Goal: Information Seeking & Learning: Learn about a topic

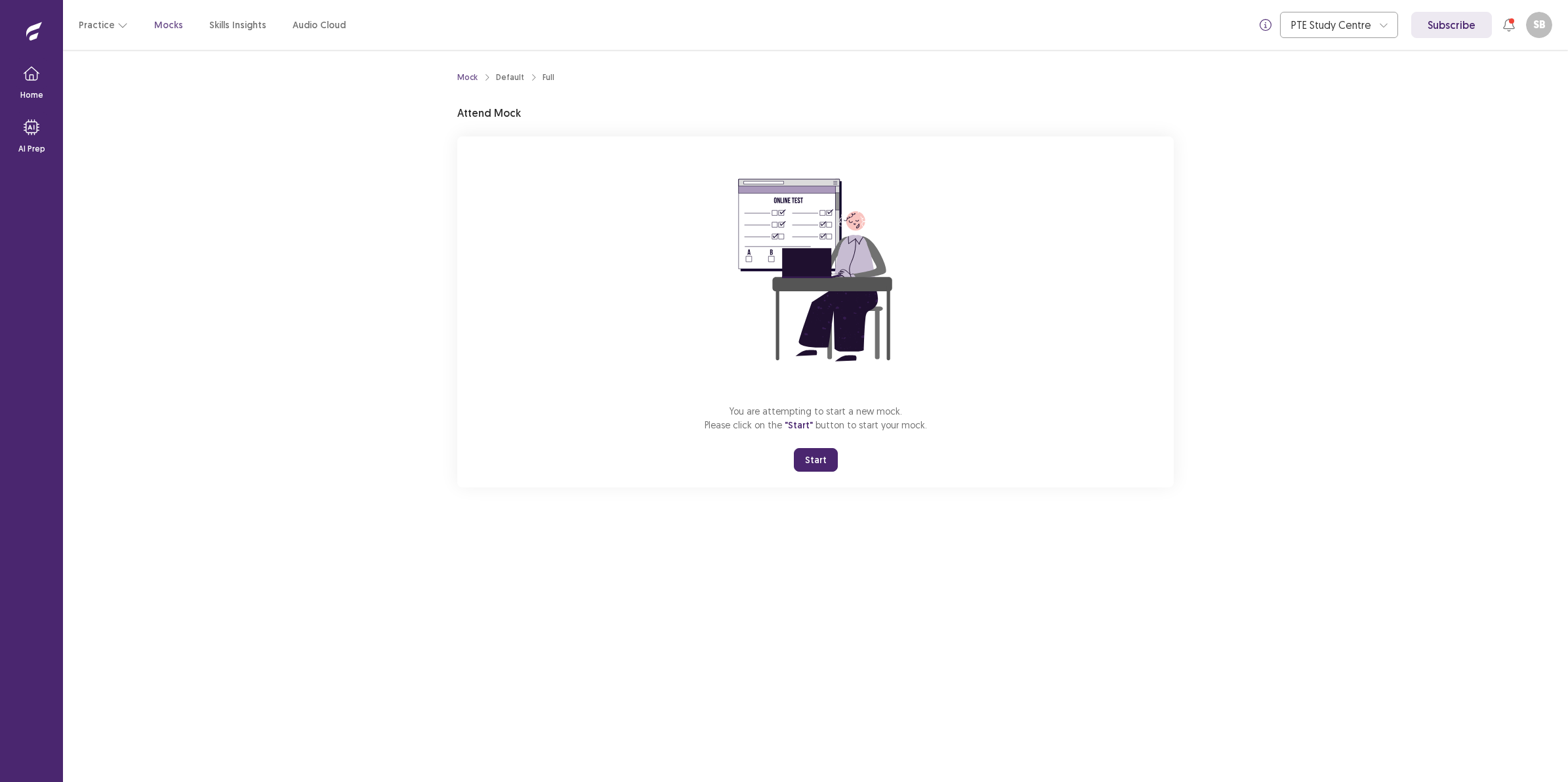
click at [825, 471] on button "Start" at bounding box center [815, 459] width 44 height 23
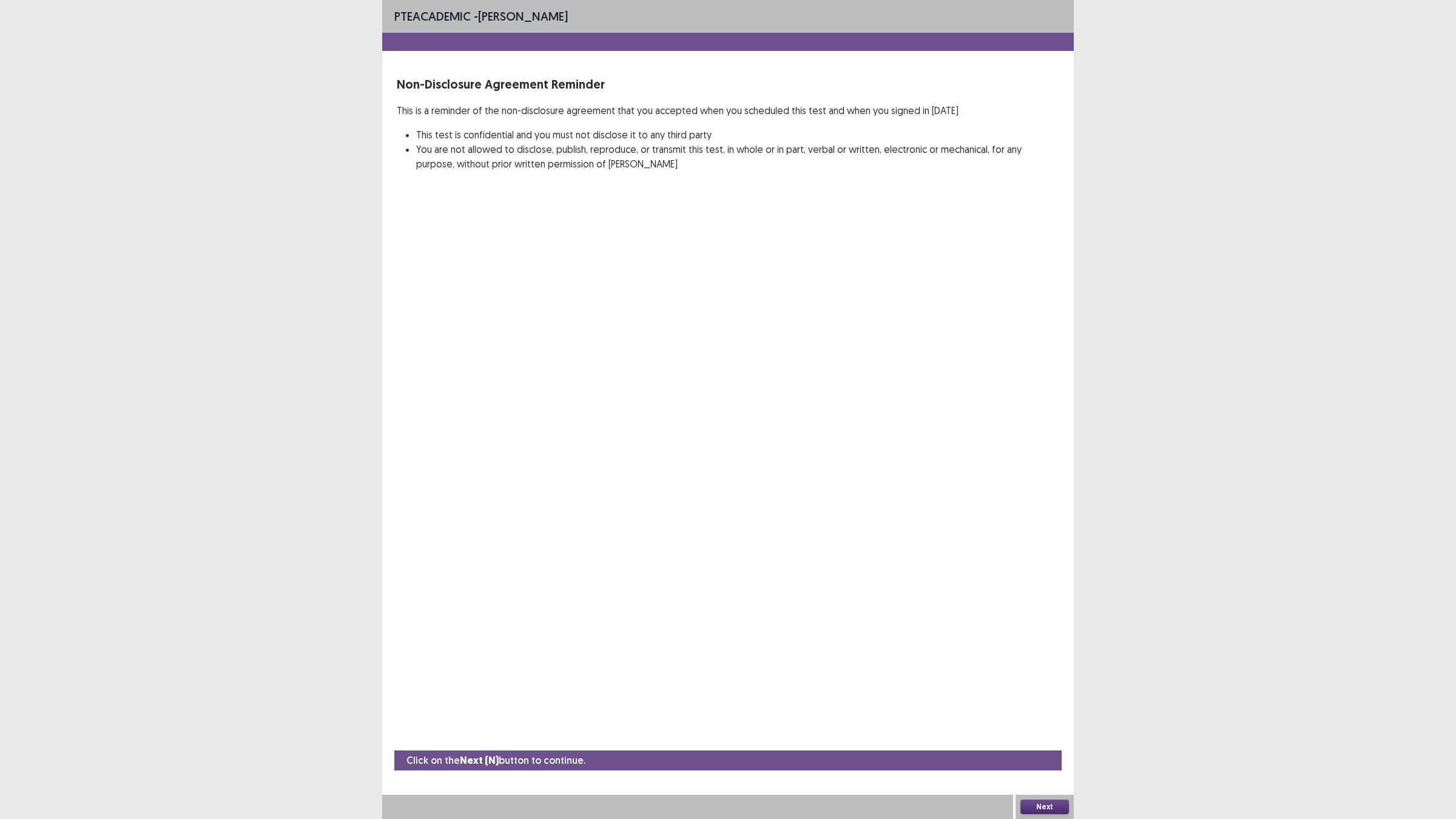
click at [1062, 722] on button "Next" at bounding box center [1045, 806] width 49 height 14
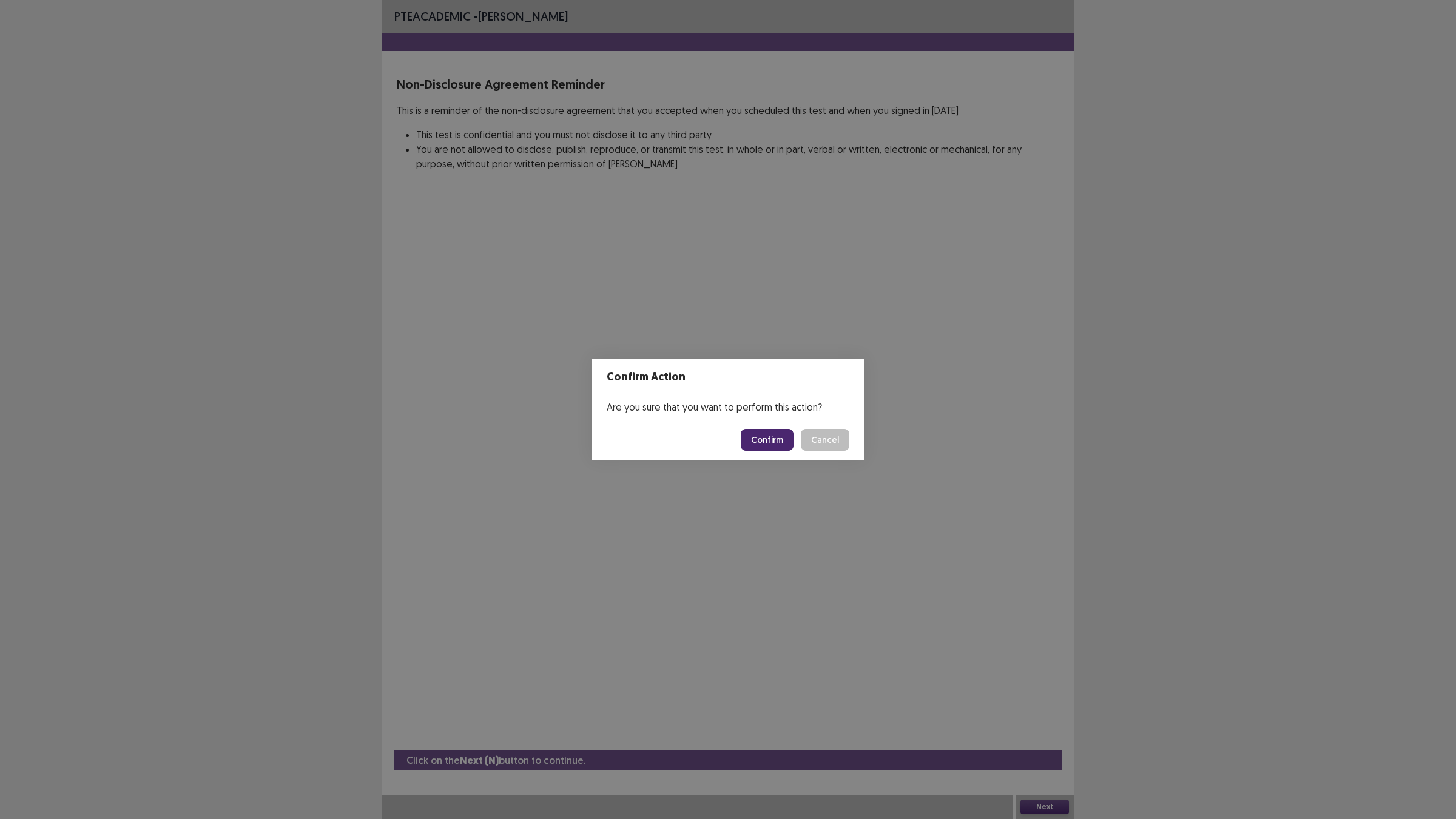
click at [778, 444] on button "Confirm" at bounding box center [768, 439] width 53 height 22
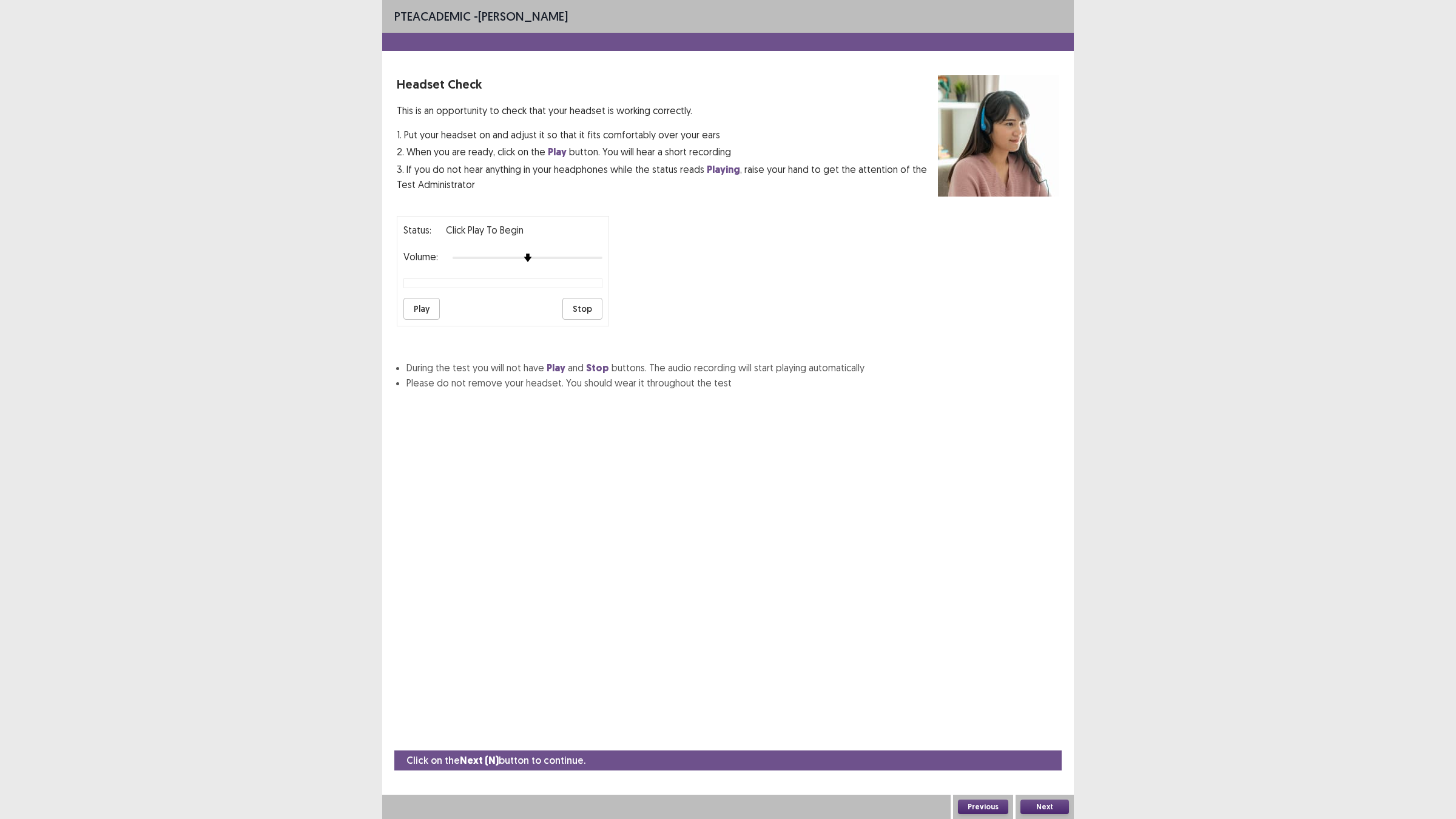
drag, startPoint x: 778, startPoint y: 444, endPoint x: 1455, endPoint y: 817, distance: 773.0
click at [1450, 722] on div "PTE academic - [PERSON_NAME] Headset Check This is an opportunity to check that…" at bounding box center [728, 410] width 1456 height 819
drag, startPoint x: 1455, startPoint y: 813, endPoint x: 0, endPoint y: 0, distance: 1666.7
drag, startPoint x: 0, startPoint y: 0, endPoint x: 443, endPoint y: 367, distance: 575.3
click at [440, 319] on button "Play" at bounding box center [422, 308] width 37 height 22
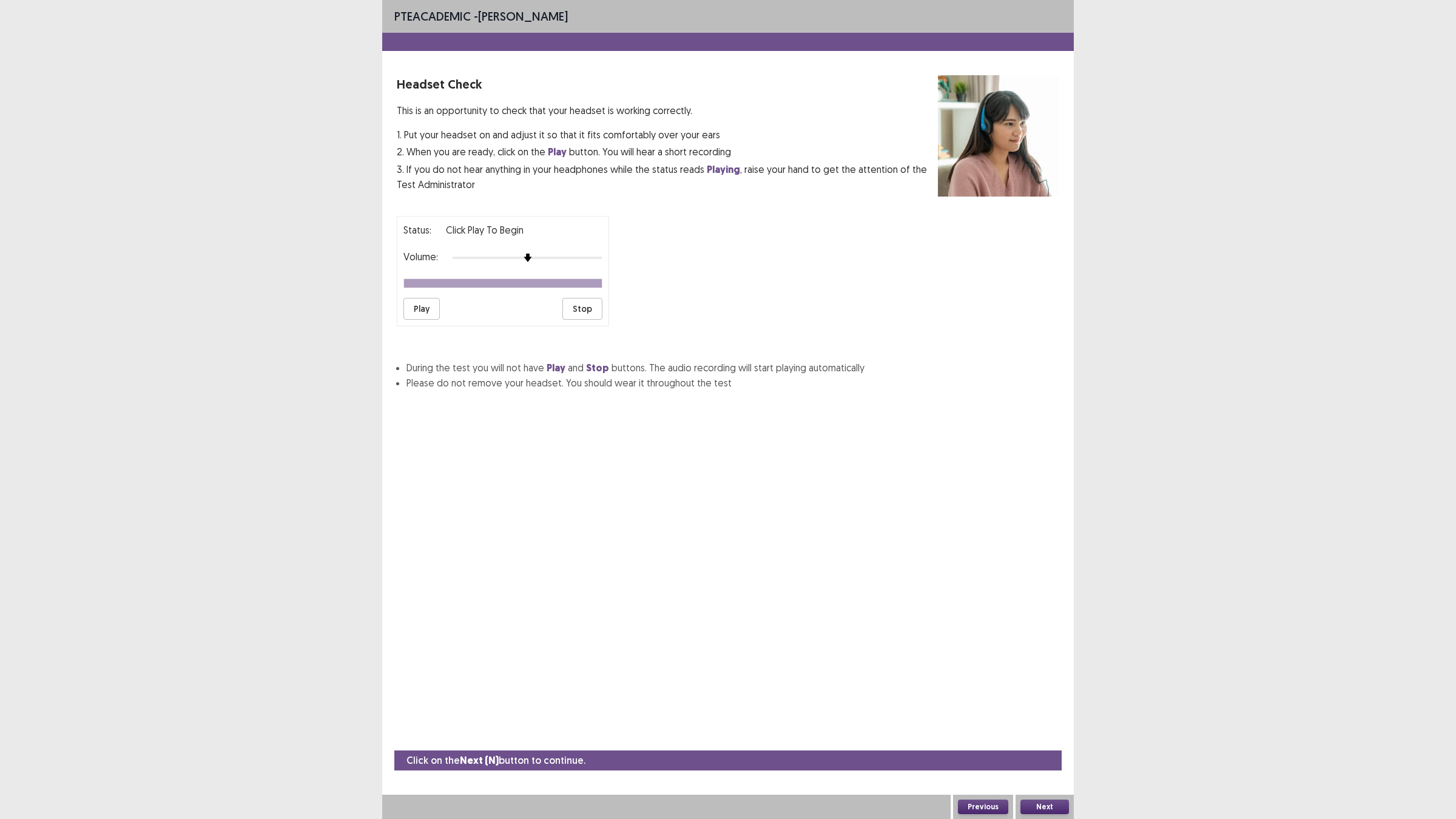
click at [1048, 722] on button "Next" at bounding box center [1045, 806] width 49 height 14
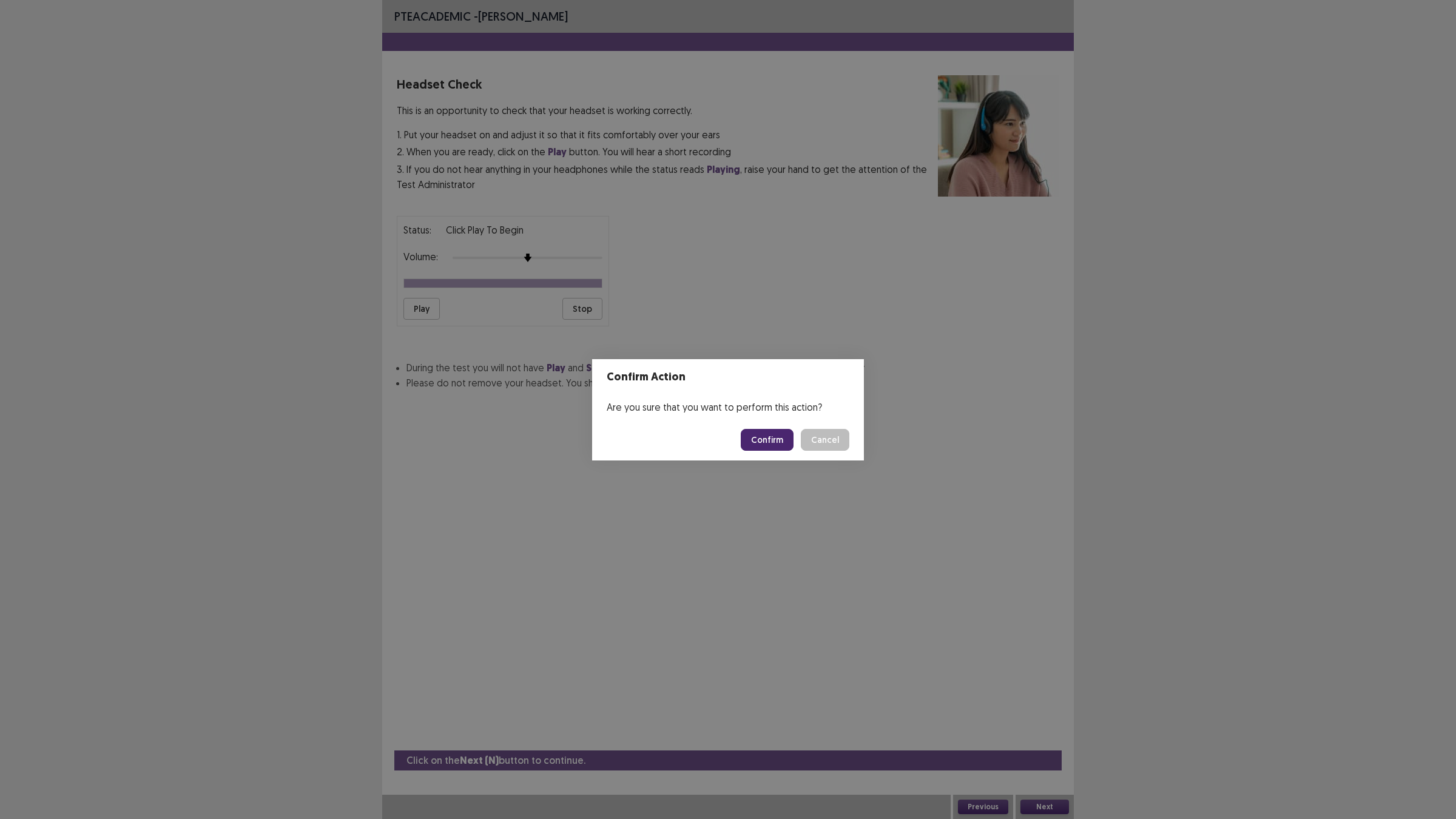
click at [778, 451] on button "Confirm" at bounding box center [768, 439] width 53 height 22
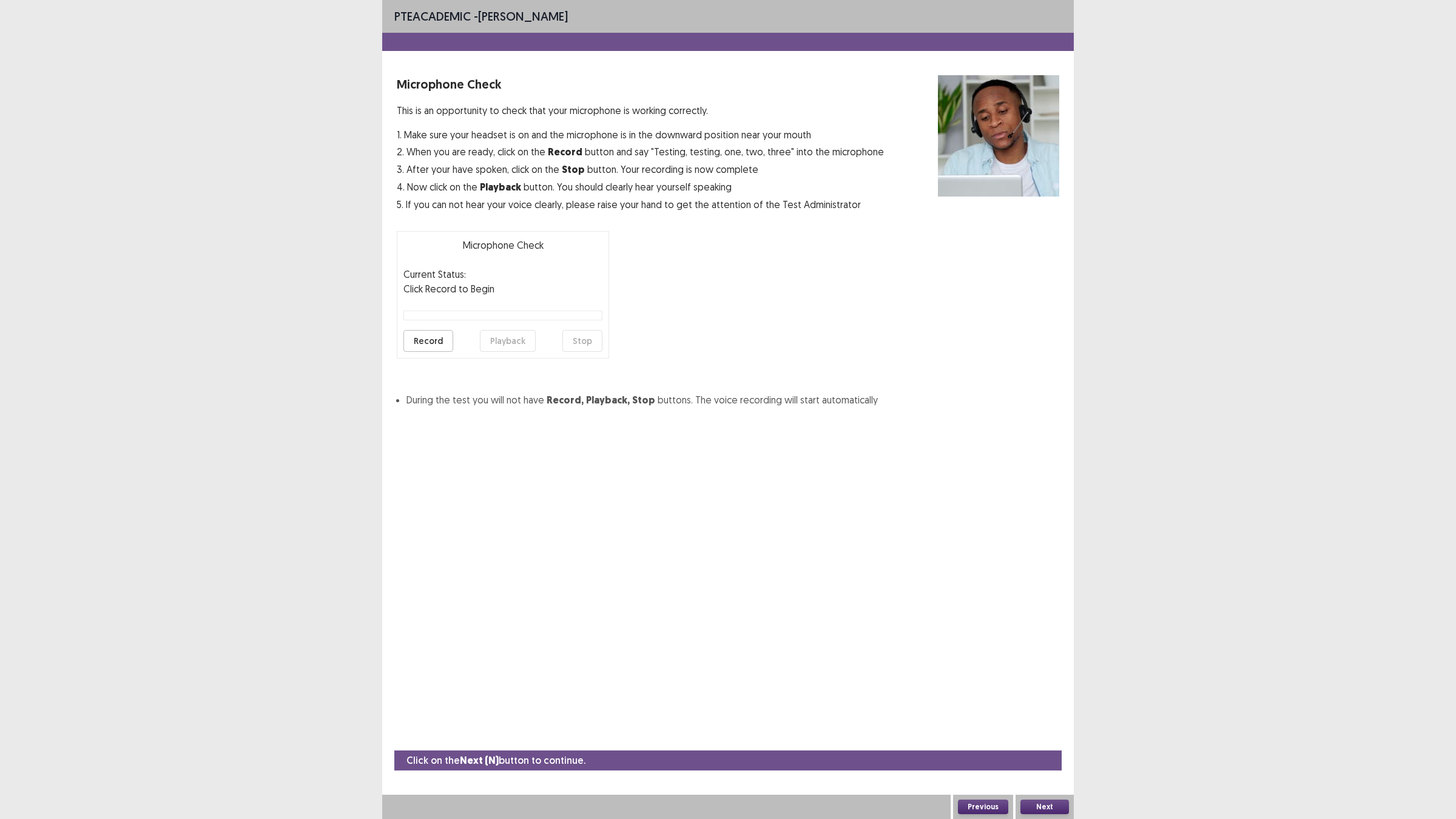
click at [454, 352] on button "Record" at bounding box center [428, 340] width 50 height 22
click at [601, 352] on button "Stop" at bounding box center [582, 340] width 40 height 22
click at [511, 352] on button "Playback" at bounding box center [508, 340] width 56 height 22
click at [450, 352] on button "Record" at bounding box center [428, 340] width 50 height 22
click at [589, 352] on button "Stop" at bounding box center [582, 340] width 40 height 22
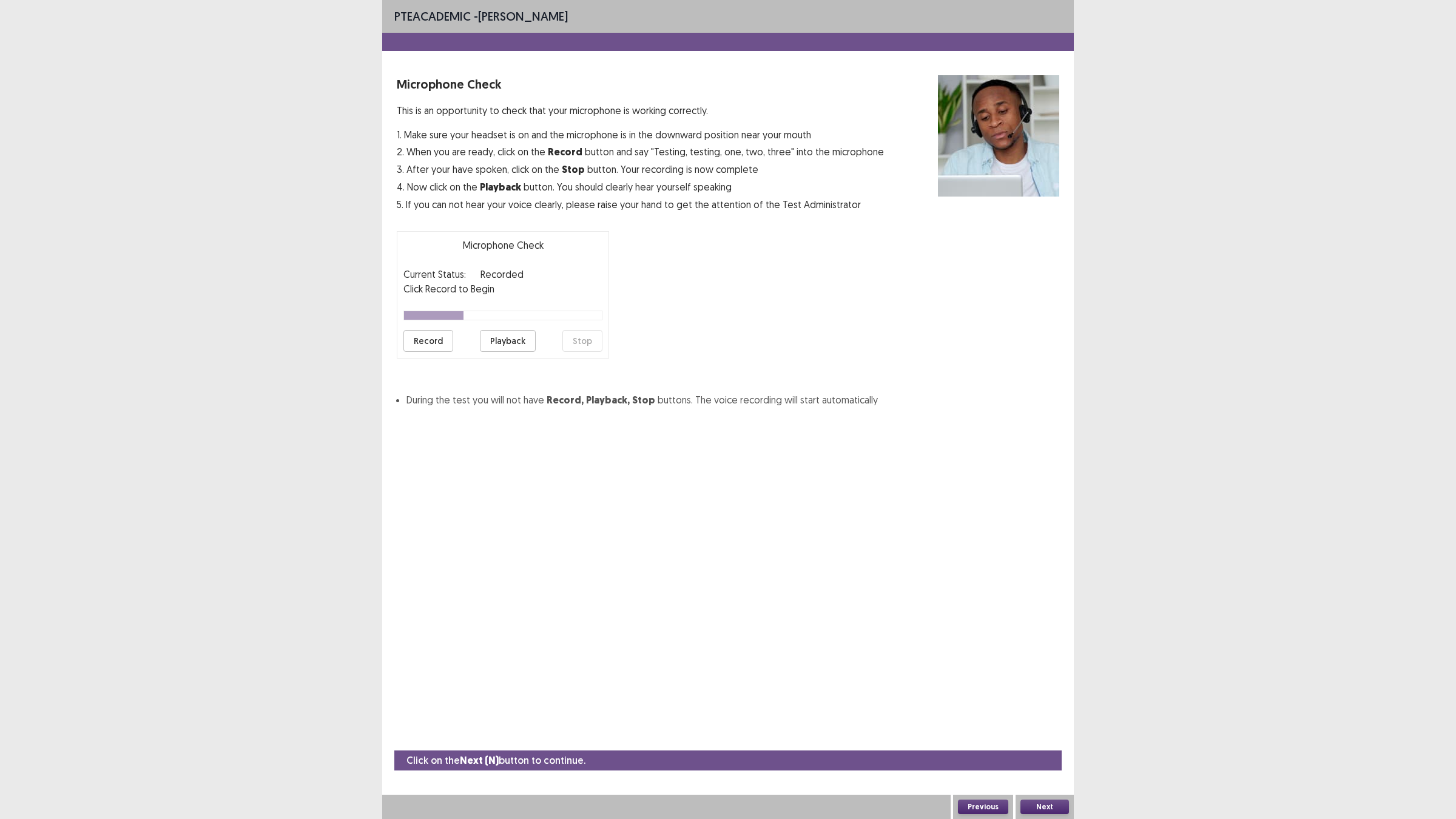
click at [502, 352] on button "Playback" at bounding box center [508, 340] width 56 height 22
click at [418, 352] on button "Record" at bounding box center [428, 340] width 50 height 22
click at [577, 352] on button "Stop" at bounding box center [582, 340] width 40 height 22
click at [523, 352] on button "Playback" at bounding box center [508, 340] width 56 height 22
click at [522, 352] on button "Playback" at bounding box center [508, 340] width 56 height 22
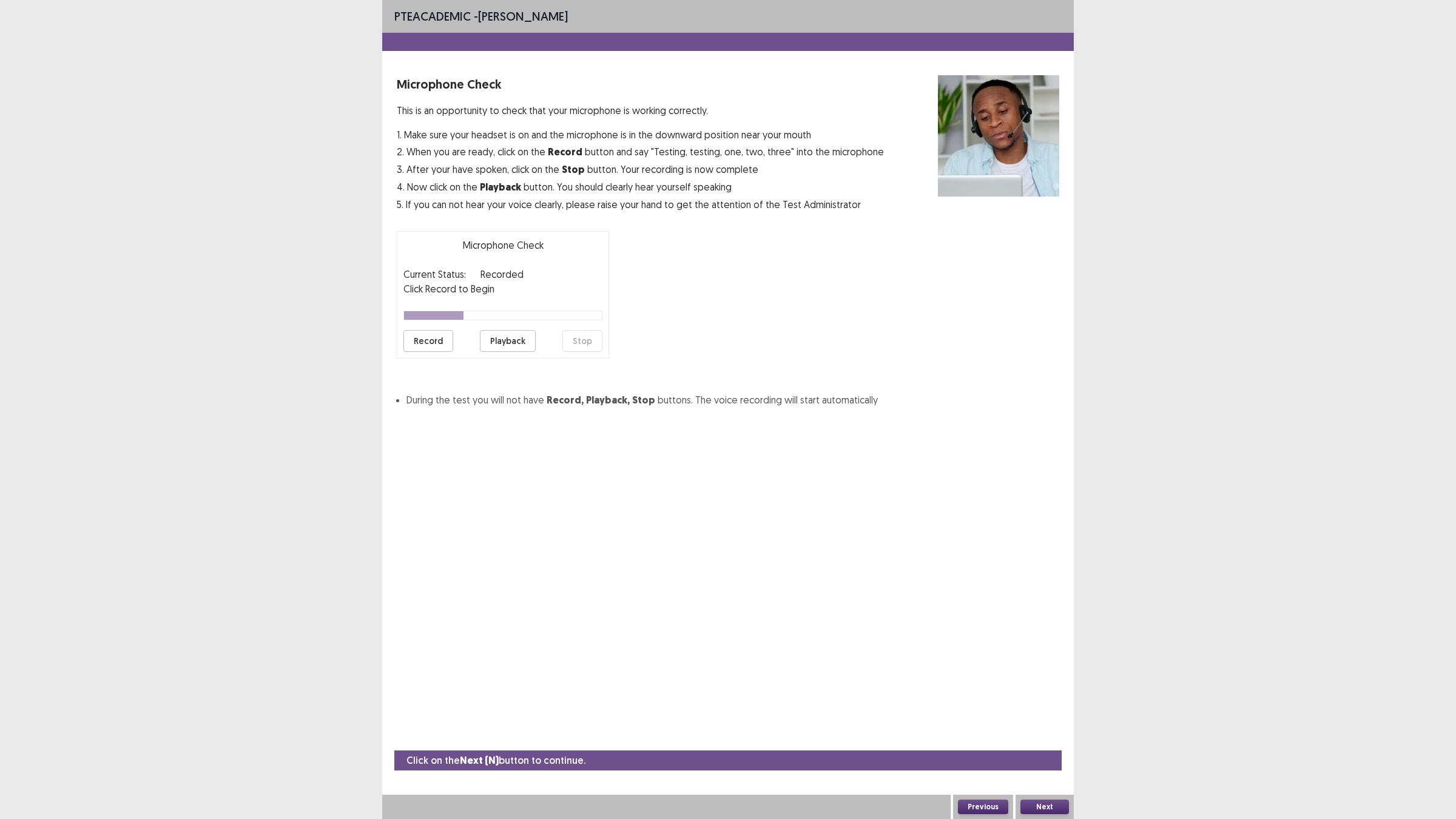
click at [454, 352] on button "Record" at bounding box center [428, 340] width 50 height 22
click at [590, 352] on button "Stop" at bounding box center [582, 340] width 40 height 22
click at [508, 352] on button "Playback" at bounding box center [508, 340] width 56 height 22
click at [1054, 722] on button "Next" at bounding box center [1045, 806] width 49 height 14
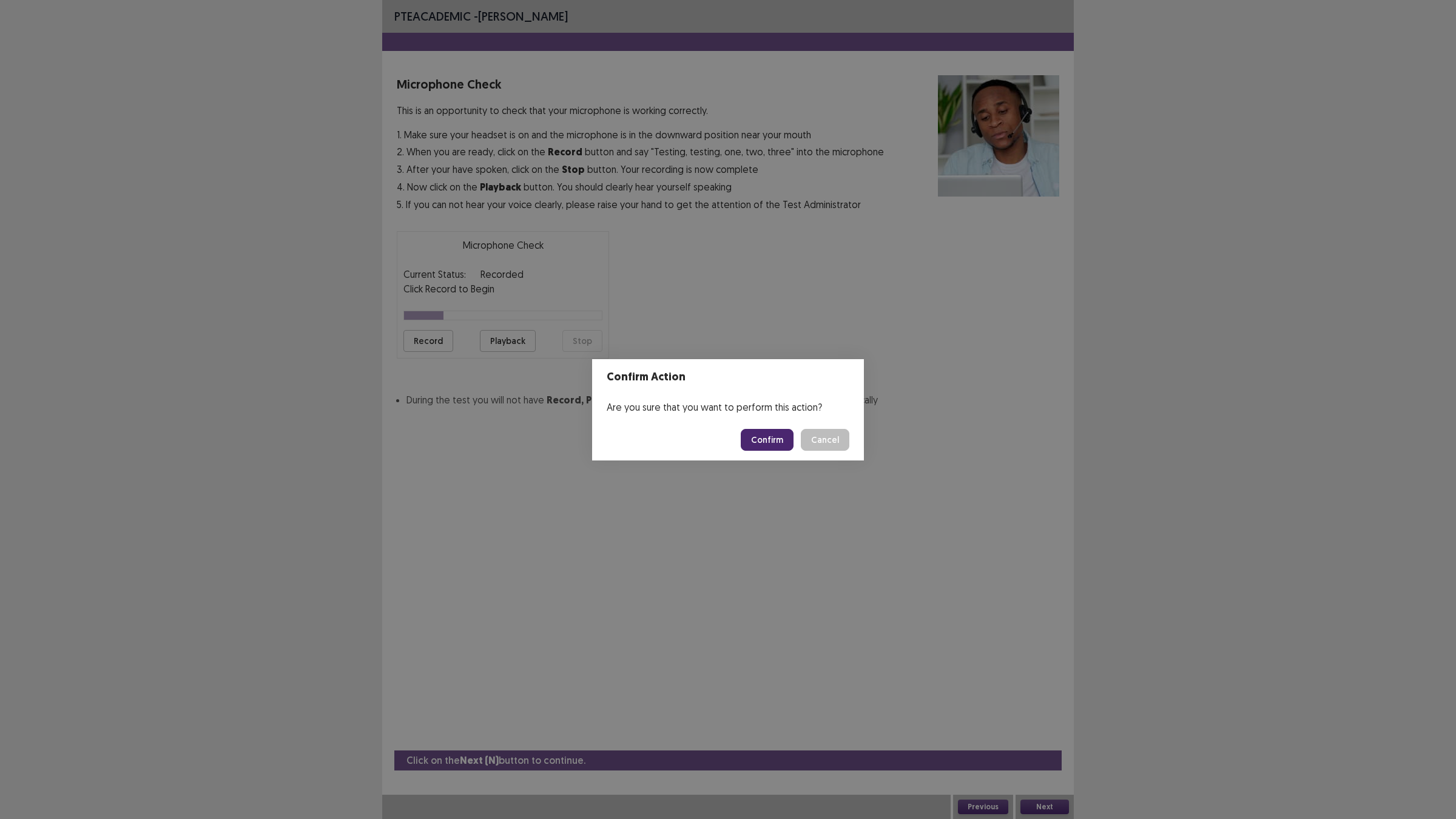
click at [777, 451] on button "Confirm" at bounding box center [768, 439] width 53 height 22
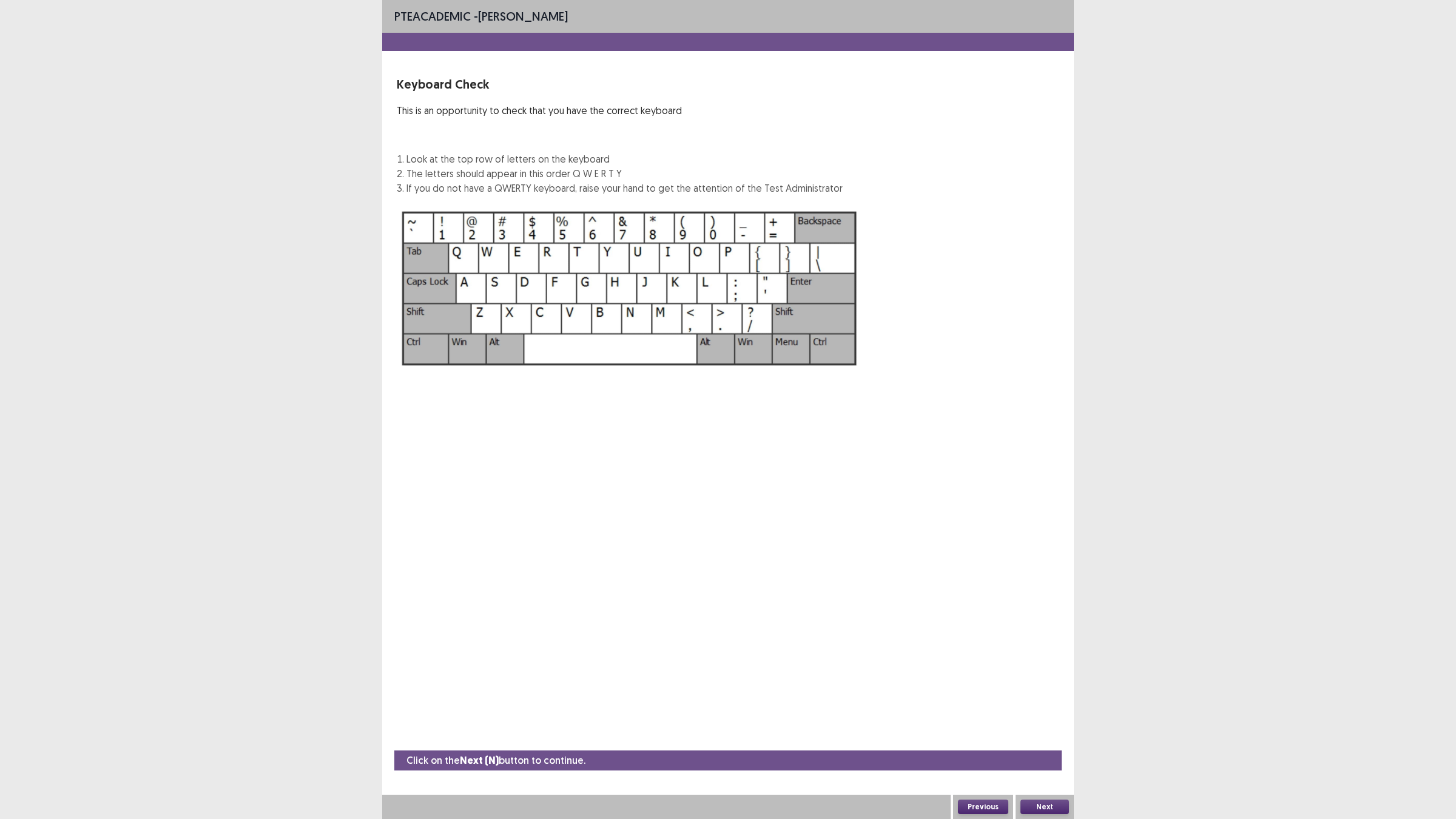
click at [1039, 722] on button "Next" at bounding box center [1045, 806] width 49 height 14
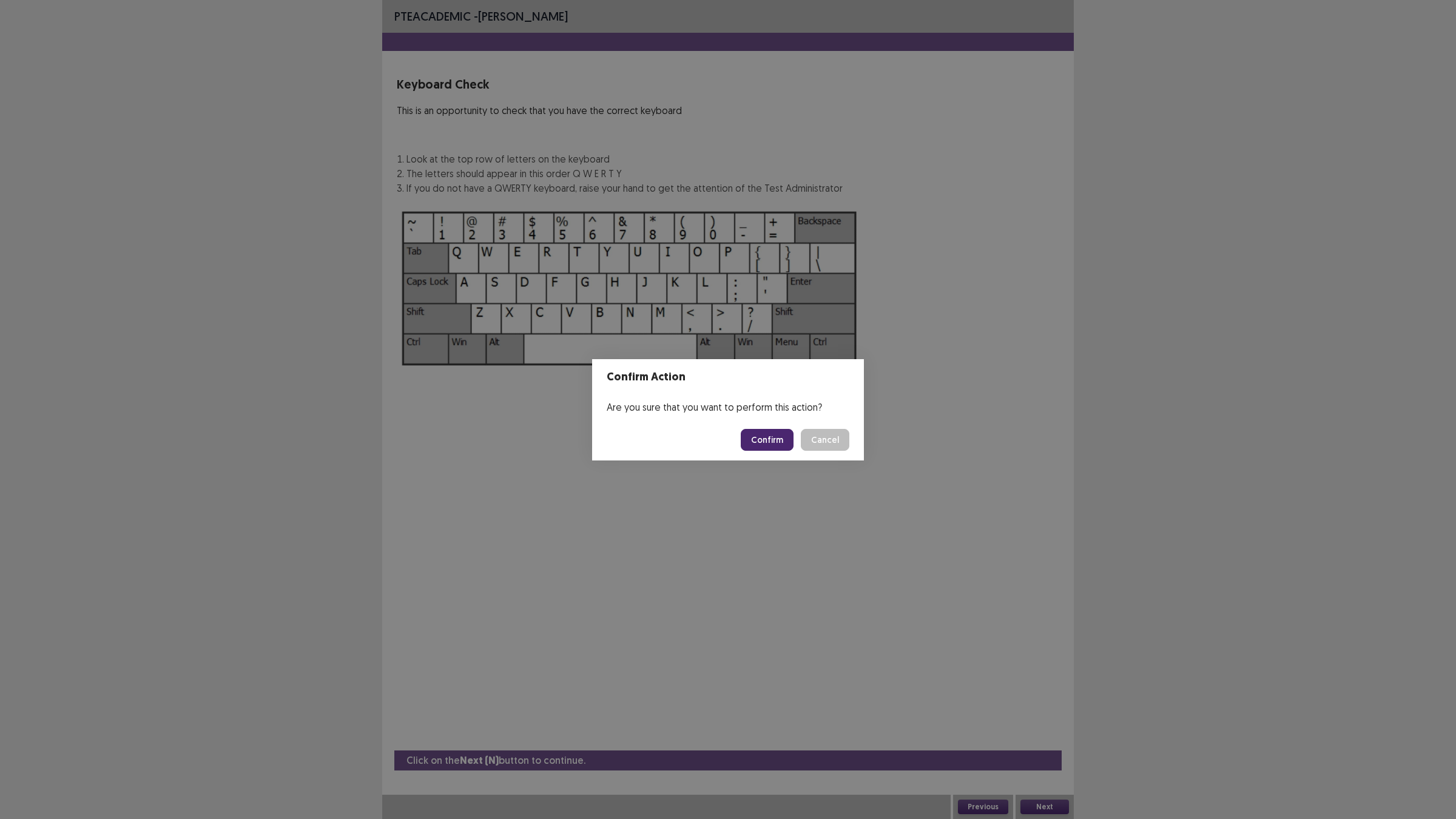
click at [756, 441] on button "Confirm" at bounding box center [768, 439] width 53 height 22
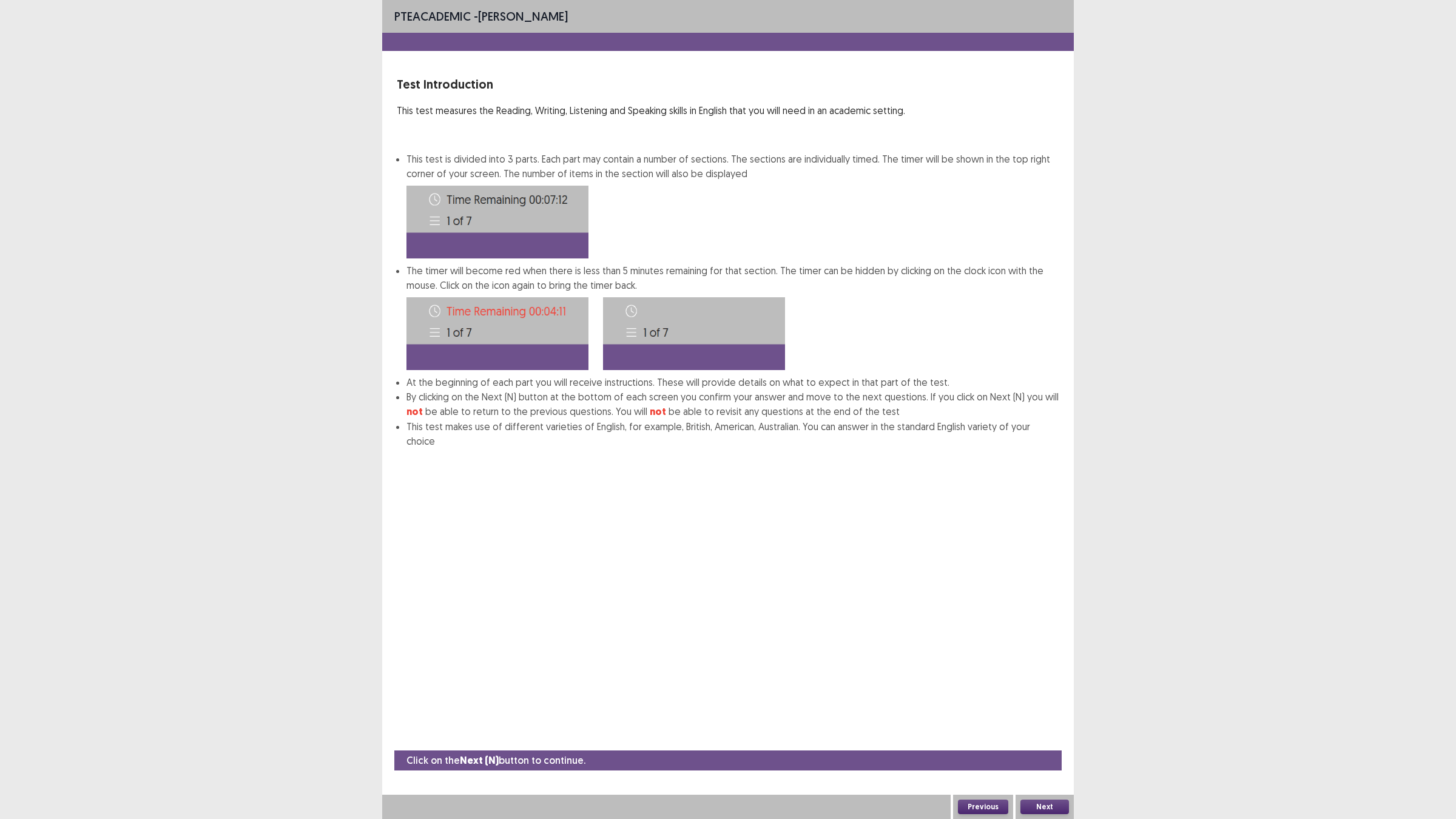
click at [1048, 722] on button "Next" at bounding box center [1045, 806] width 49 height 14
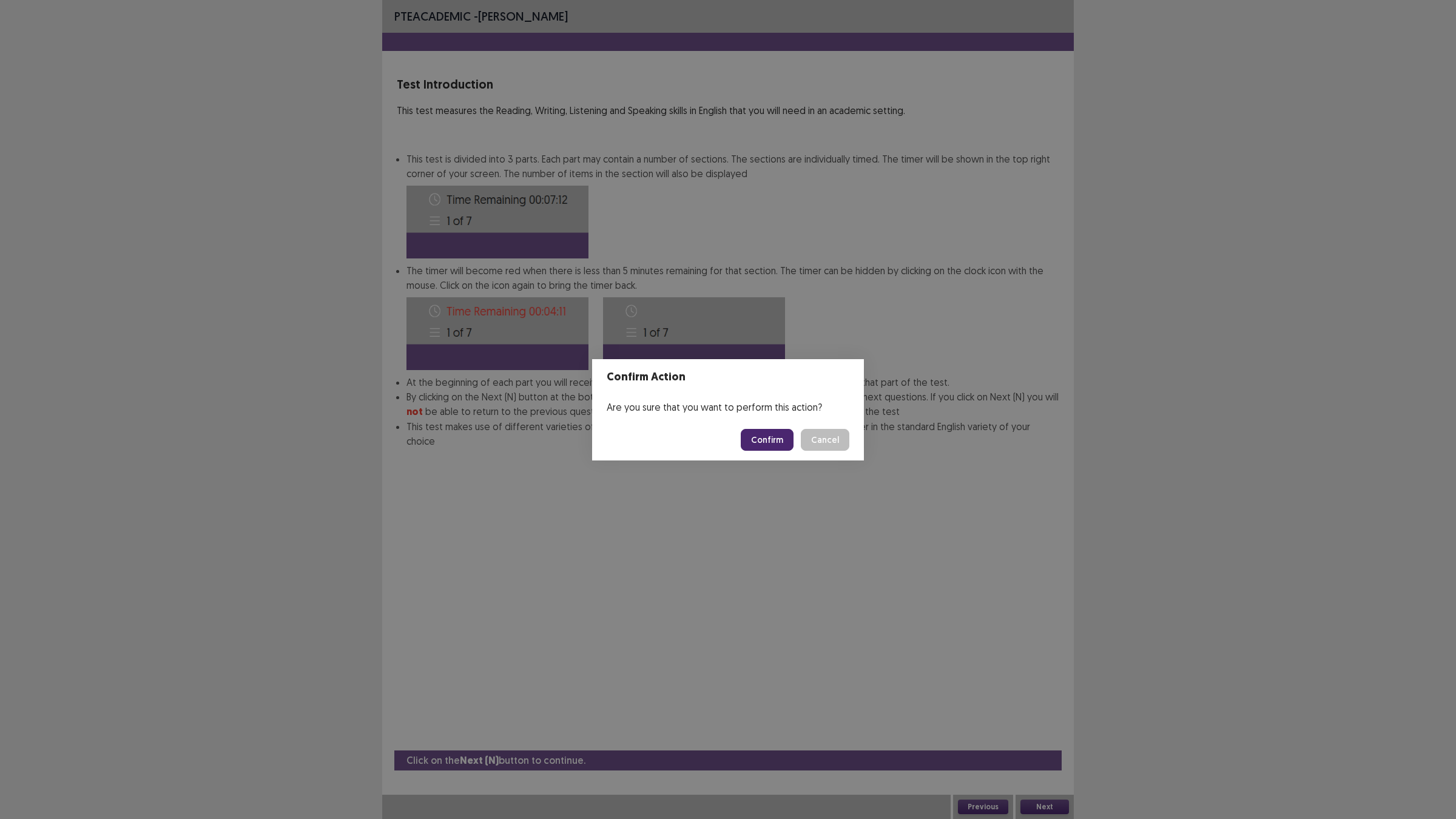
click at [768, 450] on button "Confirm" at bounding box center [768, 439] width 53 height 22
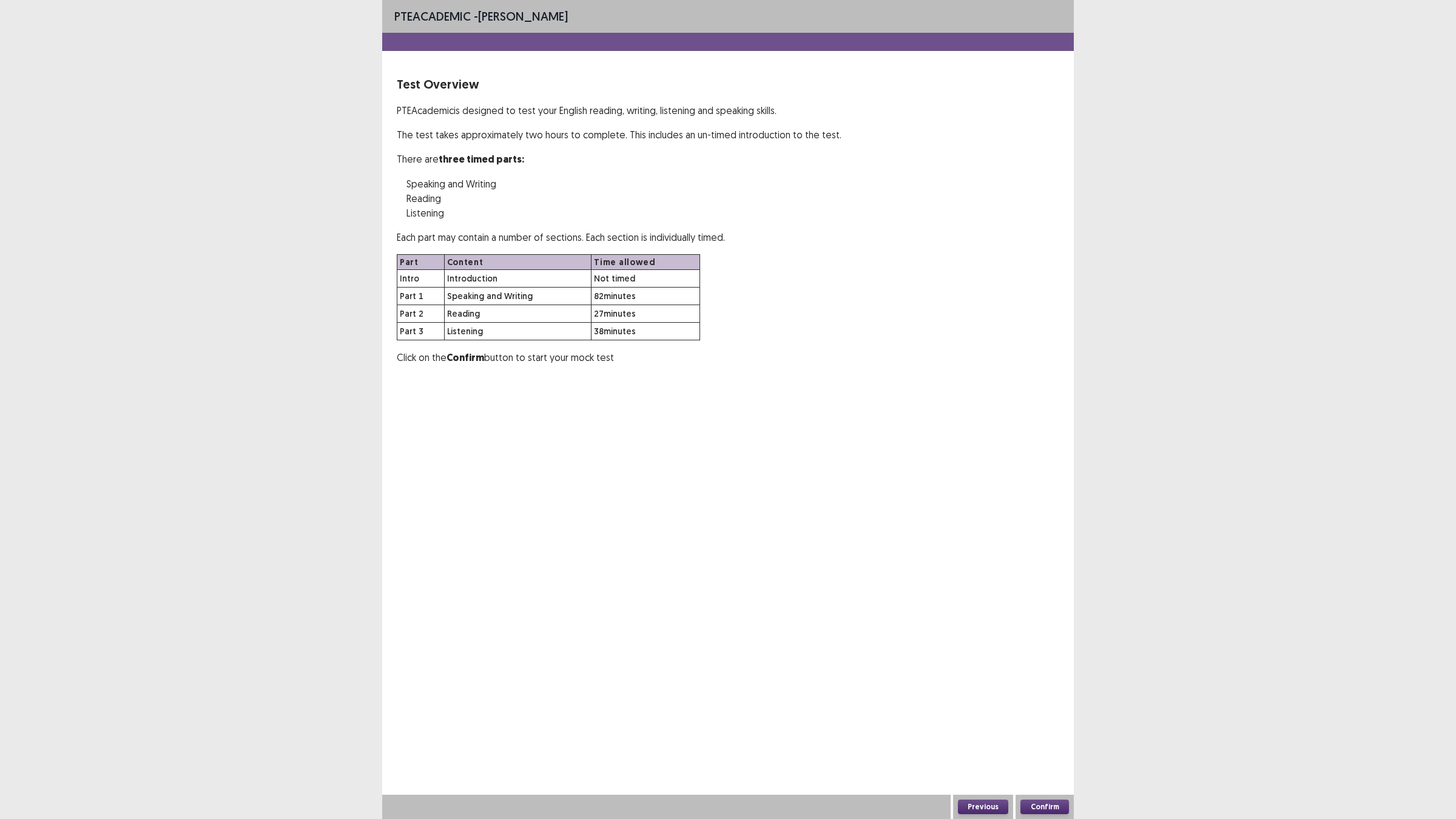
click at [1053, 722] on button "Confirm" at bounding box center [1045, 806] width 49 height 14
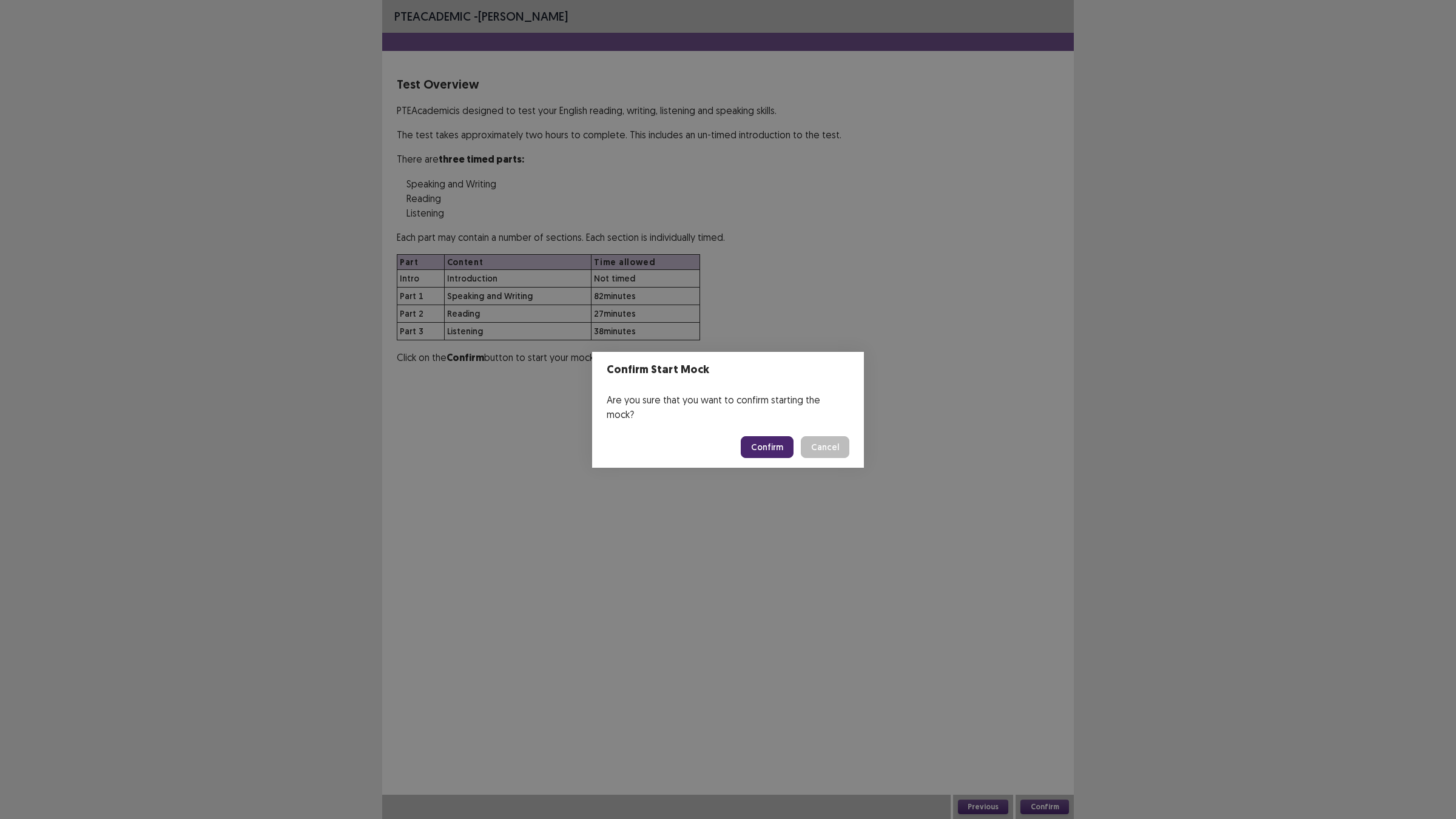
drag, startPoint x: 855, startPoint y: 435, endPoint x: 852, endPoint y: 444, distance: 9.5
click at [854, 441] on footer "Confirm Cancel" at bounding box center [728, 447] width 272 height 42
click at [850, 445] on button "Cancel" at bounding box center [825, 446] width 49 height 22
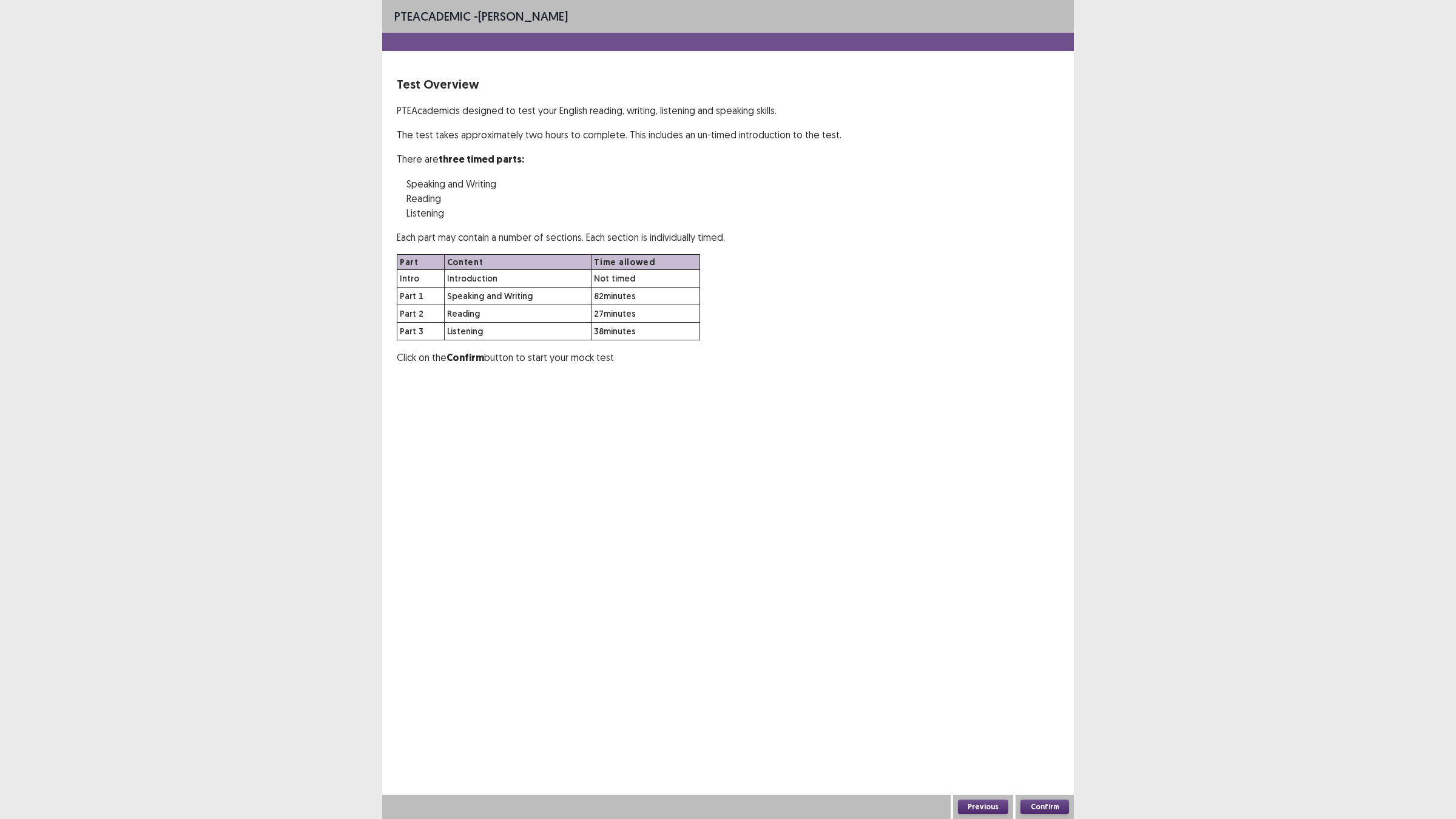
click at [1034, 722] on button "Confirm" at bounding box center [1045, 806] width 49 height 14
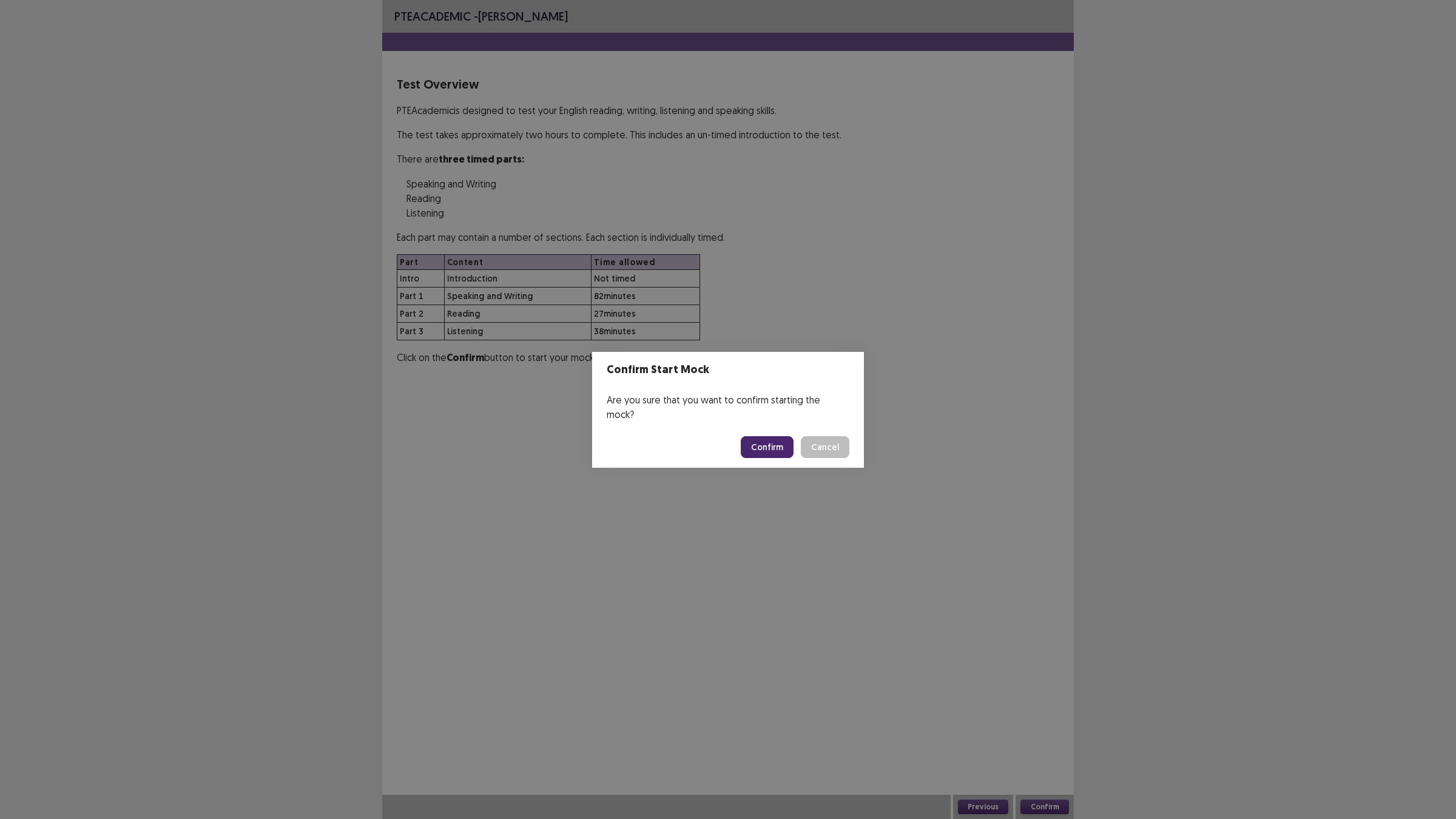
drag, startPoint x: 796, startPoint y: 434, endPoint x: 795, endPoint y: 443, distance: 9.1
click at [796, 441] on footer "Confirm Cancel" at bounding box center [728, 447] width 272 height 42
click at [794, 443] on button "Confirm" at bounding box center [768, 446] width 53 height 22
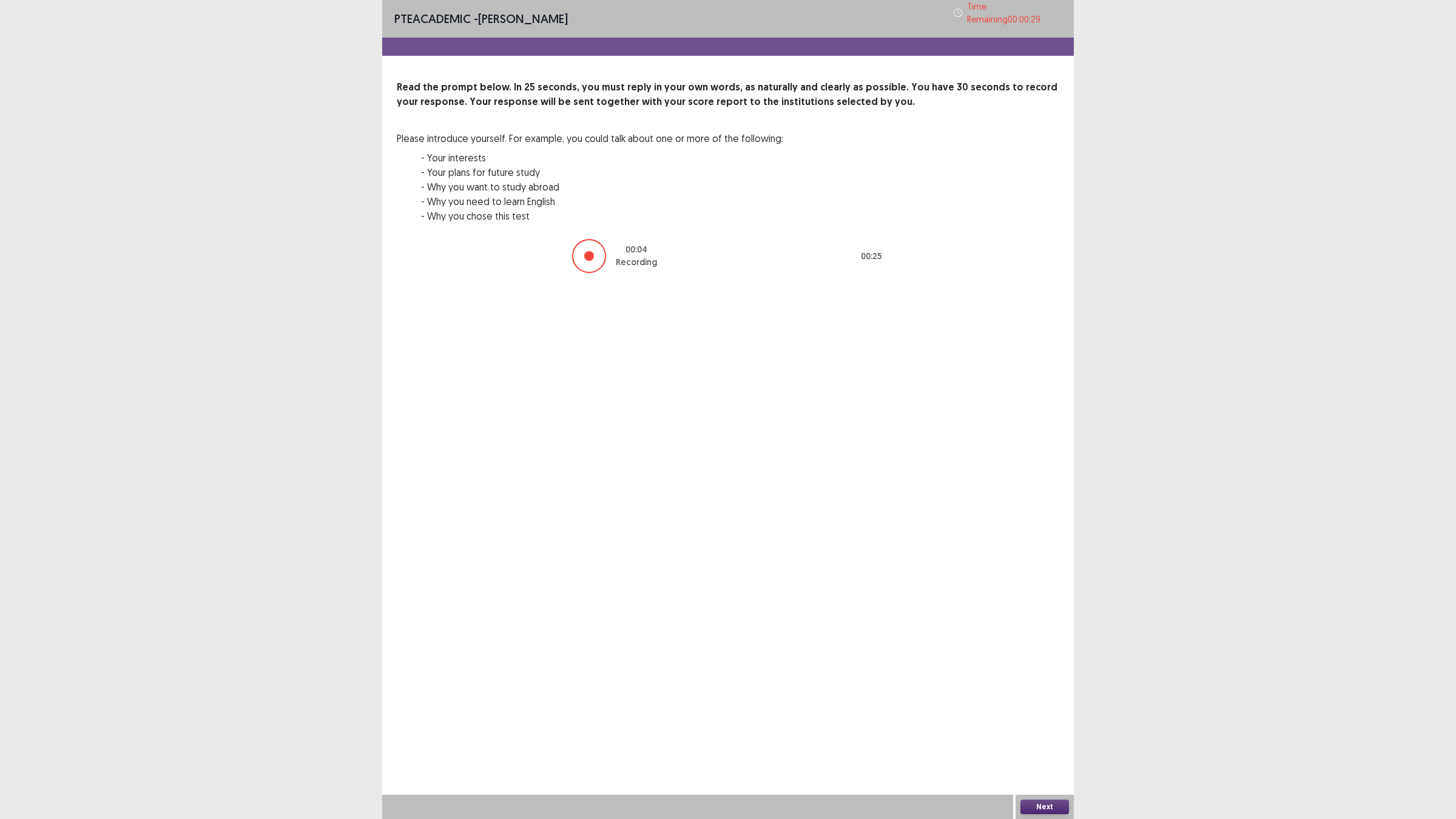
click at [1056, 722] on button "Next" at bounding box center [1045, 806] width 49 height 14
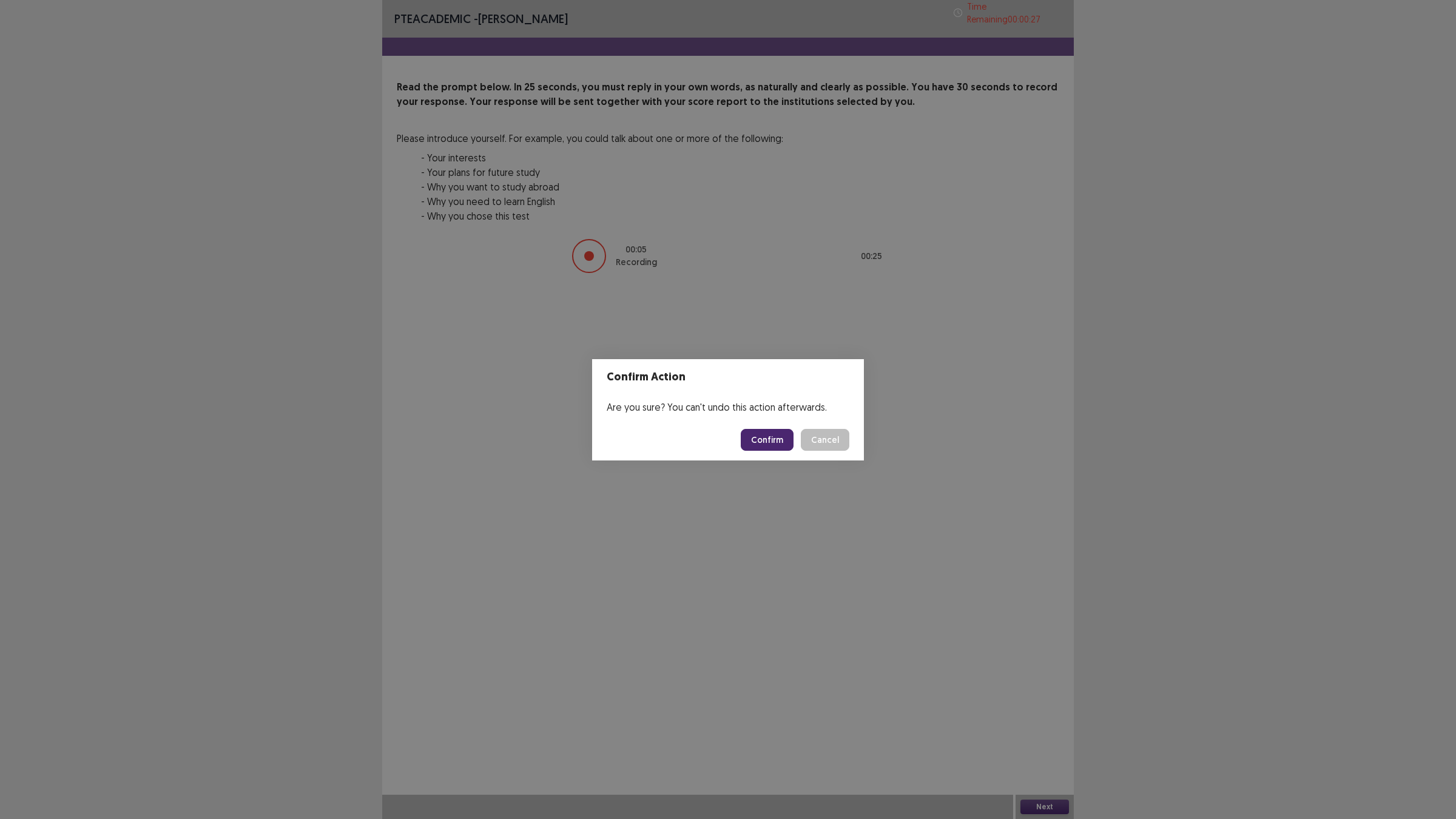
click at [775, 437] on button "Confirm" at bounding box center [768, 439] width 53 height 22
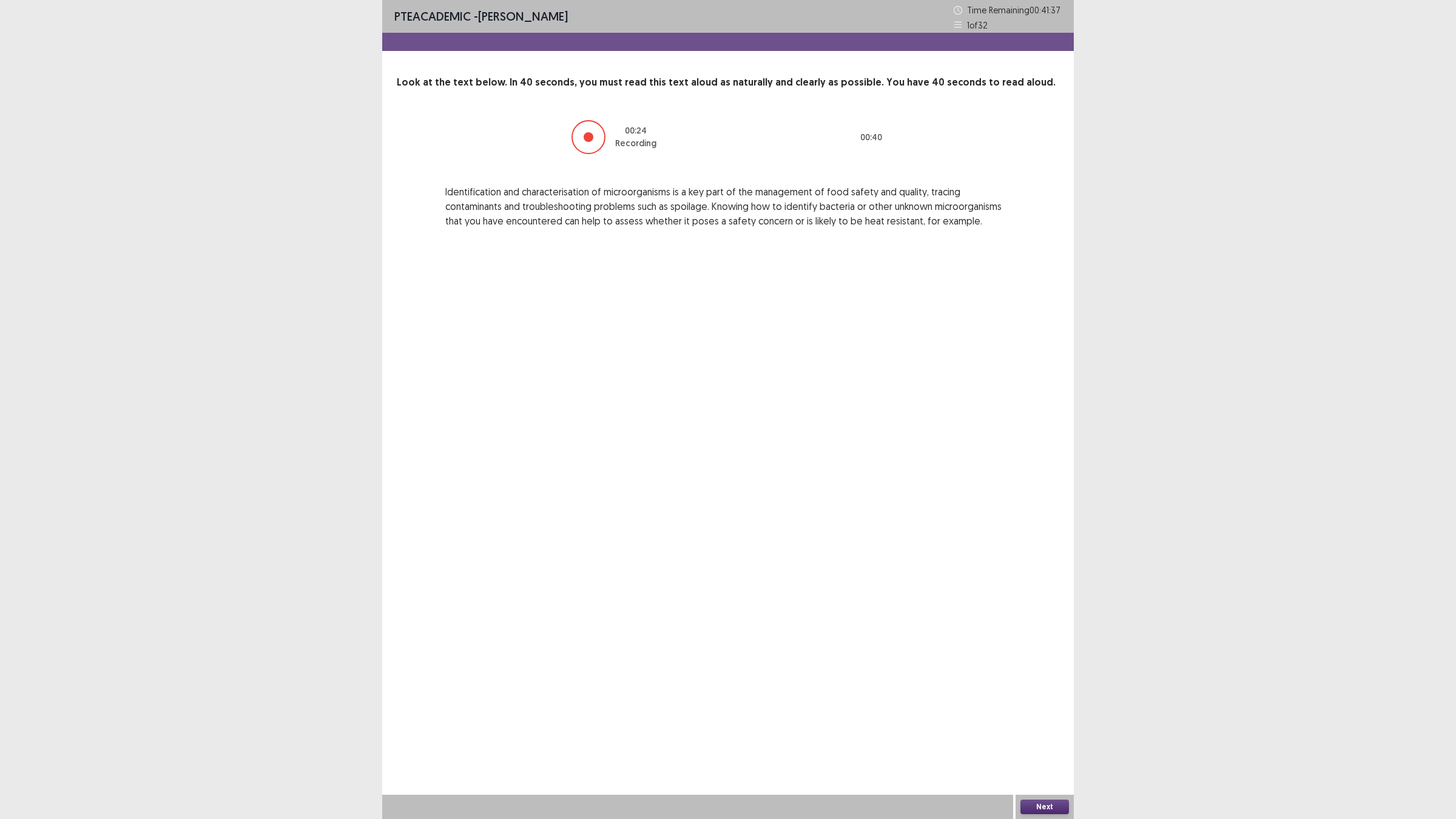
click at [1042, 722] on button "Next" at bounding box center [1045, 806] width 49 height 14
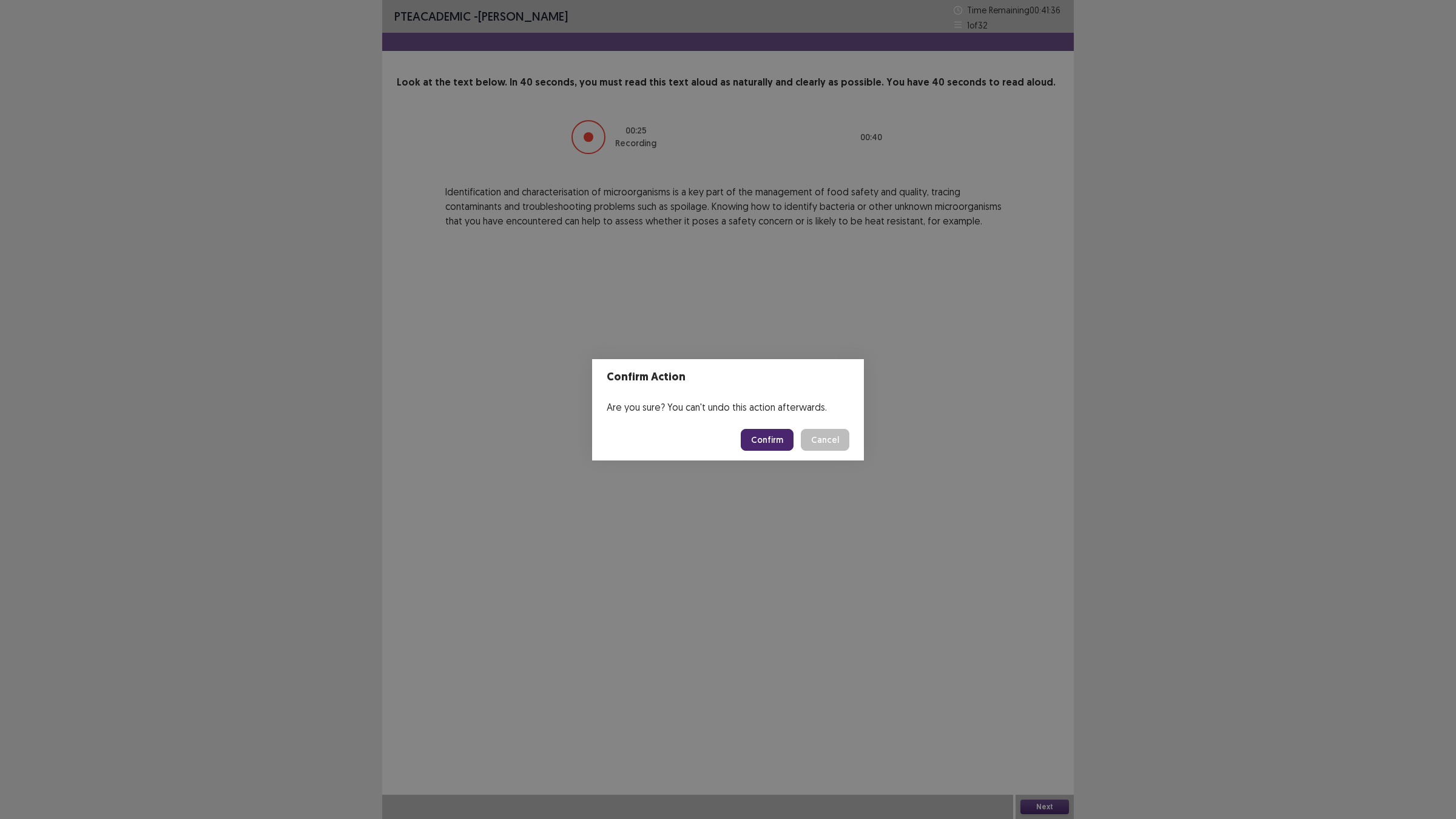
click at [765, 450] on button "Confirm" at bounding box center [768, 439] width 53 height 22
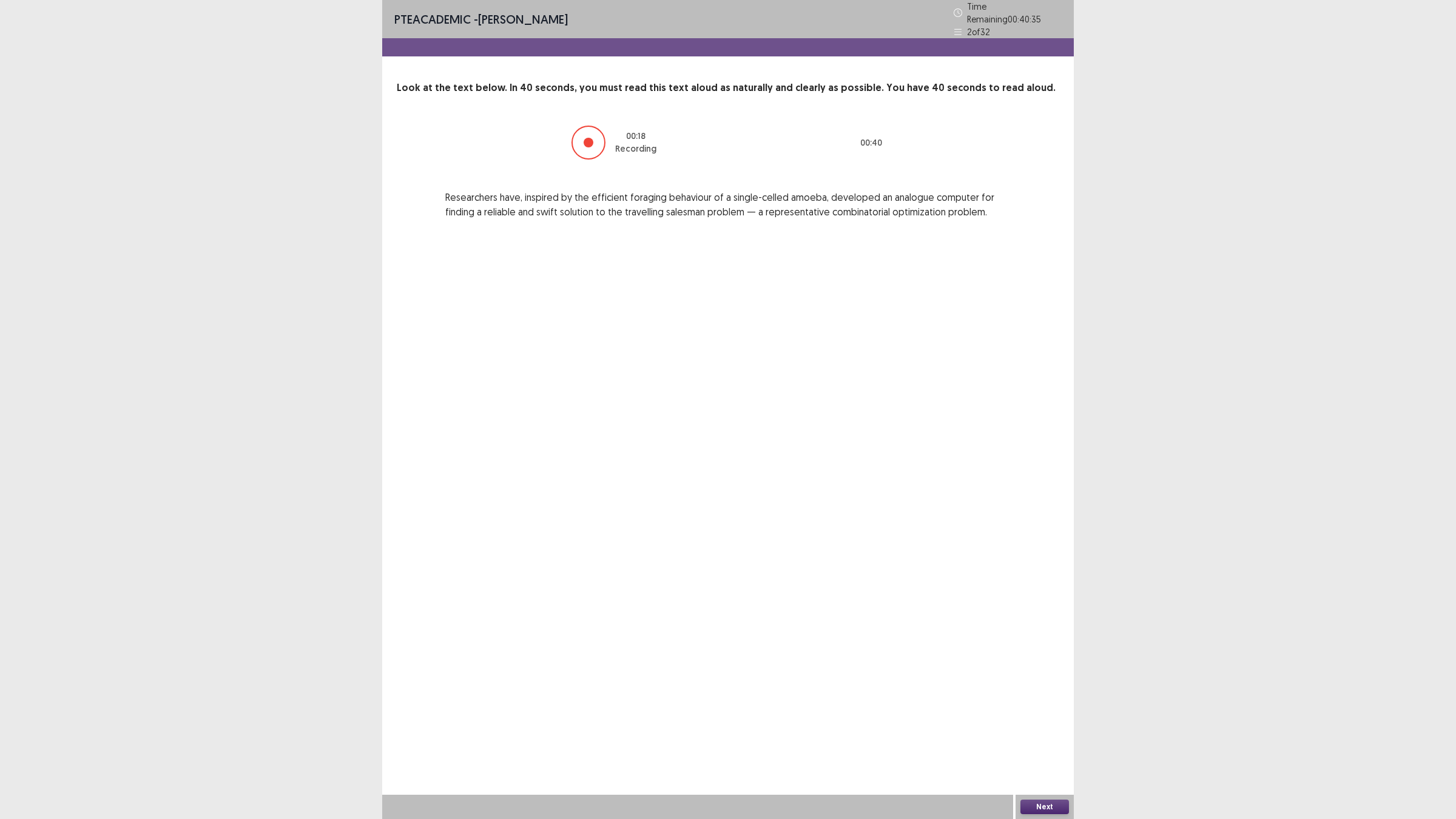
drag, startPoint x: 1047, startPoint y: 793, endPoint x: 1049, endPoint y: 802, distance: 9.2
click at [1049, 722] on div "Next" at bounding box center [1045, 806] width 58 height 24
click at [1049, 722] on button "Next" at bounding box center [1045, 806] width 49 height 14
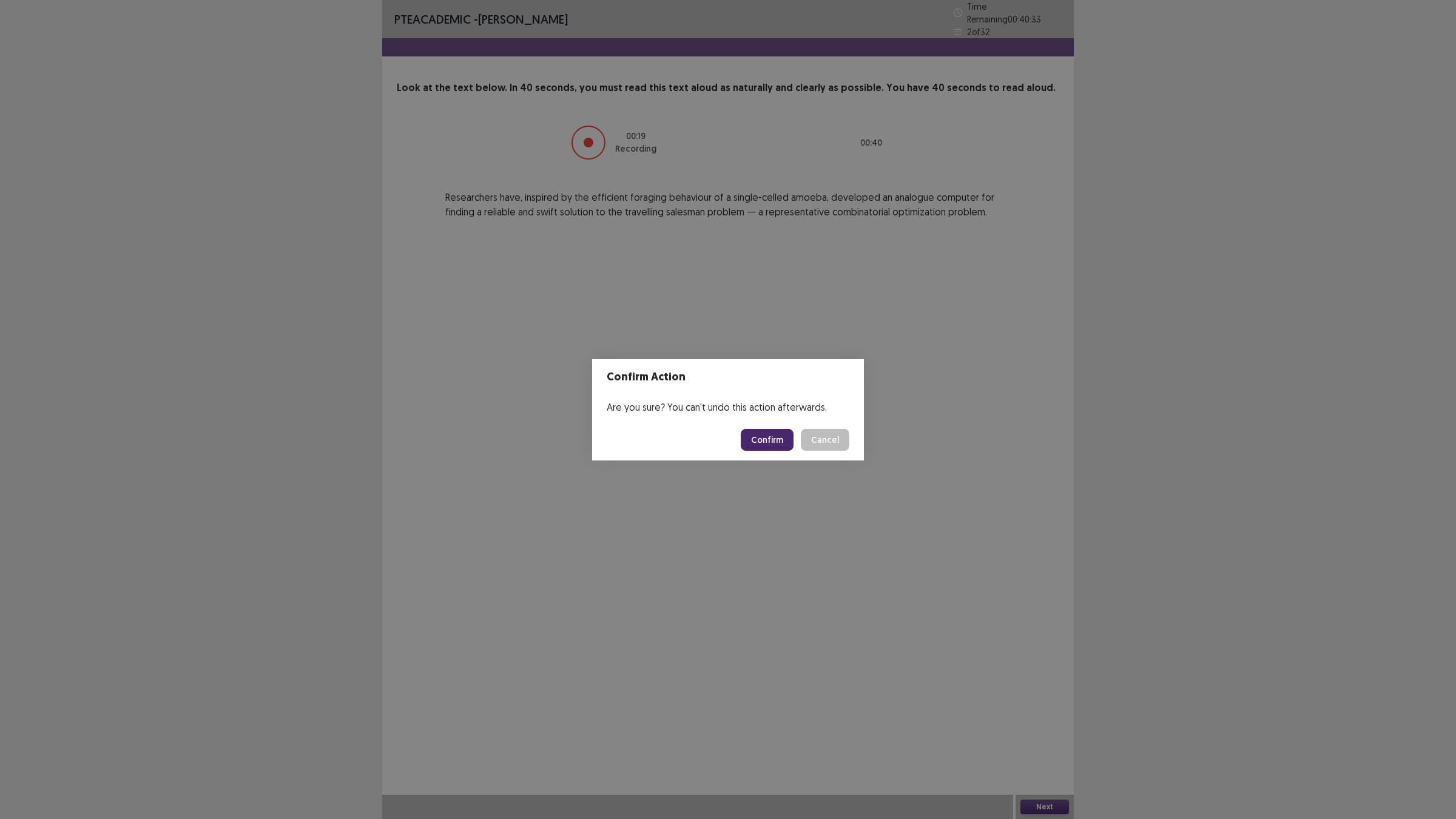
click at [794, 448] on button "Confirm" at bounding box center [768, 439] width 53 height 22
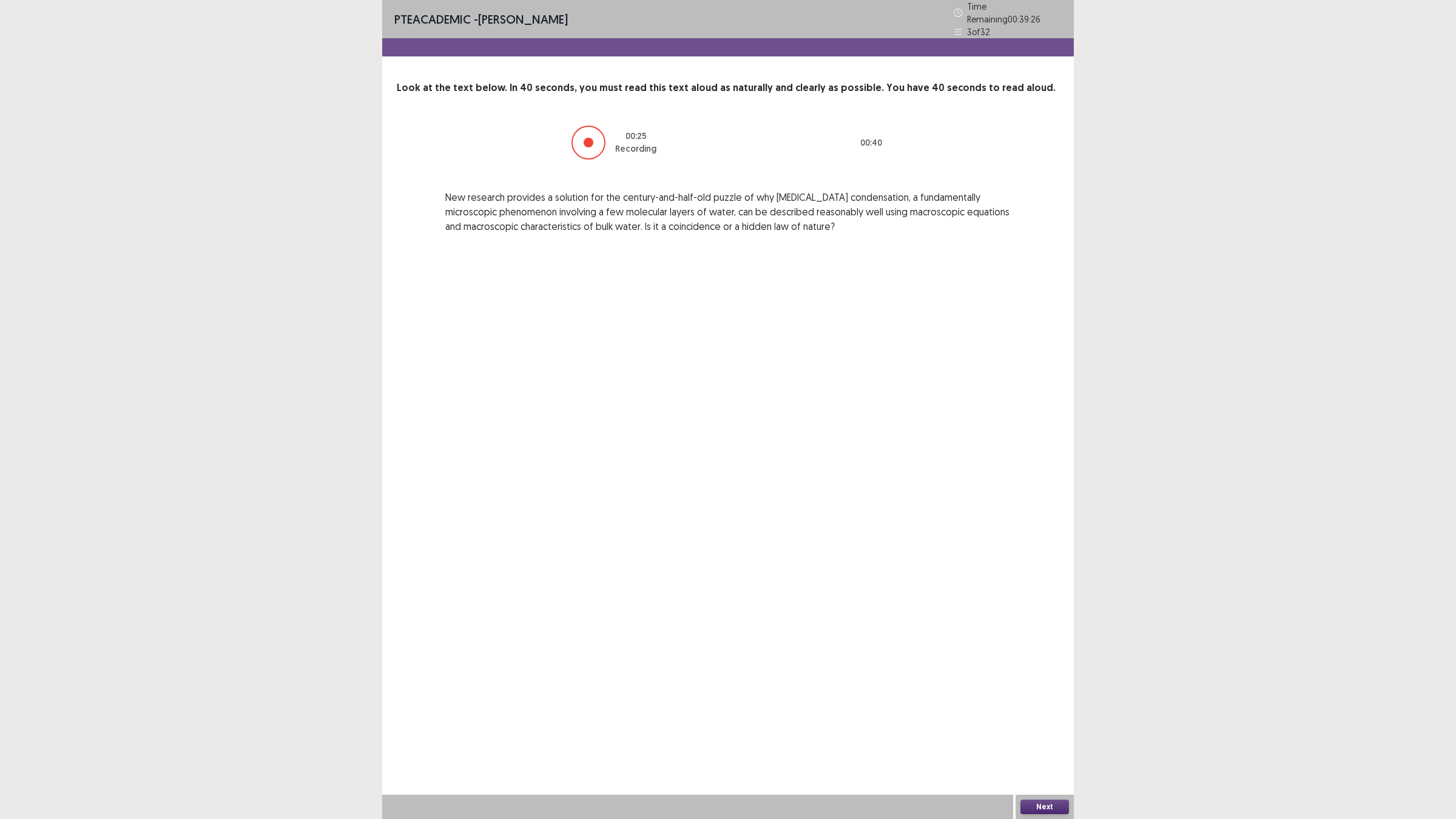
click at [1049, 722] on button "Next" at bounding box center [1045, 806] width 49 height 14
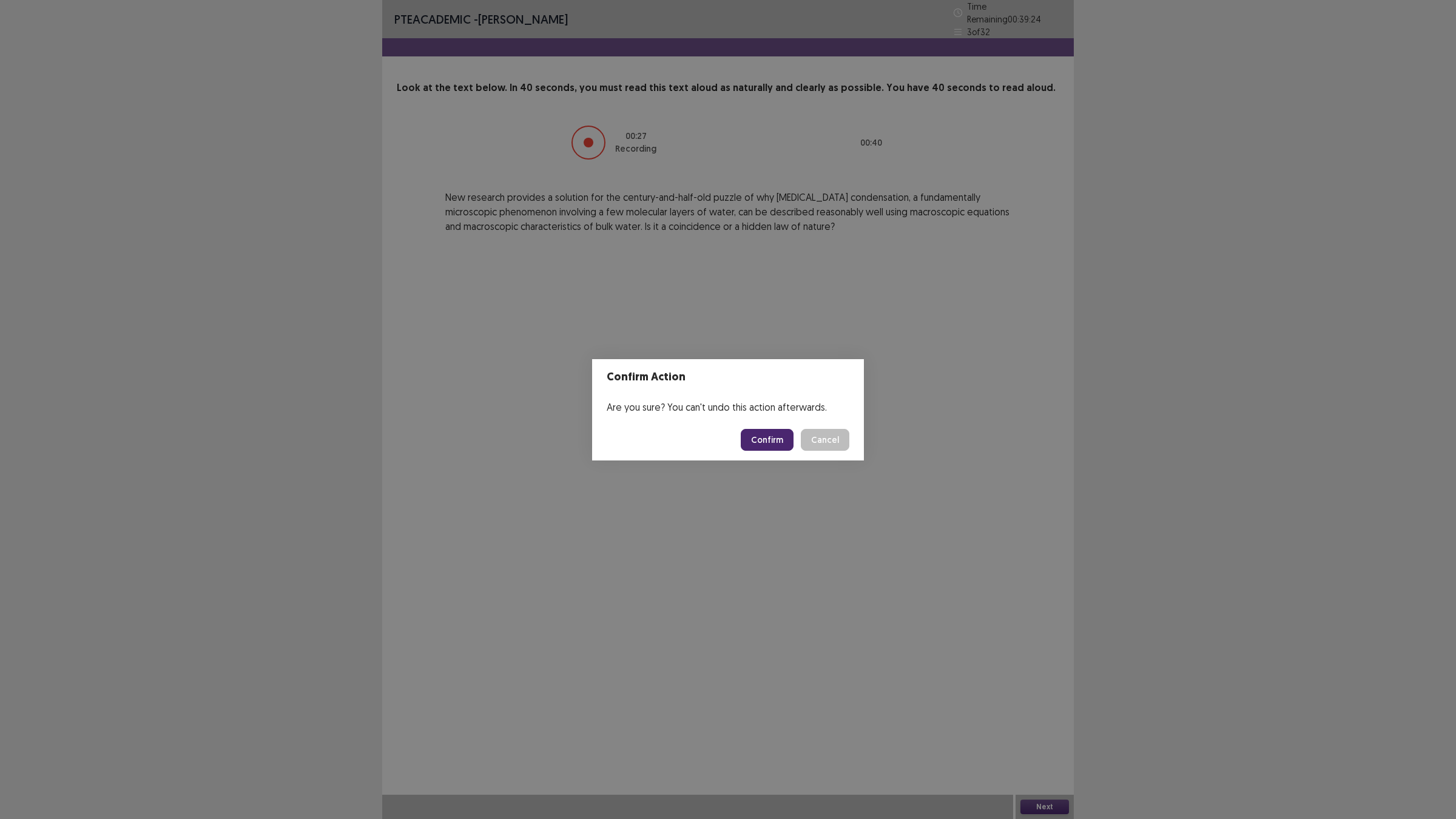
click at [756, 441] on button "Confirm" at bounding box center [768, 439] width 53 height 22
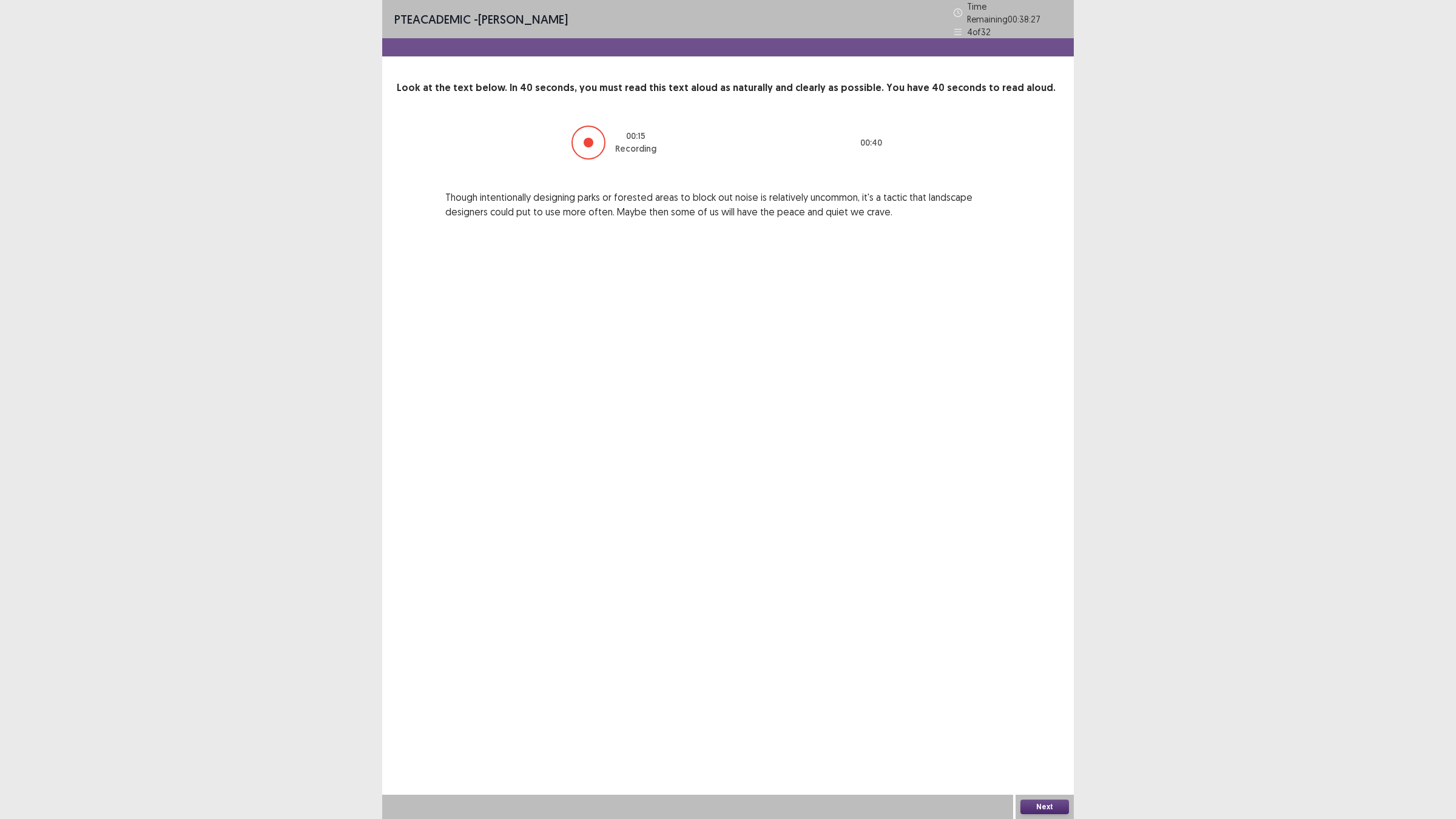
click at [1047, 722] on button "Next" at bounding box center [1045, 806] width 49 height 14
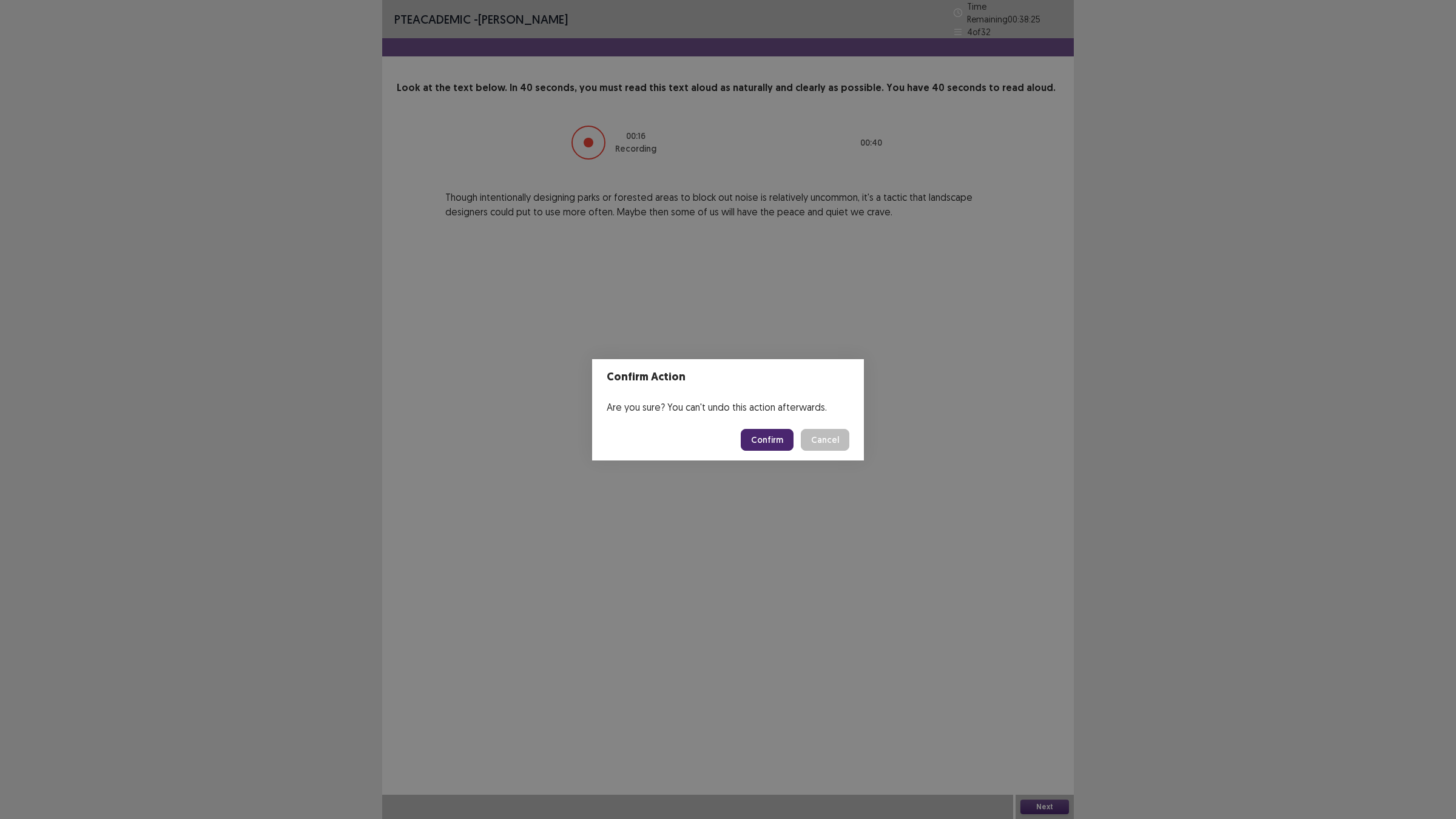
click at [769, 451] on button "Confirm" at bounding box center [768, 439] width 53 height 22
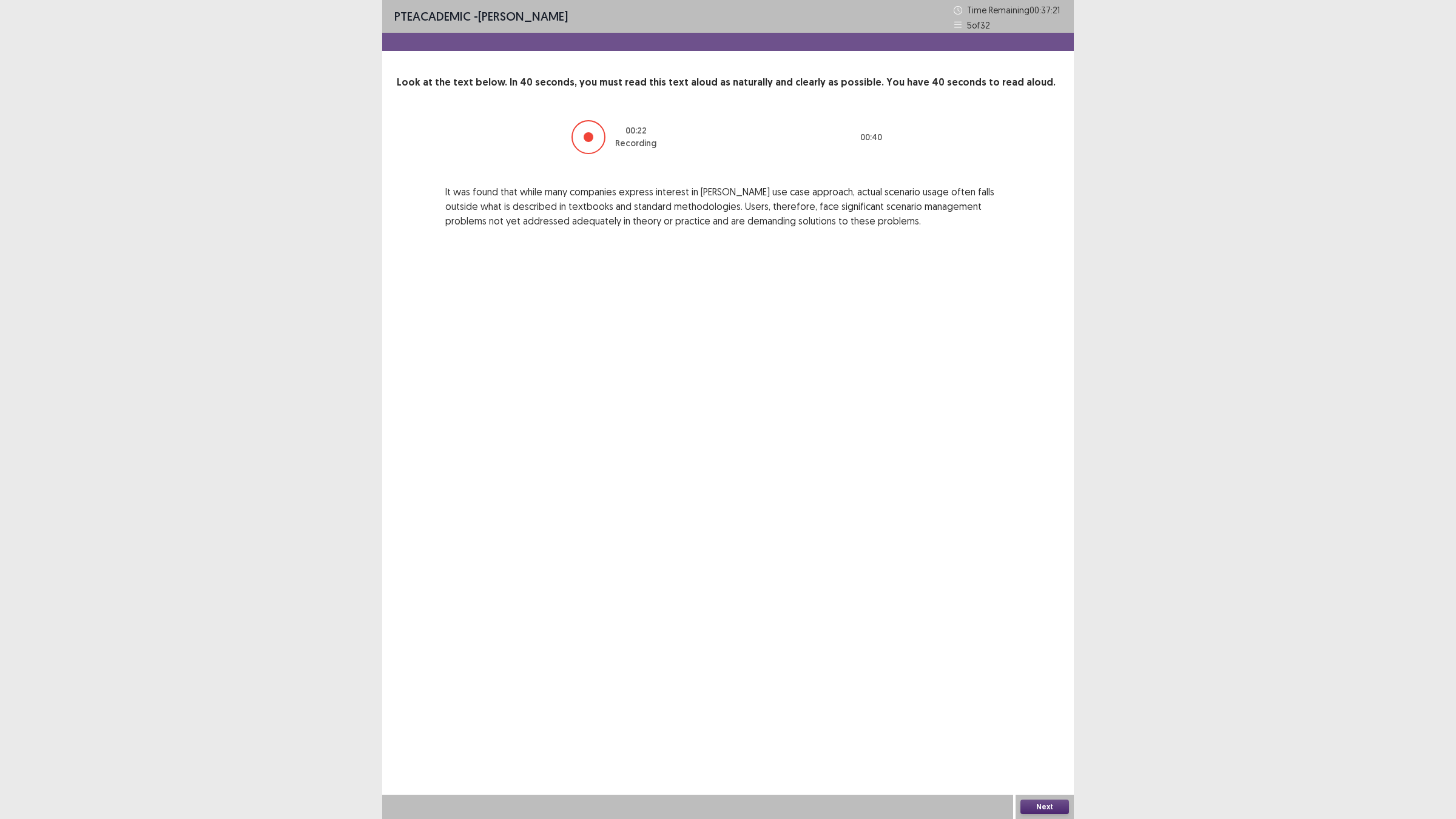
click at [1047, 722] on button "Next" at bounding box center [1045, 806] width 49 height 14
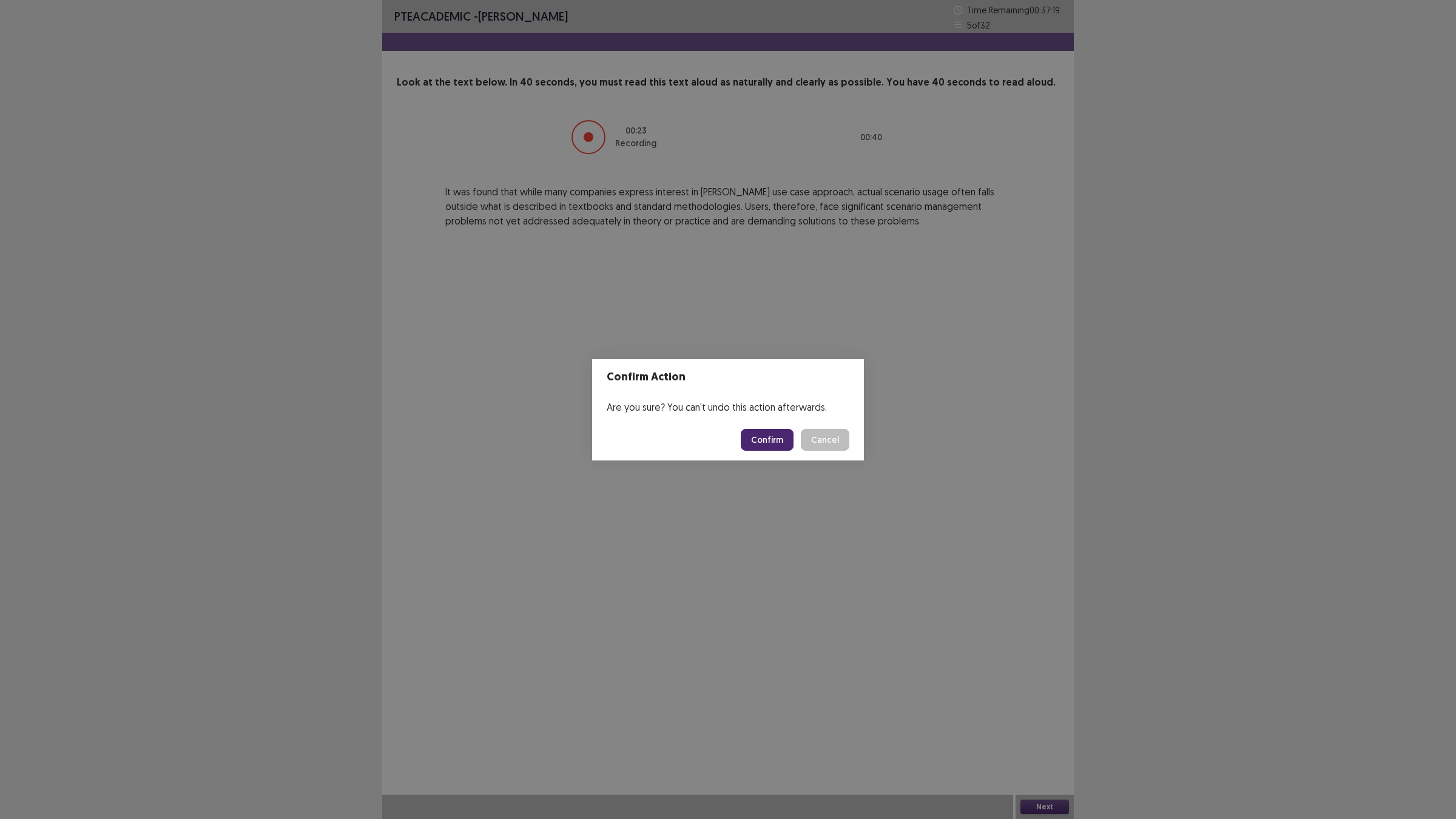
click at [794, 437] on button "Confirm" at bounding box center [768, 439] width 53 height 22
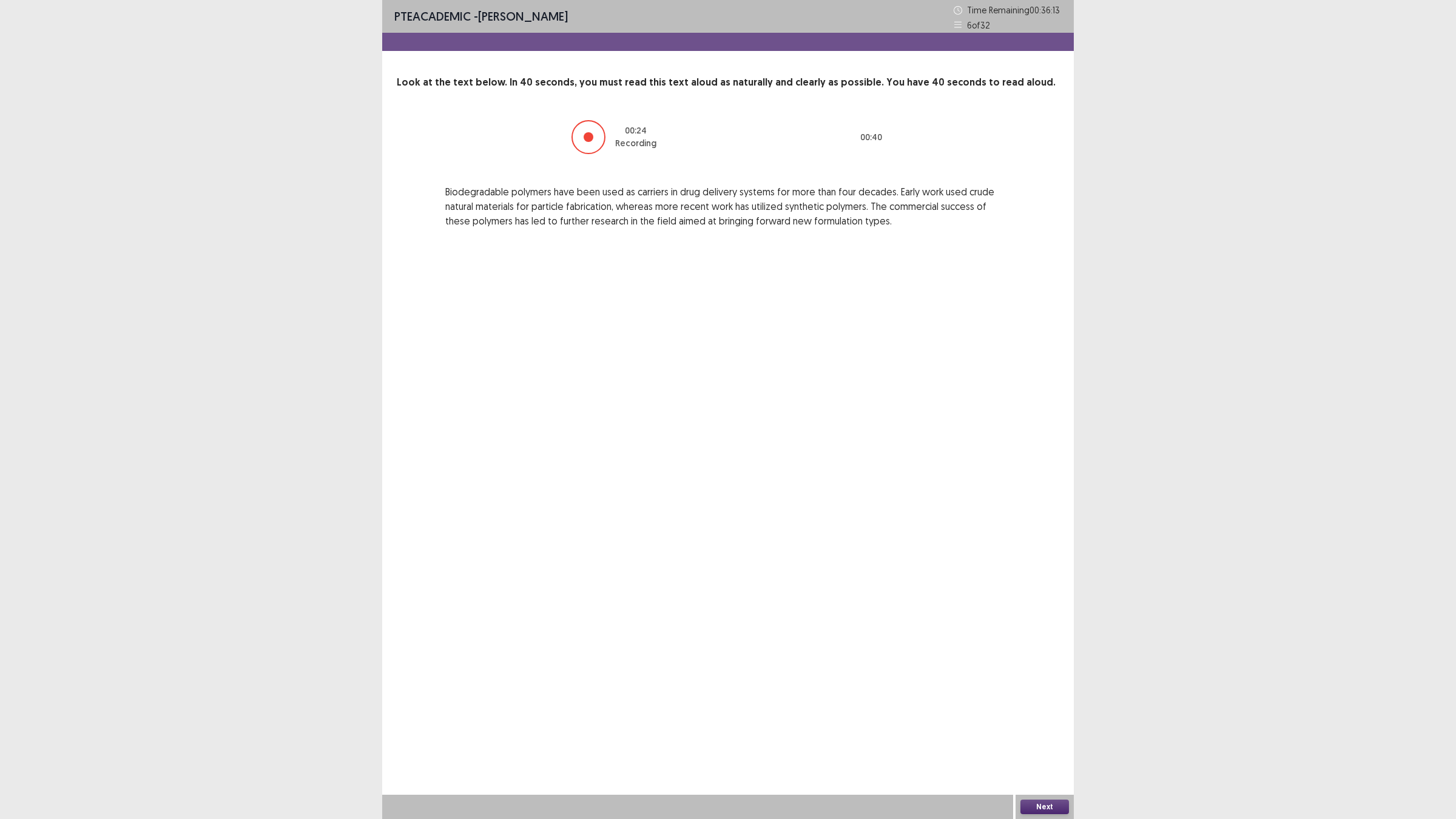
click at [1062, 722] on div "Next" at bounding box center [1045, 806] width 58 height 24
click at [1054, 722] on button "Next" at bounding box center [1045, 806] width 49 height 14
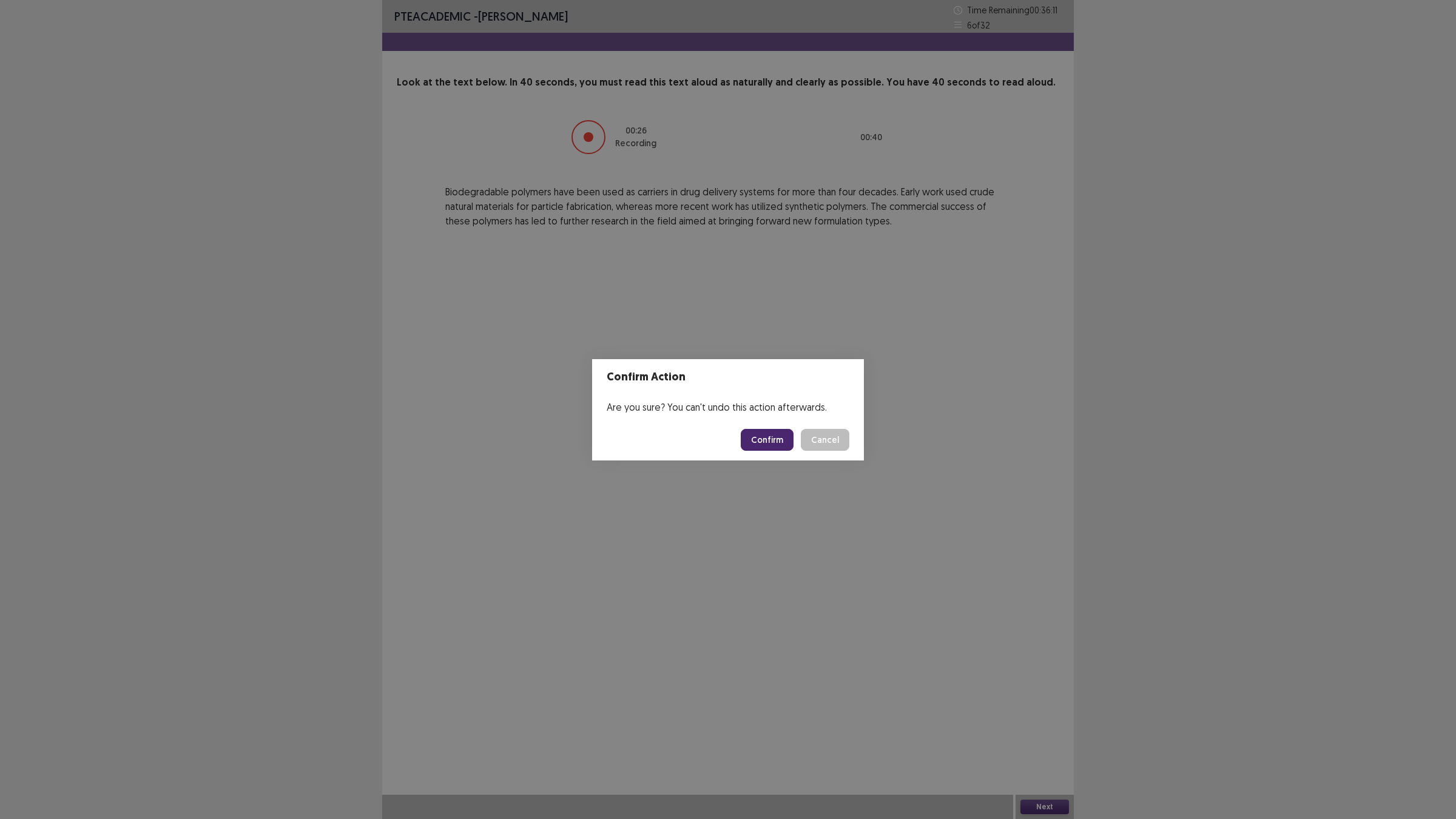
click at [793, 441] on button "Confirm" at bounding box center [768, 439] width 53 height 22
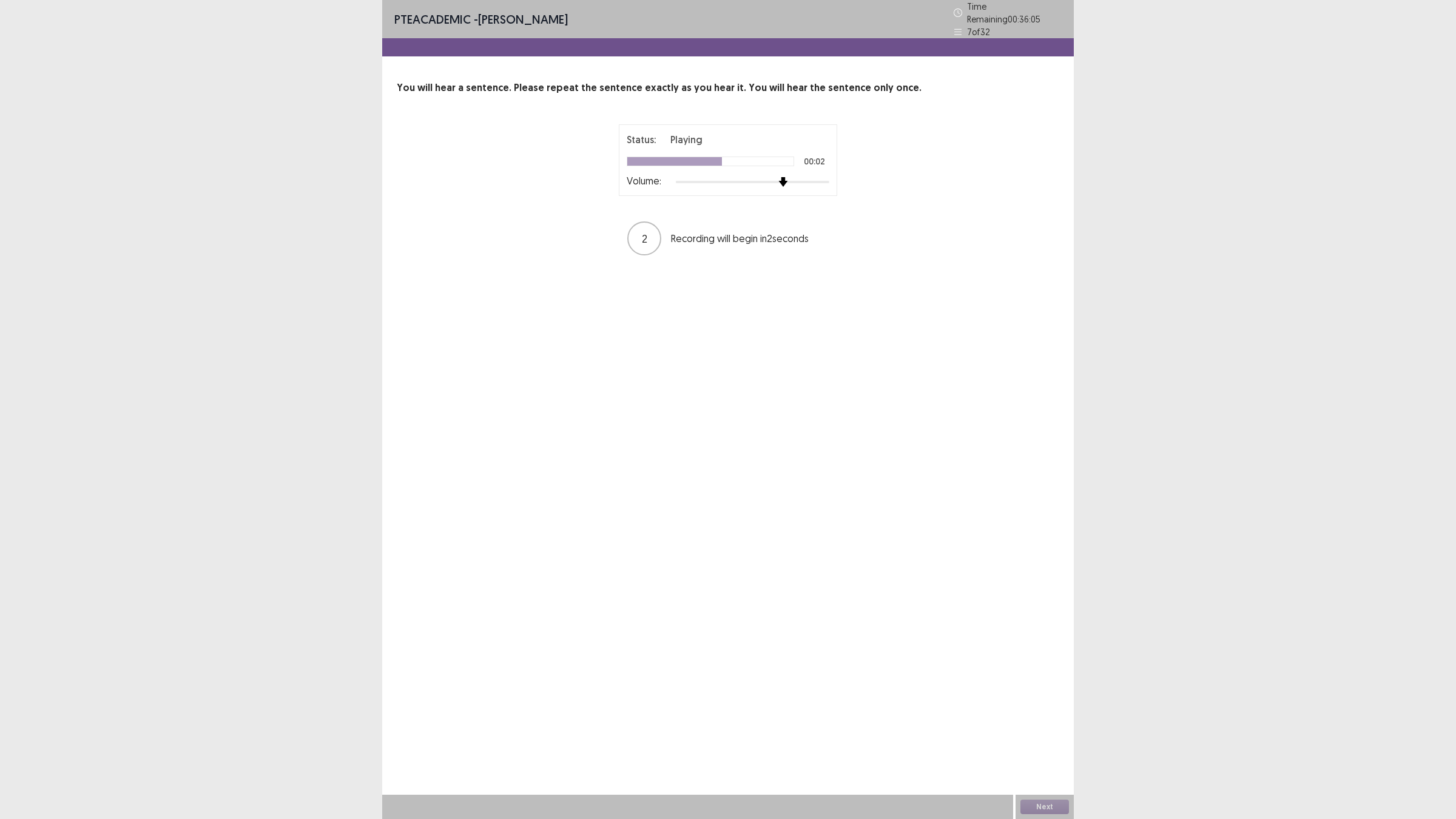
click at [792, 187] on div at bounding box center [752, 182] width 153 height 10
click at [586, 255] on div at bounding box center [593, 238] width 34 height 34
drag, startPoint x: 593, startPoint y: 290, endPoint x: 701, endPoint y: 448, distance: 191.4
click at [605, 255] on div at bounding box center [593, 238] width 34 height 34
click at [1034, 722] on div "Next" at bounding box center [1045, 806] width 58 height 24
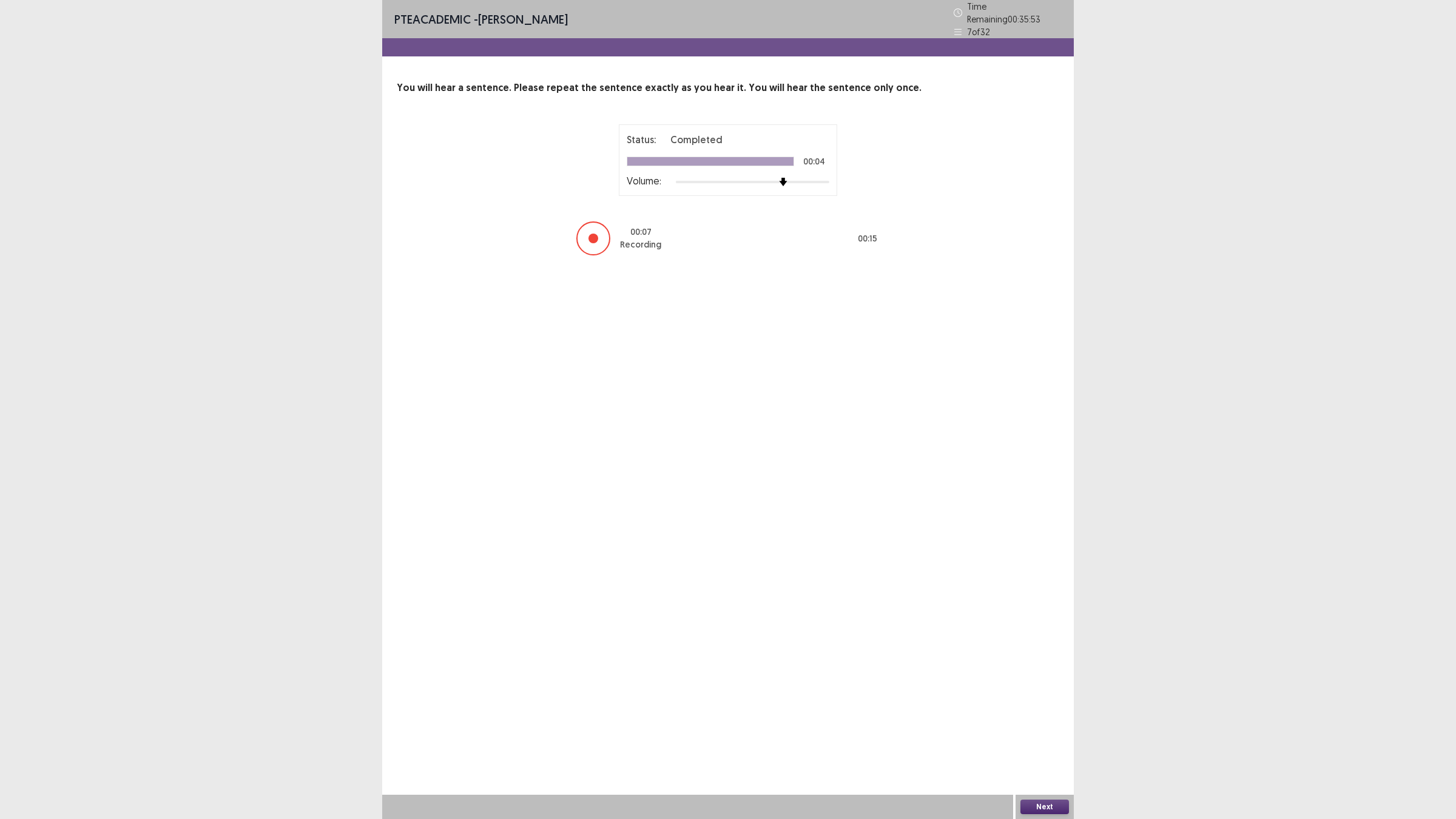
click at [1038, 722] on button "Next" at bounding box center [1045, 806] width 49 height 14
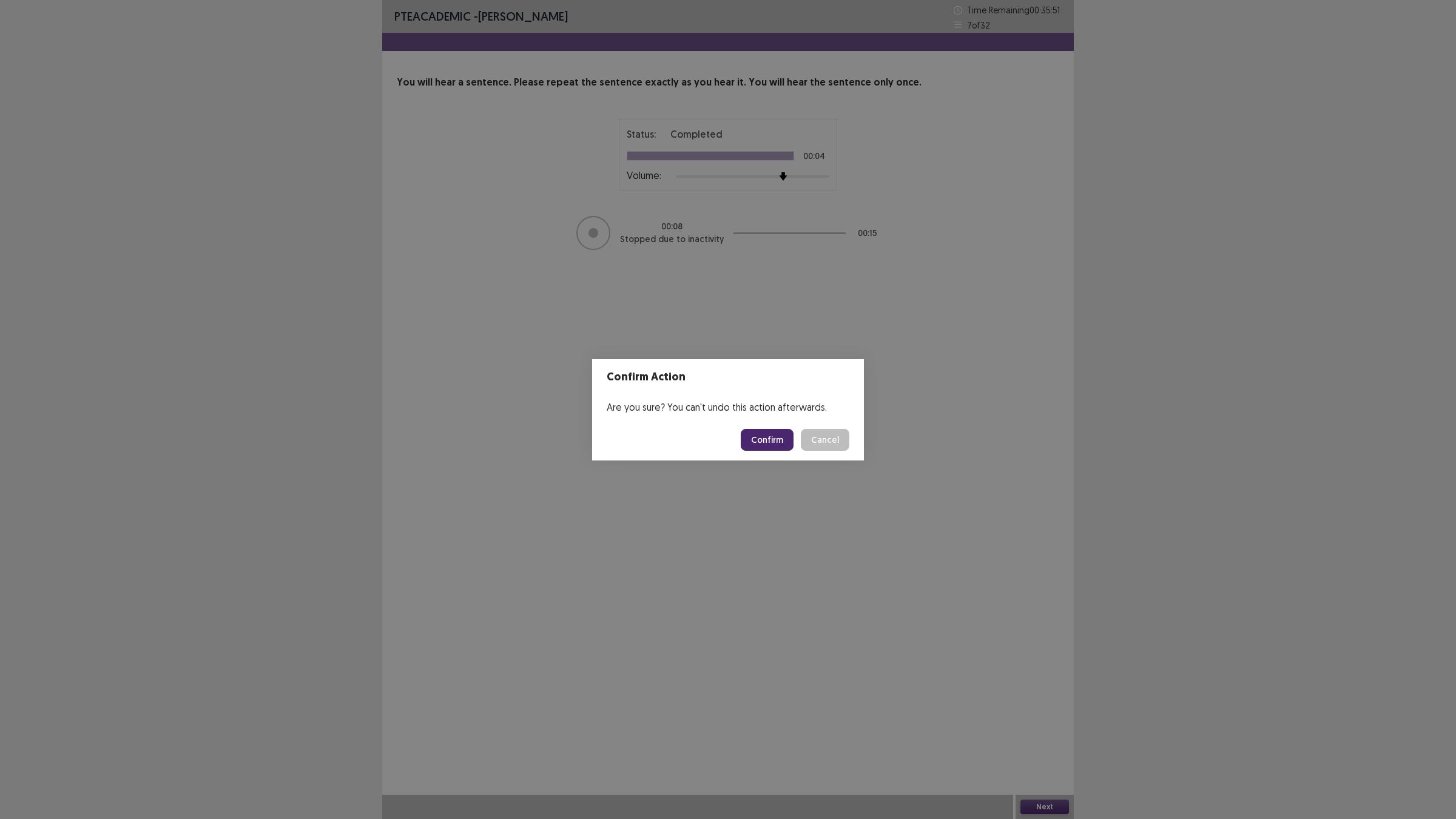
click at [780, 441] on button "Confirm" at bounding box center [768, 439] width 53 height 22
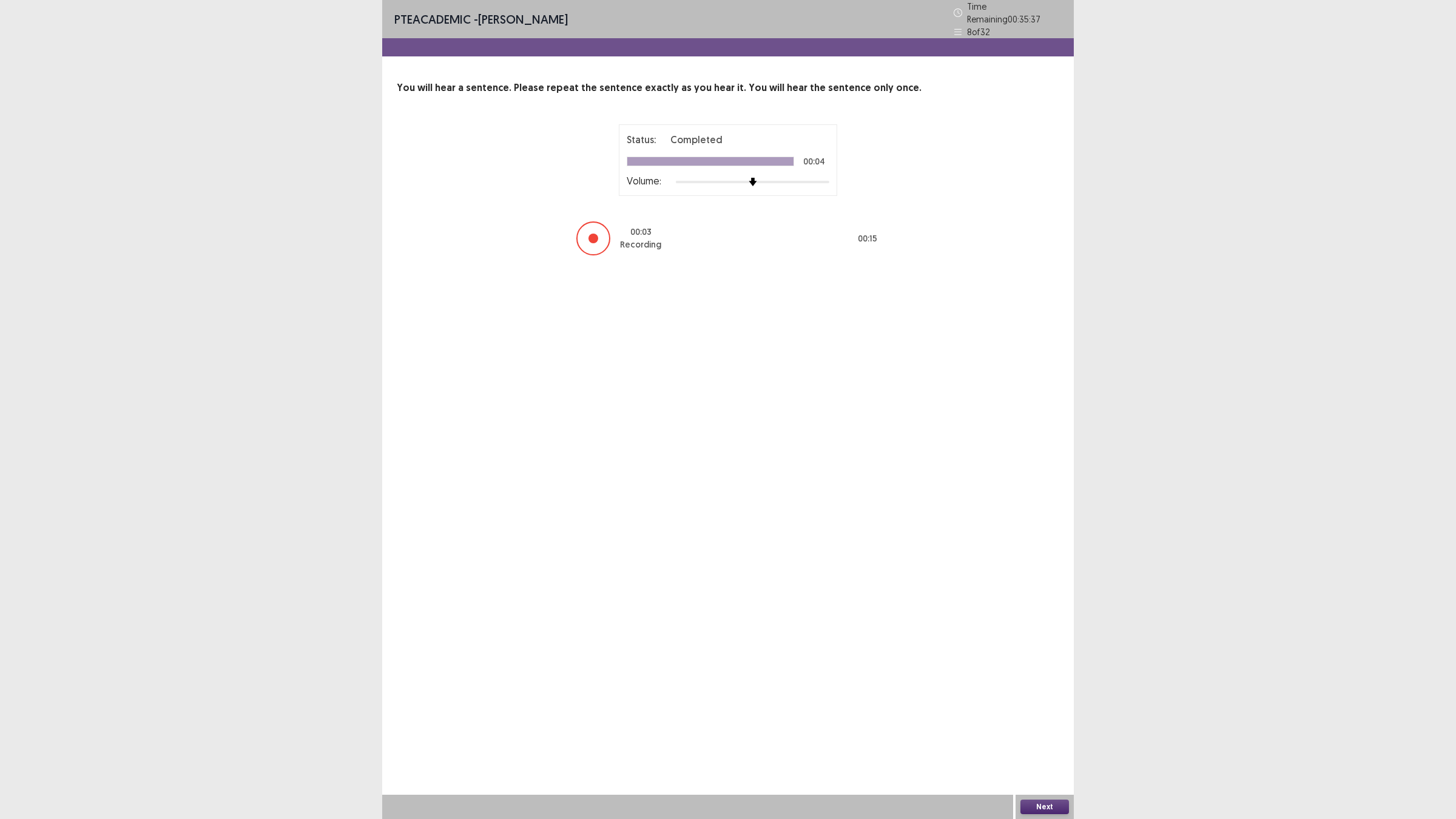
click at [1033, 722] on button "Next" at bounding box center [1045, 806] width 49 height 14
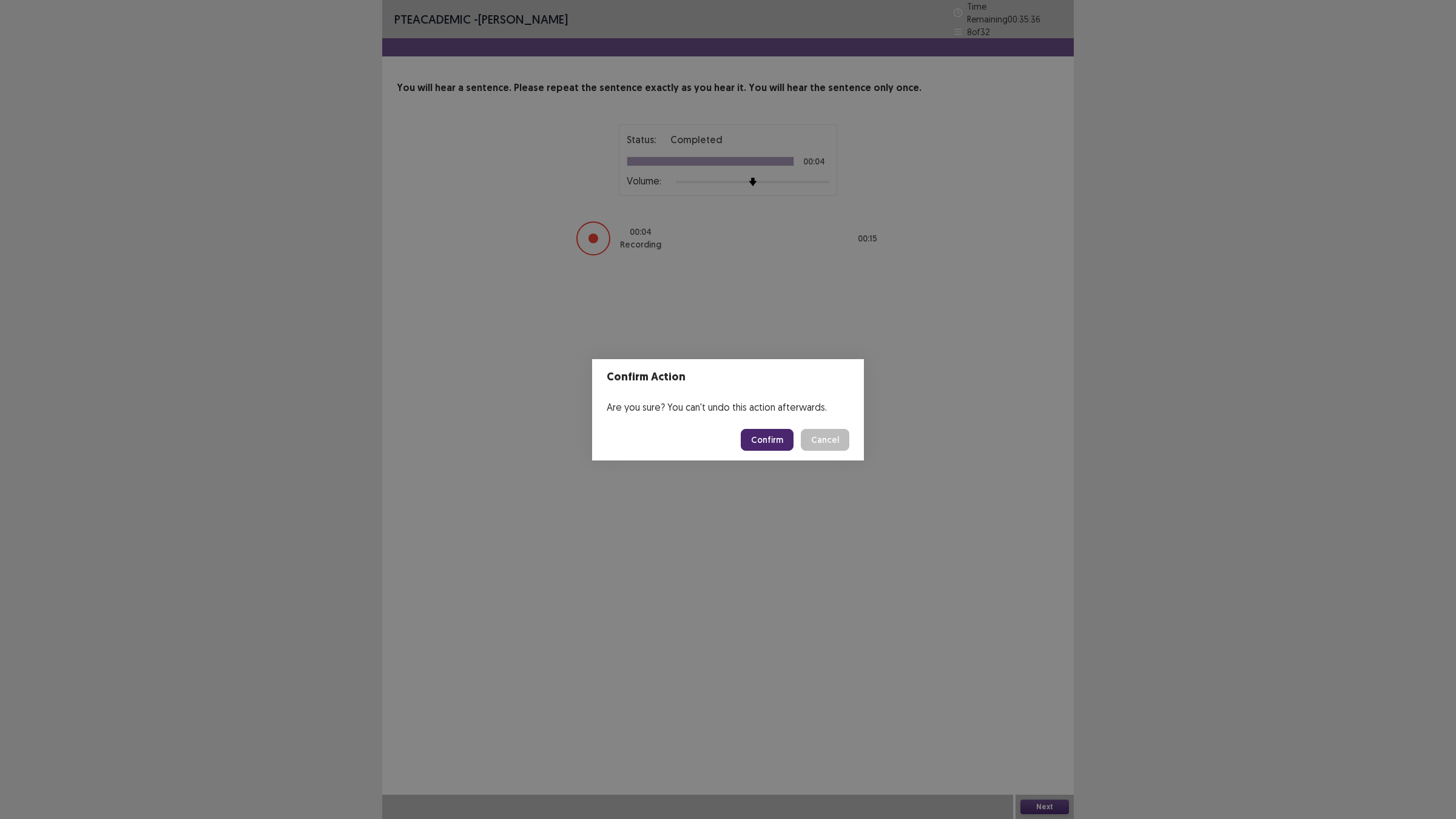
drag, startPoint x: 807, startPoint y: 433, endPoint x: 797, endPoint y: 458, distance: 26.9
click at [801, 453] on footer "Confirm Cancel" at bounding box center [728, 440] width 272 height 42
click at [794, 451] on button "Confirm" at bounding box center [768, 439] width 53 height 22
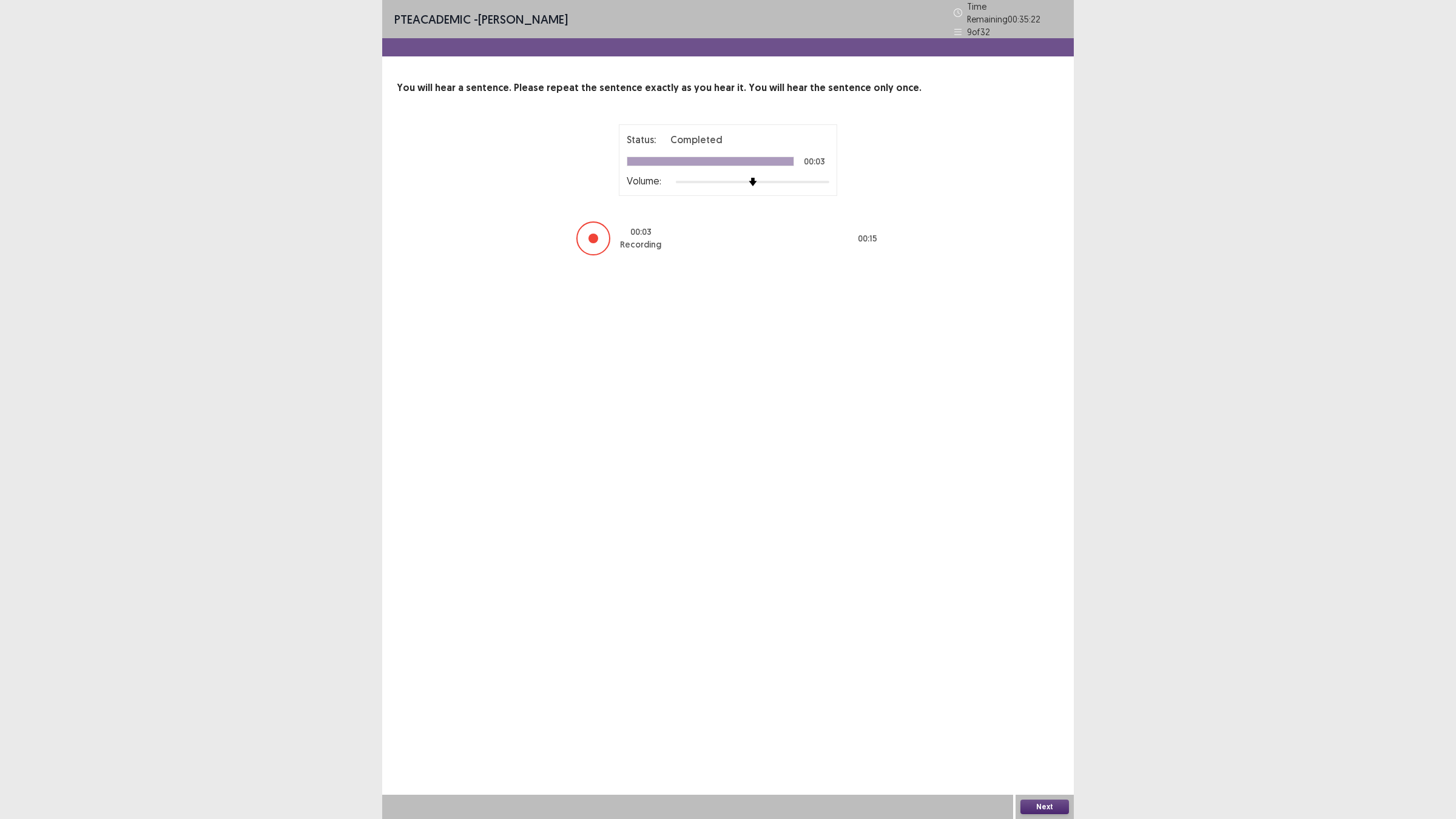
click at [1050, 722] on button "Next" at bounding box center [1045, 806] width 49 height 14
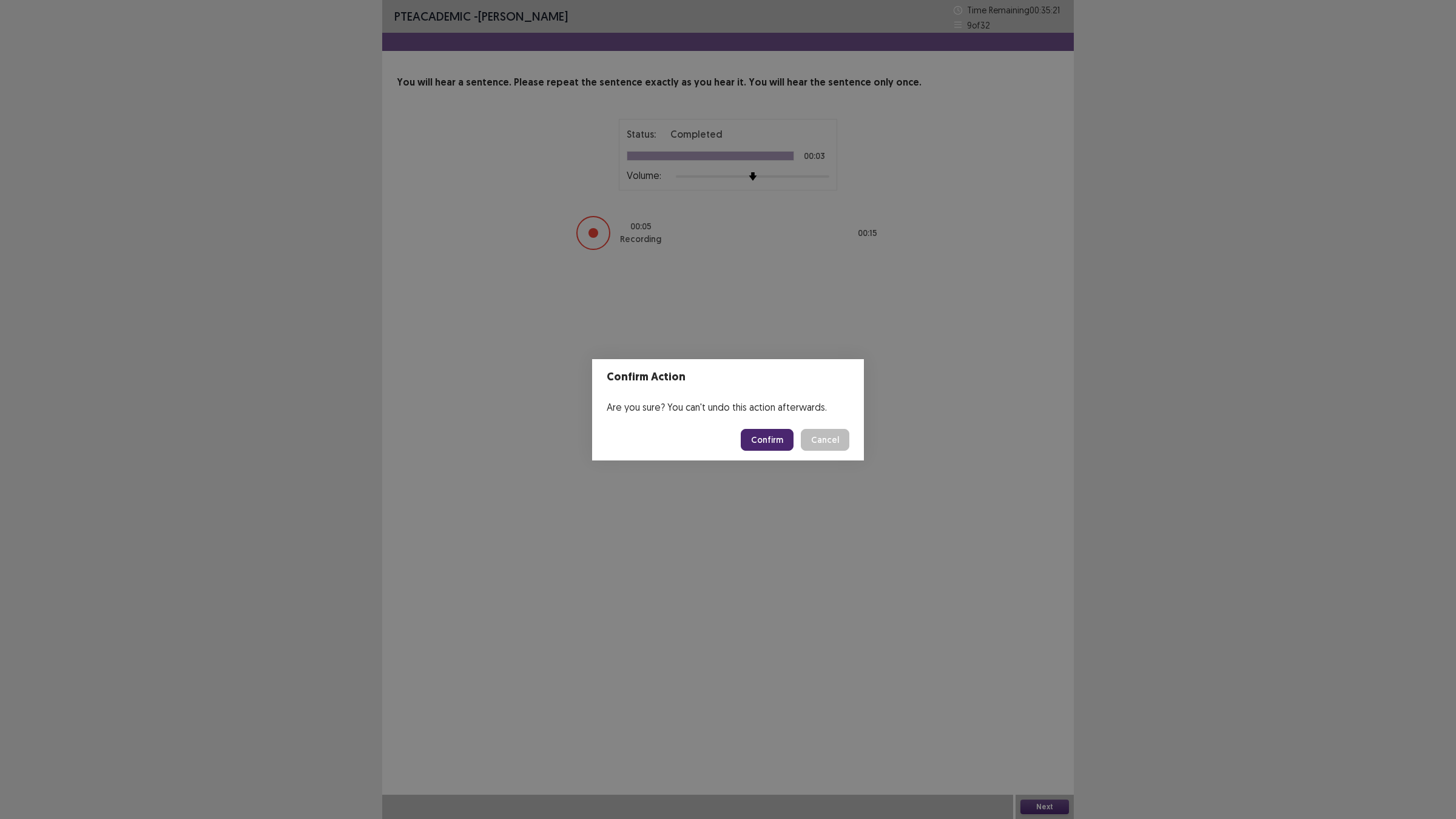
click at [772, 437] on button "Confirm" at bounding box center [768, 439] width 53 height 22
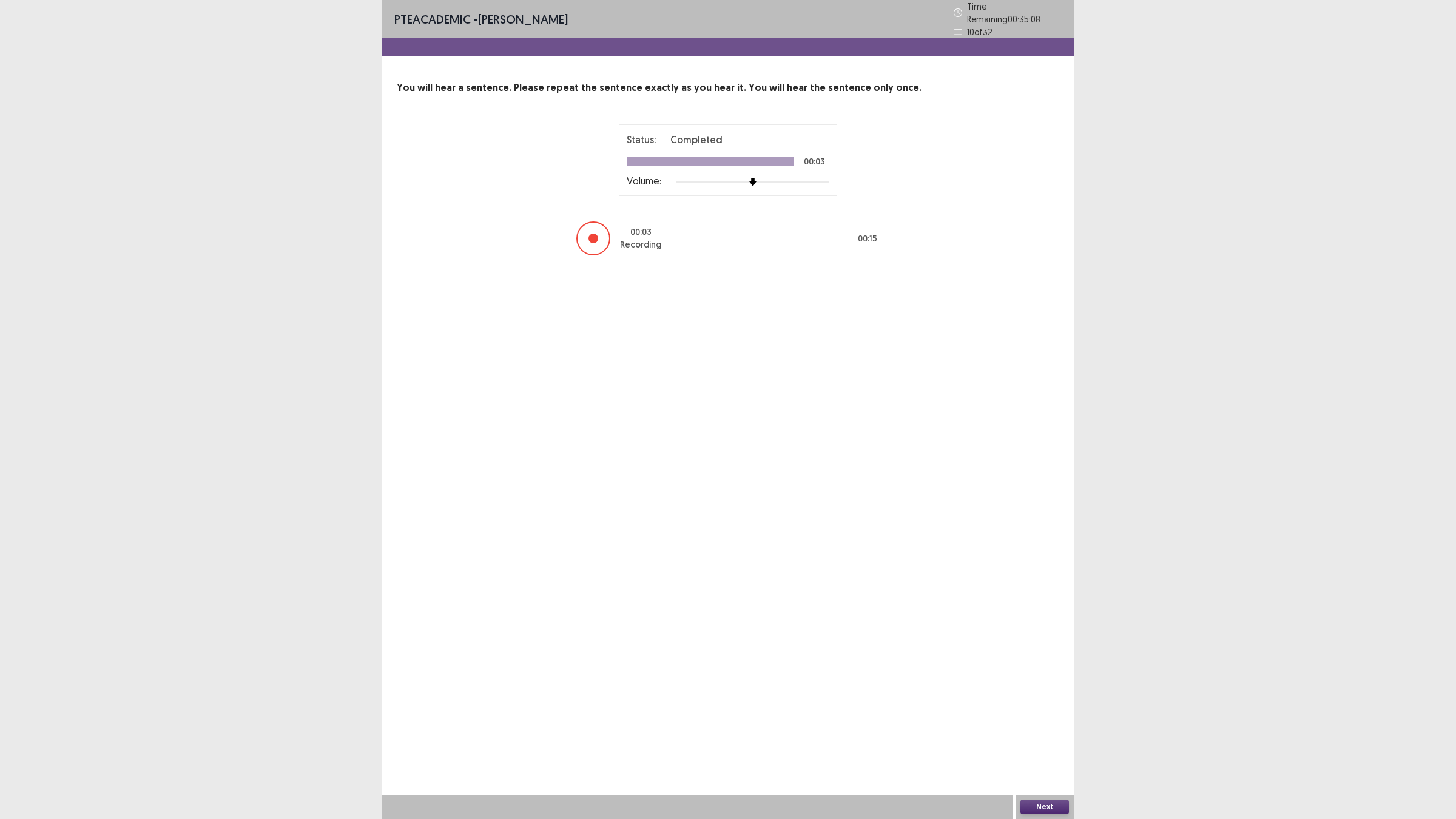
click at [1048, 722] on button "Next" at bounding box center [1045, 806] width 49 height 14
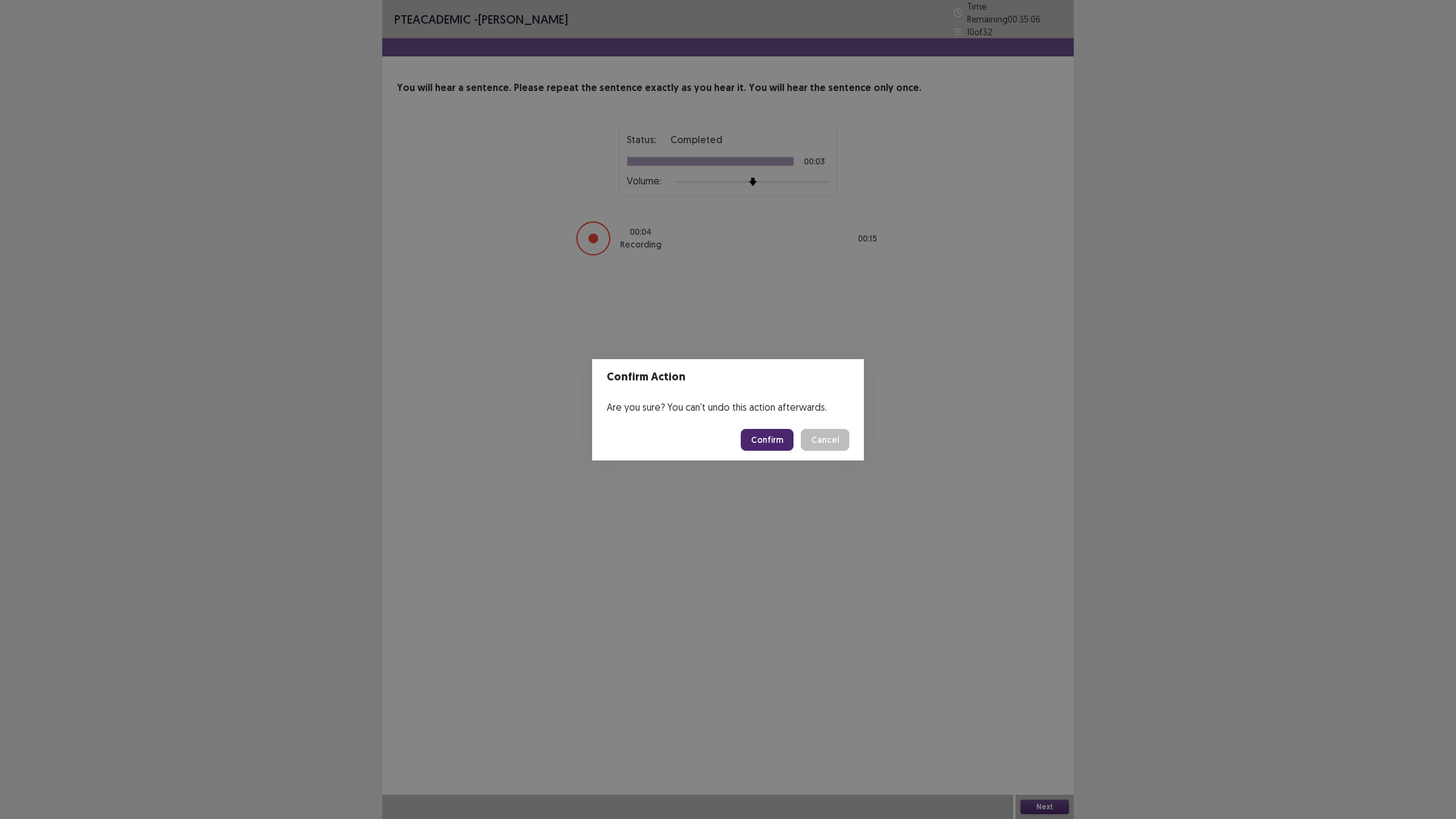
click at [779, 440] on button "Confirm" at bounding box center [768, 439] width 53 height 22
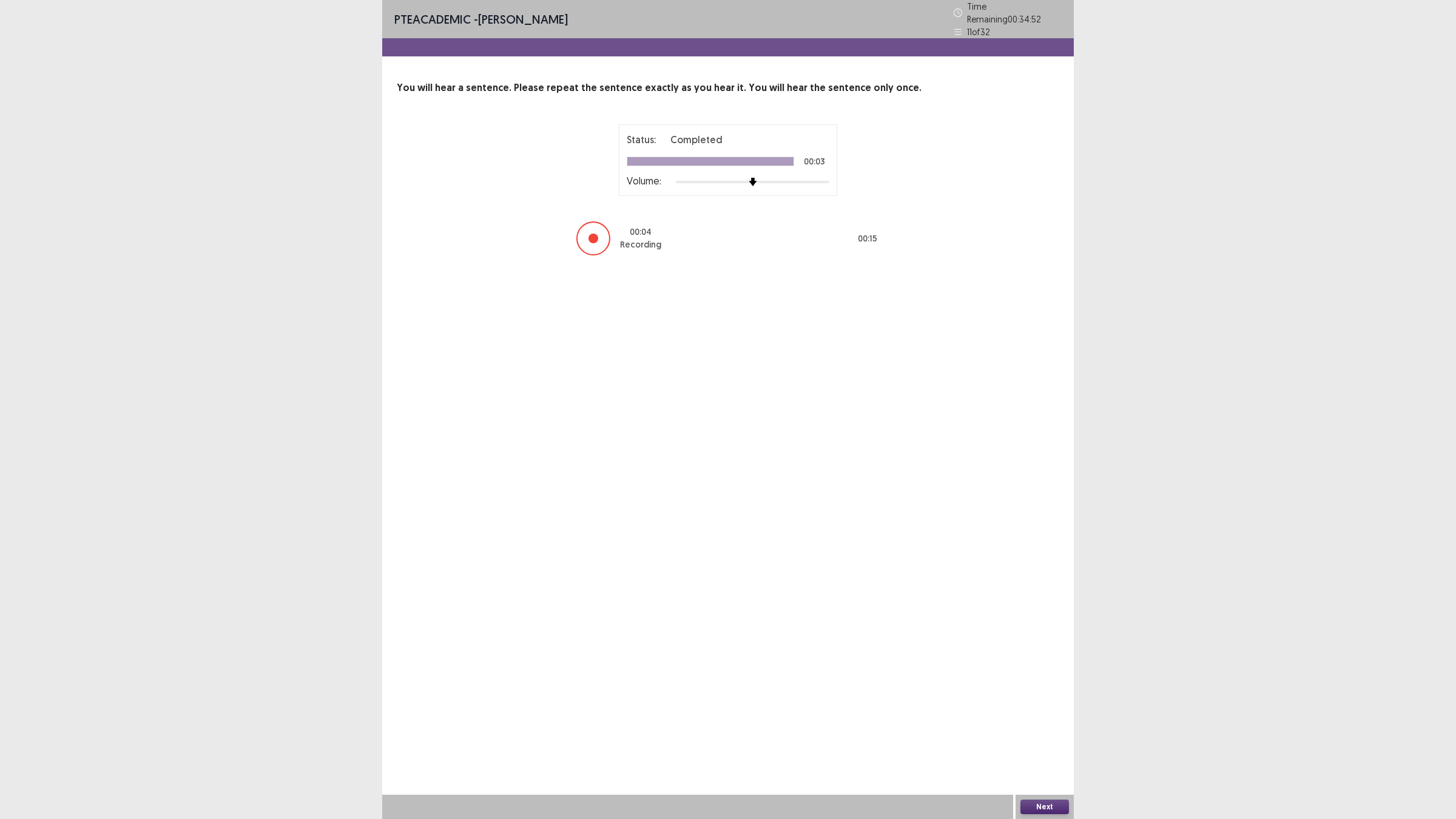
click at [1047, 722] on button "Next" at bounding box center [1045, 806] width 49 height 14
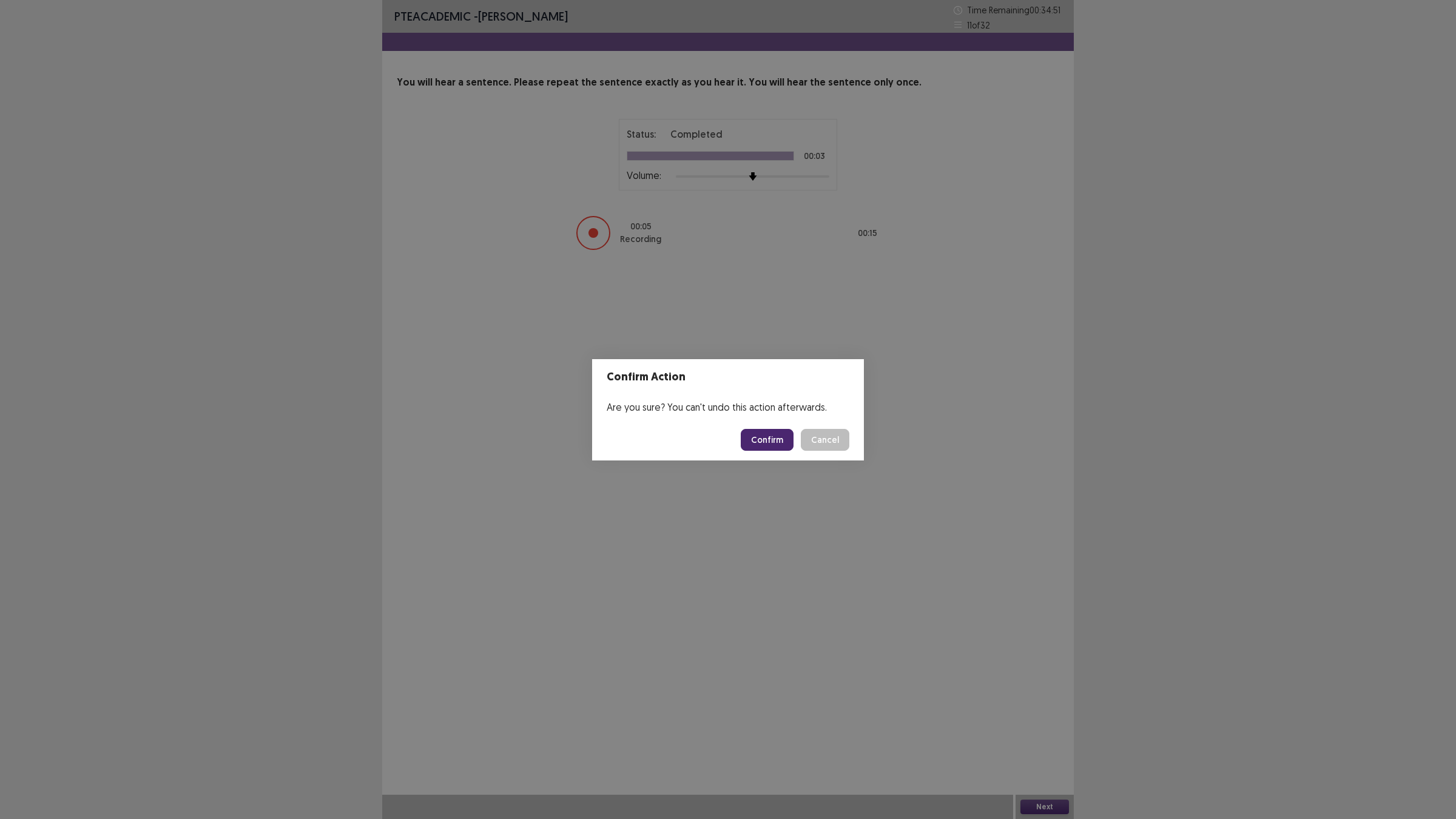
drag, startPoint x: 762, startPoint y: 441, endPoint x: 762, endPoint y: 447, distance: 6.0
click at [762, 447] on footer "Confirm Cancel" at bounding box center [728, 440] width 272 height 42
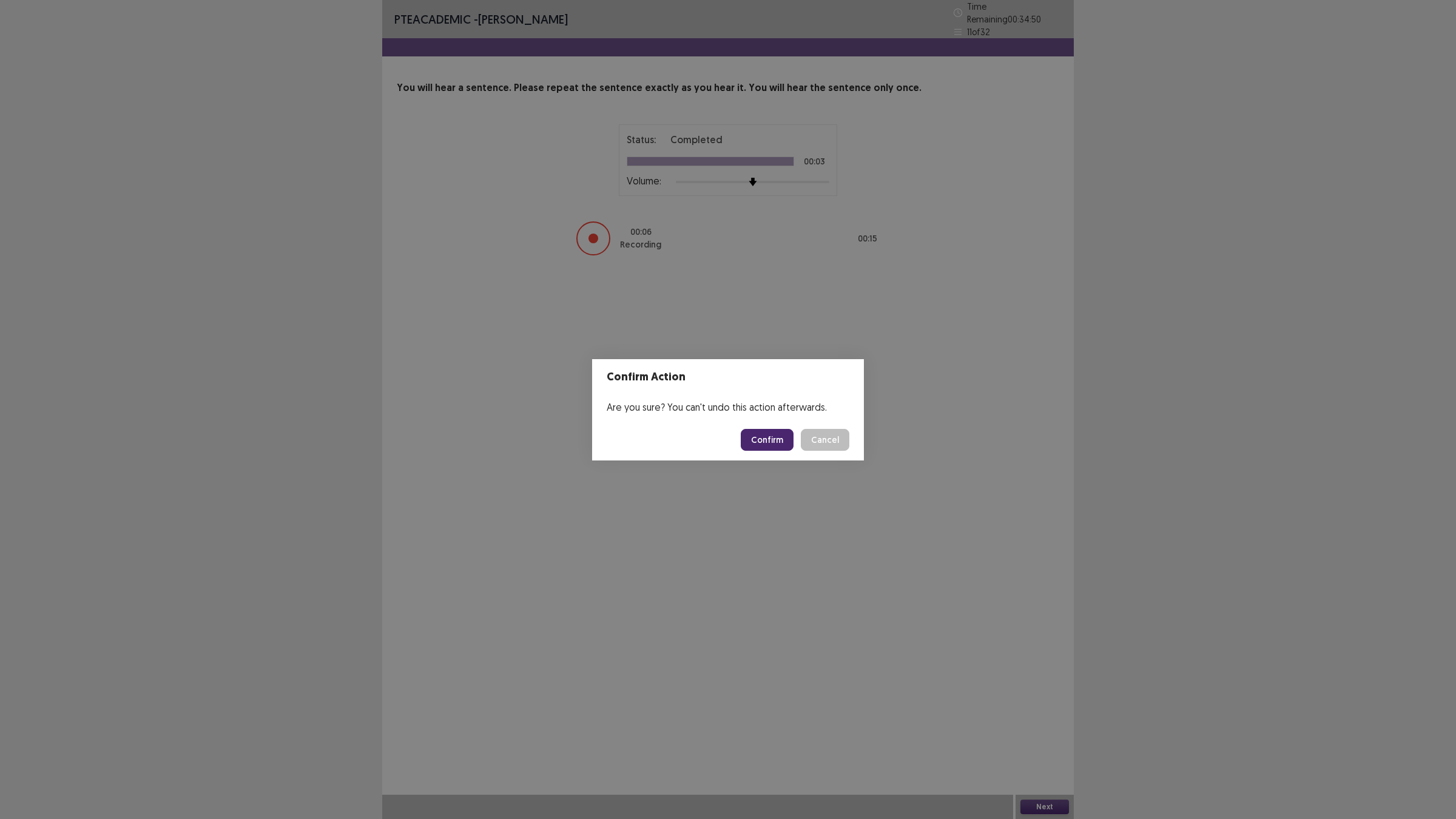
click at [762, 447] on button "Confirm" at bounding box center [768, 439] width 53 height 22
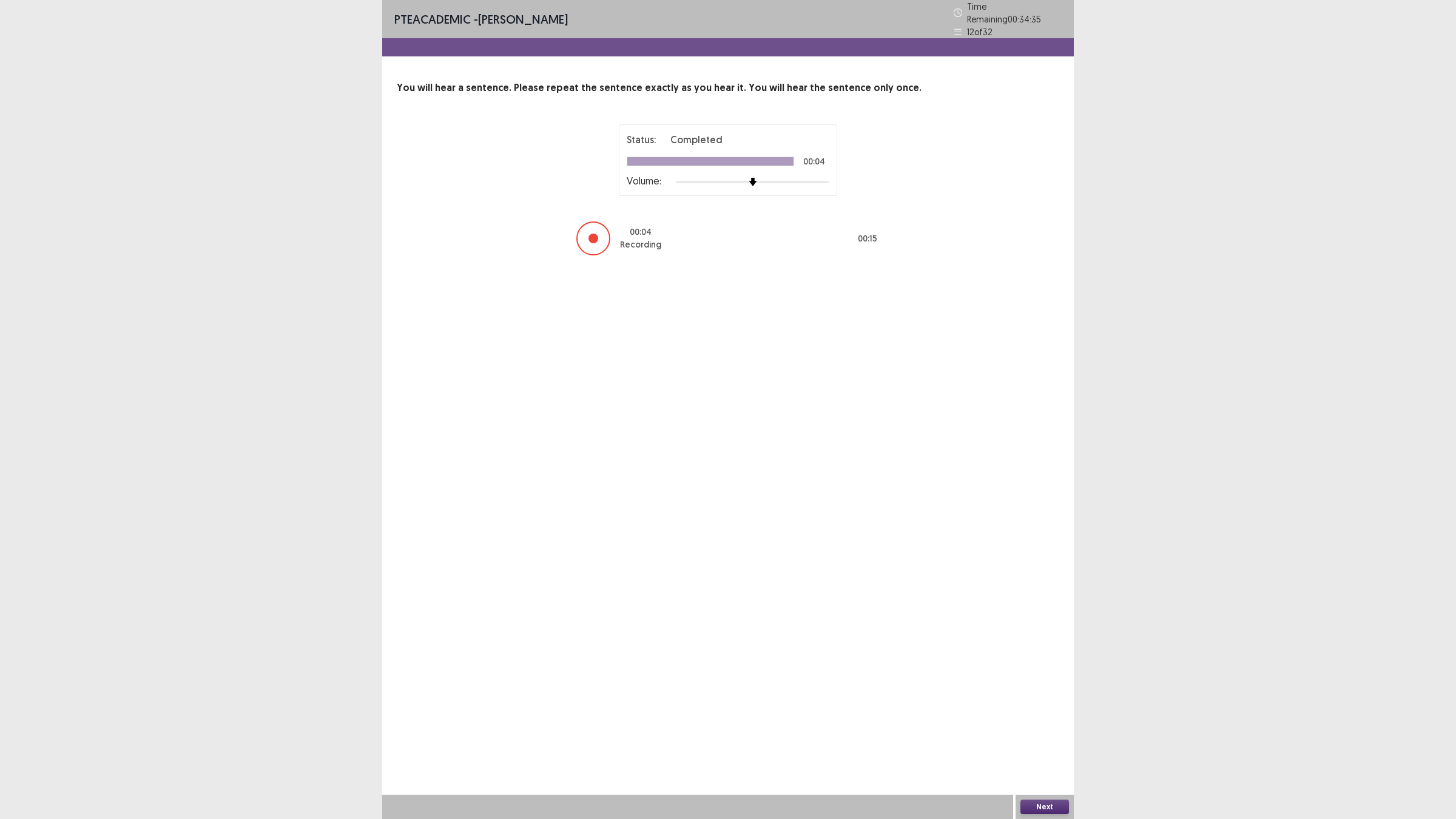
click at [1063, 722] on div "Next" at bounding box center [1045, 806] width 58 height 24
click at [1038, 722] on button "Next" at bounding box center [1045, 806] width 49 height 14
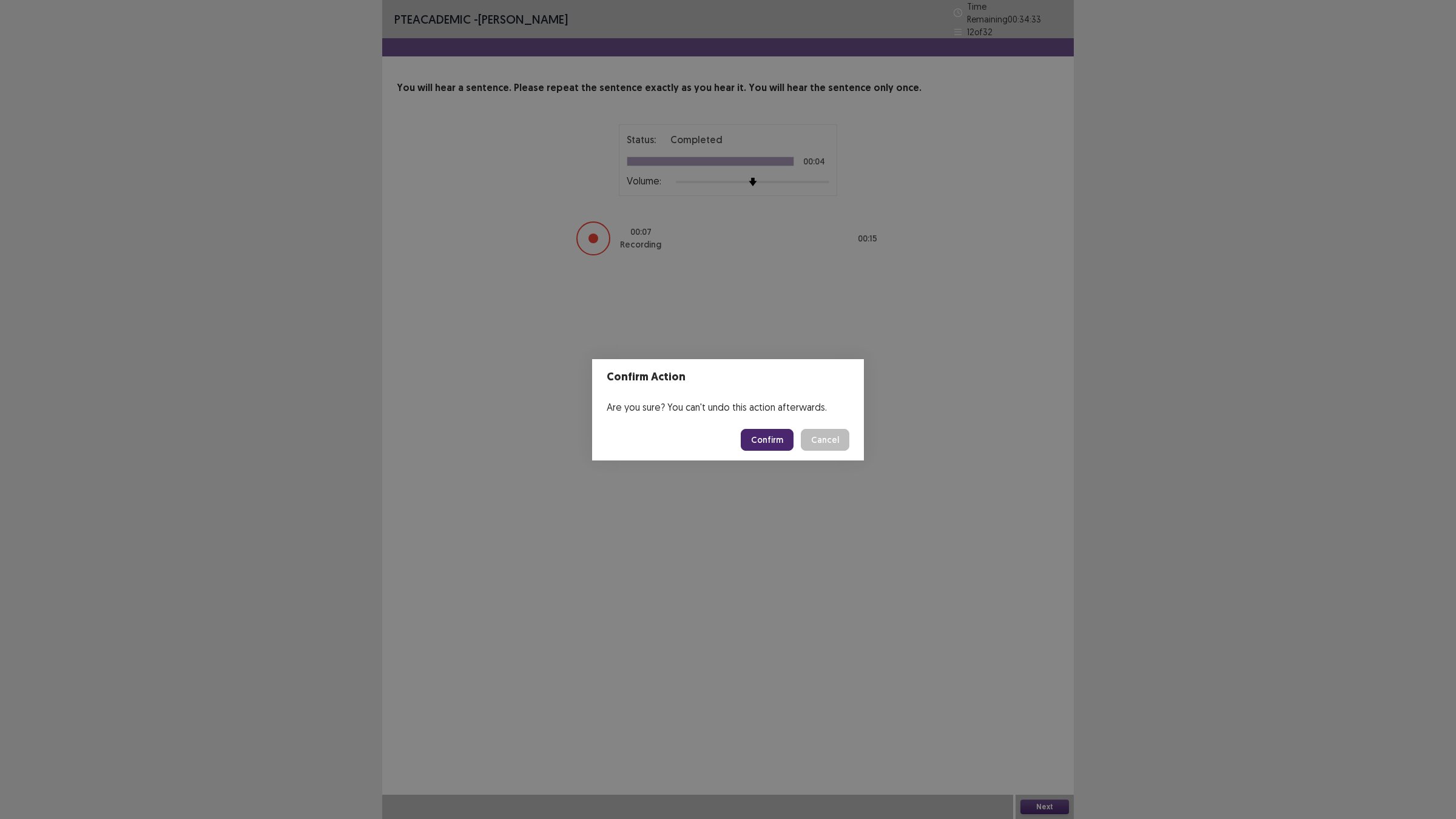
click at [794, 445] on button "Confirm" at bounding box center [768, 439] width 53 height 22
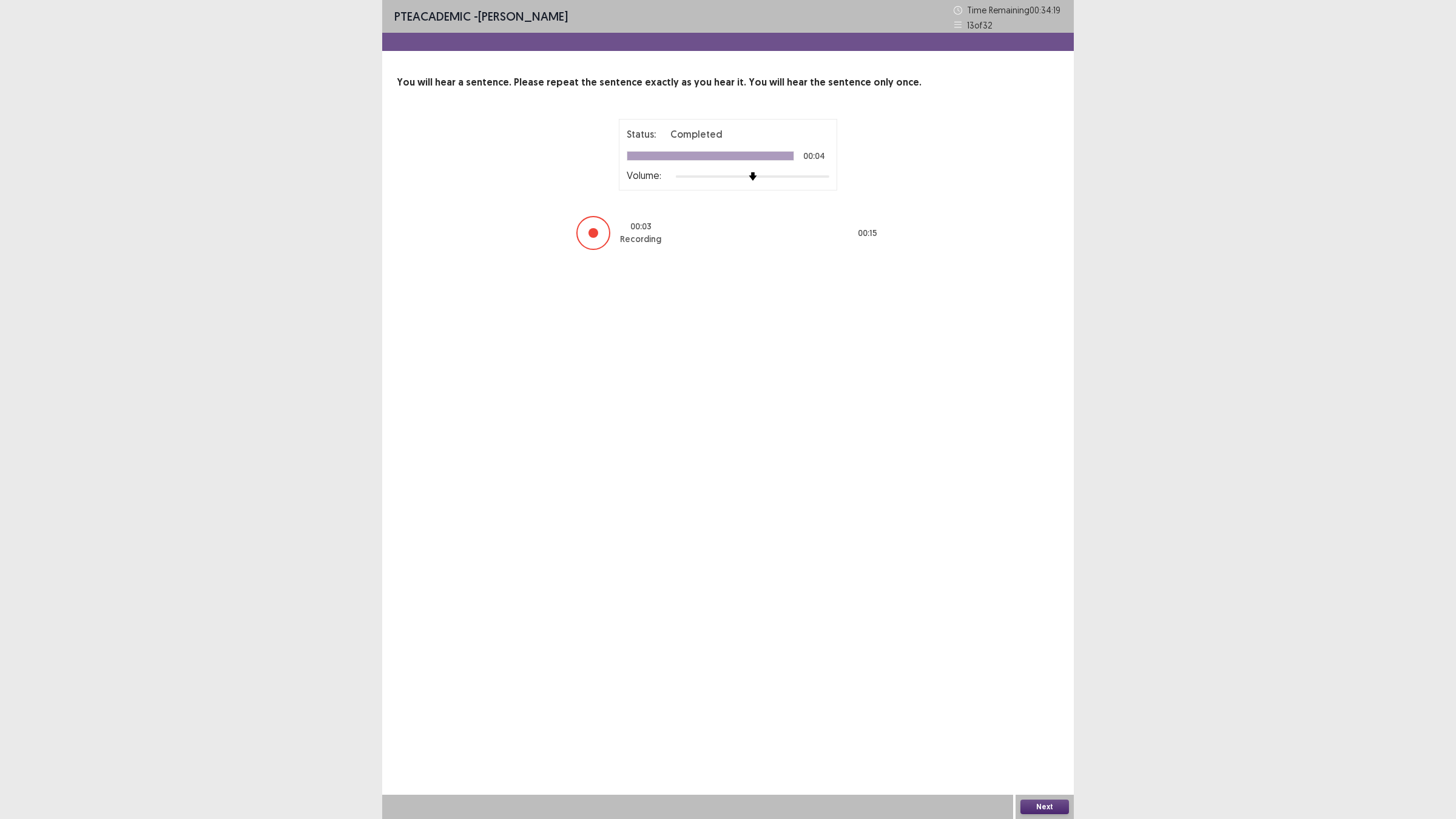
drag, startPoint x: 1044, startPoint y: 801, endPoint x: 968, endPoint y: 599, distance: 215.8
click at [969, 604] on div "PTE academic - [PERSON_NAME] Time Remaining 00 : 34 : 19 13 of 32 You will hear…" at bounding box center [728, 410] width 692 height 819
click at [1044, 722] on button "Next" at bounding box center [1045, 806] width 49 height 14
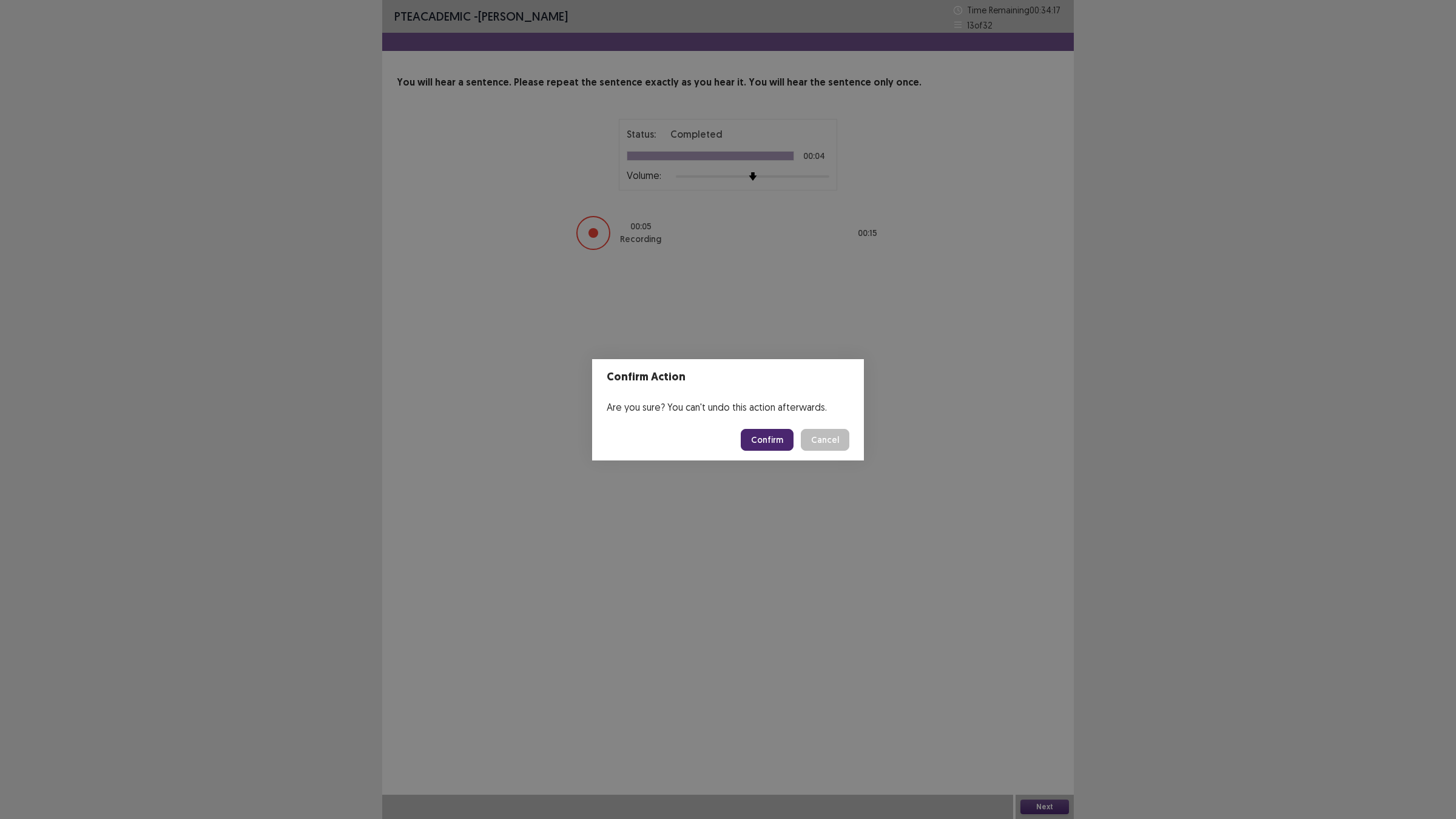
click at [762, 445] on button "Confirm" at bounding box center [768, 439] width 53 height 22
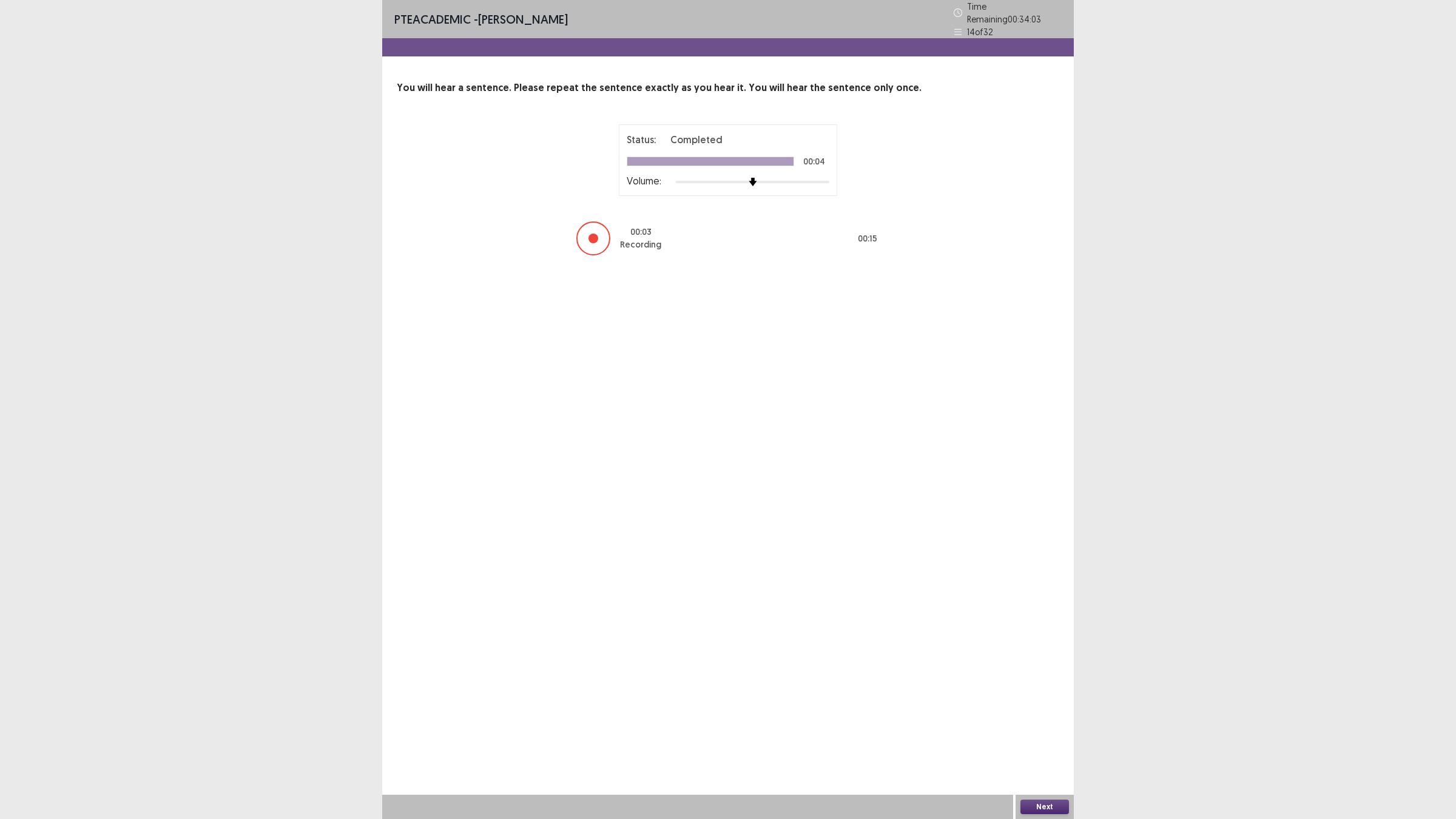
click at [1052, 722] on button "Next" at bounding box center [1045, 806] width 49 height 14
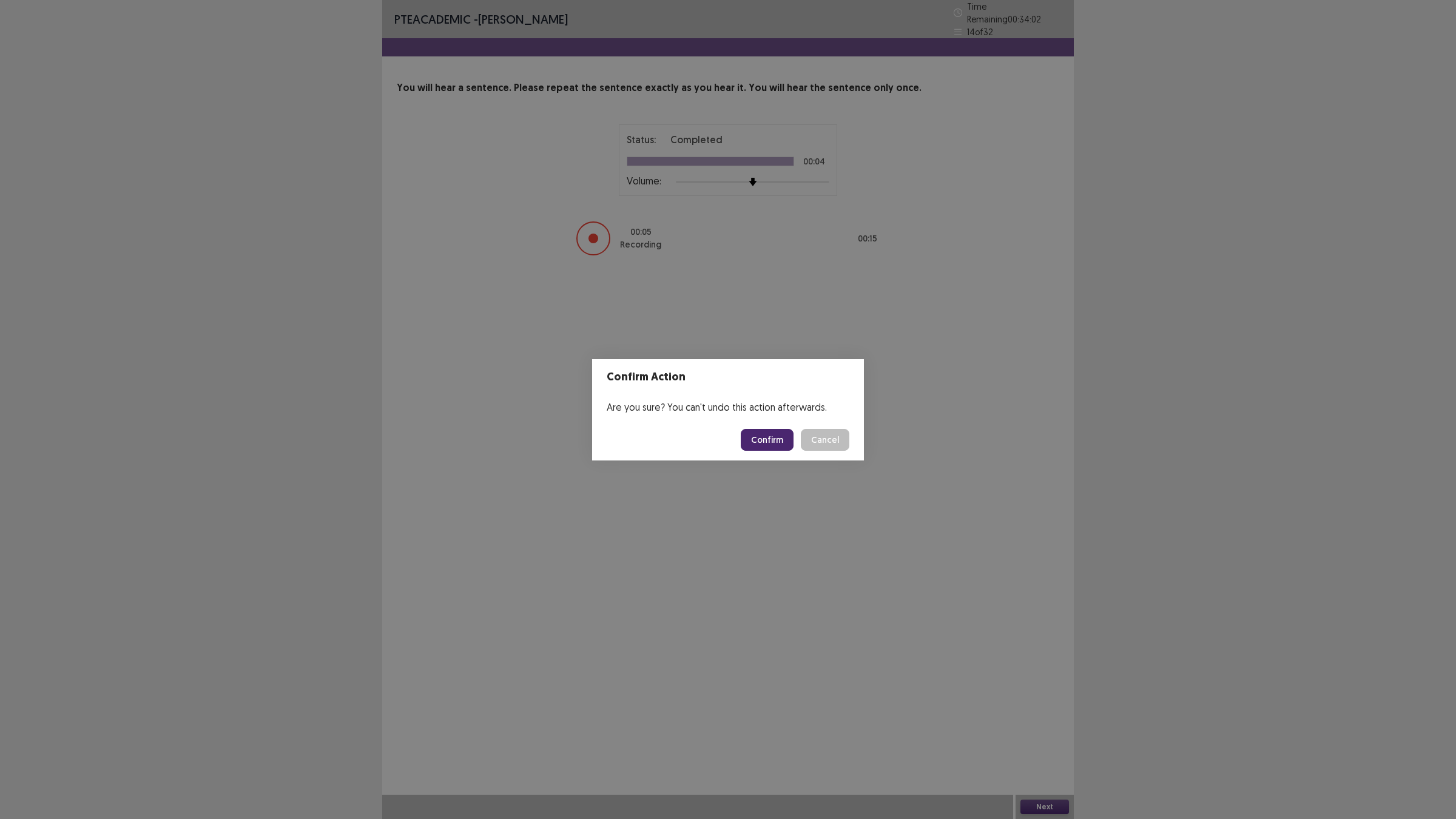
click at [782, 449] on button "Confirm" at bounding box center [768, 439] width 53 height 22
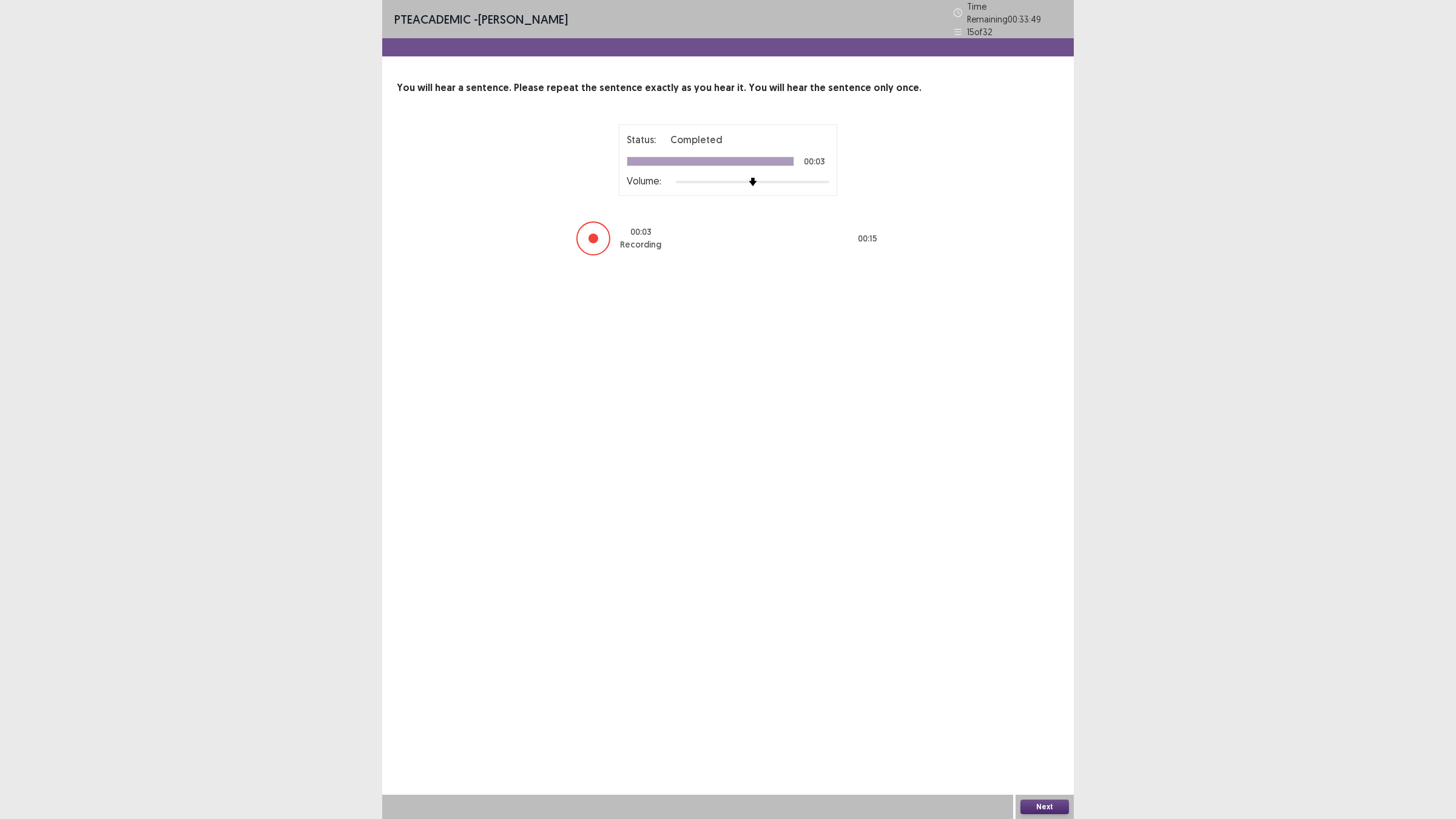
click at [1021, 722] on button "Next" at bounding box center [1045, 806] width 49 height 14
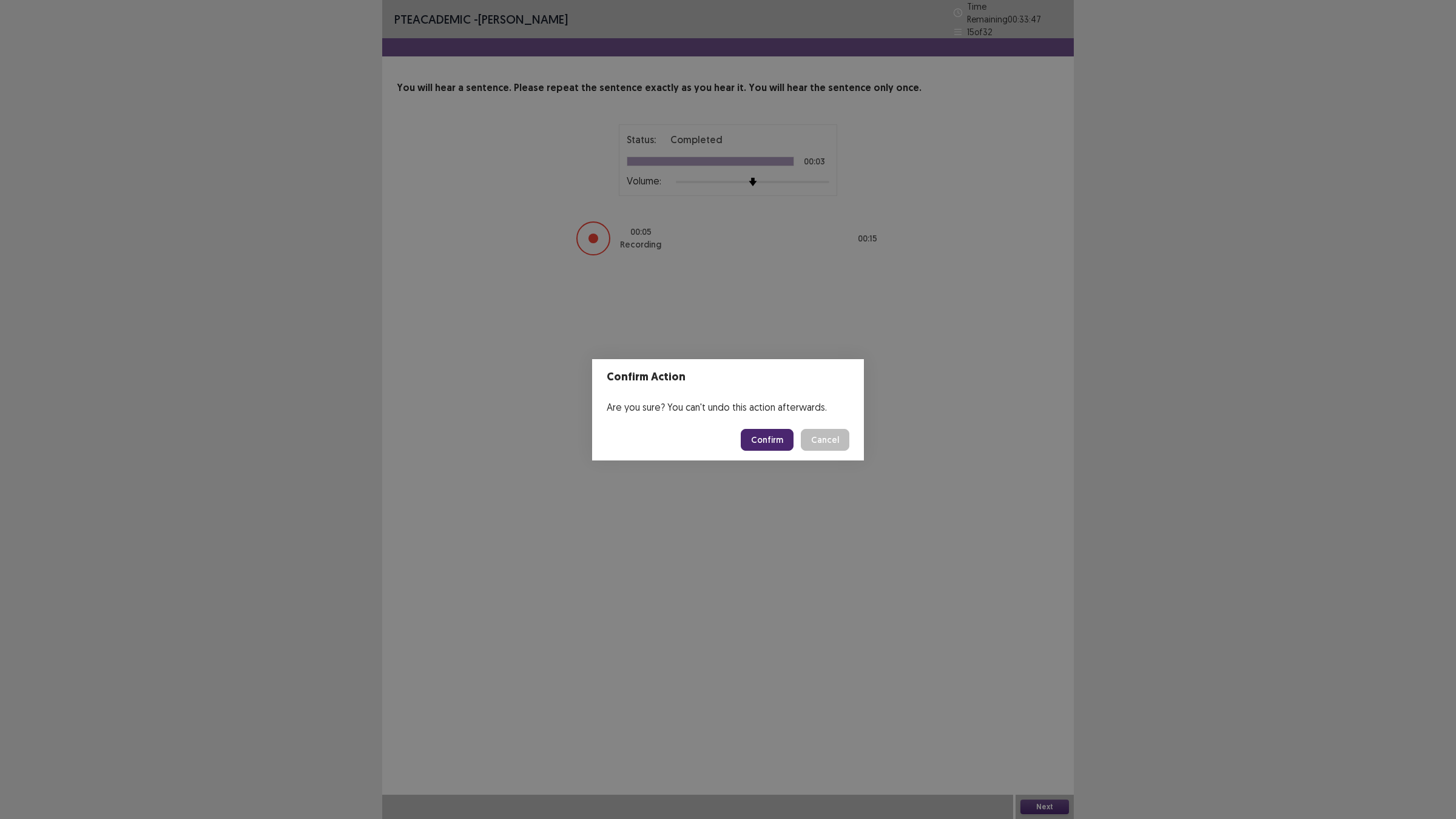
click at [794, 437] on button "Confirm" at bounding box center [768, 439] width 53 height 22
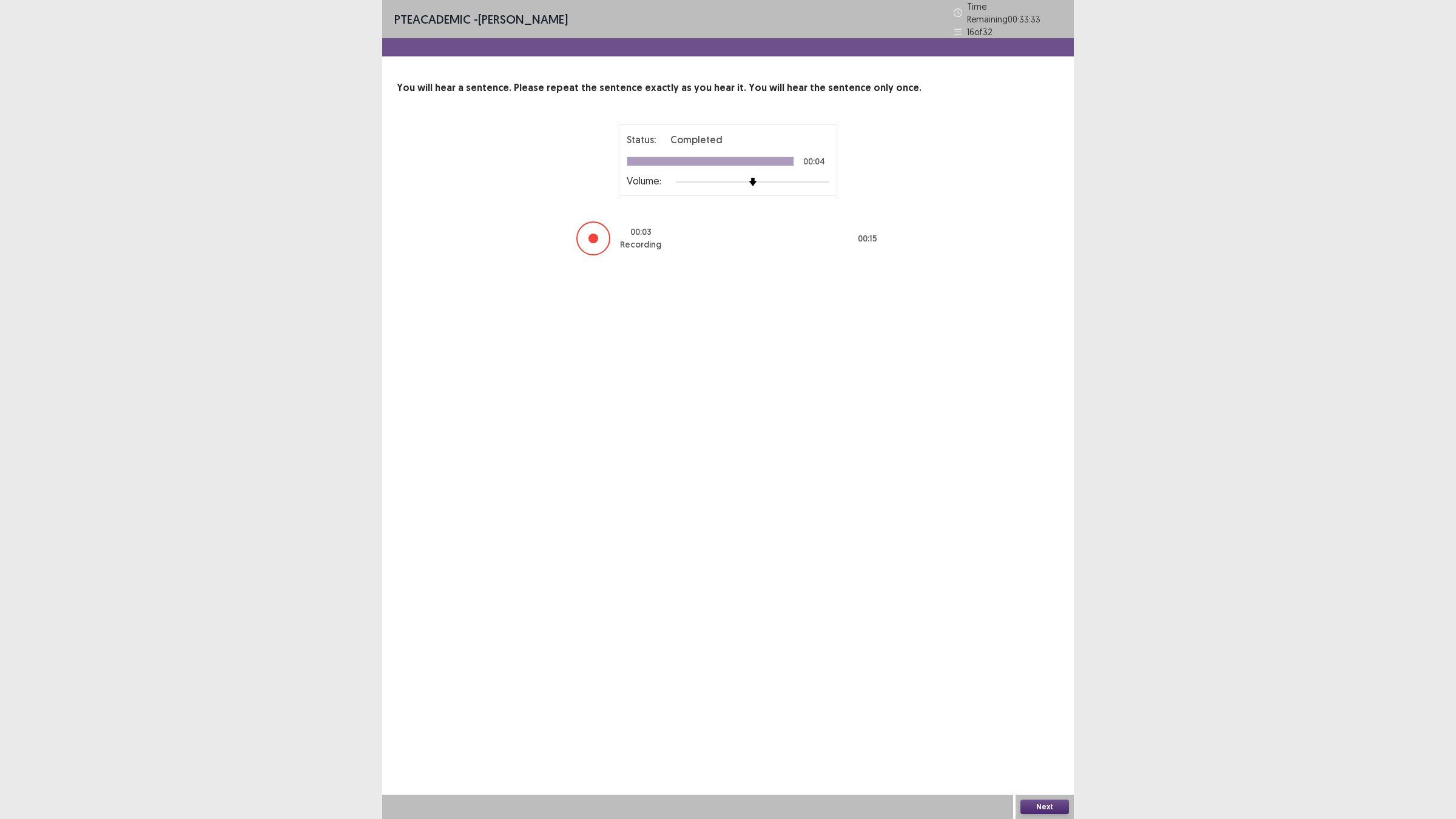
drag, startPoint x: 1053, startPoint y: 798, endPoint x: 1048, endPoint y: 792, distance: 7.8
click at [1050, 722] on div "Next" at bounding box center [1045, 806] width 58 height 24
click at [1048, 722] on div "Next" at bounding box center [1045, 806] width 58 height 24
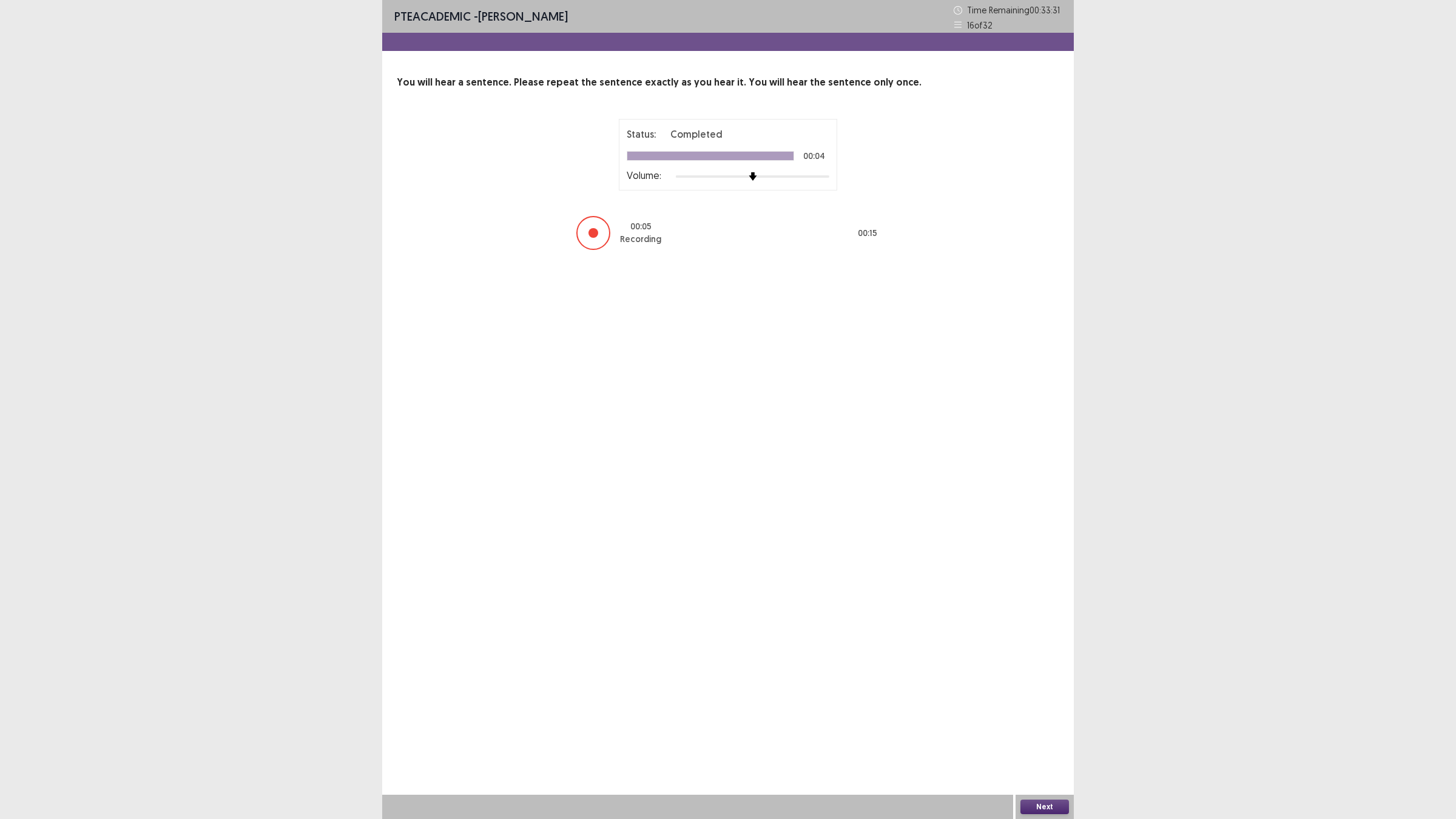
click at [1045, 722] on button "Next" at bounding box center [1045, 806] width 49 height 14
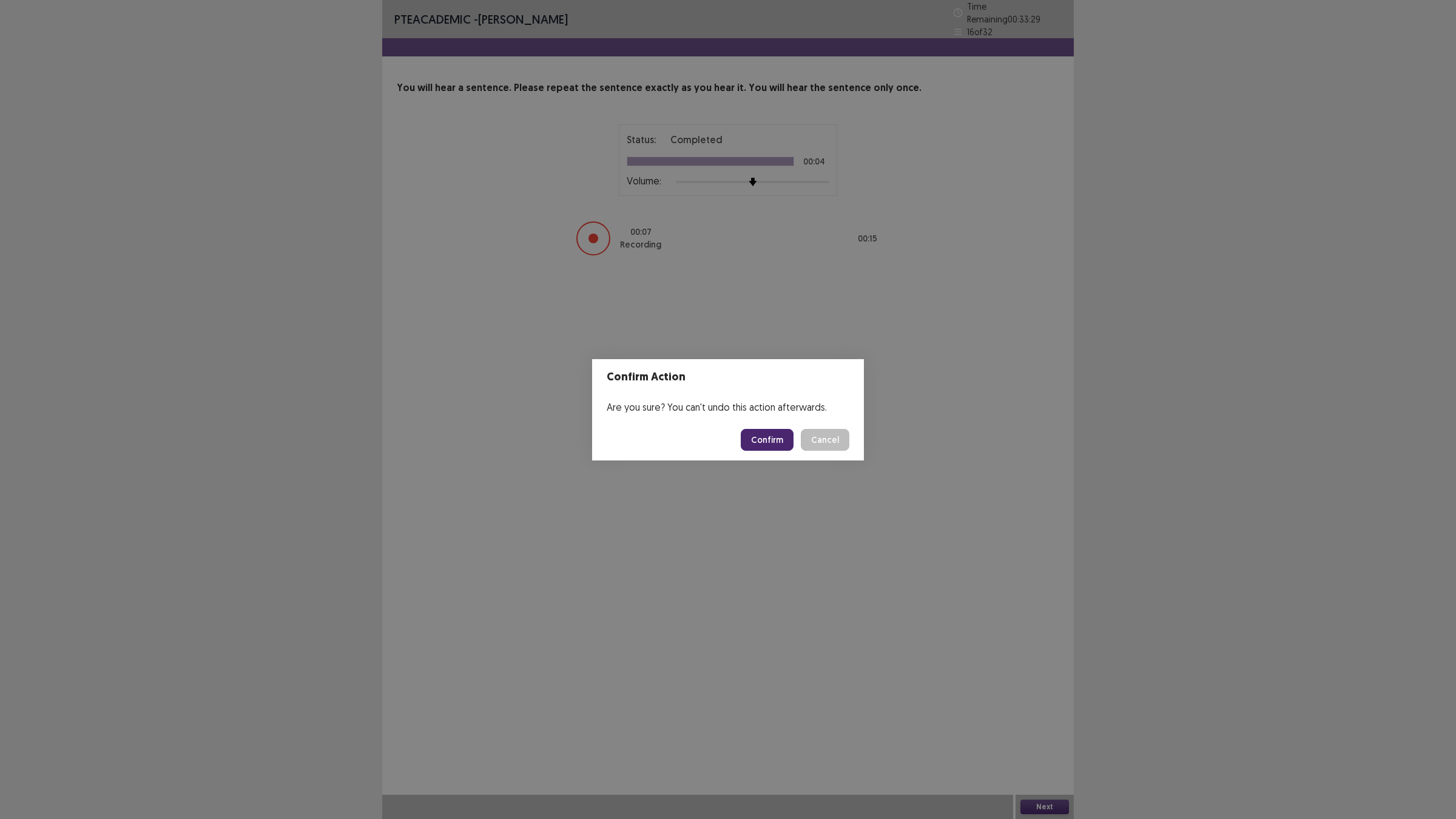
click at [774, 451] on button "Confirm" at bounding box center [768, 439] width 53 height 22
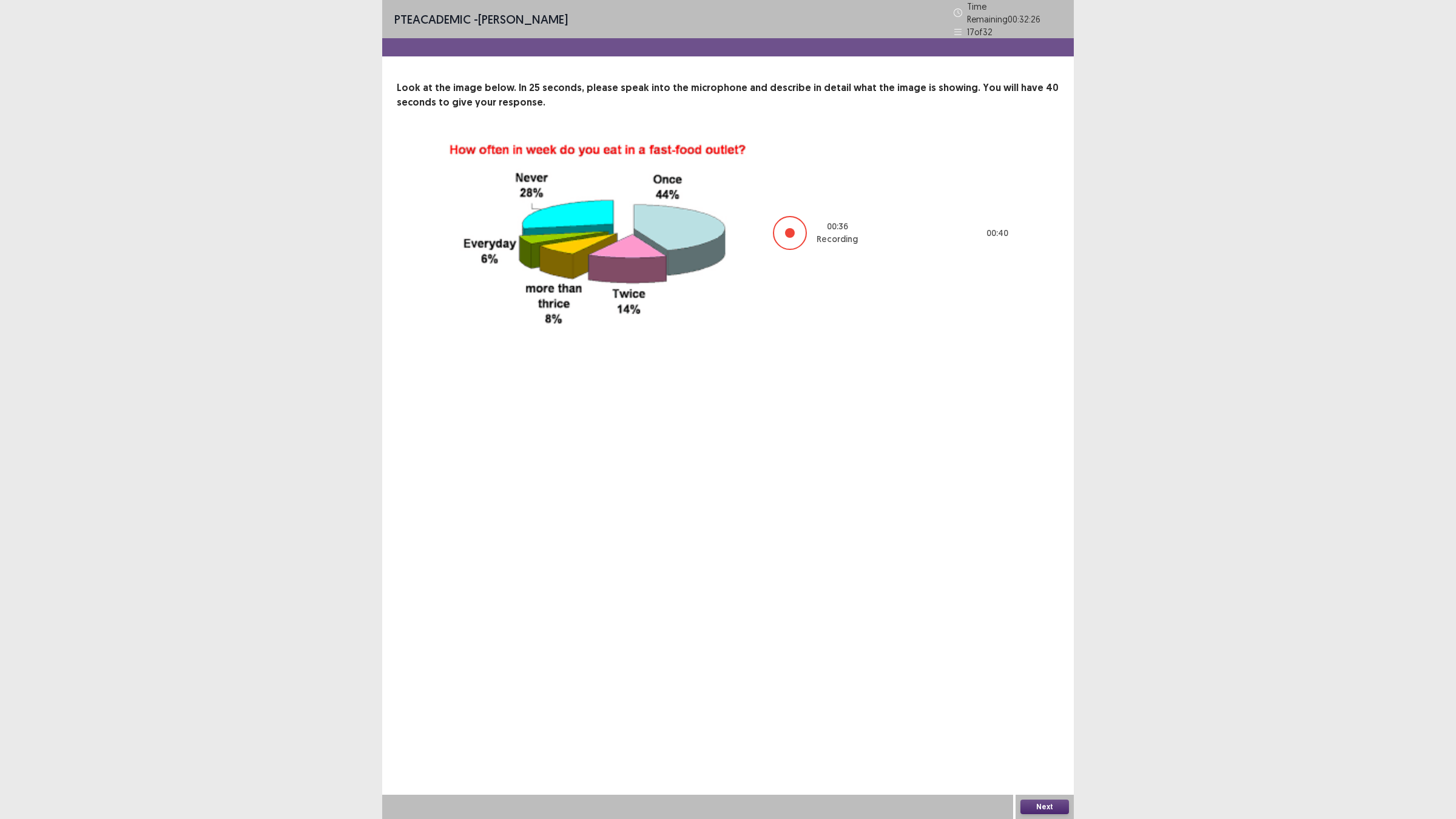
click at [1027, 722] on button "Next" at bounding box center [1045, 806] width 49 height 14
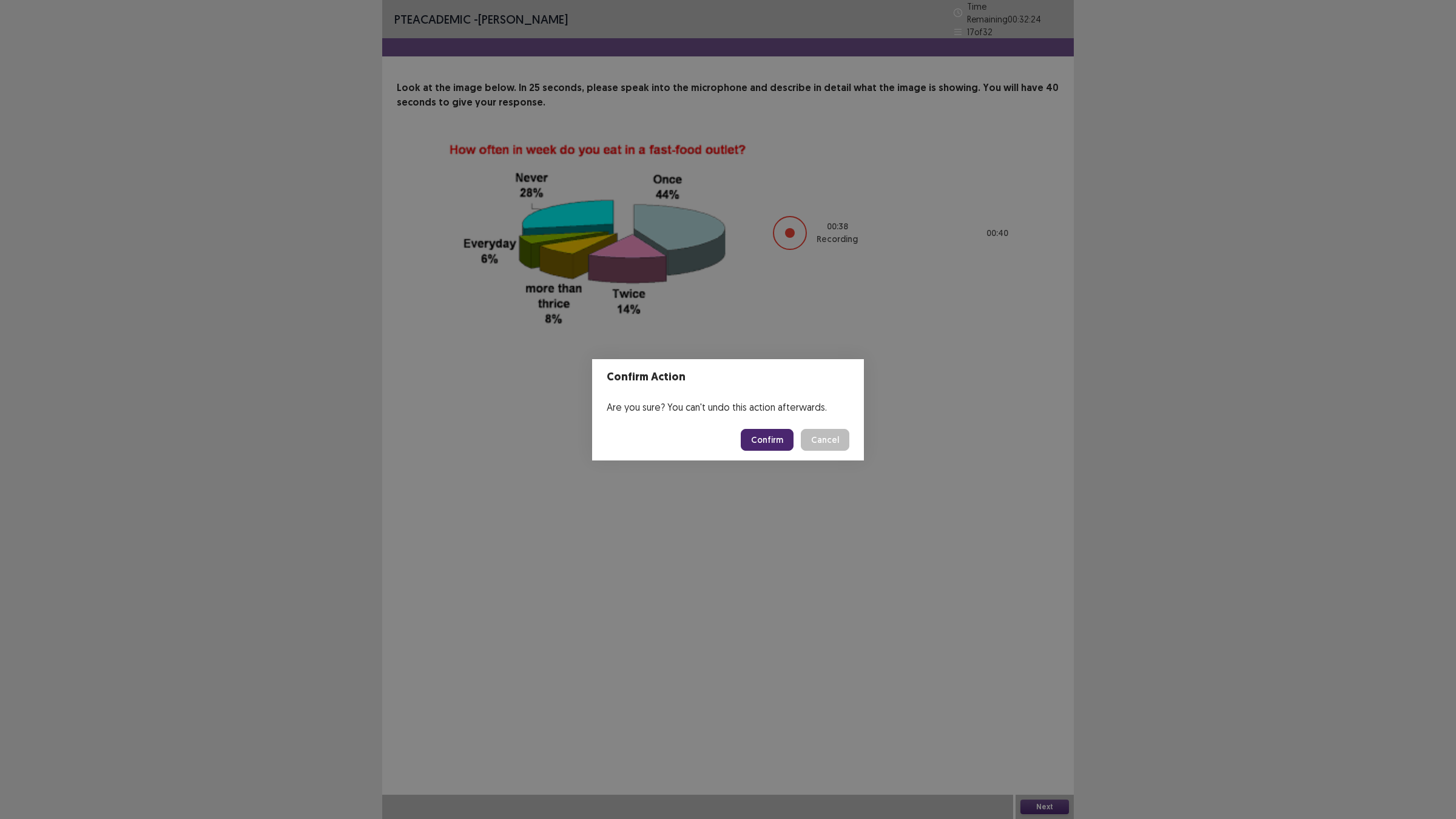
click at [777, 451] on button "Confirm" at bounding box center [768, 439] width 53 height 22
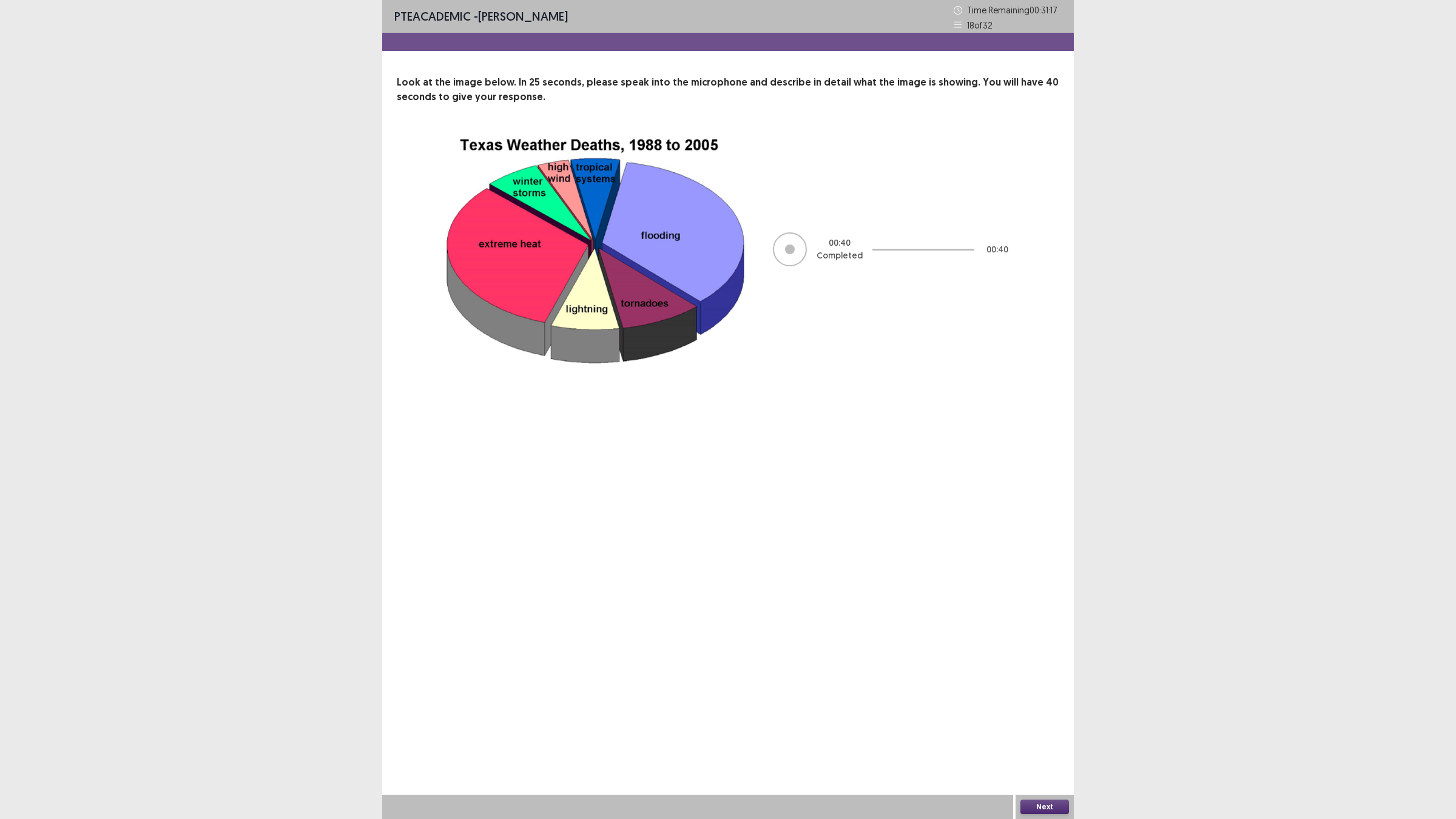
drag, startPoint x: 1027, startPoint y: 793, endPoint x: 1049, endPoint y: 817, distance: 32.6
click at [1045, 722] on div "Next" at bounding box center [1045, 806] width 58 height 24
click at [1049, 722] on div "Next" at bounding box center [1045, 806] width 58 height 24
click at [1041, 722] on button "Next" at bounding box center [1045, 806] width 49 height 14
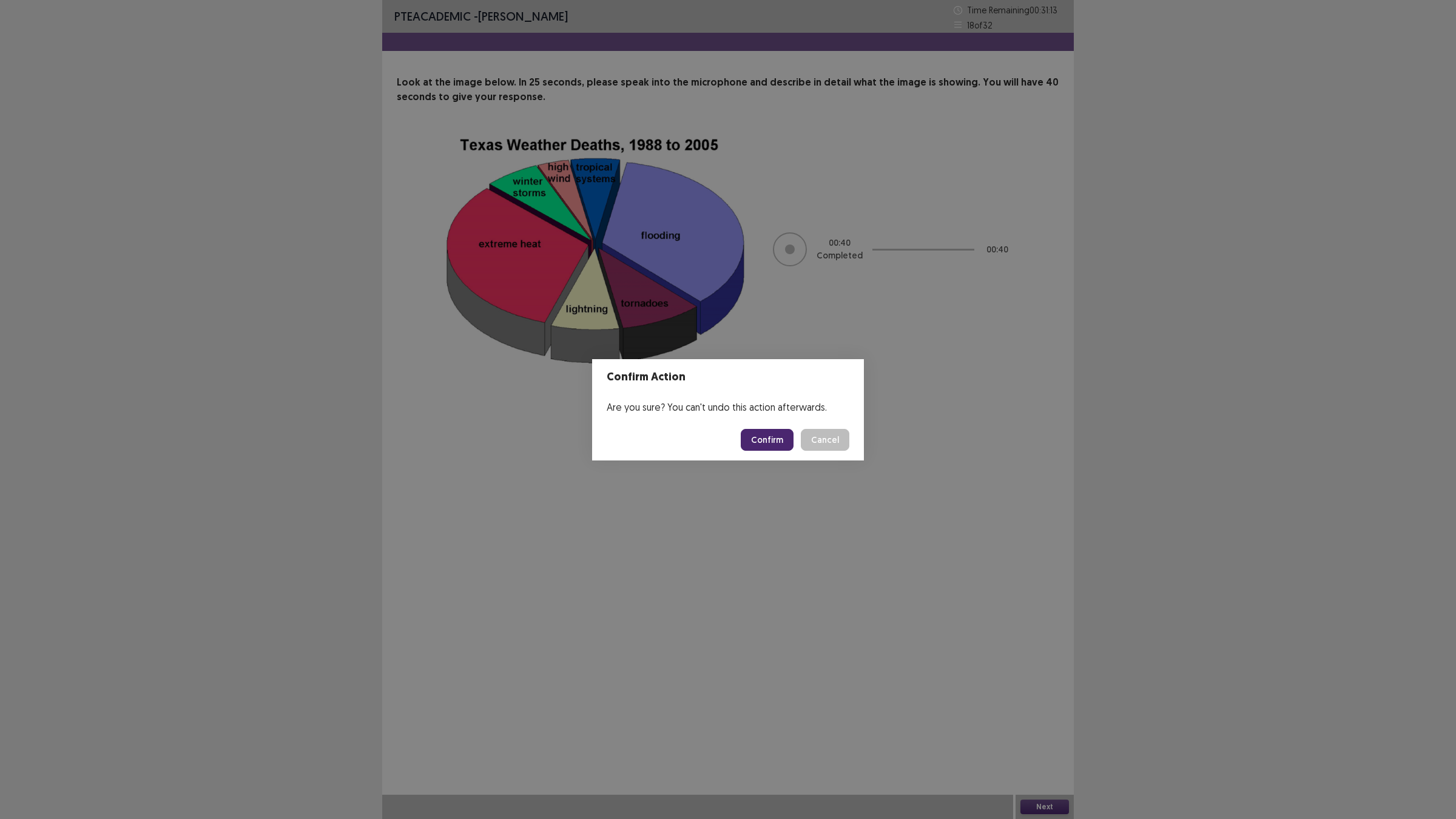
click at [791, 441] on button "Confirm" at bounding box center [768, 439] width 53 height 22
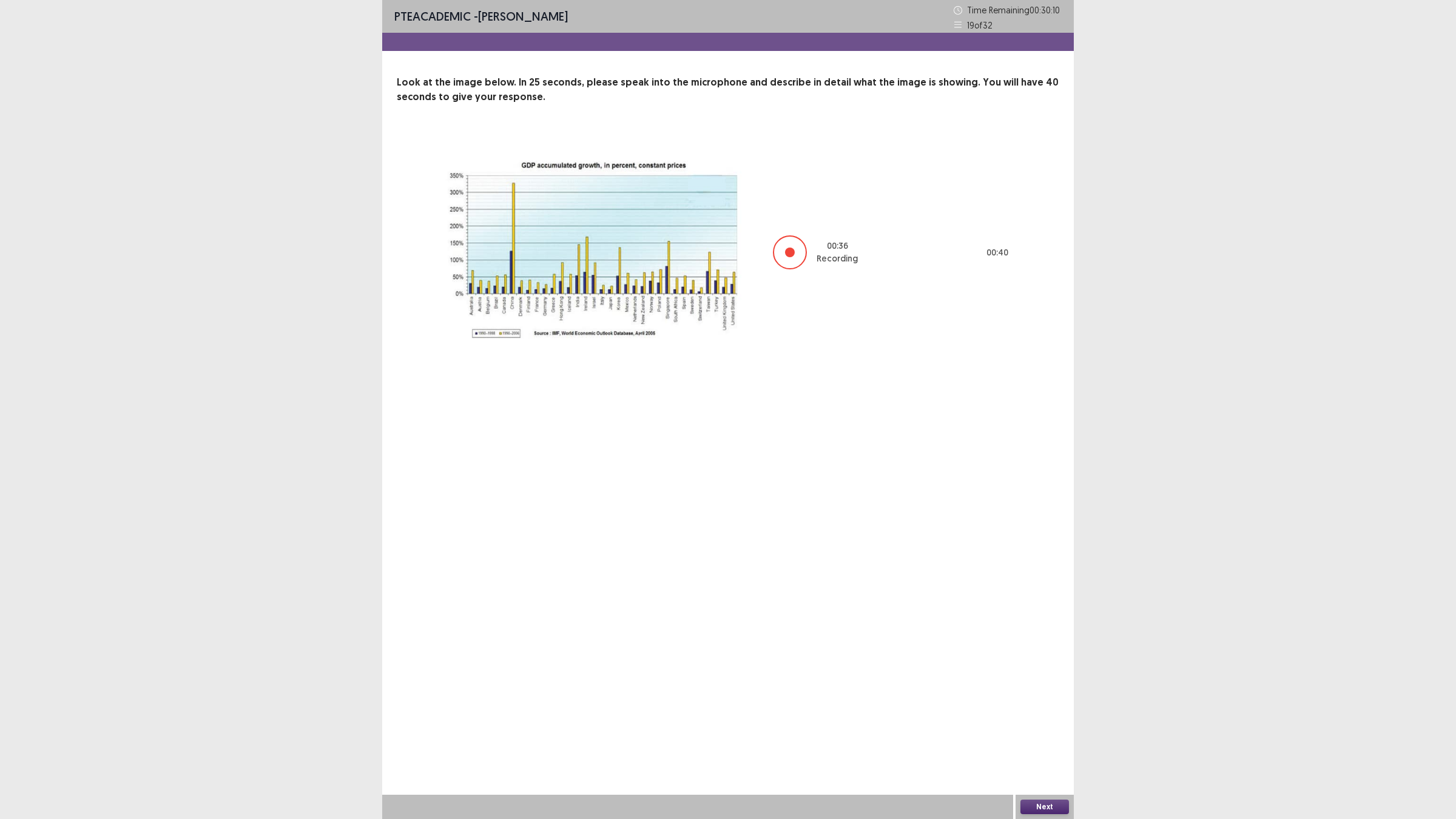
click at [1042, 722] on button "Next" at bounding box center [1045, 806] width 49 height 14
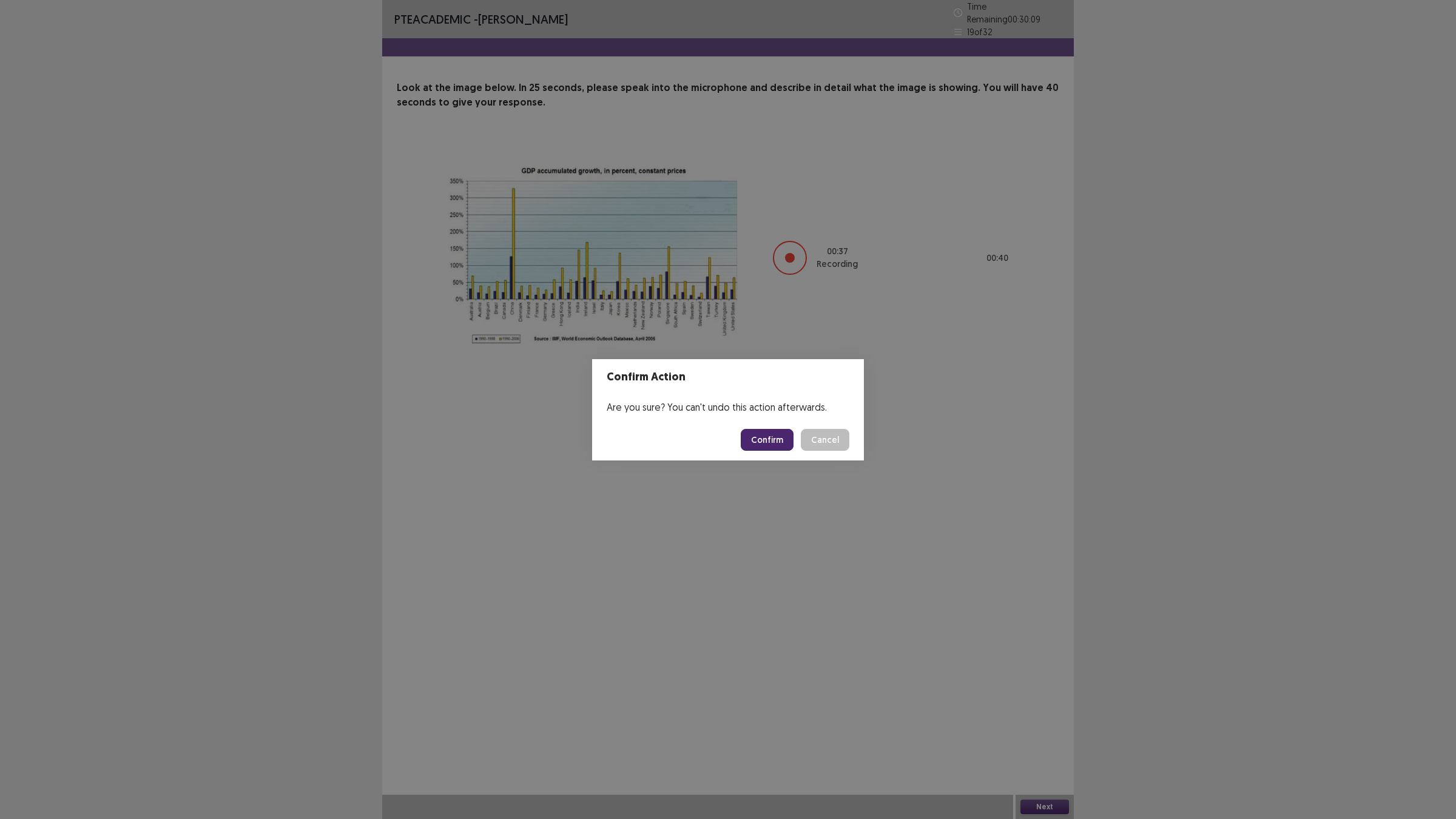
click at [771, 438] on button "Confirm" at bounding box center [768, 439] width 53 height 22
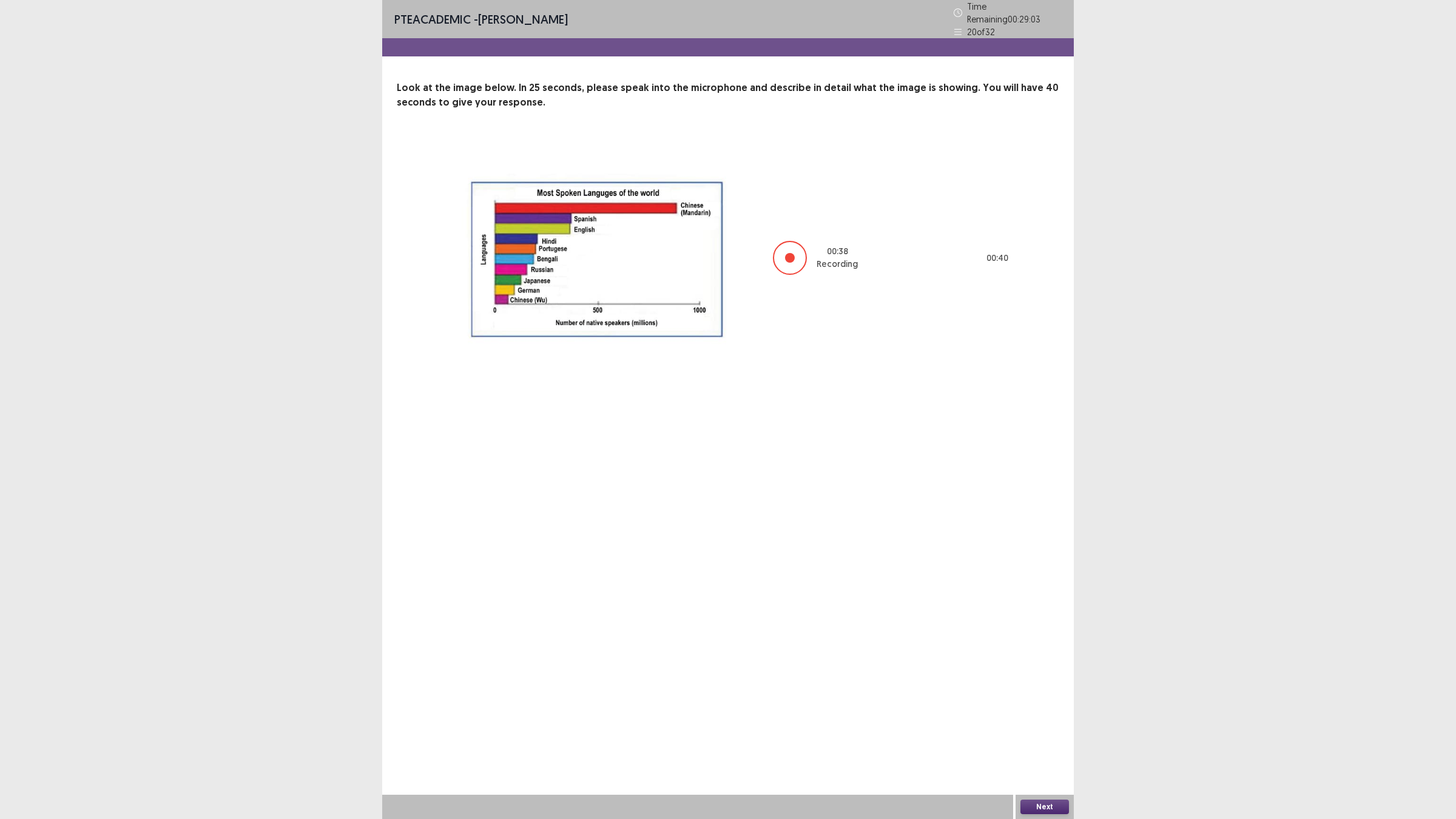
click at [1039, 722] on button "Next" at bounding box center [1045, 806] width 49 height 14
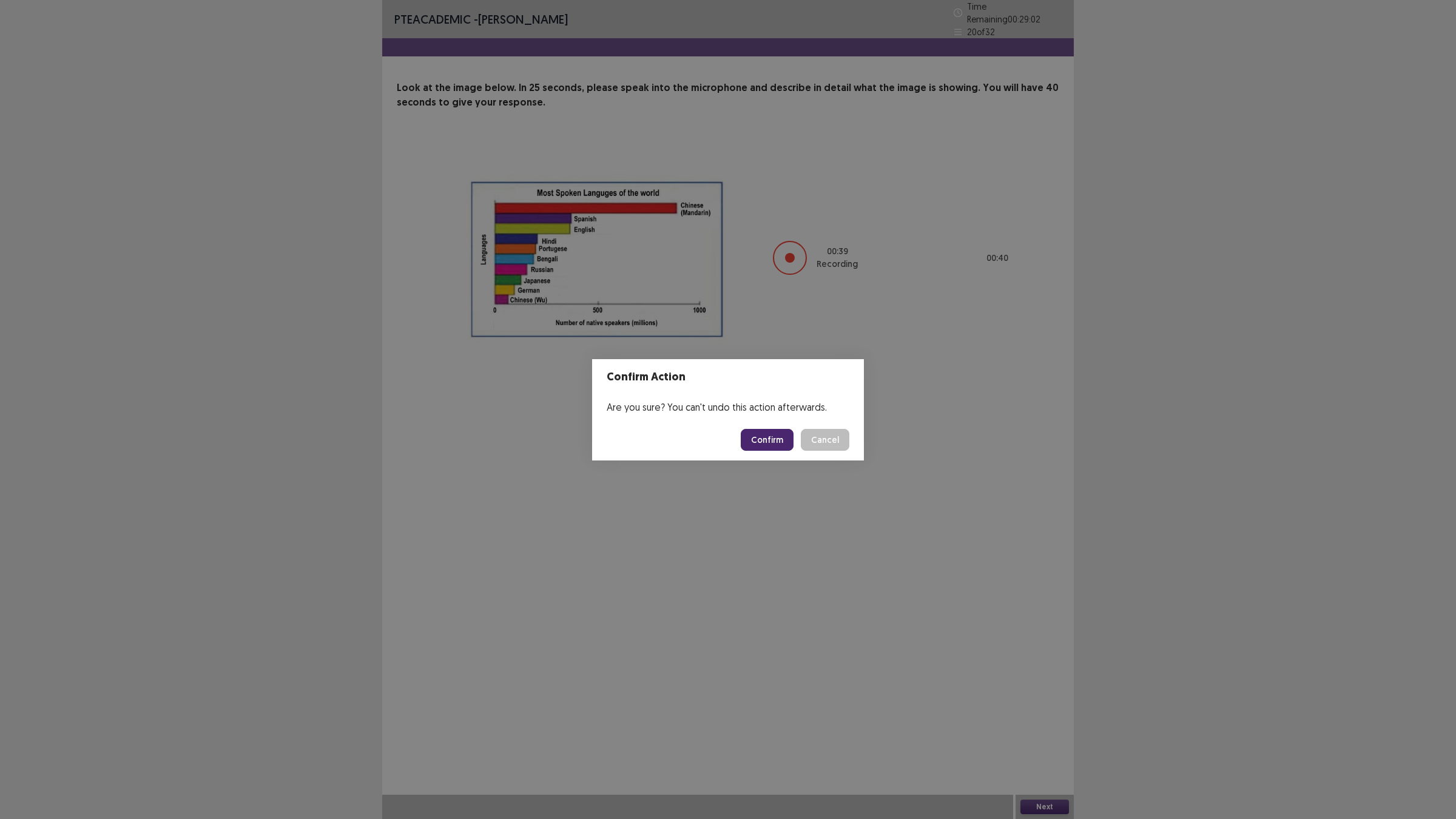
click at [780, 458] on footer "Confirm Cancel" at bounding box center [728, 440] width 272 height 42
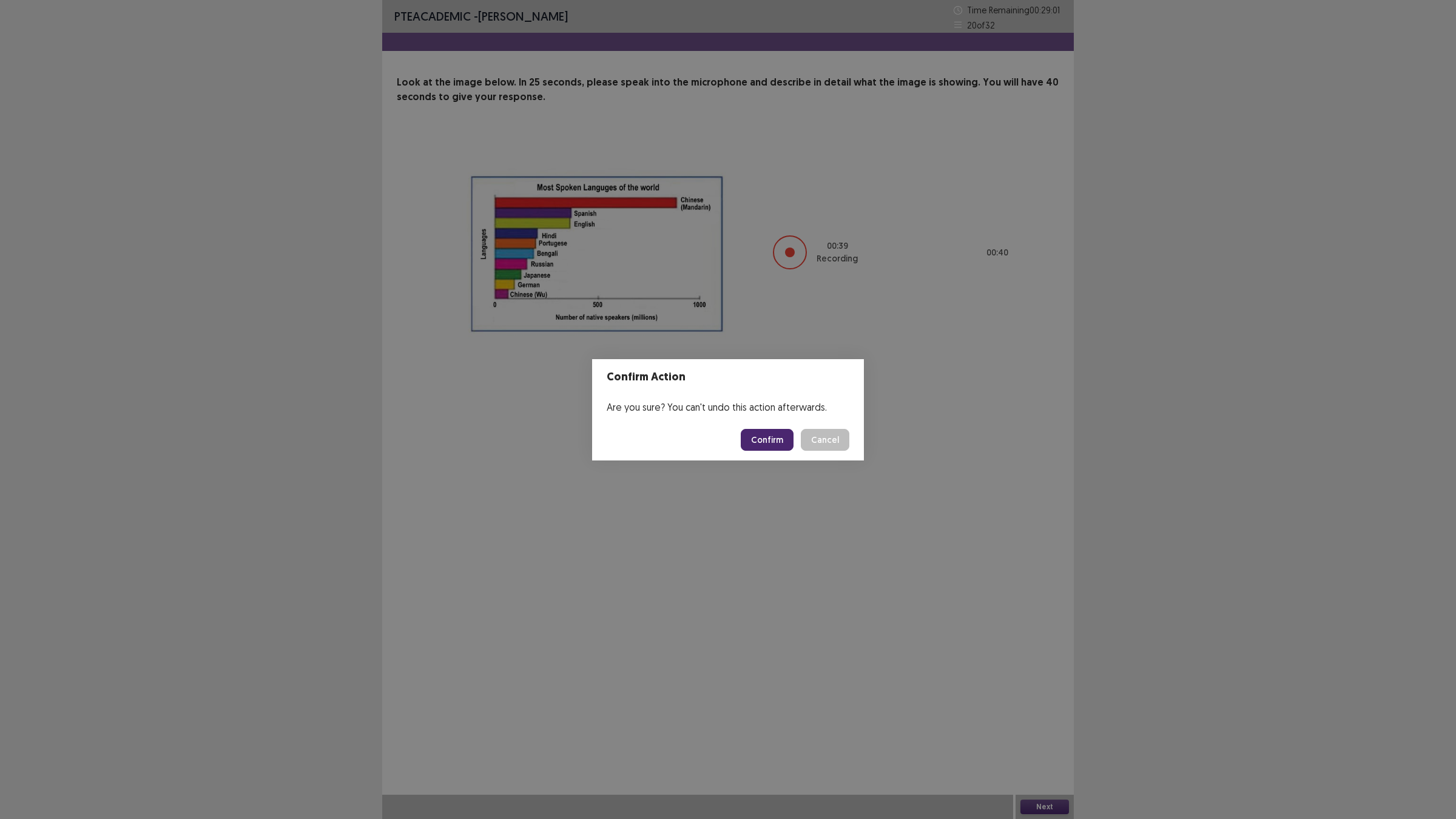
click at [781, 451] on button "Confirm" at bounding box center [768, 439] width 53 height 22
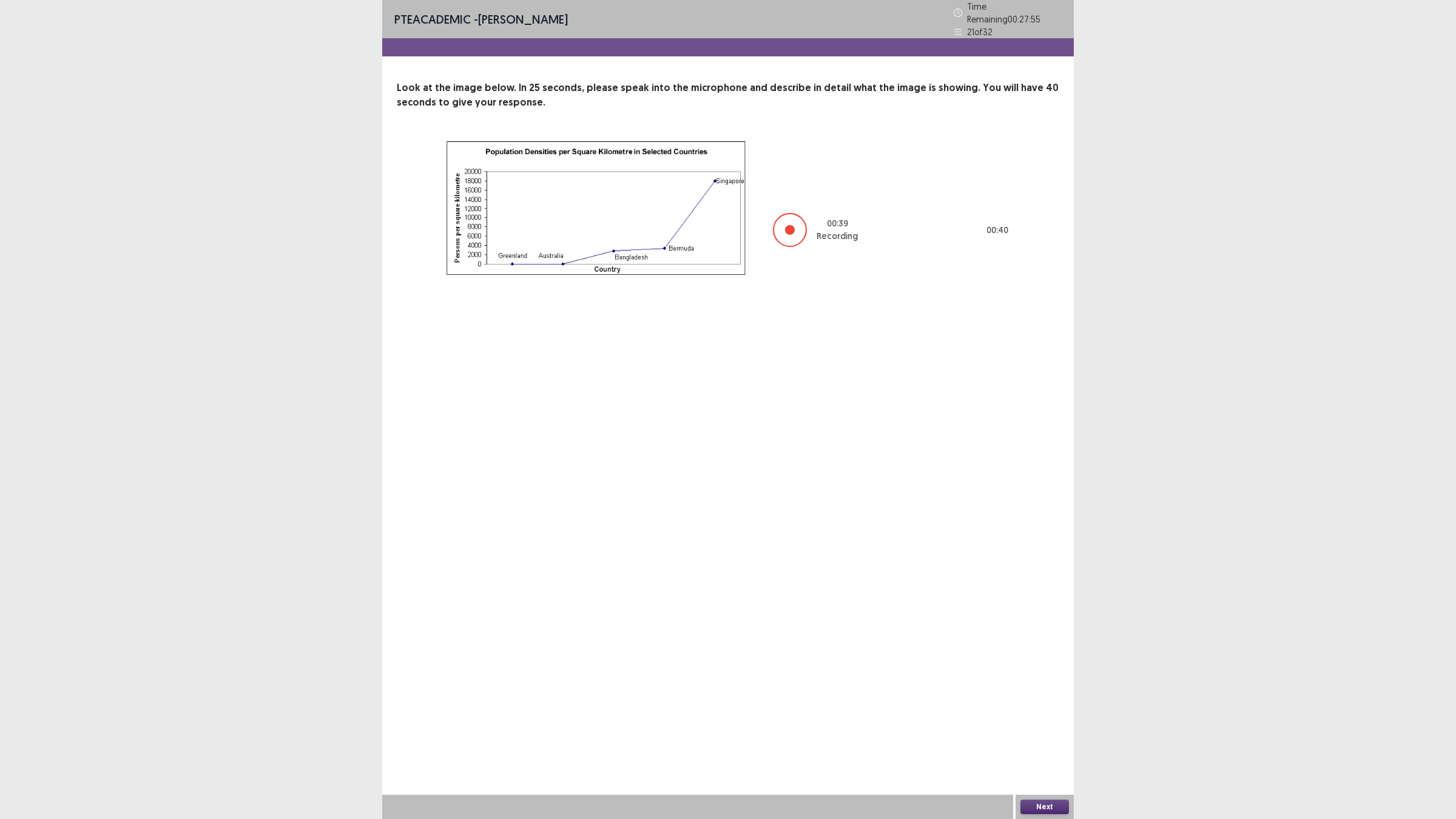
click at [1049, 722] on button "Next" at bounding box center [1045, 806] width 49 height 14
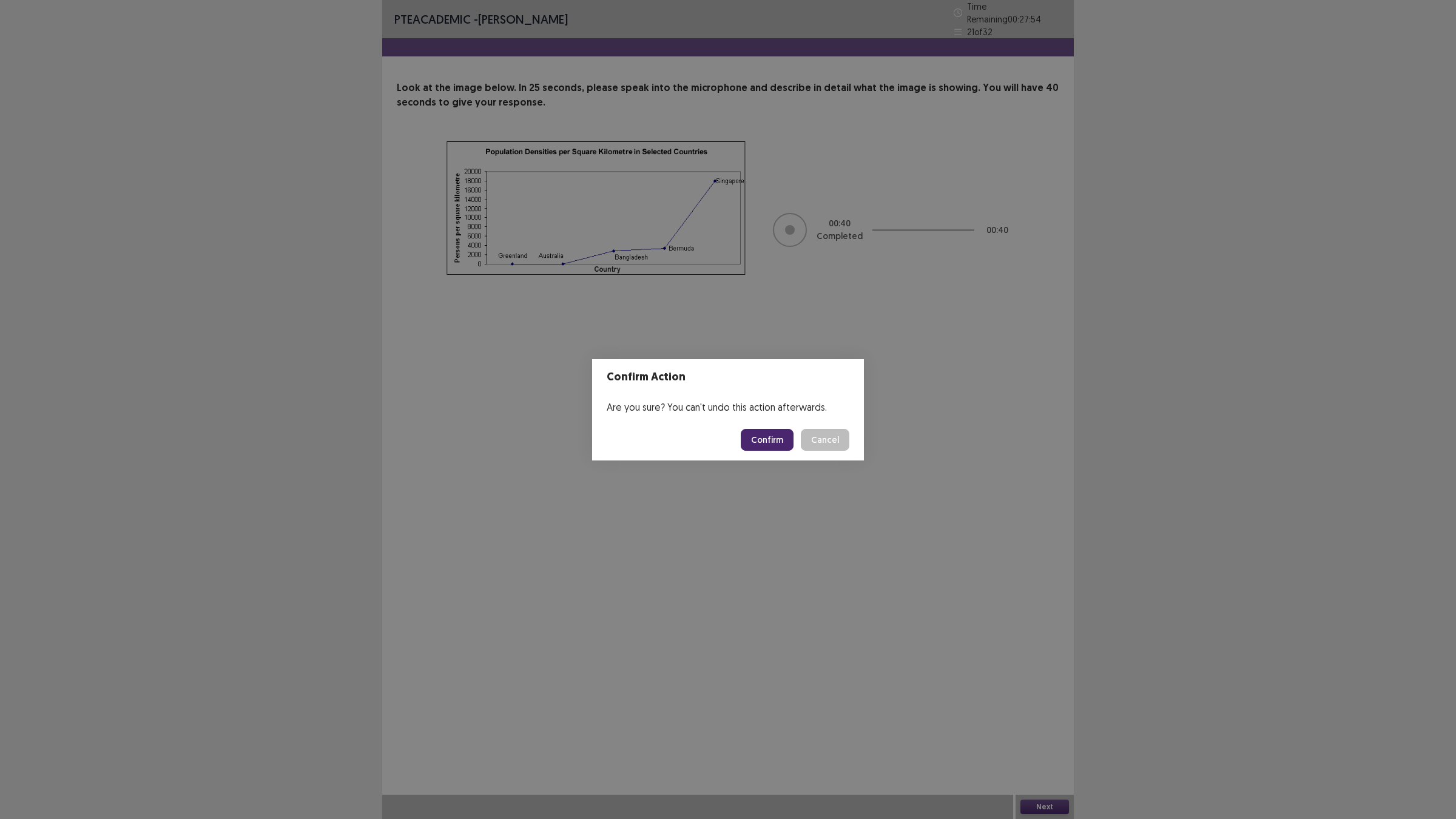
click at [772, 444] on button "Confirm" at bounding box center [768, 439] width 53 height 22
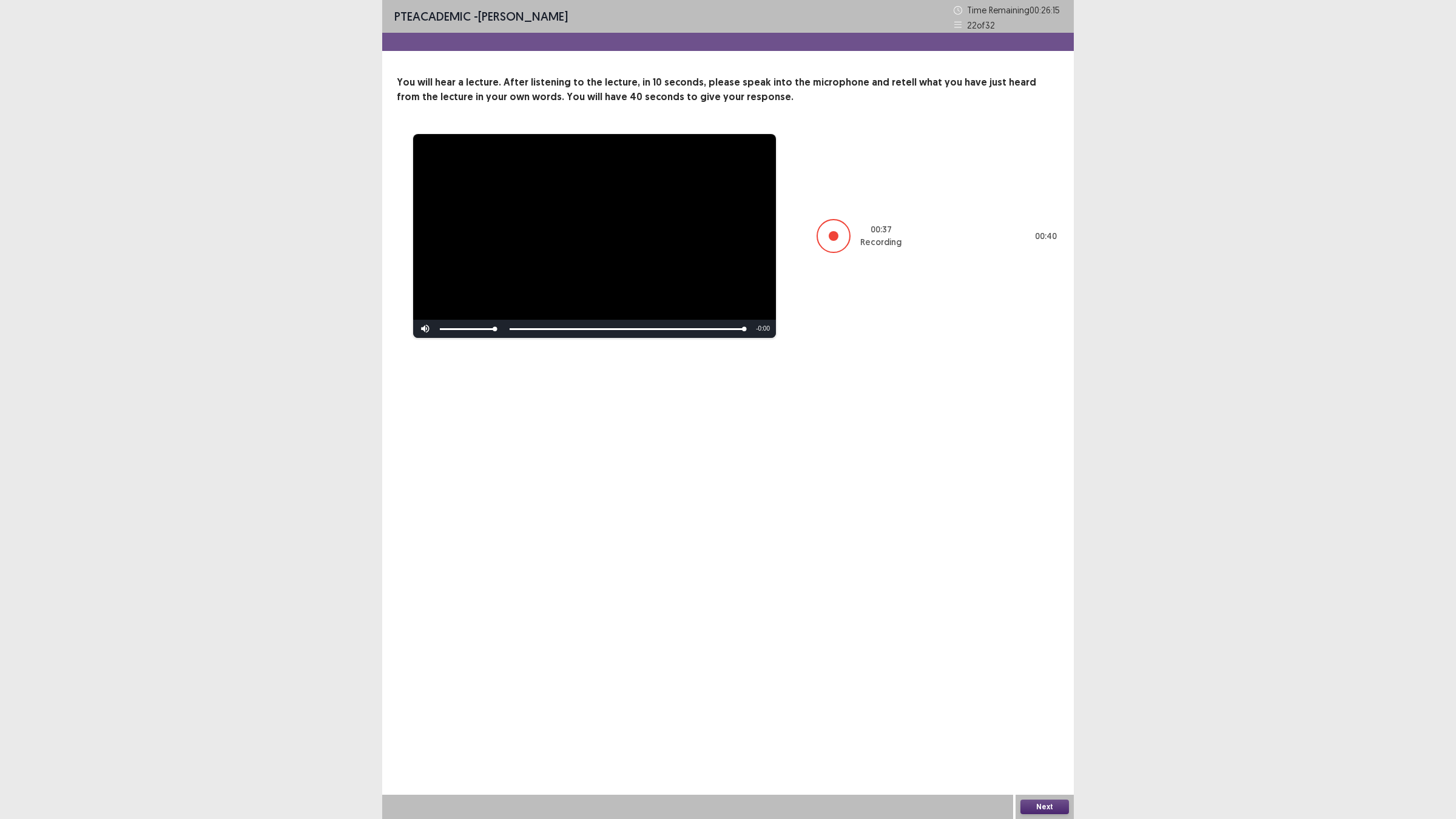
drag, startPoint x: 1057, startPoint y: 766, endPoint x: 1053, endPoint y: 809, distance: 43.2
click at [1045, 722] on div "**********" at bounding box center [728, 410] width 692 height 819
drag, startPoint x: 1057, startPoint y: 809, endPoint x: 1049, endPoint y: 808, distance: 8.1
click at [1049, 722] on button "Next" at bounding box center [1045, 806] width 49 height 14
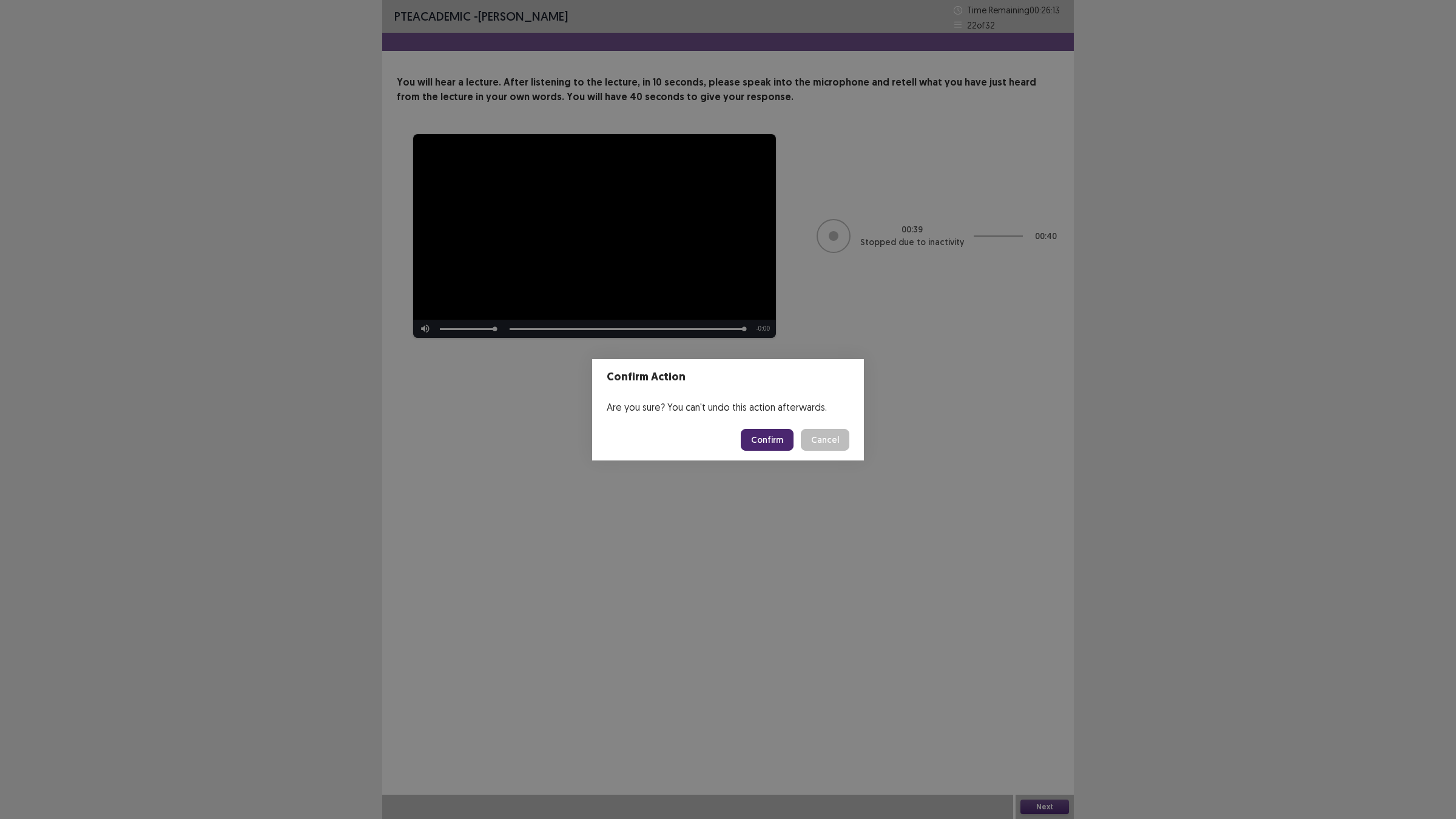
drag, startPoint x: 795, startPoint y: 447, endPoint x: 799, endPoint y: 453, distance: 7.2
click at [794, 451] on button "Confirm" at bounding box center [768, 439] width 53 height 22
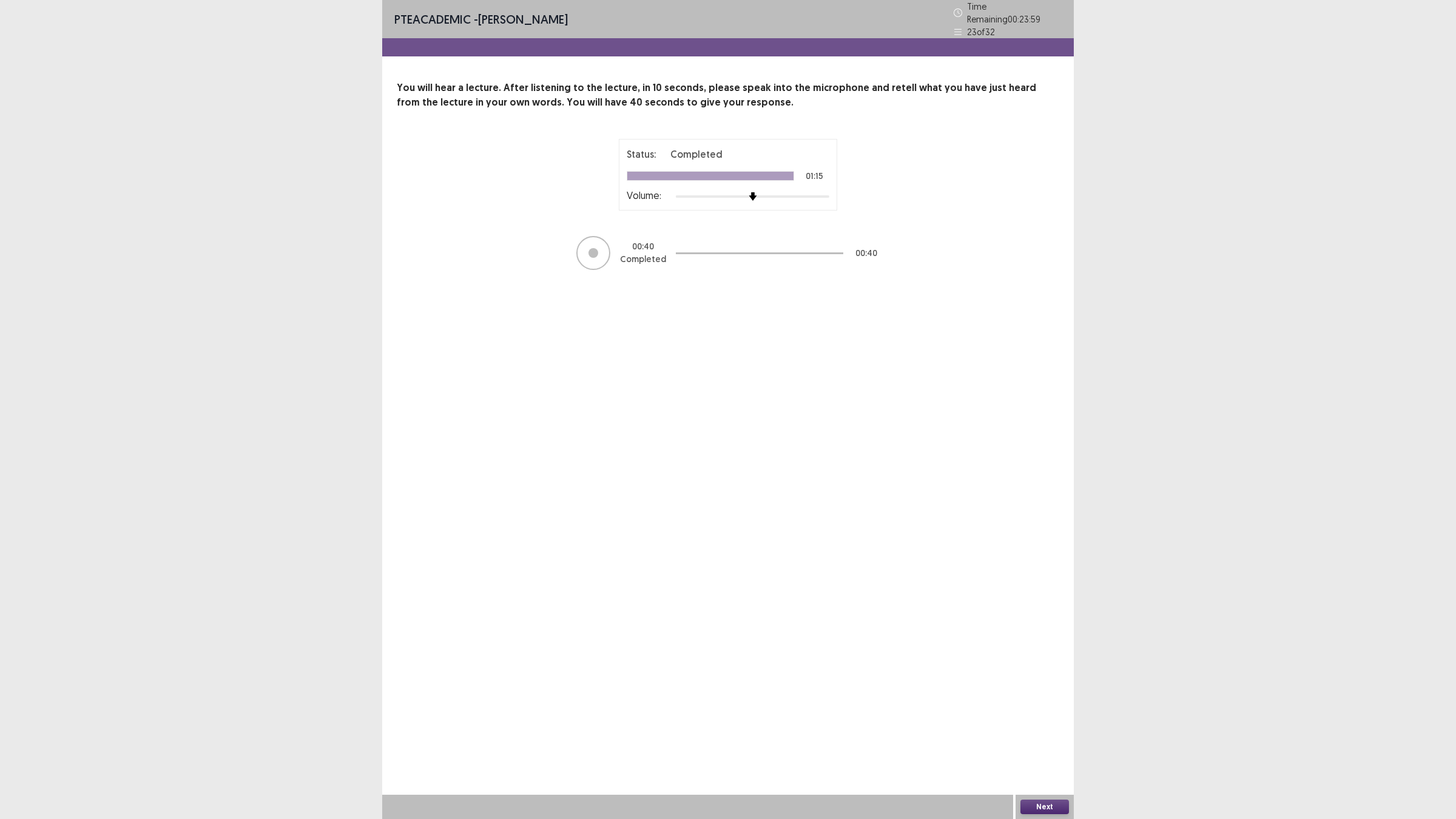
click at [1047, 722] on button "Next" at bounding box center [1045, 806] width 49 height 14
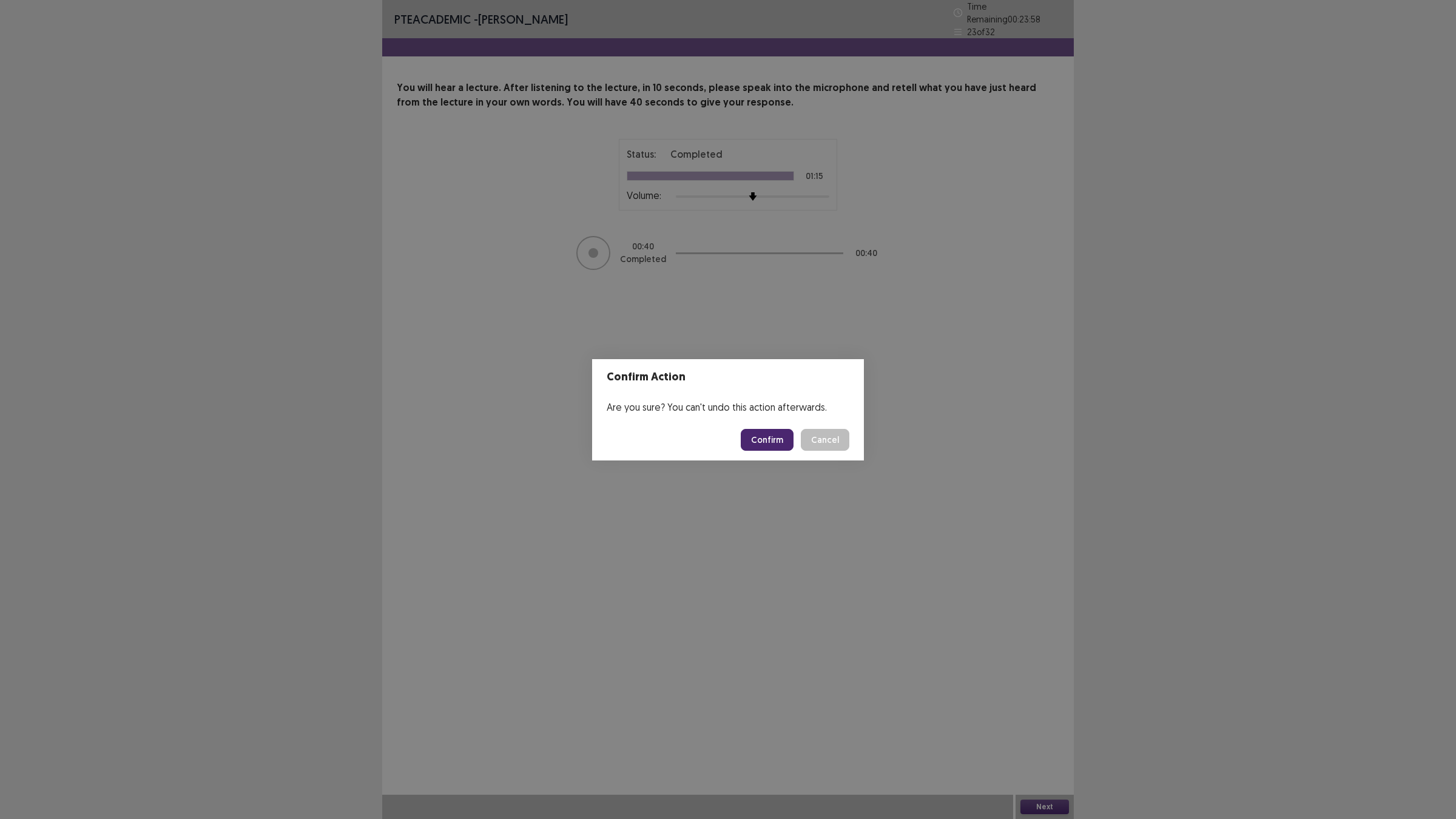
click at [769, 445] on button "Confirm" at bounding box center [768, 439] width 53 height 22
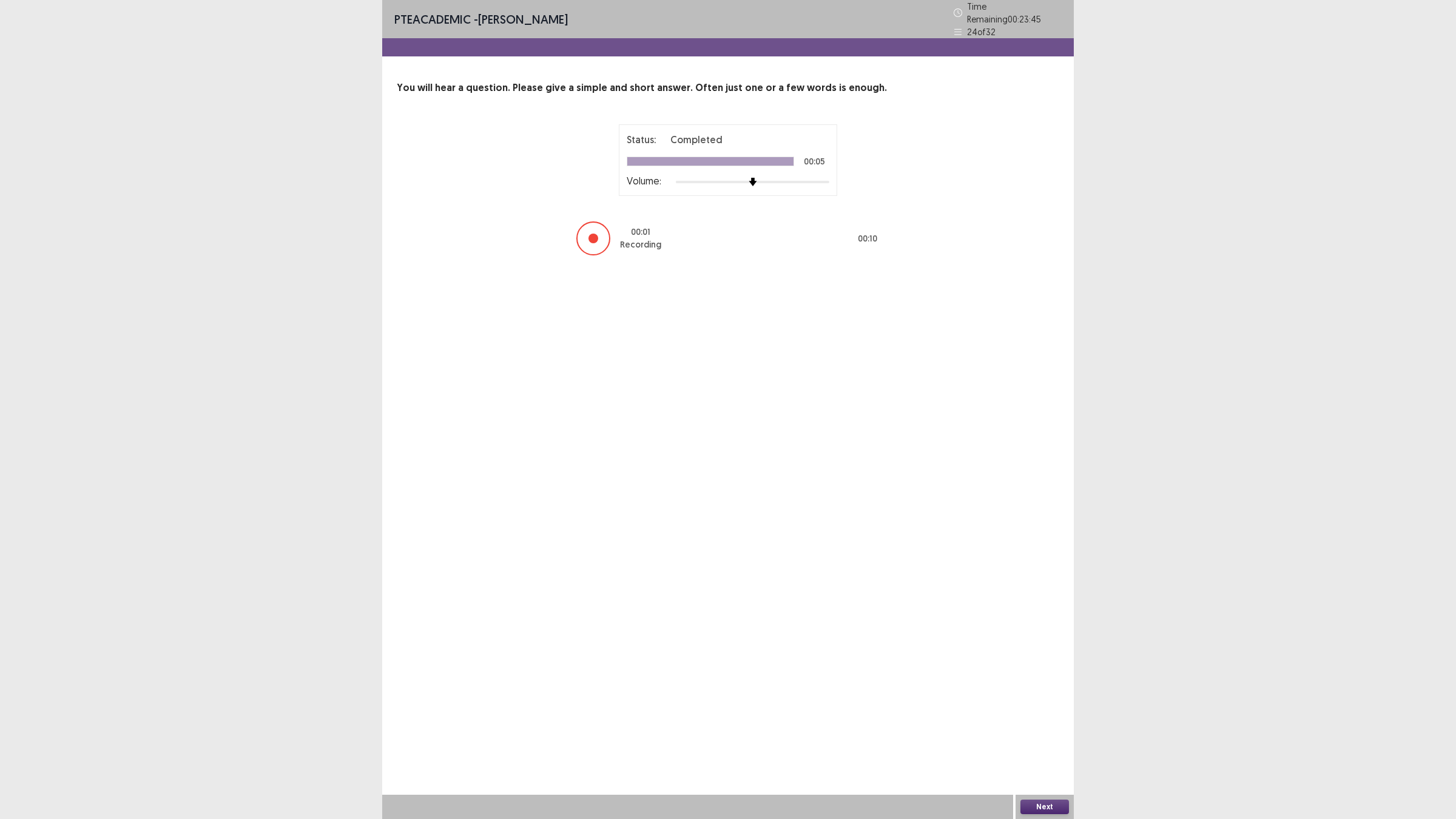
click at [1039, 722] on button "Next" at bounding box center [1045, 806] width 49 height 14
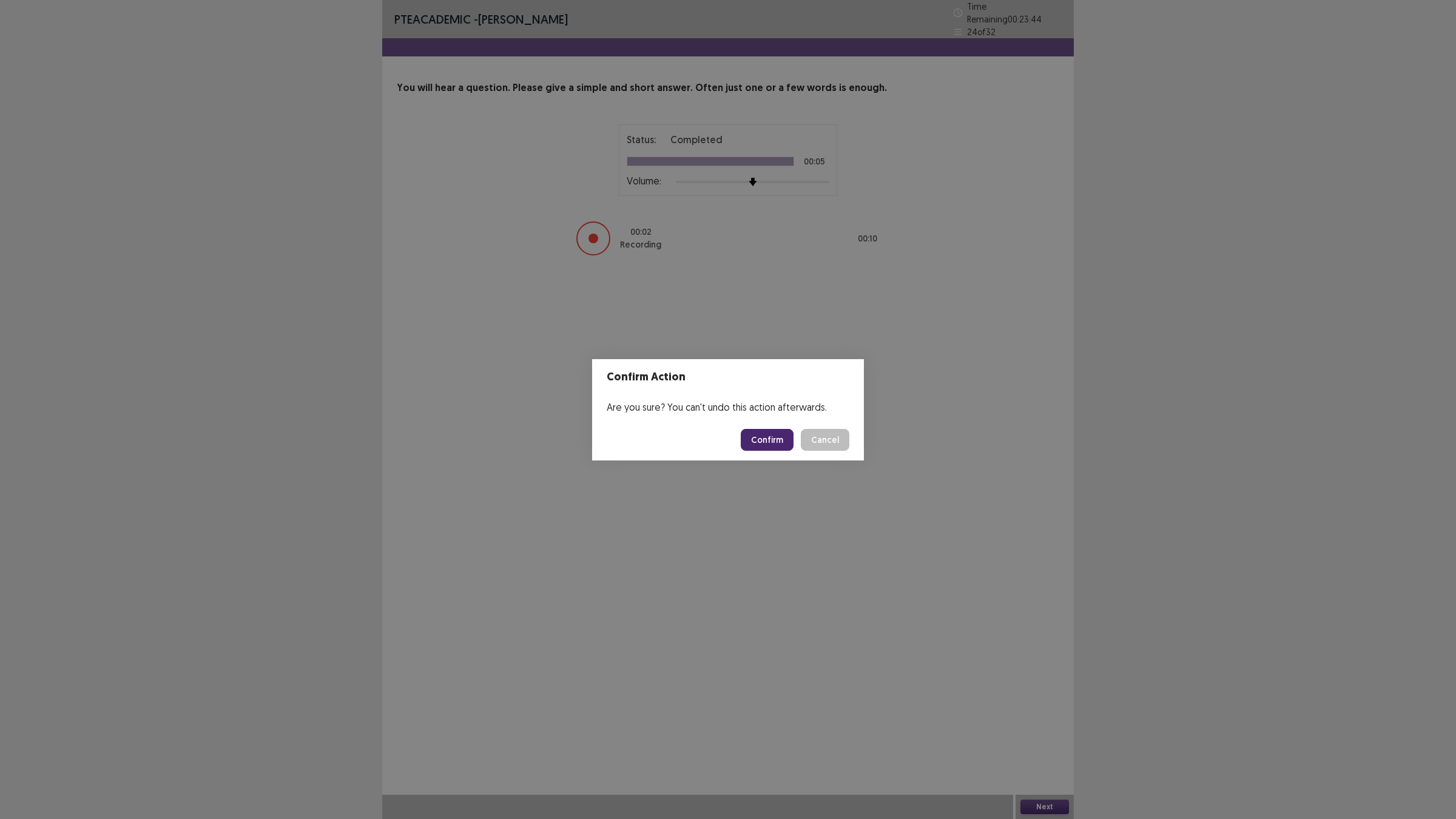
click at [769, 451] on button "Confirm" at bounding box center [768, 439] width 53 height 22
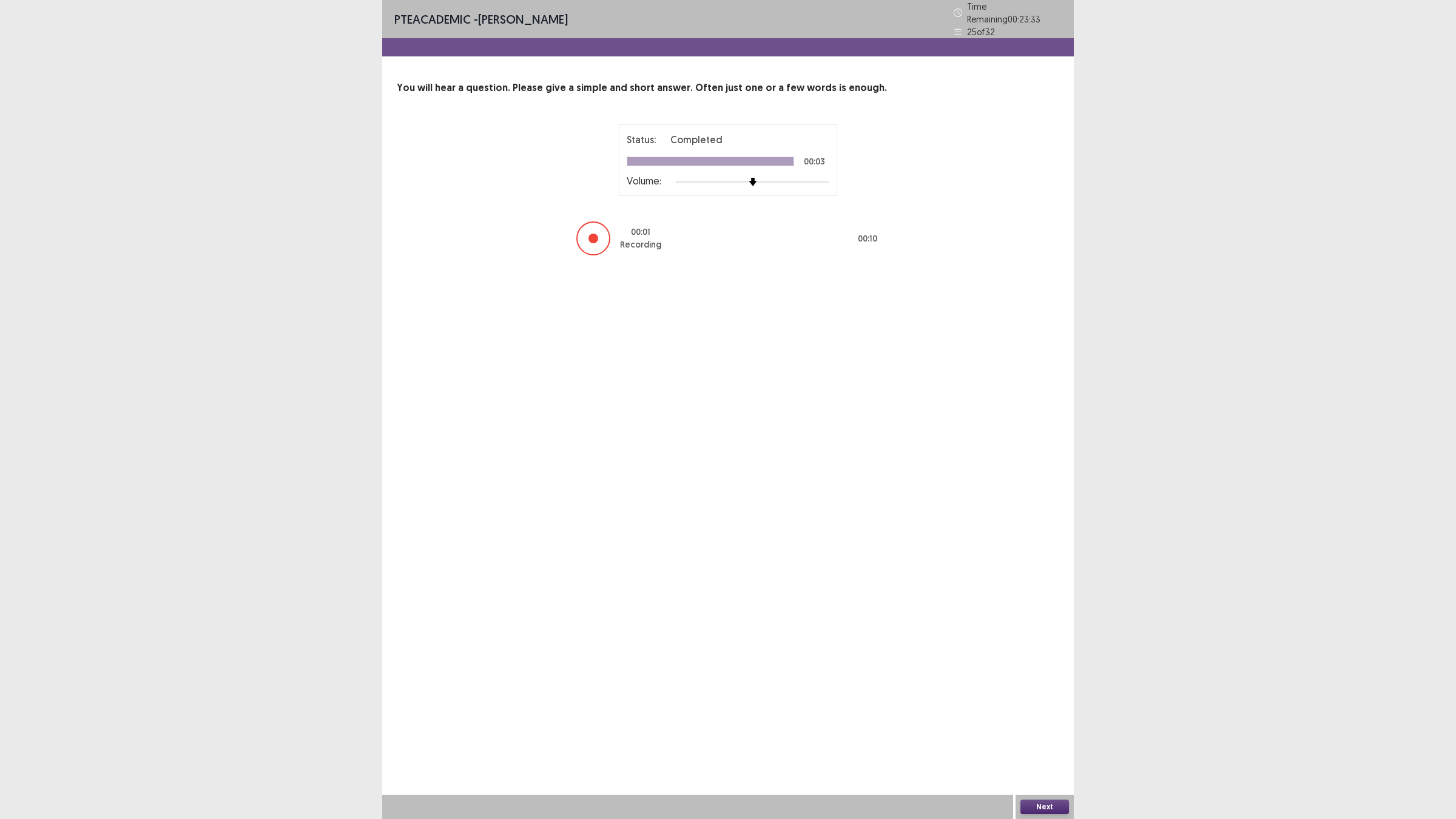
click at [1034, 722] on button "Next" at bounding box center [1045, 806] width 49 height 14
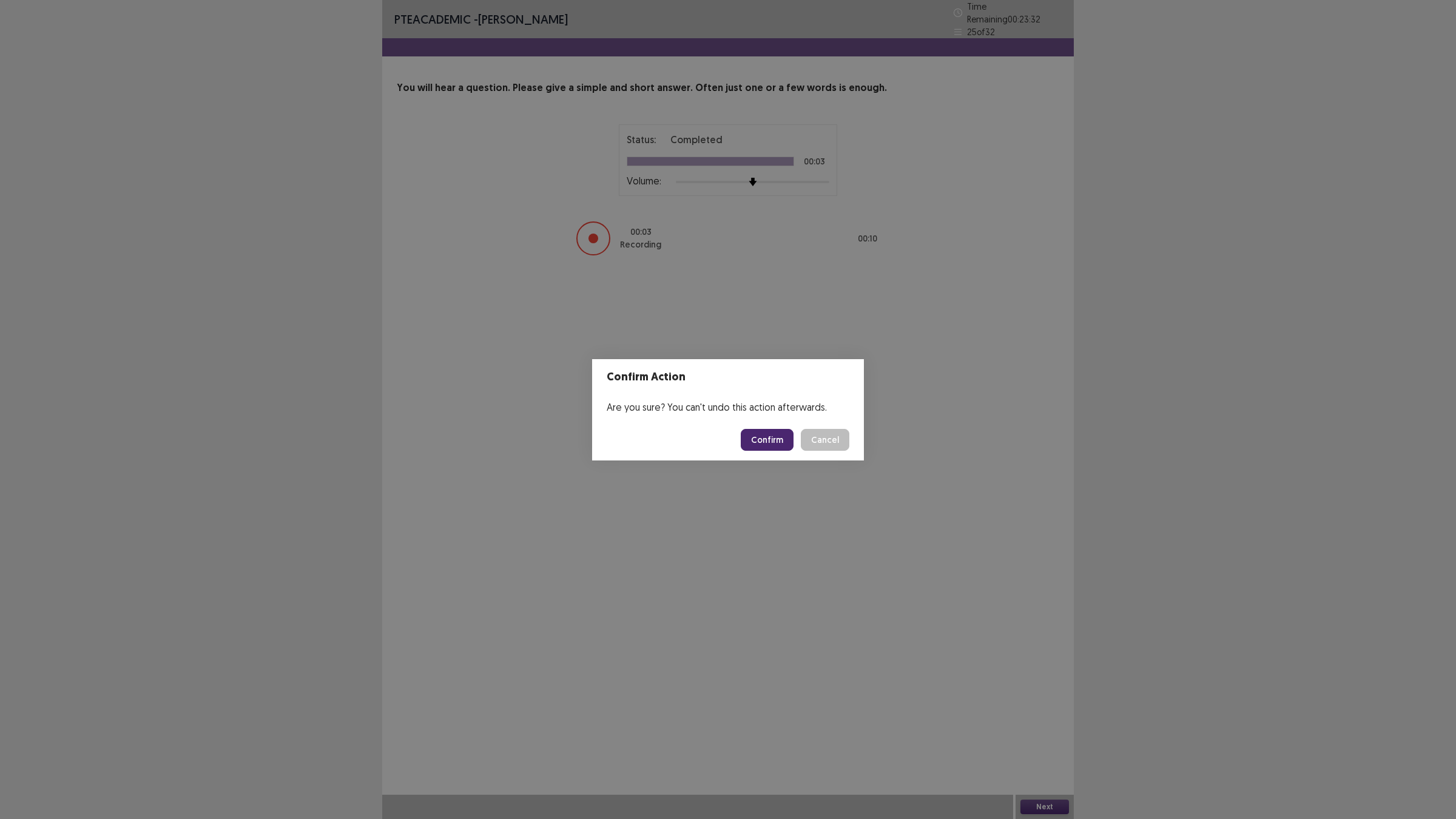
click at [774, 458] on footer "Confirm Cancel" at bounding box center [728, 440] width 272 height 42
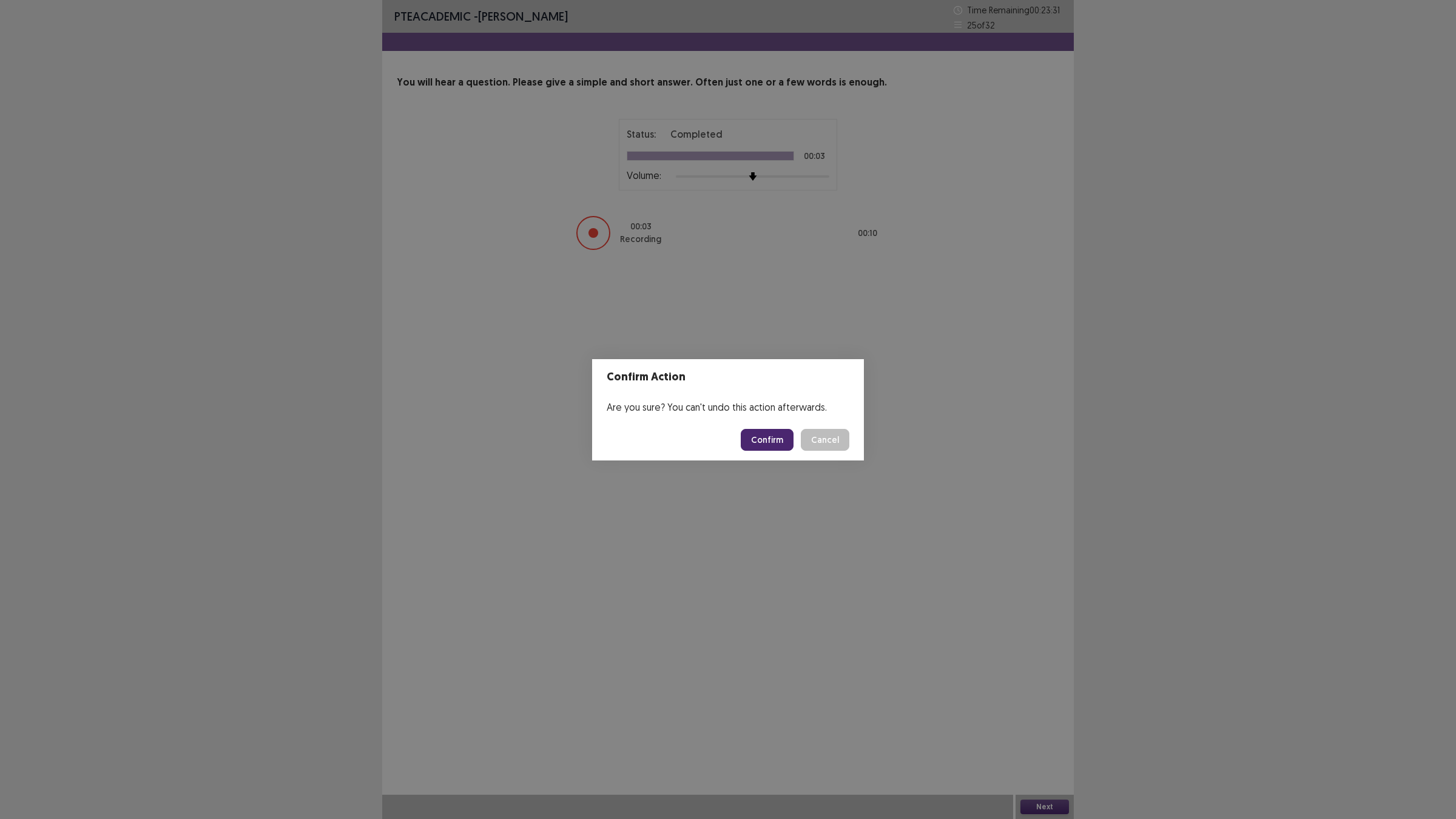
click at [774, 449] on button "Confirm" at bounding box center [768, 439] width 53 height 22
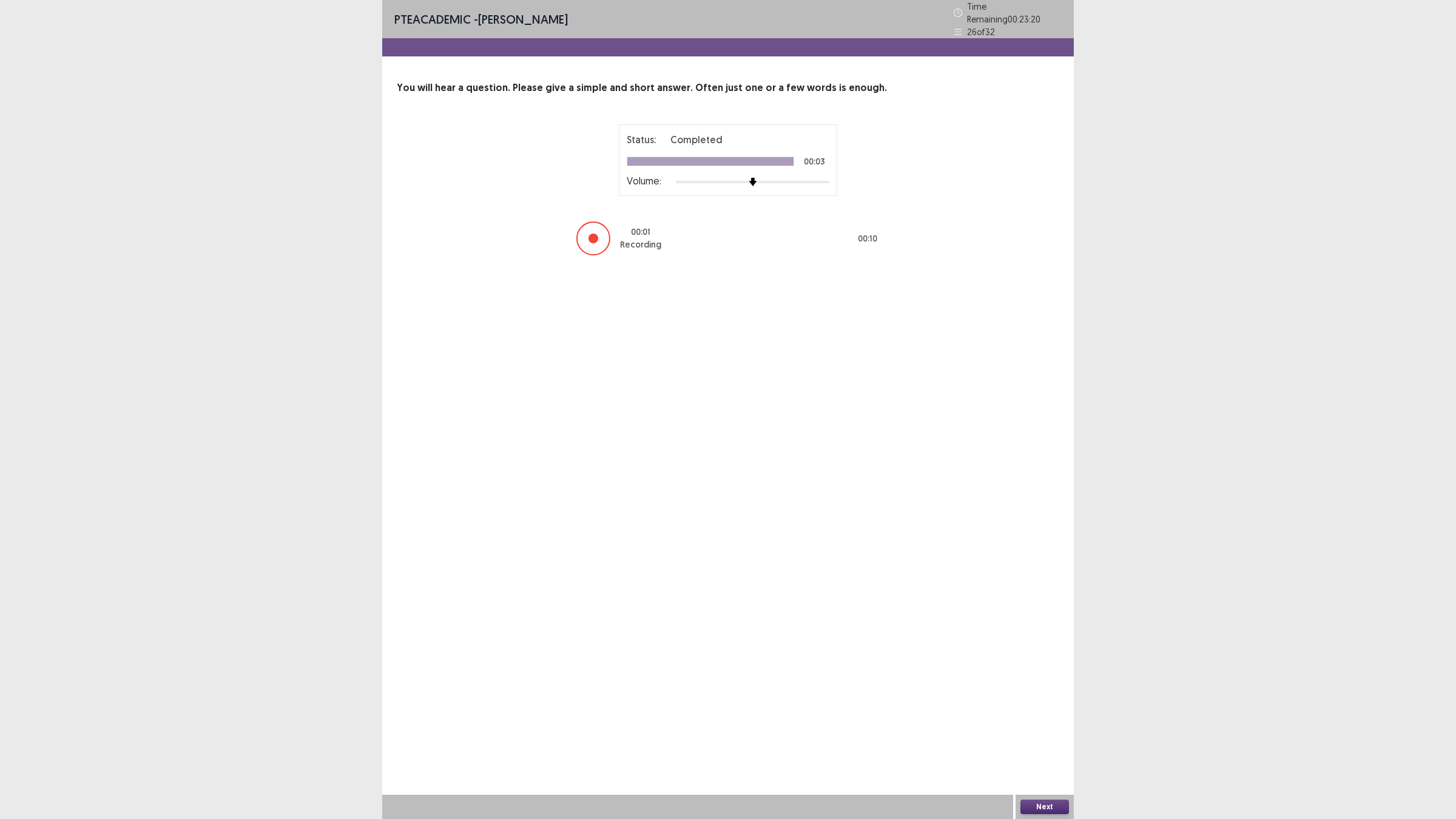
click at [1036, 722] on button "Next" at bounding box center [1045, 806] width 49 height 14
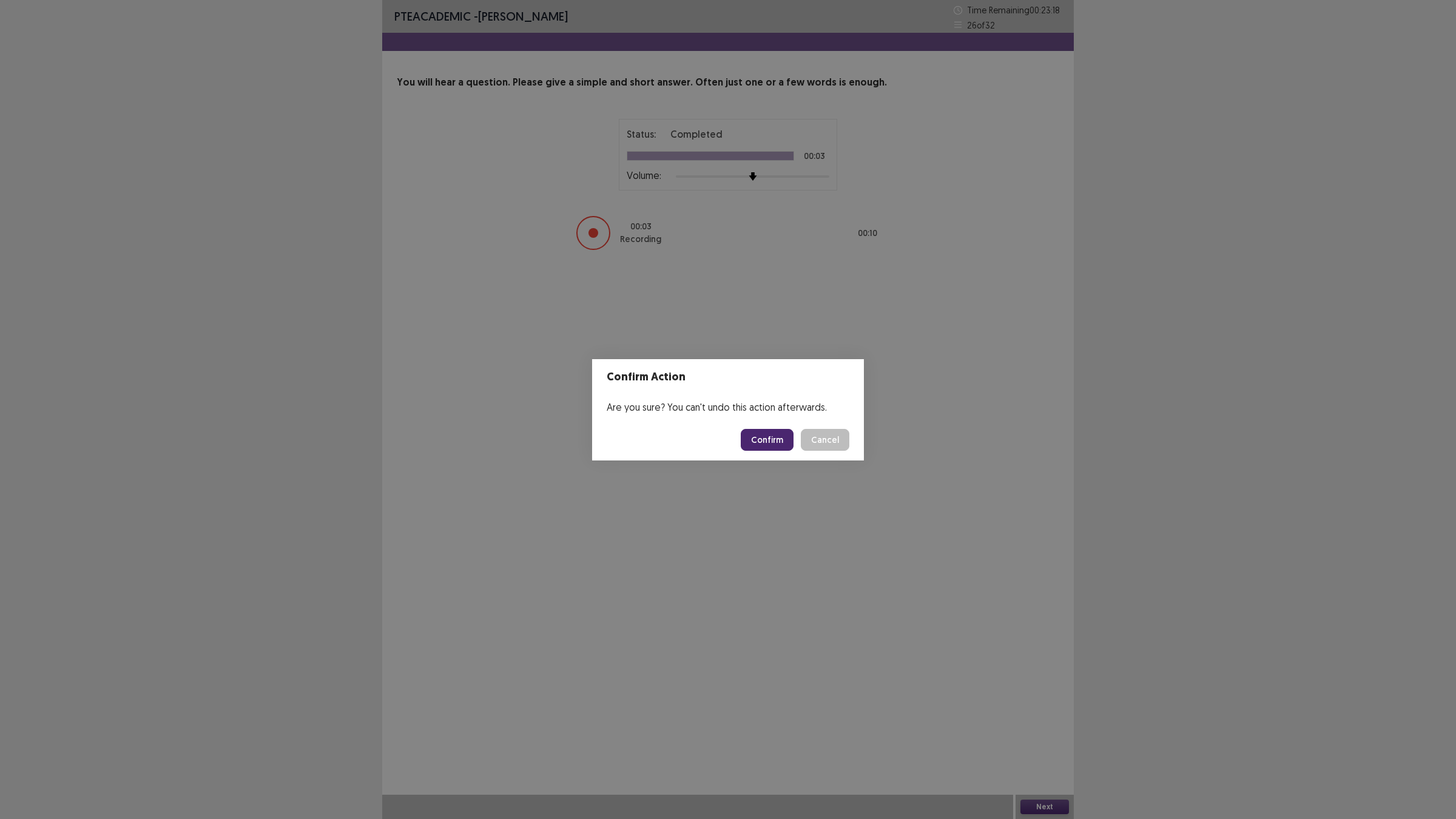
click at [762, 441] on button "Confirm" at bounding box center [768, 439] width 53 height 22
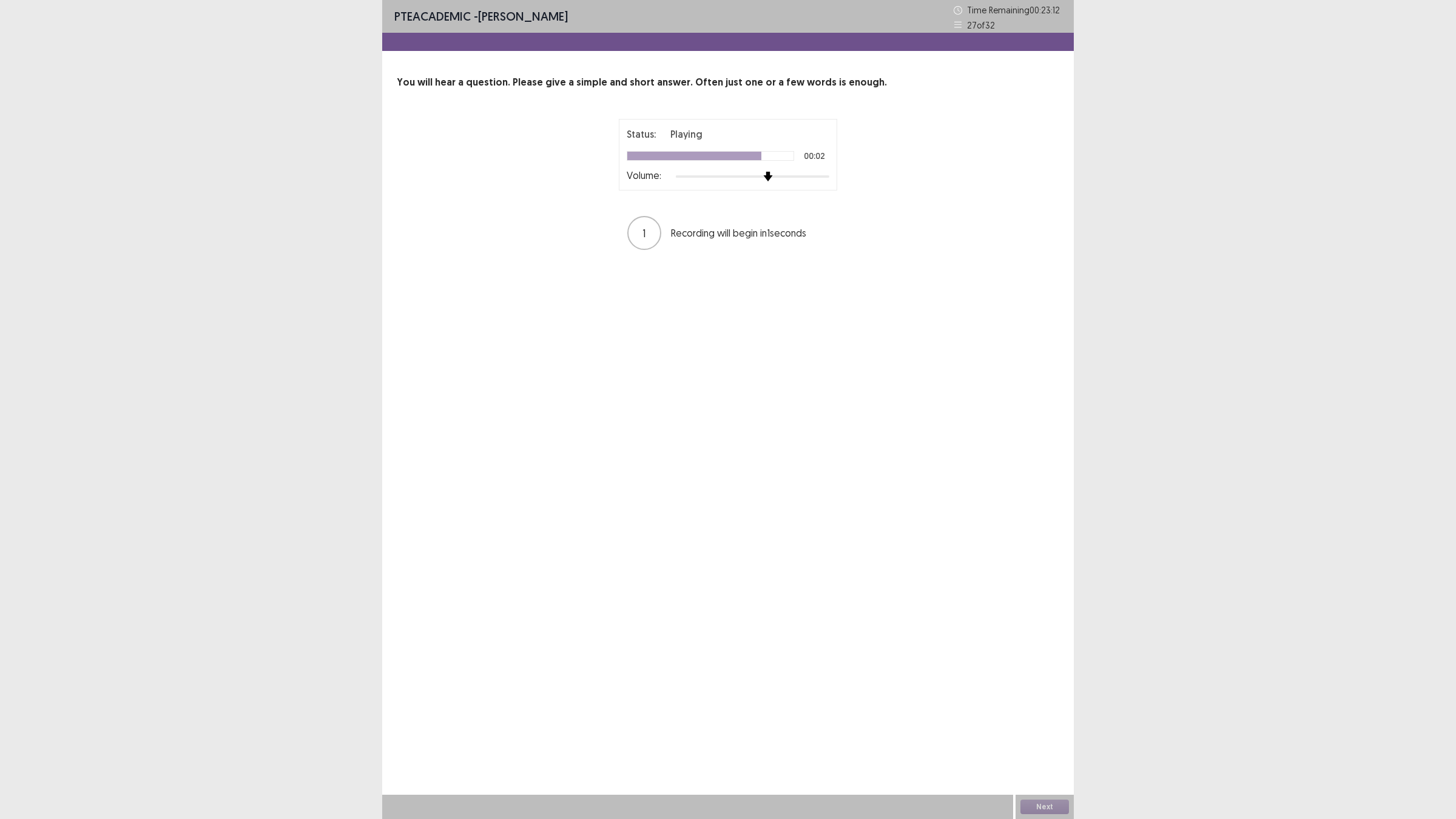
click at [774, 181] on div at bounding box center [752, 176] width 153 height 10
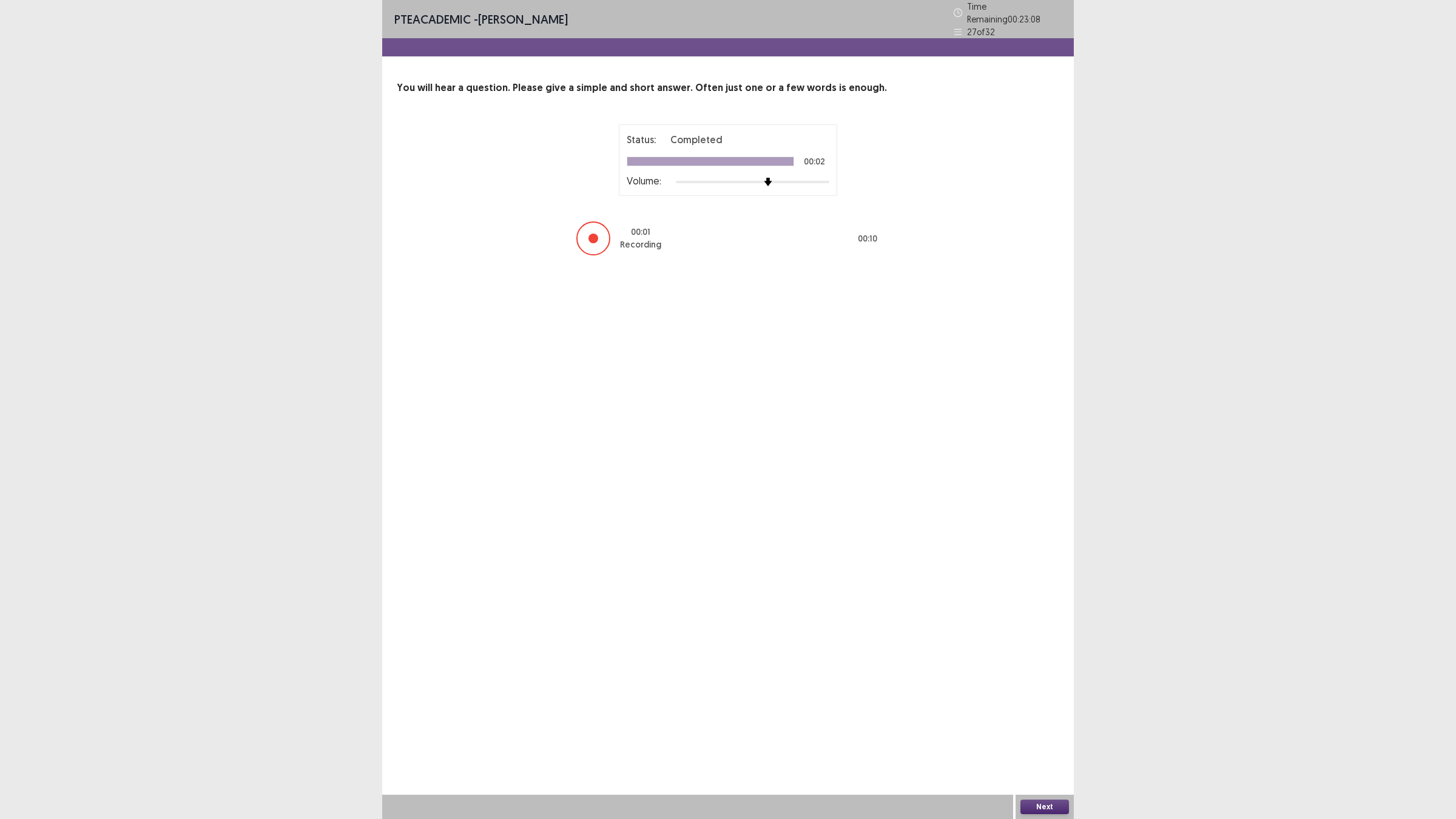
click at [1030, 722] on button "Next" at bounding box center [1045, 806] width 49 height 14
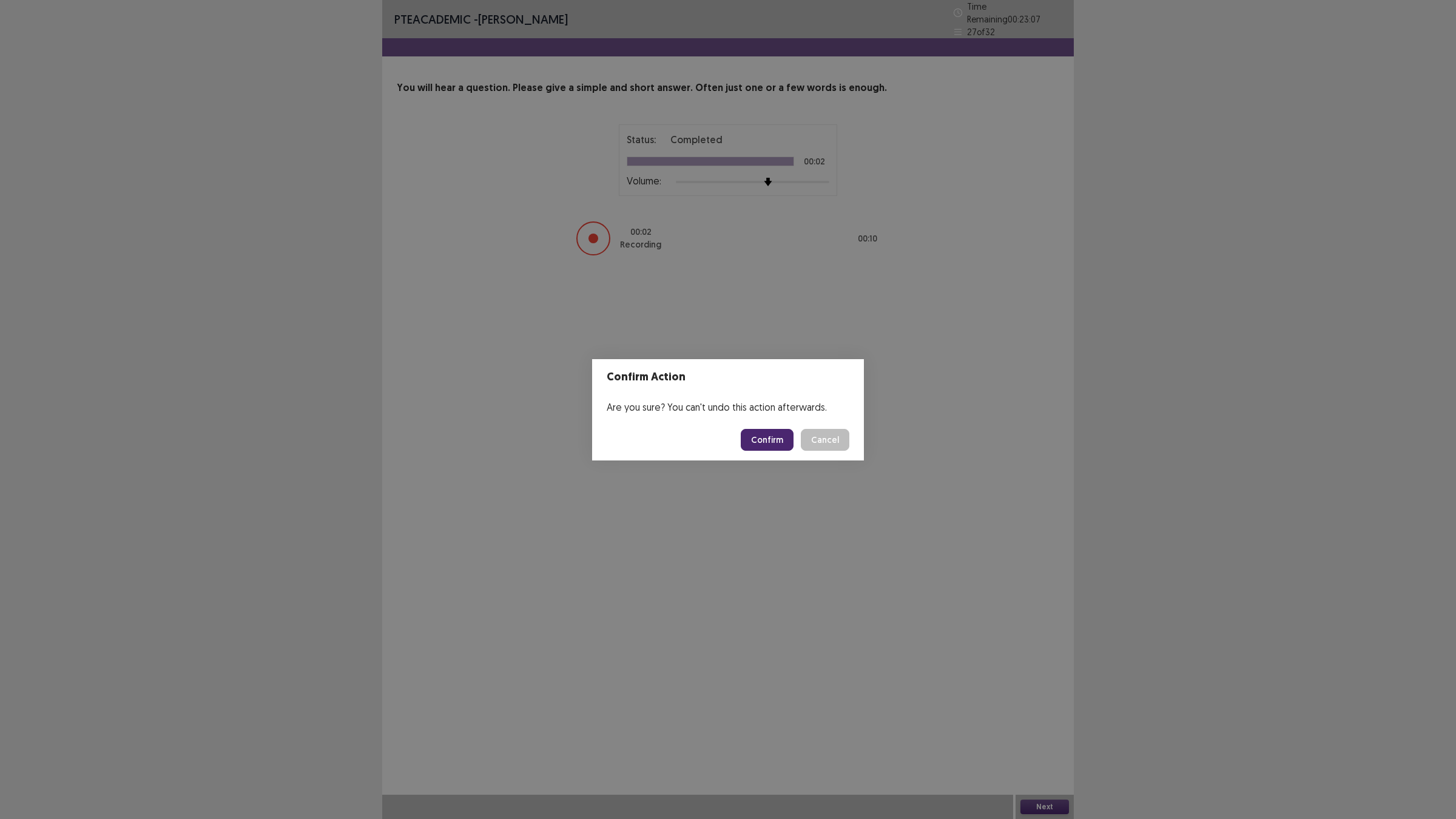
click at [784, 443] on button "Confirm" at bounding box center [768, 439] width 53 height 22
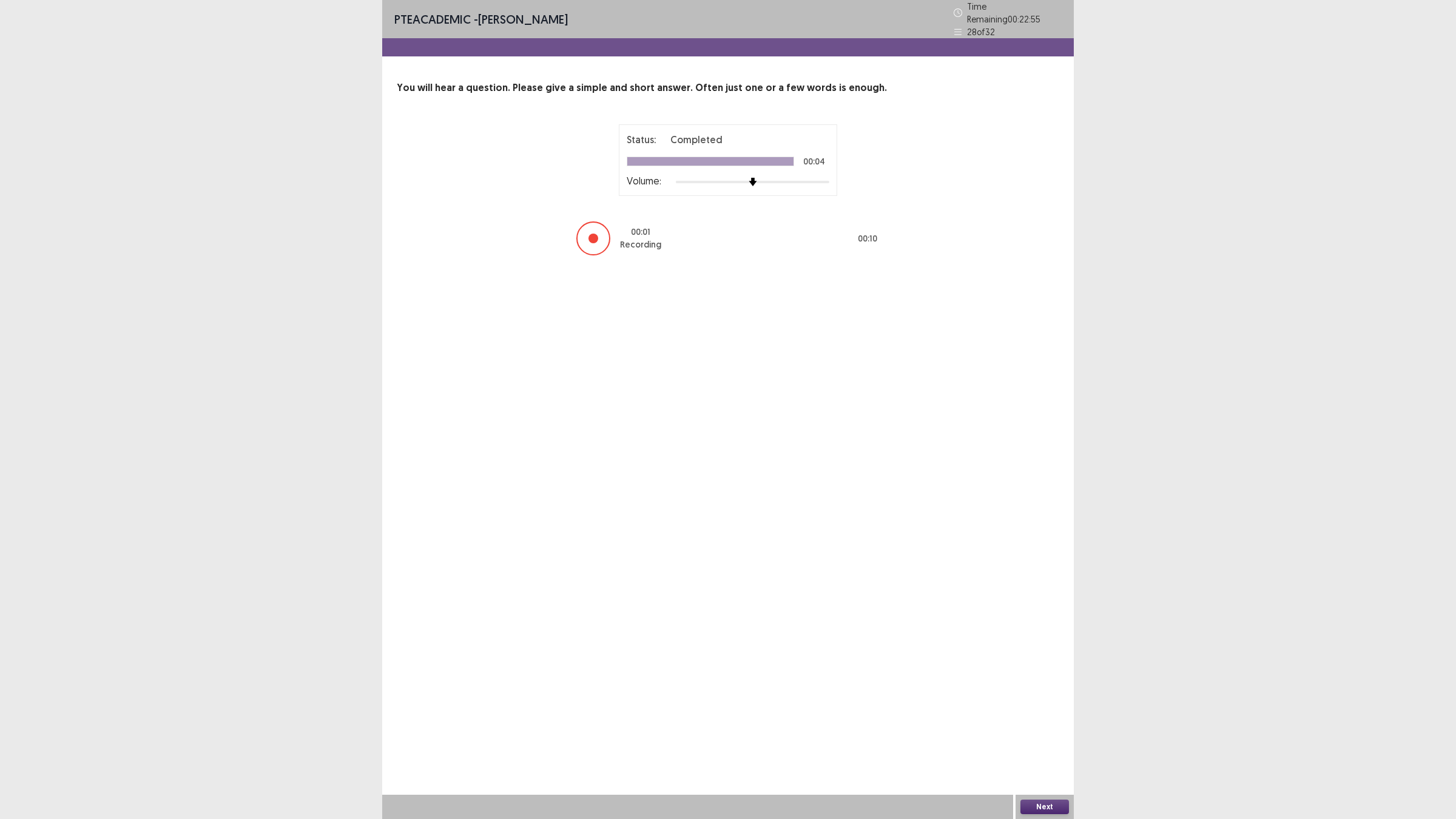
click at [1041, 722] on button "Next" at bounding box center [1045, 806] width 49 height 14
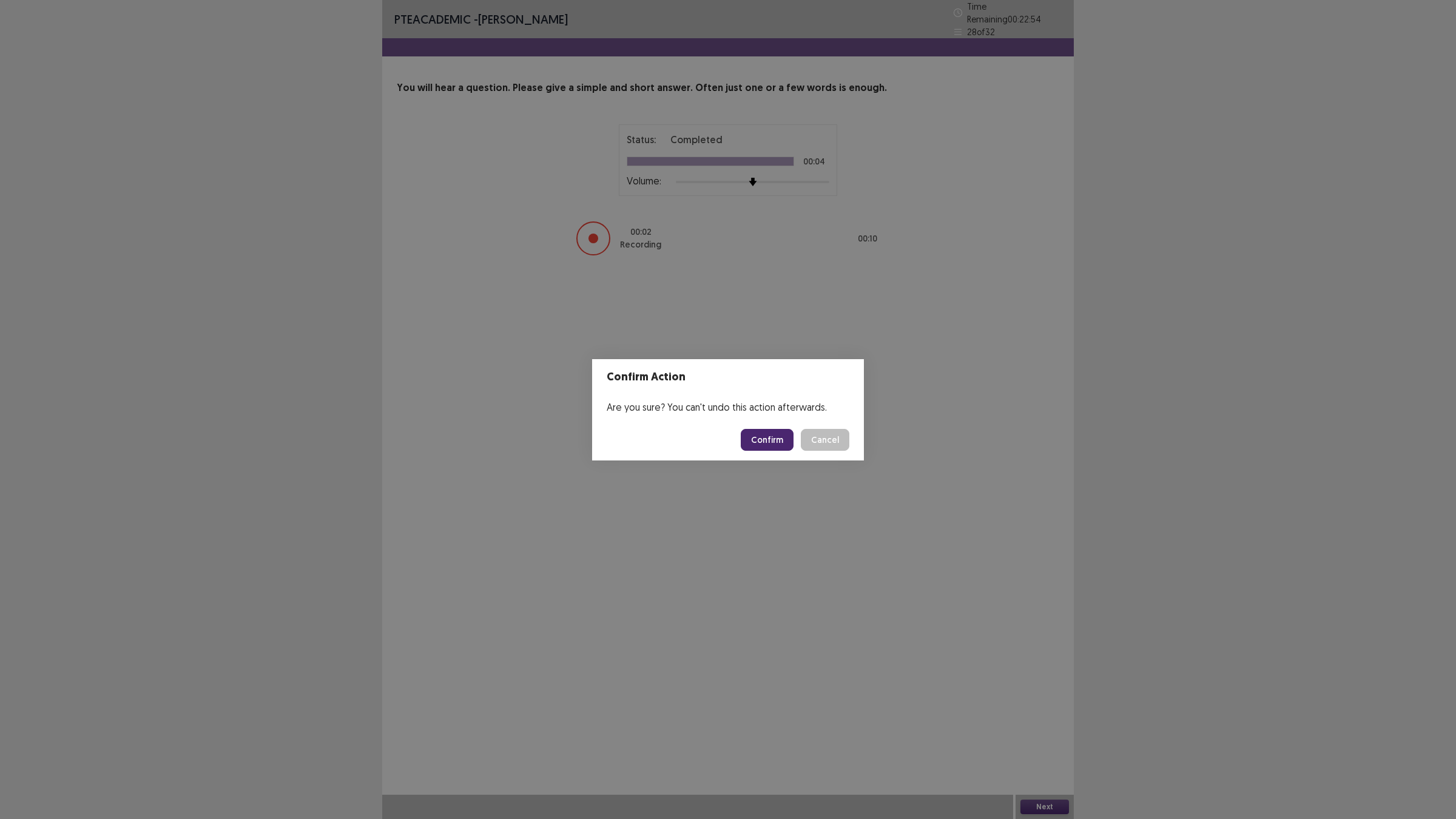
click at [782, 441] on button "Confirm" at bounding box center [768, 439] width 53 height 22
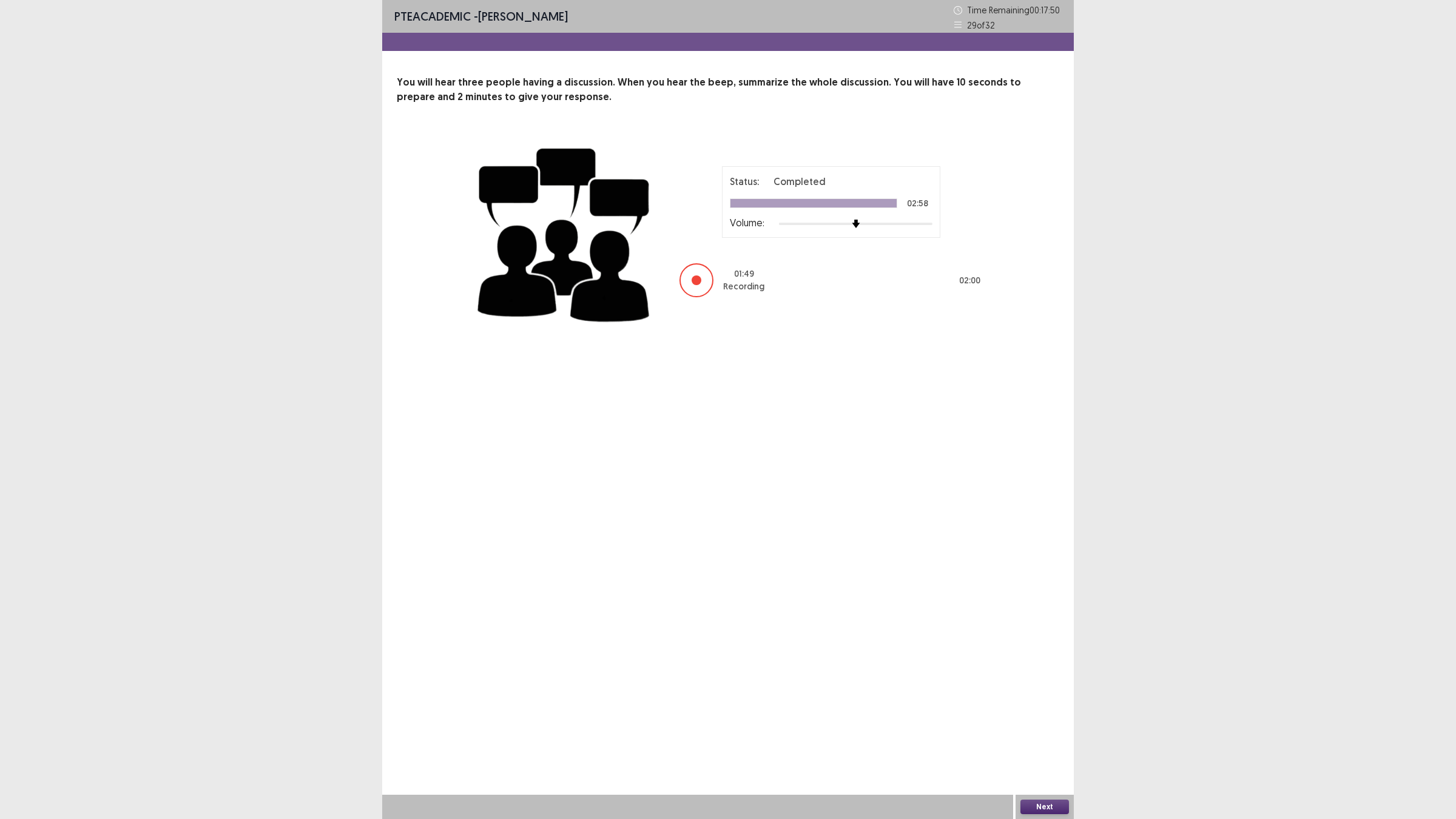
click at [1045, 722] on button "Next" at bounding box center [1045, 806] width 49 height 14
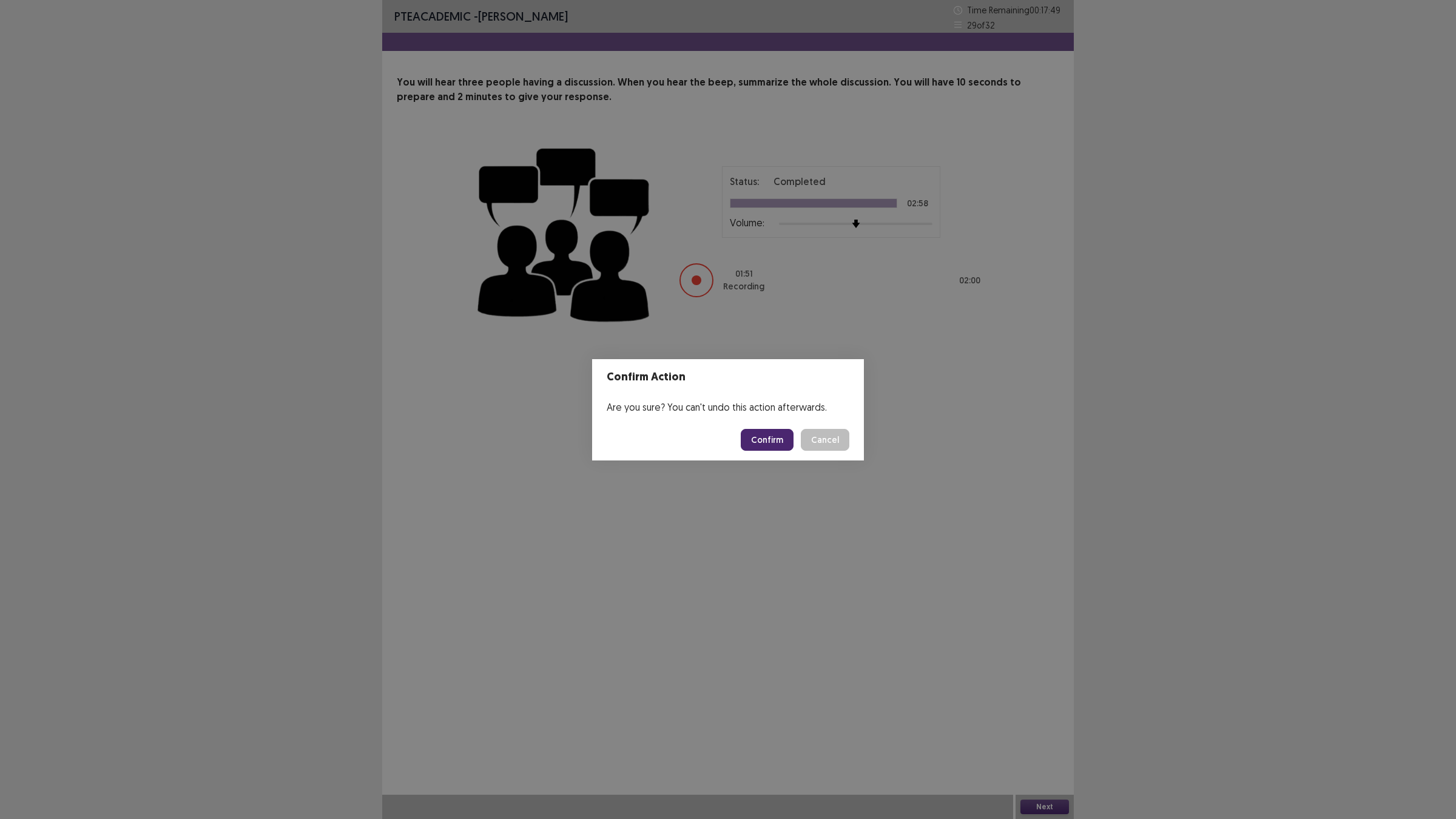
click at [781, 451] on button "Confirm" at bounding box center [768, 439] width 53 height 22
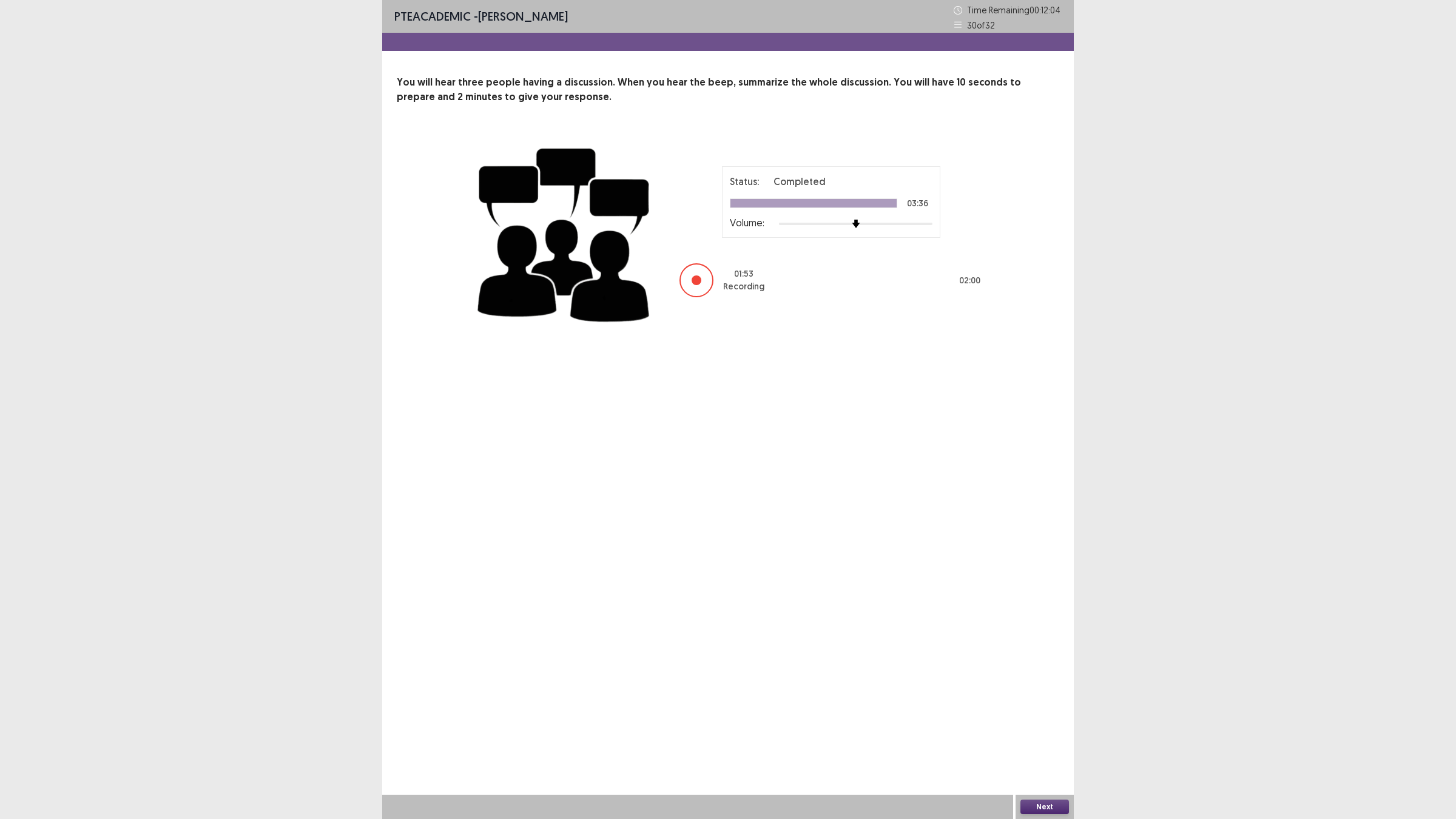
click at [1045, 722] on button "Next" at bounding box center [1045, 806] width 49 height 14
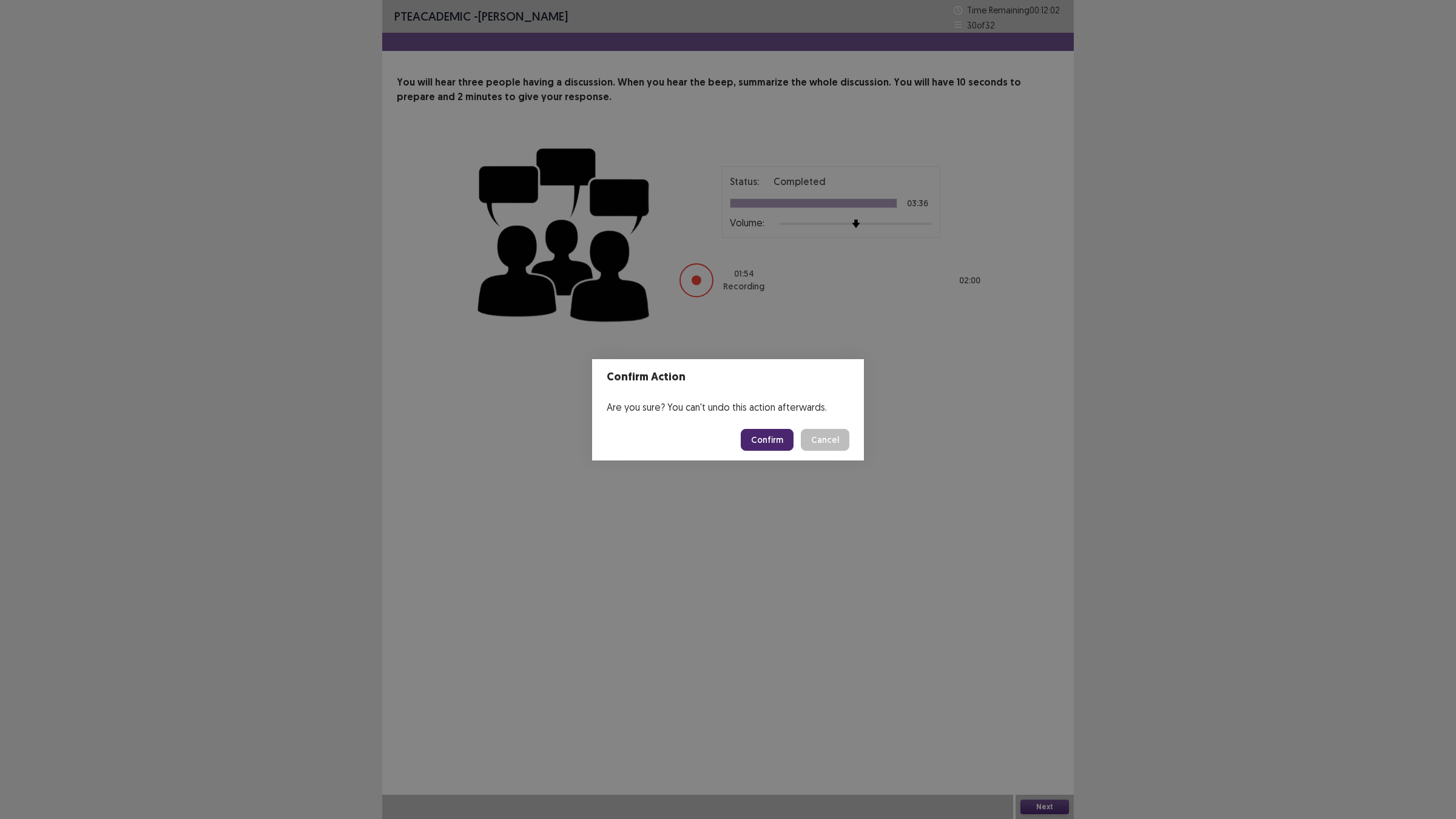
click at [788, 451] on button "Confirm" at bounding box center [768, 439] width 53 height 22
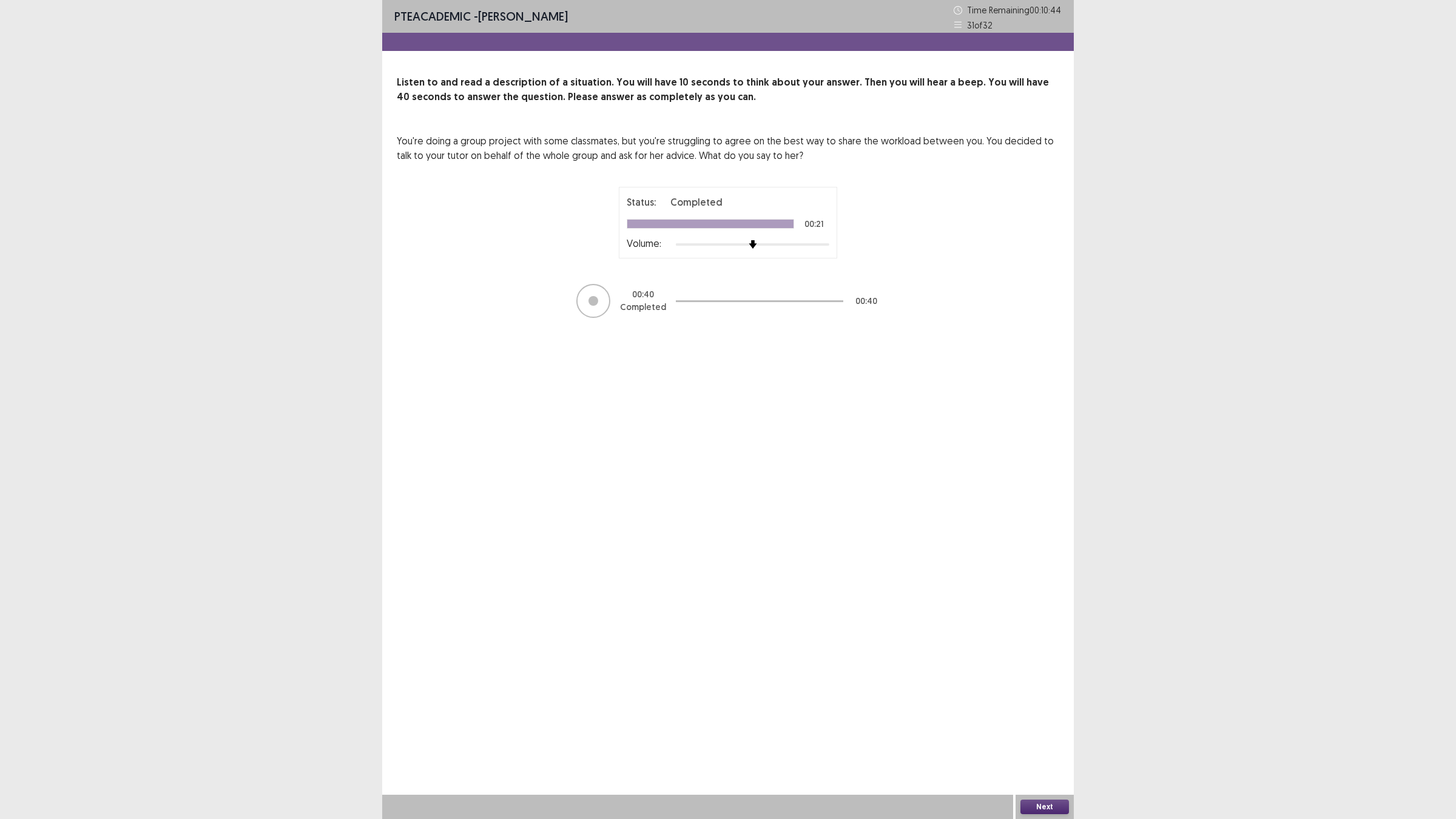
drag, startPoint x: 1024, startPoint y: 809, endPoint x: 1033, endPoint y: 807, distance: 9.2
click at [1033, 722] on button "Next" at bounding box center [1045, 806] width 49 height 14
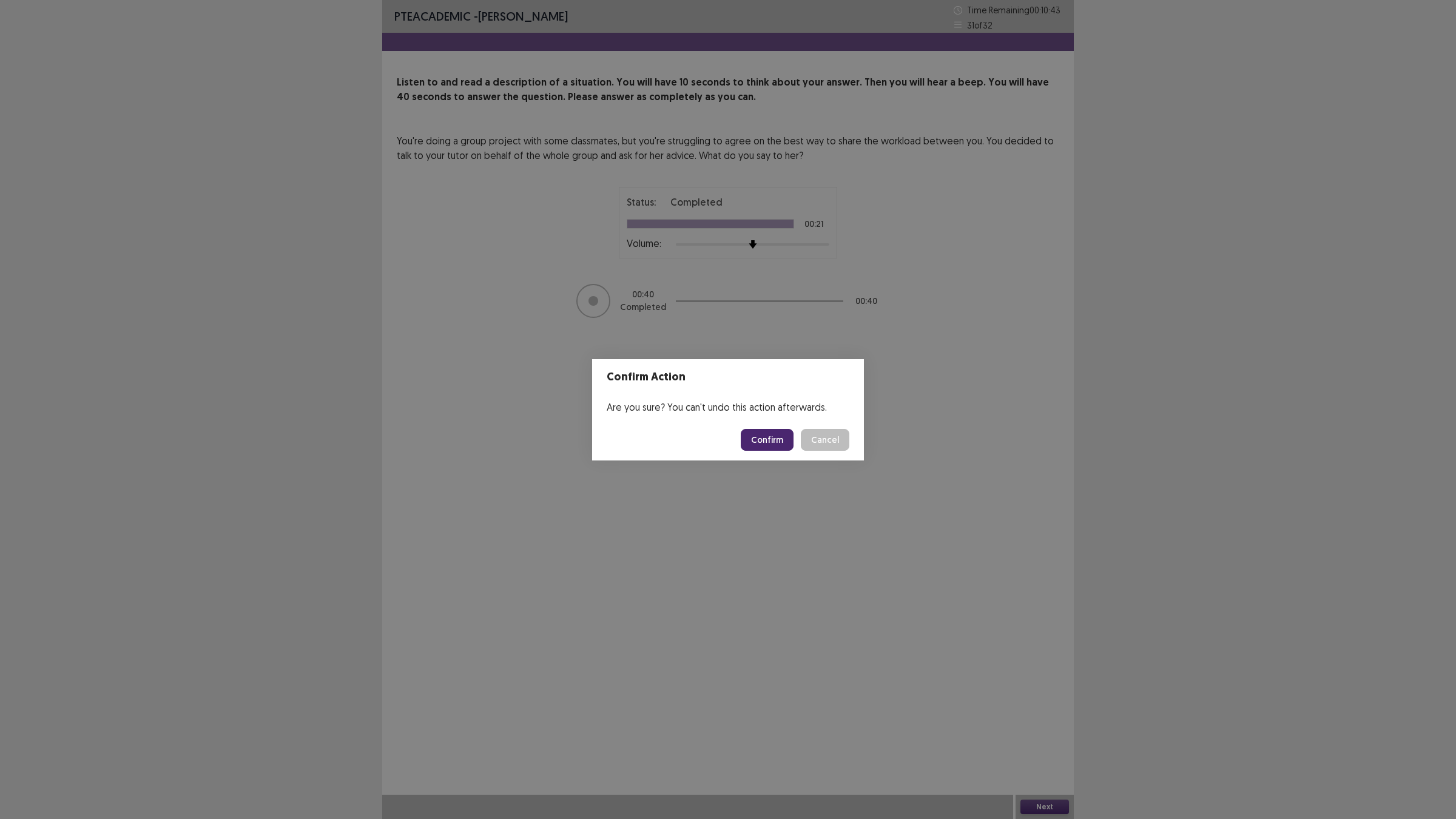
click at [764, 444] on button "Confirm" at bounding box center [768, 439] width 53 height 22
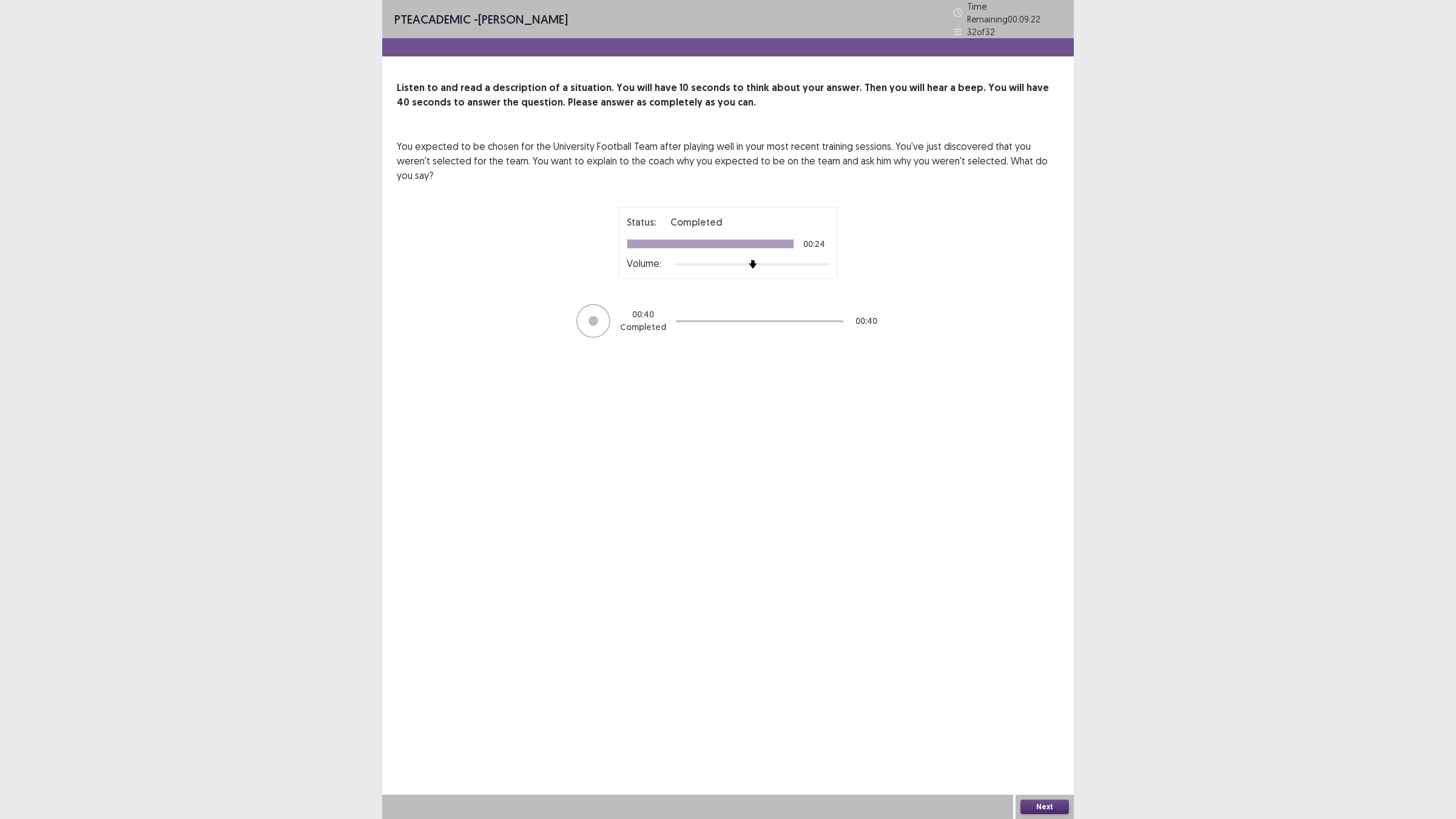
click at [1049, 722] on button "Next" at bounding box center [1045, 806] width 49 height 14
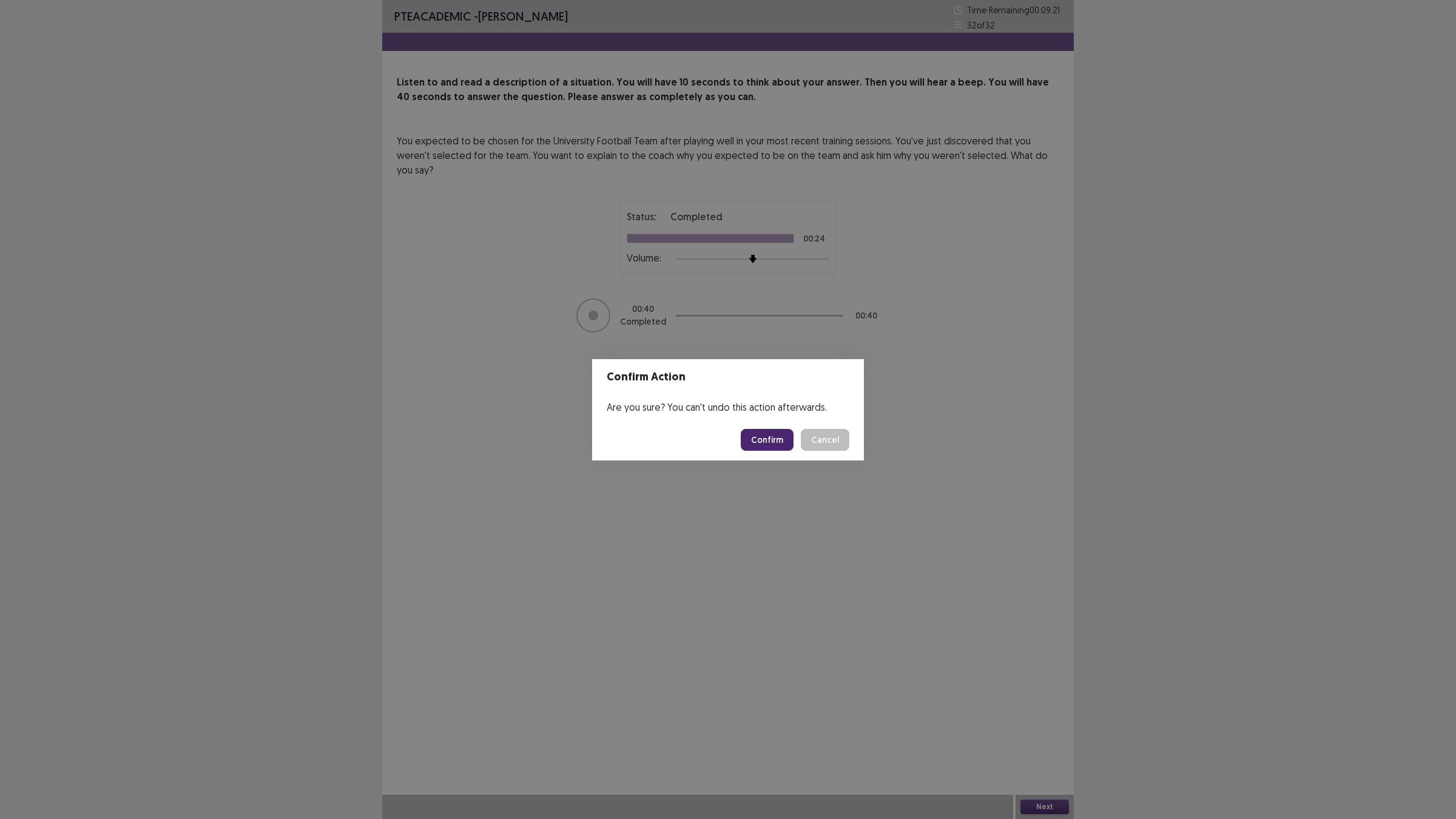
click at [792, 434] on footer "Confirm Cancel" at bounding box center [728, 440] width 272 height 42
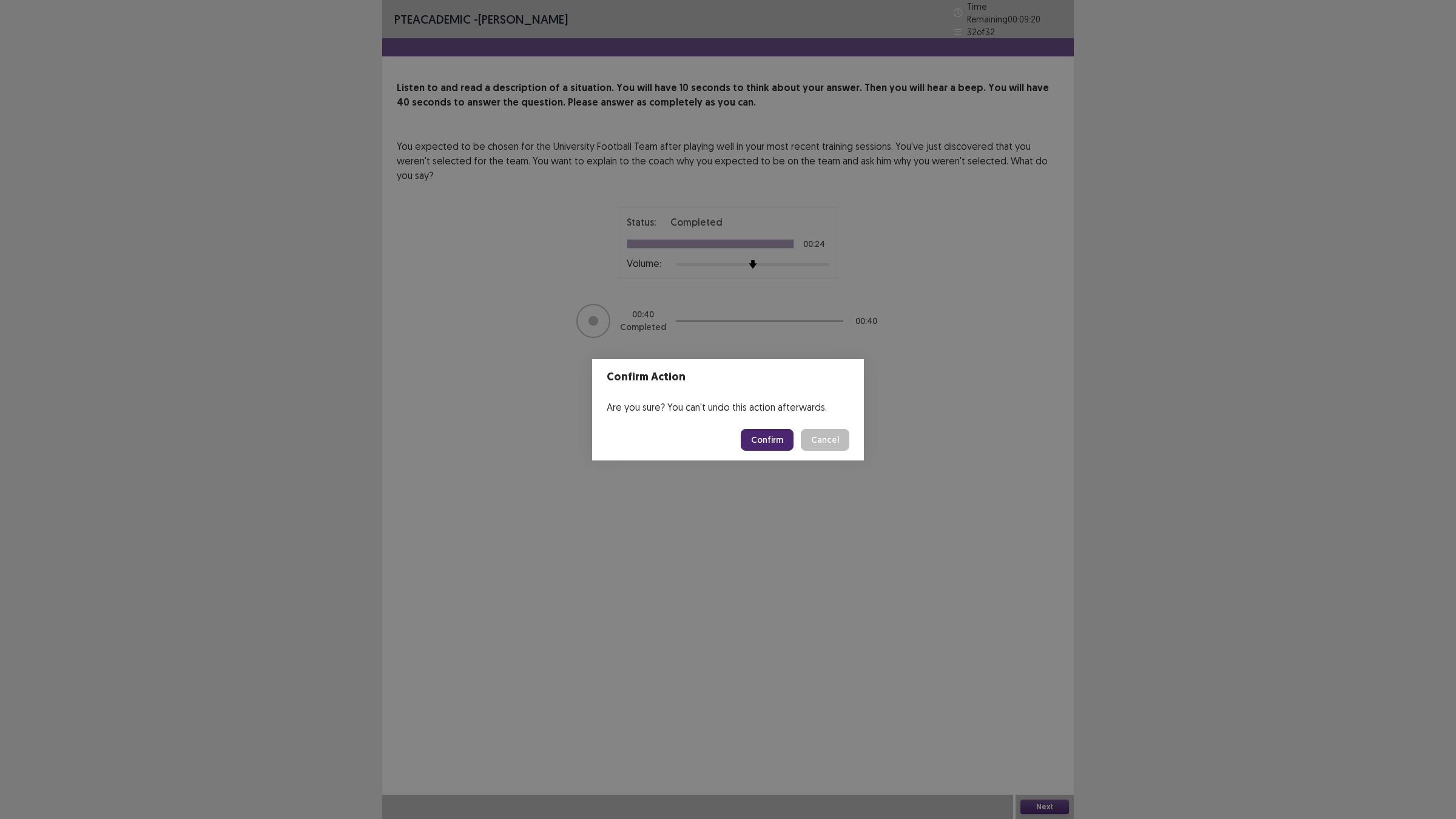
click at [792, 437] on footer "Confirm Cancel" at bounding box center [728, 440] width 272 height 42
click at [791, 441] on button "Confirm" at bounding box center [768, 439] width 53 height 22
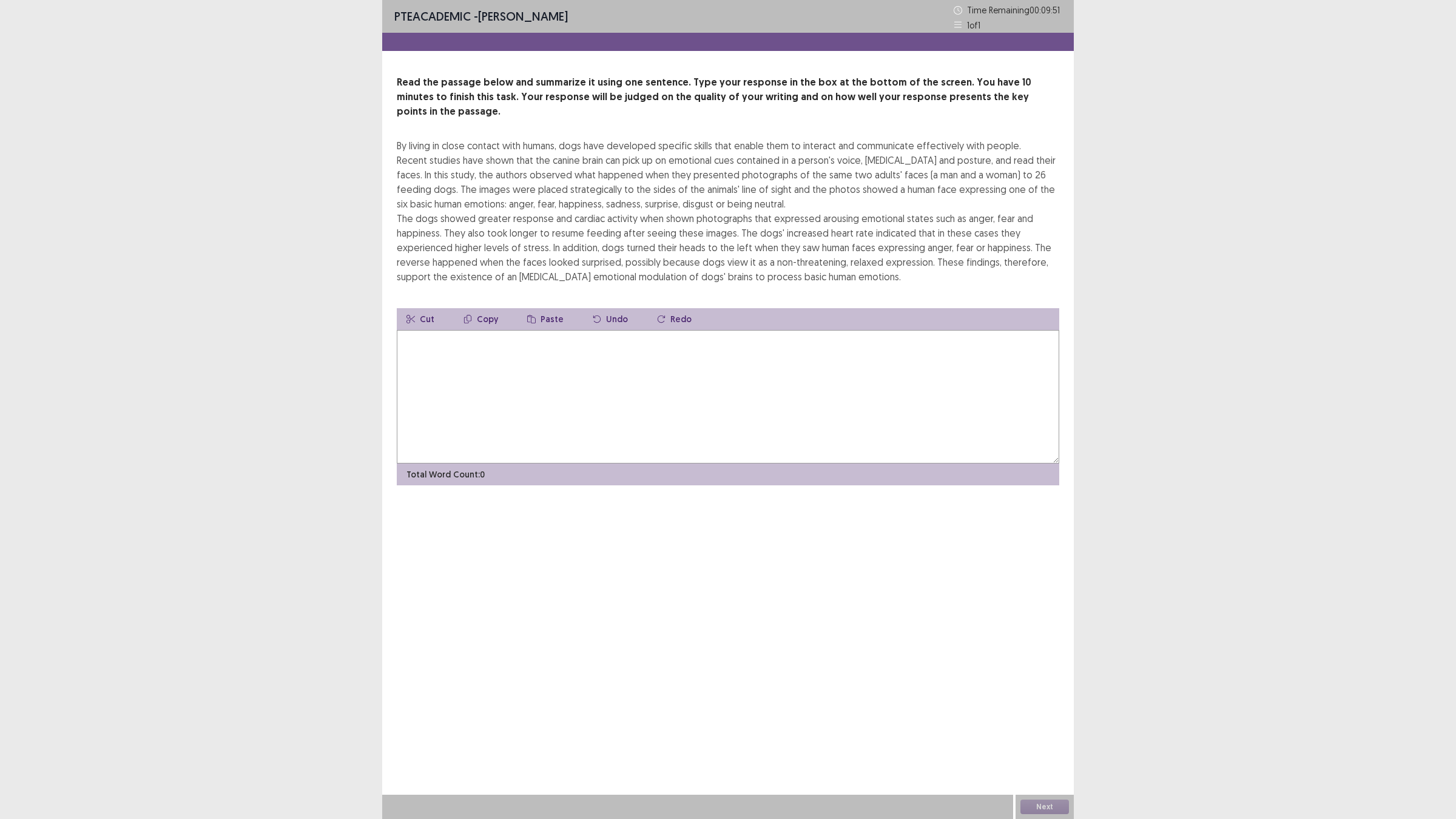
click at [872, 463] on textarea at bounding box center [728, 396] width 663 height 133
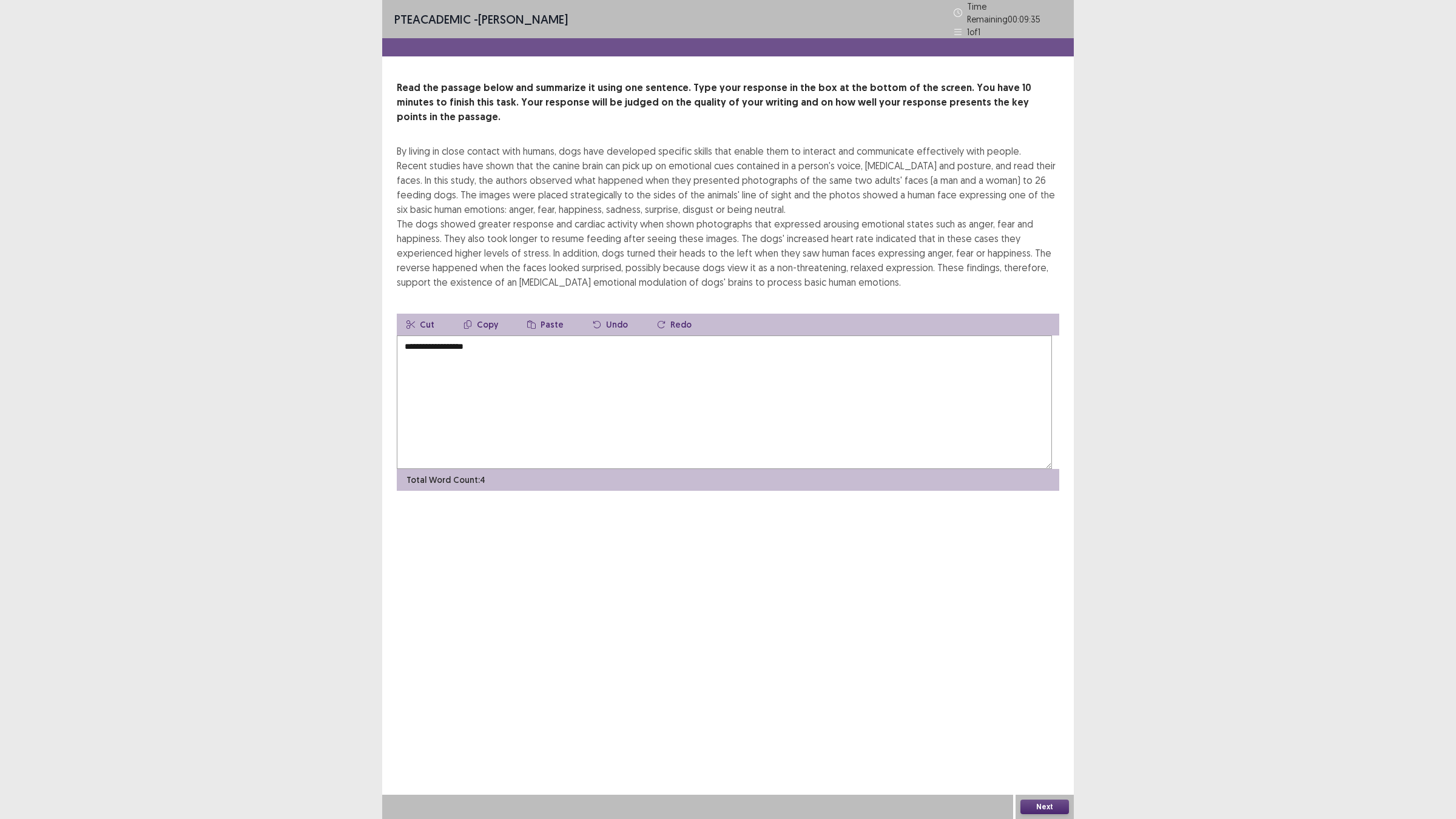
click at [419, 469] on textarea "**********" at bounding box center [724, 402] width 656 height 133
click at [514, 469] on textarea "**********" at bounding box center [724, 402] width 656 height 133
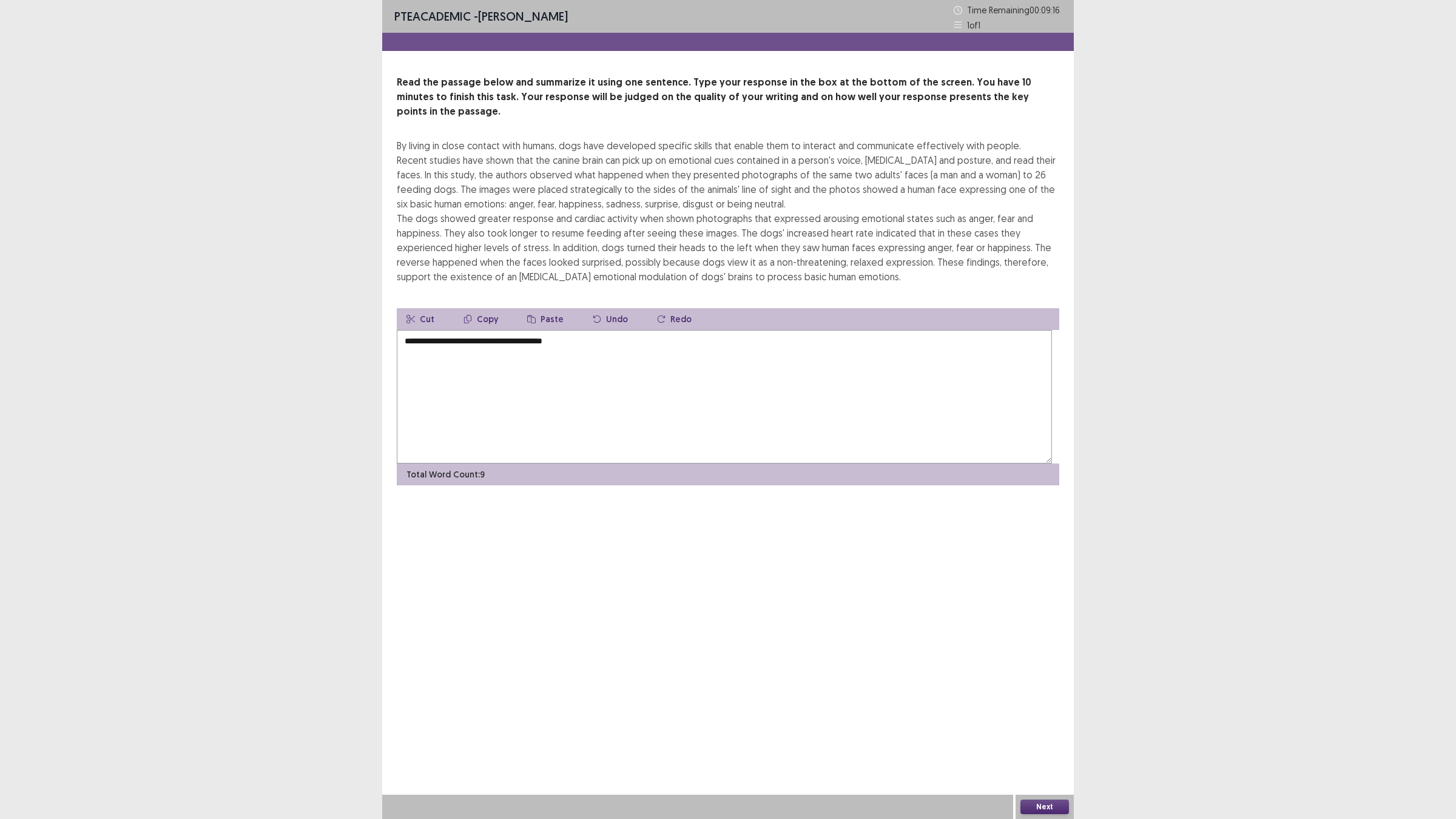
click at [601, 463] on textarea "**********" at bounding box center [724, 396] width 656 height 133
click at [720, 463] on textarea "**********" at bounding box center [724, 396] width 656 height 133
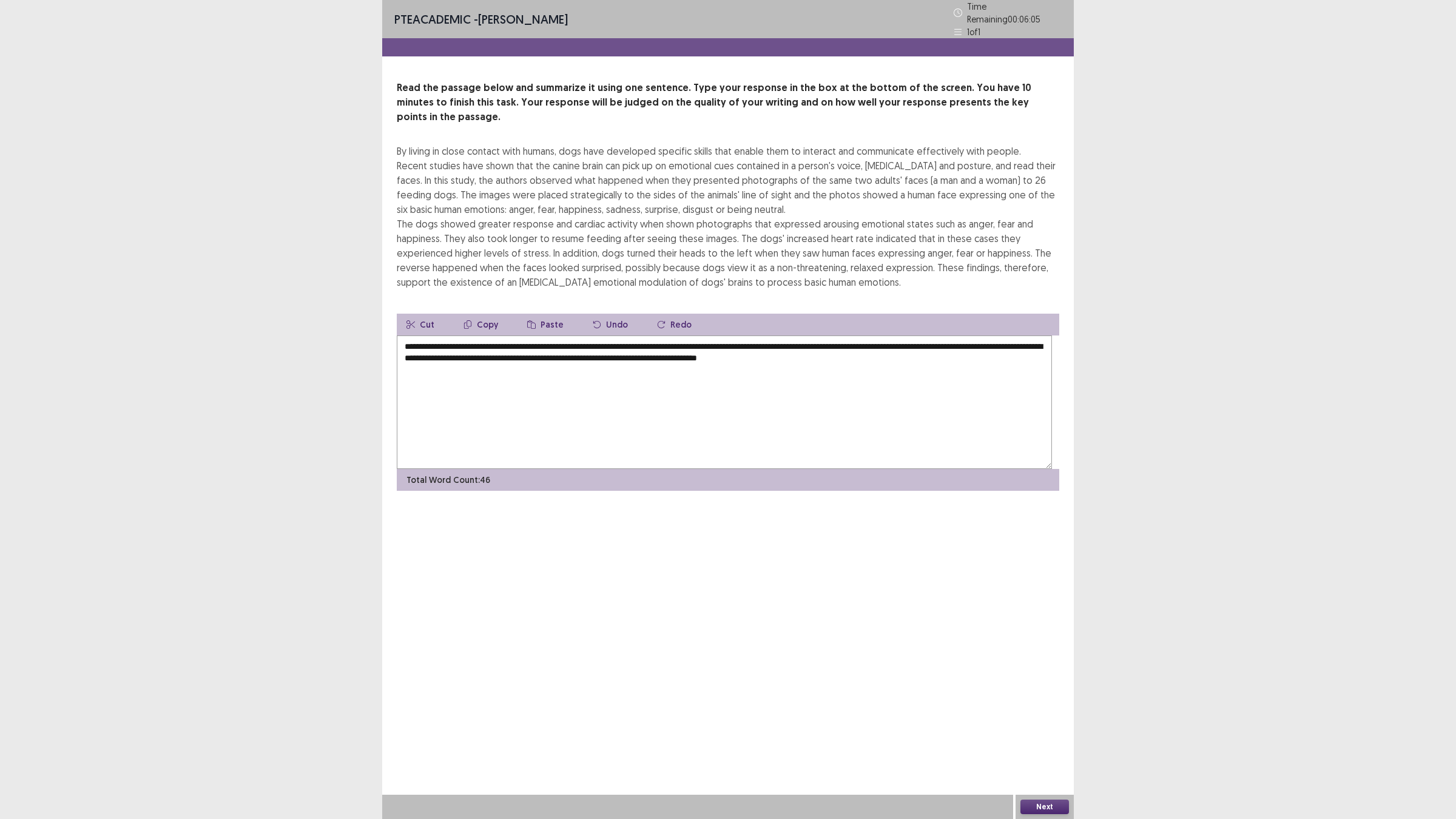
click at [565, 469] on textarea "**********" at bounding box center [724, 402] width 656 height 133
click at [772, 469] on textarea "**********" at bounding box center [724, 402] width 656 height 133
click at [414, 469] on textarea "**********" at bounding box center [724, 402] width 656 height 133
click at [583, 469] on textarea "**********" at bounding box center [724, 402] width 656 height 133
click at [788, 469] on textarea "**********" at bounding box center [724, 402] width 656 height 133
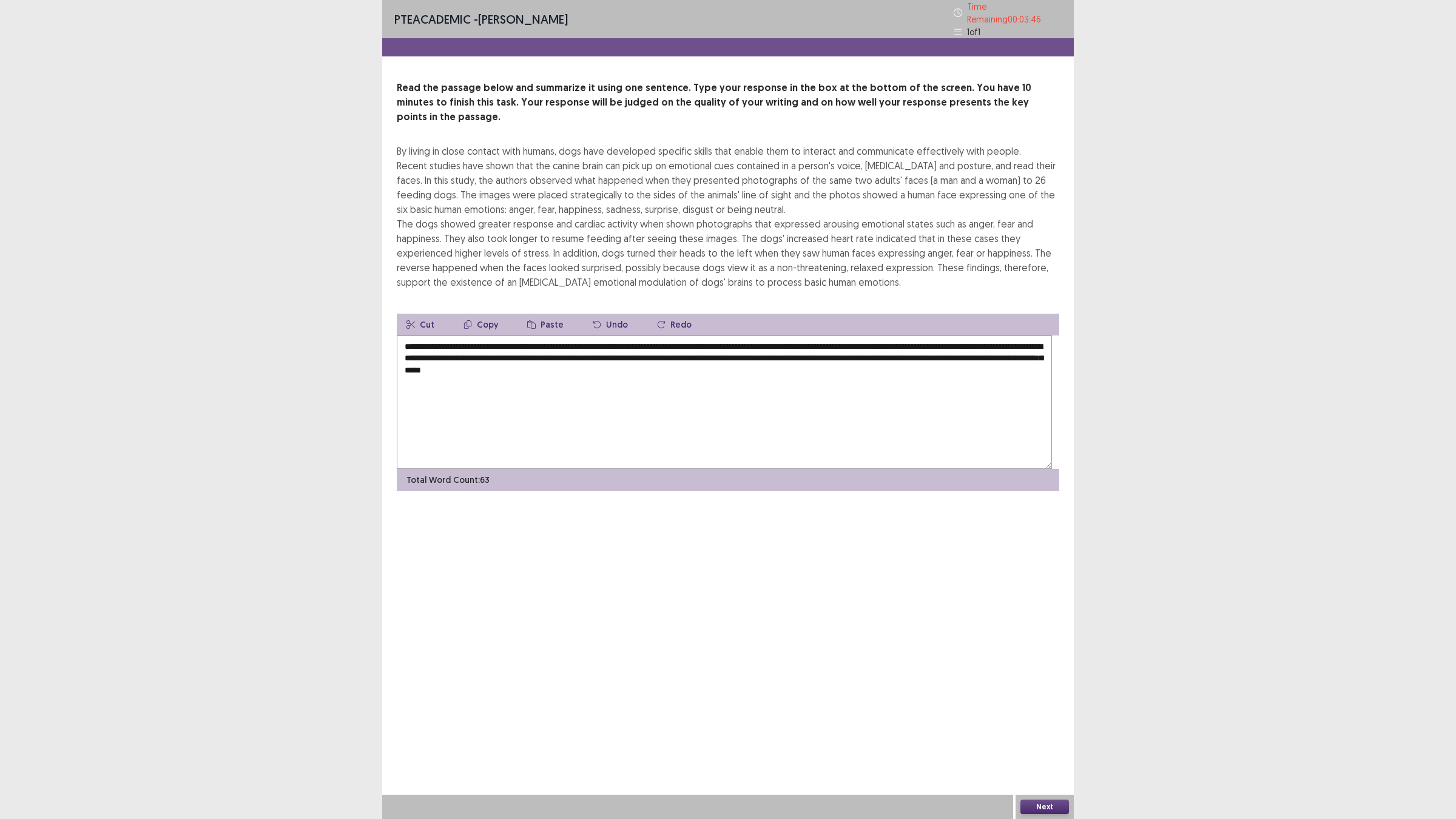
click at [548, 469] on textarea "**********" at bounding box center [724, 402] width 656 height 133
click at [526, 469] on textarea "**********" at bounding box center [724, 402] width 656 height 133
click at [526, 469] on textarea "**********" at bounding box center [724, 402] width 656 height 133
click at [901, 469] on textarea "**********" at bounding box center [724, 402] width 656 height 133
click at [895, 469] on textarea "**********" at bounding box center [724, 402] width 656 height 133
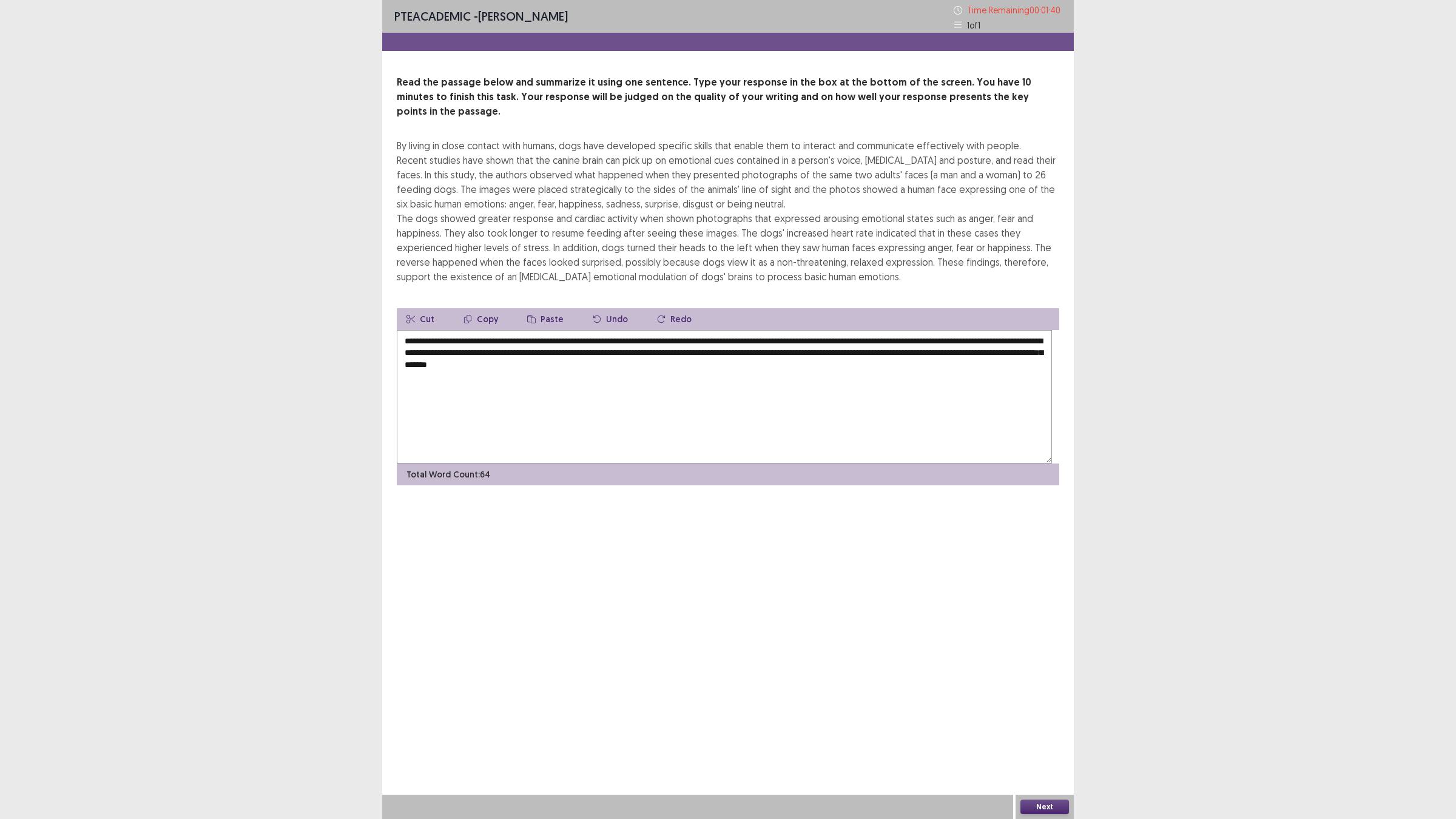
type textarea "**********"
click at [1050, 722] on div "Next" at bounding box center [1045, 806] width 58 height 24
click at [1045, 722] on button "Next" at bounding box center [1045, 806] width 49 height 14
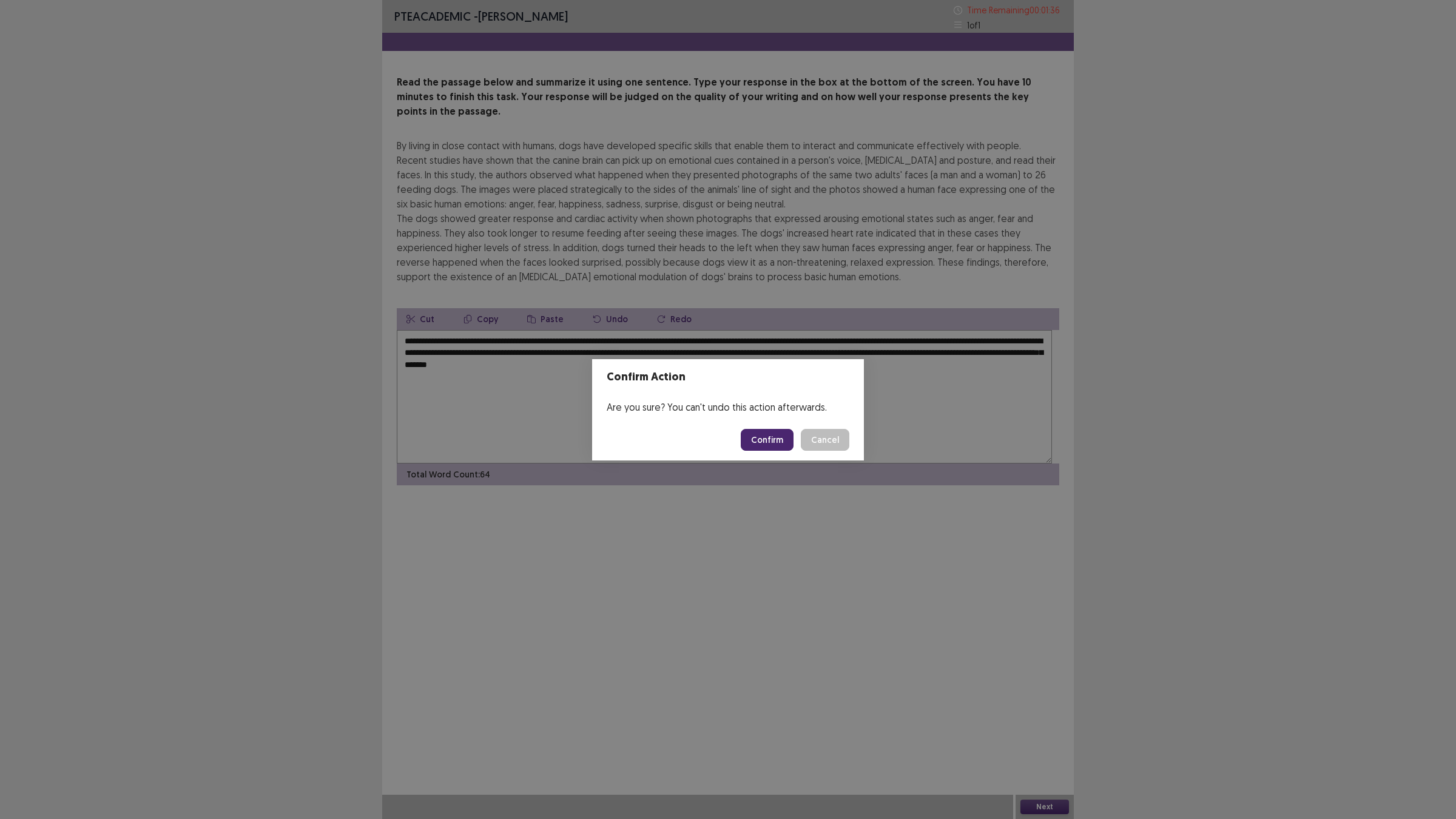
drag, startPoint x: 780, startPoint y: 425, endPoint x: 796, endPoint y: 465, distance: 43.1
click at [796, 461] on footer "Confirm Cancel" at bounding box center [728, 440] width 272 height 42
drag, startPoint x: 790, startPoint y: 456, endPoint x: 790, endPoint y: 445, distance: 11.0
click at [790, 445] on button "Confirm" at bounding box center [768, 439] width 53 height 22
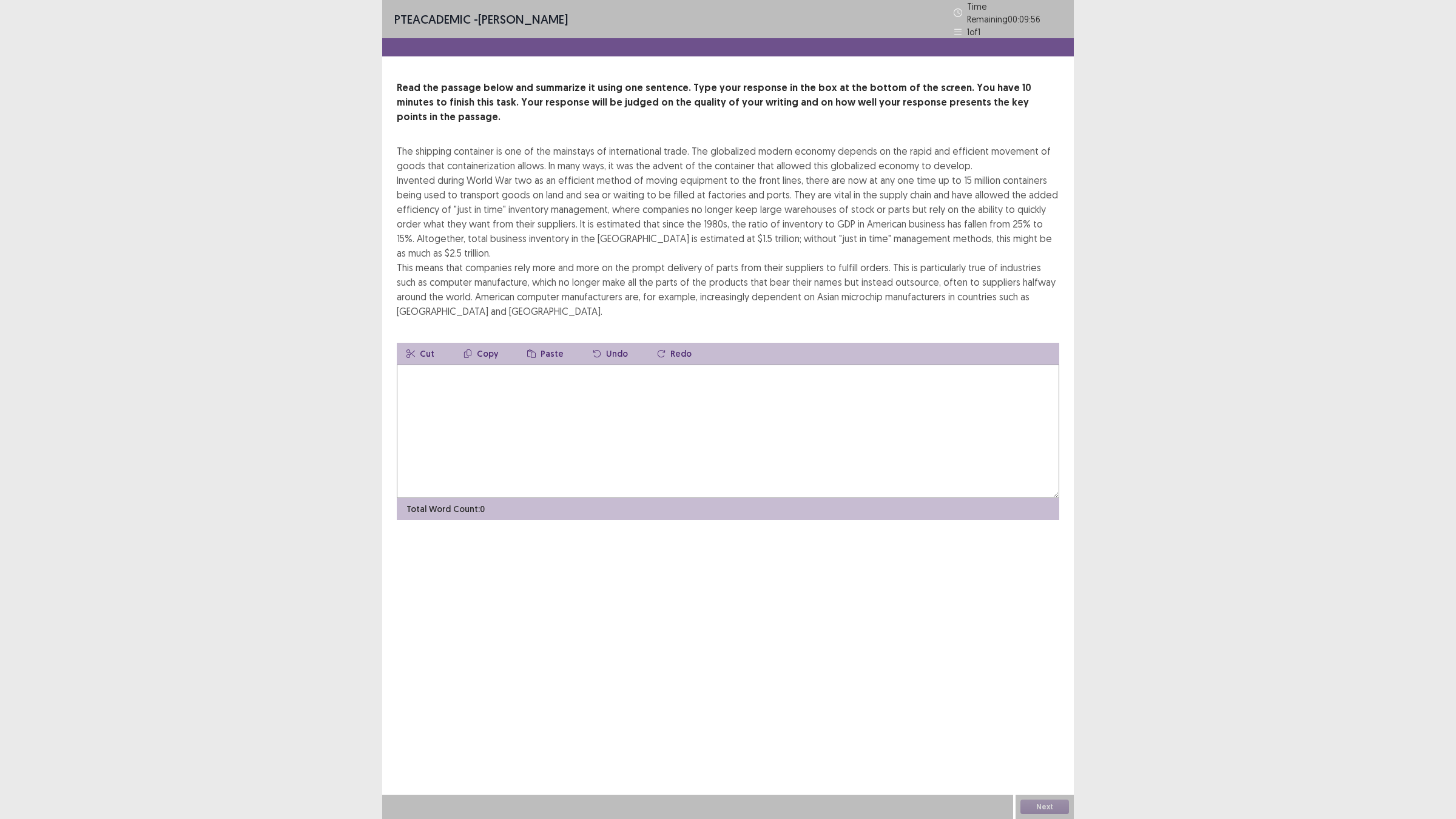
click at [671, 498] on textarea at bounding box center [728, 431] width 663 height 133
click at [633, 498] on textarea "**********" at bounding box center [724, 431] width 656 height 133
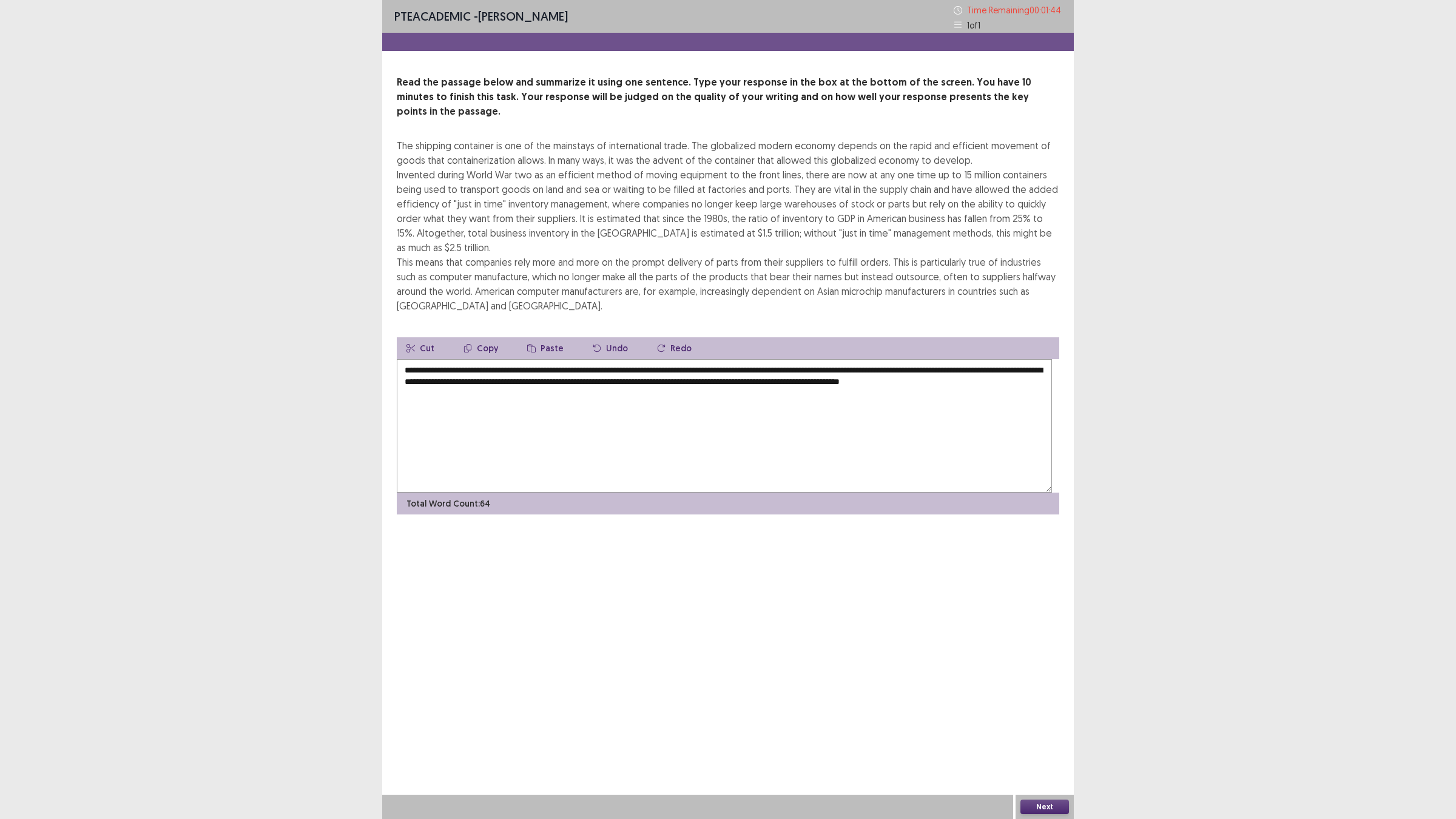
click at [807, 493] on textarea "**********" at bounding box center [724, 425] width 656 height 133
type textarea "**********"
click at [1057, 722] on button "Next" at bounding box center [1045, 806] width 49 height 14
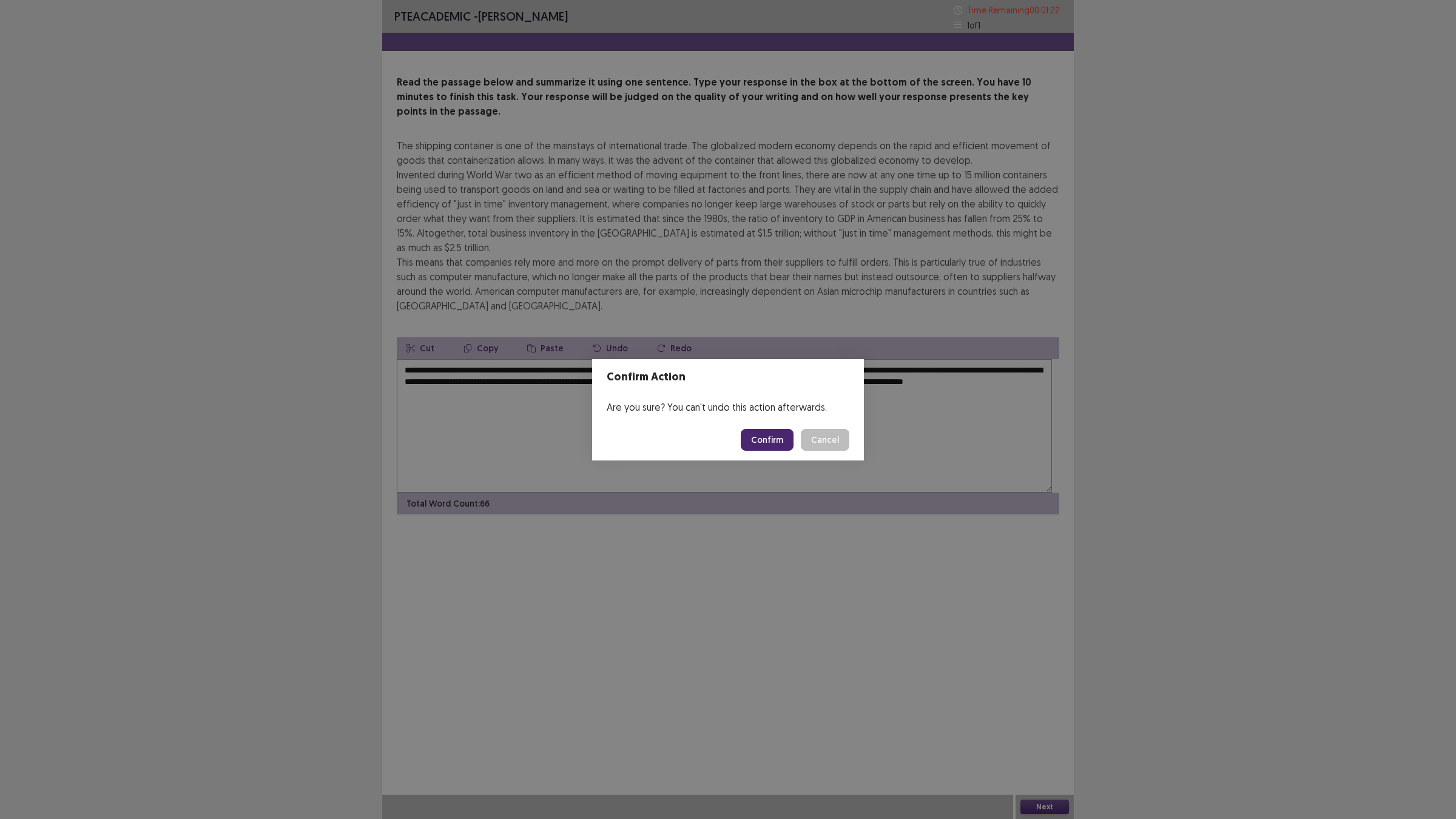
click at [780, 443] on button "Confirm" at bounding box center [768, 439] width 53 height 22
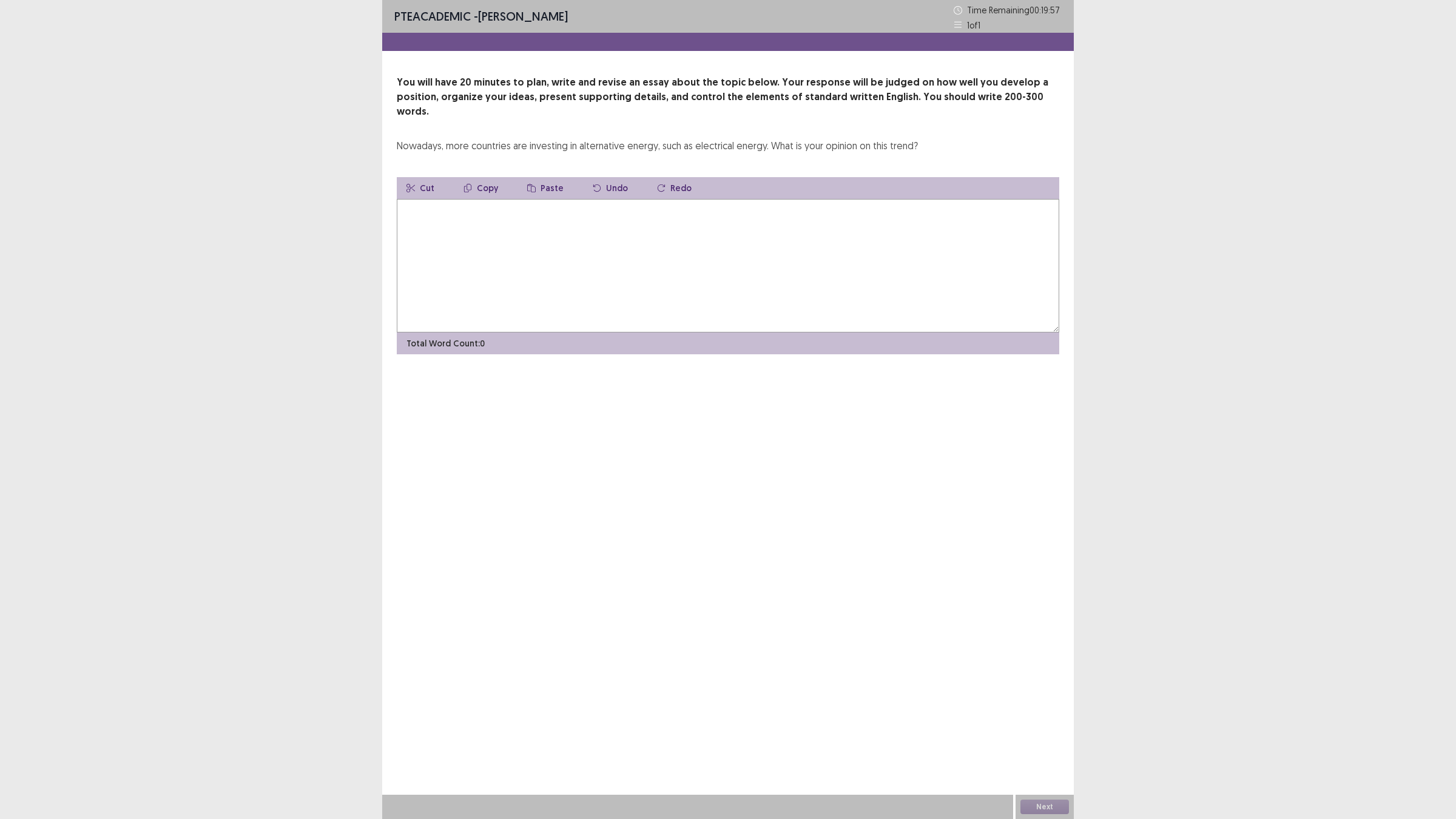
click at [665, 332] on textarea at bounding box center [728, 265] width 663 height 133
click at [522, 329] on textarea at bounding box center [728, 265] width 663 height 133
click at [572, 311] on textarea at bounding box center [728, 265] width 663 height 133
type textarea "*"
click at [413, 267] on textarea "**********" at bounding box center [724, 265] width 656 height 133
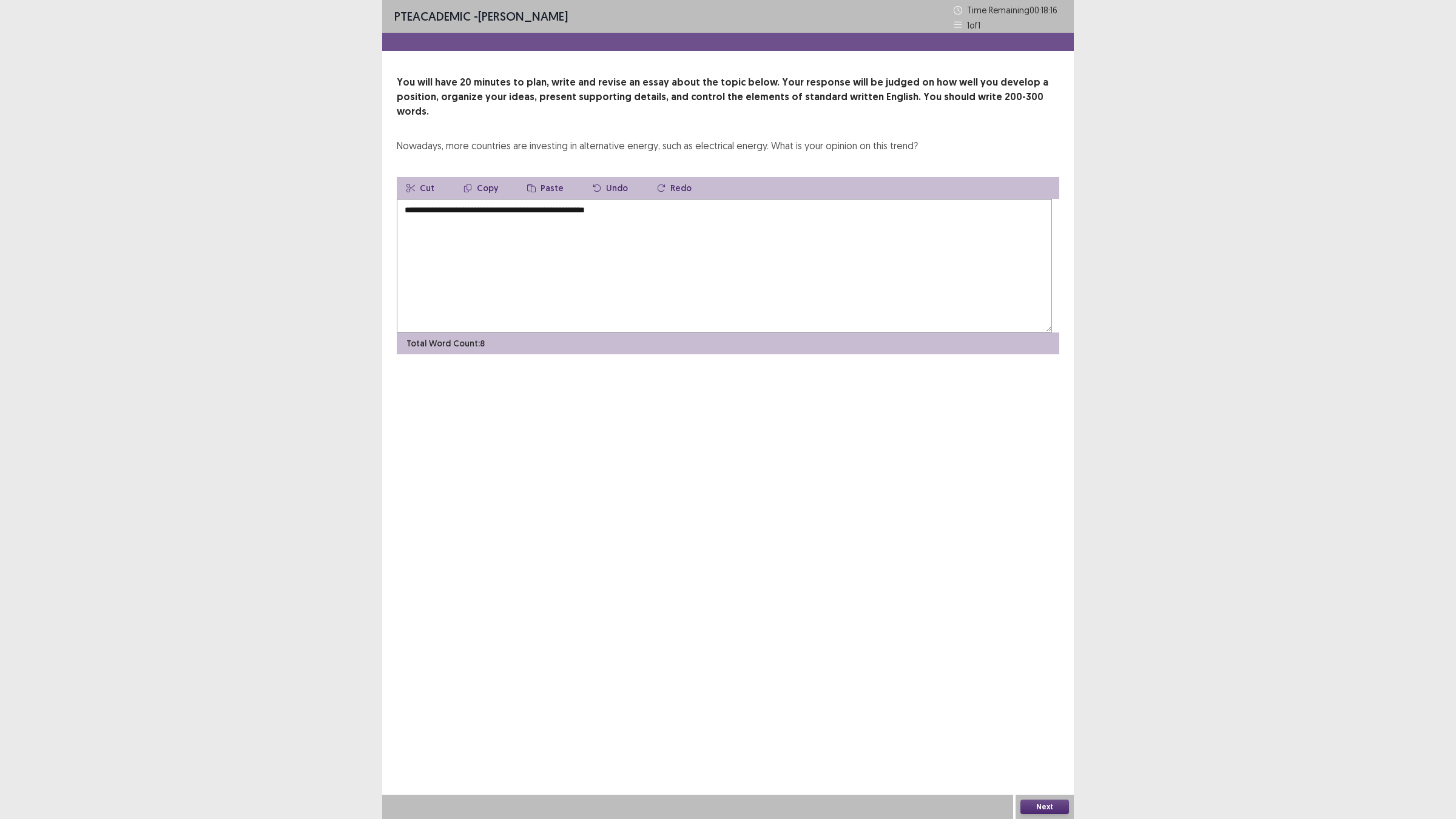
click at [778, 283] on textarea "**********" at bounding box center [724, 265] width 656 height 133
click at [795, 259] on textarea "**********" at bounding box center [724, 265] width 656 height 133
click at [897, 276] on textarea "**********" at bounding box center [724, 265] width 656 height 133
click at [903, 270] on textarea "**********" at bounding box center [724, 265] width 656 height 133
click at [1047, 267] on textarea "**********" at bounding box center [724, 265] width 656 height 133
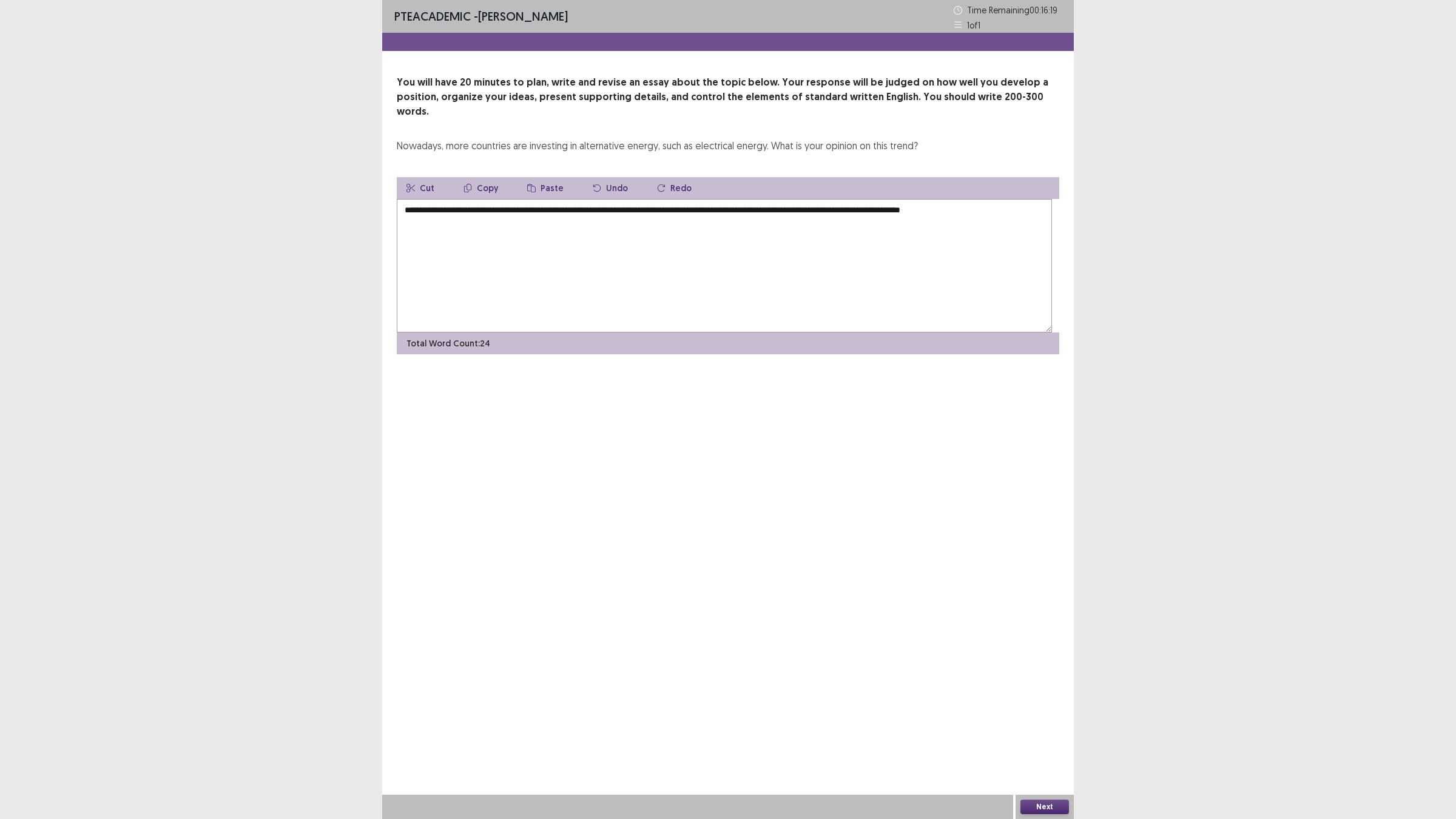
click at [842, 259] on textarea "**********" at bounding box center [724, 265] width 656 height 133
click at [577, 304] on textarea "**********" at bounding box center [724, 265] width 656 height 133
click at [619, 279] on textarea "**********" at bounding box center [724, 265] width 656 height 133
click at [484, 322] on textarea "**********" at bounding box center [724, 265] width 656 height 133
click at [443, 315] on textarea "**********" at bounding box center [724, 265] width 656 height 133
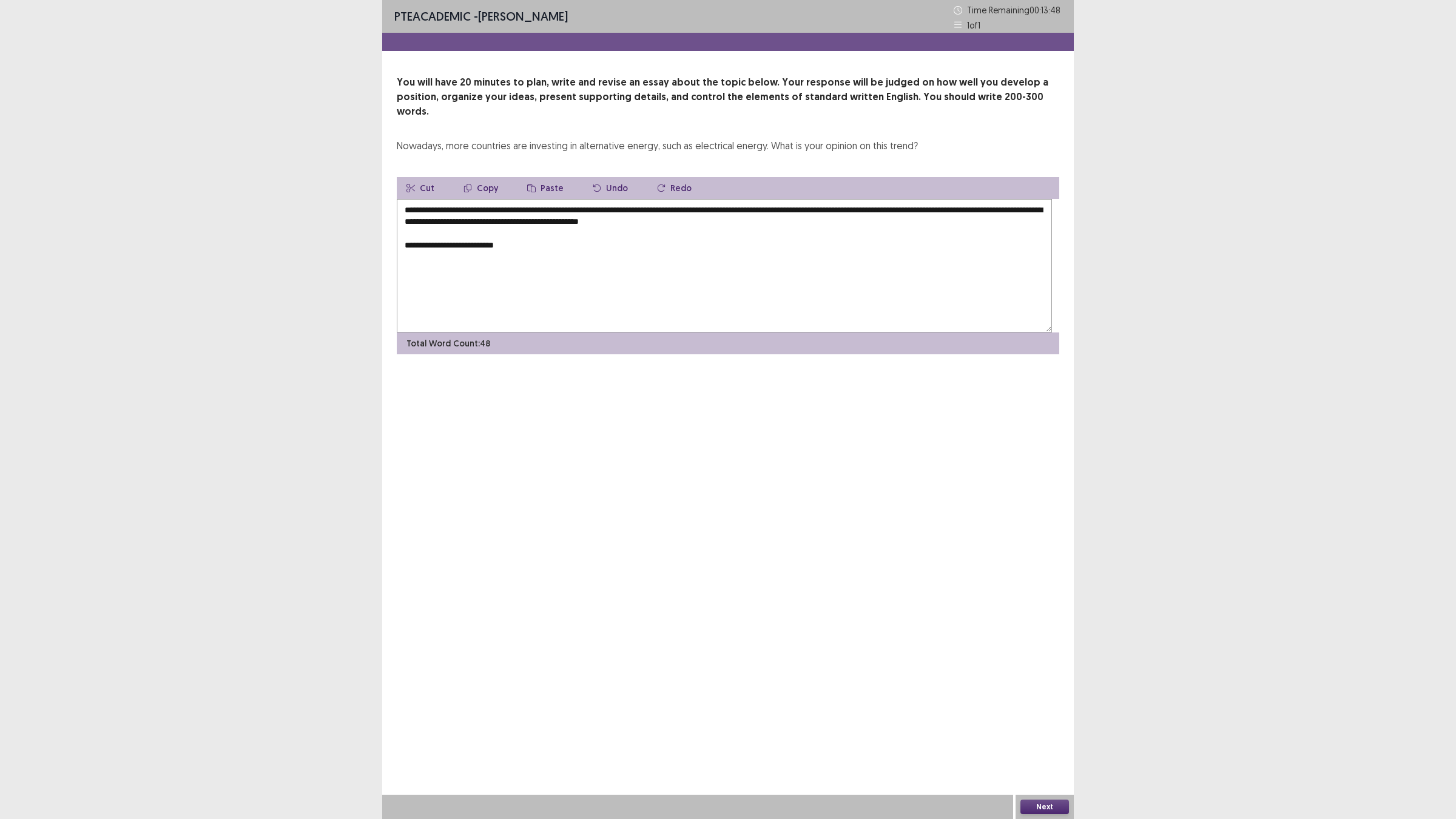
click at [585, 307] on textarea "**********" at bounding box center [724, 265] width 656 height 133
click at [605, 317] on textarea "**********" at bounding box center [724, 265] width 656 height 133
click at [701, 319] on textarea "**********" at bounding box center [724, 265] width 656 height 133
click at [510, 318] on textarea "**********" at bounding box center [724, 265] width 656 height 133
drag, startPoint x: 546, startPoint y: 318, endPoint x: 557, endPoint y: 330, distance: 16.3
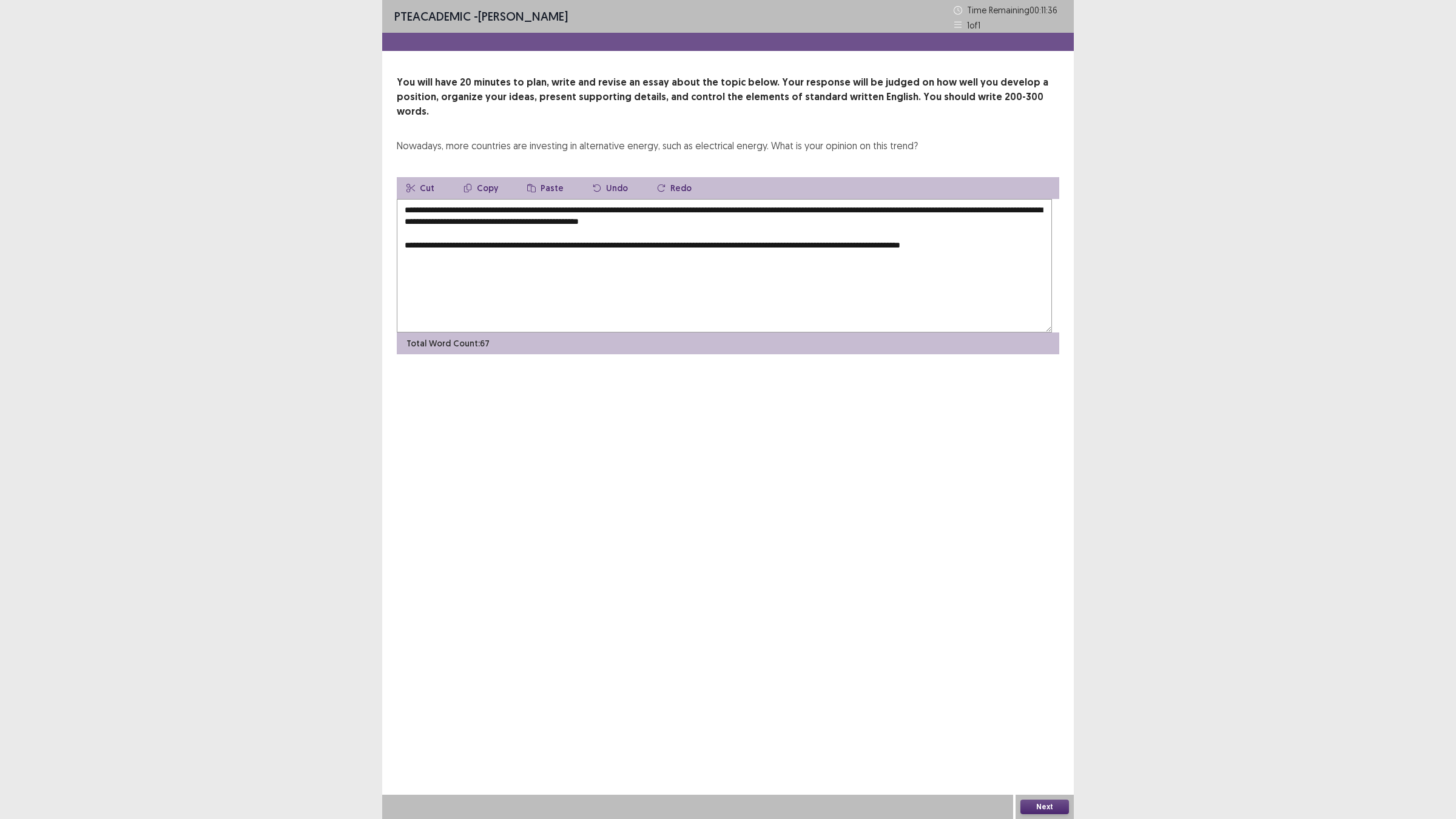
click at [548, 320] on textarea "**********" at bounding box center [724, 265] width 656 height 133
click at [514, 324] on textarea "**********" at bounding box center [724, 265] width 656 height 133
click at [792, 327] on textarea "**********" at bounding box center [724, 265] width 656 height 133
click at [847, 325] on textarea "**********" at bounding box center [724, 265] width 656 height 133
click at [840, 325] on textarea "**********" at bounding box center [724, 265] width 656 height 133
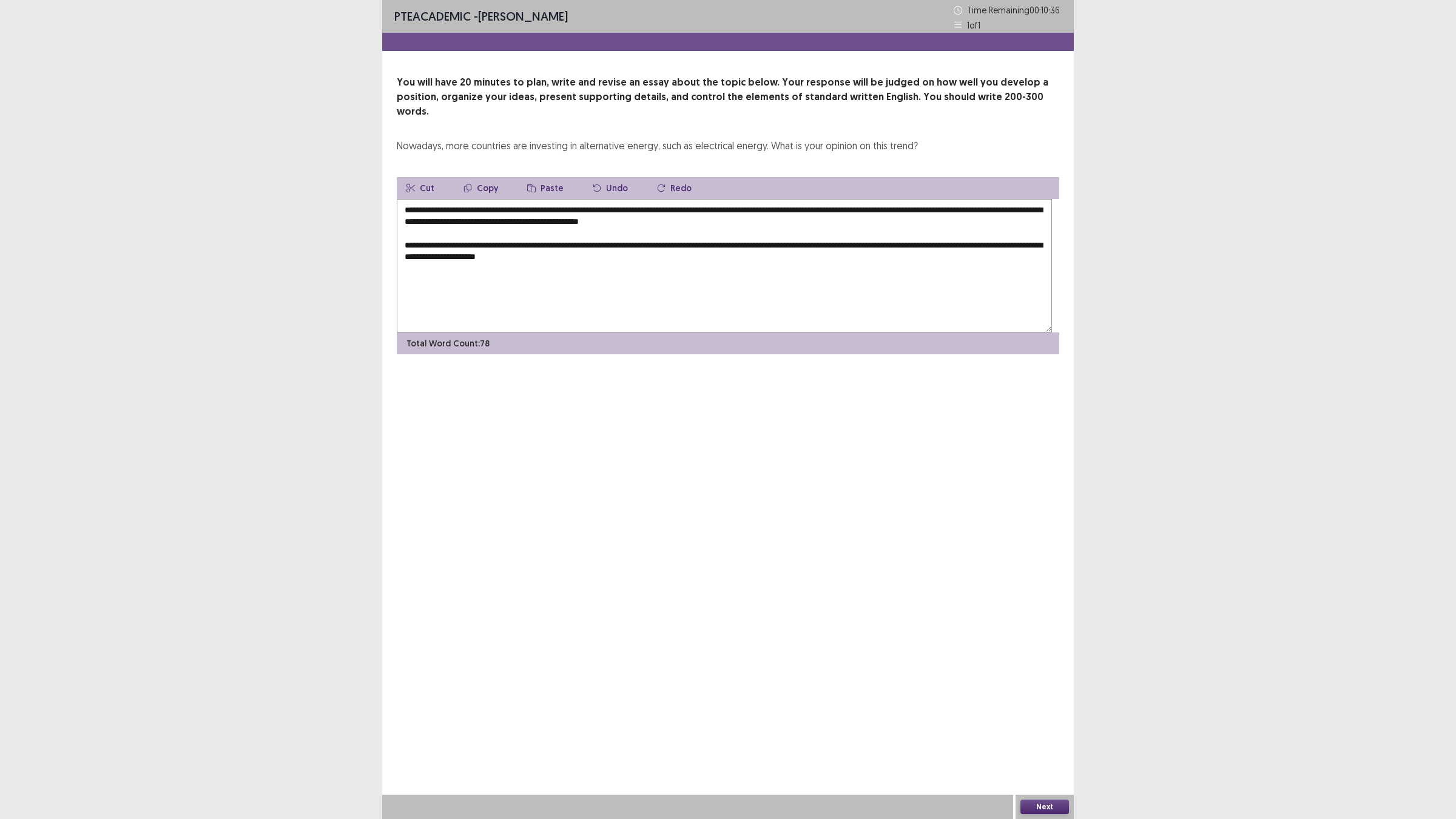
click at [934, 322] on textarea "**********" at bounding box center [724, 265] width 656 height 133
click at [657, 332] on textarea "**********" at bounding box center [724, 265] width 656 height 133
click at [772, 332] on textarea "**********" at bounding box center [724, 265] width 656 height 133
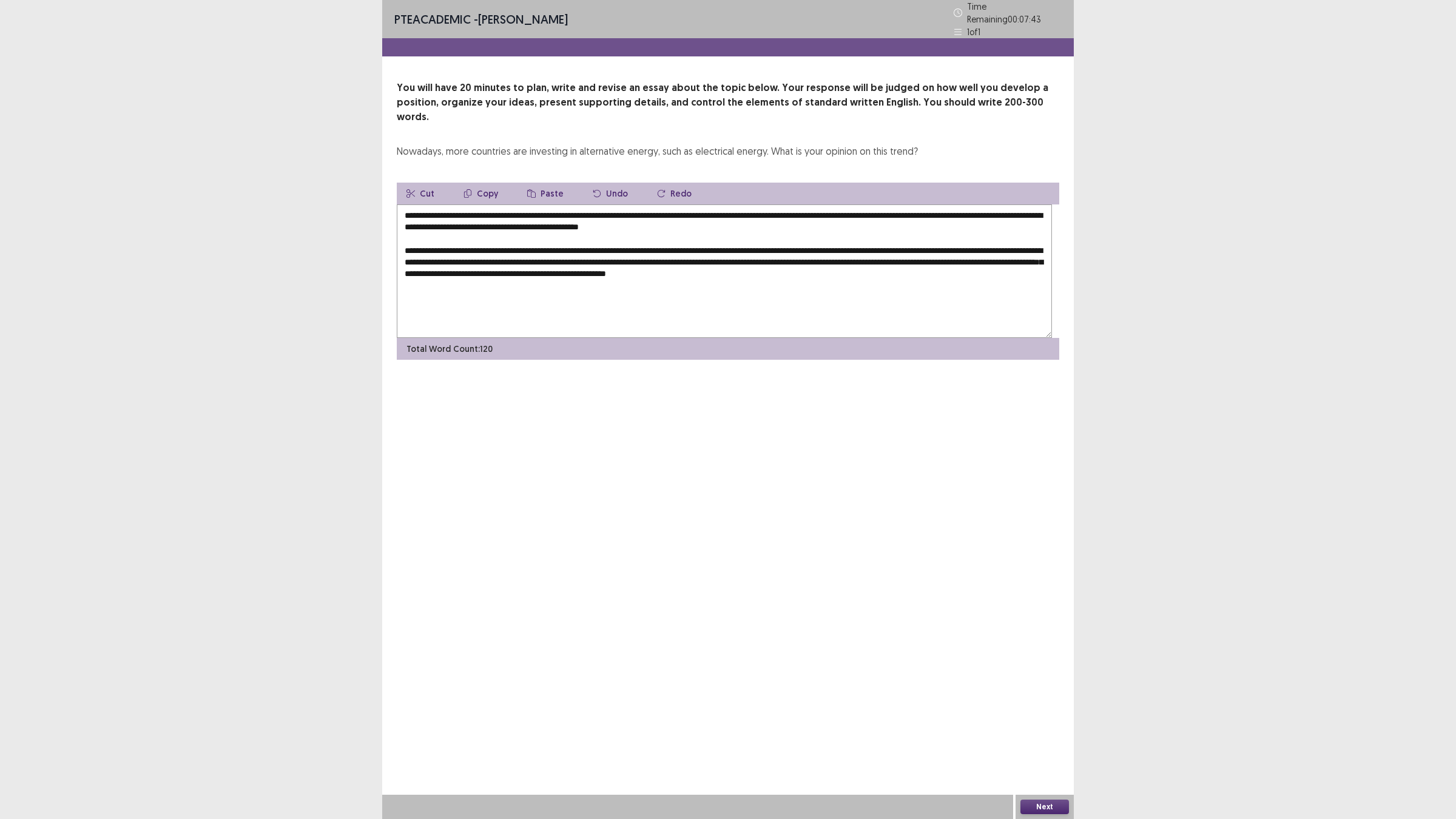
scroll to position [4, 0]
click at [899, 338] on textarea "**********" at bounding box center [724, 271] width 656 height 133
click at [920, 338] on textarea "**********" at bounding box center [724, 271] width 656 height 133
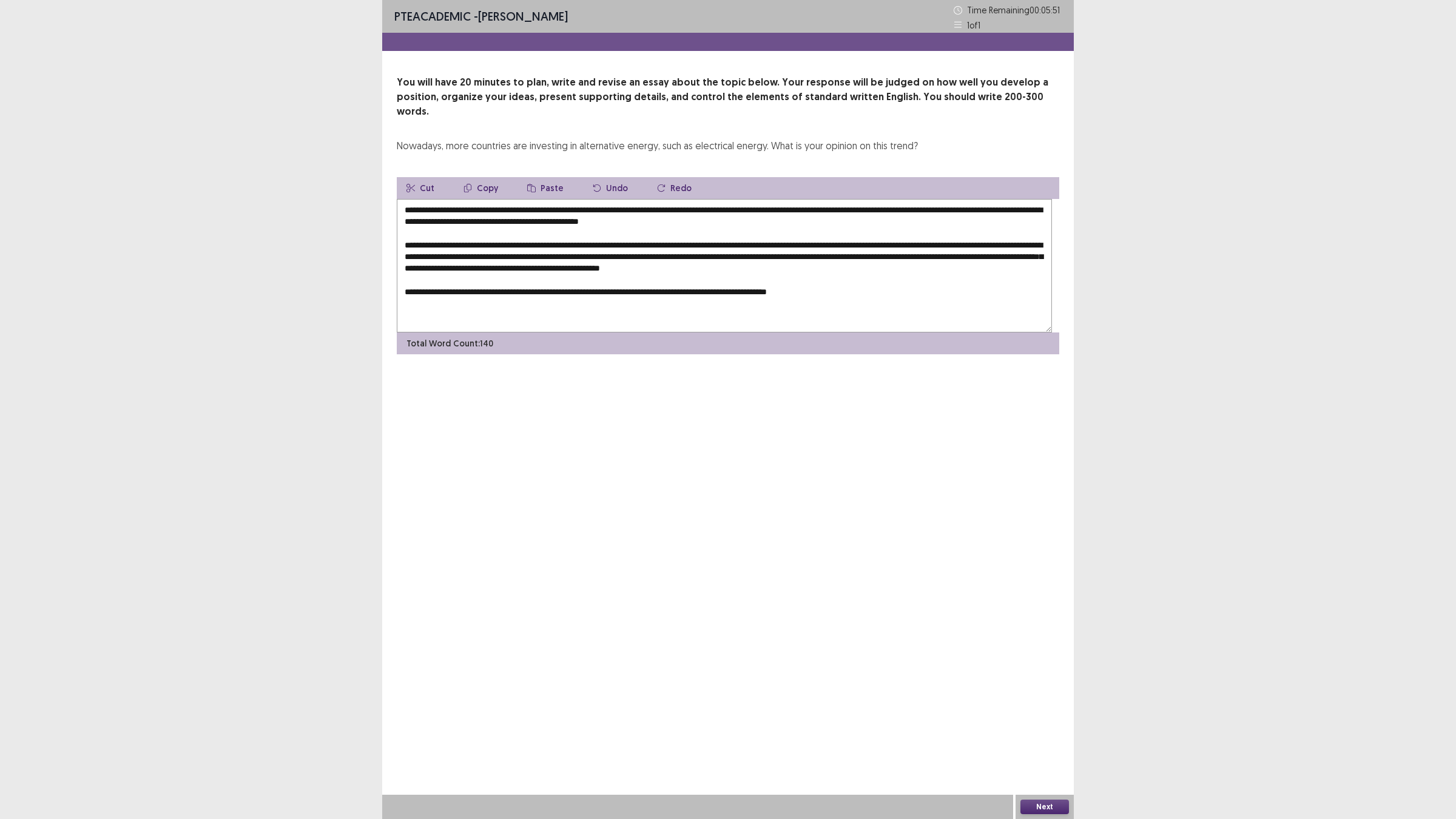
click at [963, 332] on textarea "**********" at bounding box center [724, 265] width 656 height 133
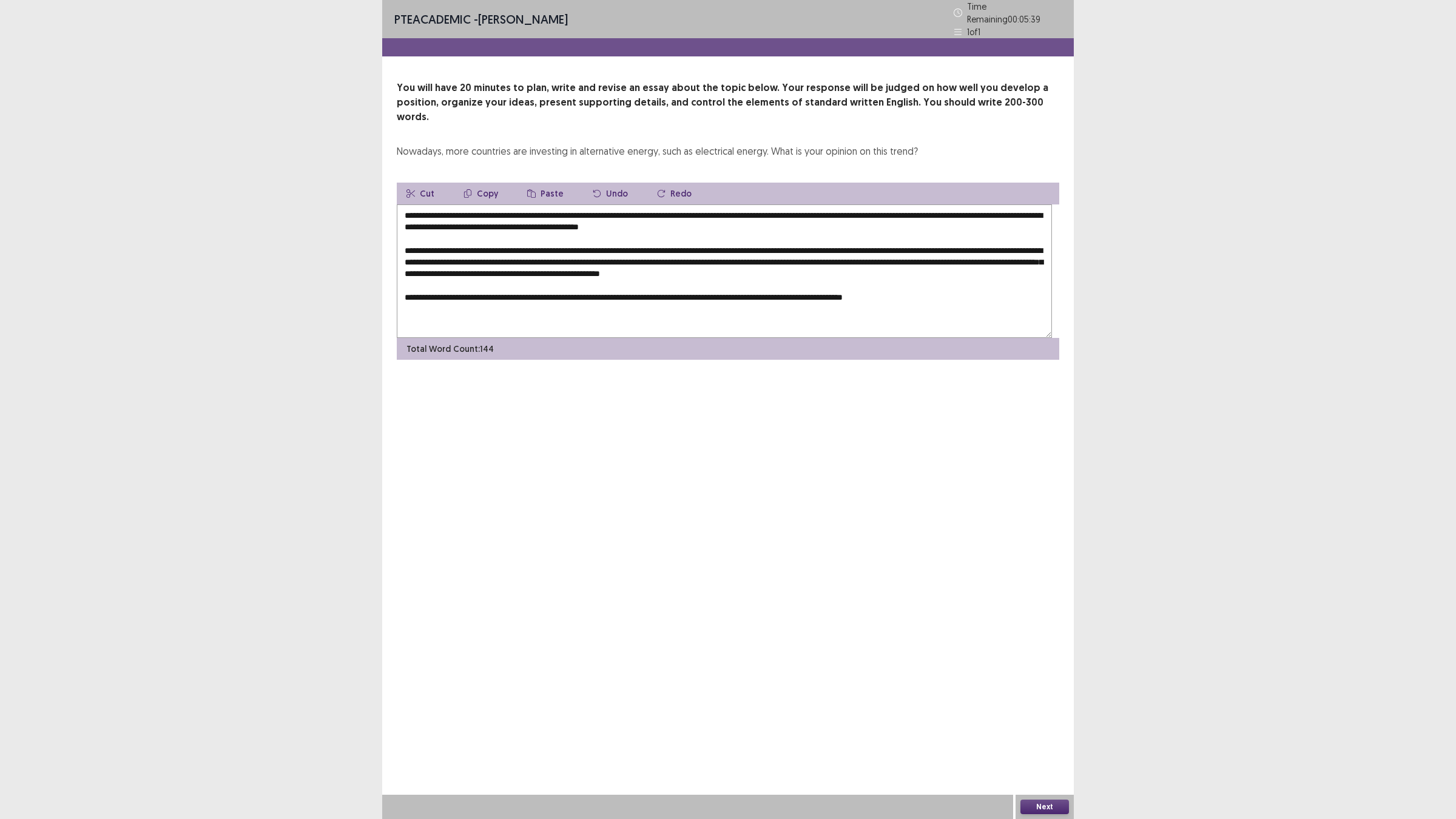
scroll to position [19, 0]
click at [425, 338] on textarea "**********" at bounding box center [724, 271] width 656 height 133
click at [505, 338] on textarea "**********" at bounding box center [724, 271] width 656 height 133
click at [772, 338] on textarea "**********" at bounding box center [724, 271] width 656 height 133
click at [777, 338] on textarea "**********" at bounding box center [724, 271] width 656 height 133
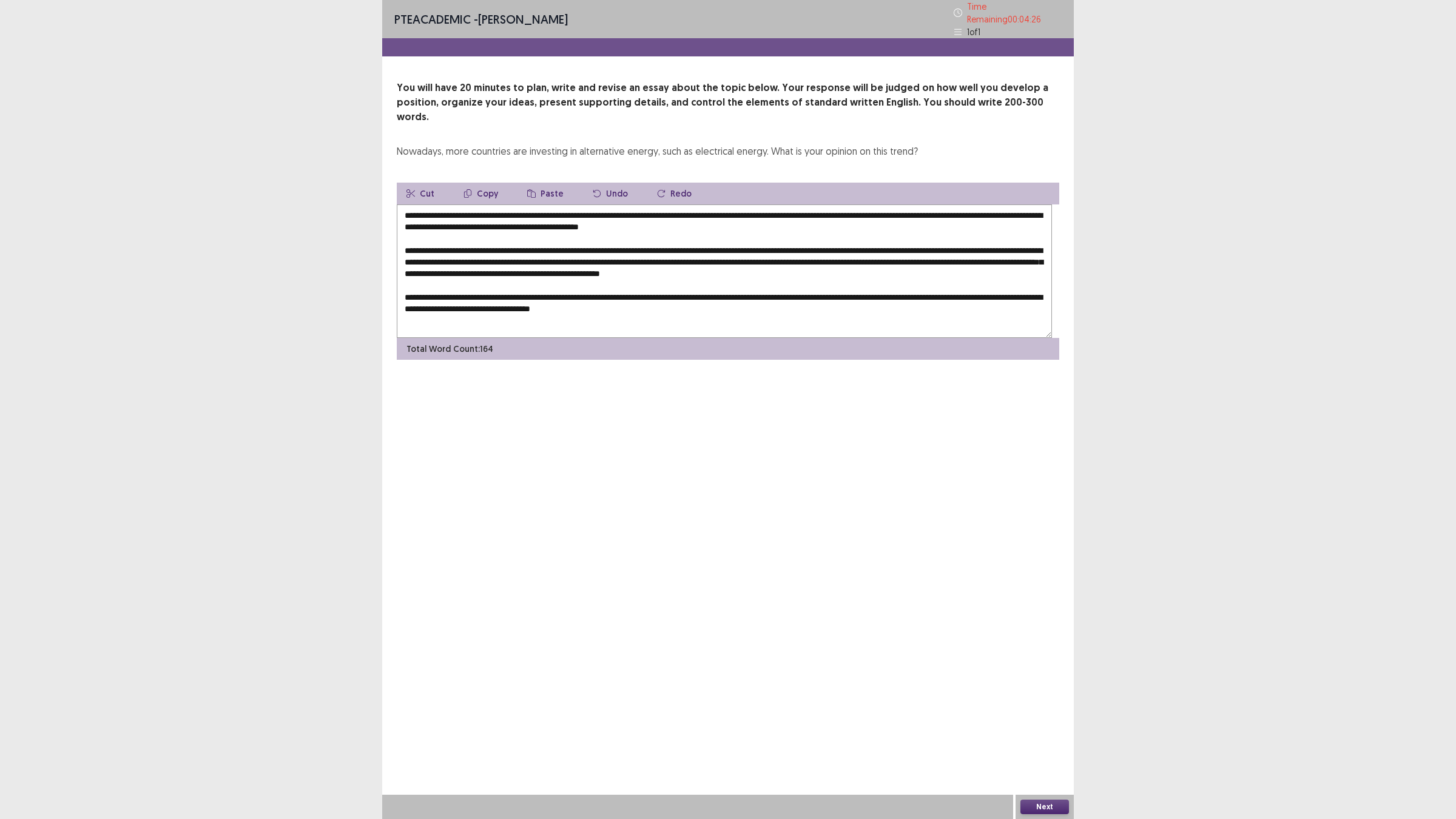
click at [791, 338] on textarea "**********" at bounding box center [724, 271] width 656 height 133
click at [811, 338] on textarea "**********" at bounding box center [724, 271] width 656 height 133
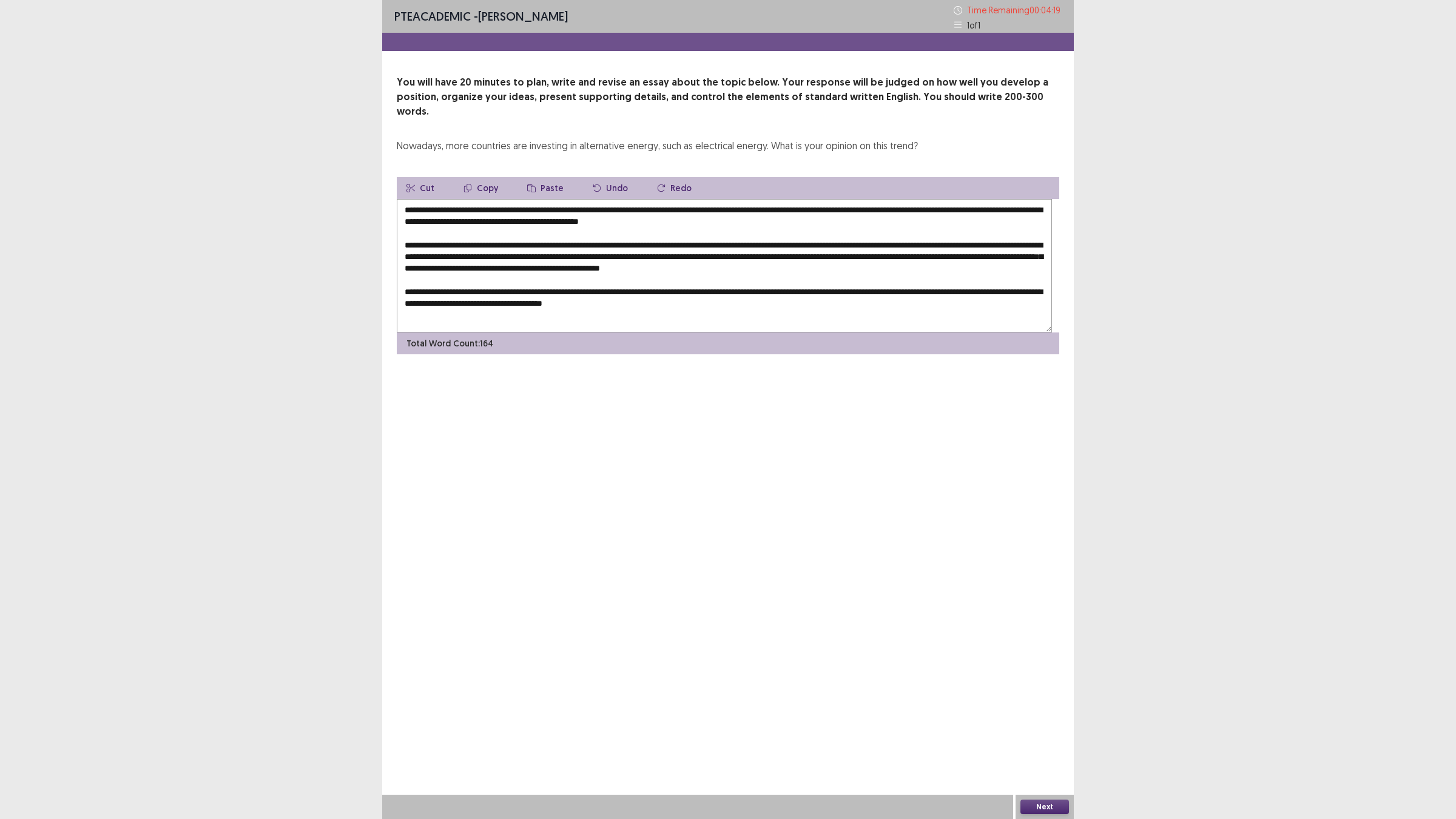
click at [936, 332] on textarea "**********" at bounding box center [724, 265] width 656 height 133
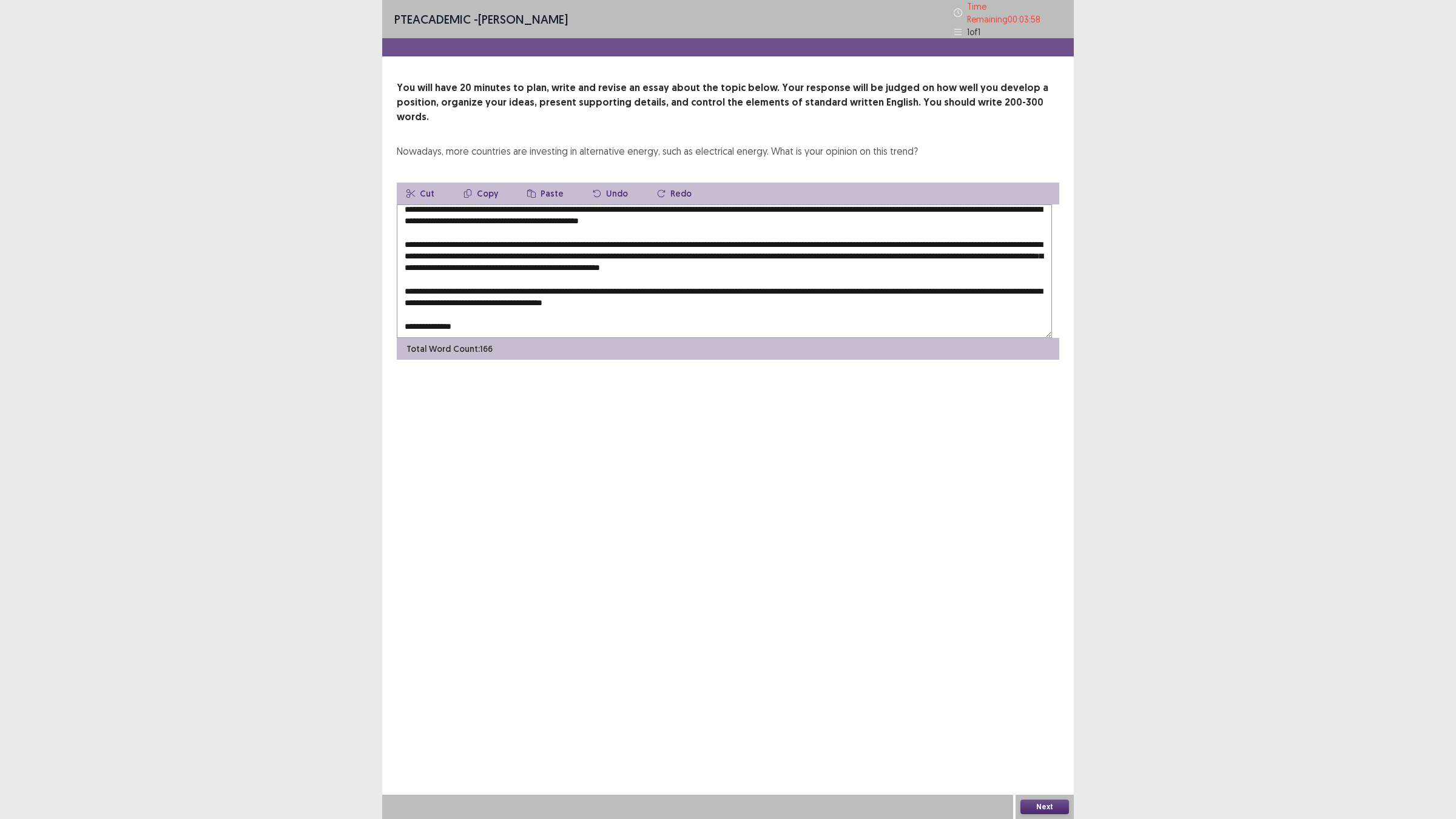
click at [419, 338] on textarea at bounding box center [724, 271] width 656 height 133
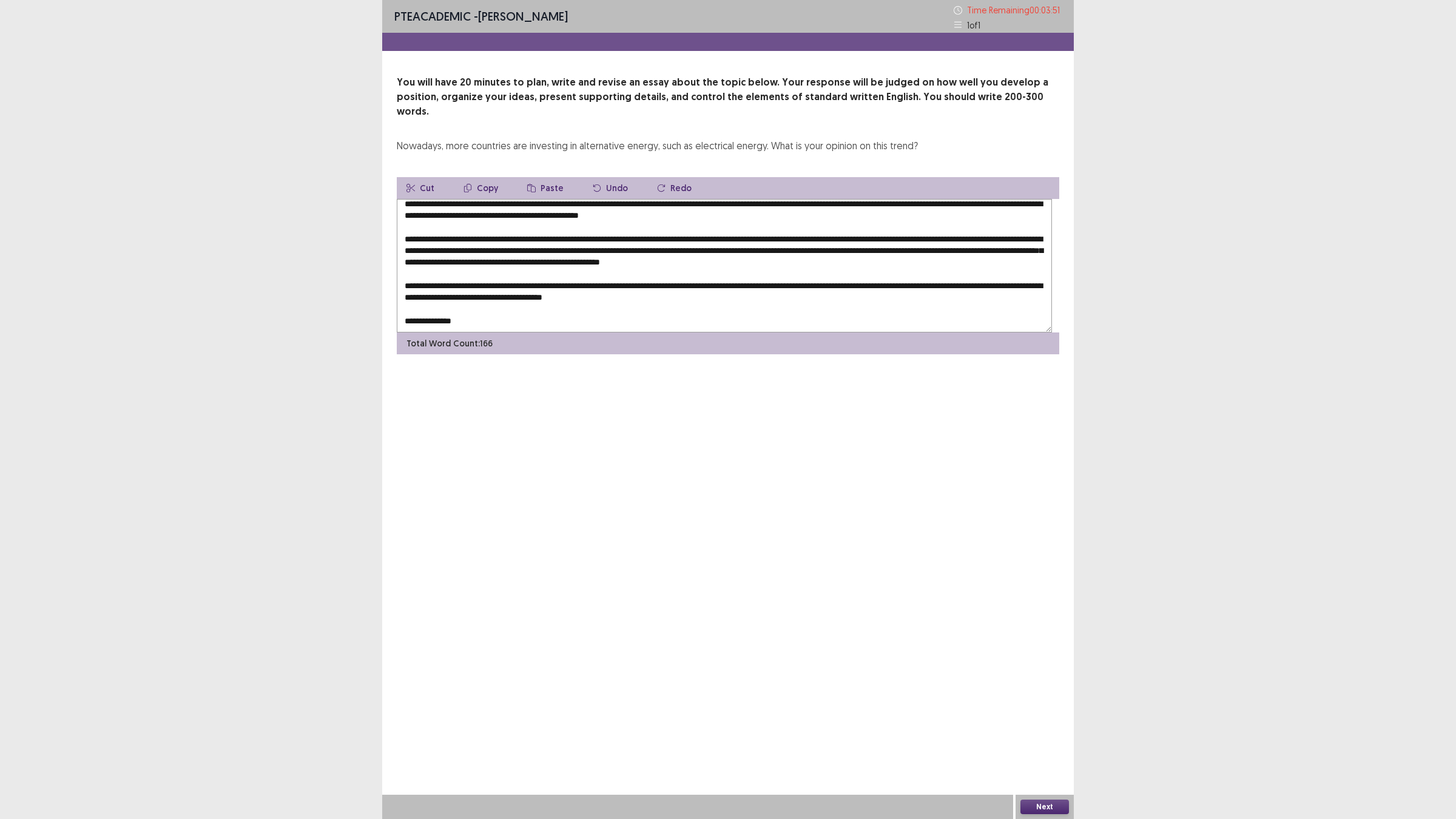
click at [537, 332] on textarea at bounding box center [724, 265] width 656 height 133
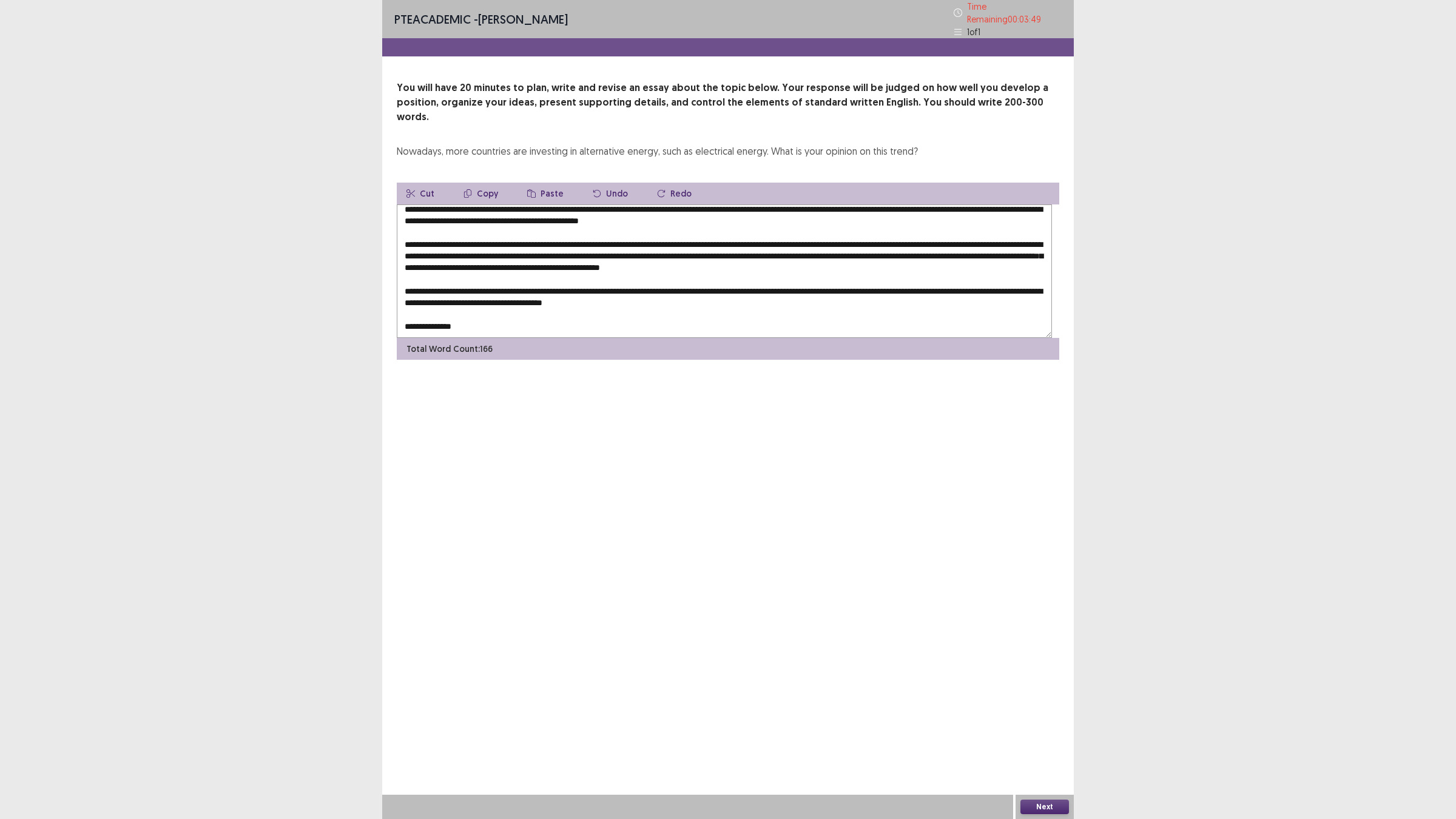
click at [491, 338] on textarea at bounding box center [724, 271] width 656 height 133
click at [874, 338] on textarea at bounding box center [724, 271] width 656 height 133
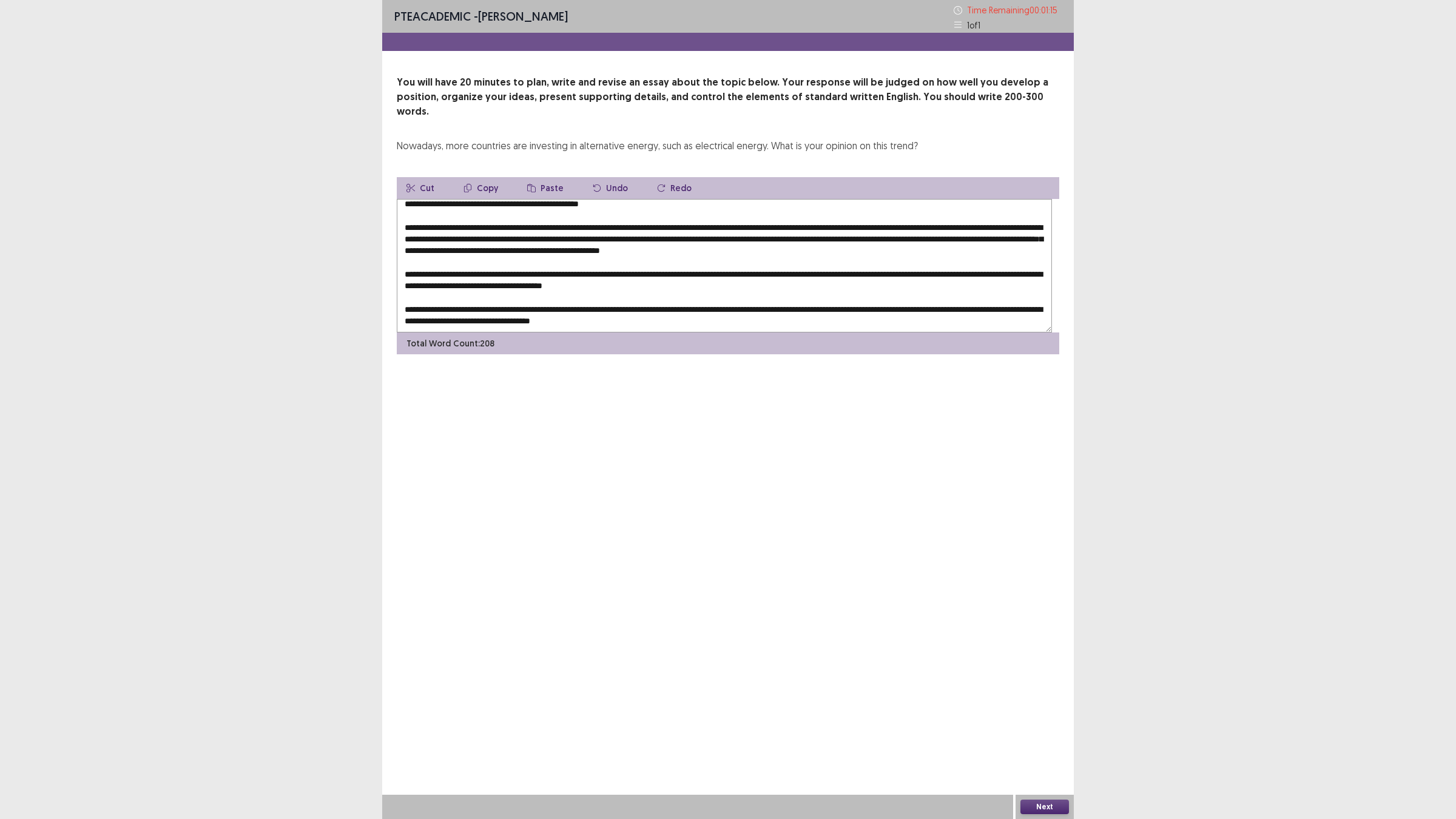
scroll to position [0, 0]
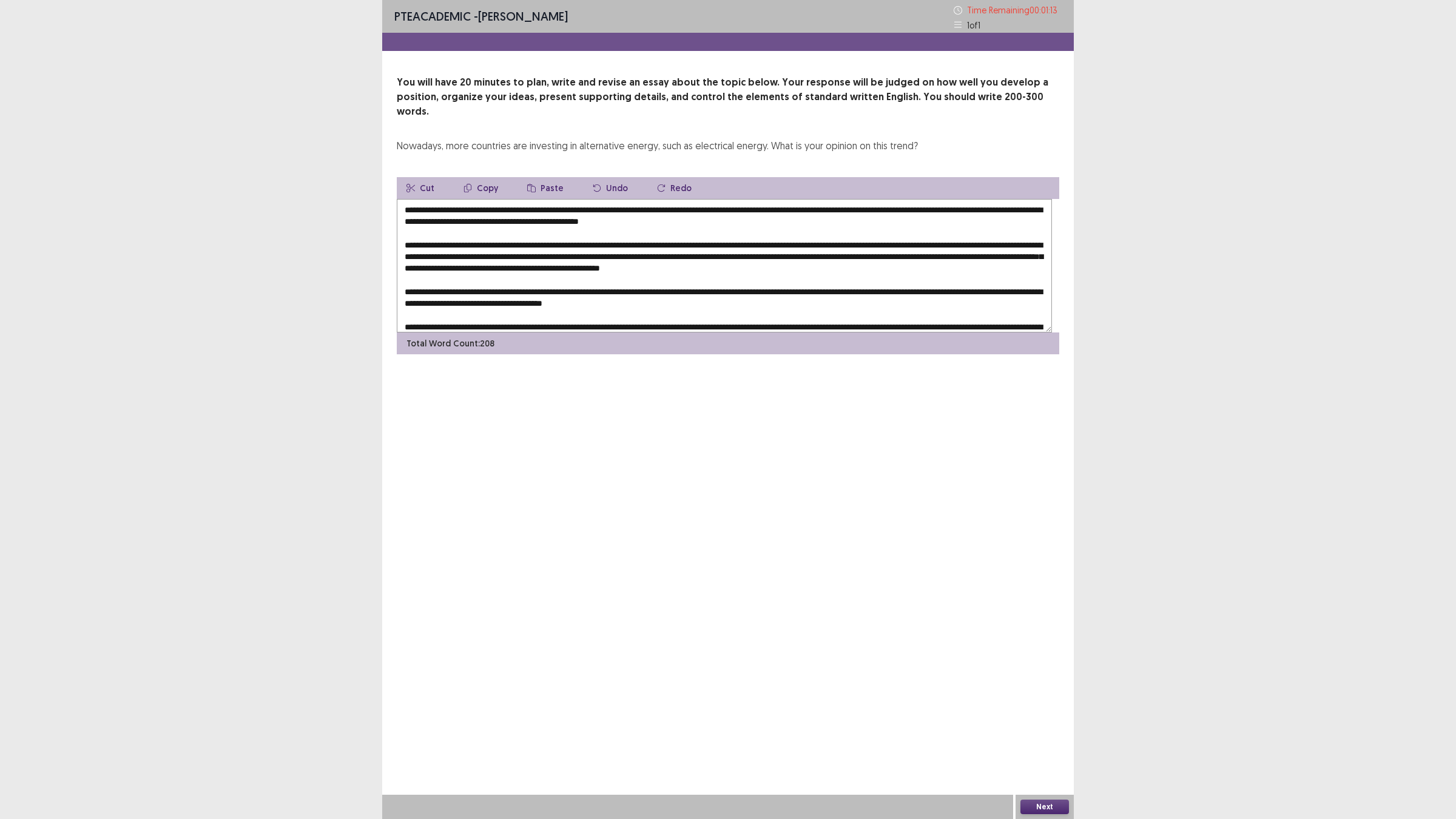
click at [551, 284] on textarea at bounding box center [724, 265] width 656 height 133
click at [547, 277] on textarea at bounding box center [724, 265] width 656 height 133
click at [548, 277] on textarea at bounding box center [724, 265] width 656 height 133
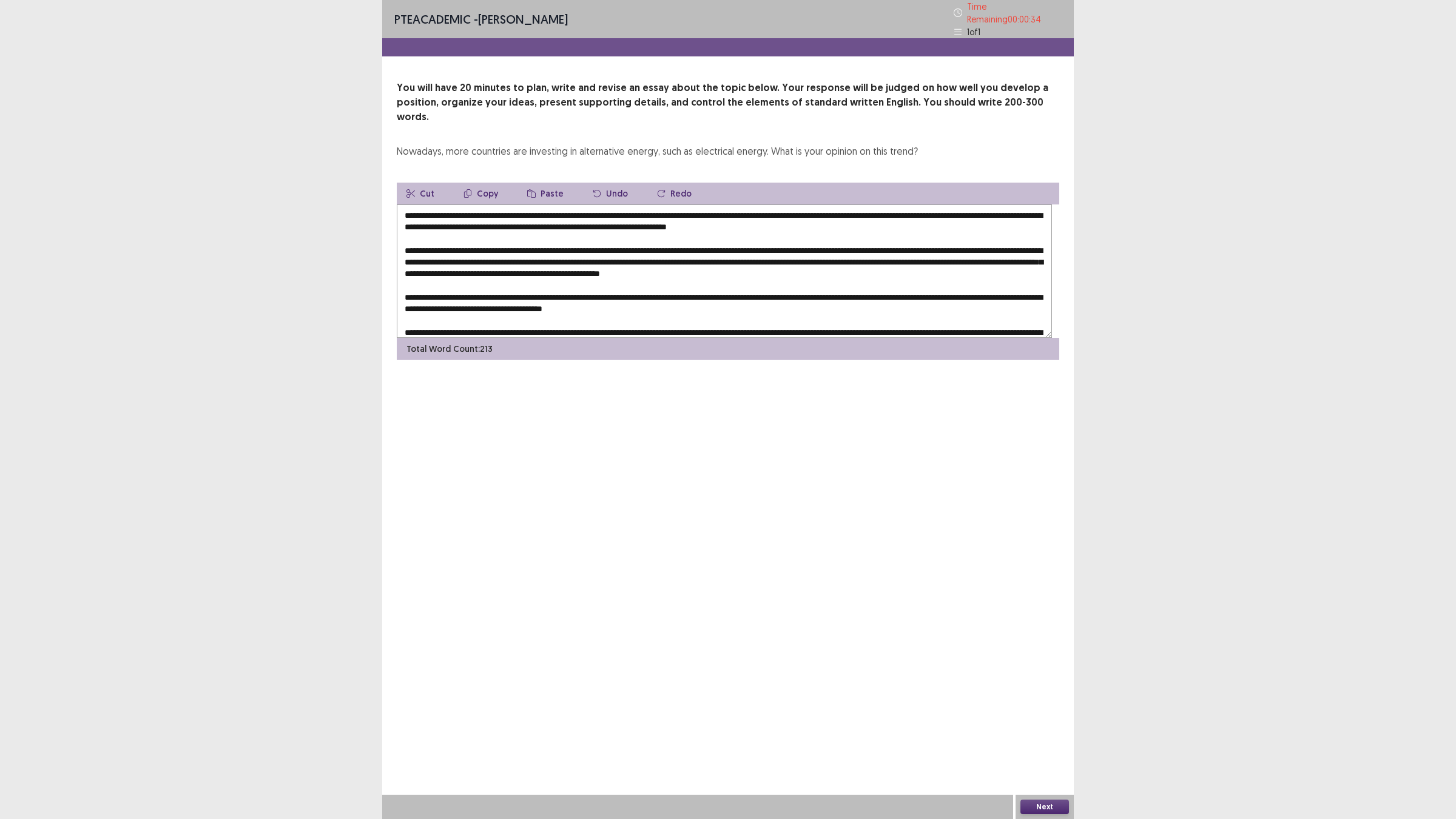
scroll to position [76, 0]
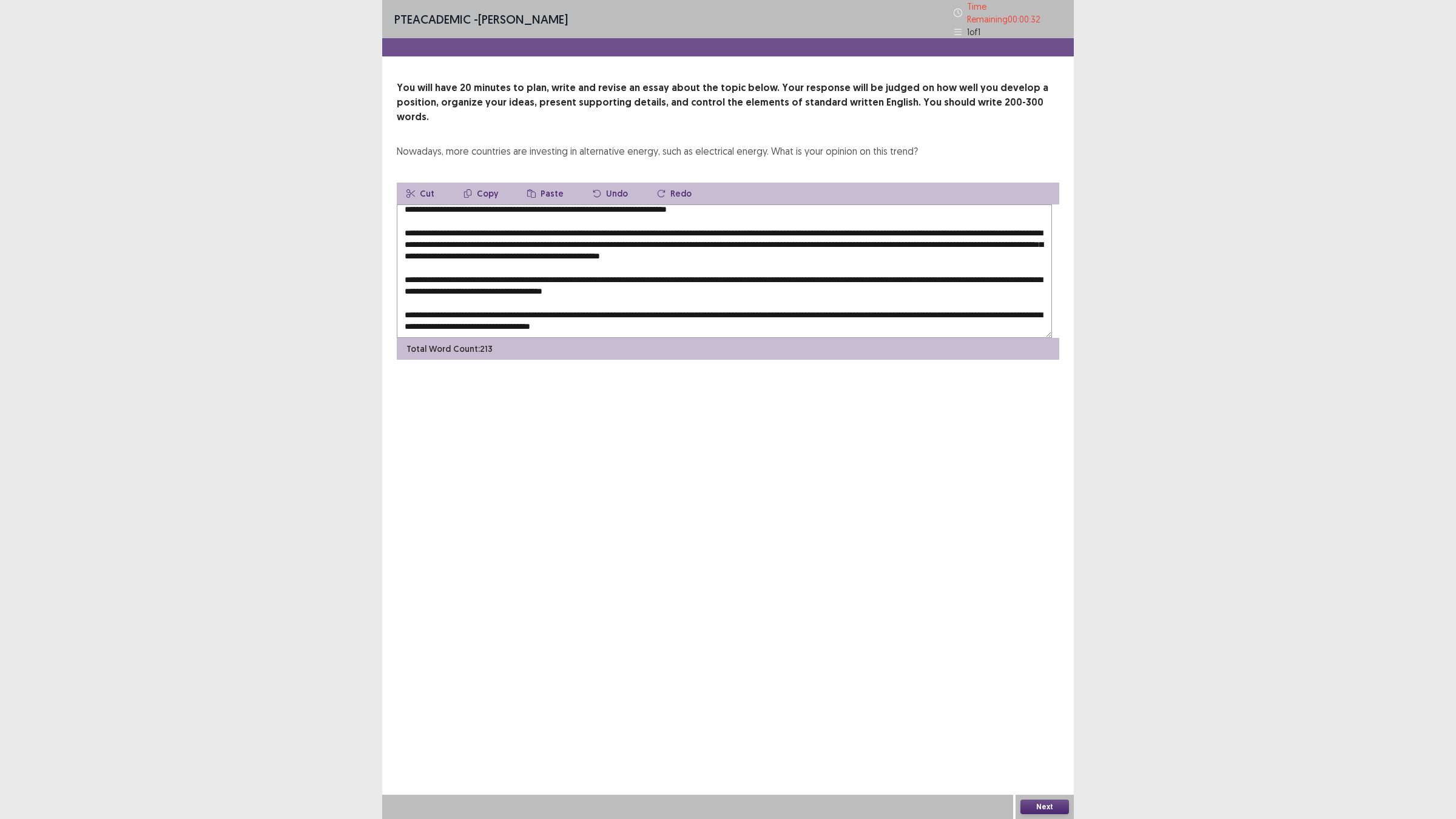
click at [519, 254] on textarea at bounding box center [724, 271] width 656 height 133
click at [513, 258] on textarea at bounding box center [724, 271] width 656 height 133
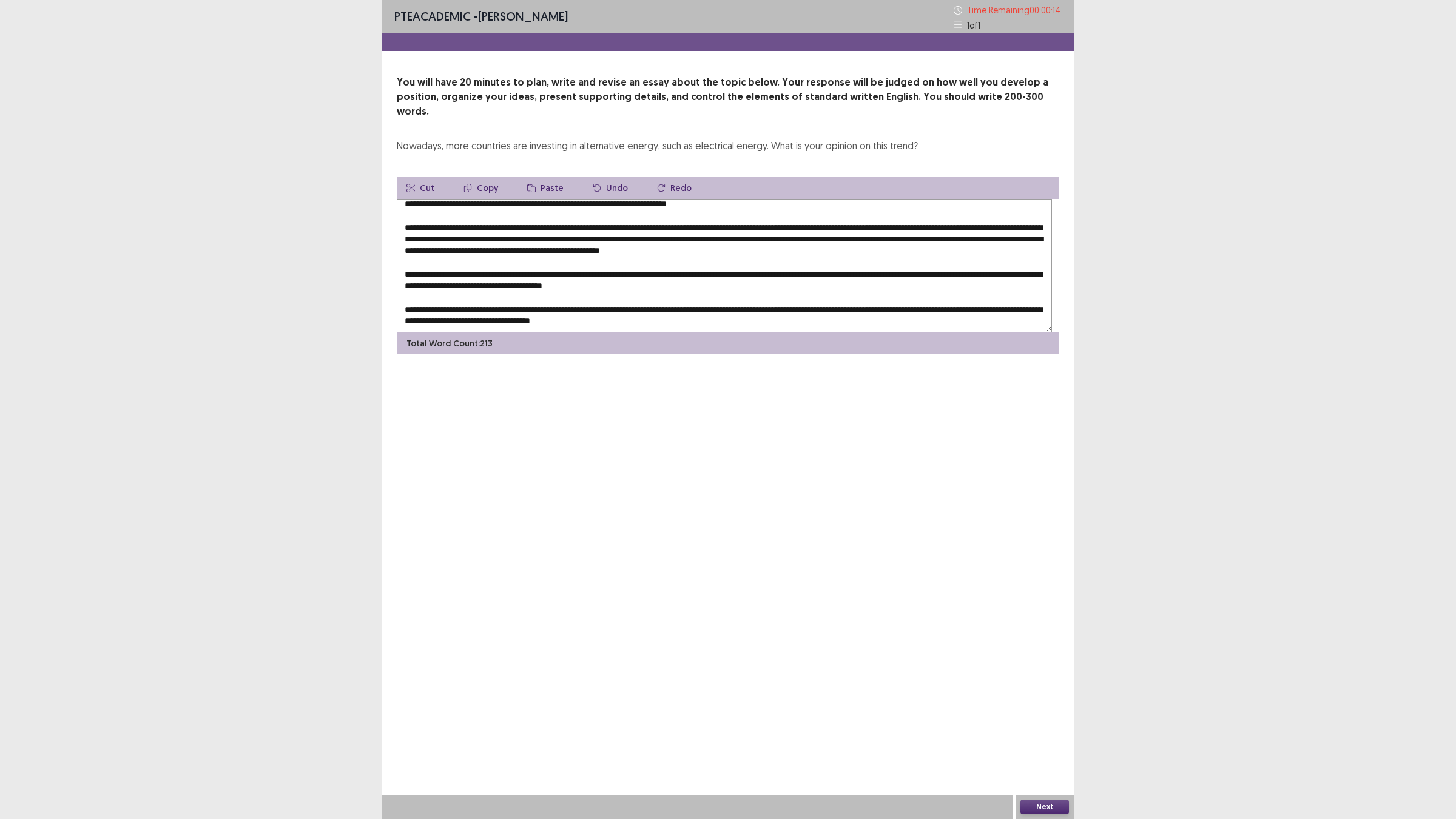
click at [789, 278] on textarea at bounding box center [724, 265] width 656 height 133
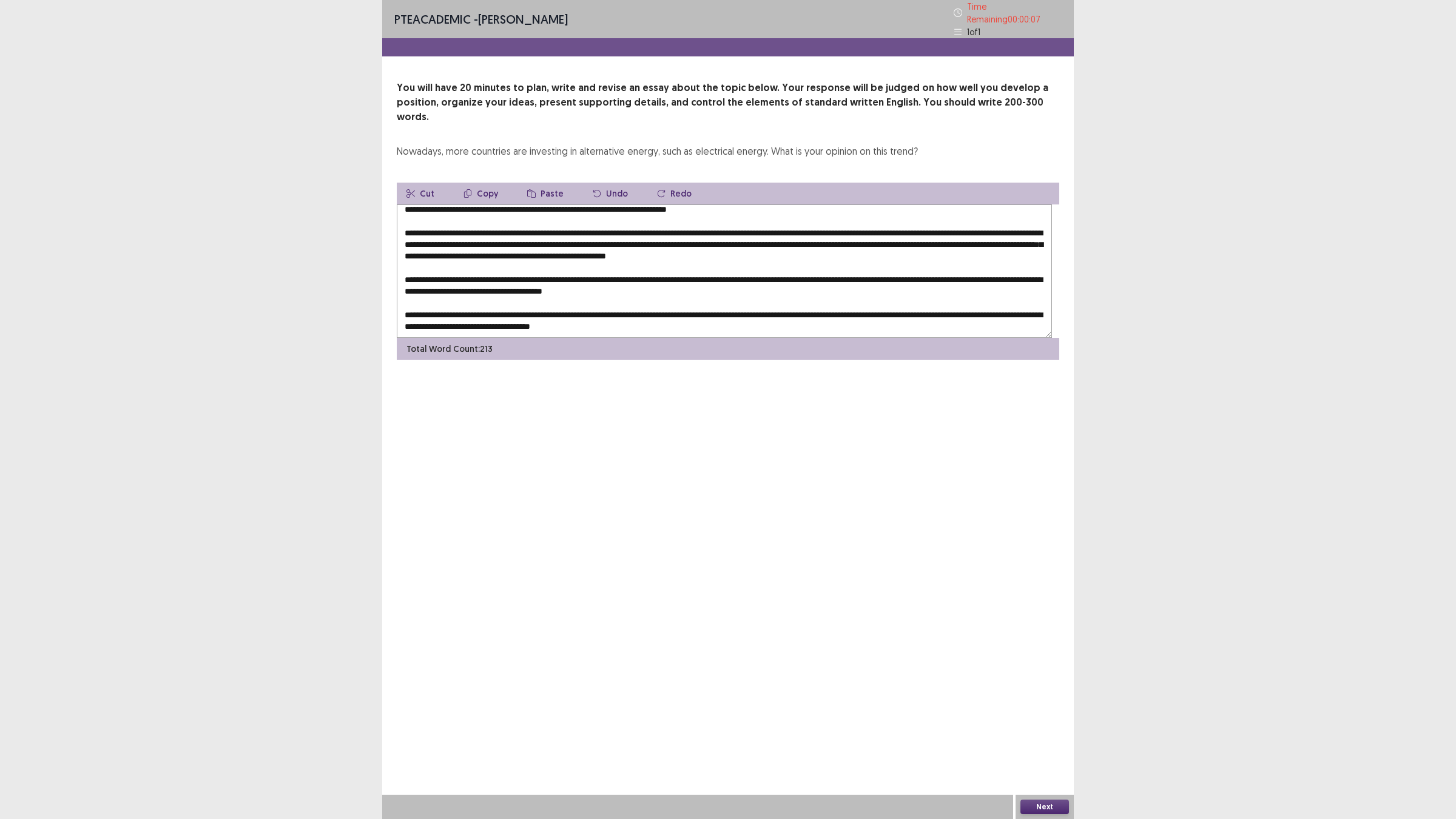
click at [966, 274] on textarea at bounding box center [724, 271] width 656 height 133
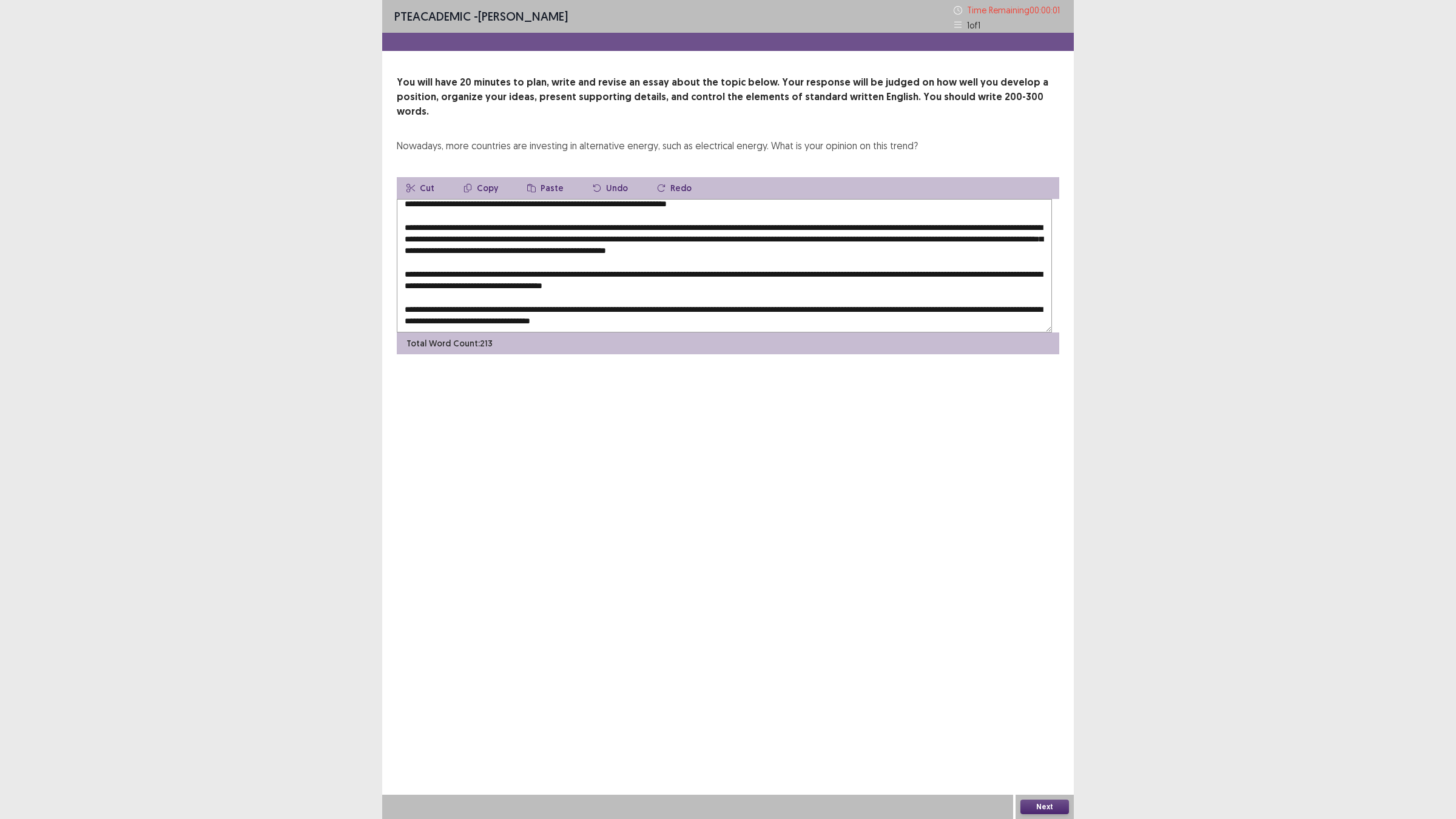
type textarea "**********"
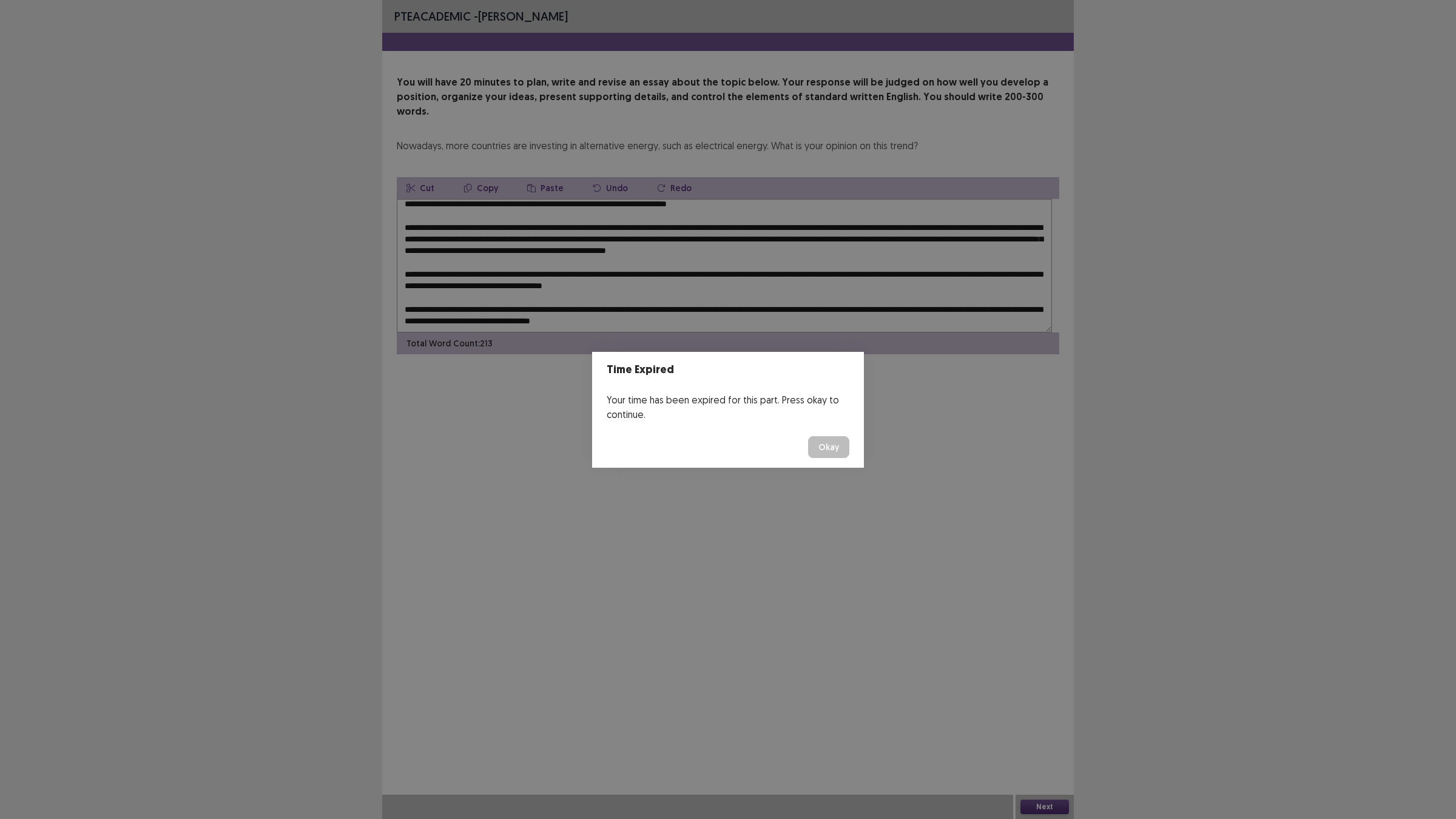
click at [850, 458] on button "Okay" at bounding box center [829, 446] width 42 height 22
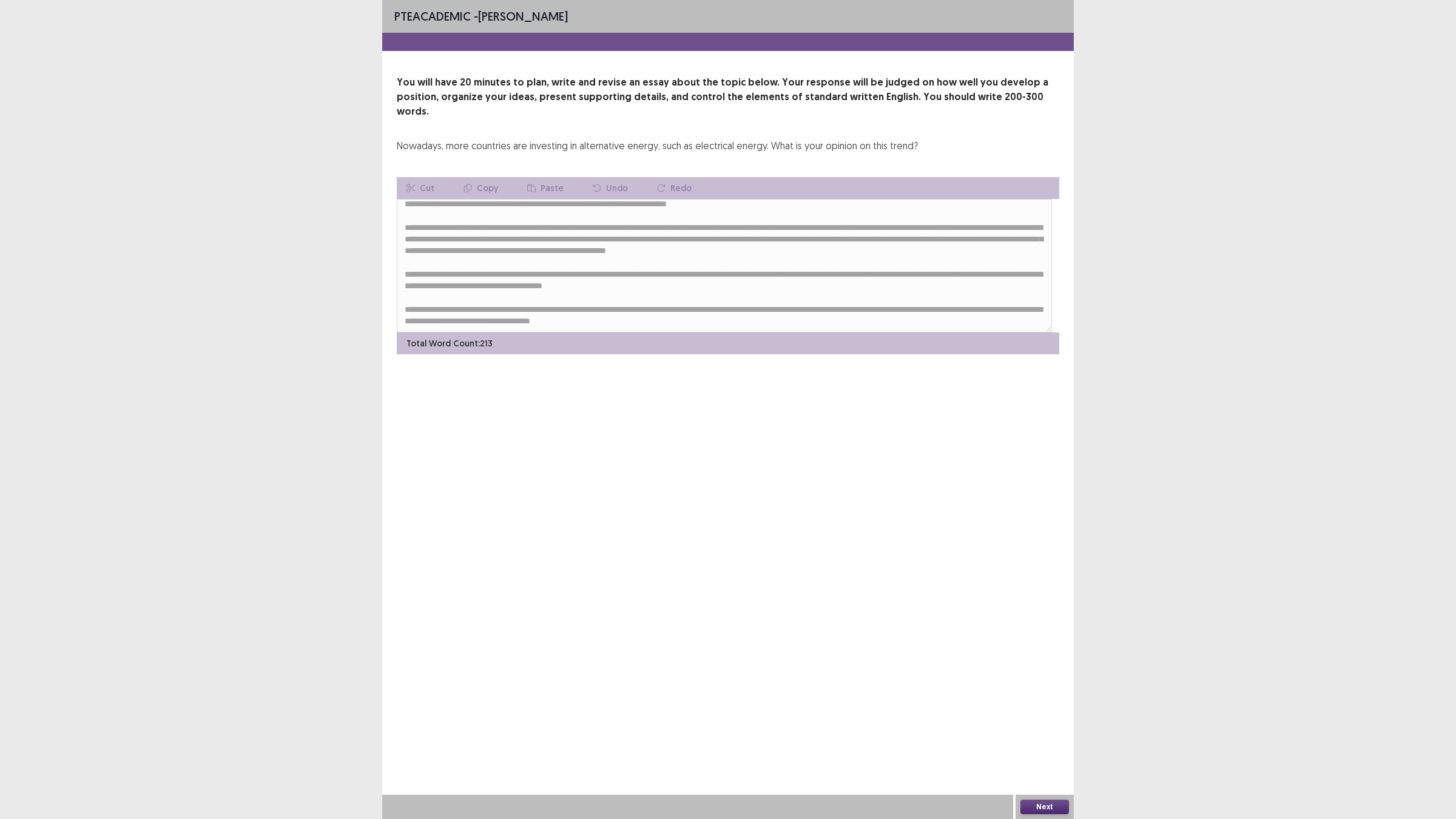
click at [1052, 722] on button "Next" at bounding box center [1045, 806] width 49 height 14
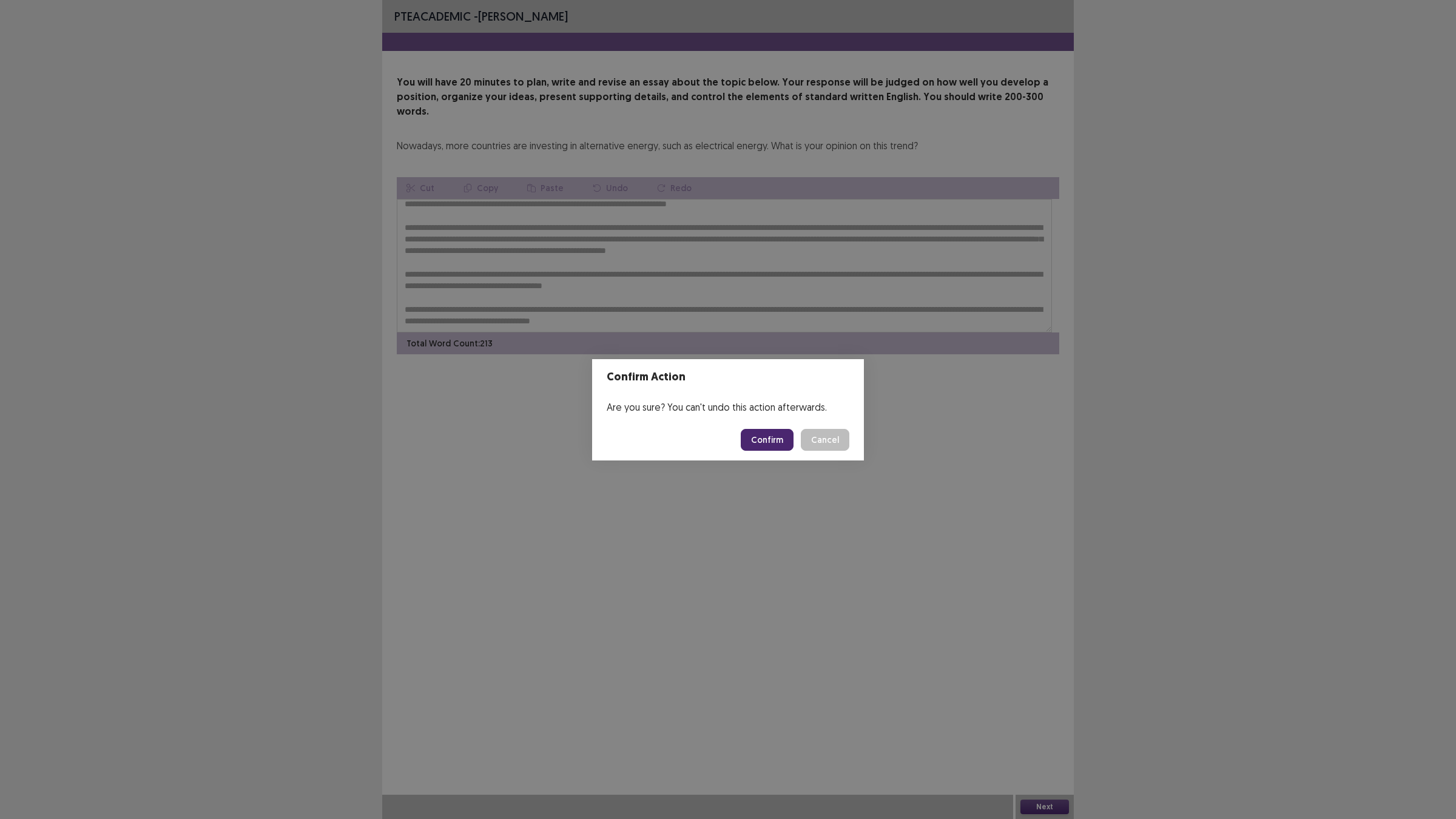
click at [776, 445] on button "Confirm" at bounding box center [768, 439] width 53 height 22
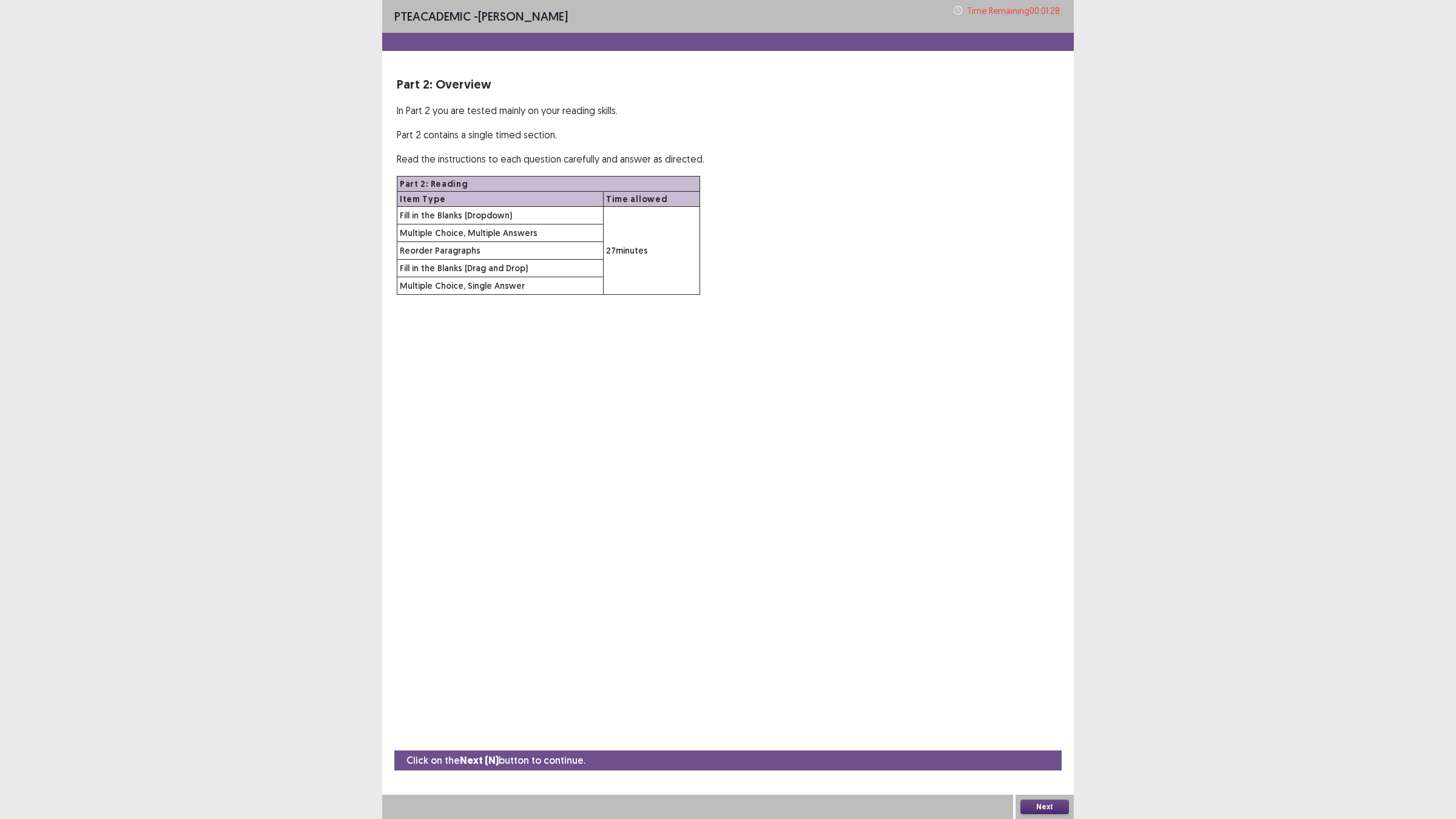
click at [1051, 722] on button "Next" at bounding box center [1045, 806] width 49 height 14
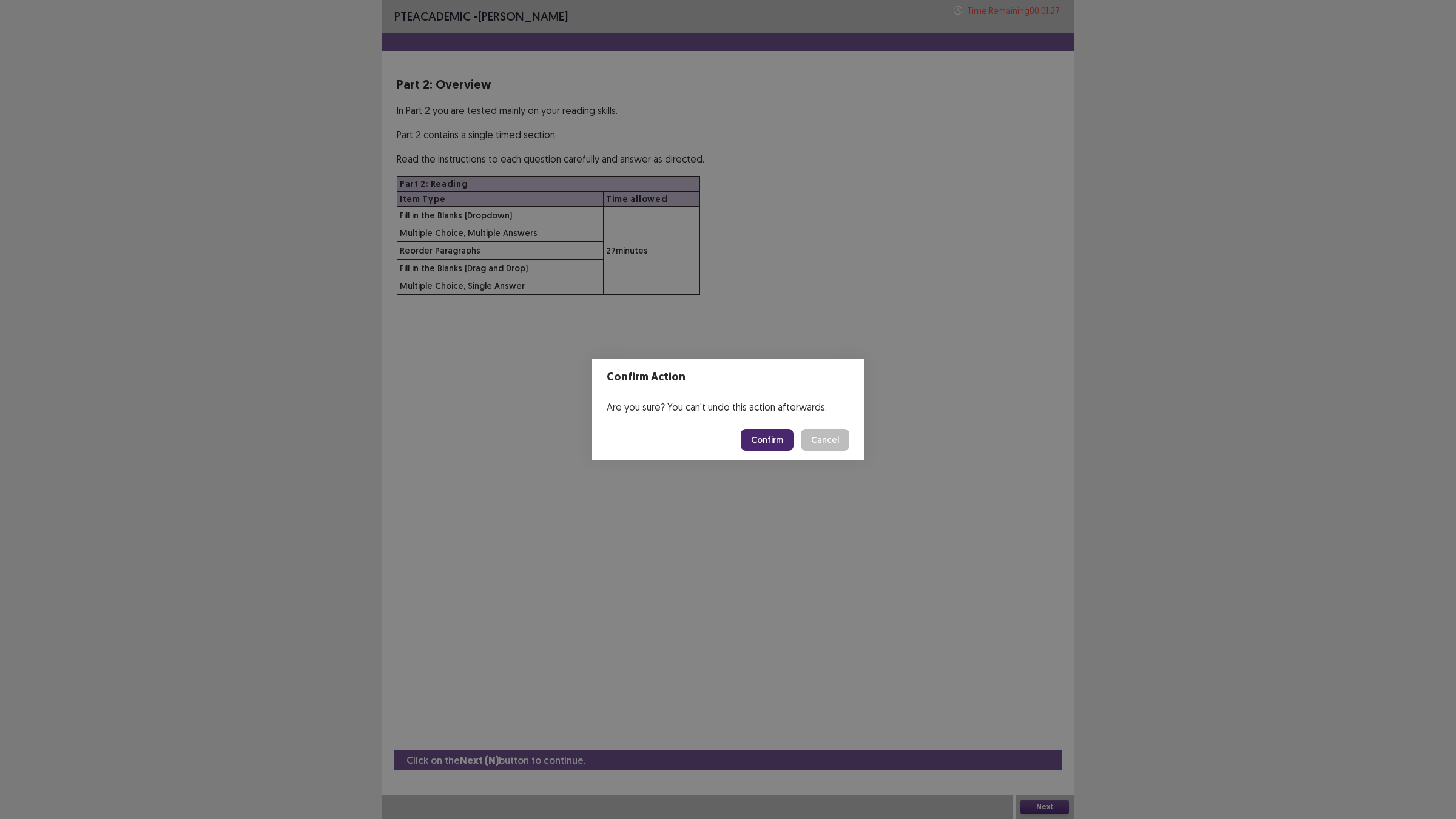
click at [768, 451] on button "Confirm" at bounding box center [768, 439] width 53 height 22
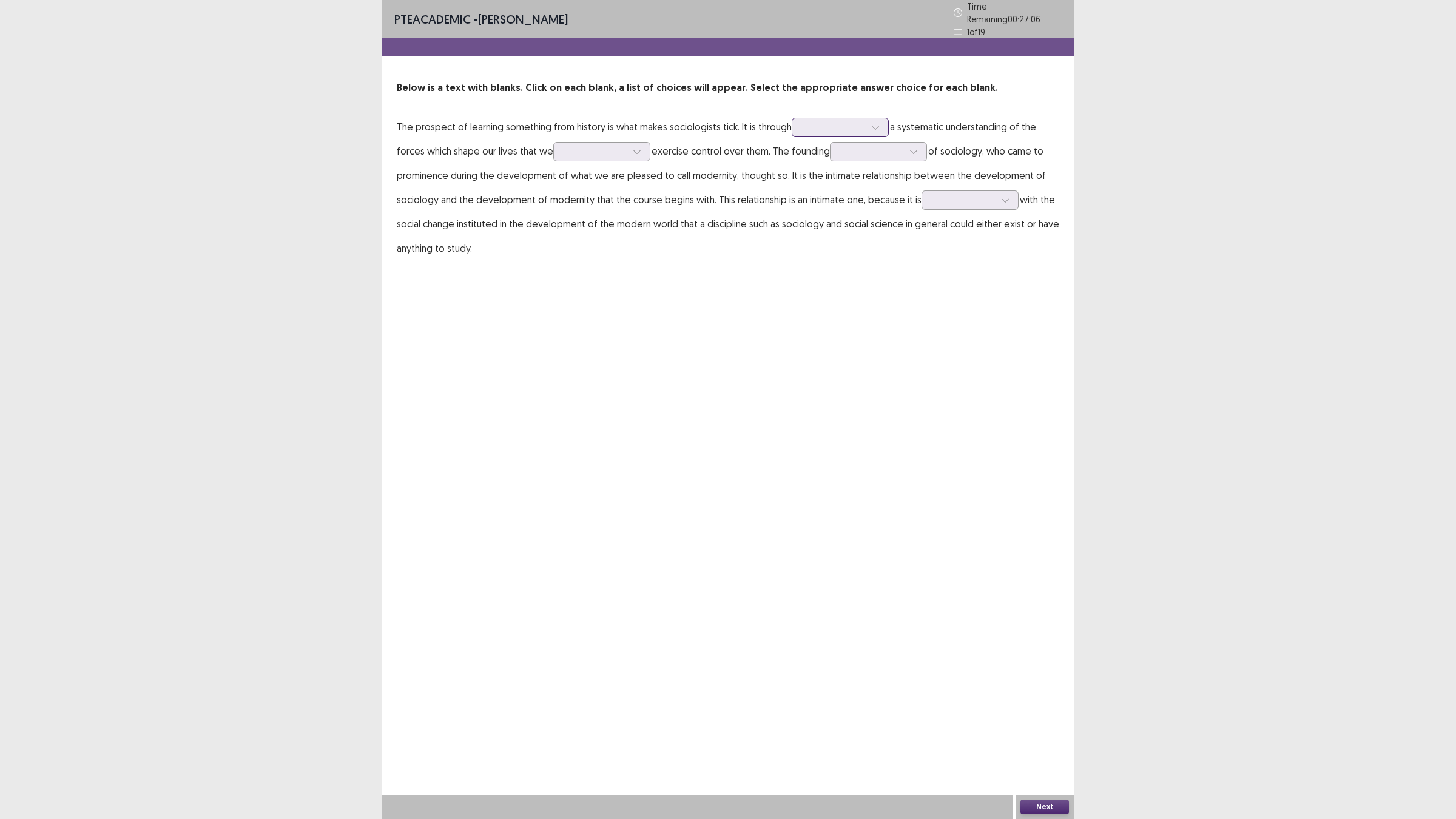
drag, startPoint x: 951, startPoint y: 156, endPoint x: 946, endPoint y: 173, distance: 17.7
click at [948, 167] on p "The prospect of learning something from history is what makes sociologists tick…" at bounding box center [728, 188] width 663 height 145
click at [865, 133] on div at bounding box center [833, 127] width 63 height 11
click at [889, 246] on div "developing" at bounding box center [841, 229] width 97 height 34
click at [627, 157] on div at bounding box center [595, 151] width 63 height 11
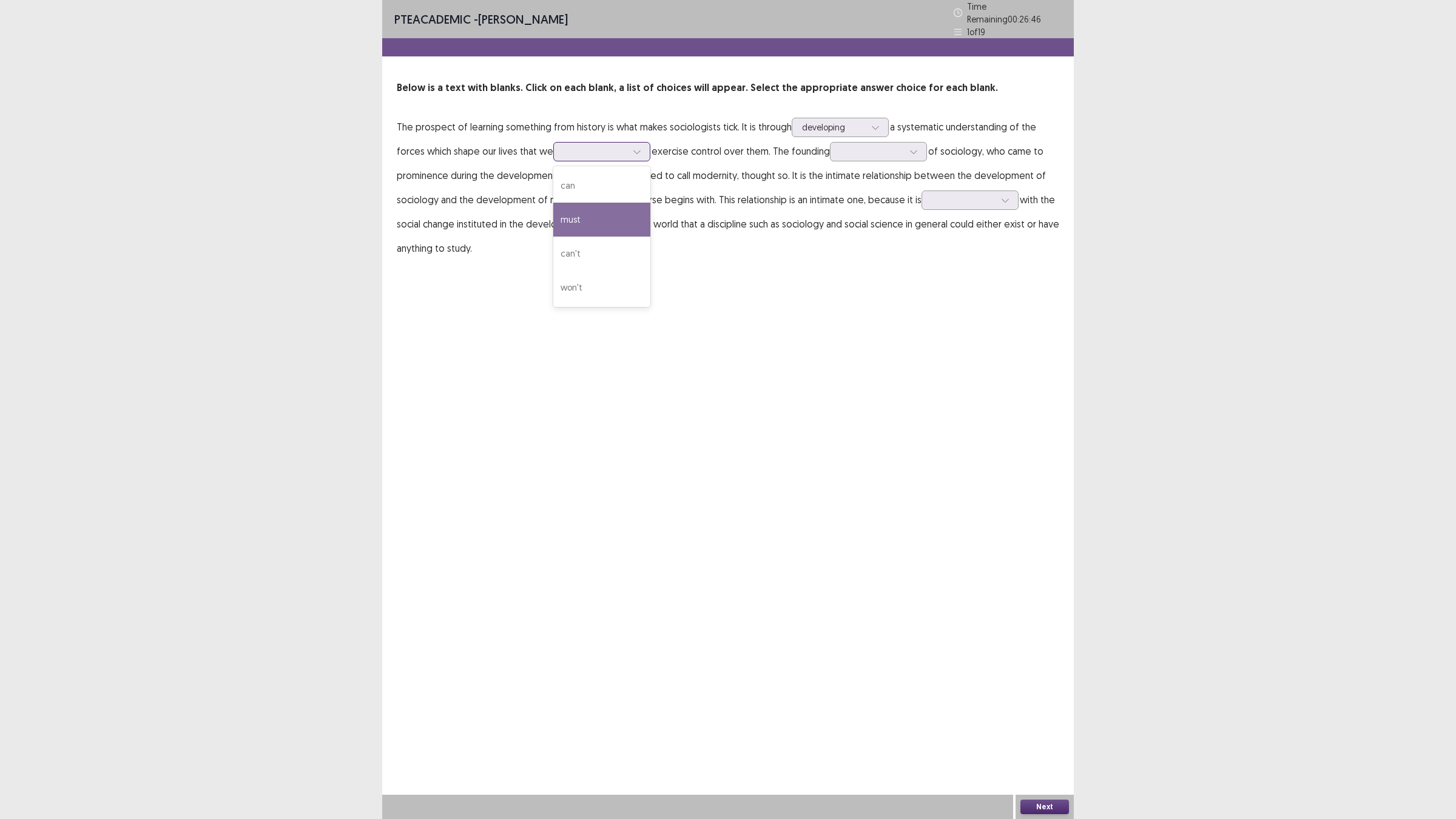
click at [650, 236] on div "must" at bounding box center [602, 220] width 97 height 34
click at [627, 157] on div at bounding box center [595, 151] width 63 height 11
click at [650, 203] on div "can" at bounding box center [602, 185] width 97 height 34
click at [839, 158] on div at bounding box center [872, 151] width 65 height 14
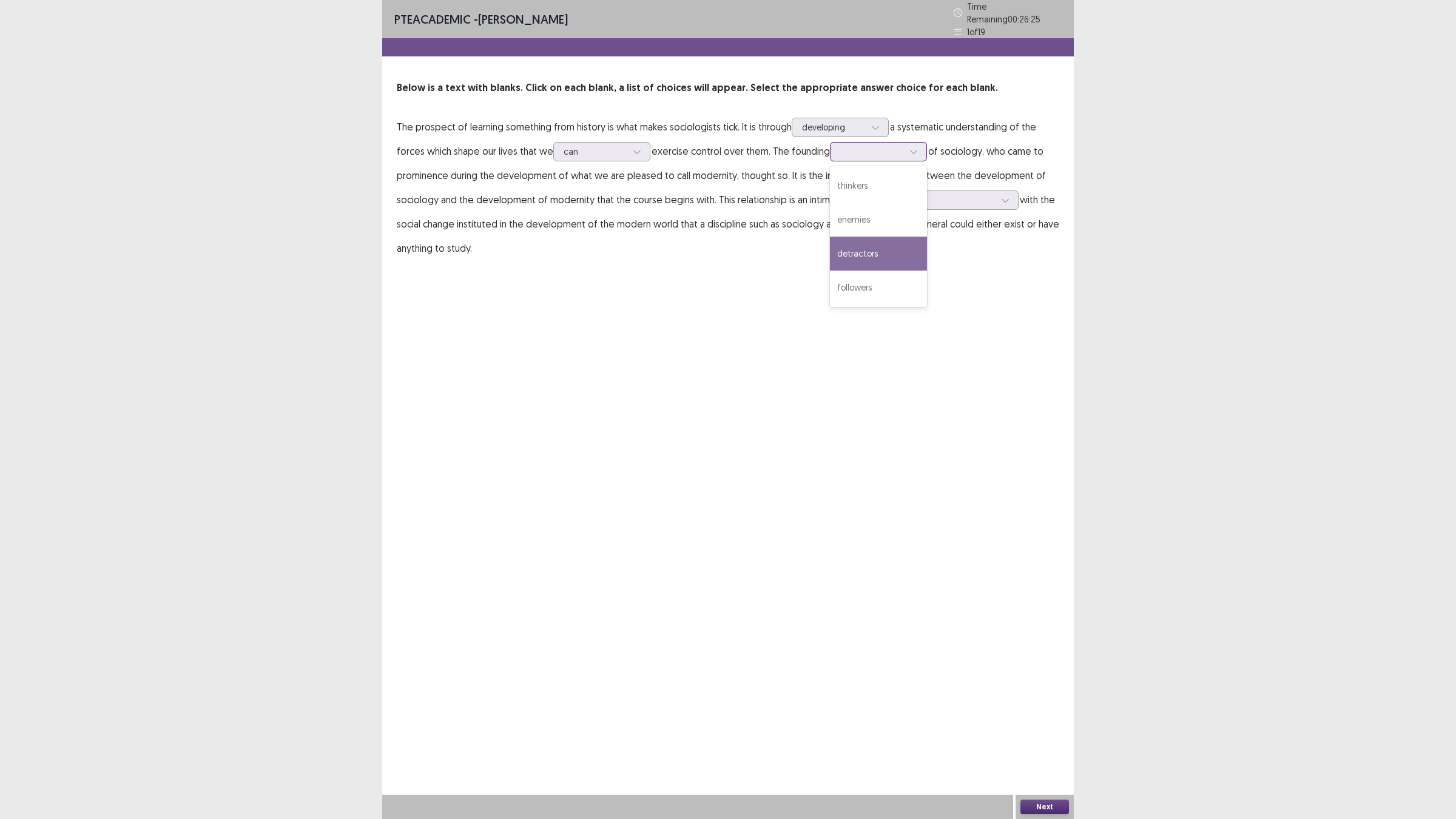
click at [830, 271] on div "detractors" at bounding box center [879, 253] width 97 height 34
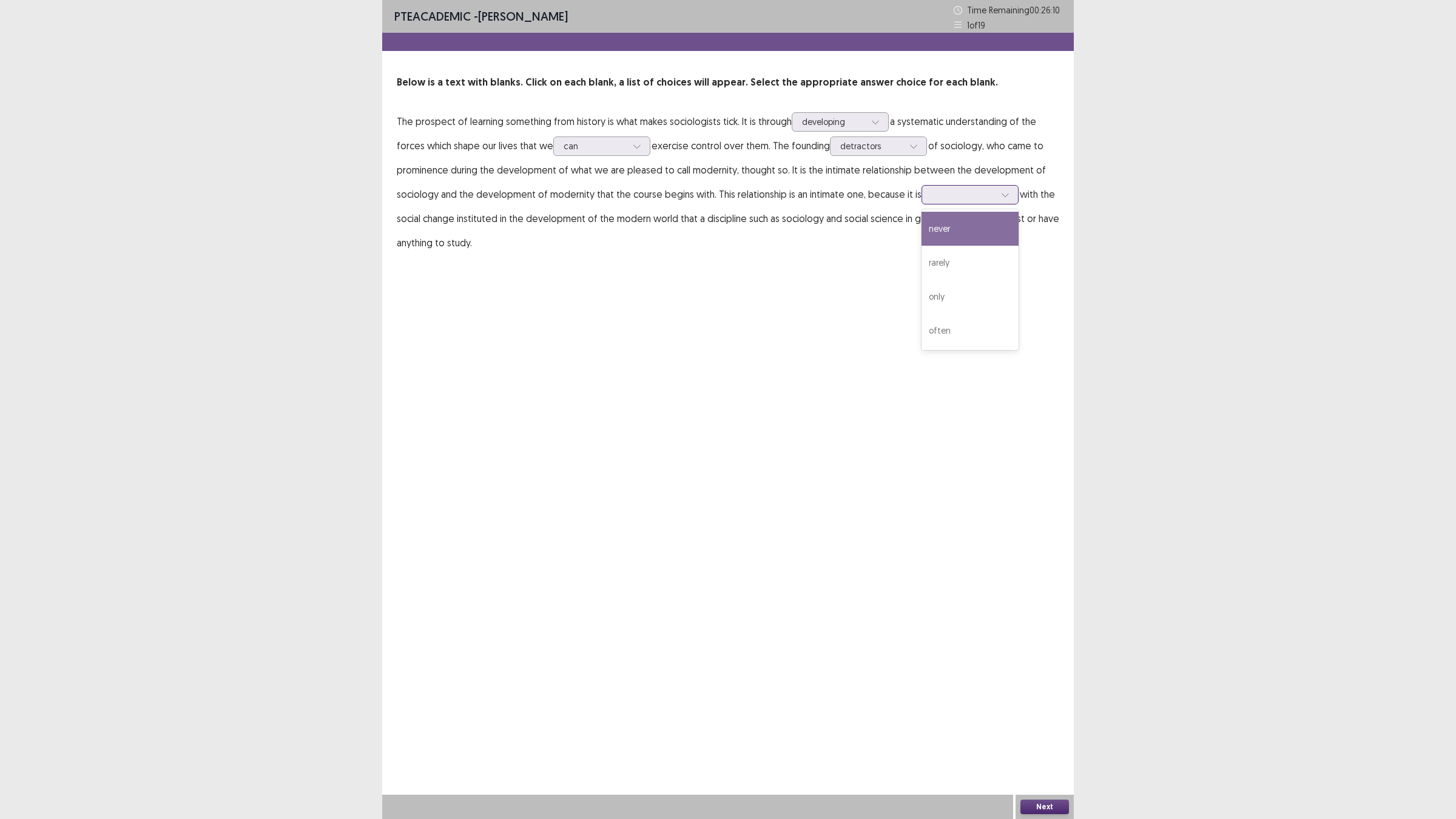
click at [932, 200] on div at bounding box center [963, 194] width 63 height 11
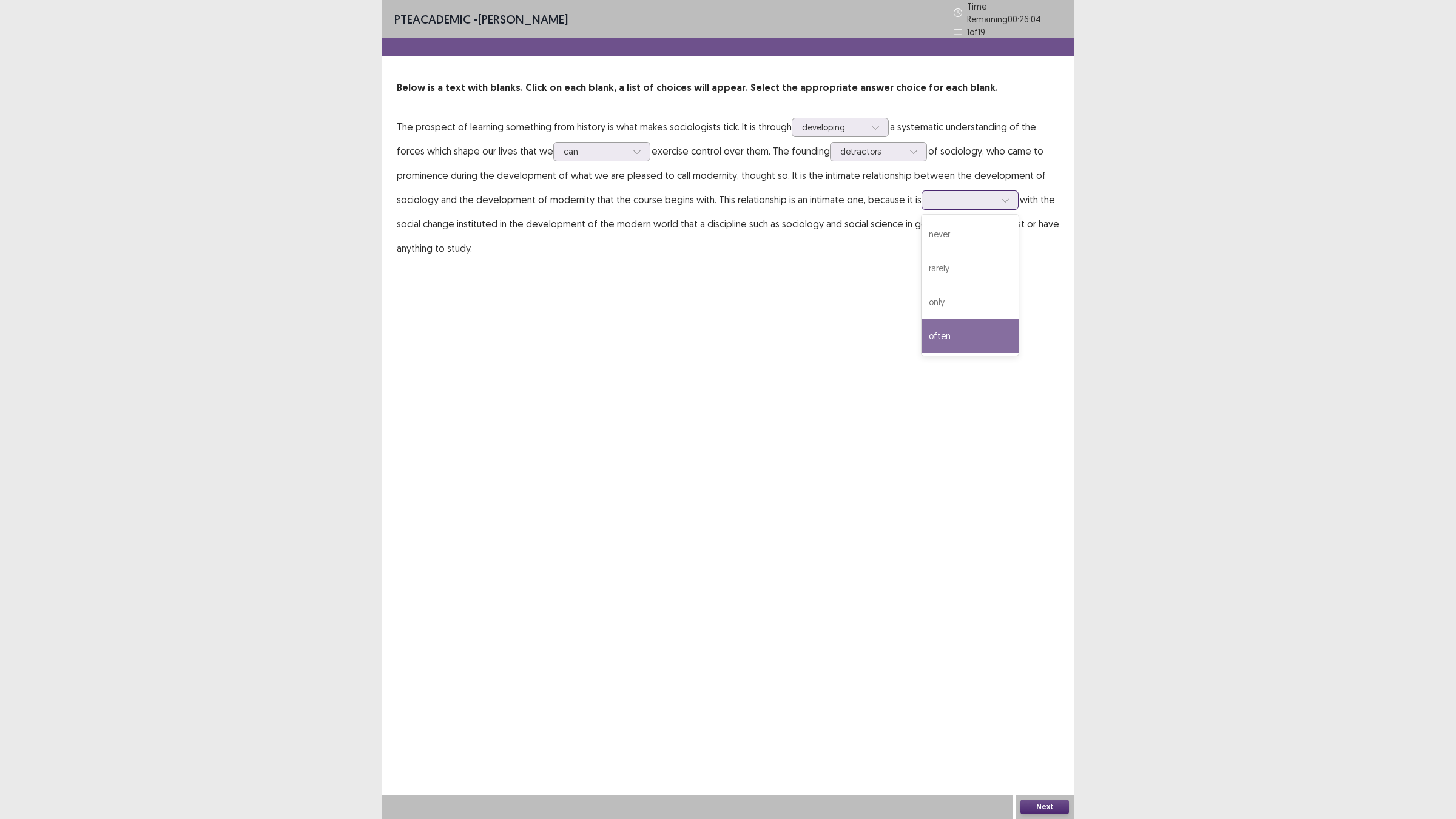
drag, startPoint x: 887, startPoint y: 451, endPoint x: 891, endPoint y: 444, distance: 8.1
click at [922, 353] on div "often" at bounding box center [970, 336] width 97 height 34
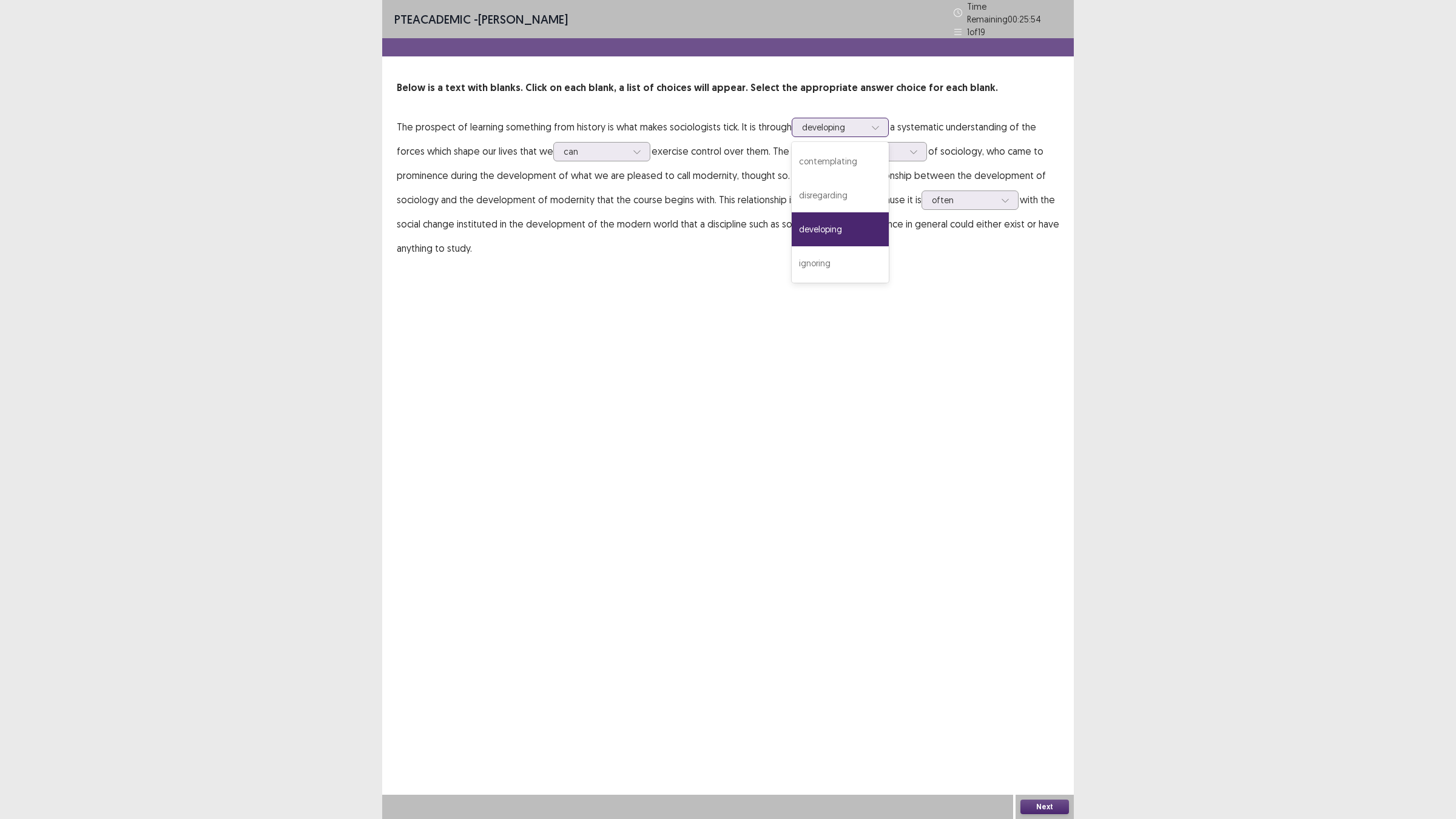
click at [867, 136] on div "developing" at bounding box center [834, 127] width 65 height 18
click at [735, 260] on p "The prospect of learning something from history is what makes sociologists tick…" at bounding box center [728, 188] width 663 height 145
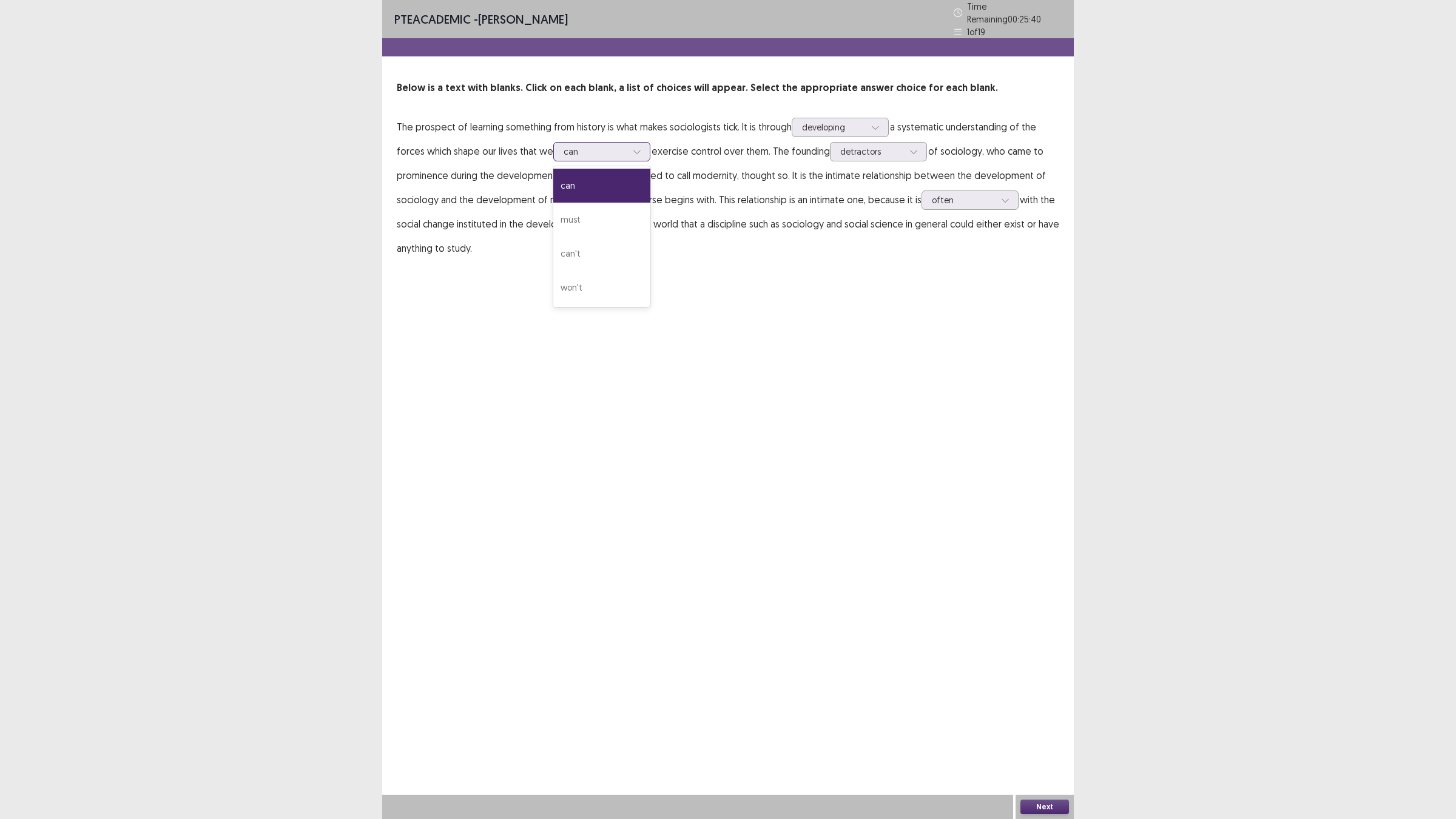
click at [627, 157] on div at bounding box center [595, 151] width 63 height 11
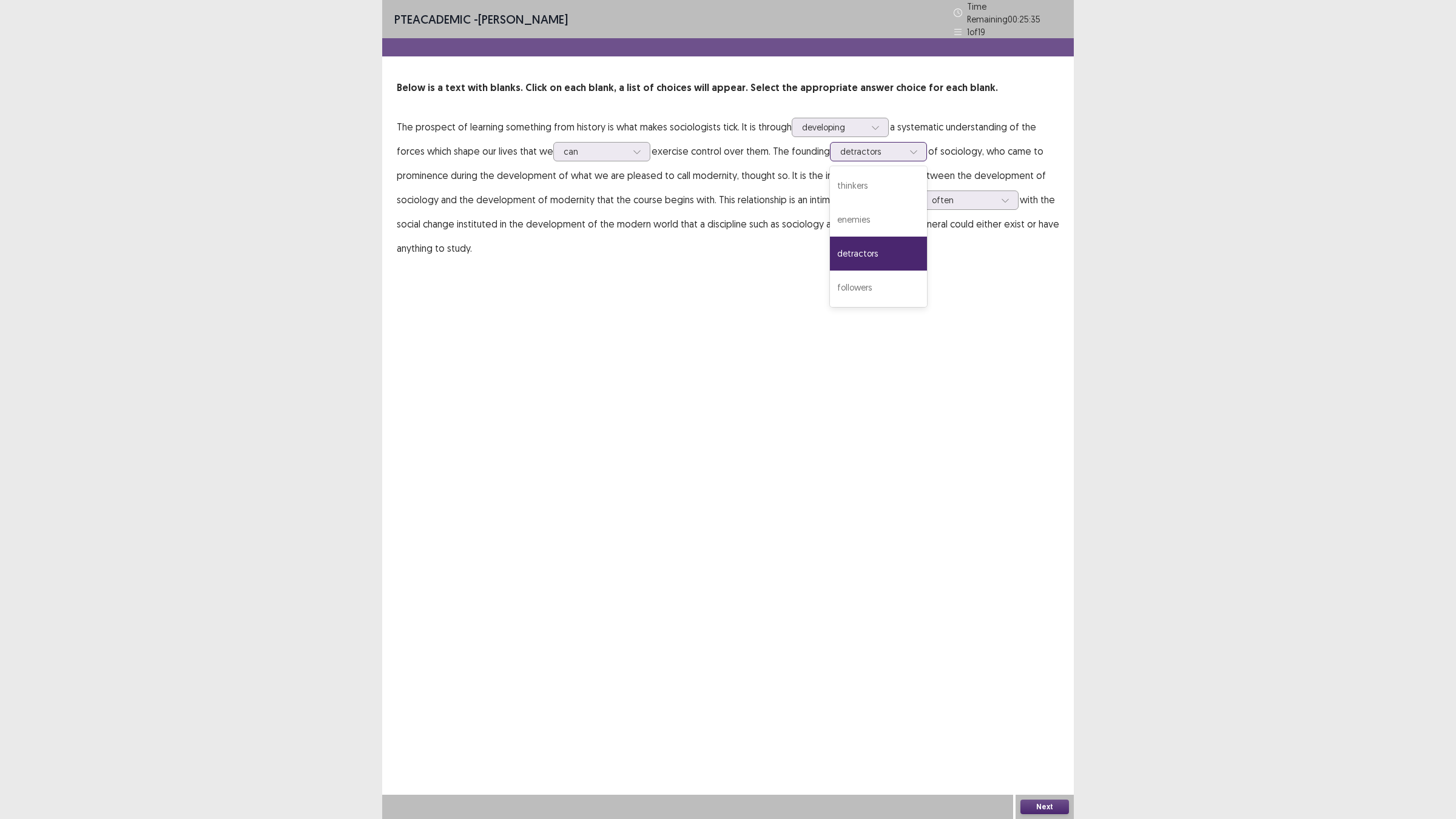
click at [840, 157] on div at bounding box center [871, 151] width 63 height 11
click at [830, 203] on div "thinkers" at bounding box center [879, 185] width 97 height 34
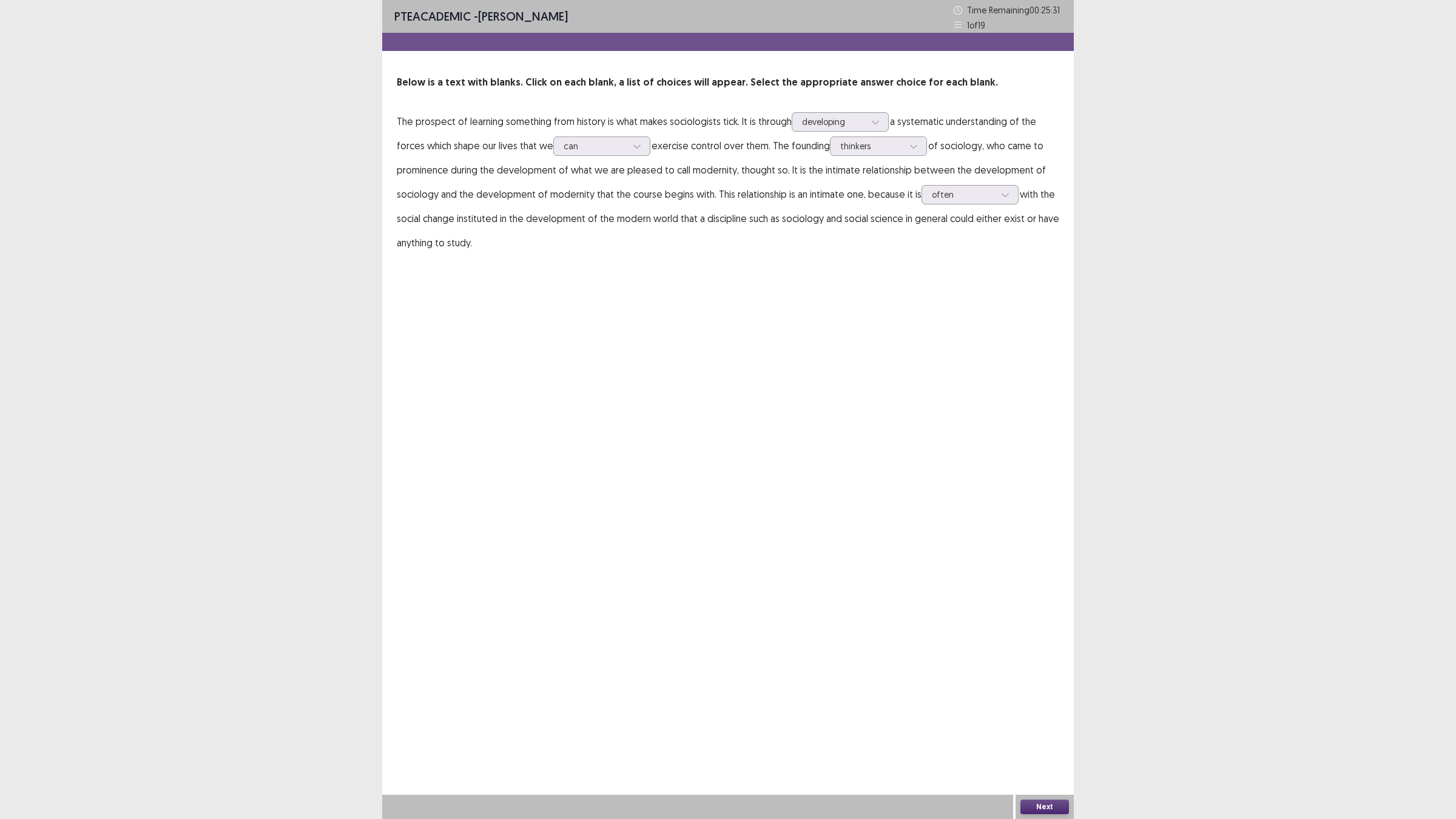
click at [1060, 722] on button "Next" at bounding box center [1045, 806] width 49 height 14
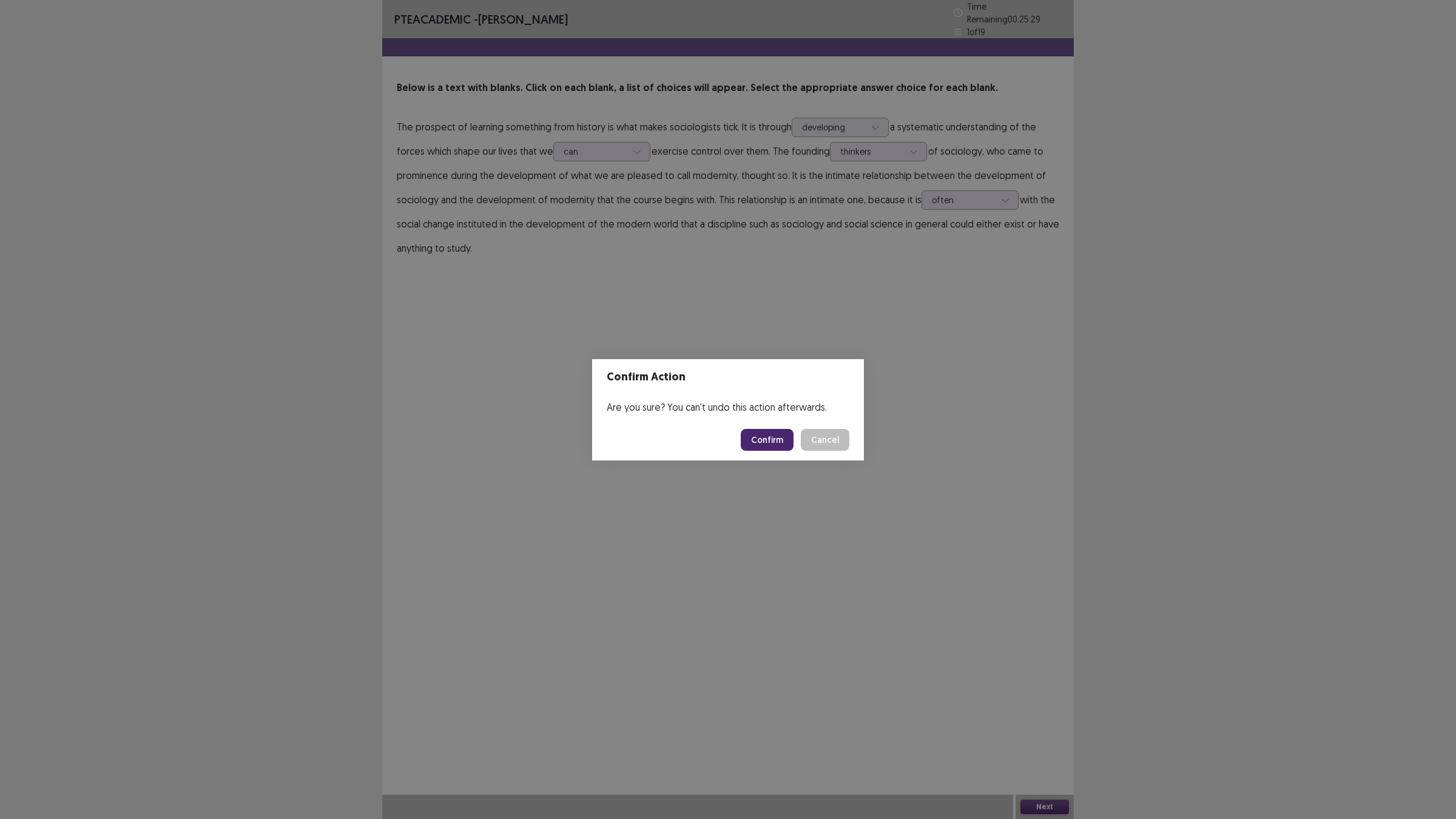
click at [784, 444] on button "Confirm" at bounding box center [768, 439] width 53 height 22
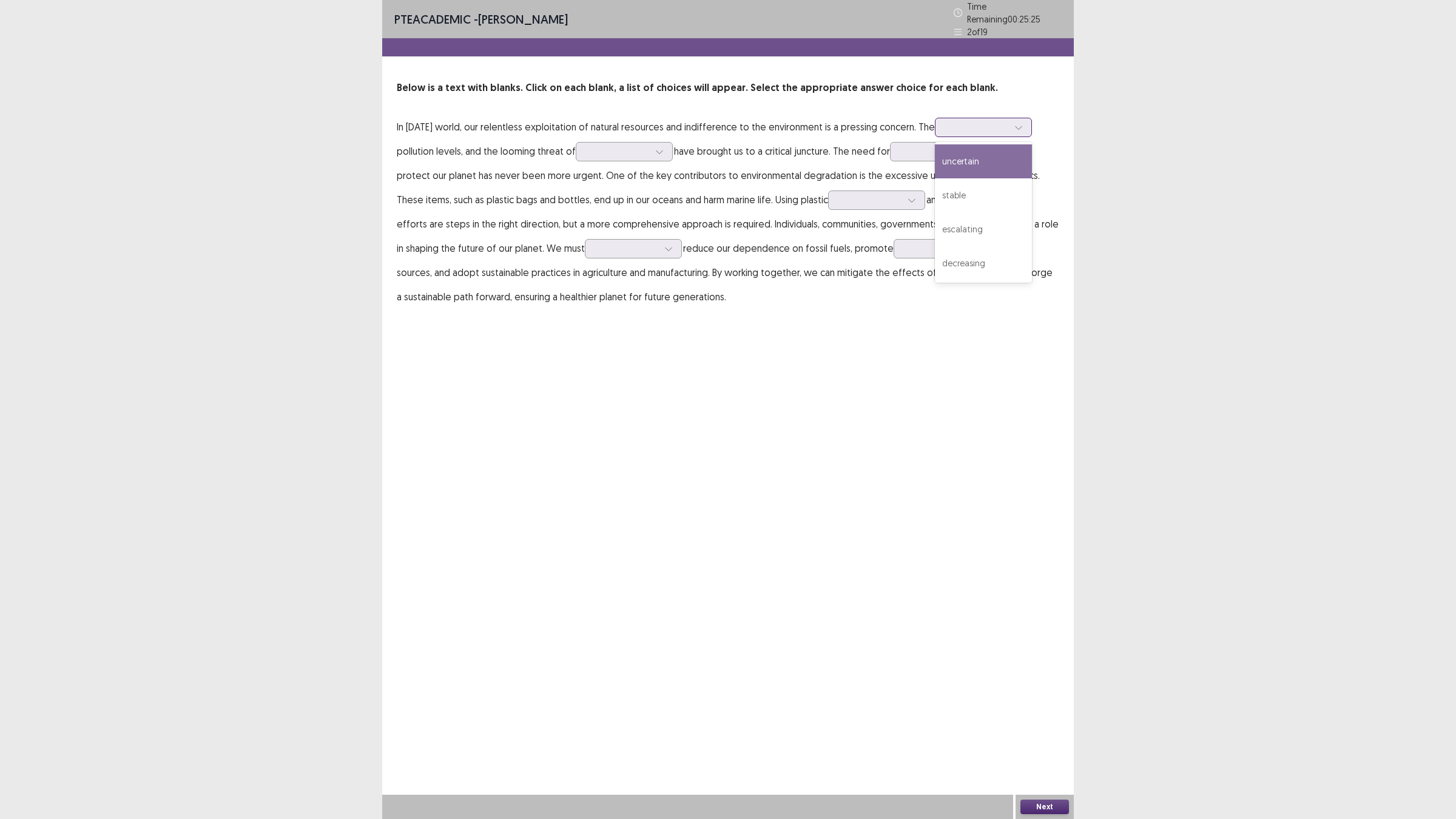
click at [946, 133] on div at bounding box center [977, 127] width 63 height 11
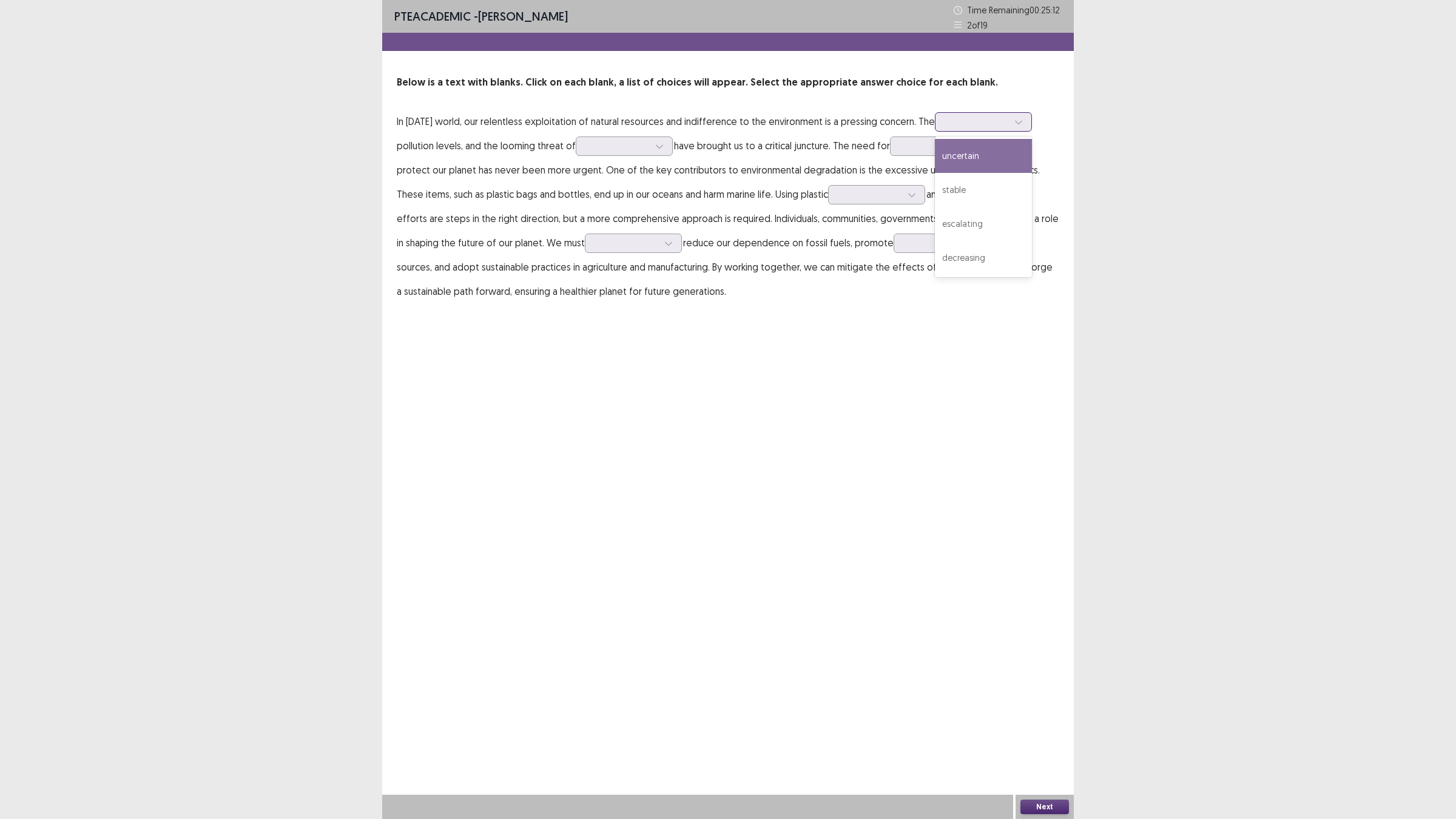
click at [935, 173] on div "uncertain" at bounding box center [984, 156] width 97 height 34
click at [649, 152] on div at bounding box center [617, 146] width 63 height 11
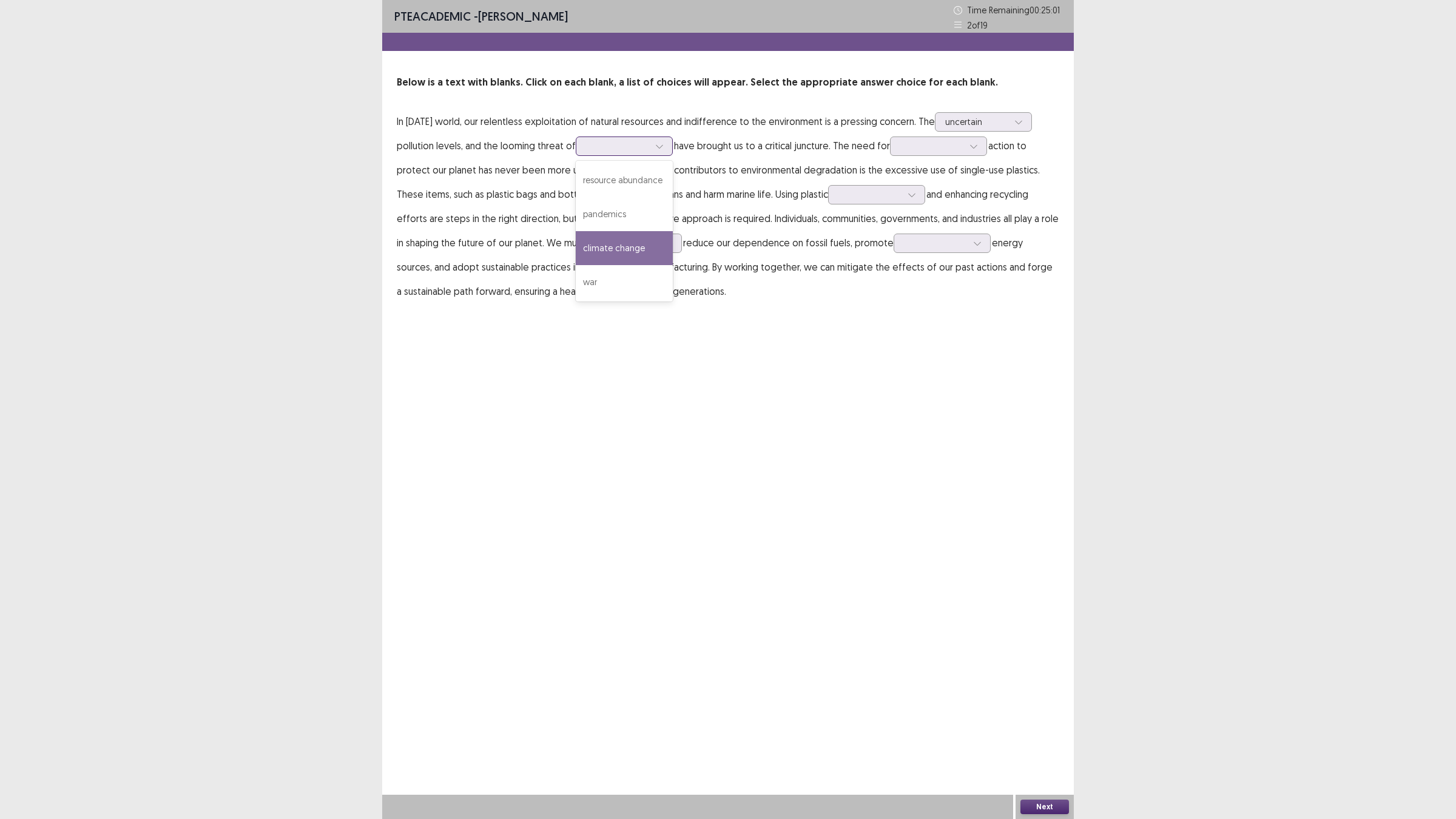
click at [673, 265] on div "climate change" at bounding box center [625, 247] width 97 height 34
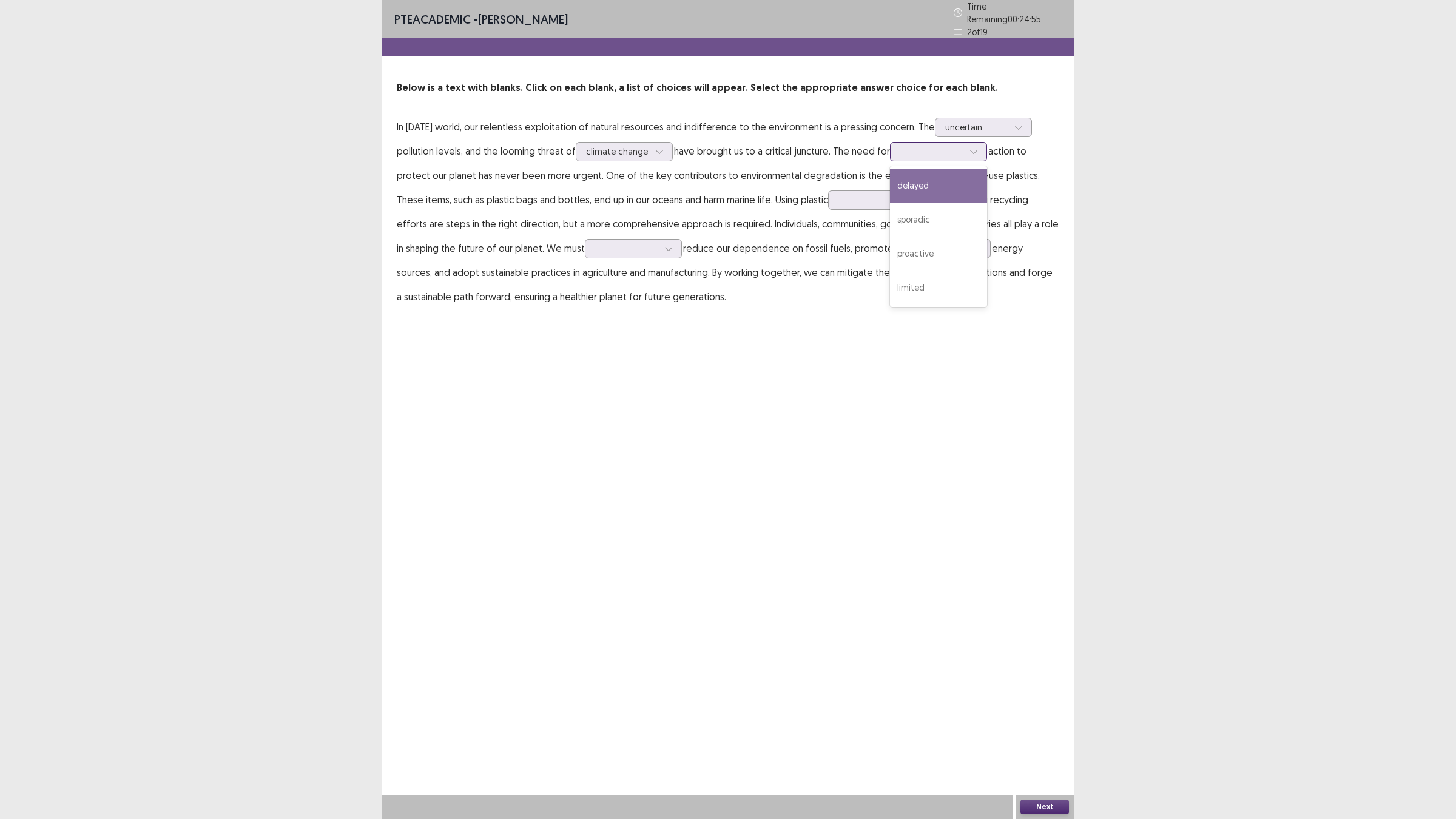
click at [901, 157] on div at bounding box center [932, 151] width 63 height 11
click at [891, 236] on div "sporadic" at bounding box center [939, 220] width 97 height 34
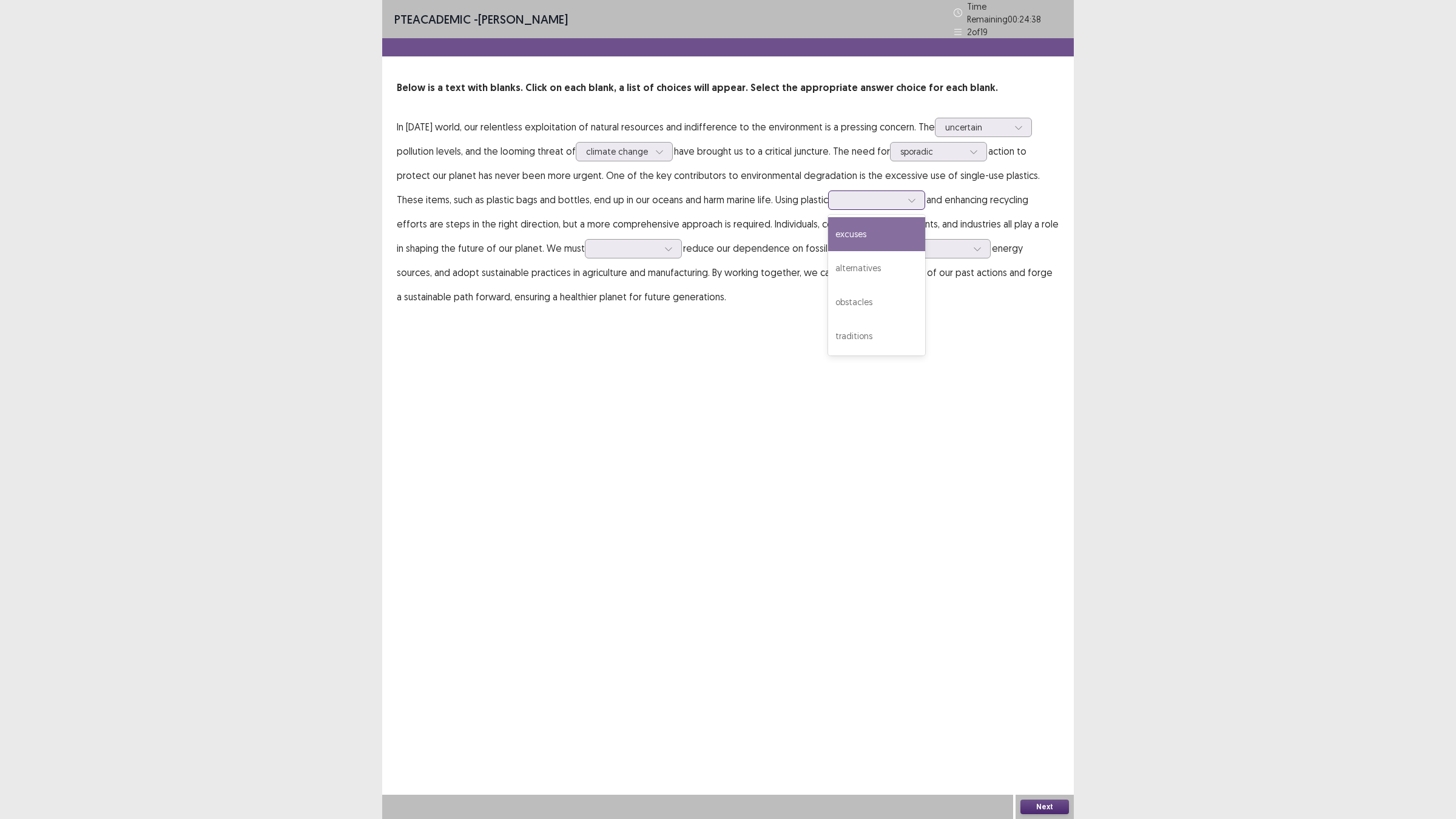
click at [839, 206] on div at bounding box center [870, 200] width 63 height 11
click at [828, 285] on div "alternatives" at bounding box center [877, 268] width 97 height 34
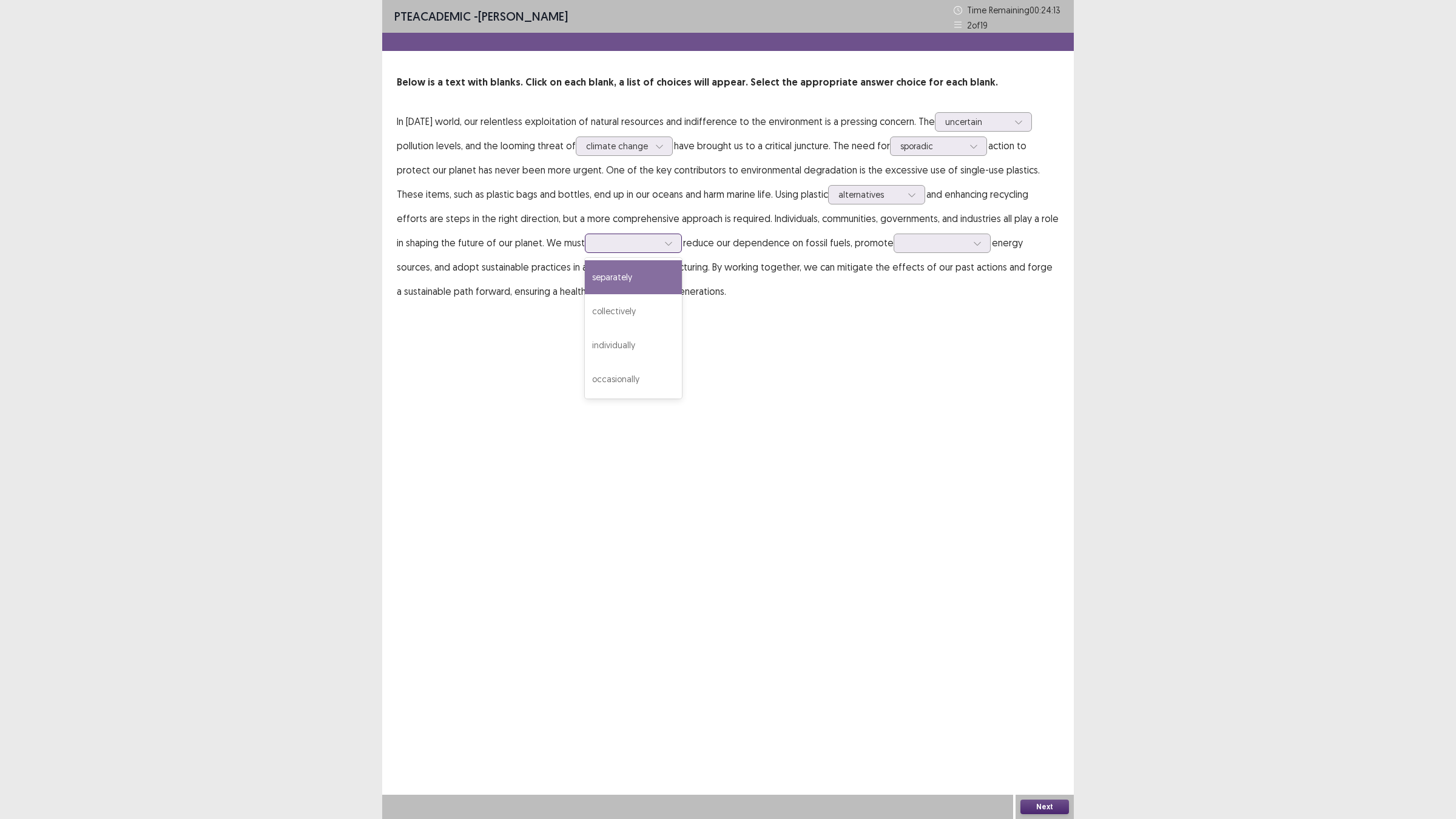
click at [660, 250] on div at bounding box center [627, 243] width 65 height 14
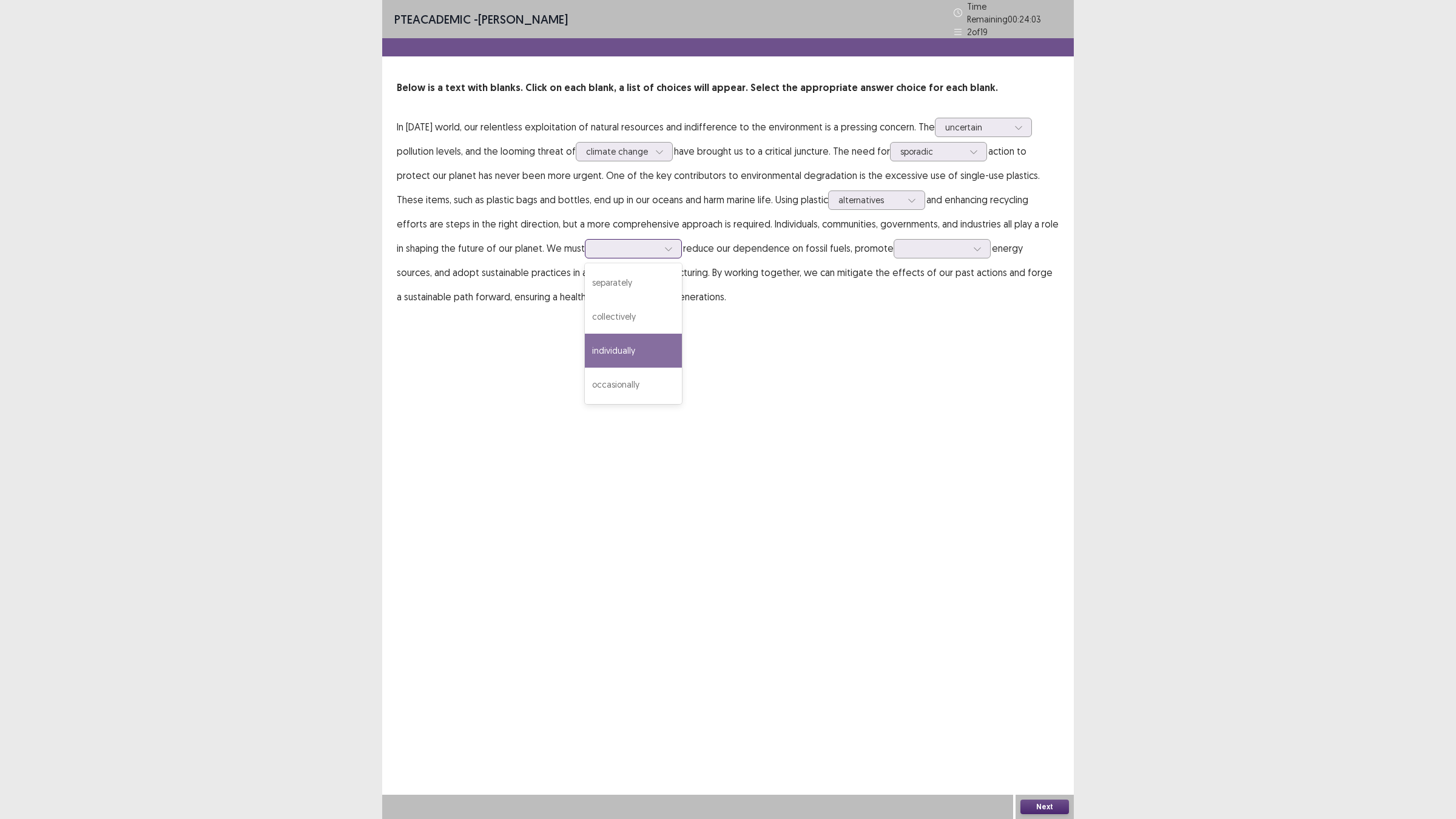
click at [682, 367] on div "individually" at bounding box center [633, 350] width 97 height 34
click at [894, 259] on div at bounding box center [942, 248] width 97 height 19
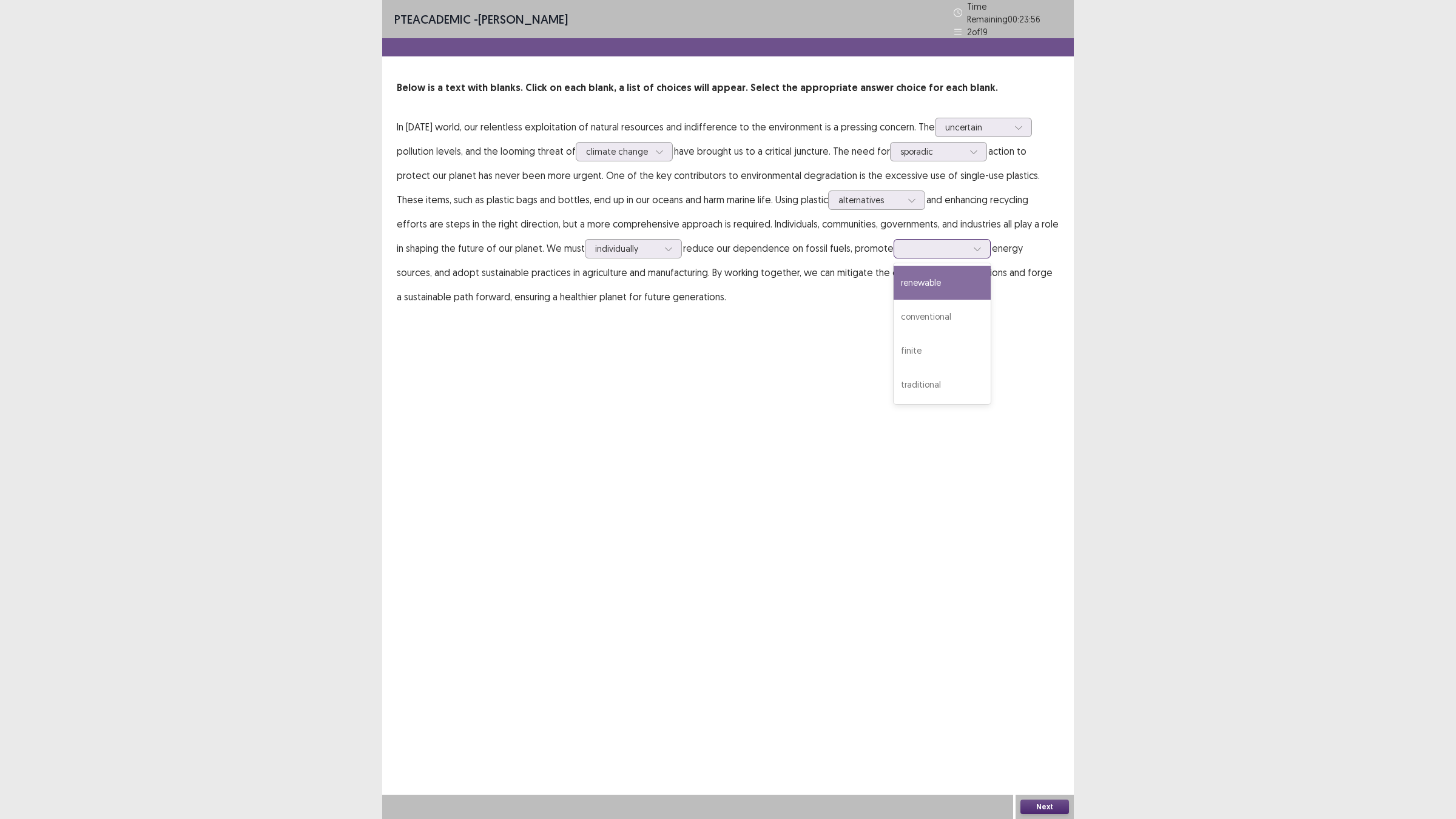
click at [894, 299] on div "renewable" at bounding box center [942, 283] width 97 height 34
click at [1026, 722] on button "Next" at bounding box center [1045, 806] width 49 height 14
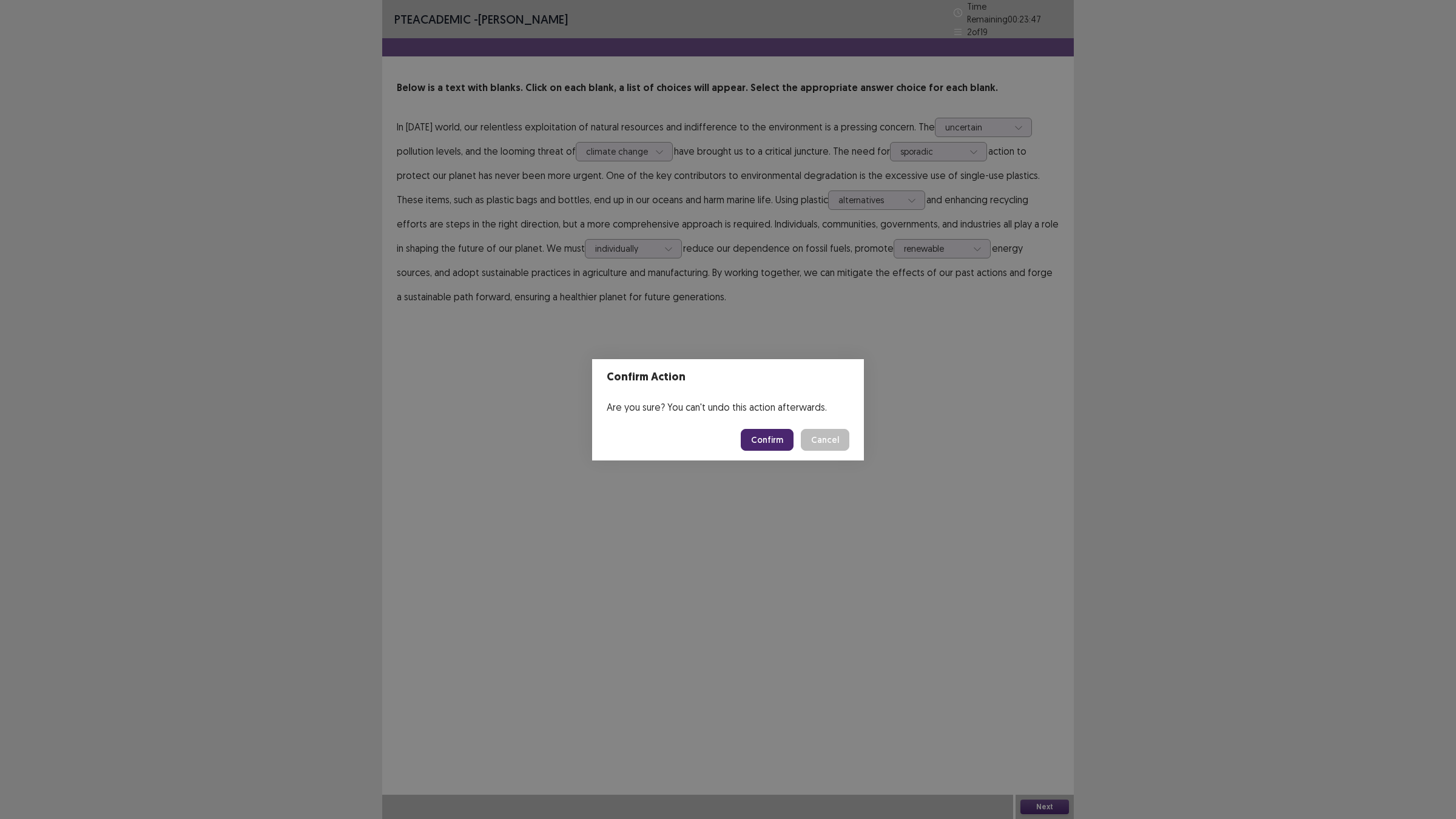
click at [748, 429] on footer "Confirm Cancel" at bounding box center [728, 440] width 272 height 42
click at [794, 446] on button "Confirm" at bounding box center [768, 439] width 53 height 22
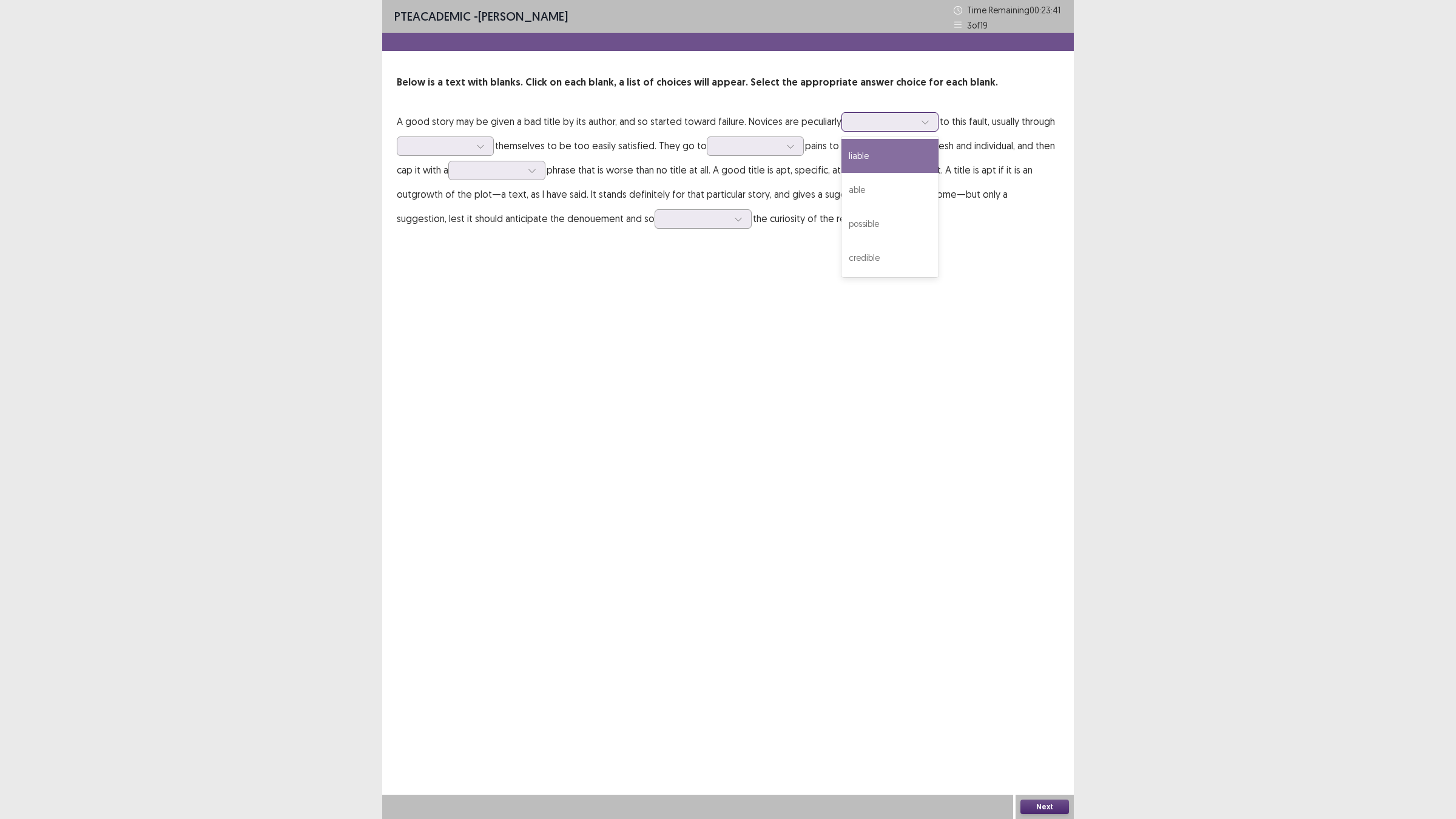
click at [915, 128] on div at bounding box center [883, 121] width 63 height 11
click at [938, 173] on div "liable" at bounding box center [891, 156] width 97 height 34
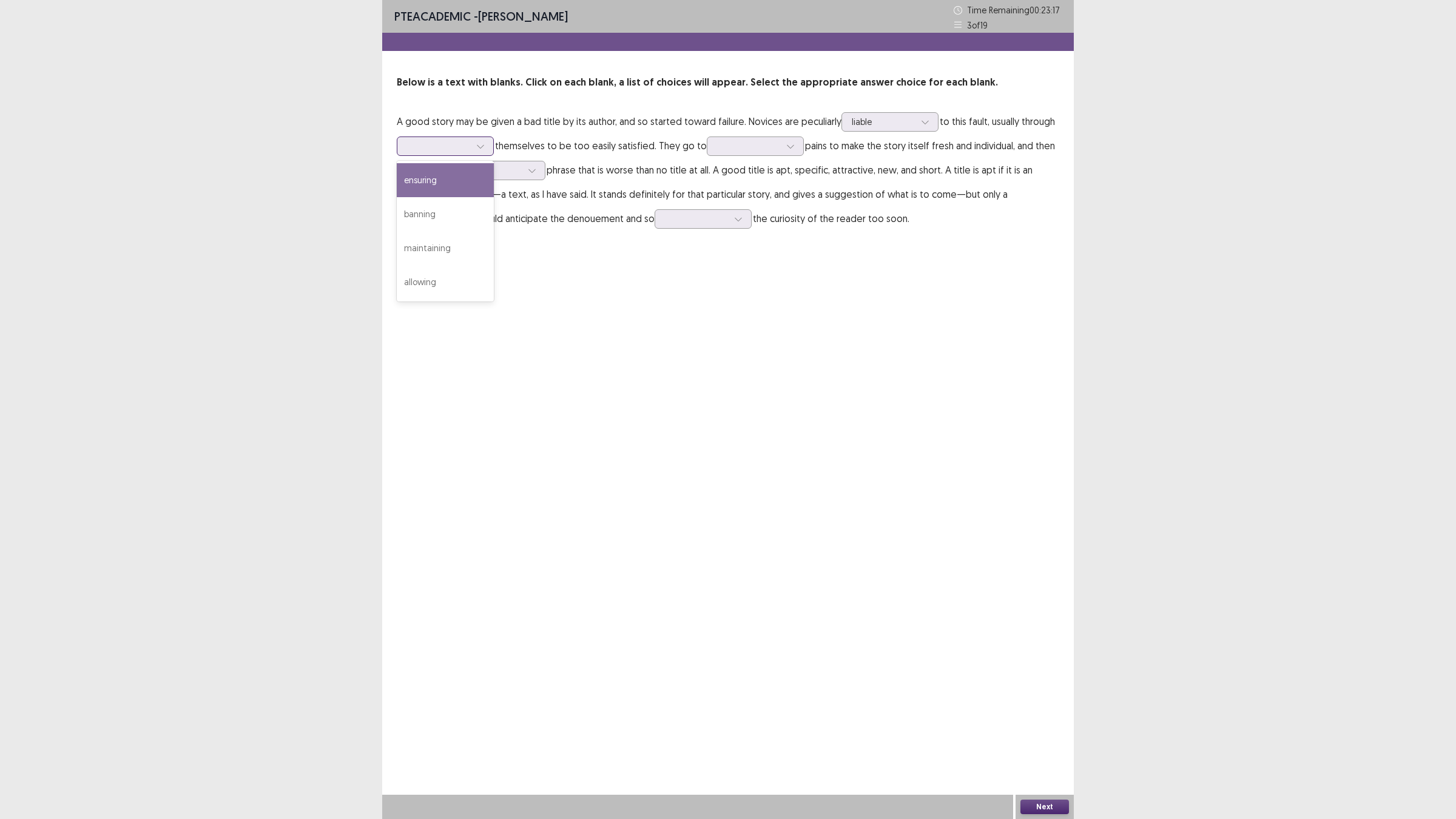
click at [470, 152] on div at bounding box center [438, 146] width 63 height 11
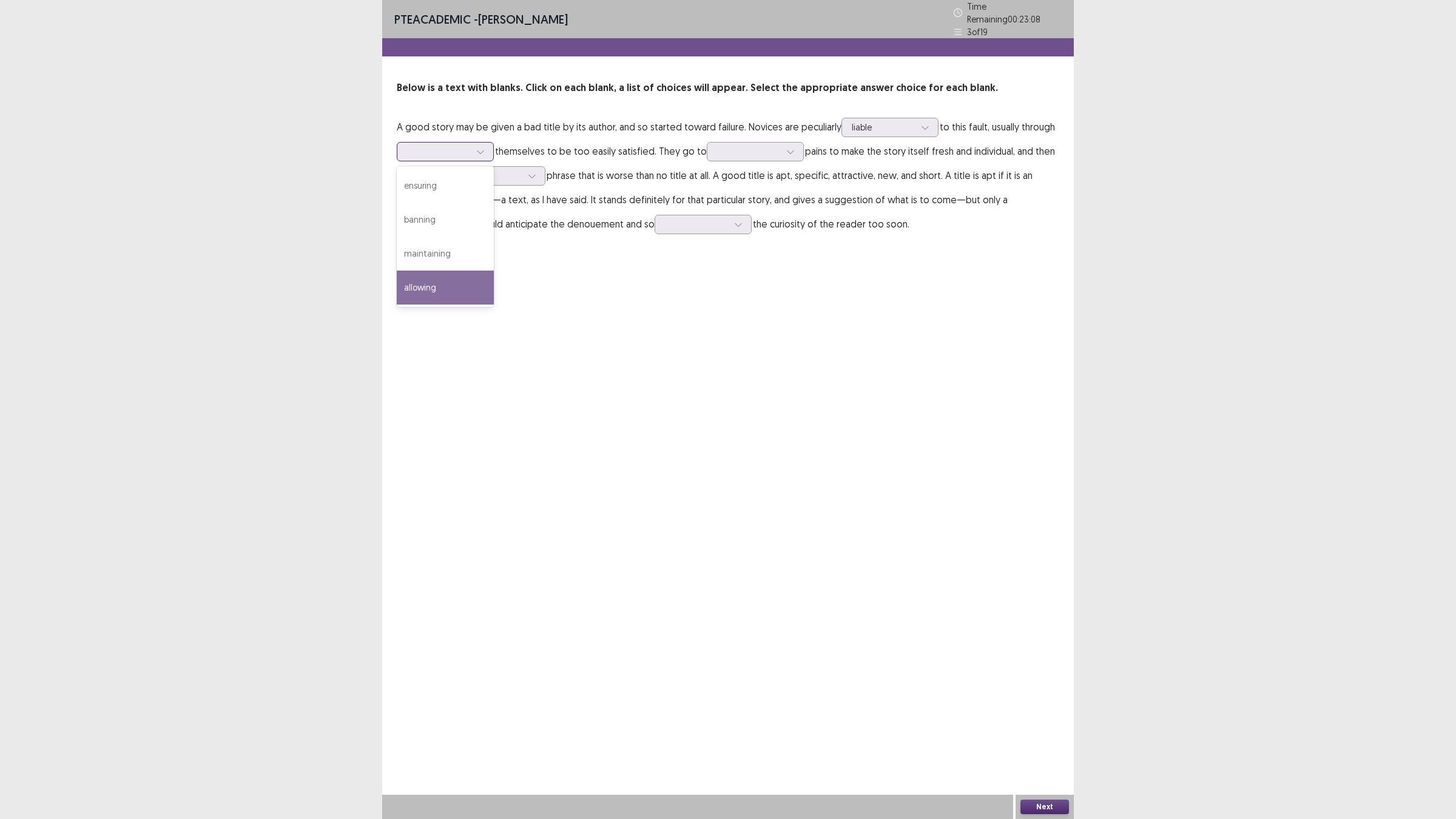
click at [494, 304] on div "allowing" at bounding box center [446, 287] width 97 height 34
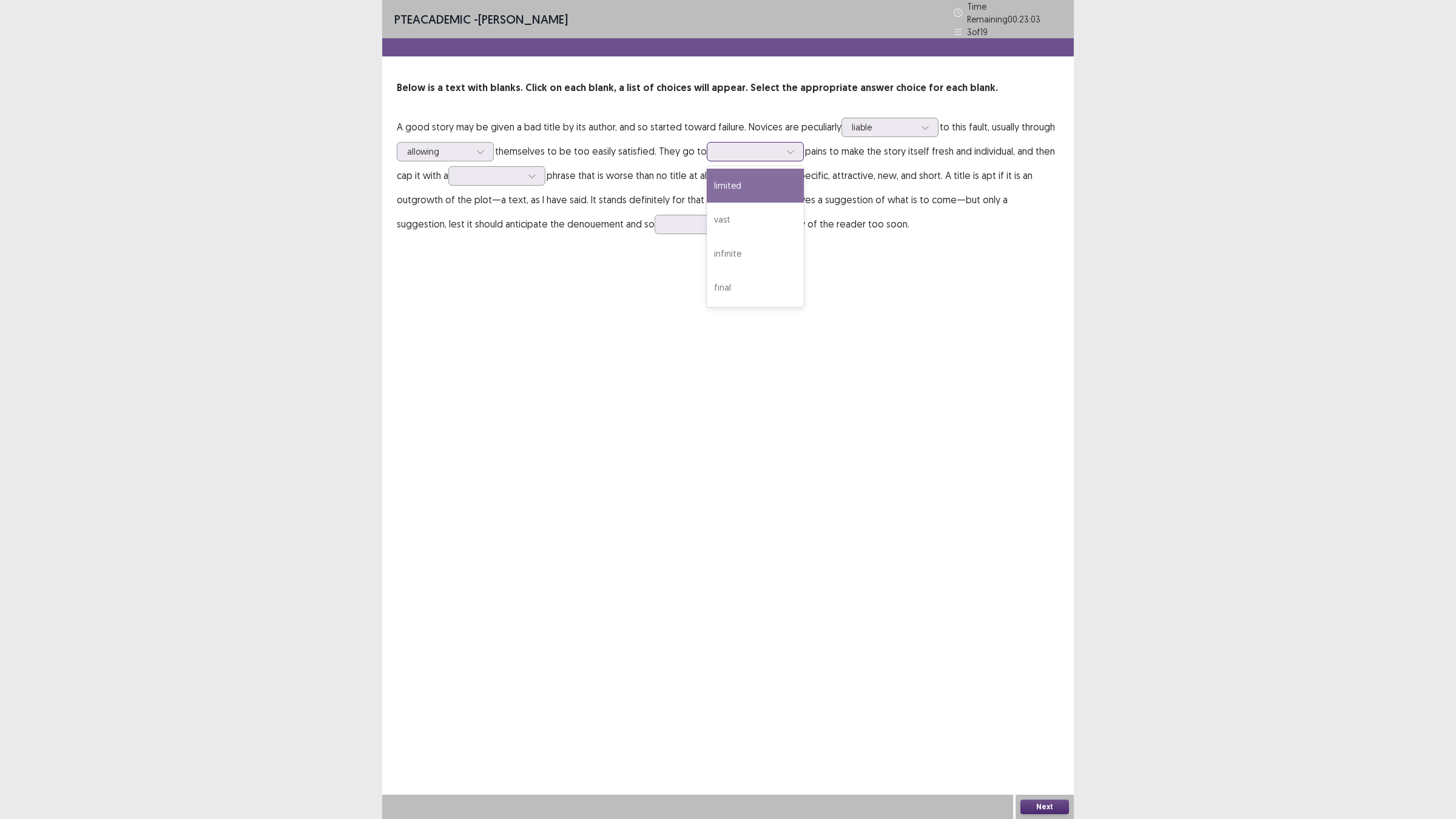
click at [780, 157] on div at bounding box center [748, 151] width 63 height 11
click at [804, 236] on div "vast" at bounding box center [756, 220] width 97 height 34
click at [780, 157] on div at bounding box center [748, 151] width 63 height 11
drag, startPoint x: 765, startPoint y: 436, endPoint x: 757, endPoint y: 421, distance: 17.0
click at [759, 425] on div "PTE academic - [PERSON_NAME] Time Remaining 00 : 22 : 49 3 of 19 Below is a tex…" at bounding box center [728, 410] width 692 height 819
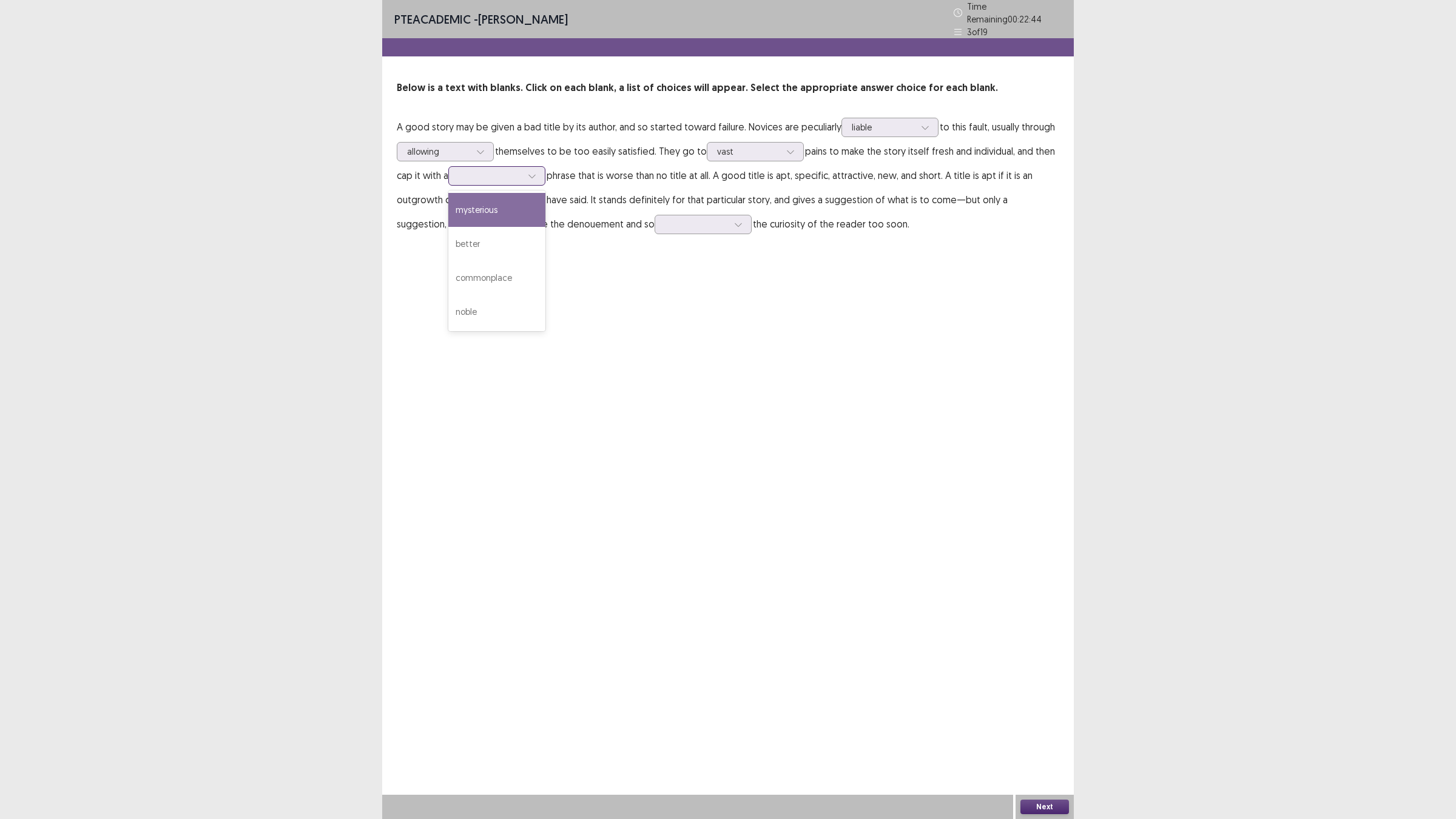
click at [522, 181] on div at bounding box center [490, 176] width 63 height 11
click at [546, 329] on div "noble" at bounding box center [497, 311] width 97 height 34
click at [665, 230] on div at bounding box center [696, 224] width 63 height 11
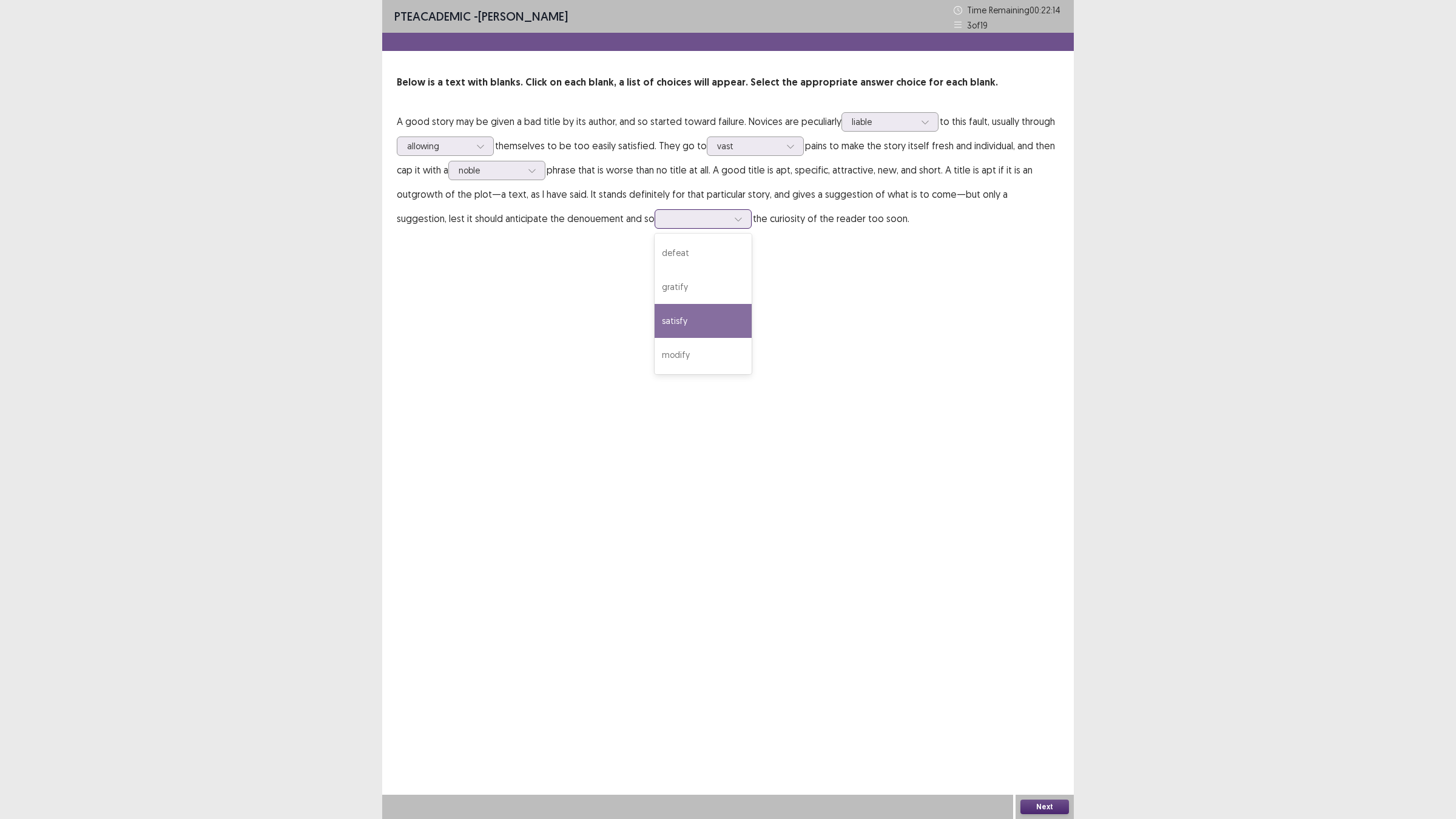
click at [655, 338] on div "satisfy" at bounding box center [704, 321] width 97 height 34
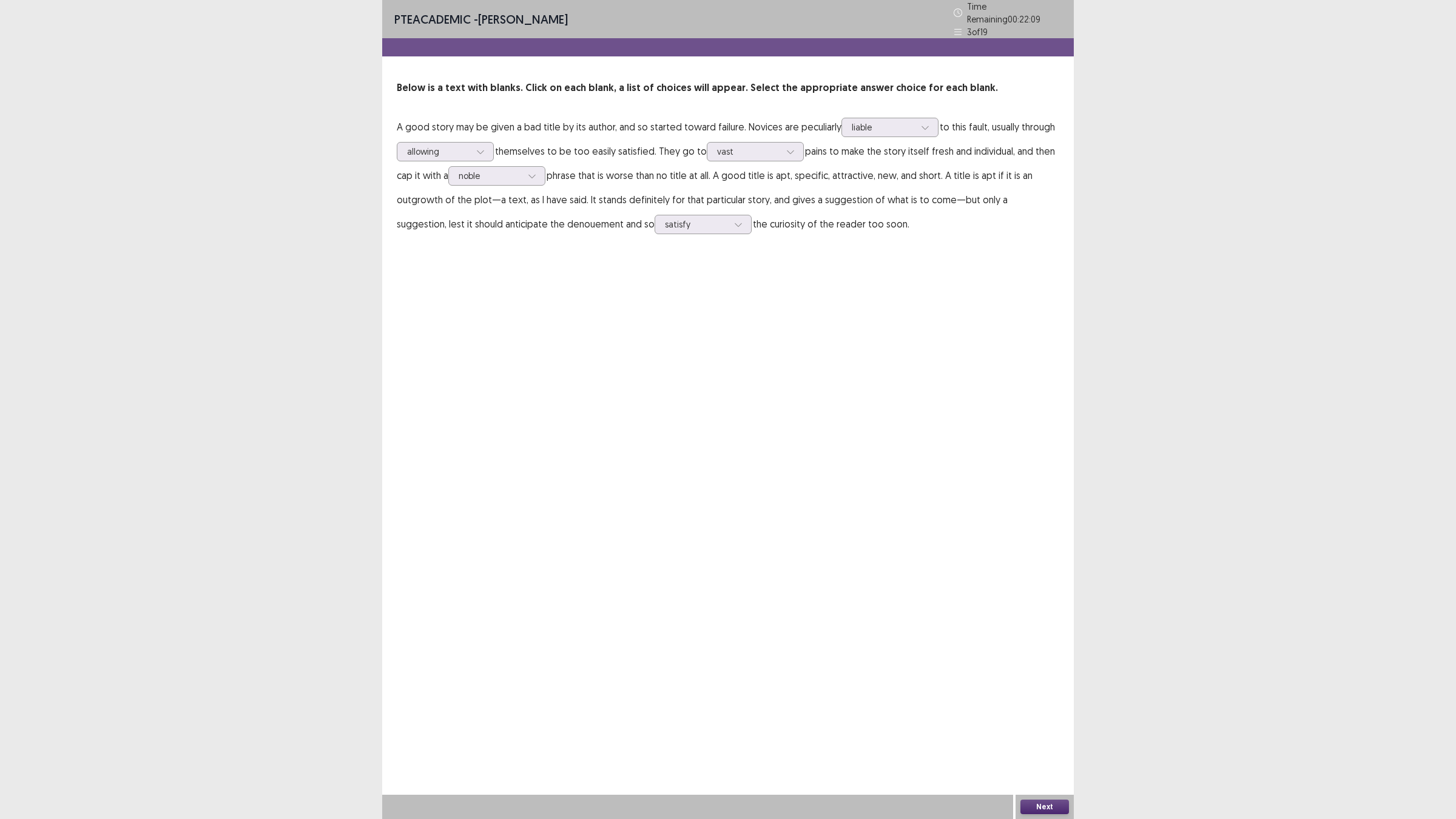
click at [1051, 722] on button "Next" at bounding box center [1045, 806] width 49 height 14
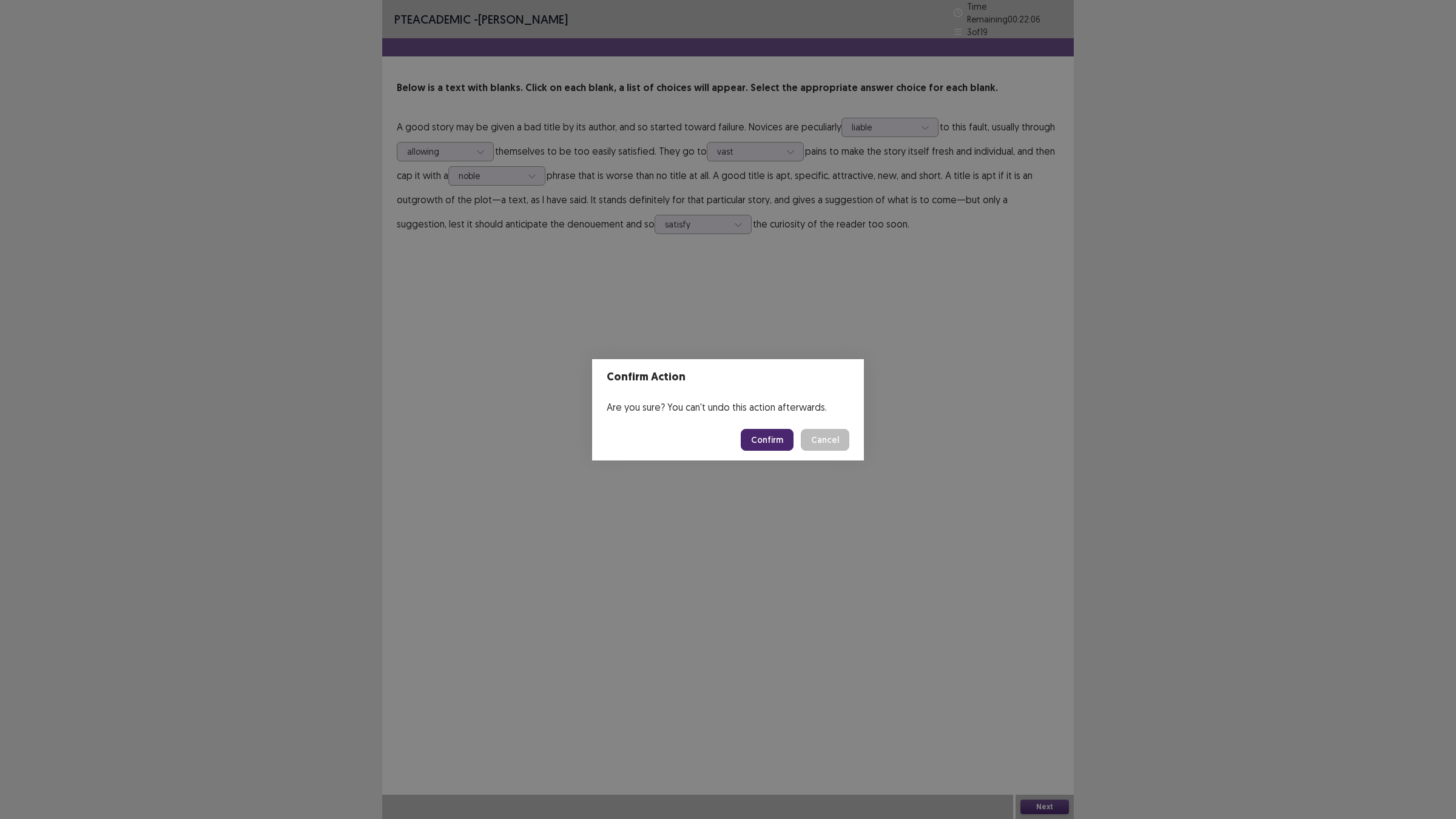
click at [769, 450] on button "Confirm" at bounding box center [768, 439] width 53 height 22
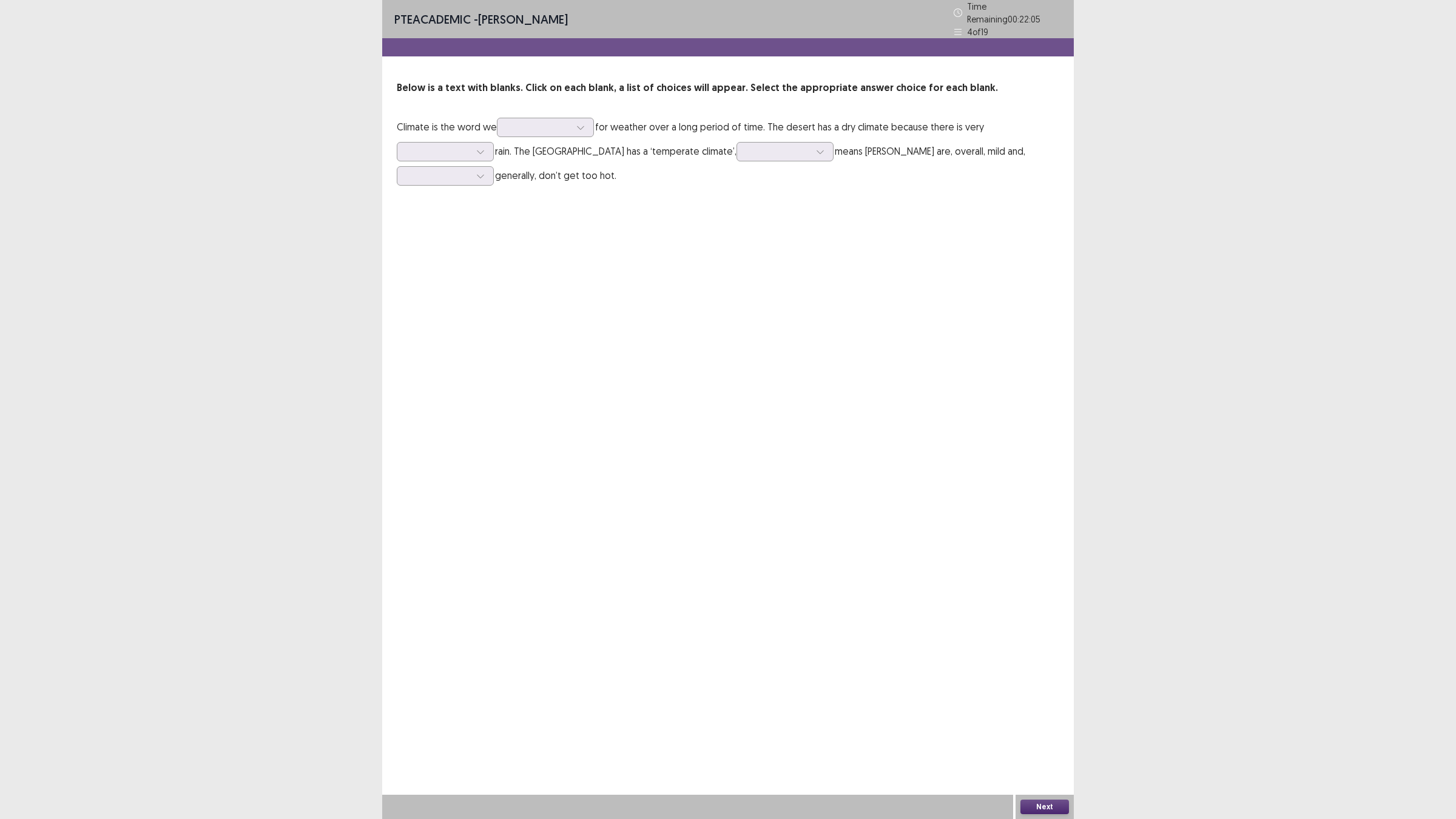
click at [557, 161] on p "Climate is the word we for weather over a long period of time. The desert has a…" at bounding box center [728, 151] width 663 height 73
click at [566, 133] on div at bounding box center [538, 127] width 63 height 11
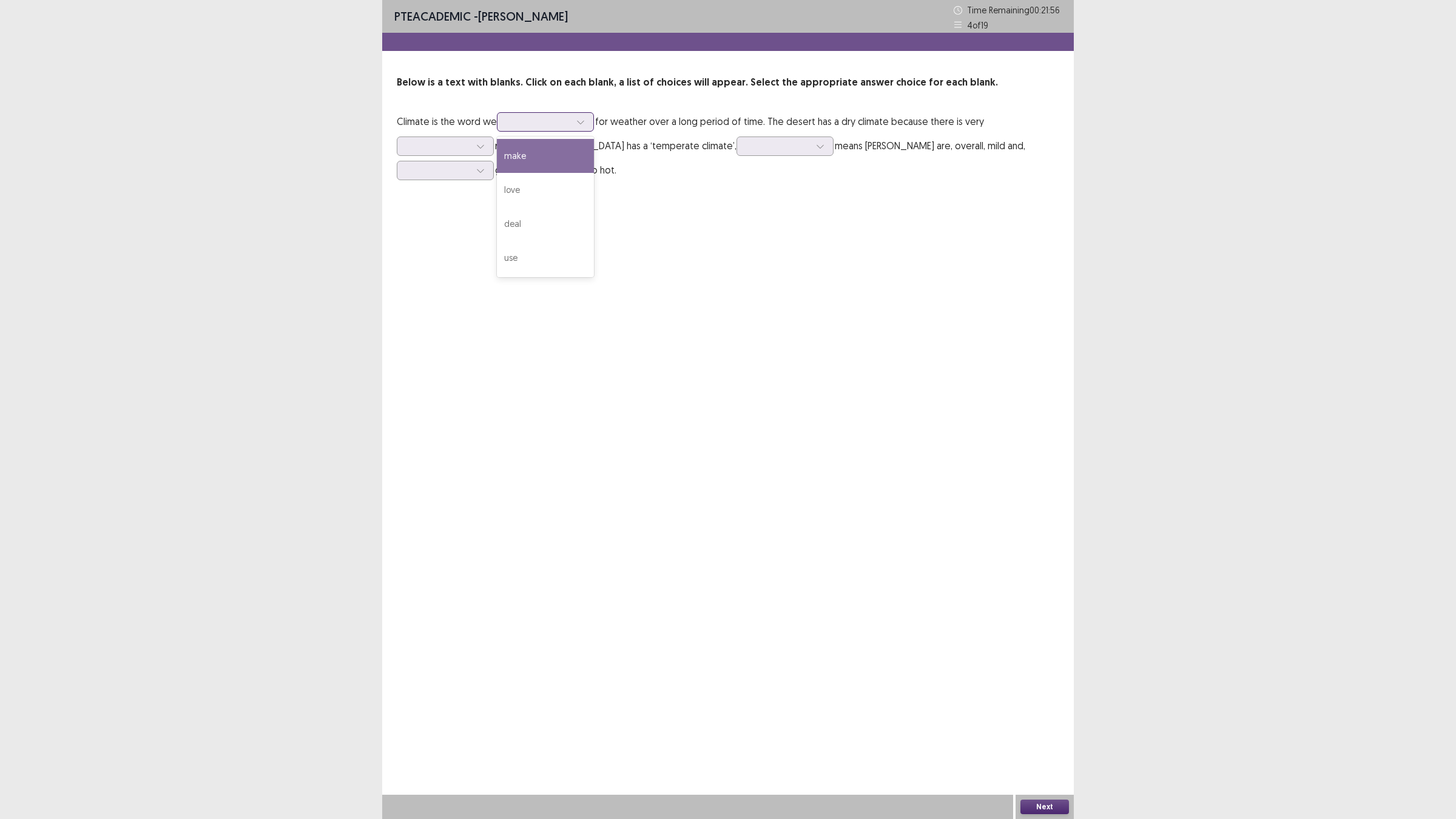
click at [573, 173] on div "make" at bounding box center [546, 156] width 97 height 34
click at [570, 128] on div at bounding box center [538, 121] width 63 height 11
click at [557, 275] on div "use" at bounding box center [546, 258] width 97 height 34
click at [490, 156] on div at bounding box center [480, 146] width 18 height 18
click at [494, 299] on div "little" at bounding box center [446, 282] width 97 height 34
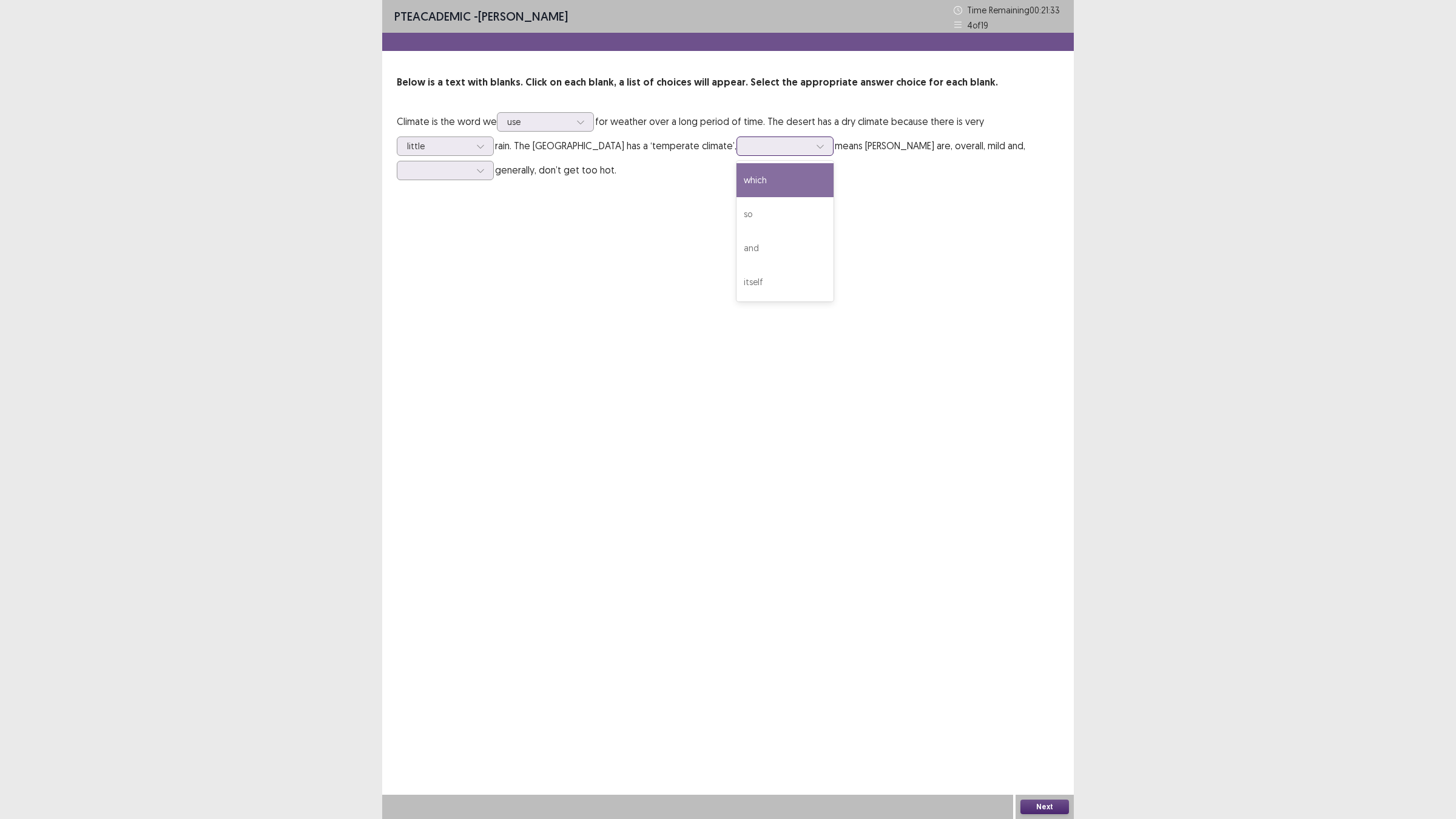
click at [797, 152] on div at bounding box center [778, 146] width 63 height 11
click at [804, 197] on div "which" at bounding box center [785, 180] width 97 height 34
click at [470, 176] on div at bounding box center [438, 170] width 63 height 11
click at [484, 323] on div "[PERSON_NAME]" at bounding box center [446, 306] width 97 height 34
click at [526, 182] on p "Climate is the word we use for weather over a long period of time. The desert h…" at bounding box center [728, 145] width 663 height 73
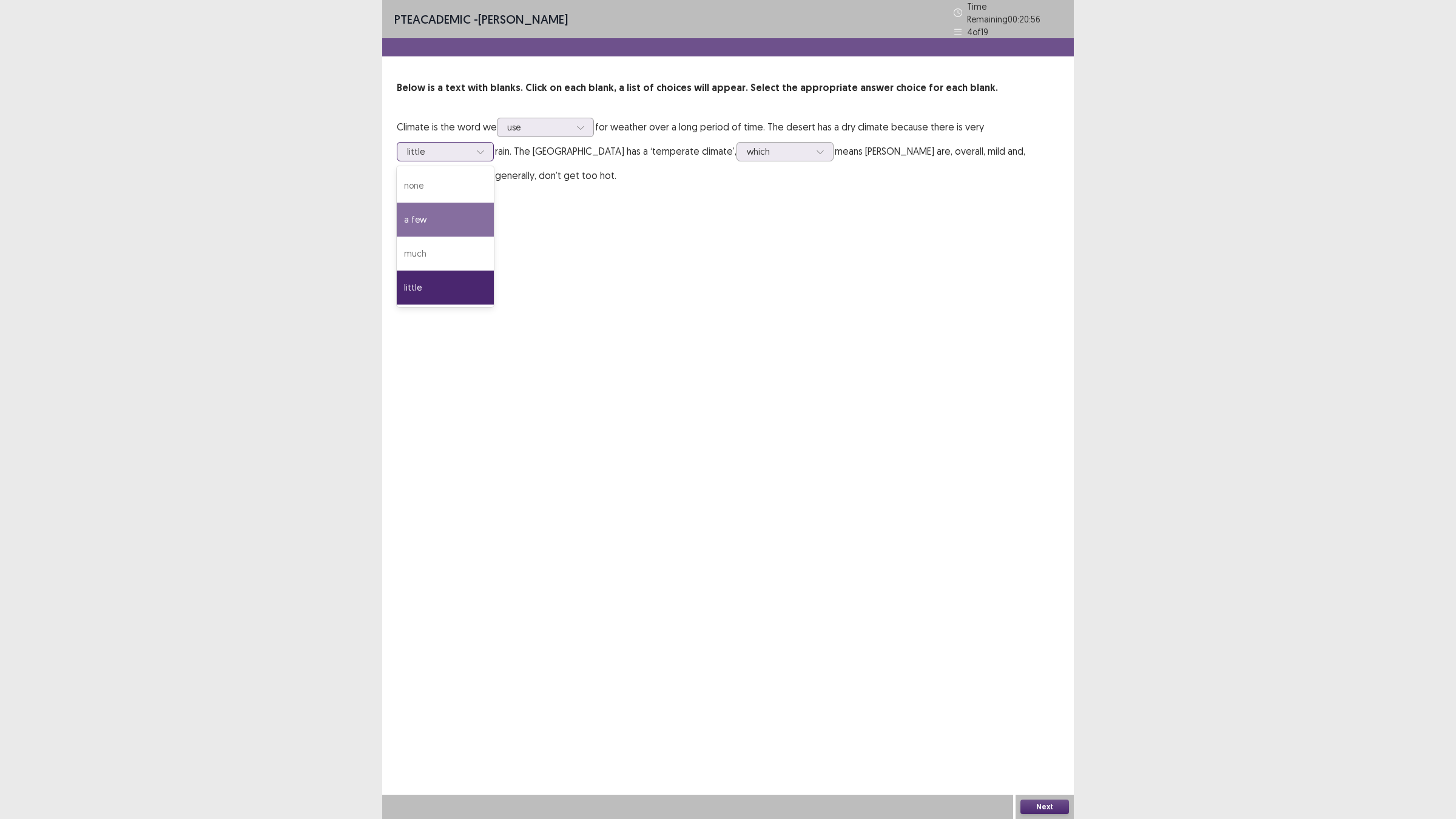
click at [494, 236] on div "a few" at bounding box center [446, 220] width 97 height 34
click at [471, 160] on div "a few" at bounding box center [438, 152] width 65 height 18
click at [494, 304] on div "little" at bounding box center [446, 287] width 97 height 34
click at [1045, 722] on button "Next" at bounding box center [1045, 806] width 49 height 14
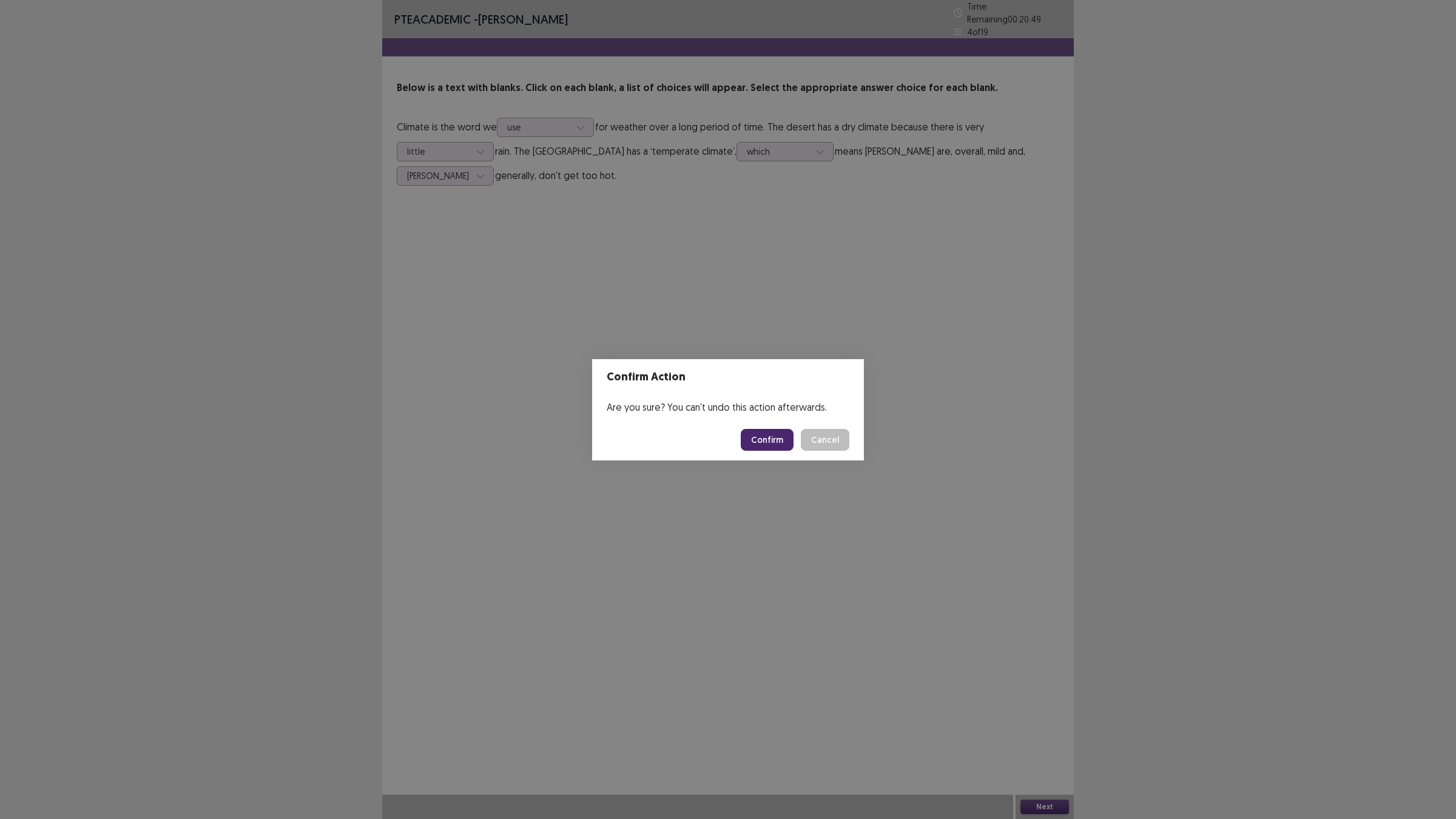
click at [756, 446] on button "Confirm" at bounding box center [768, 439] width 53 height 22
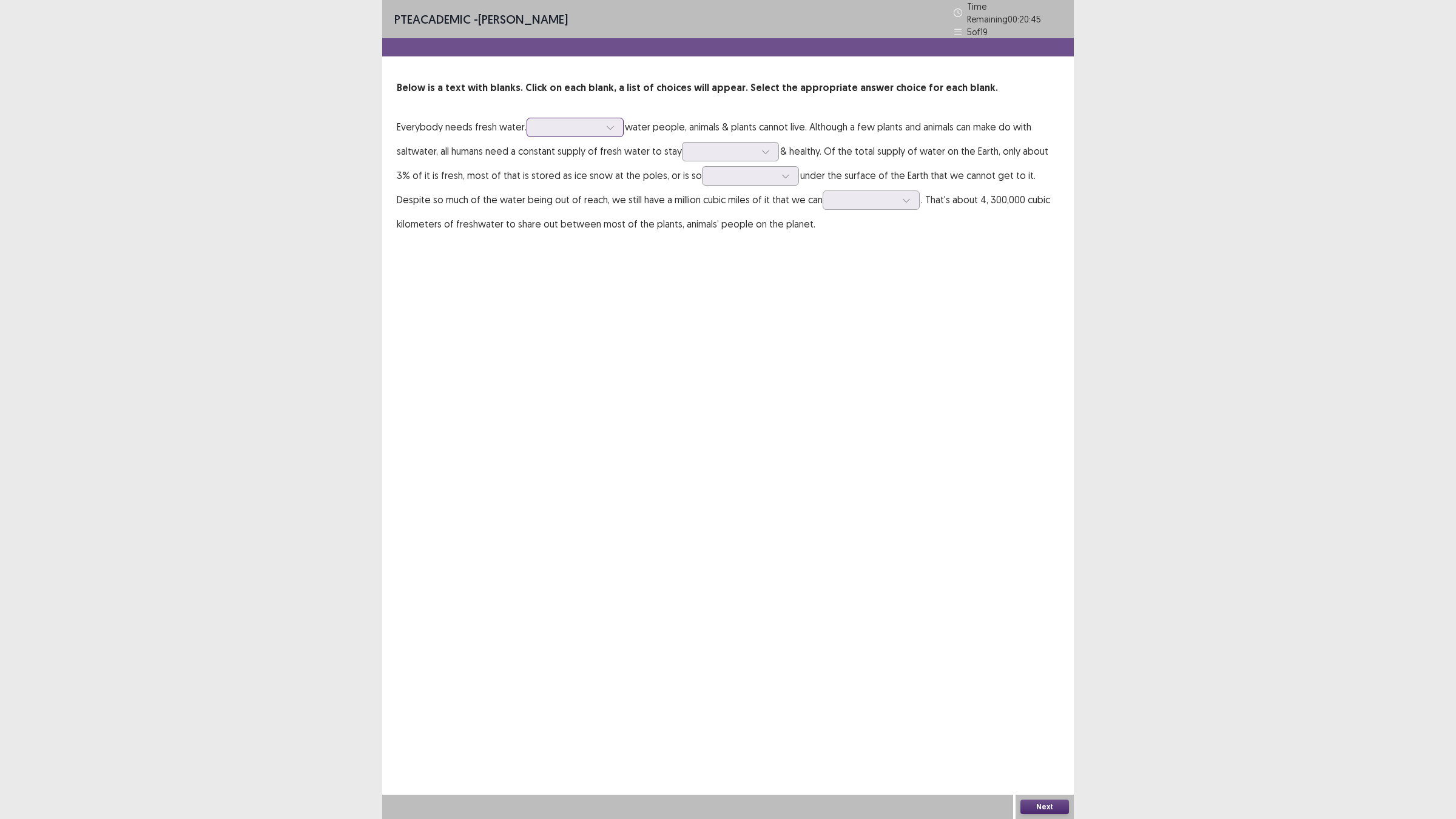
click at [600, 133] on div at bounding box center [568, 127] width 63 height 11
drag, startPoint x: 614, startPoint y: 204, endPoint x: 620, endPoint y: 212, distance: 10.0
click at [620, 178] on div "Without" at bounding box center [575, 161] width 97 height 34
click at [756, 157] on div at bounding box center [724, 151] width 63 height 11
click at [780, 203] on div "fit" at bounding box center [731, 185] width 97 height 34
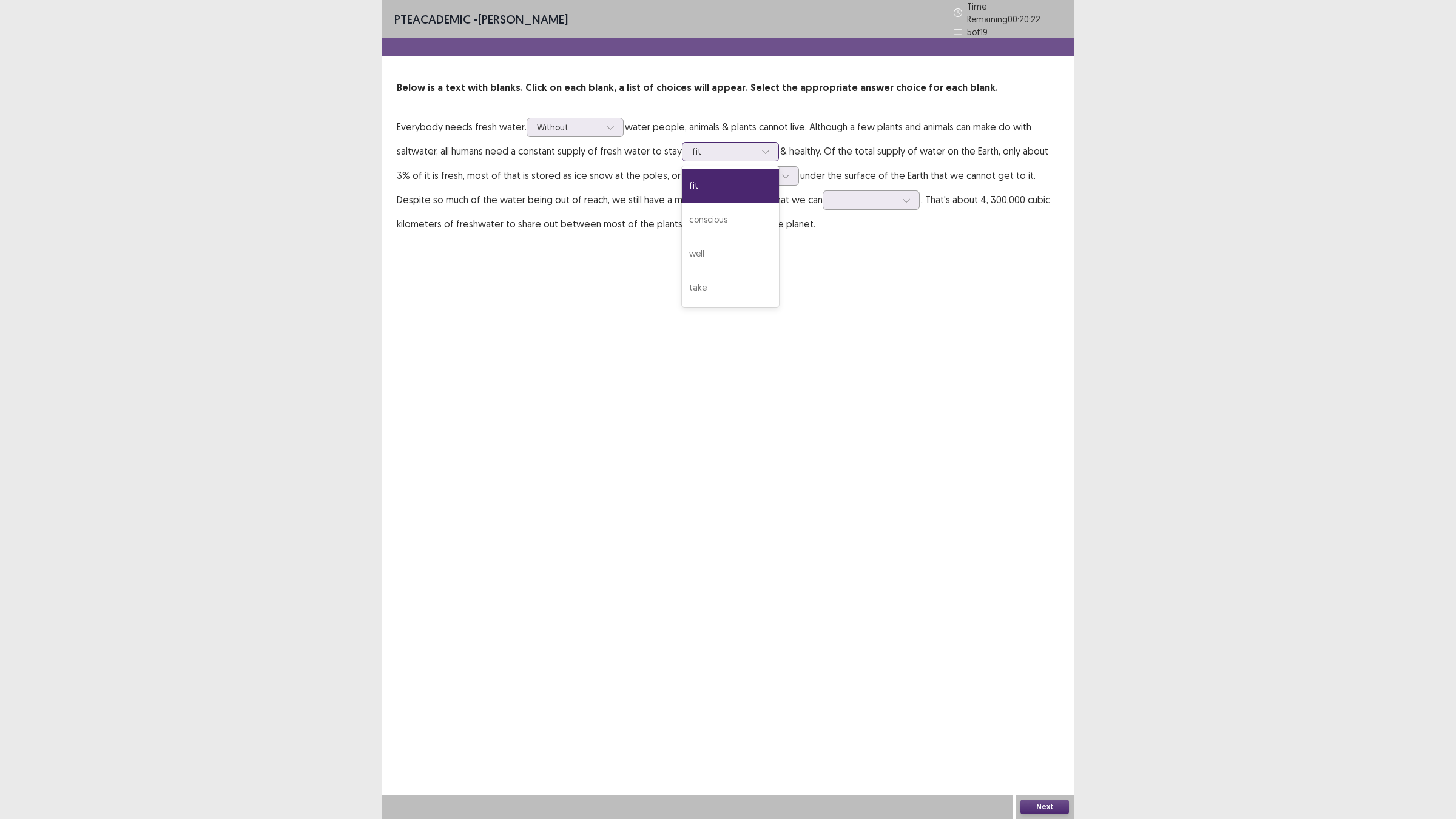
click at [756, 157] on div at bounding box center [724, 151] width 63 height 11
click at [361, 386] on div "PTE academic - [PERSON_NAME] Time Remaining 00 : 20 : 20 5 of 19 Below is a tex…" at bounding box center [728, 410] width 1456 height 819
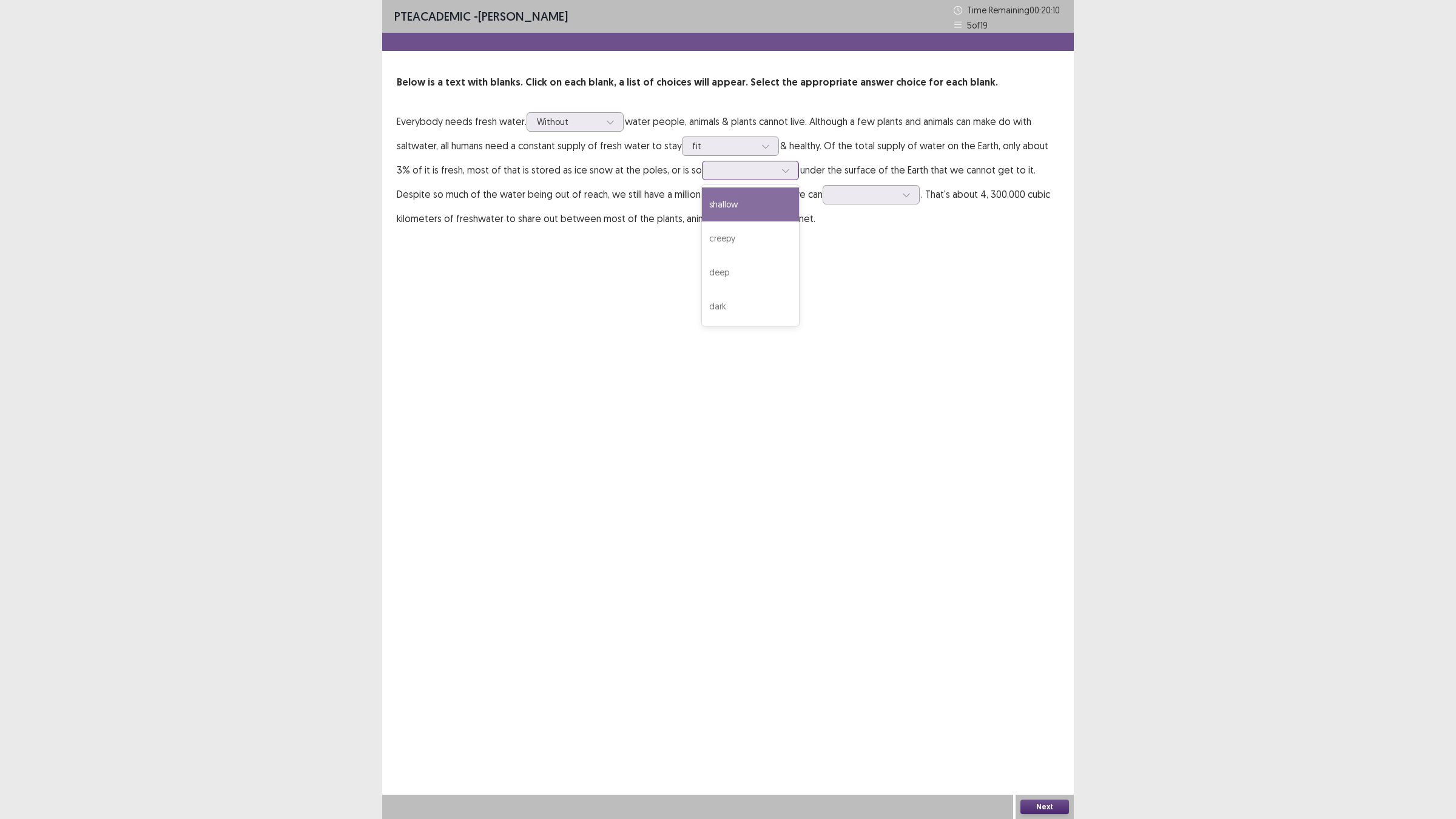
click at [777, 180] on div at bounding box center [786, 170] width 18 height 18
click at [702, 289] on div "deep" at bounding box center [751, 272] width 97 height 34
click at [833, 200] on div at bounding box center [864, 194] width 63 height 11
click at [823, 246] on div "use" at bounding box center [871, 228] width 97 height 34
click at [823, 204] on div "use" at bounding box center [871, 195] width 97 height 19
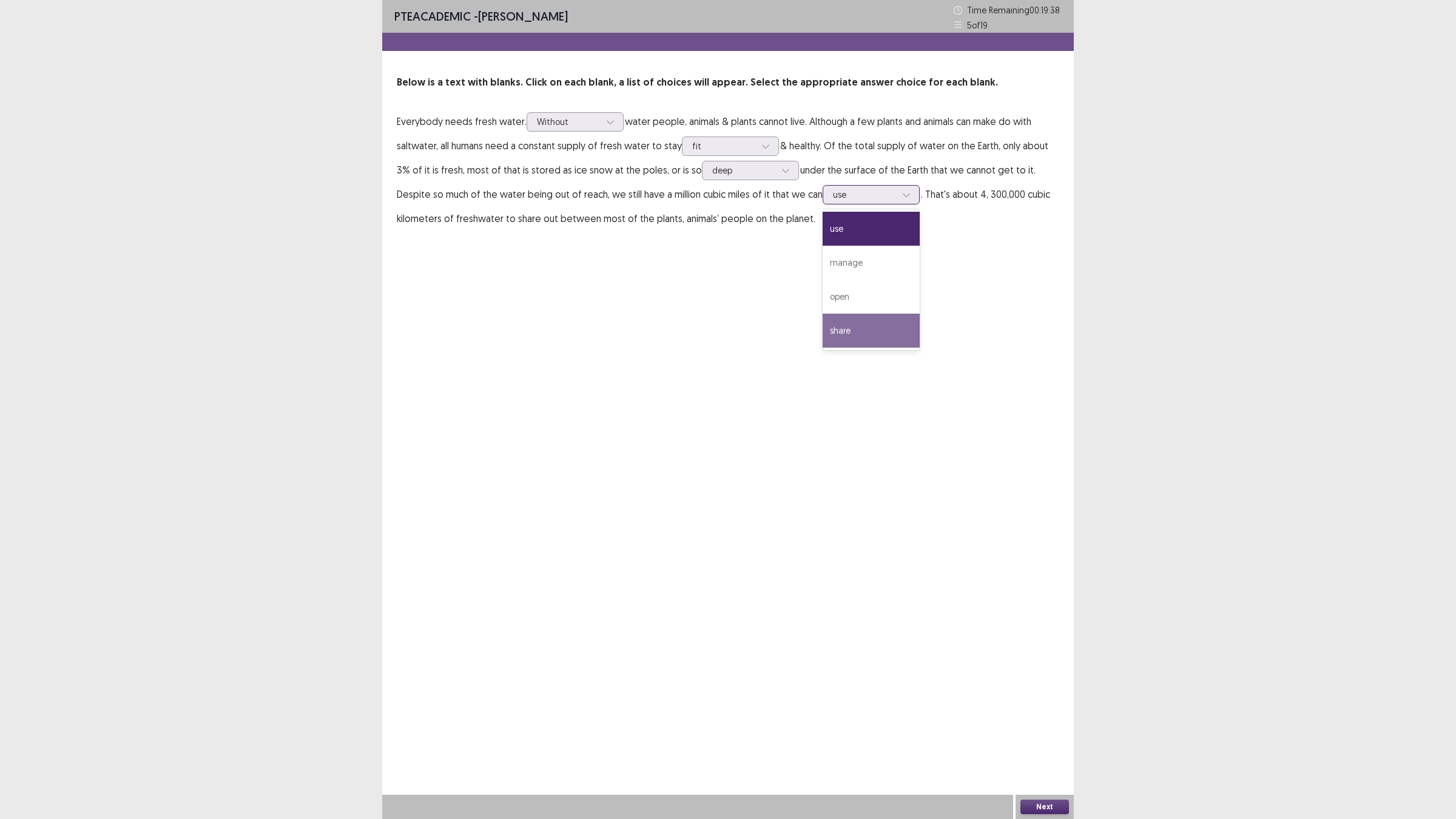
click at [823, 347] on div "share" at bounding box center [871, 330] width 97 height 34
click at [1047, 722] on button "Next" at bounding box center [1045, 806] width 49 height 14
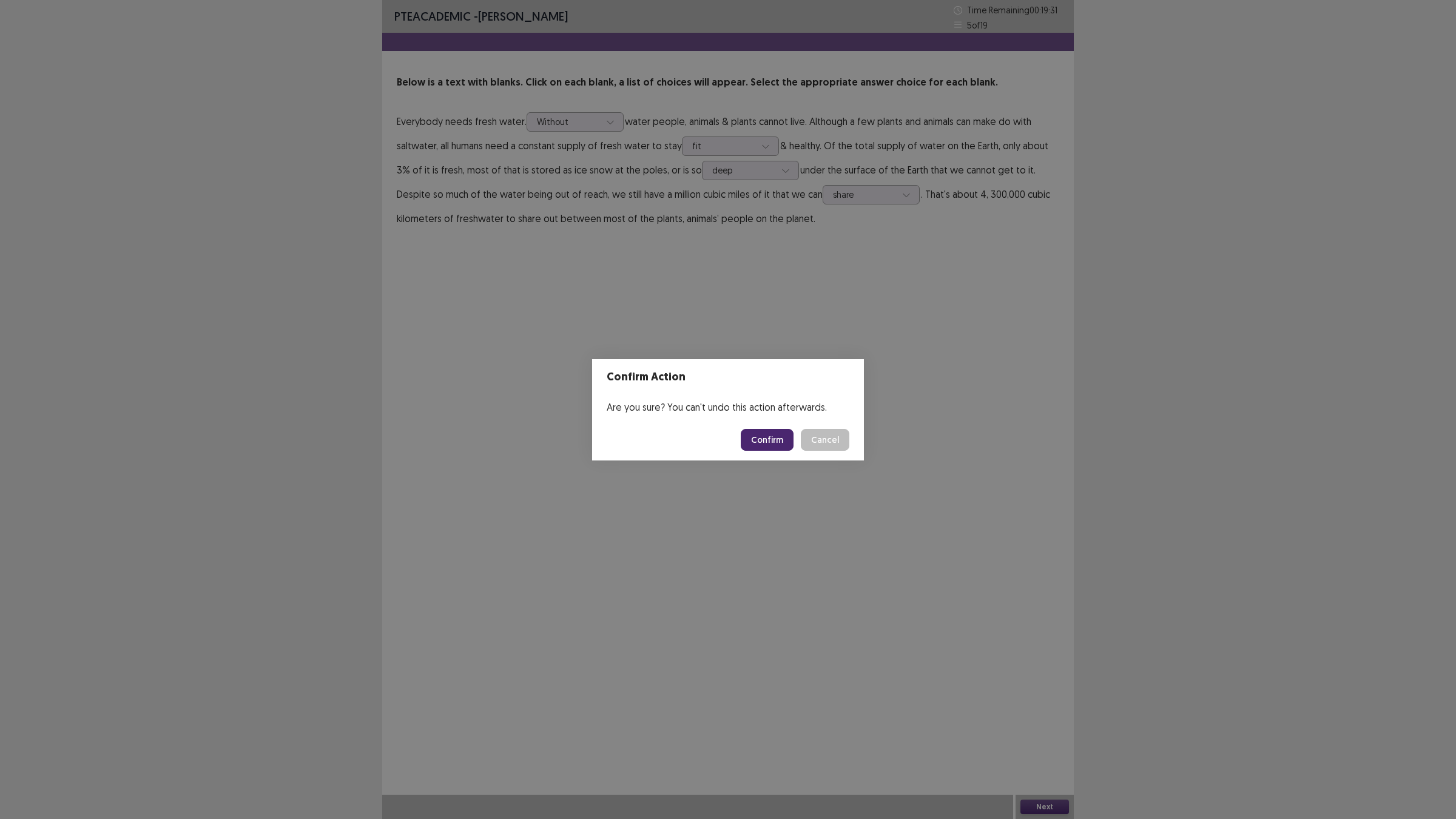
click at [772, 449] on button "Confirm" at bounding box center [768, 439] width 53 height 22
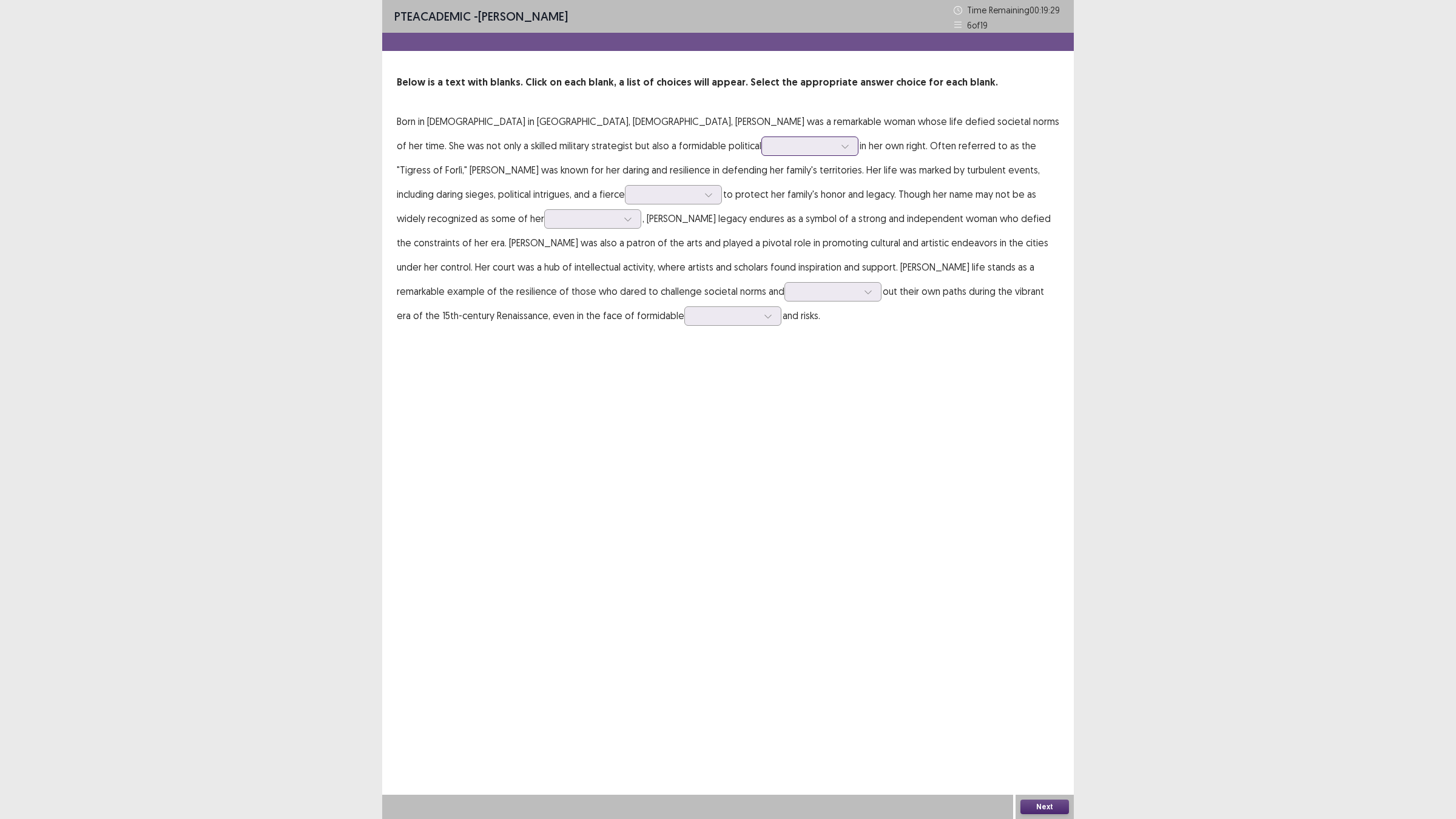
click at [790, 152] on div at bounding box center [803, 146] width 63 height 11
click at [777, 197] on div "figure" at bounding box center [811, 180] width 97 height 34
click at [809, 152] on div at bounding box center [803, 146] width 63 height 11
click at [722, 204] on div at bounding box center [674, 195] width 97 height 19
click at [814, 152] on div at bounding box center [803, 146] width 63 height 11
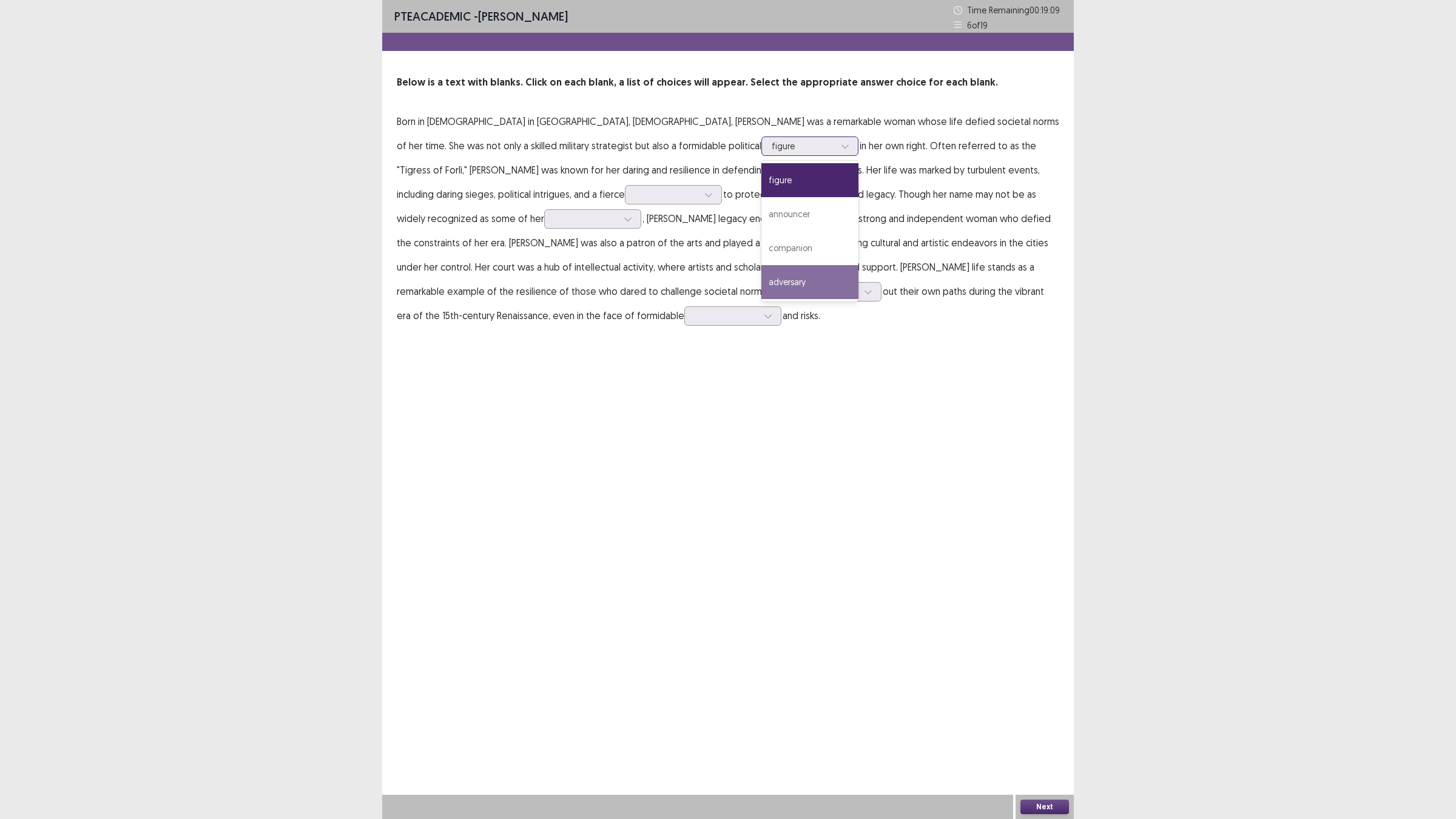
click at [825, 299] on div "adversary" at bounding box center [811, 282] width 97 height 34
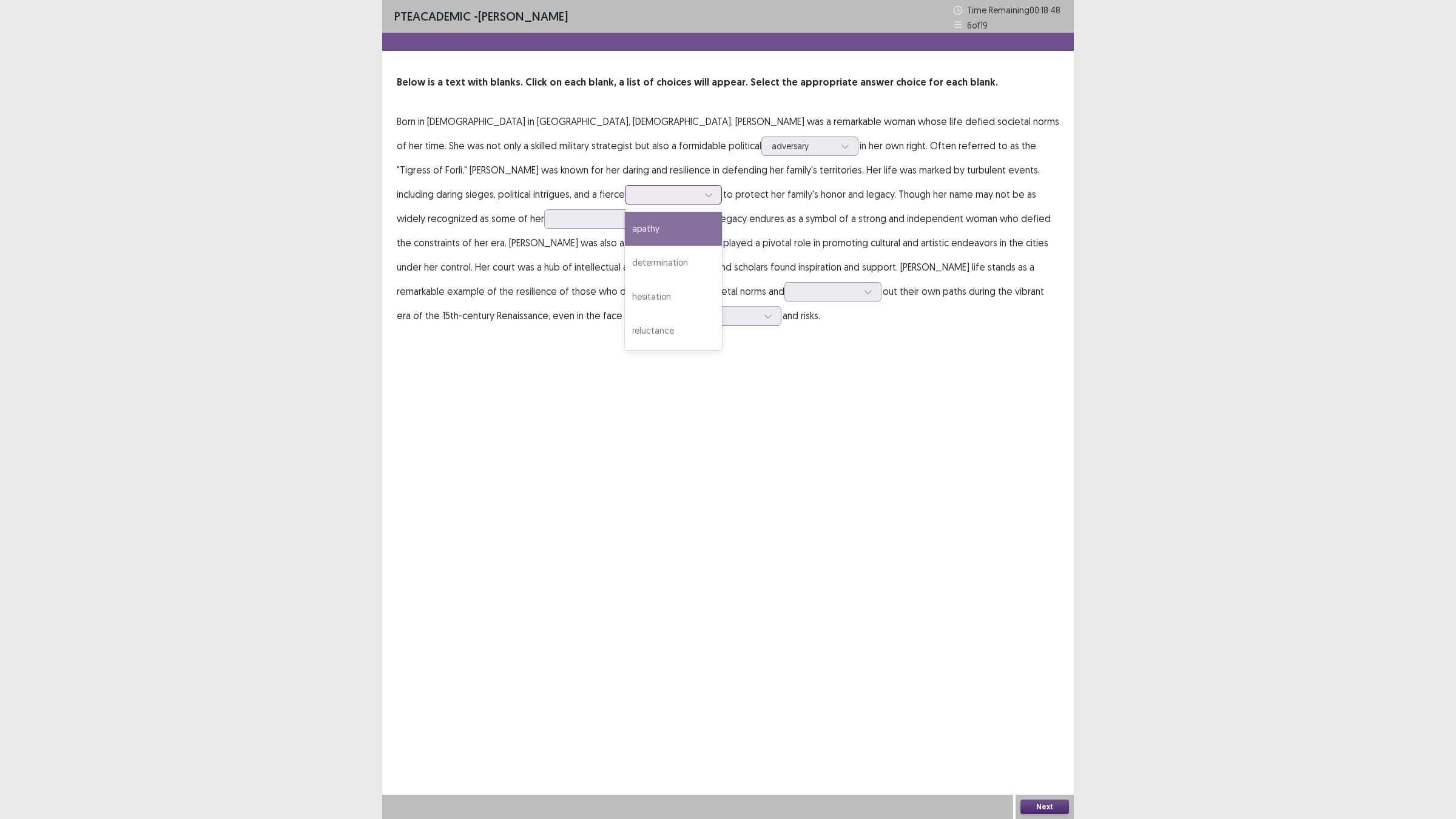
click at [700, 201] on div at bounding box center [667, 194] width 65 height 14
click at [722, 279] on div "determination" at bounding box center [674, 263] width 97 height 34
click at [619, 226] on div at bounding box center [586, 218] width 65 height 14
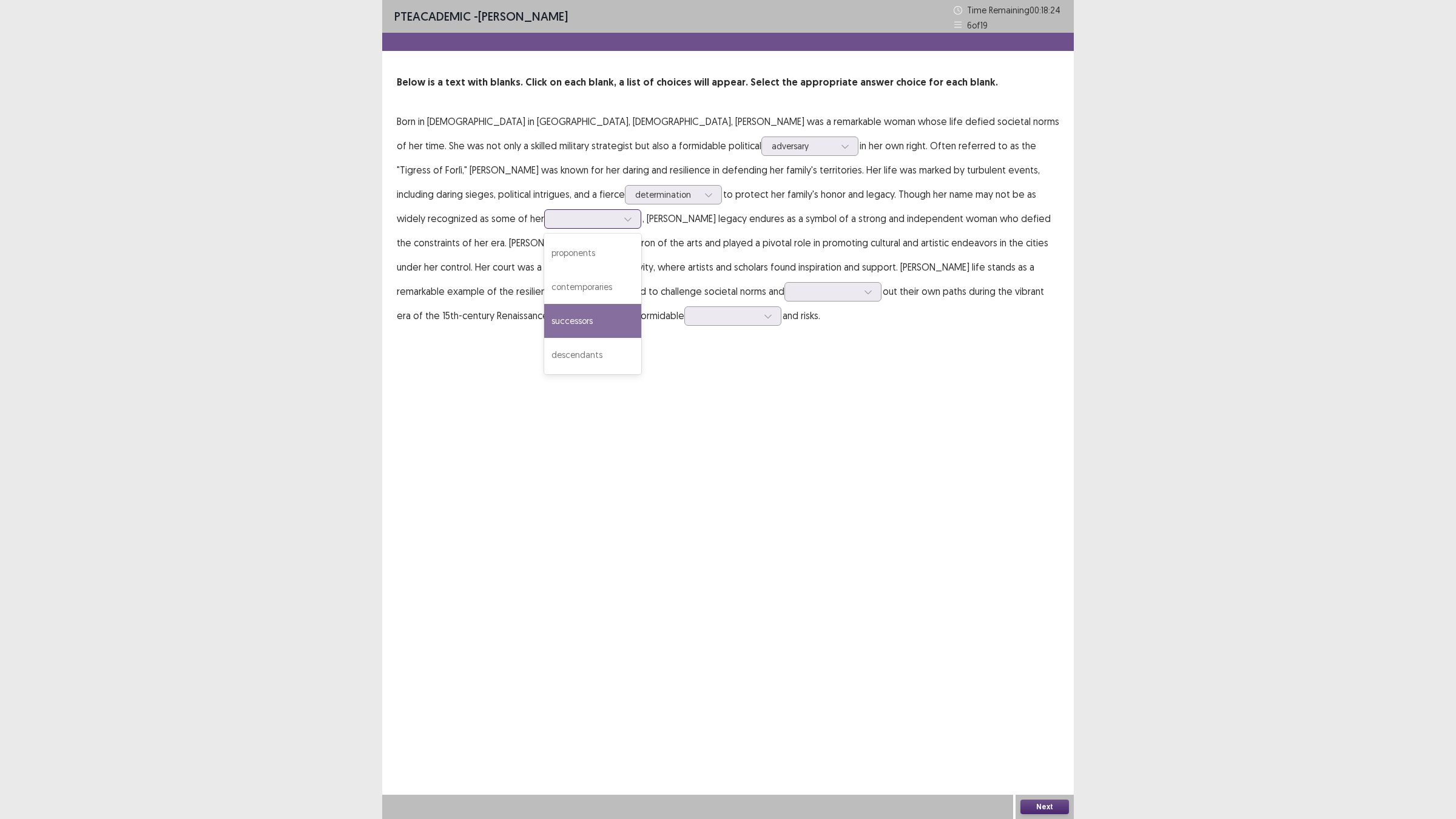
click at [641, 338] on div "successors" at bounding box center [593, 321] width 97 height 34
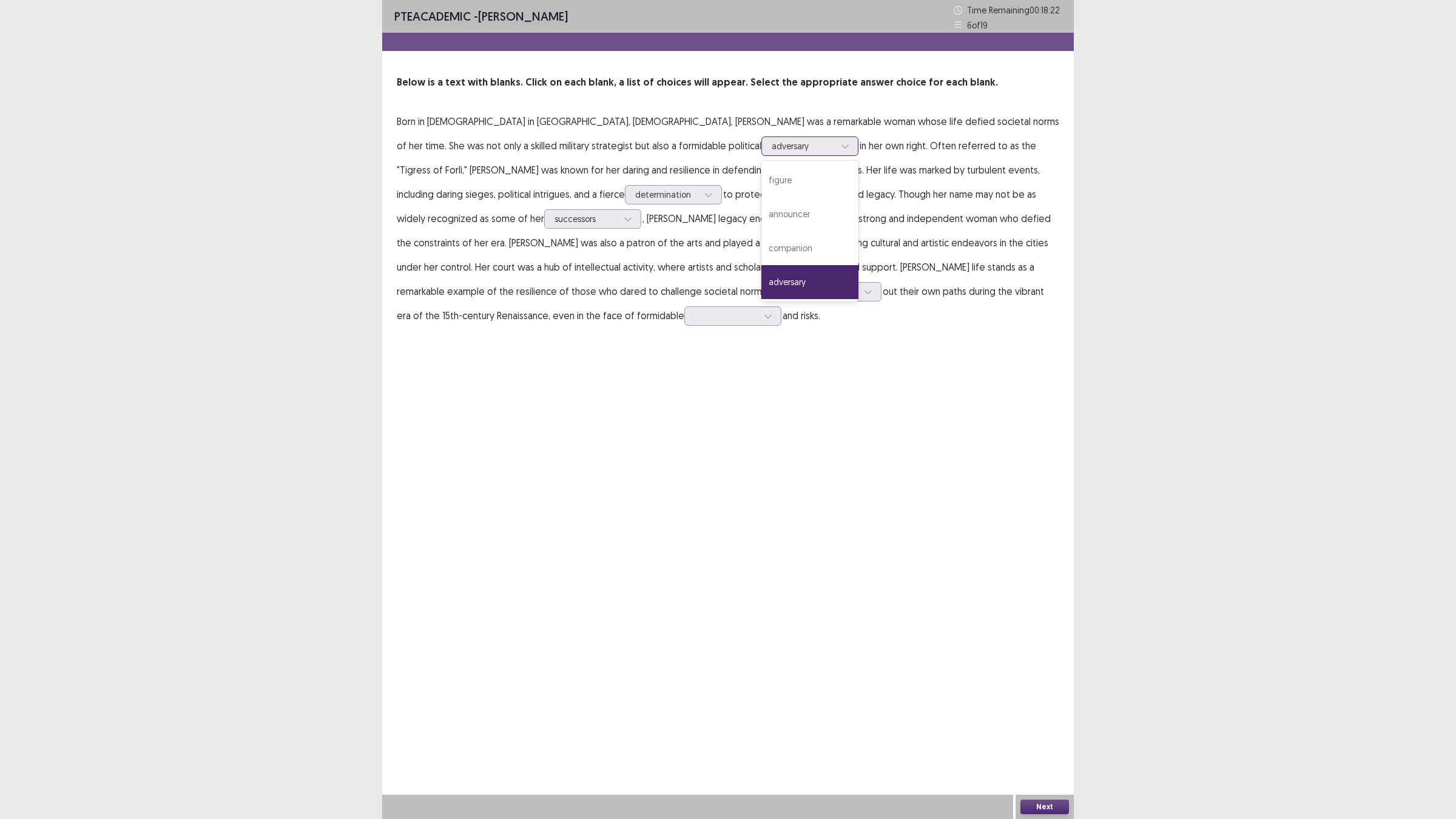
click at [811, 152] on div at bounding box center [803, 146] width 63 height 11
click at [778, 197] on div "figure" at bounding box center [811, 180] width 97 height 34
drag, startPoint x: 435, startPoint y: 450, endPoint x: 434, endPoint y: 444, distance: 6.1
click at [795, 297] on div at bounding box center [826, 291] width 63 height 11
click at [784, 342] on div "carve" at bounding box center [833, 326] width 97 height 34
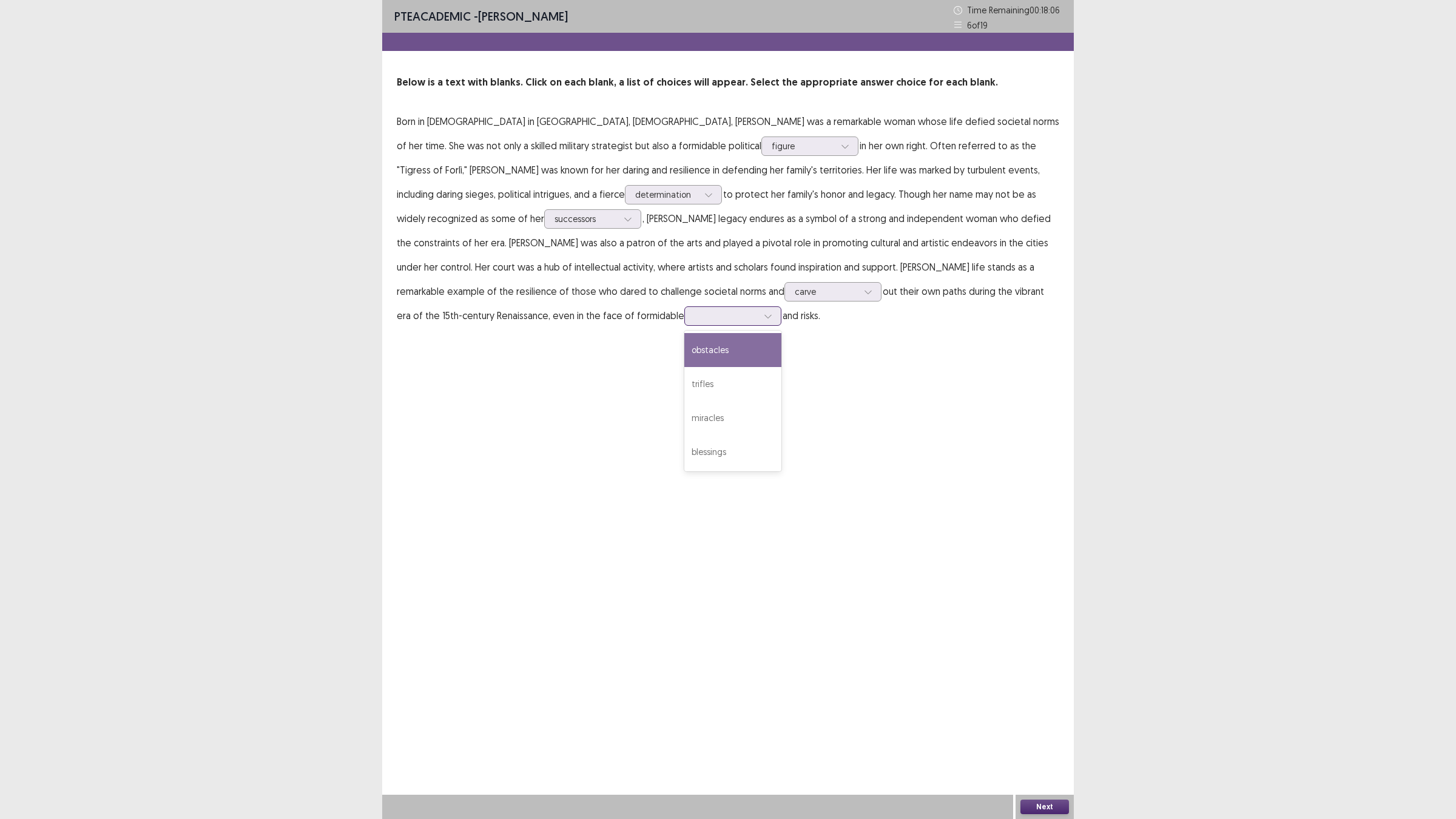
drag, startPoint x: 513, startPoint y: 477, endPoint x: 511, endPoint y: 467, distance: 10.2
click at [693, 322] on div at bounding box center [726, 315] width 65 height 14
click at [684, 367] on div "obstacles" at bounding box center [733, 350] width 97 height 34
click at [1036, 722] on button "Next" at bounding box center [1045, 806] width 49 height 14
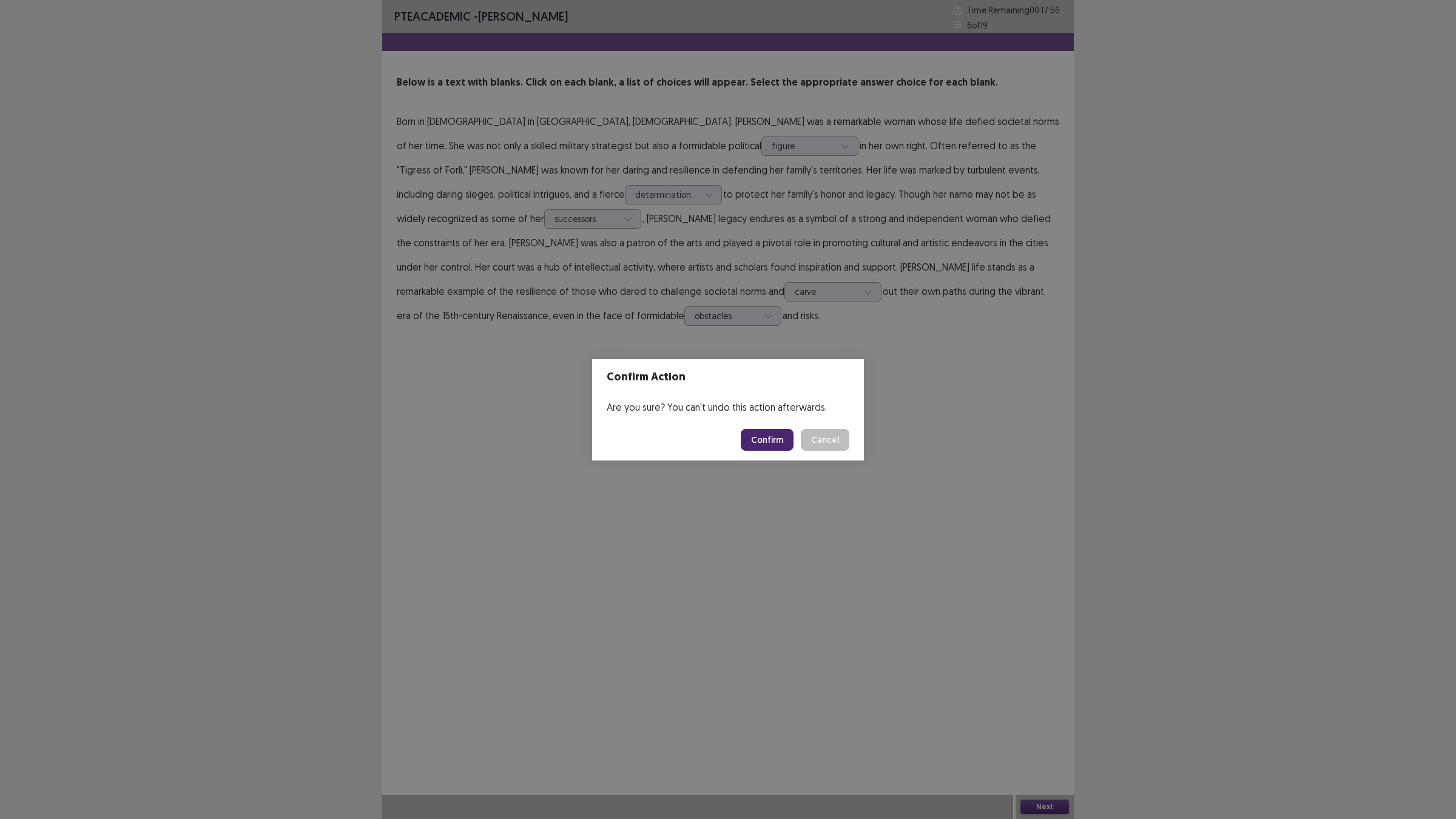
click at [778, 447] on button "Confirm" at bounding box center [768, 439] width 53 height 22
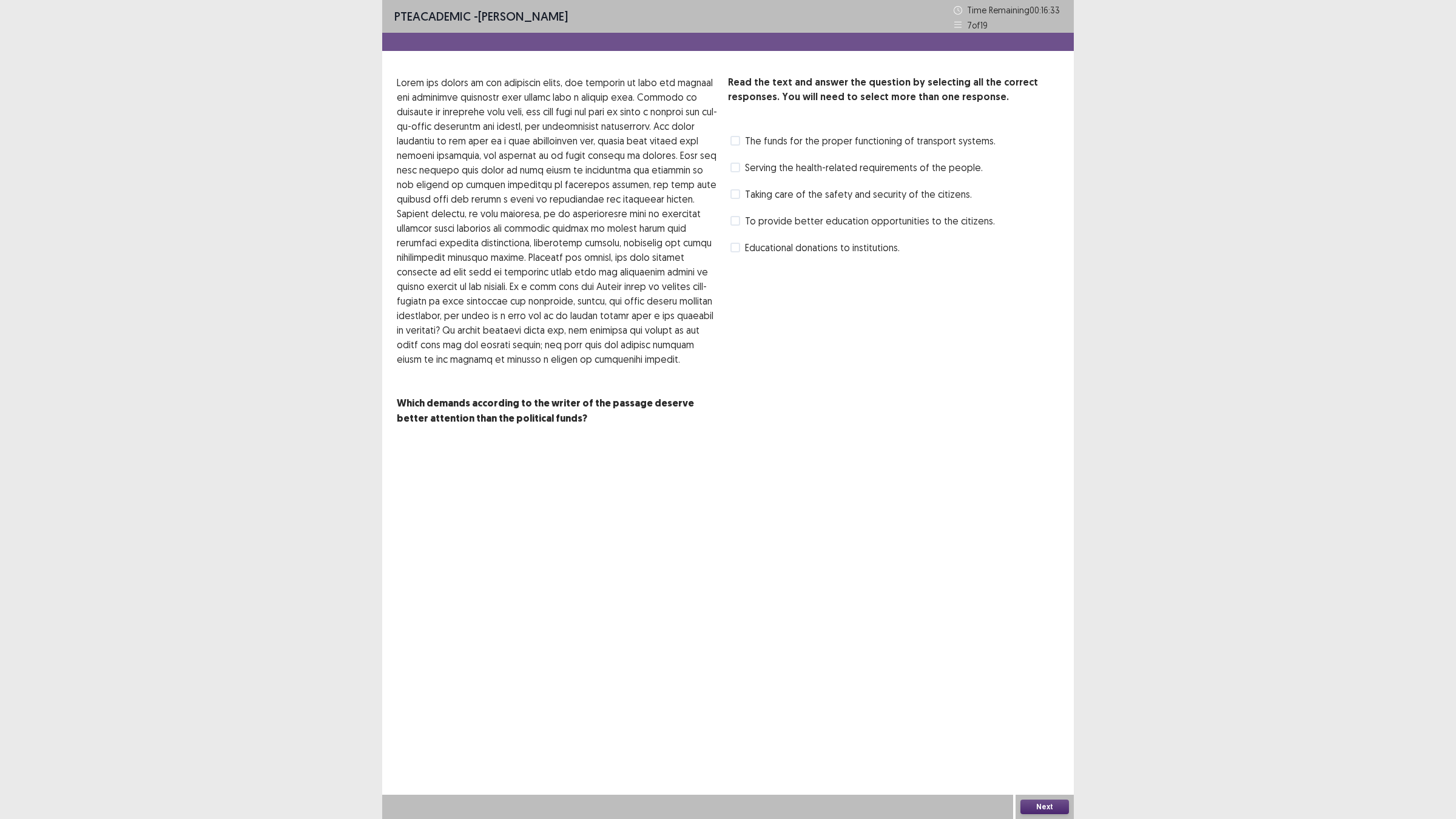
click at [732, 255] on label "Educational donations to institutions." at bounding box center [815, 247] width 169 height 14
click at [744, 231] on div "To provide better education opportunities to the citizens." at bounding box center [862, 220] width 267 height 19
click at [752, 228] on span "To provide better education opportunities to the citizens." at bounding box center [870, 220] width 250 height 14
click at [748, 148] on label "The funds for the proper functioning of transport systems." at bounding box center [863, 140] width 265 height 14
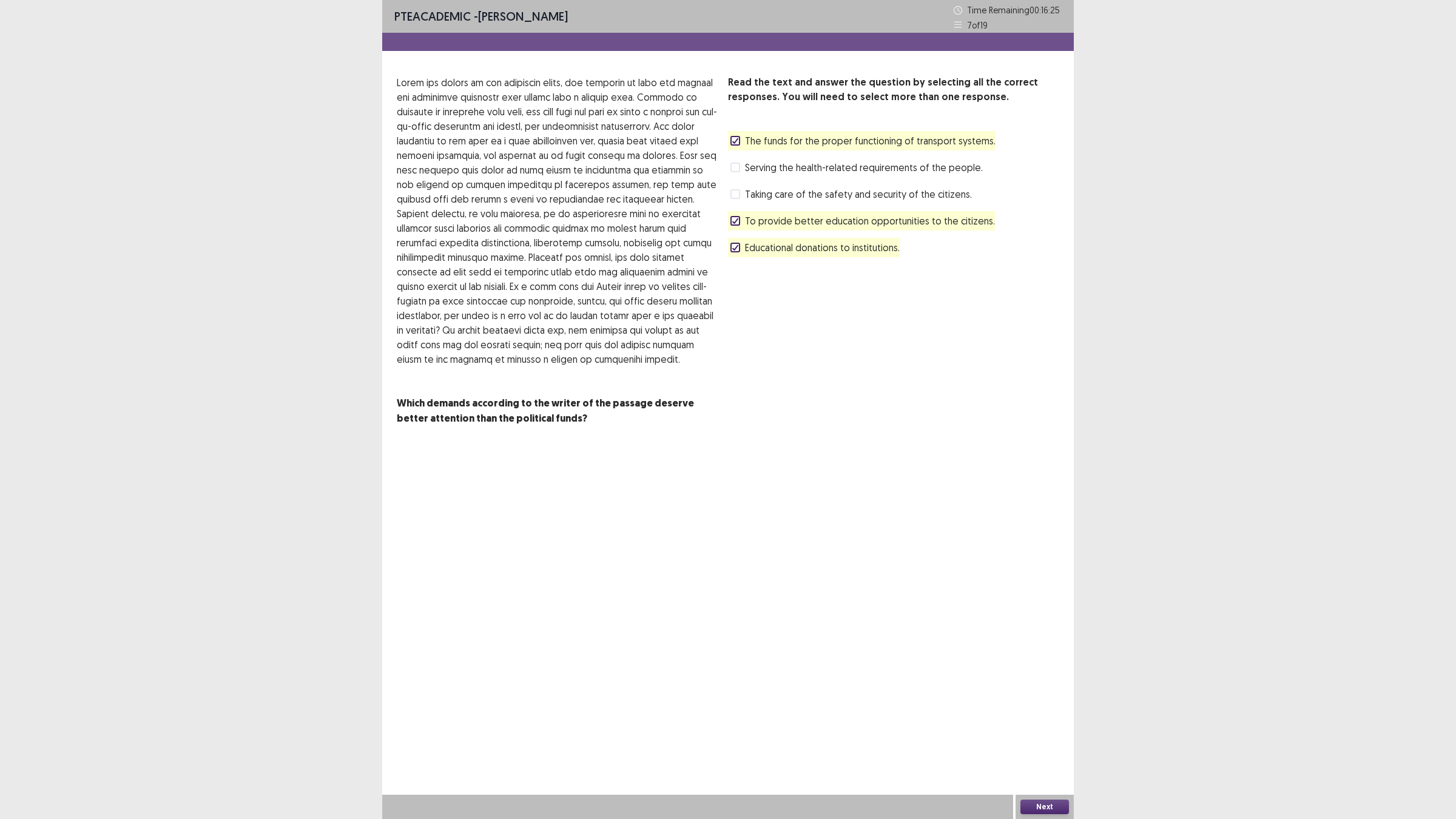
click at [736, 257] on div "Read the text and answer the question by selecting all the correct responses. Y…" at bounding box center [894, 166] width 331 height 182
click at [747, 148] on label "The funds for the proper functioning of transport systems." at bounding box center [863, 140] width 265 height 14
click at [739, 224] on polyline at bounding box center [736, 221] width 6 height 5
click at [726, 338] on div "Read the text and answer the question by selecting all the correct responses. Y…" at bounding box center [728, 250] width 692 height 350
click at [736, 251] on icon at bounding box center [735, 247] width 7 height 6
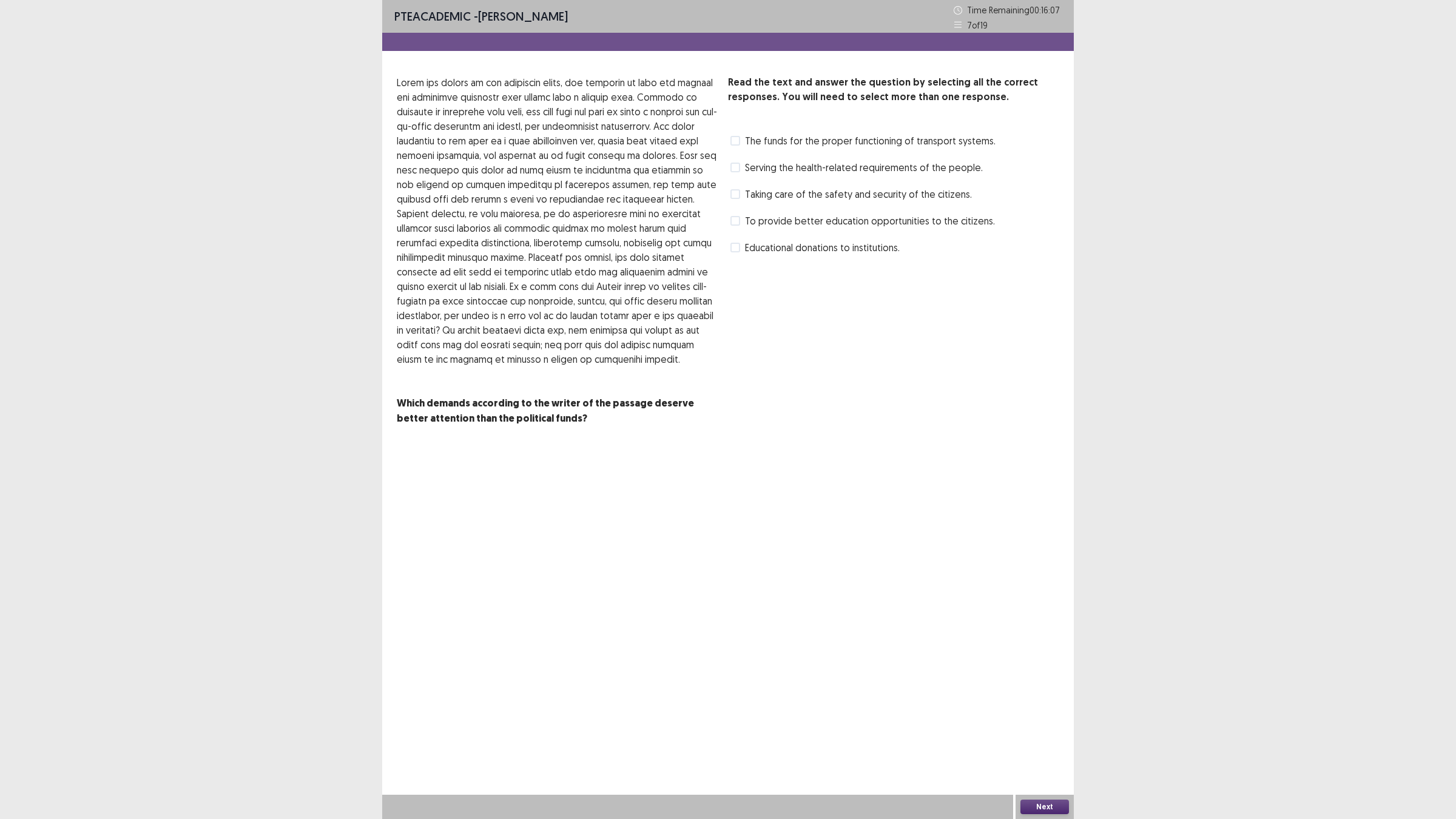
click at [733, 172] on span at bounding box center [736, 168] width 10 height 10
click at [1049, 722] on button "Next" at bounding box center [1045, 806] width 49 height 14
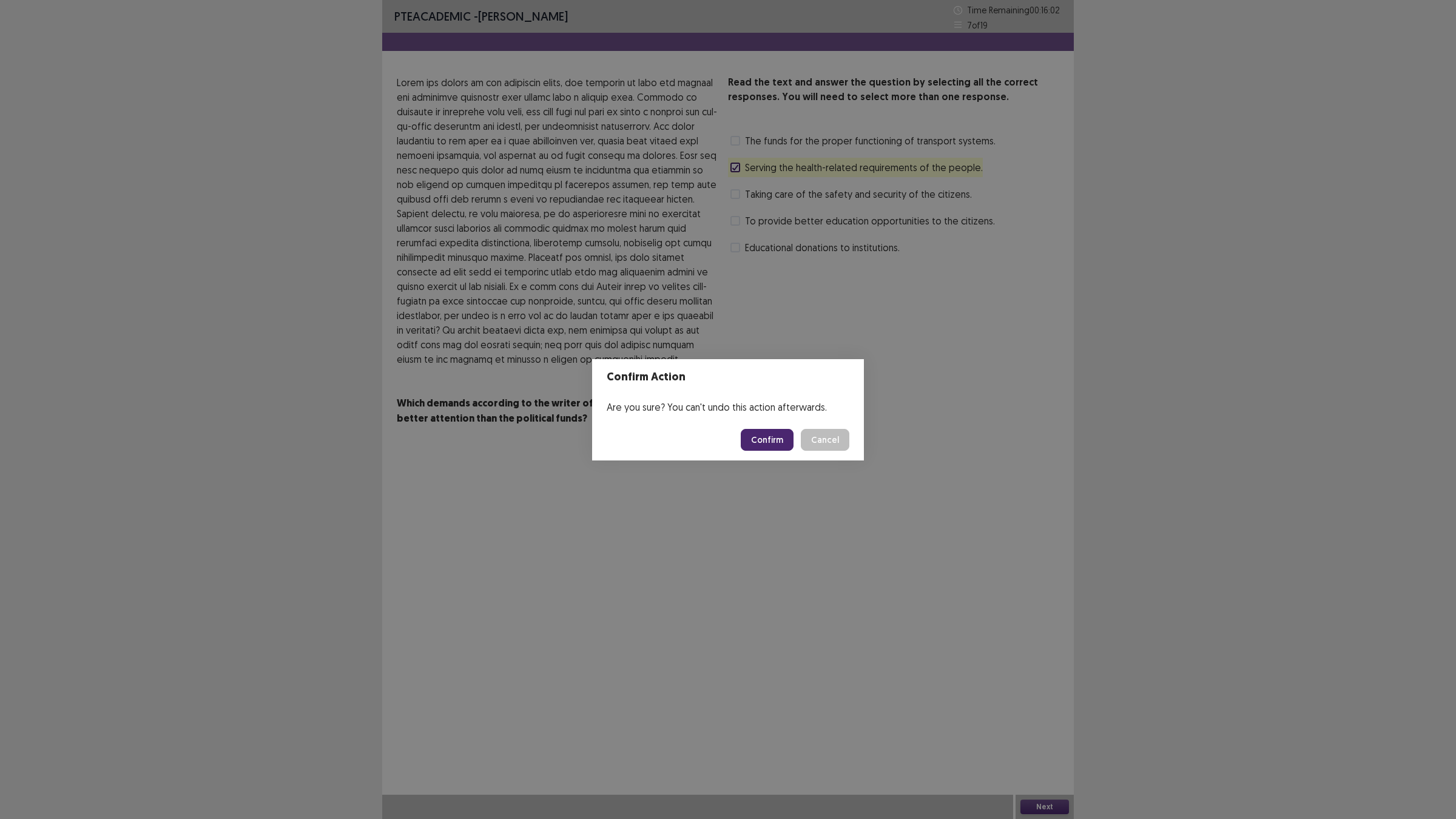
click at [783, 445] on button "Confirm" at bounding box center [768, 439] width 53 height 22
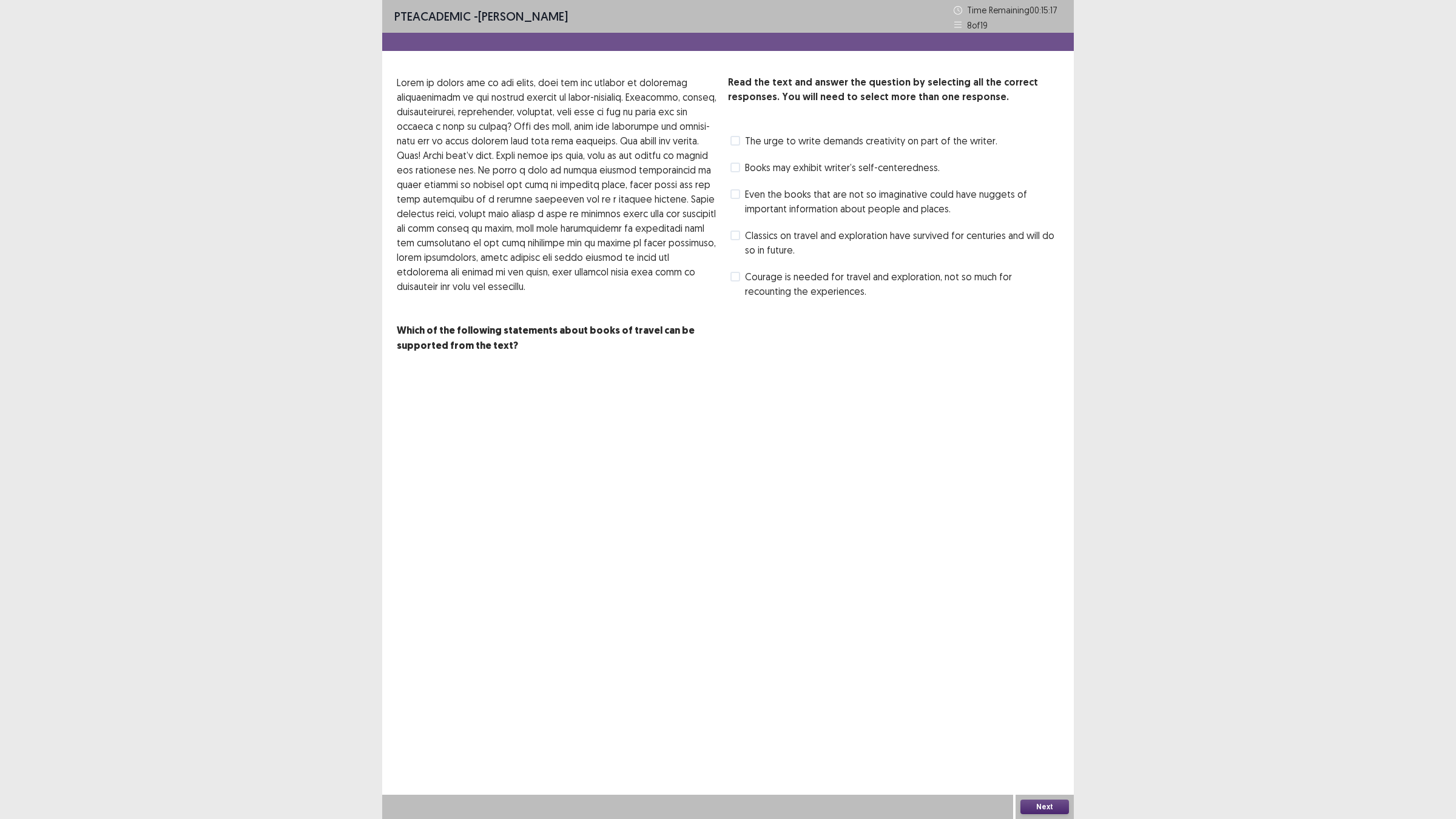
click at [729, 219] on div "Even the books that are not so imaginative could have nuggets of important info…" at bounding box center [894, 201] width 331 height 34
click at [740, 199] on span at bounding box center [736, 194] width 10 height 10
click at [1056, 722] on div "Next" at bounding box center [1045, 806] width 58 height 24
click at [1042, 722] on div "Next" at bounding box center [1045, 806] width 58 height 24
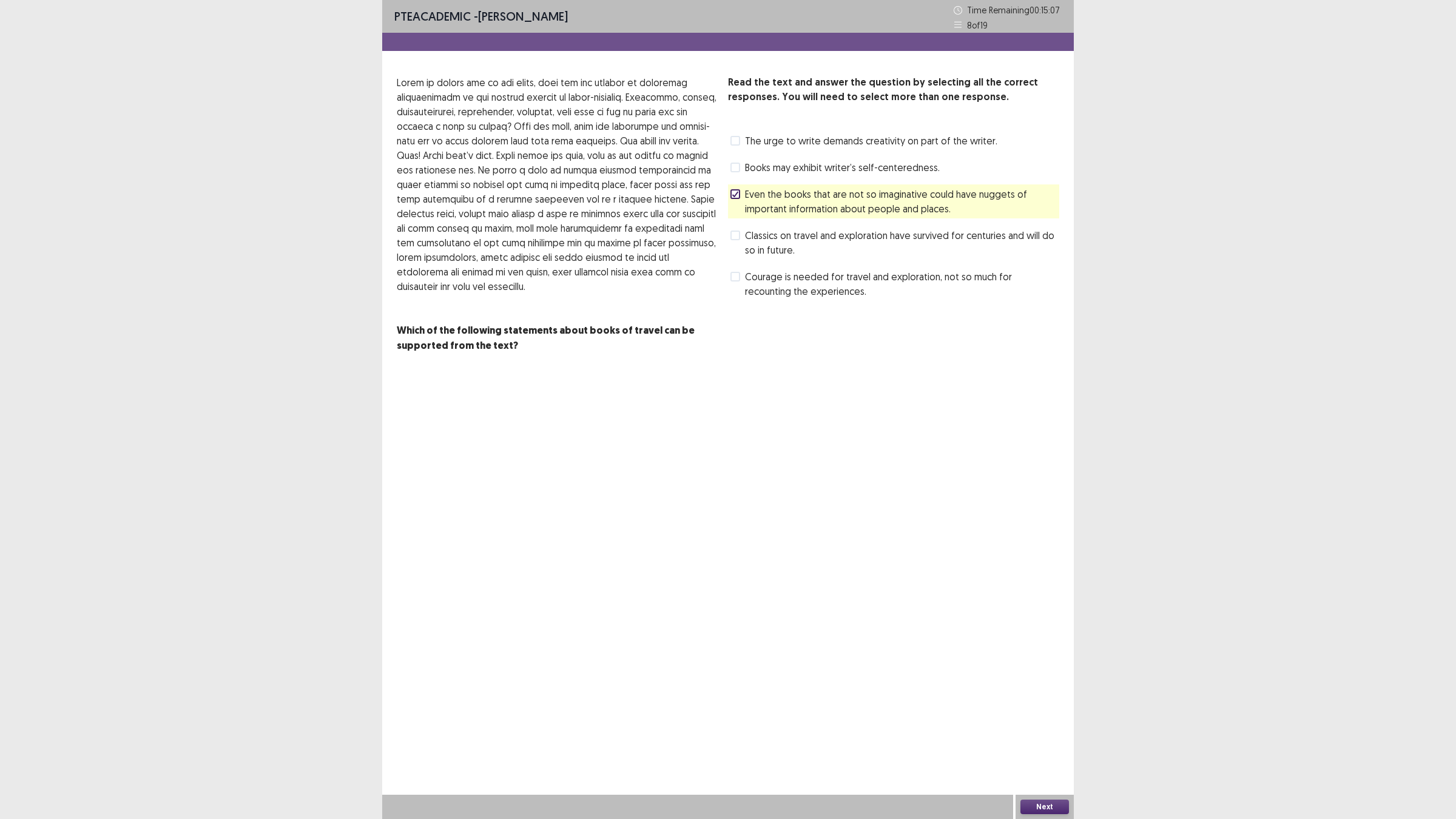
click at [1042, 722] on button "Next" at bounding box center [1045, 806] width 49 height 14
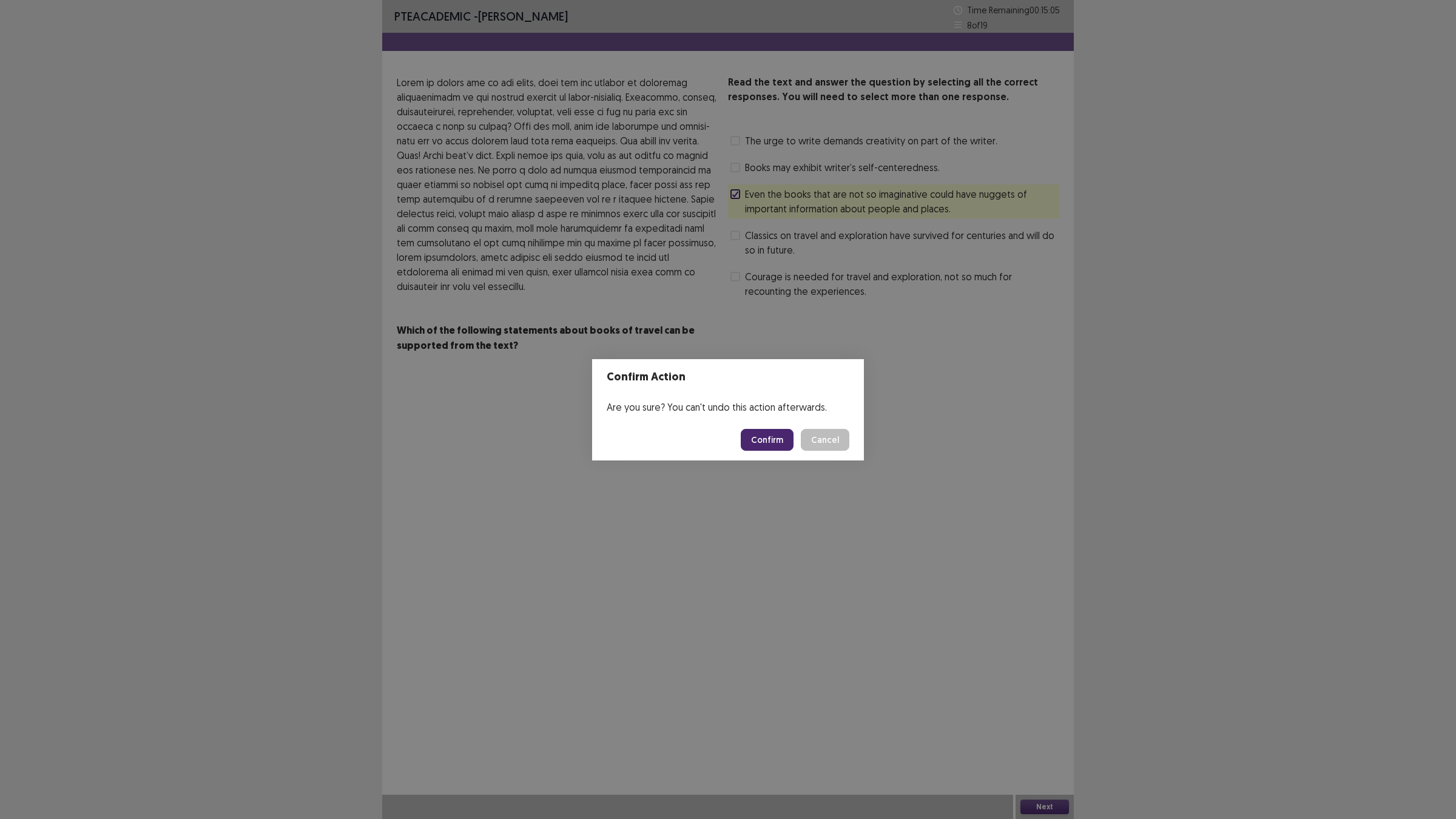
click at [762, 443] on button "Confirm" at bounding box center [768, 439] width 53 height 22
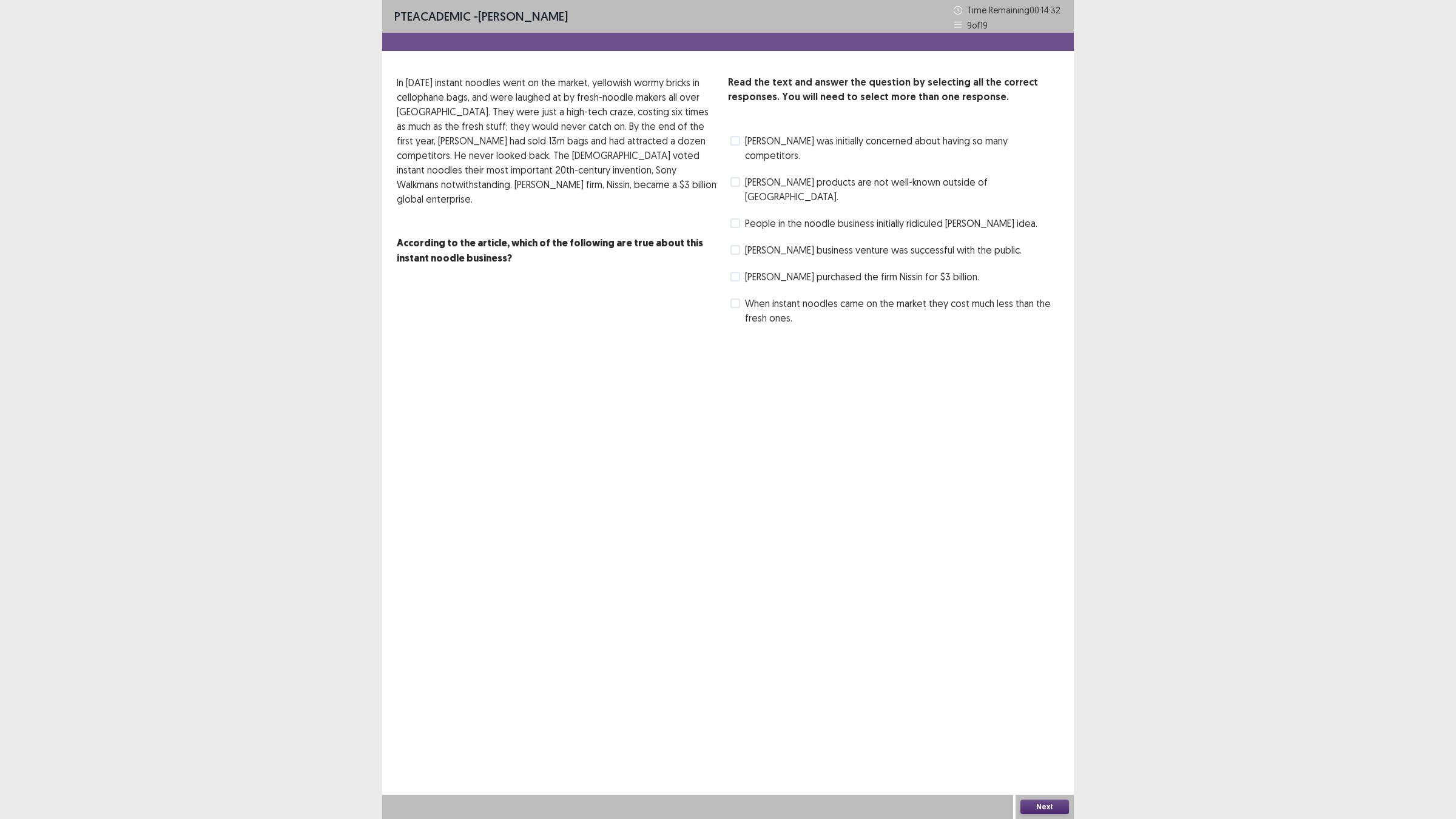
click at [738, 228] on span at bounding box center [736, 224] width 10 height 10
click at [740, 308] on span at bounding box center [736, 303] width 10 height 10
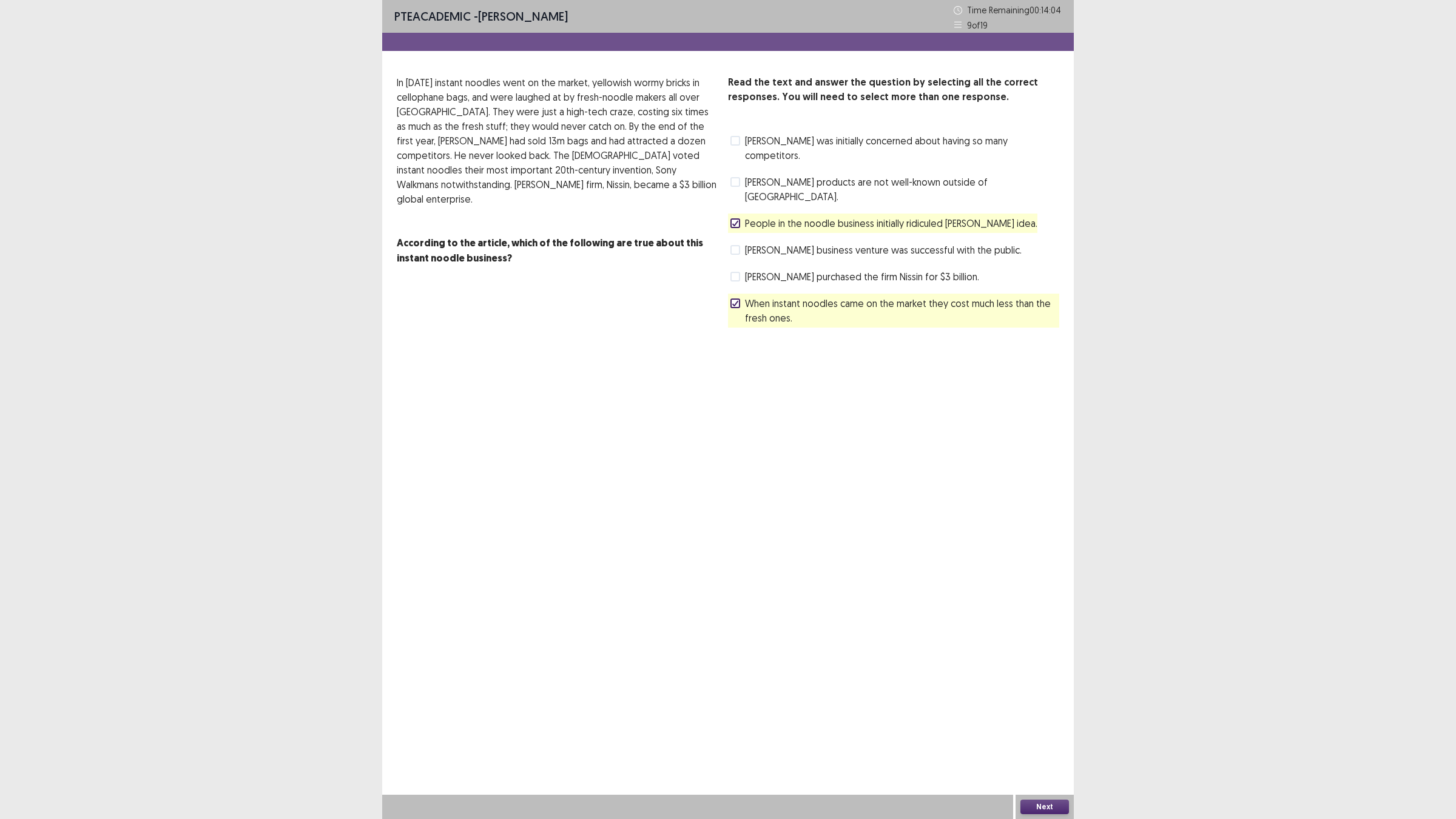
click at [748, 325] on label "When instant noodles came on the market they cost much less than the fresh ones." at bounding box center [895, 311] width 329 height 29
click at [744, 325] on label "When instant noodles came on the market they cost much less than the fresh ones." at bounding box center [895, 311] width 329 height 29
drag, startPoint x: 728, startPoint y: 276, endPoint x: 750, endPoint y: 294, distance: 28.4
click at [747, 233] on div "People in the noodle business initially ridiculed [PERSON_NAME] idea." at bounding box center [883, 223] width 309 height 19
click at [736, 226] on polyline at bounding box center [736, 224] width 6 height 5
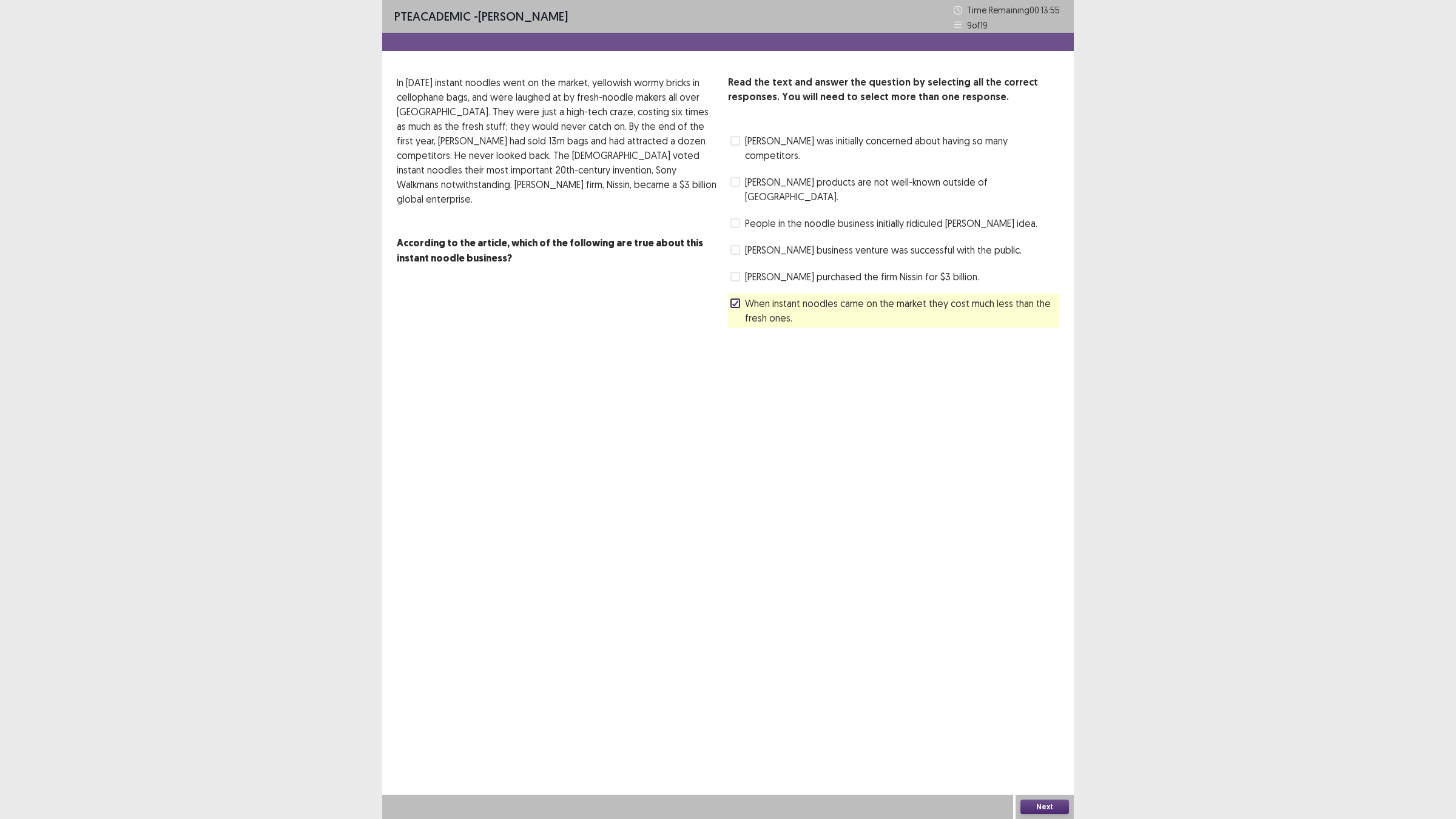
click at [1059, 722] on button "Next" at bounding box center [1045, 806] width 49 height 14
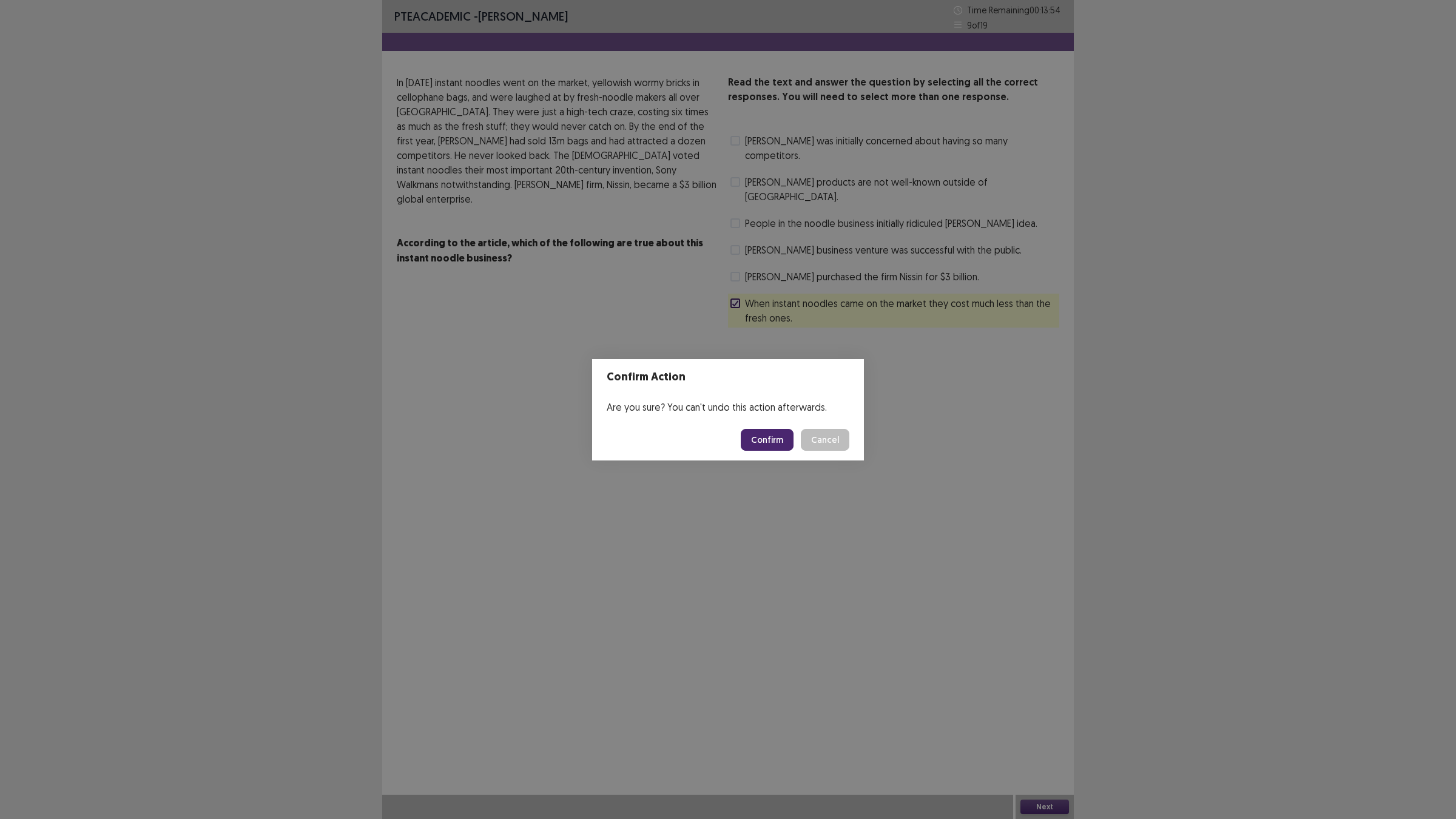
click at [780, 445] on button "Confirm" at bounding box center [768, 439] width 53 height 22
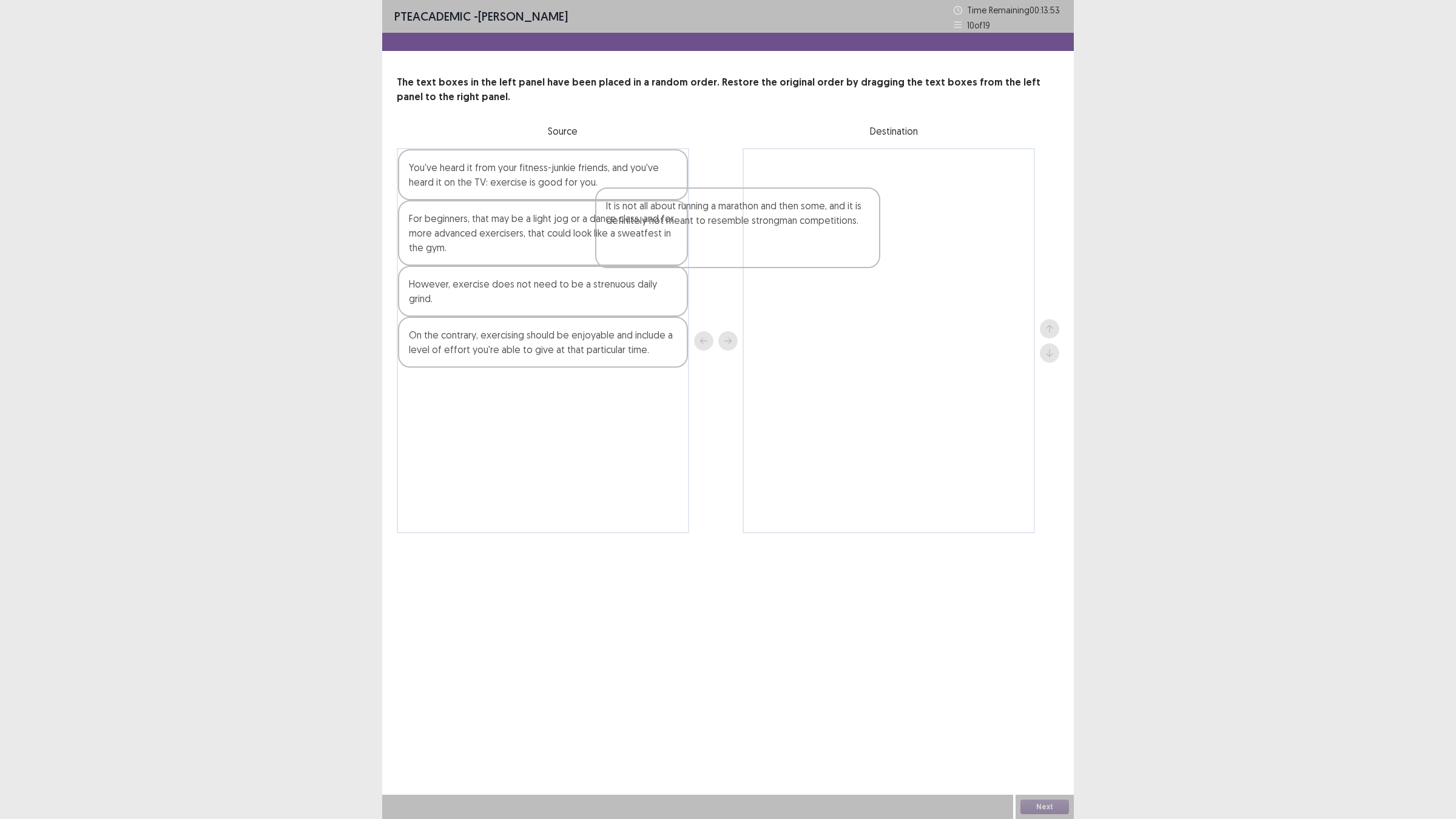
drag, startPoint x: 474, startPoint y: 224, endPoint x: 899, endPoint y: 213, distance: 425.1
click at [899, 213] on div "It is not all about running a marathon and then some, and it is definitely not …" at bounding box center [728, 340] width 663 height 385
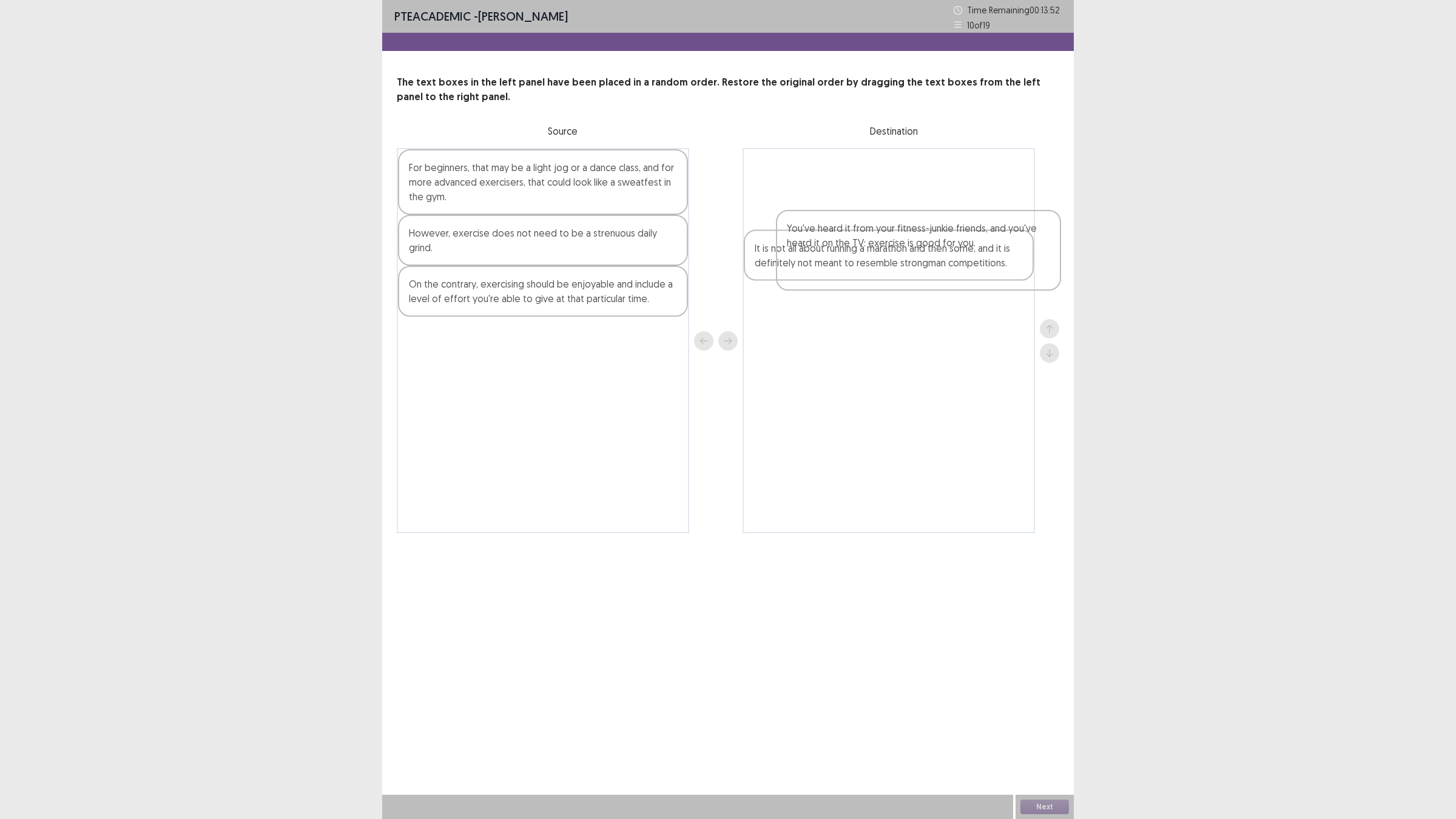
drag, startPoint x: 548, startPoint y: 235, endPoint x: 957, endPoint y: 255, distance: 409.5
click at [946, 255] on div "You've heard it from your fitness-junkie friends, and you've heard it on the TV…" at bounding box center [728, 340] width 663 height 385
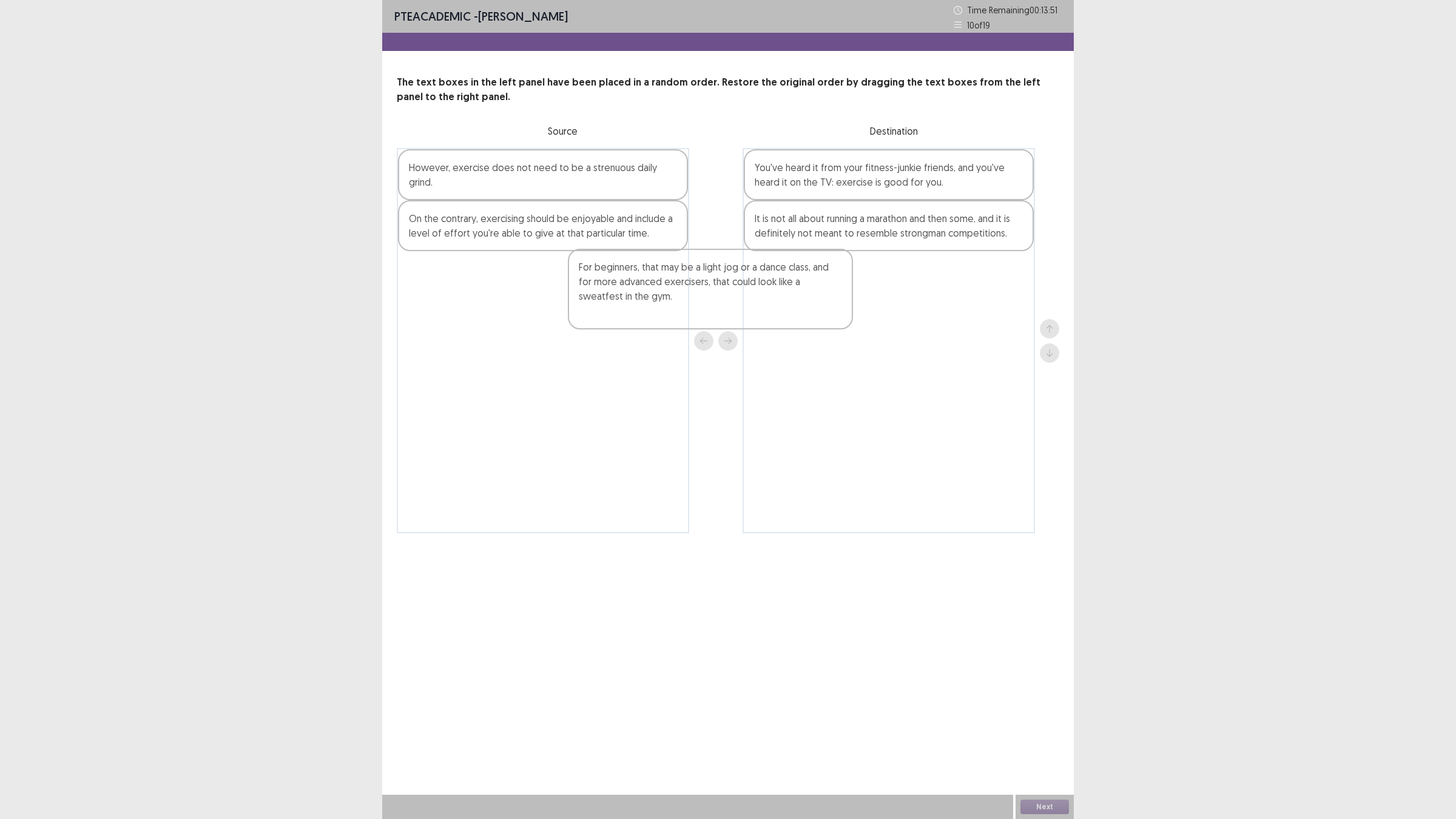
drag, startPoint x: 560, startPoint y: 234, endPoint x: 961, endPoint y: 334, distance: 413.3
click at [989, 331] on div "For beginners, that may be a light jog or a dance class, and for more advanced …" at bounding box center [728, 340] width 663 height 385
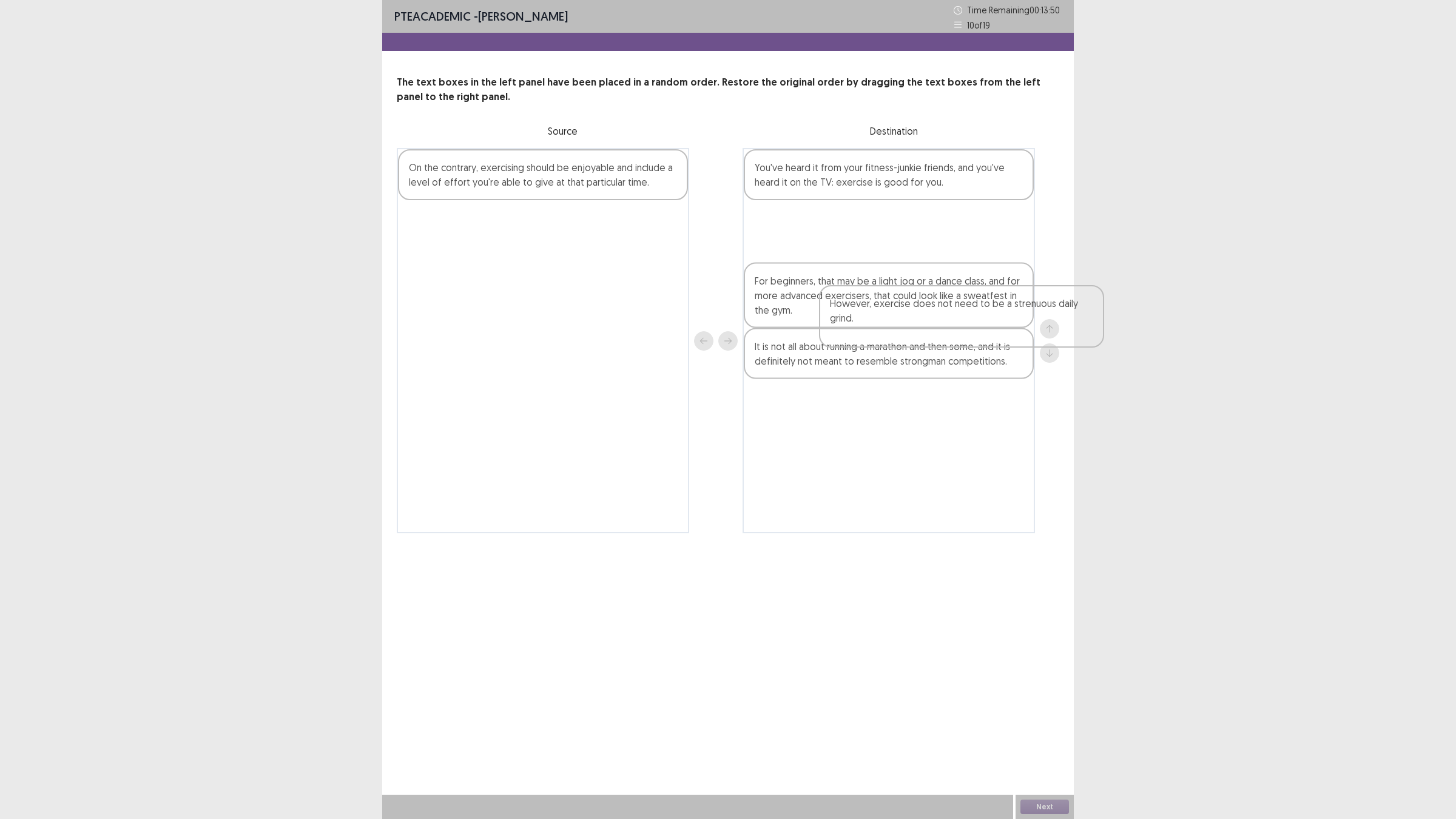
drag, startPoint x: 511, startPoint y: 240, endPoint x: 960, endPoint y: 346, distance: 461.3
click at [990, 338] on div "However, exercise does not need to be a strenuous daily grind. On the contrary,…" at bounding box center [728, 340] width 663 height 385
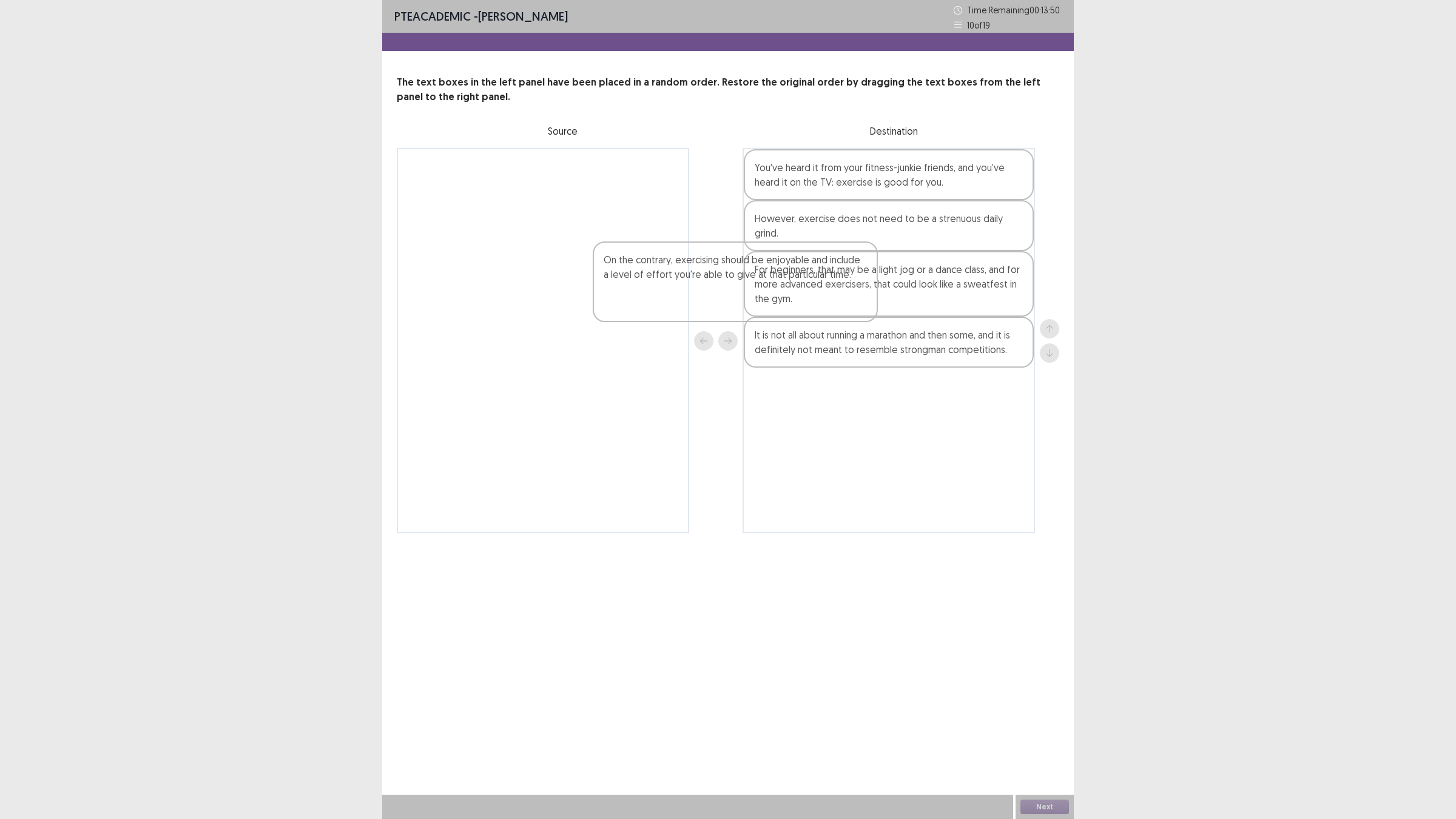
drag, startPoint x: 542, startPoint y: 251, endPoint x: 934, endPoint y: 337, distance: 401.3
click at [929, 337] on div "On the contrary, exercising should be enjoyable and include a level of effort y…" at bounding box center [728, 340] width 663 height 385
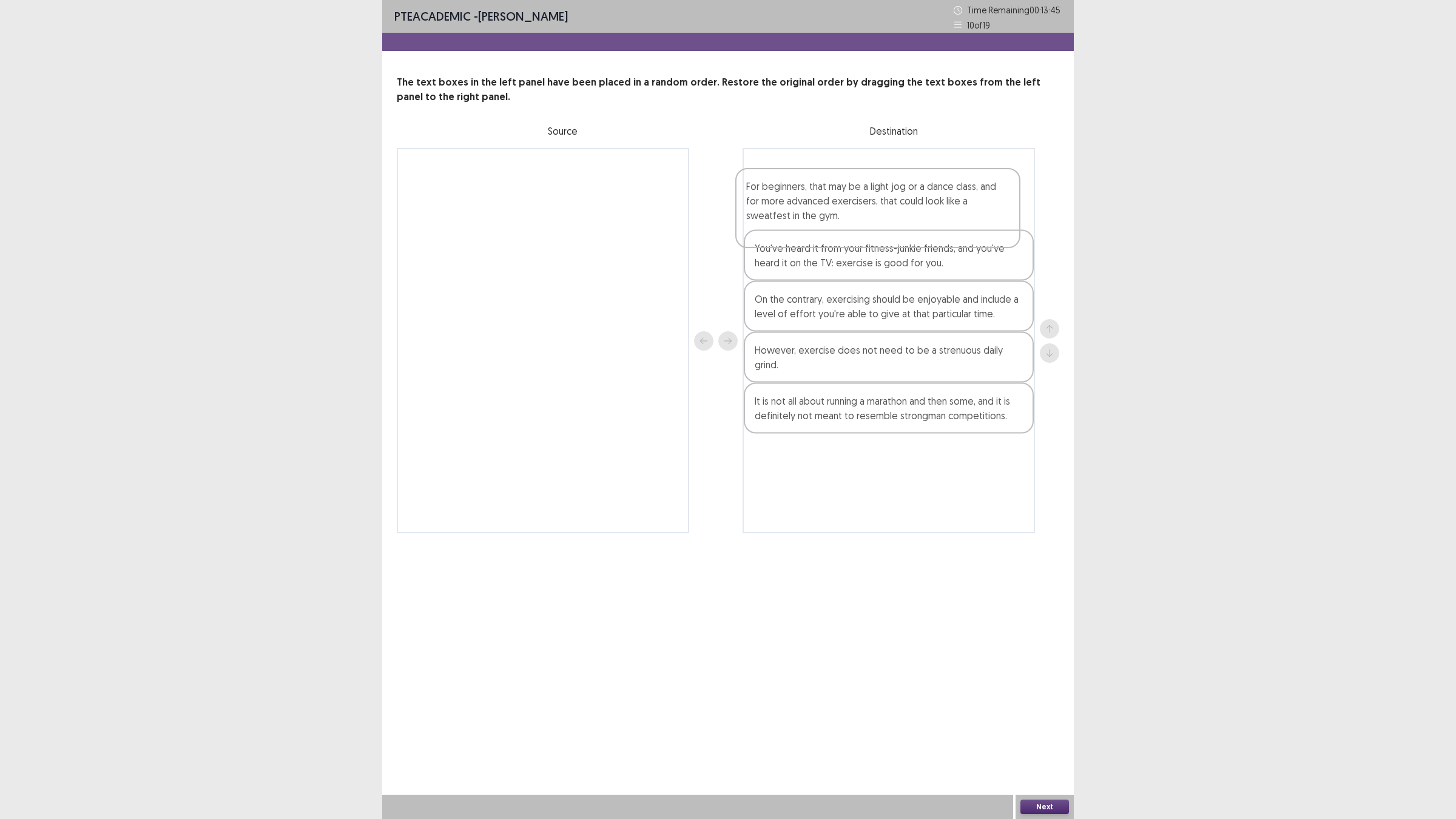
drag, startPoint x: 835, startPoint y: 469, endPoint x: 822, endPoint y: 226, distance: 243.3
click at [822, 226] on div "You've heard it from your fitness-junkie friends, and you've heard it on the TV…" at bounding box center [889, 340] width 292 height 385
drag, startPoint x: 835, startPoint y: 564, endPoint x: 835, endPoint y: 234, distance: 330.0
click at [835, 232] on div "For beginners, that may be a light jog or a dance class, and for more advanced …" at bounding box center [889, 340] width 292 height 385
drag, startPoint x: 822, startPoint y: 380, endPoint x: 822, endPoint y: 208, distance: 172.0
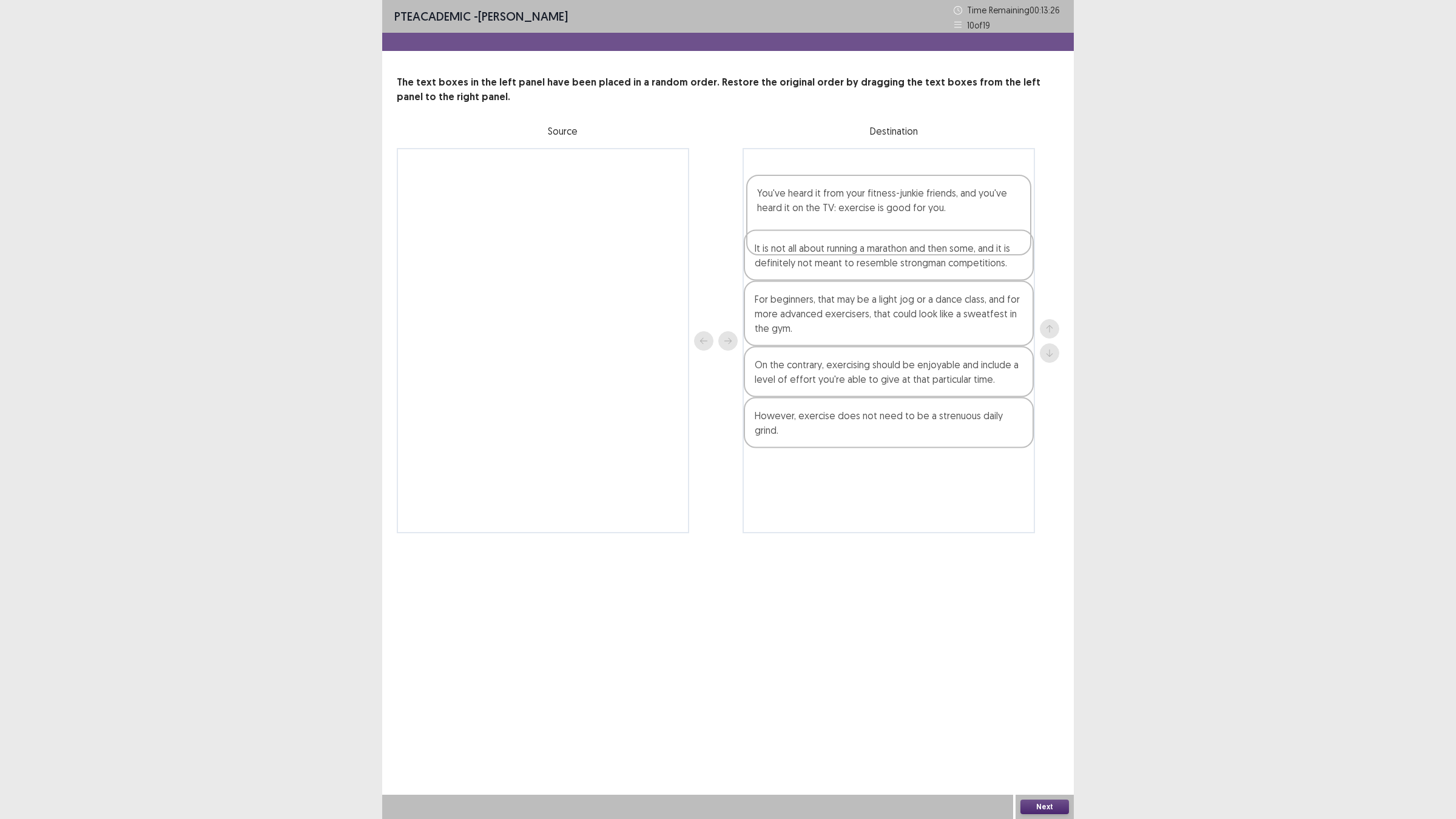
click at [822, 208] on div "It is not all about running a marathon and then some, and it is definitely not …" at bounding box center [889, 340] width 292 height 385
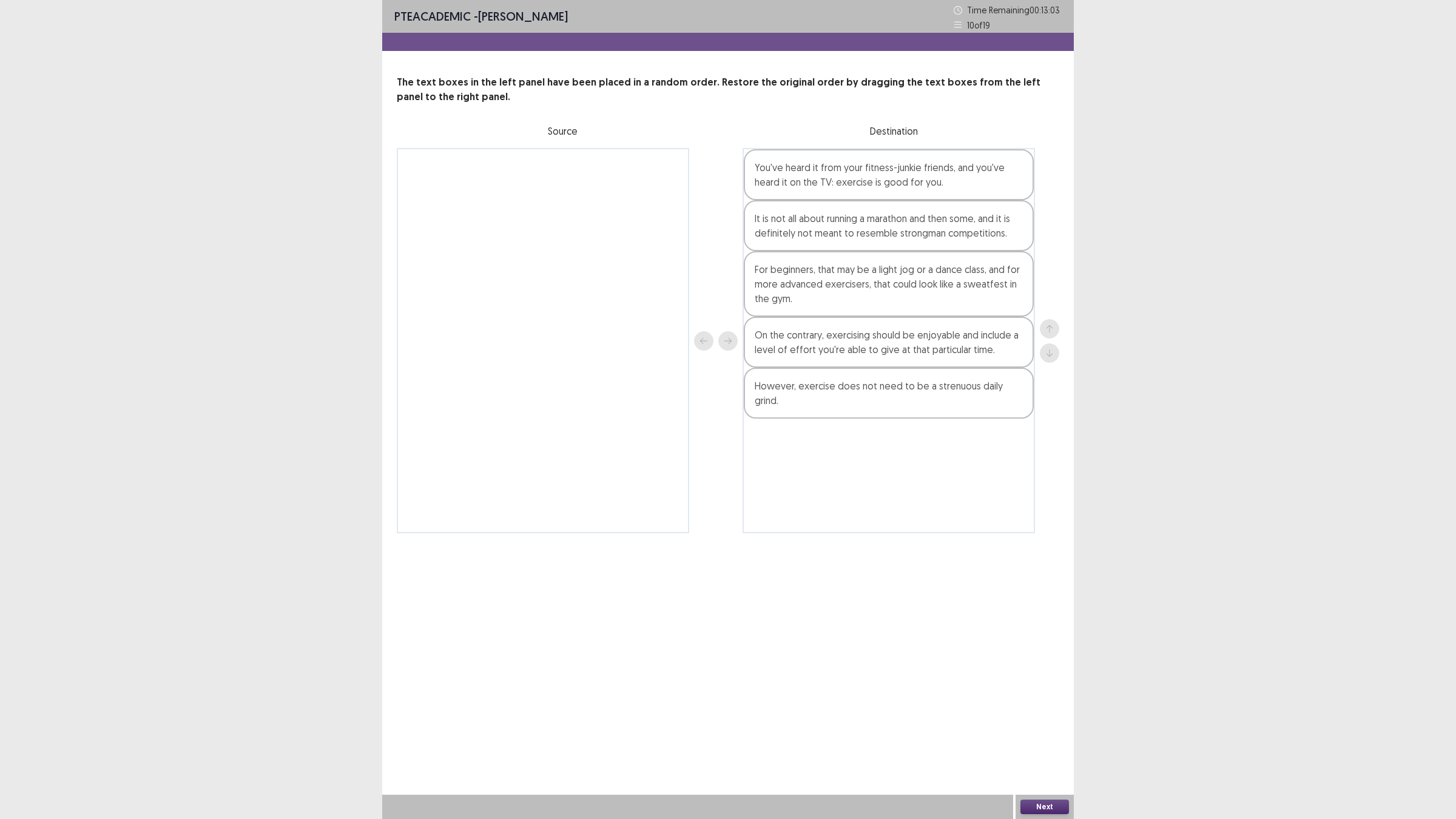
click at [1042, 722] on button "Next" at bounding box center [1045, 806] width 49 height 14
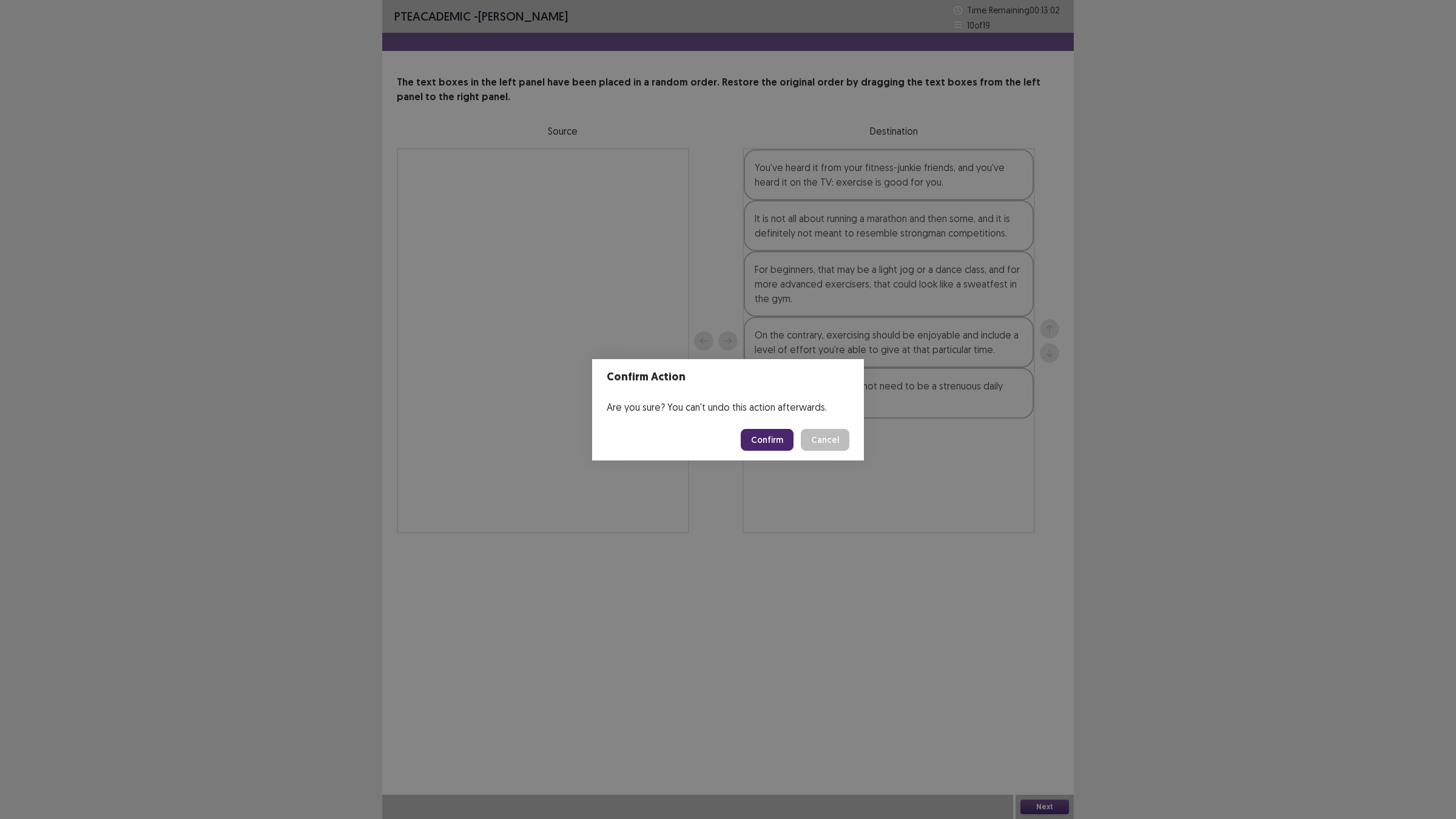
click at [771, 445] on button "Confirm" at bounding box center [768, 439] width 53 height 22
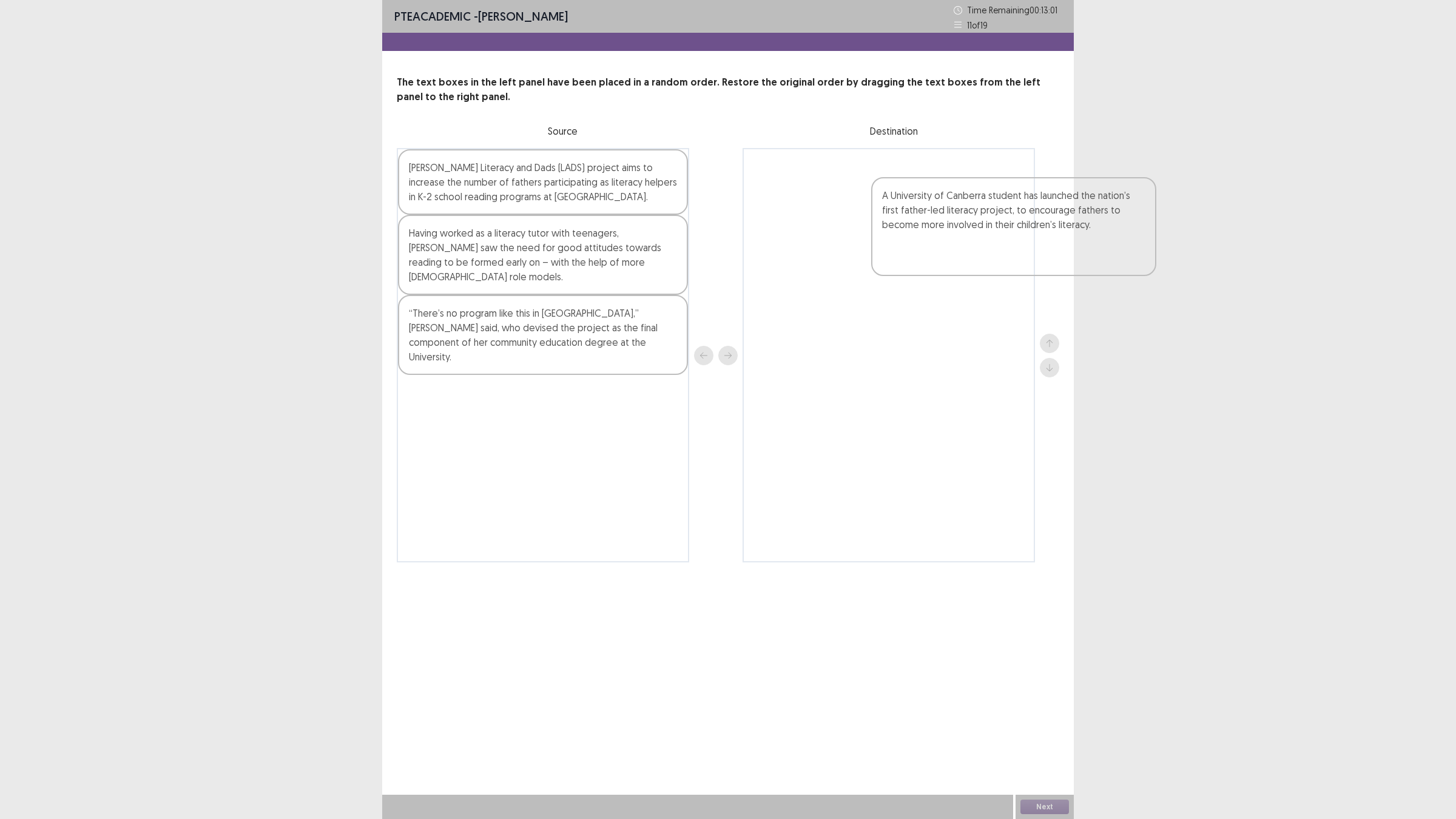
drag, startPoint x: 502, startPoint y: 208, endPoint x: 975, endPoint y: 199, distance: 473.1
click at [982, 198] on div "A University of Canberra student has launched the nation’s first father-led lit…" at bounding box center [728, 354] width 663 height 414
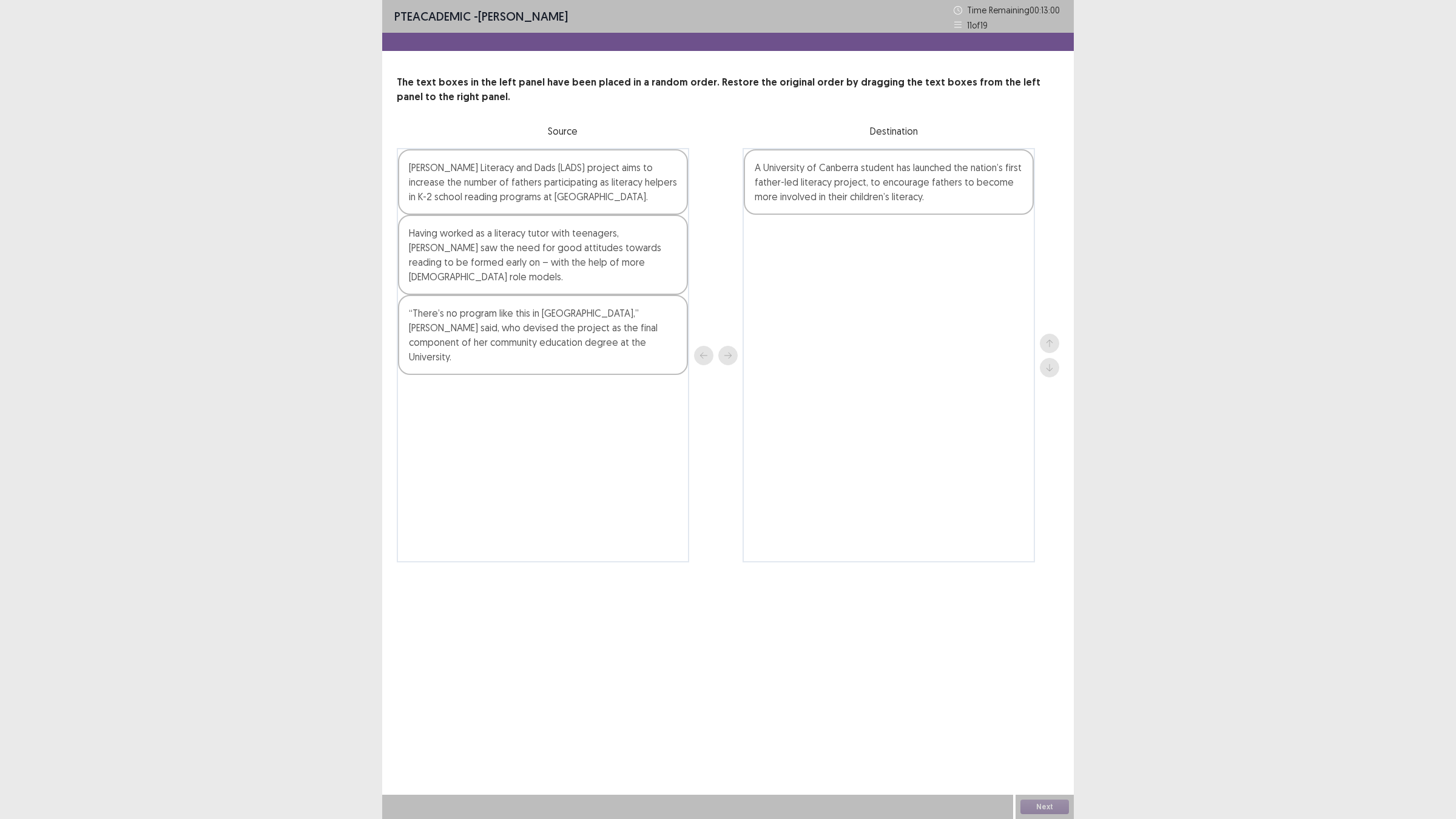
drag, startPoint x: 612, startPoint y: 243, endPoint x: 929, endPoint y: 311, distance: 324.2
click at [929, 311] on div "[PERSON_NAME] Literacy and Dads (LADS) project aims to increase the number of f…" at bounding box center [728, 354] width 663 height 414
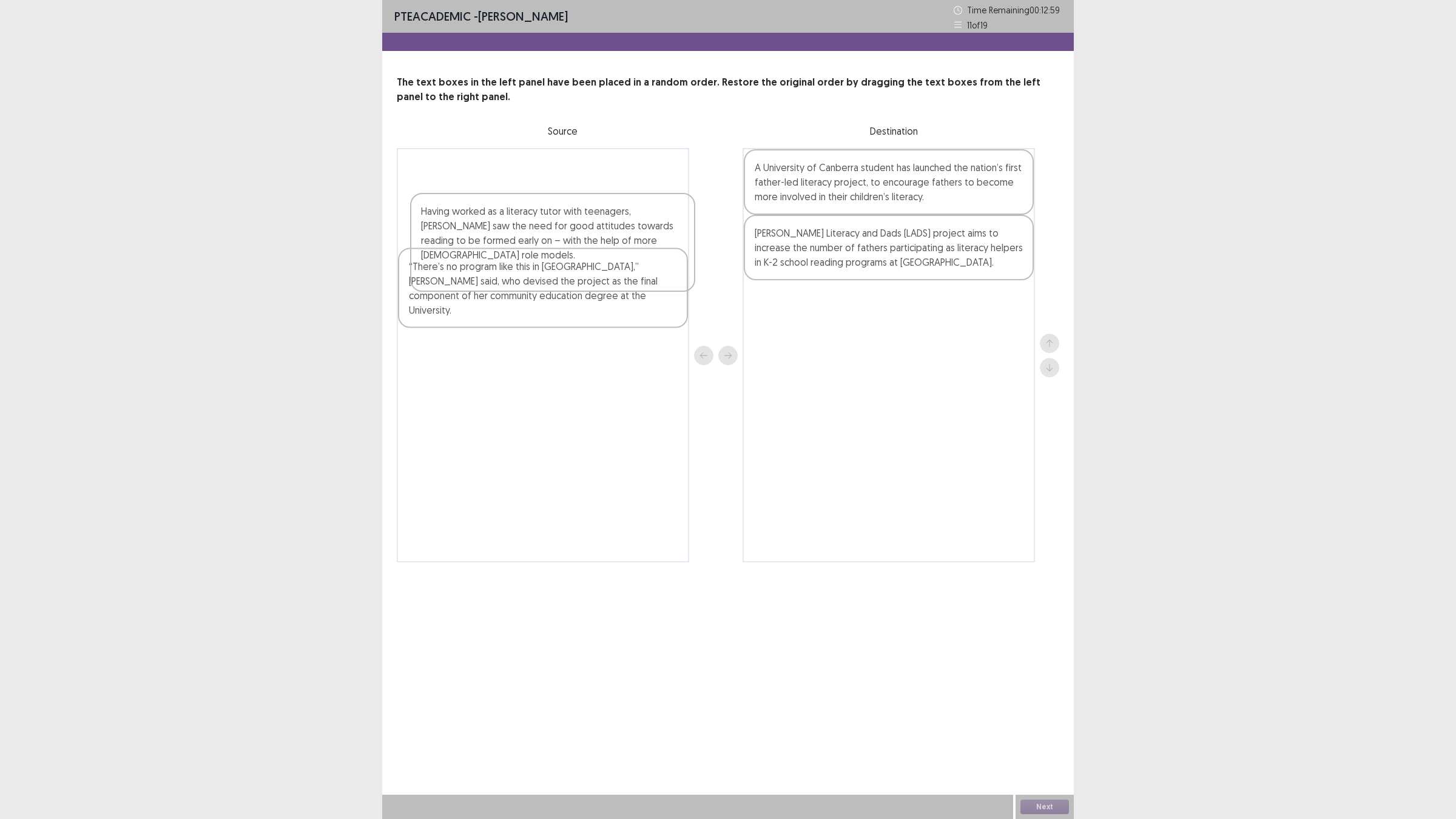
drag, startPoint x: 623, startPoint y: 244, endPoint x: 913, endPoint y: 304, distance: 296.1
click at [913, 304] on div "Having worked as a literacy tutor with teenagers, [PERSON_NAME] saw the need fo…" at bounding box center [728, 354] width 663 height 414
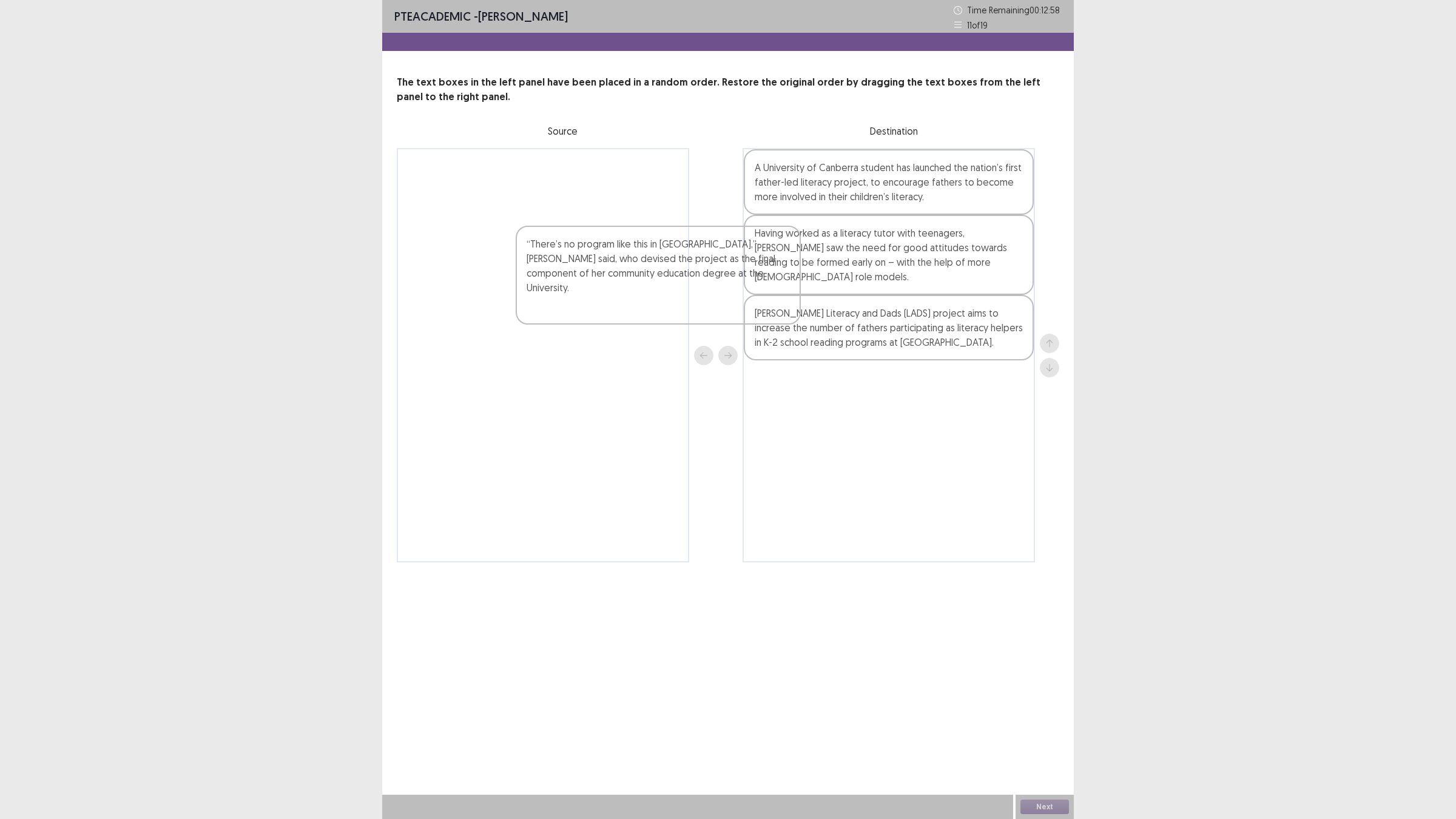
drag, startPoint x: 589, startPoint y: 264, endPoint x: 764, endPoint y: 300, distance: 178.7
click at [763, 300] on div "“There’s no program like this in [GEOGRAPHIC_DATA],” [PERSON_NAME] said, who de…" at bounding box center [728, 354] width 663 height 414
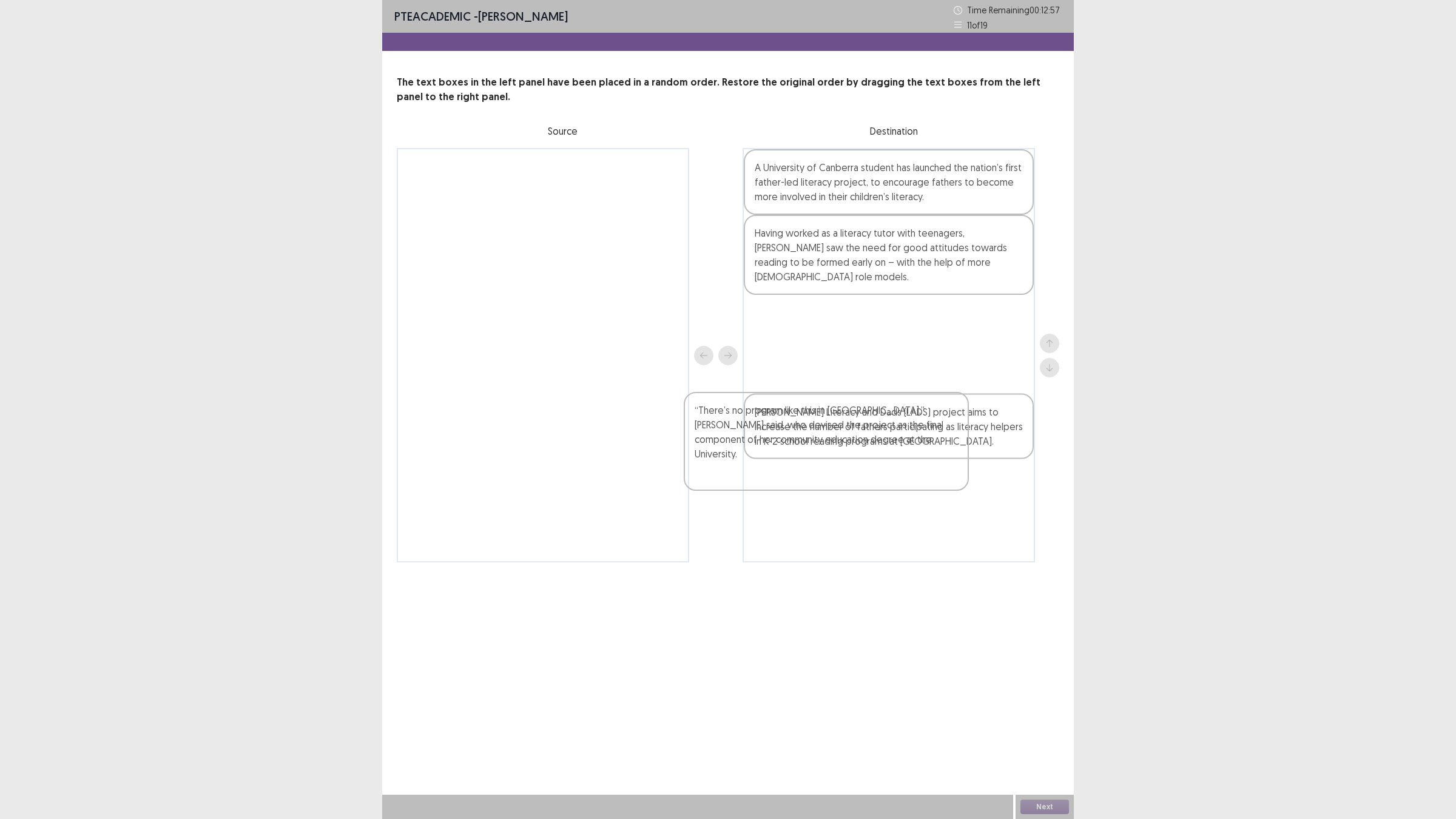
drag, startPoint x: 593, startPoint y: 246, endPoint x: 926, endPoint y: 456, distance: 393.7
click at [926, 462] on div "“There’s no program like this in [GEOGRAPHIC_DATA],” [PERSON_NAME] said, who de…" at bounding box center [728, 354] width 663 height 414
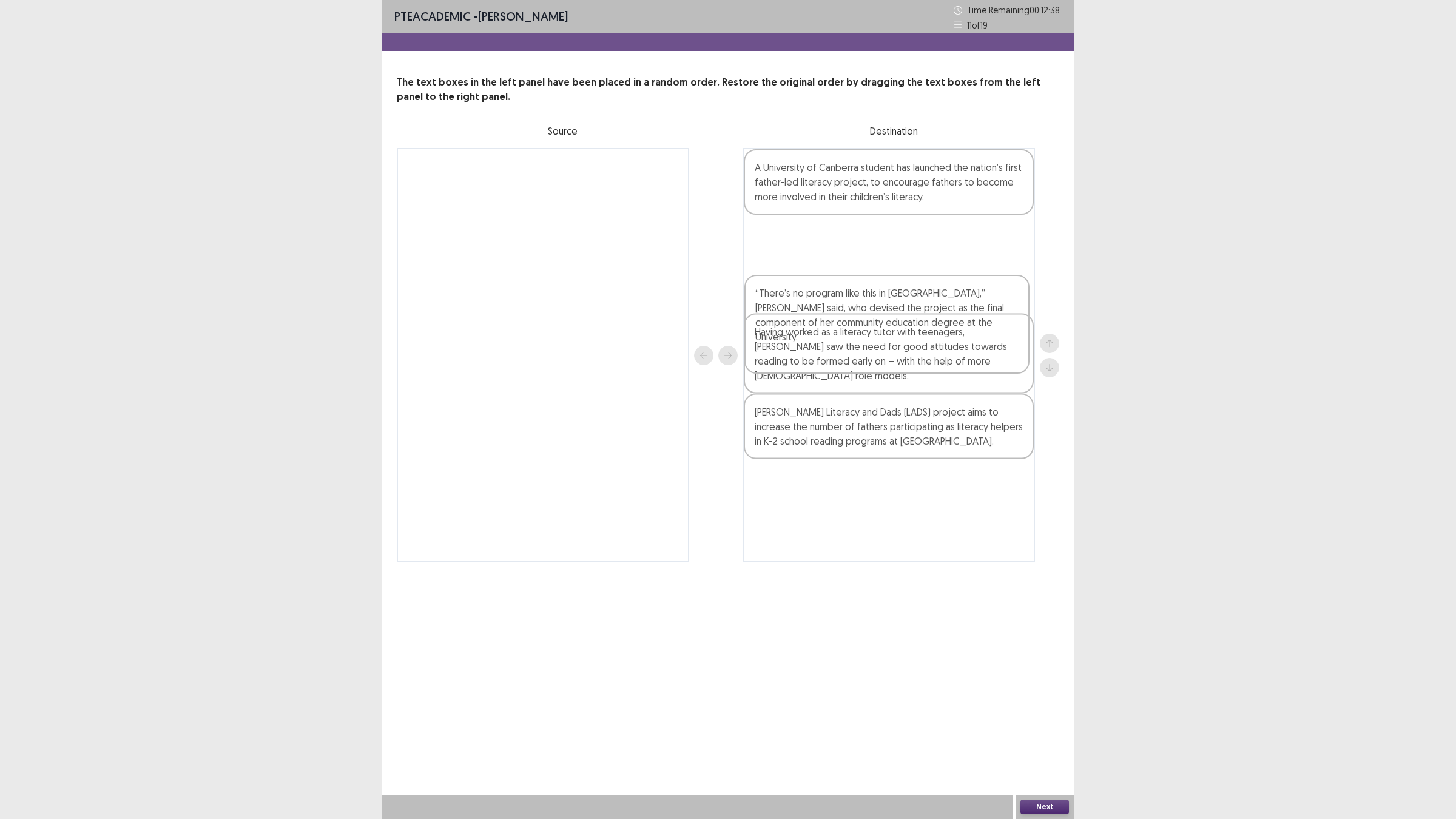
drag, startPoint x: 850, startPoint y: 461, endPoint x: 848, endPoint y: 347, distance: 114.0
click at [848, 347] on div "A University of Canberra student has launched the nation’s first father-led lit…" at bounding box center [889, 354] width 292 height 414
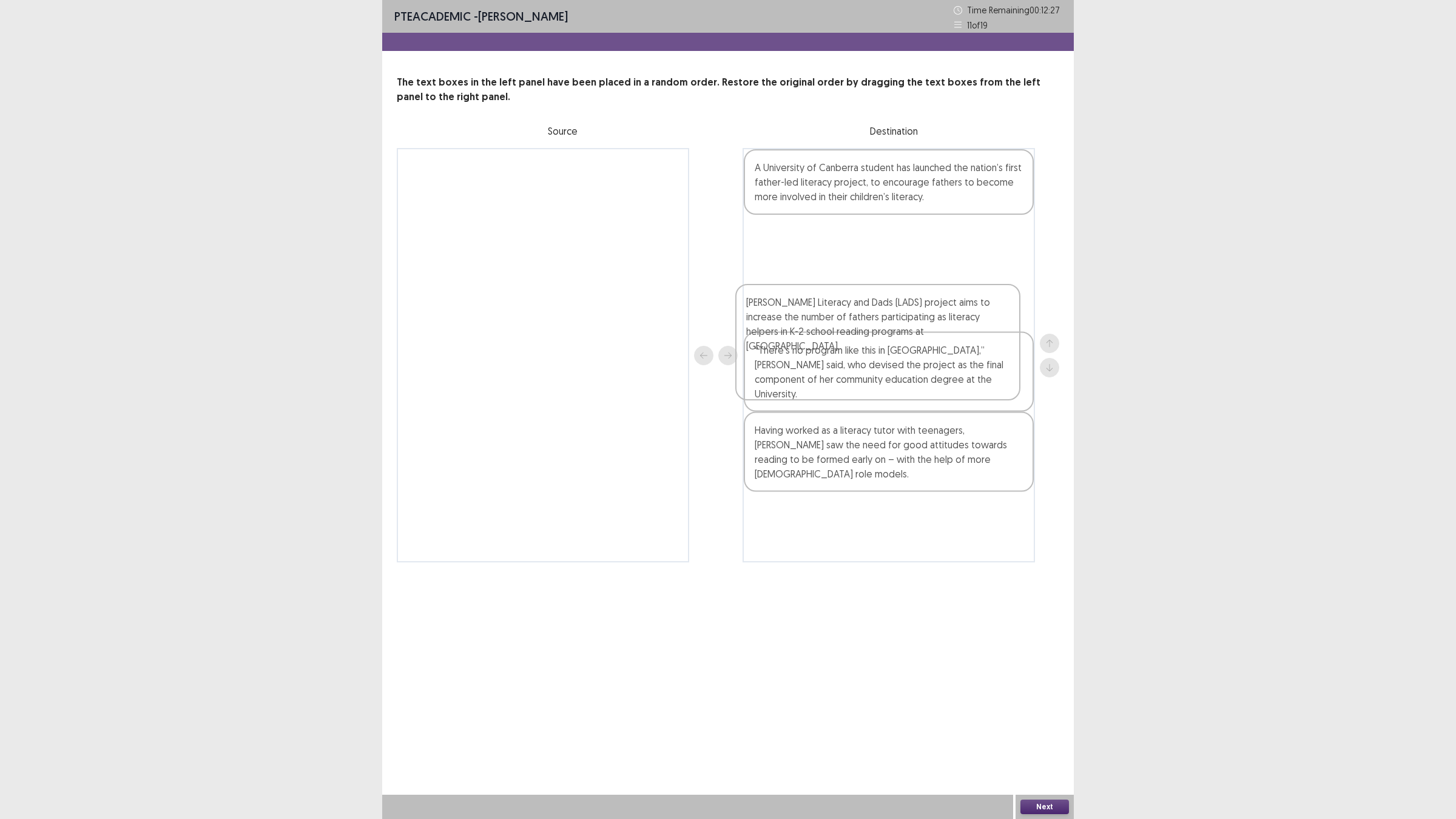
drag, startPoint x: 863, startPoint y: 554, endPoint x: 855, endPoint y: 350, distance: 204.2
click at [855, 350] on div "A University of Canberra student has launched the nation’s first father-led lit…" at bounding box center [889, 354] width 292 height 414
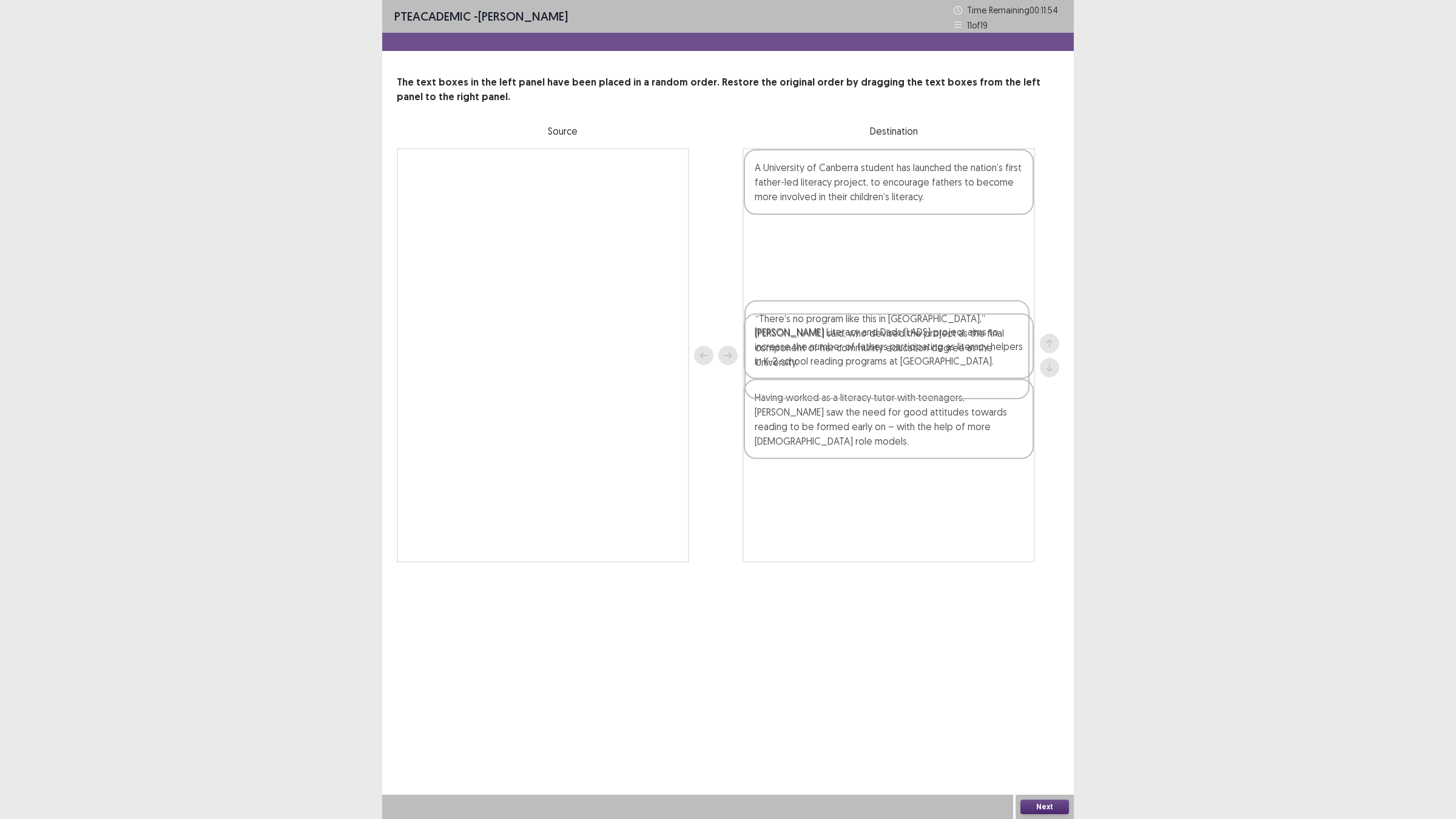
drag, startPoint x: 823, startPoint y: 499, endPoint x: 823, endPoint y: 392, distance: 107.0
click at [823, 392] on div "A University of Canberra student has launched the nation’s first father-led lit…" at bounding box center [889, 354] width 292 height 414
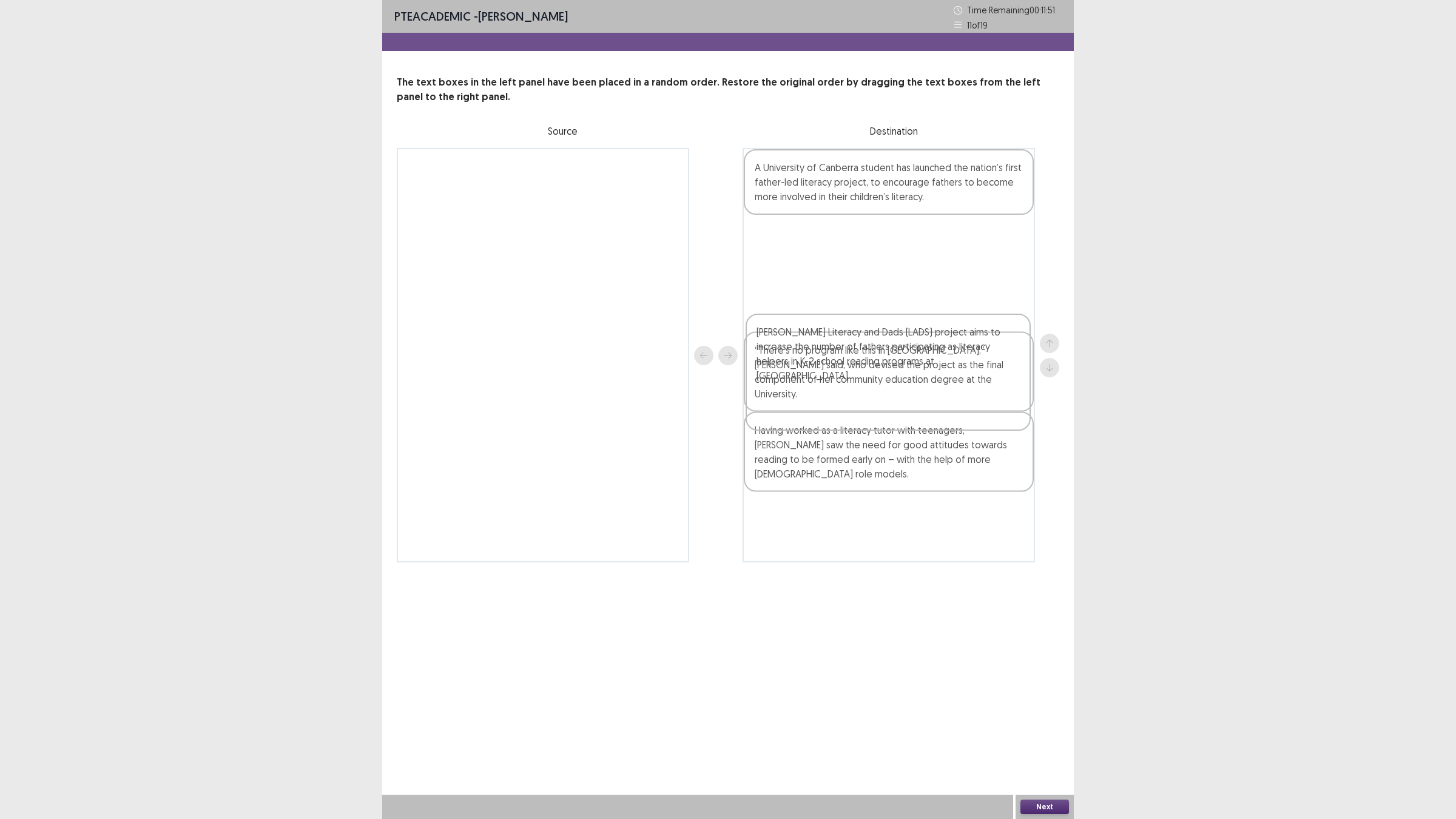
drag, startPoint x: 914, startPoint y: 431, endPoint x: 914, endPoint y: 354, distance: 77.0
click at [914, 354] on div "A University of Canberra student has launched the nation’s first father-led lit…" at bounding box center [889, 354] width 292 height 414
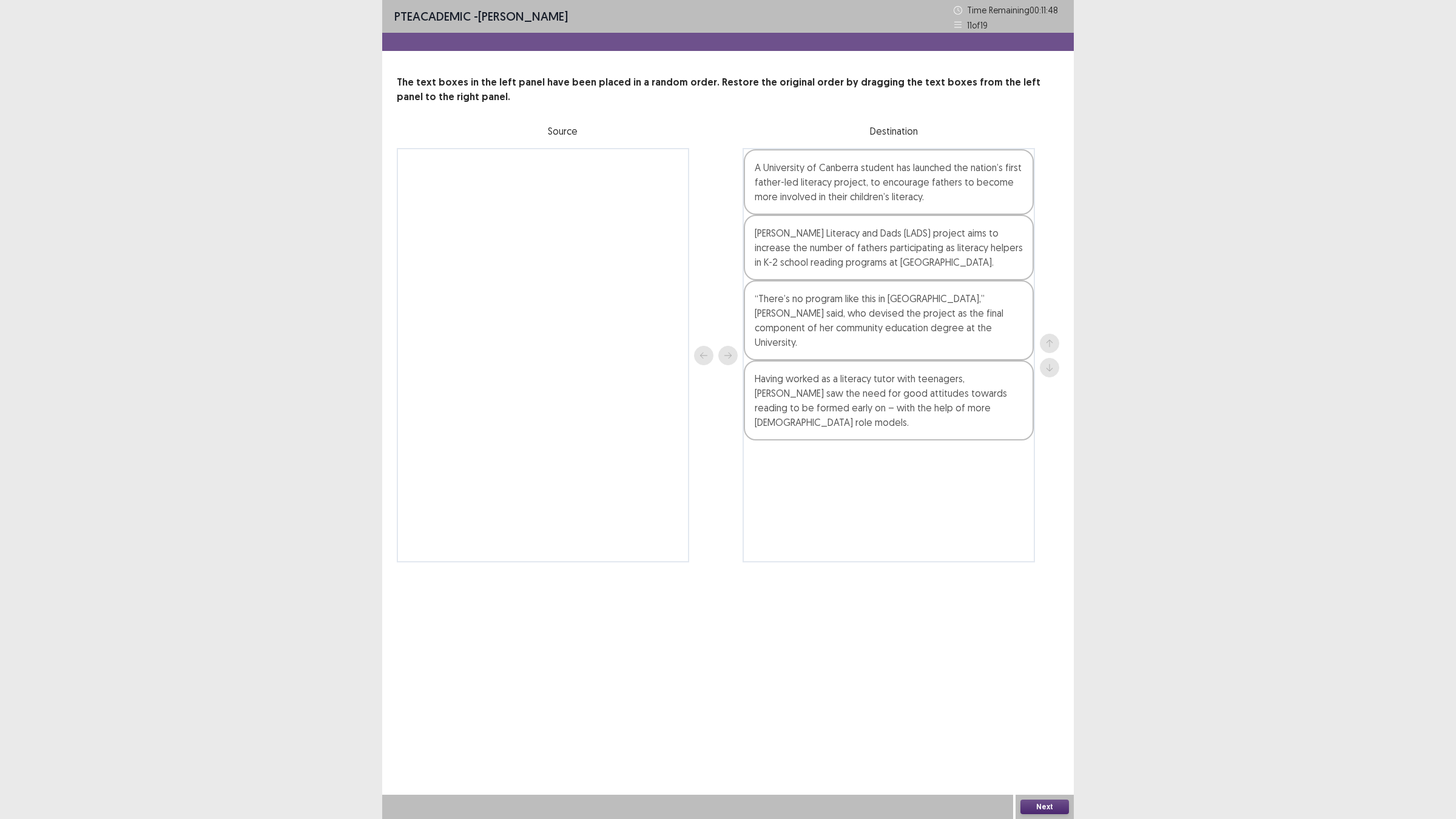
click at [1039, 722] on button "Next" at bounding box center [1045, 806] width 49 height 14
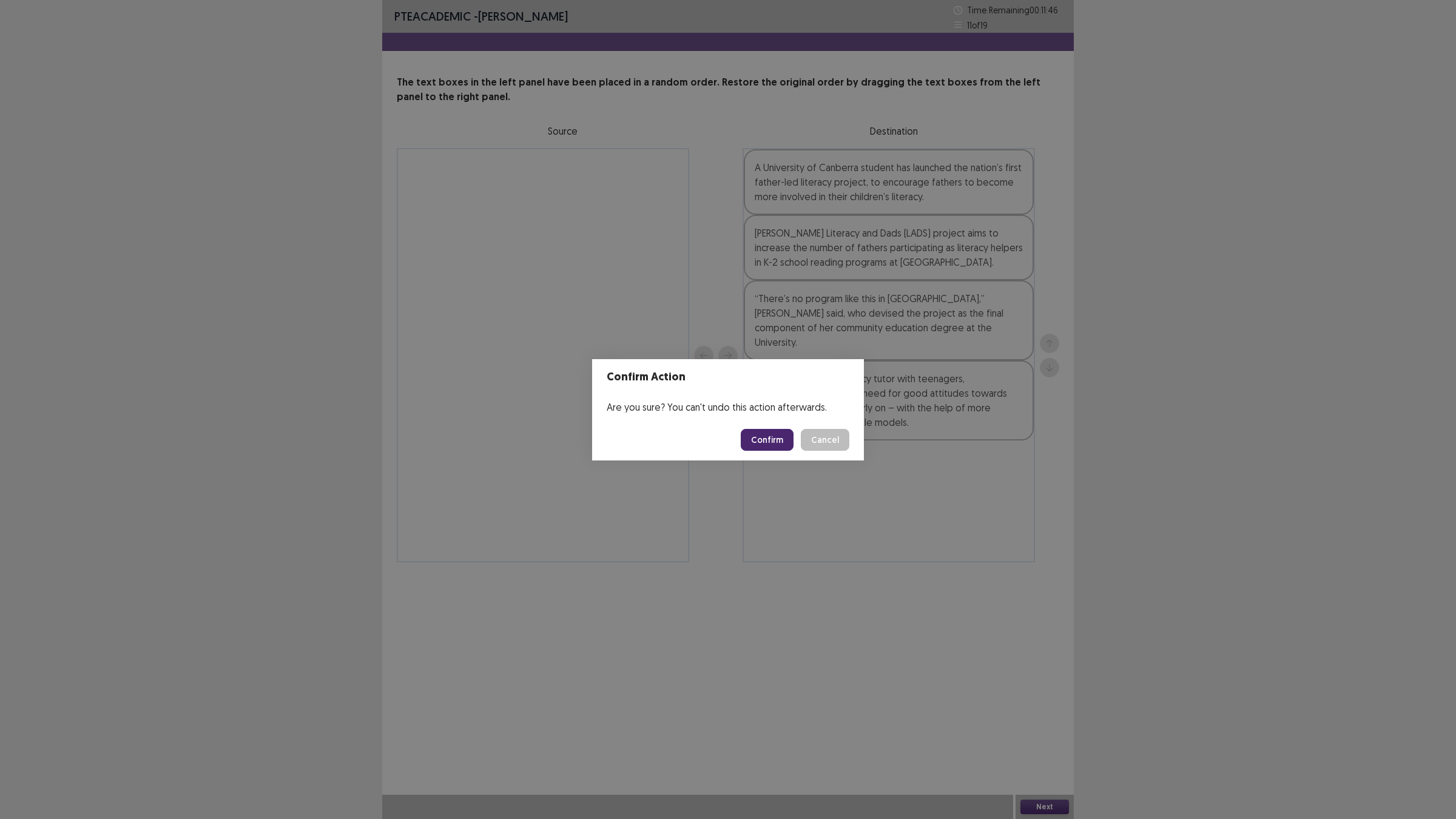
click at [780, 440] on button "Confirm" at bounding box center [768, 439] width 53 height 22
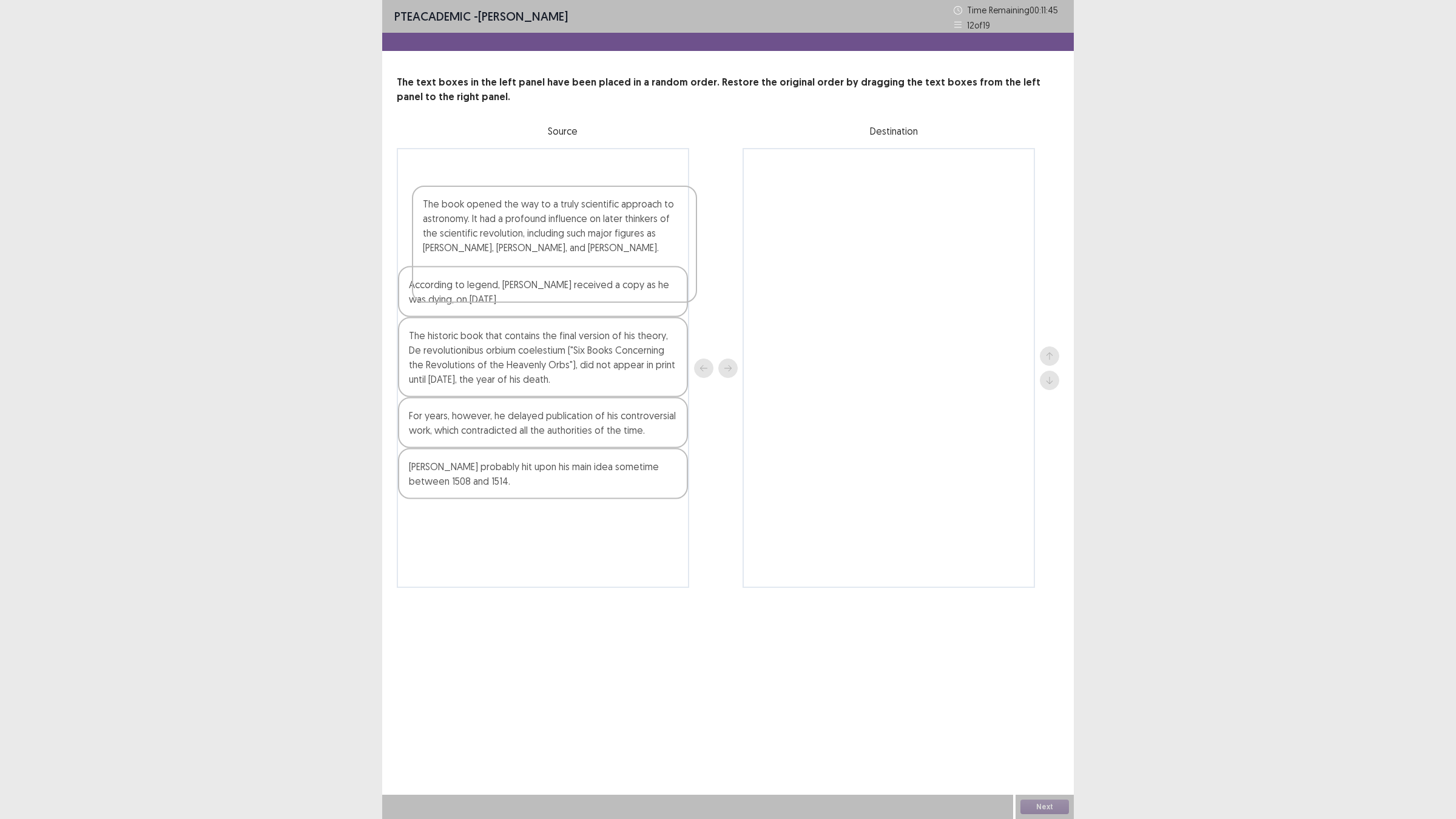
drag, startPoint x: 440, startPoint y: 268, endPoint x: 960, endPoint y: 329, distance: 523.6
click at [949, 322] on div "The book opened the way to a truly scientific approach to astronomy. It had a p…" at bounding box center [728, 367] width 663 height 440
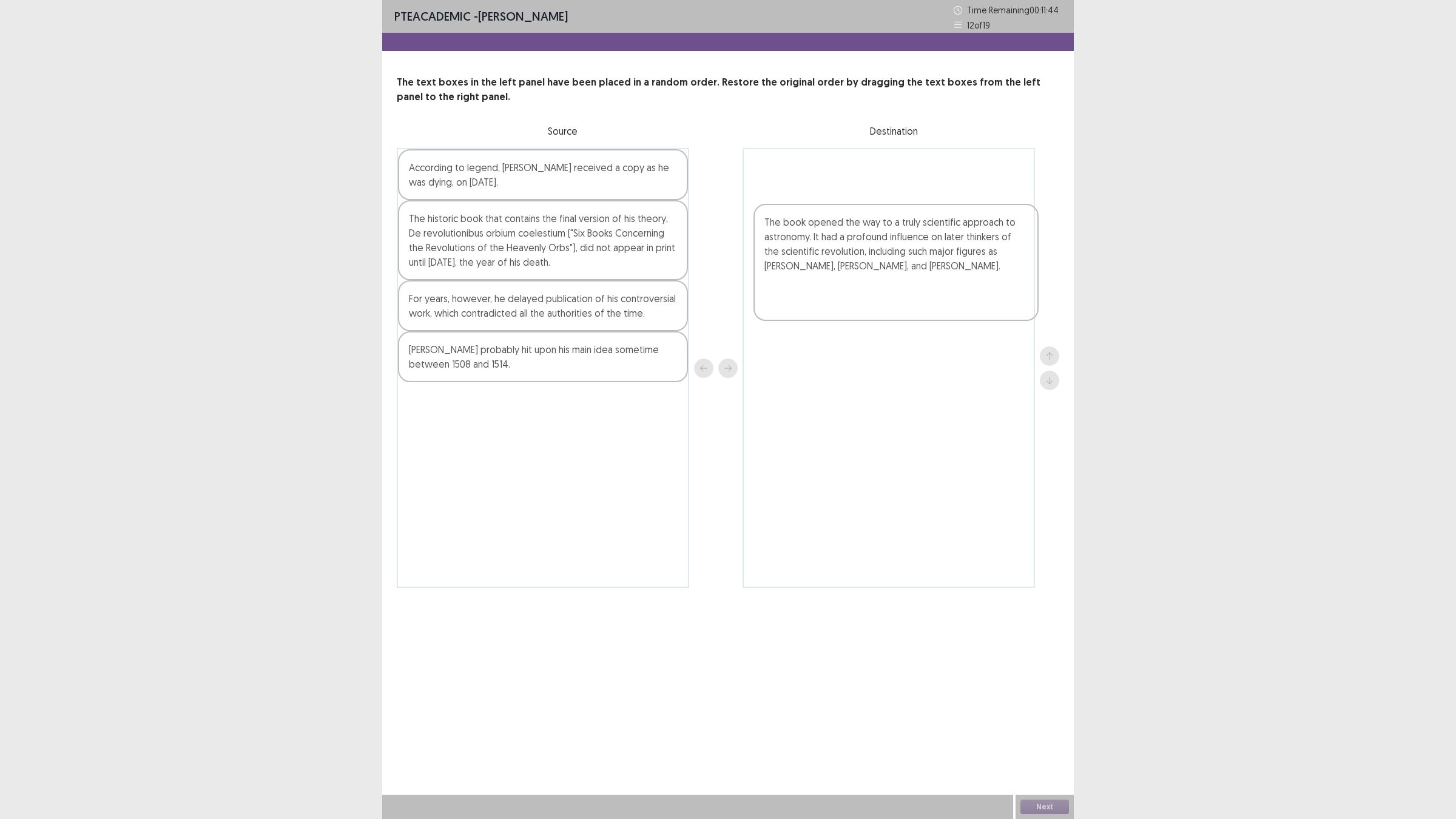
drag, startPoint x: 741, startPoint y: 249, endPoint x: 979, endPoint y: 234, distance: 238.5
click at [1124, 231] on div "PTE academic - [PERSON_NAME] Time Remaining 00 : 11 : 44 12 of 19 The text boxe…" at bounding box center [728, 410] width 1456 height 819
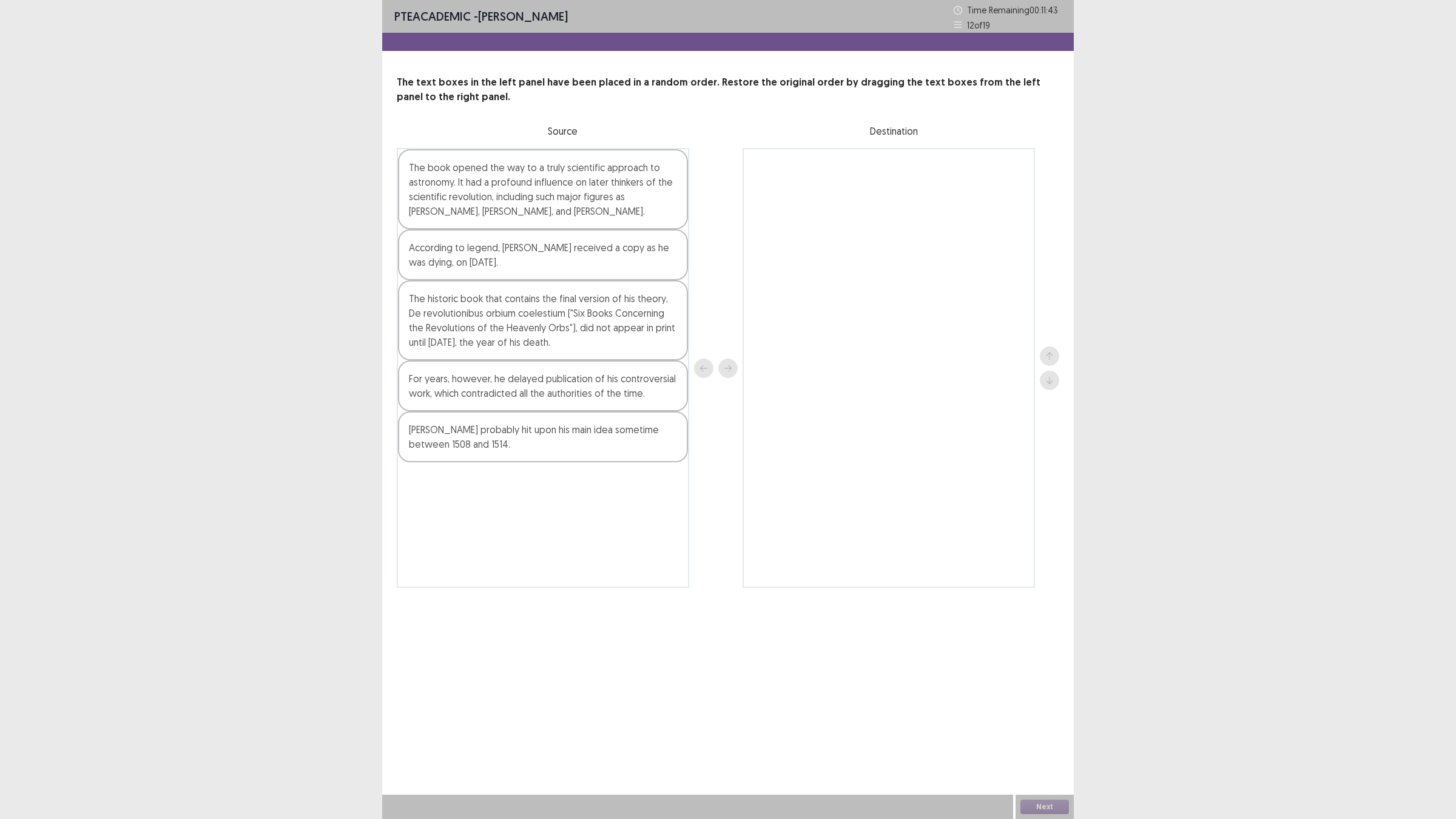
drag, startPoint x: 966, startPoint y: 273, endPoint x: 660, endPoint y: 234, distance: 308.5
click at [856, 243] on div at bounding box center [889, 367] width 292 height 440
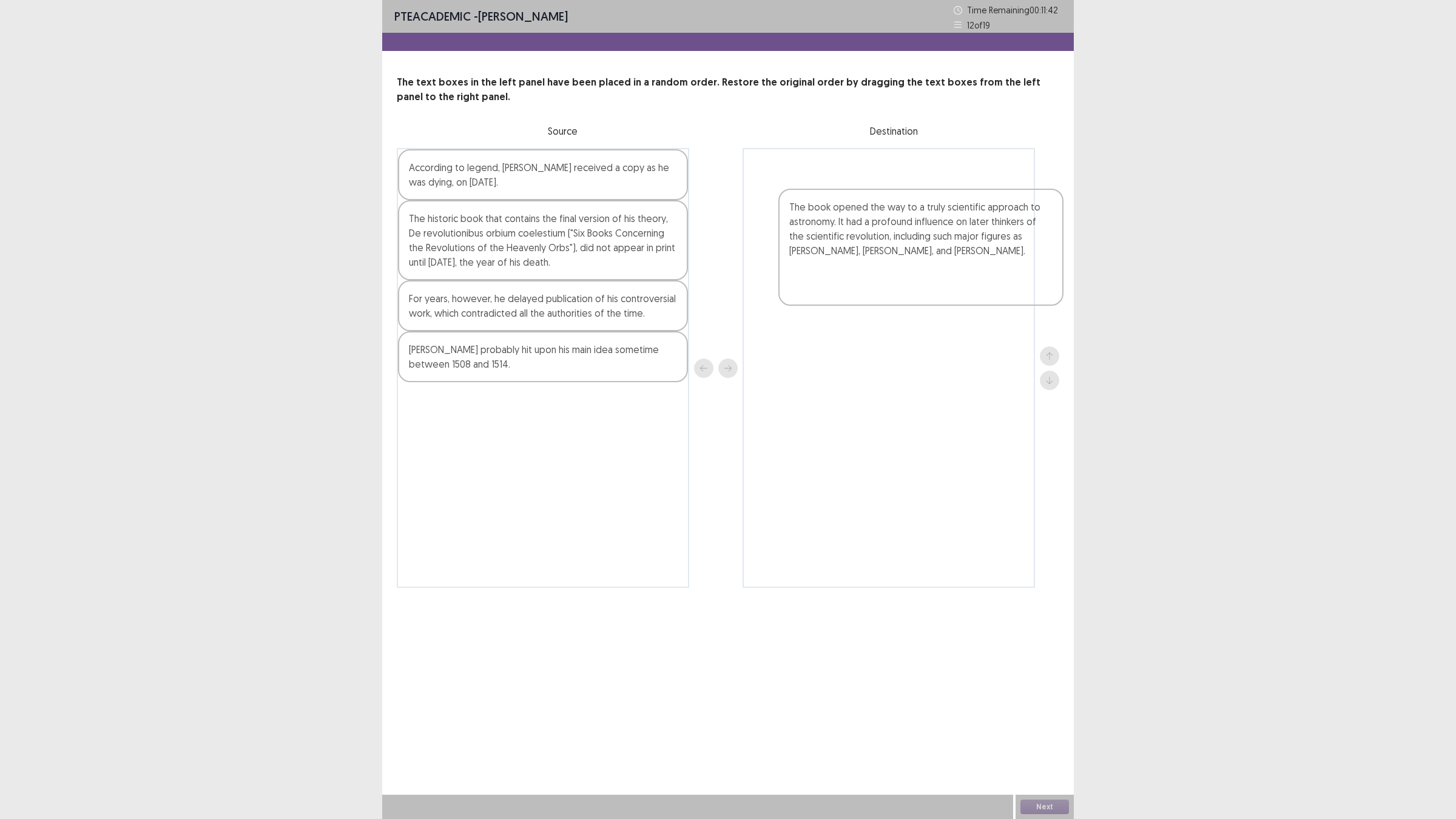
drag, startPoint x: 642, startPoint y: 231, endPoint x: 1024, endPoint y: 232, distance: 382.0
click at [1024, 232] on div "The book opened the way to a truly scientific approach to astronomy. It had a p…" at bounding box center [728, 367] width 663 height 440
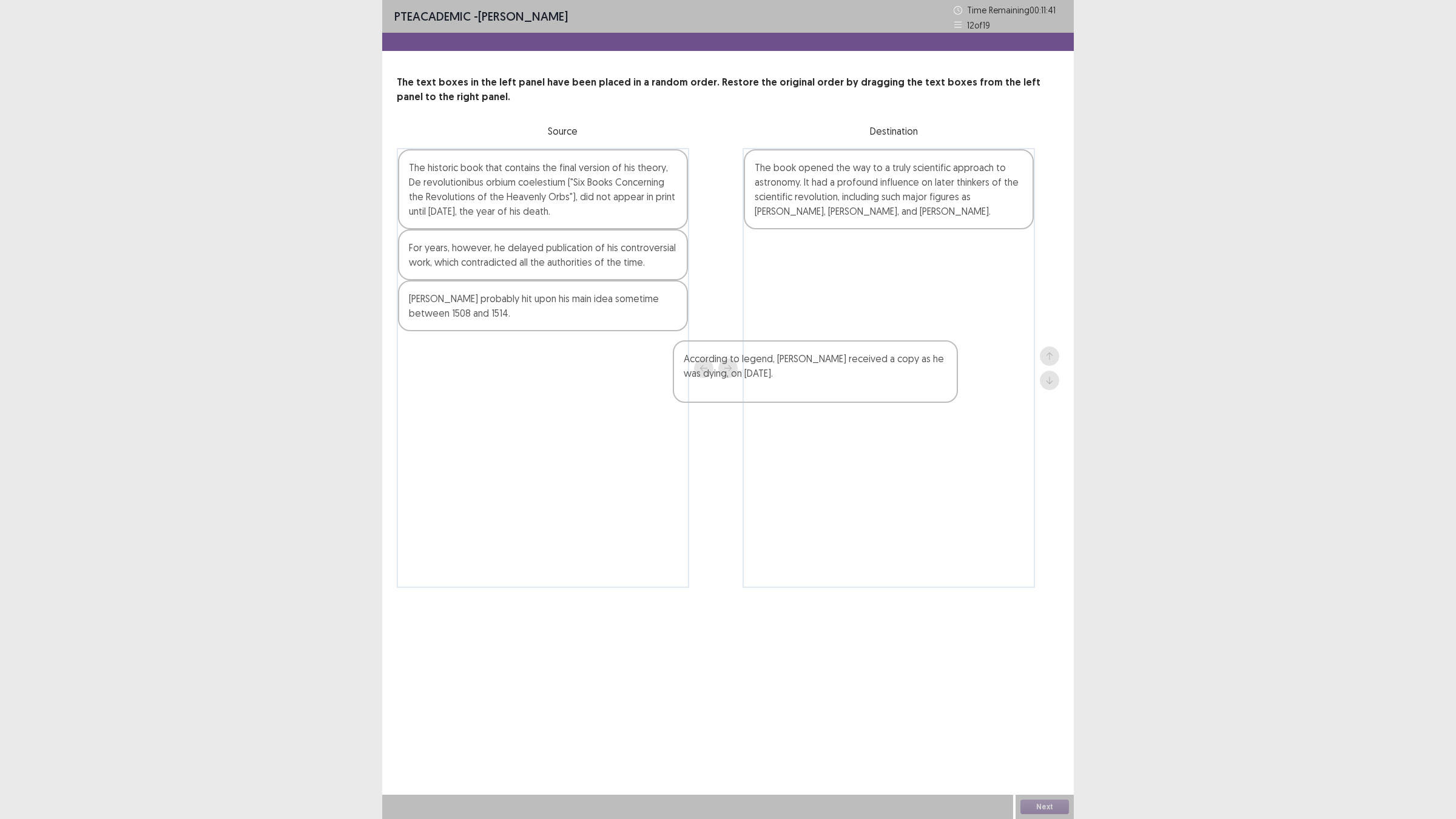
drag, startPoint x: 554, startPoint y: 228, endPoint x: 832, endPoint y: 370, distance: 312.2
click at [831, 374] on div "According to legend, [PERSON_NAME] received a copy as he was dying, on [DATE]. …" at bounding box center [728, 367] width 663 height 440
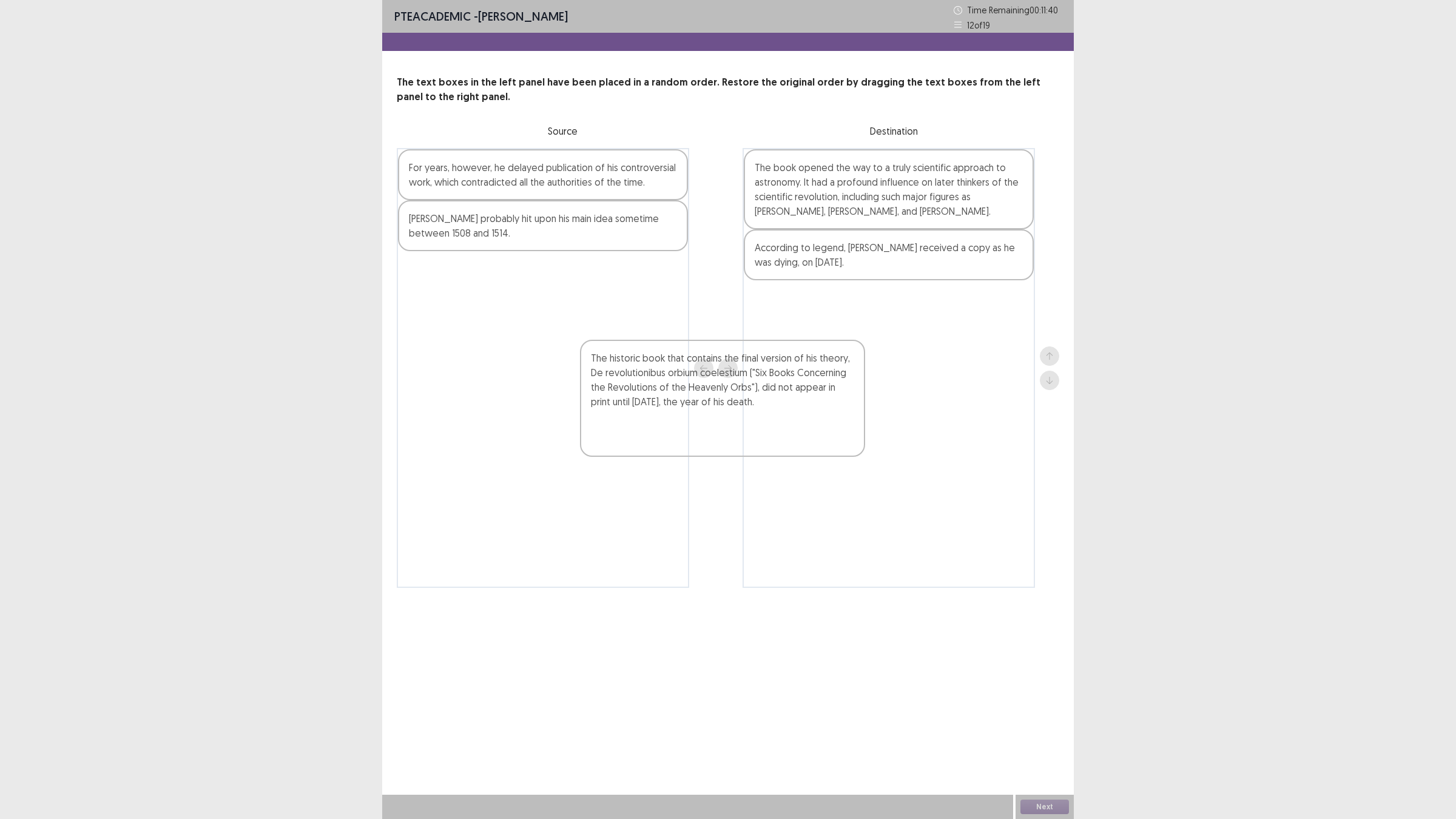
drag, startPoint x: 408, startPoint y: 267, endPoint x: 614, endPoint y: 438, distance: 267.7
click at [609, 436] on div "The historic book that contains the final version of his theory, De revolutioni…" at bounding box center [543, 367] width 292 height 440
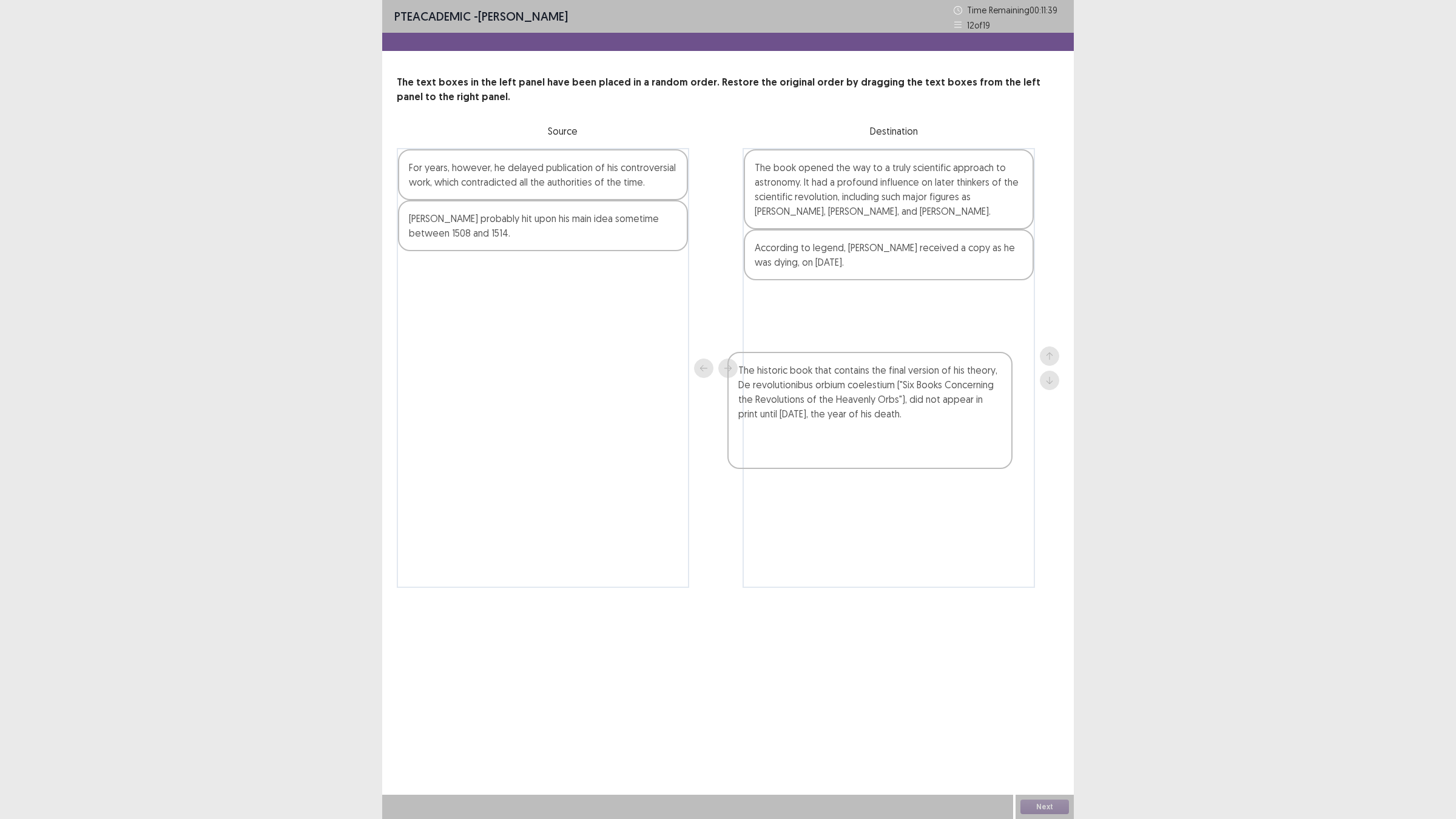
drag, startPoint x: 421, startPoint y: 198, endPoint x: 759, endPoint y: 338, distance: 365.8
click at [759, 338] on div "The historic book that contains the final version of his theory, De revolutioni…" at bounding box center [728, 367] width 663 height 440
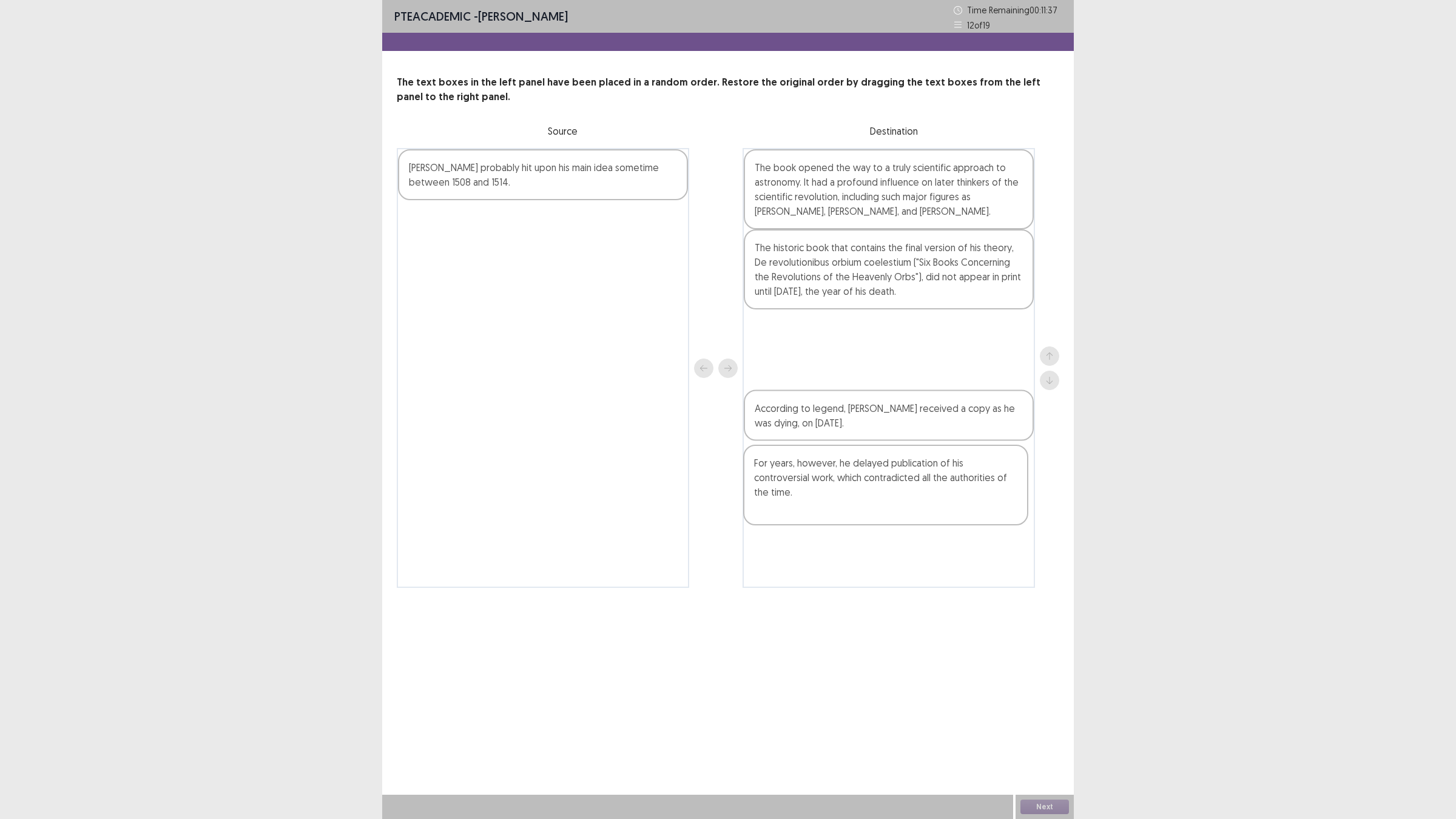
drag, startPoint x: 612, startPoint y: 239, endPoint x: 954, endPoint y: 491, distance: 424.8
click at [954, 491] on div "For years, however, he delayed publication of his controversial work, which con…" at bounding box center [728, 367] width 663 height 440
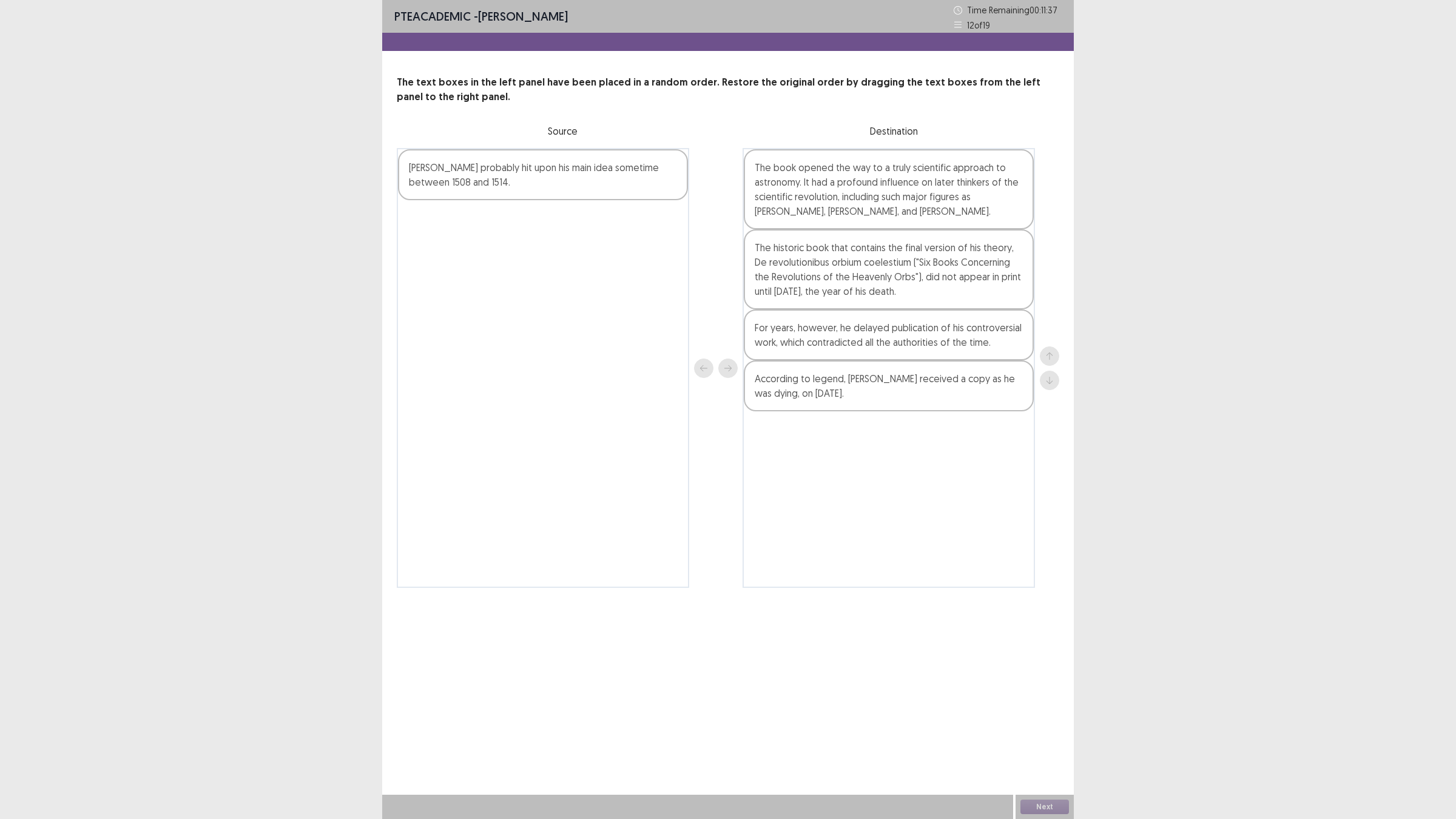
drag, startPoint x: 434, startPoint y: 113, endPoint x: 516, endPoint y: 228, distance: 141.2
click at [516, 228] on div "The text boxes in the left panel have been placed in a random order. Restore th…" at bounding box center [728, 331] width 692 height 512
drag, startPoint x: 514, startPoint y: 221, endPoint x: 865, endPoint y: 602, distance: 518.0
click at [879, 588] on div "[PERSON_NAME] probably hit upon his main idea sometime between 1508 and 1514. T…" at bounding box center [728, 367] width 663 height 440
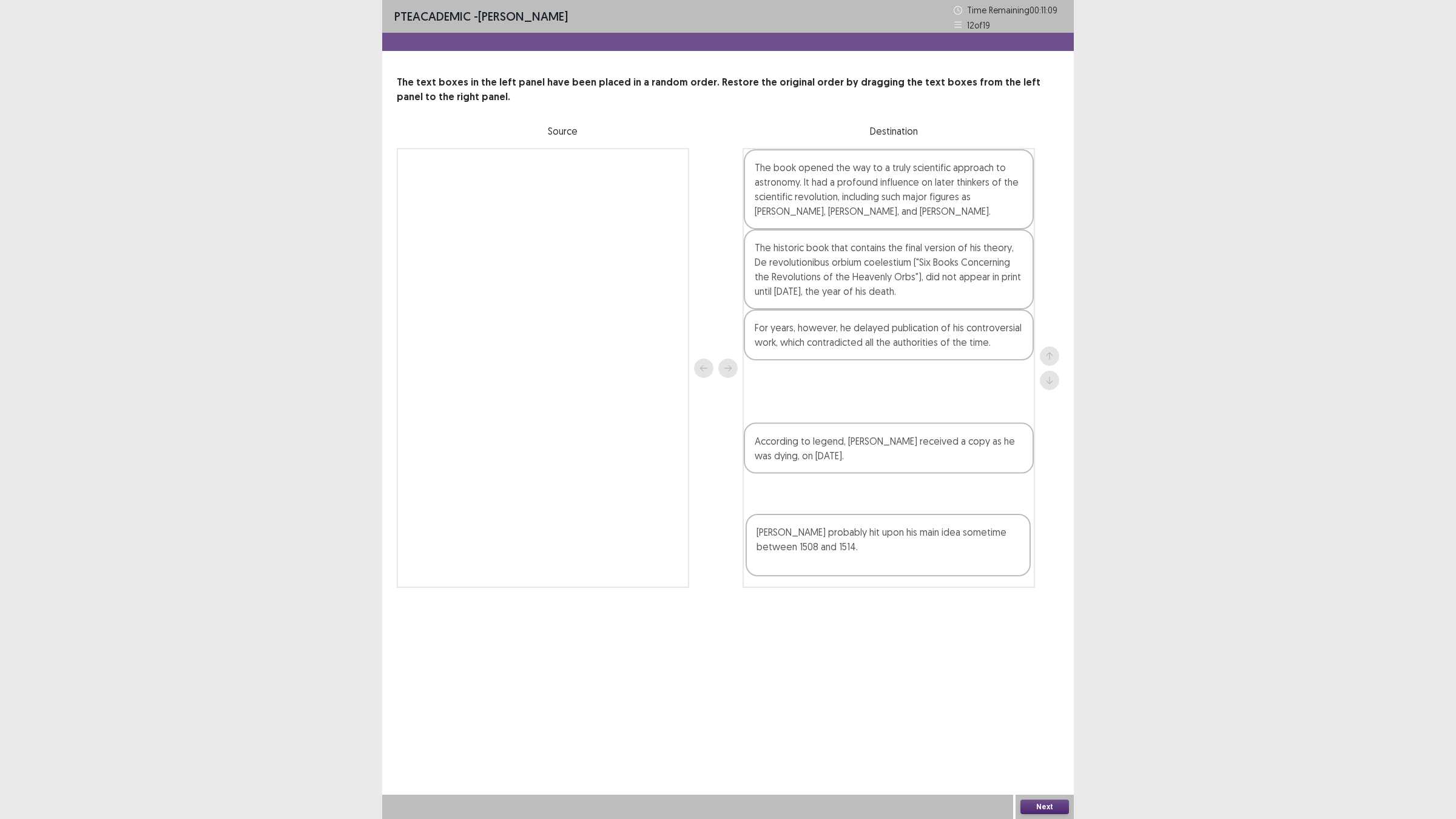
drag, startPoint x: 939, startPoint y: 608, endPoint x: 941, endPoint y: 548, distance: 60.0
click at [941, 548] on div "The book opened the way to a truly scientific approach to astronomy. It had a p…" at bounding box center [889, 367] width 292 height 440
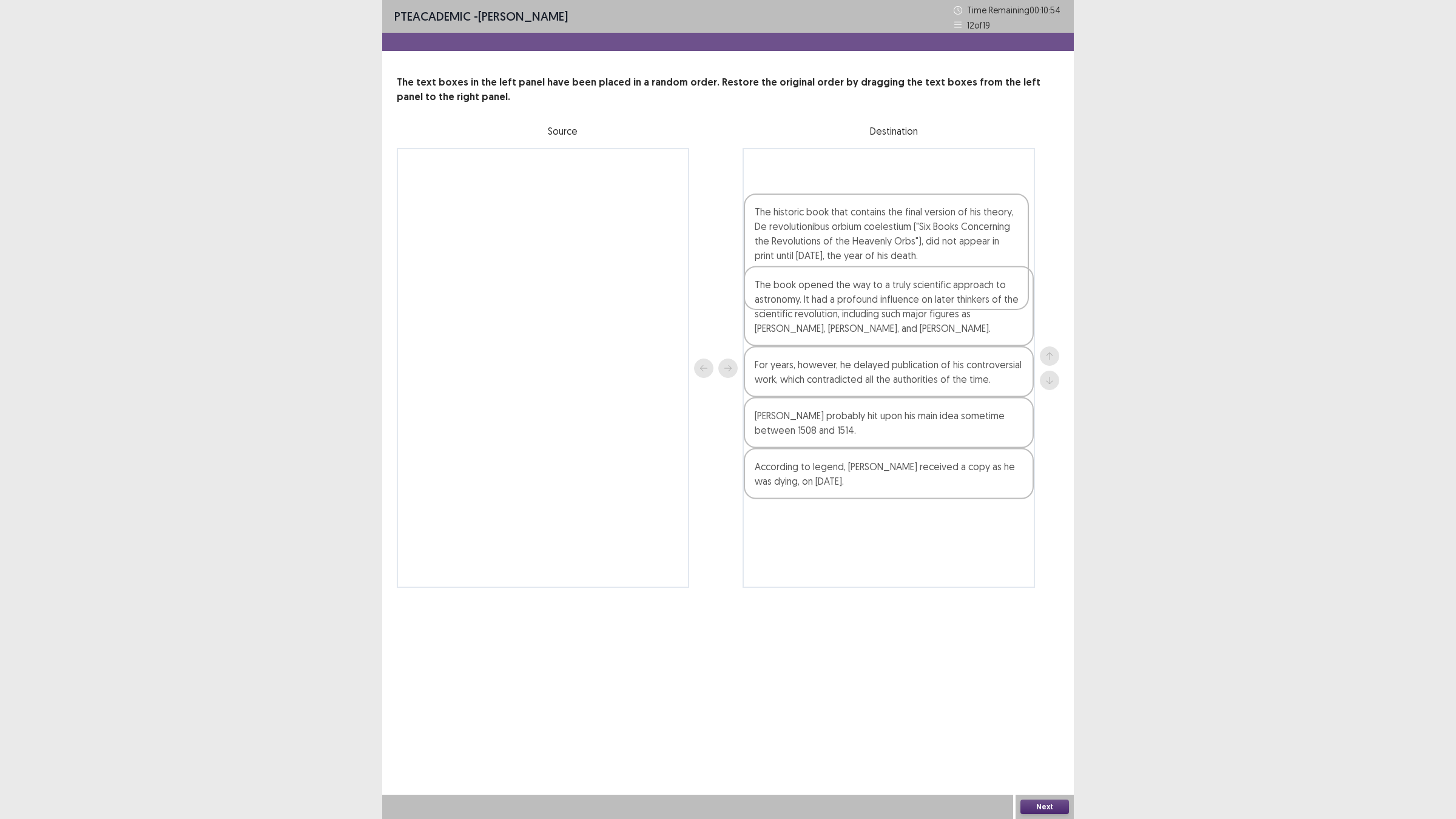
drag, startPoint x: 934, startPoint y: 343, endPoint x: 933, endPoint y: 228, distance: 115.0
click at [933, 228] on div "The book opened the way to a truly scientific approach to astronomy. It had a p…" at bounding box center [889, 367] width 292 height 440
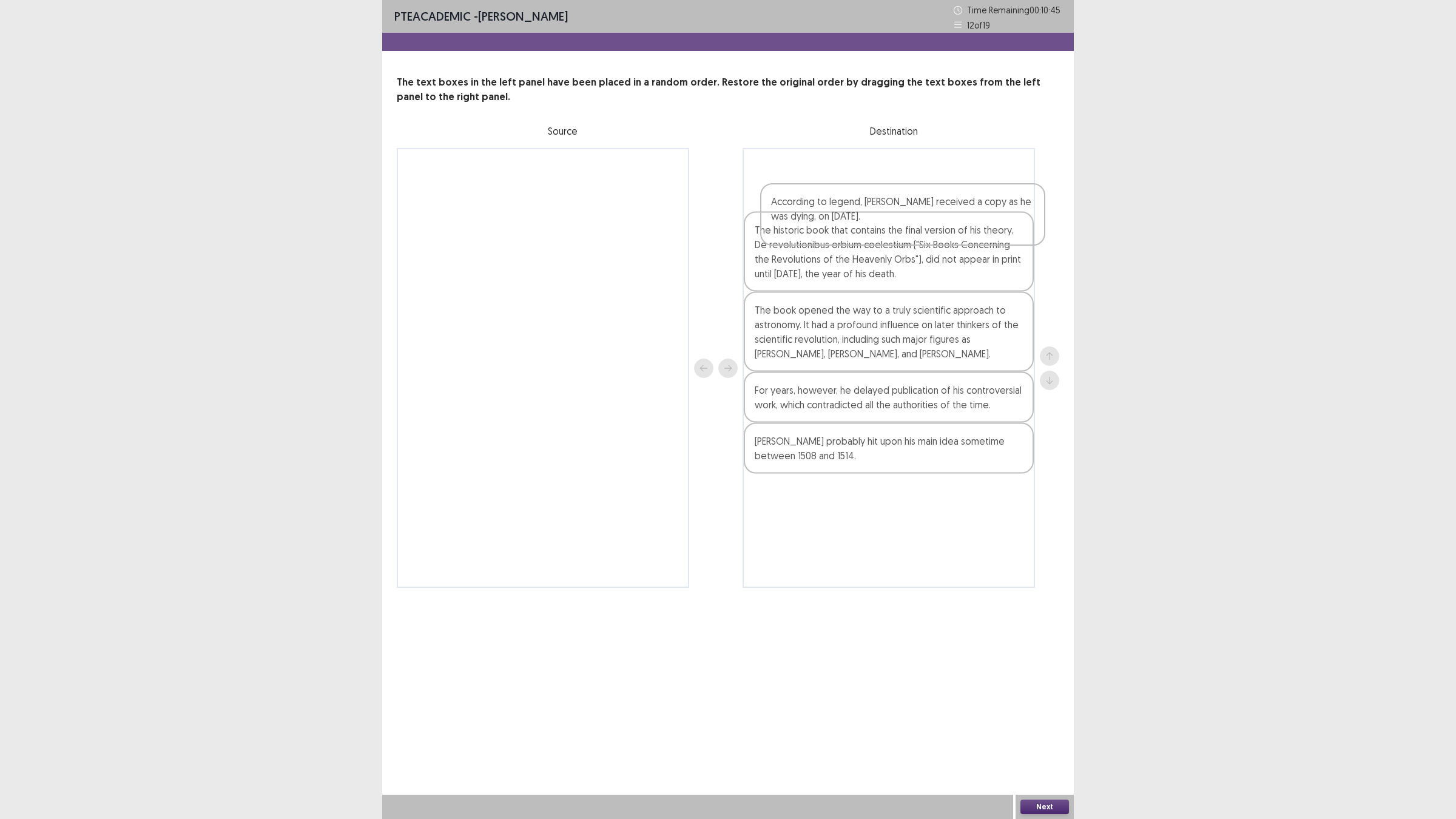
drag, startPoint x: 827, startPoint y: 614, endPoint x: 844, endPoint y: 228, distance: 386.4
click at [844, 228] on div "The historic book that contains the final version of his theory, De revolutioni…" at bounding box center [889, 367] width 292 height 440
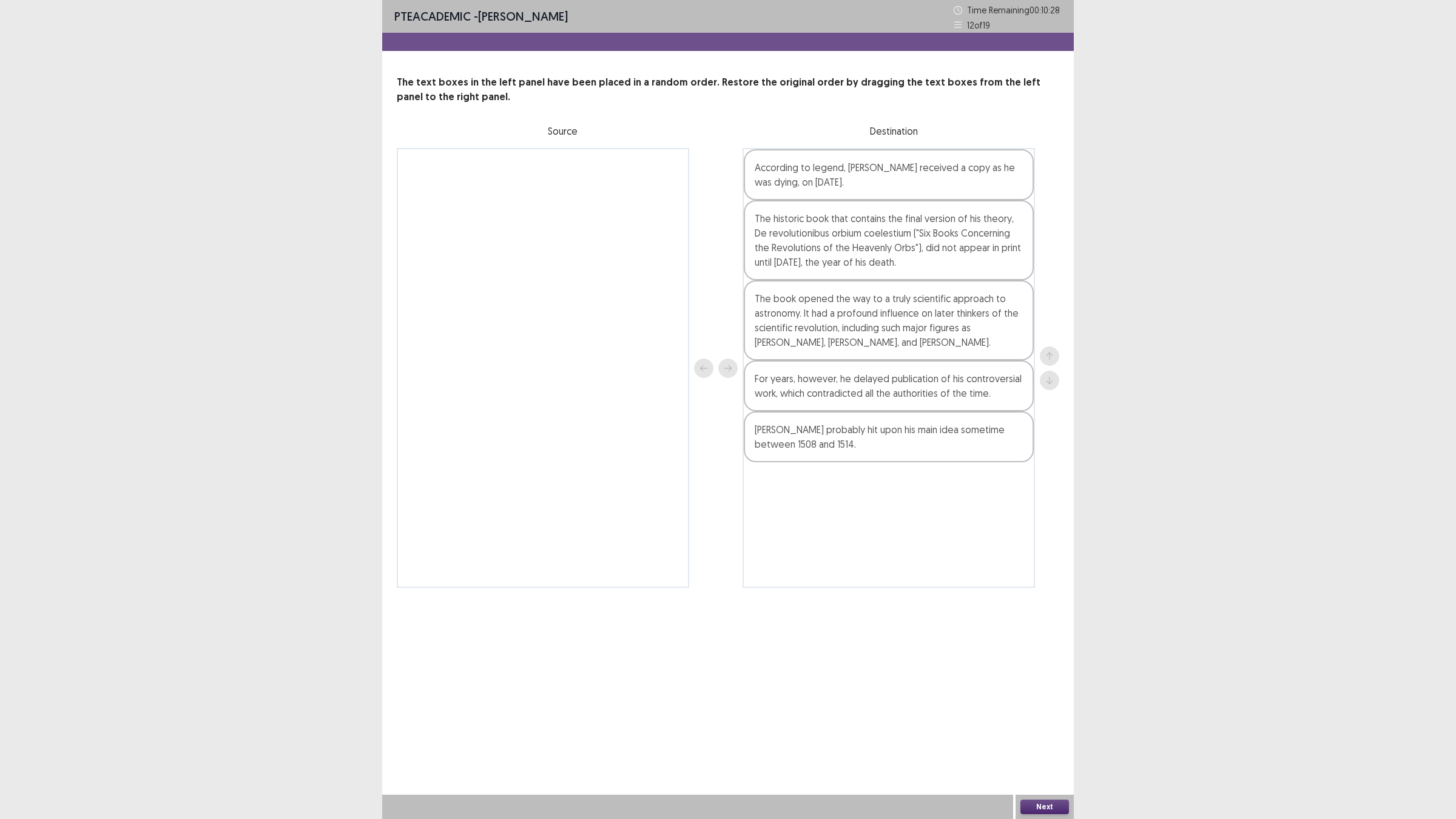
click at [889, 200] on div "According to legend, [PERSON_NAME] received a copy as he was dying, on [DATE]." at bounding box center [888, 175] width 290 height 51
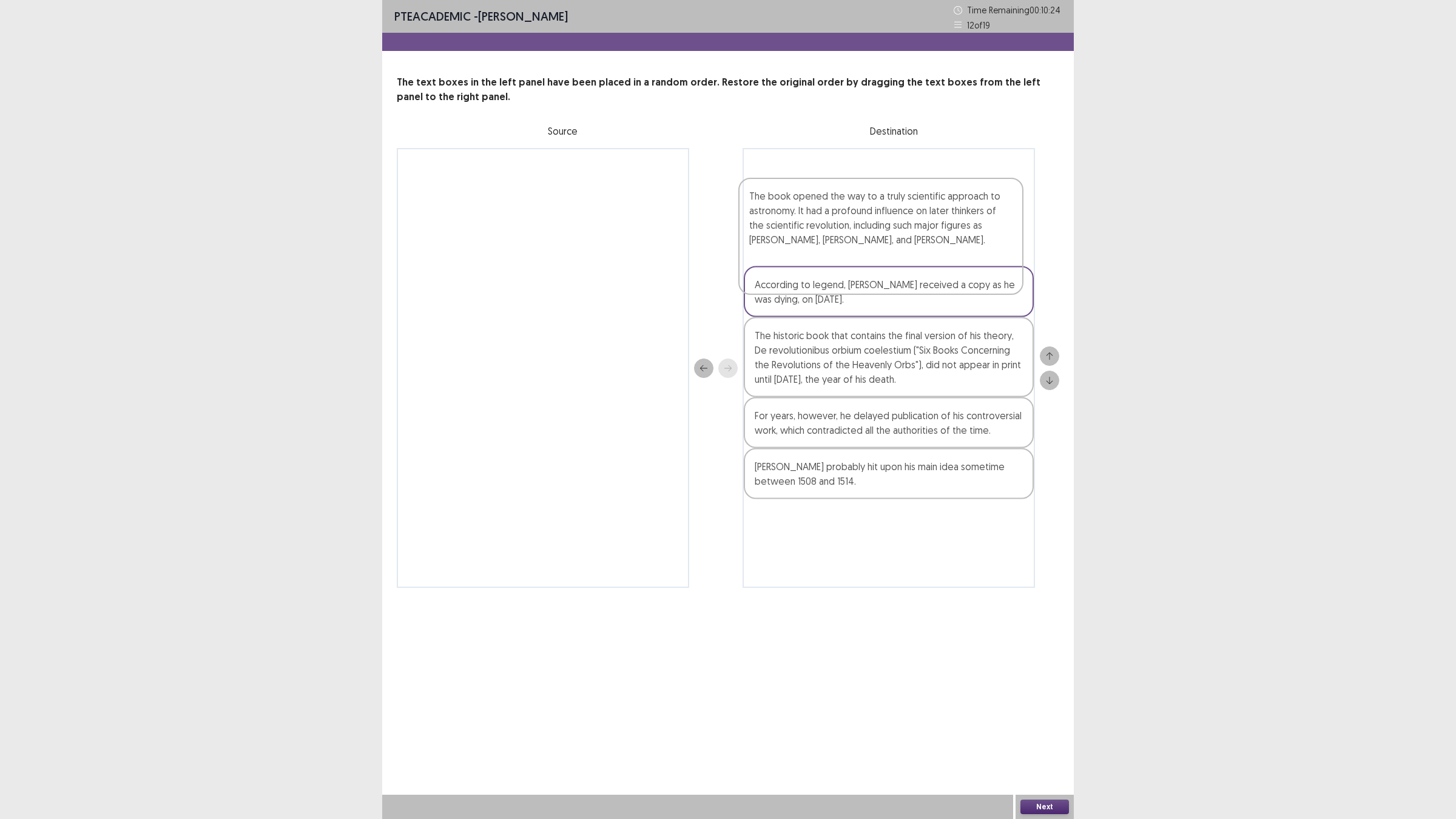
drag, startPoint x: 898, startPoint y: 413, endPoint x: 892, endPoint y: 220, distance: 193.1
click at [892, 220] on div "According to legend, [PERSON_NAME] received a copy as he was dying, on [DATE]. …" at bounding box center [889, 367] width 292 height 440
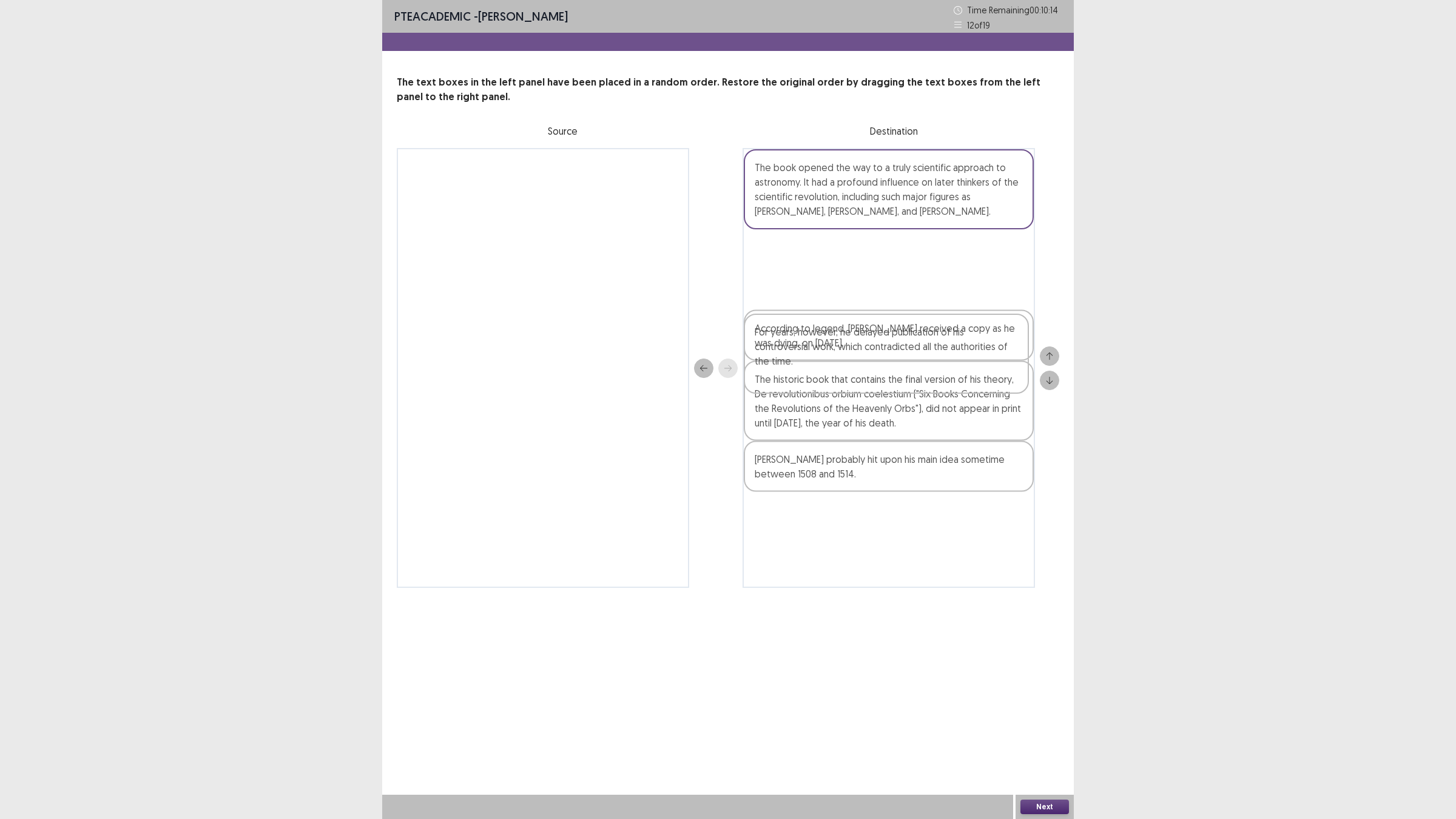
drag, startPoint x: 891, startPoint y: 534, endPoint x: 890, endPoint y: 358, distance: 176.0
click at [890, 358] on div "The book opened the way to a truly scientific approach to astronomy. It had a p…" at bounding box center [889, 367] width 292 height 440
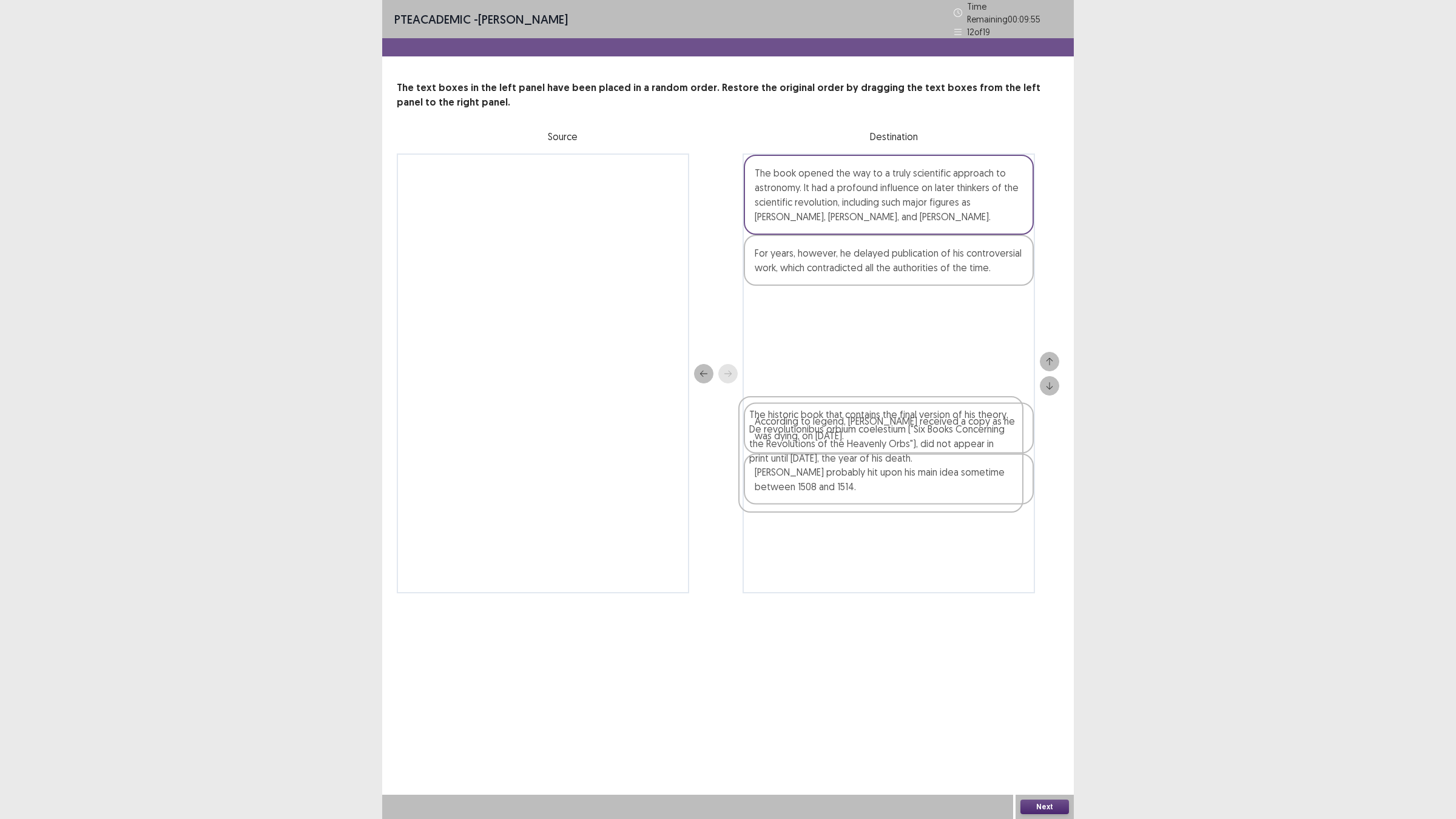
drag, startPoint x: 914, startPoint y: 450, endPoint x: 911, endPoint y: 399, distance: 51.1
click at [911, 399] on div "The book opened the way to a truly scientific approach to astronomy. It had a p…" at bounding box center [889, 373] width 292 height 440
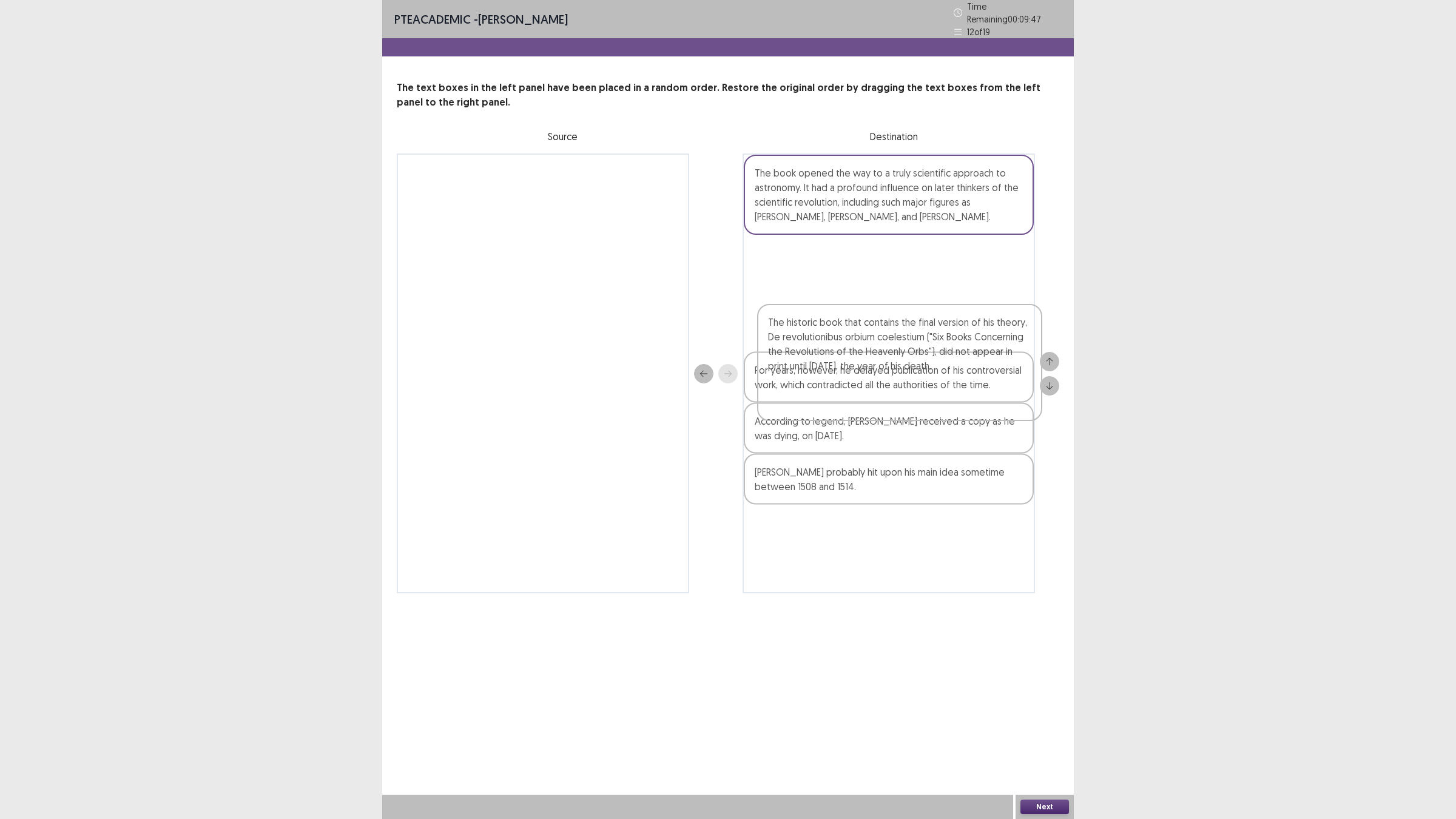
drag, startPoint x: 880, startPoint y: 480, endPoint x: 893, endPoint y: 392, distance: 89.0
click at [893, 392] on div "The book opened the way to a truly scientific approach to astronomy. It had a p…" at bounding box center [889, 373] width 292 height 440
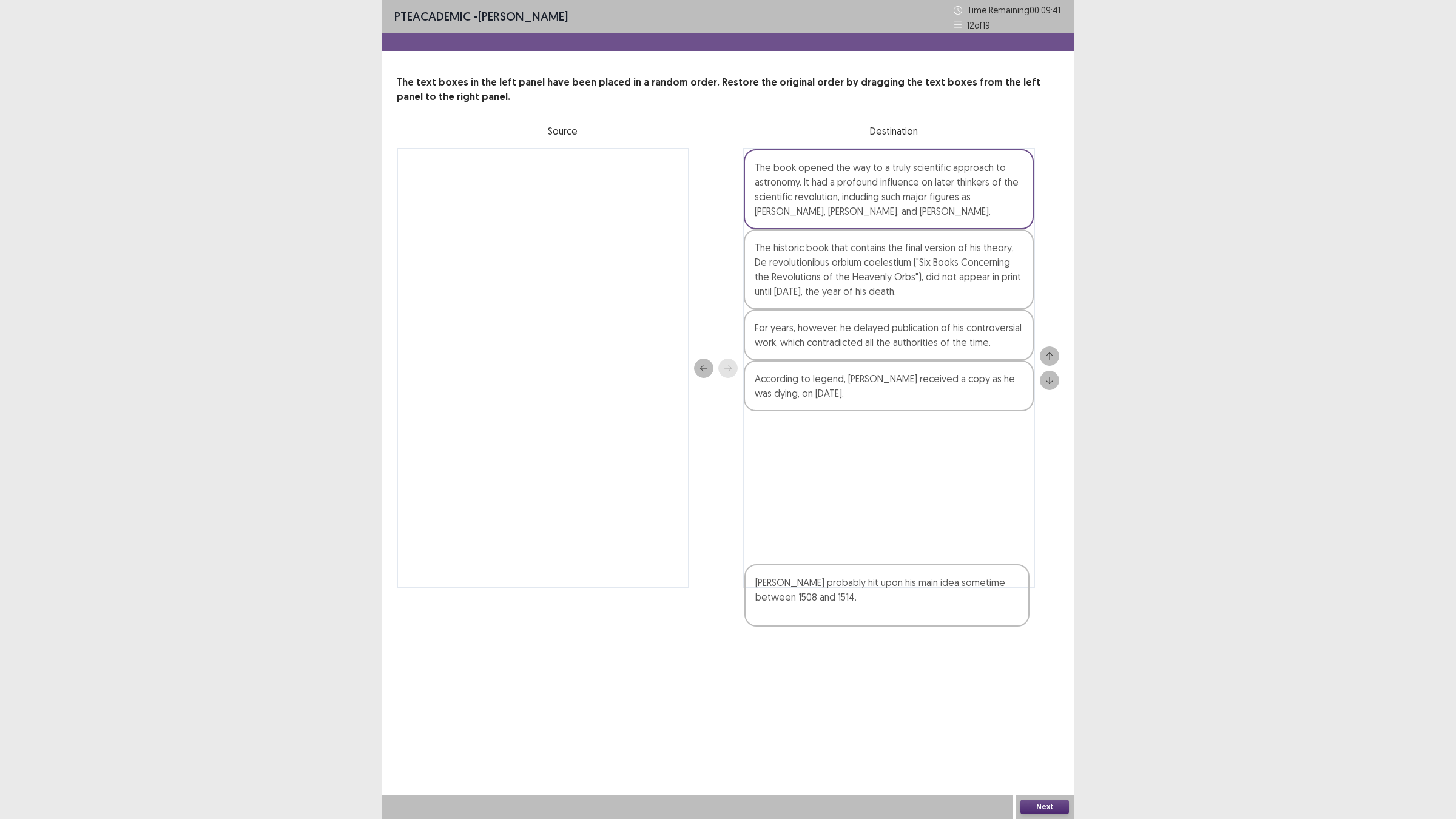
click at [926, 588] on div "The book opened the way to a truly scientific approach to astronomy. It had a p…" at bounding box center [889, 367] width 292 height 440
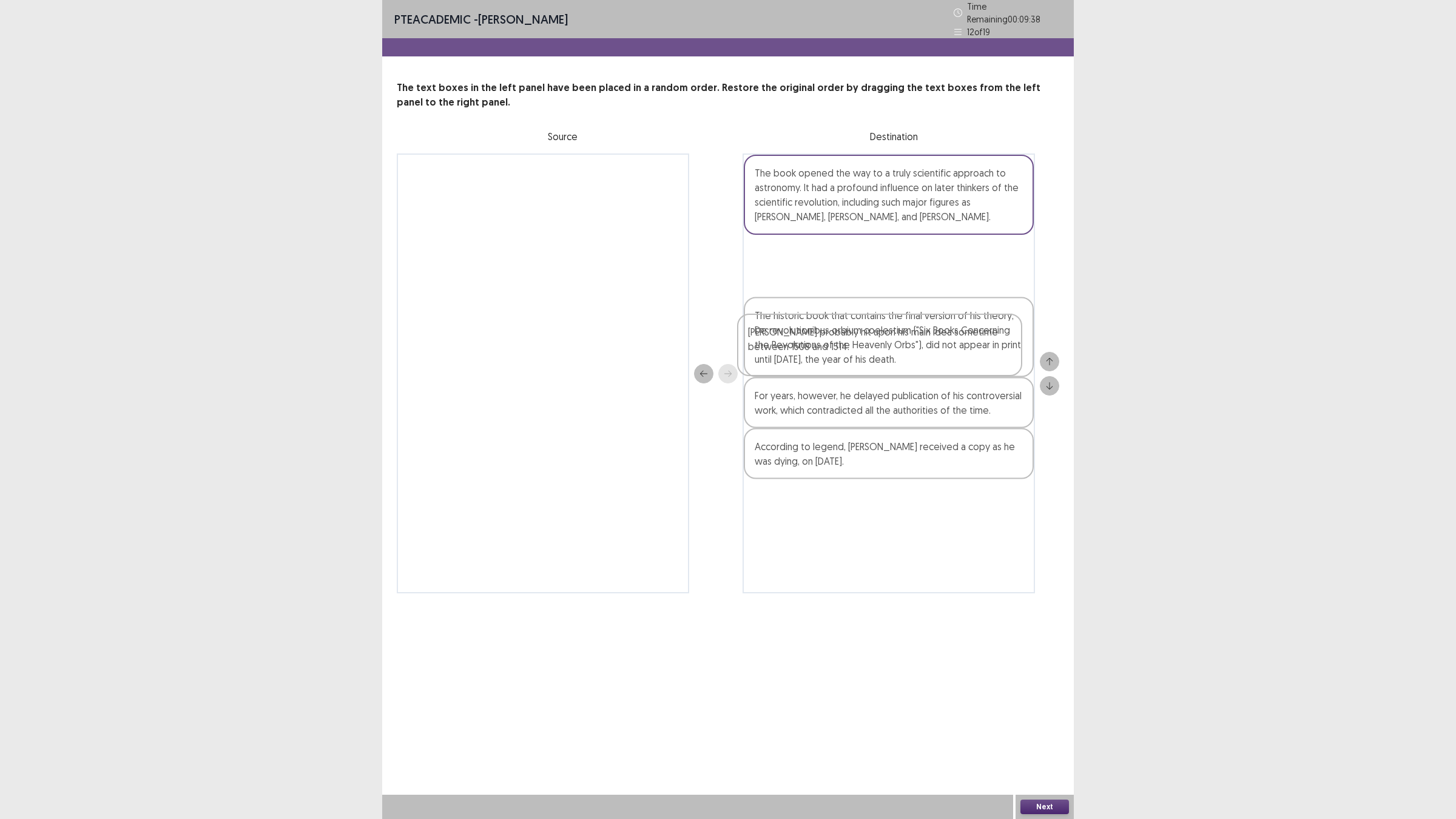
drag, startPoint x: 918, startPoint y: 613, endPoint x: 915, endPoint y: 350, distance: 263.0
click at [915, 350] on div "The book opened the way to a truly scientific approach to astronomy. It had a p…" at bounding box center [889, 373] width 292 height 440
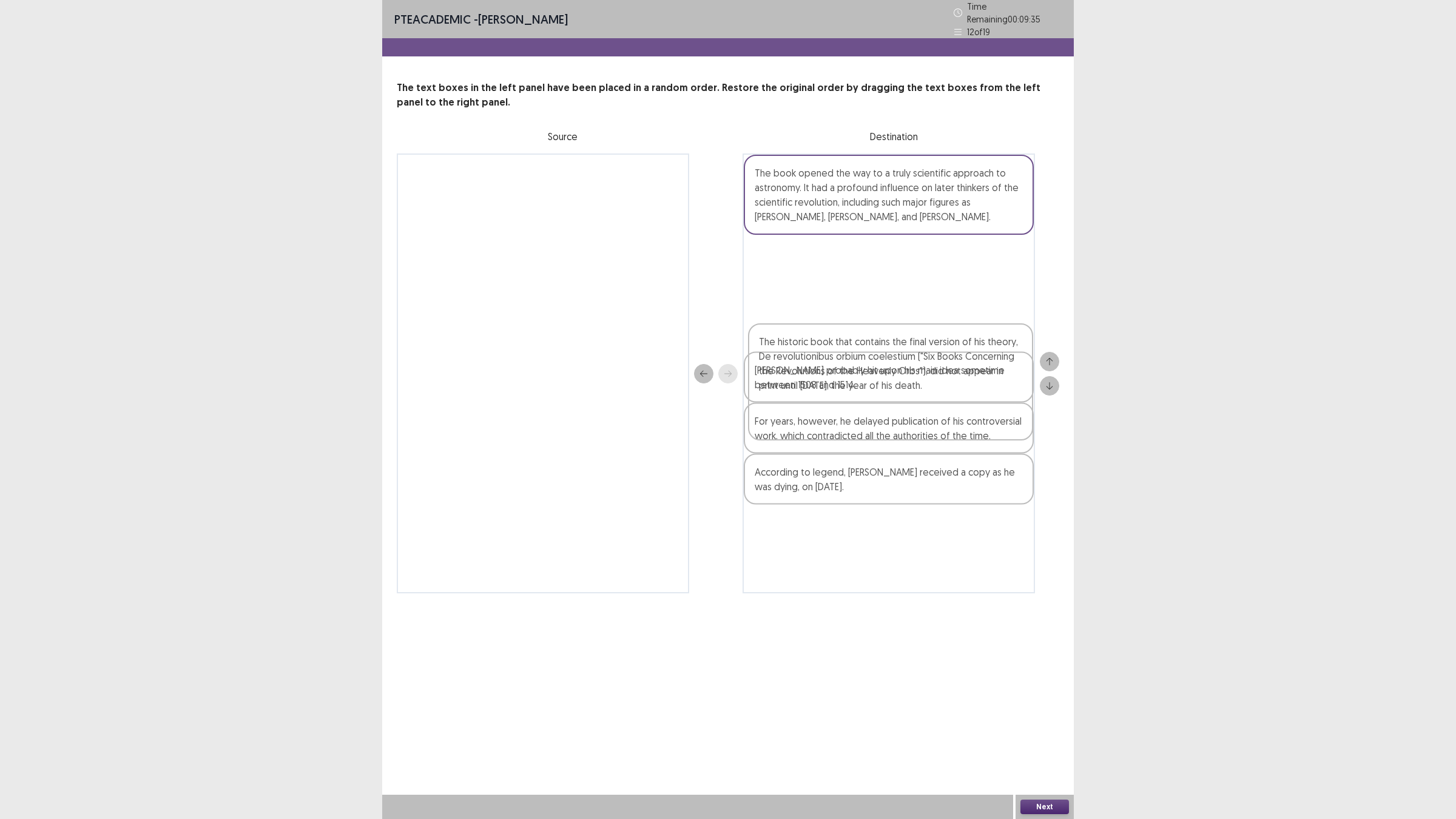
drag, startPoint x: 879, startPoint y: 437, endPoint x: 880, endPoint y: 388, distance: 49.0
click at [880, 388] on div "The book opened the way to a truly scientific approach to astronomy. It had a p…" at bounding box center [889, 373] width 292 height 440
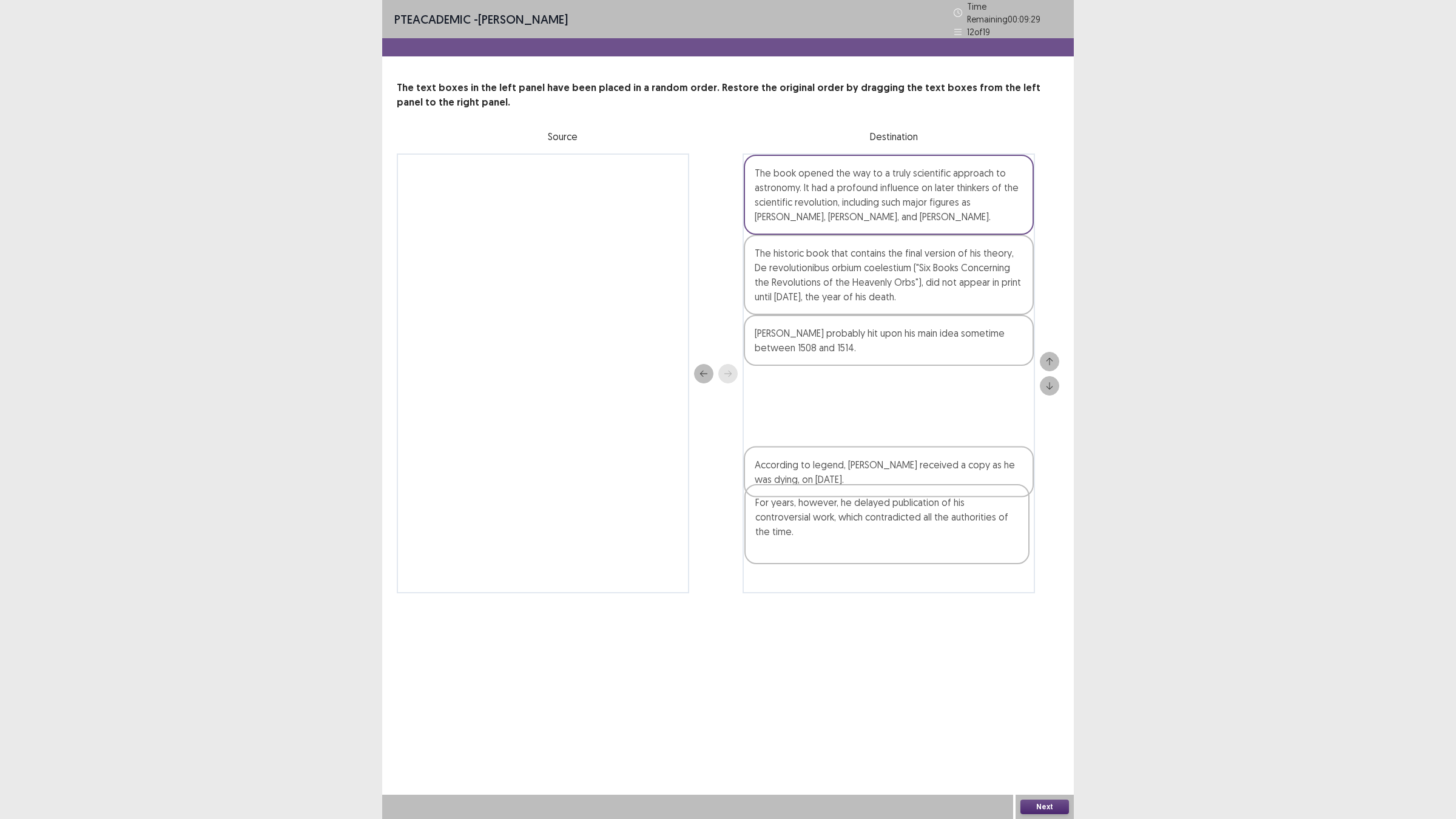
click at [835, 540] on div "The book opened the way to a truly scientific approach to astronomy. It had a p…" at bounding box center [889, 373] width 292 height 440
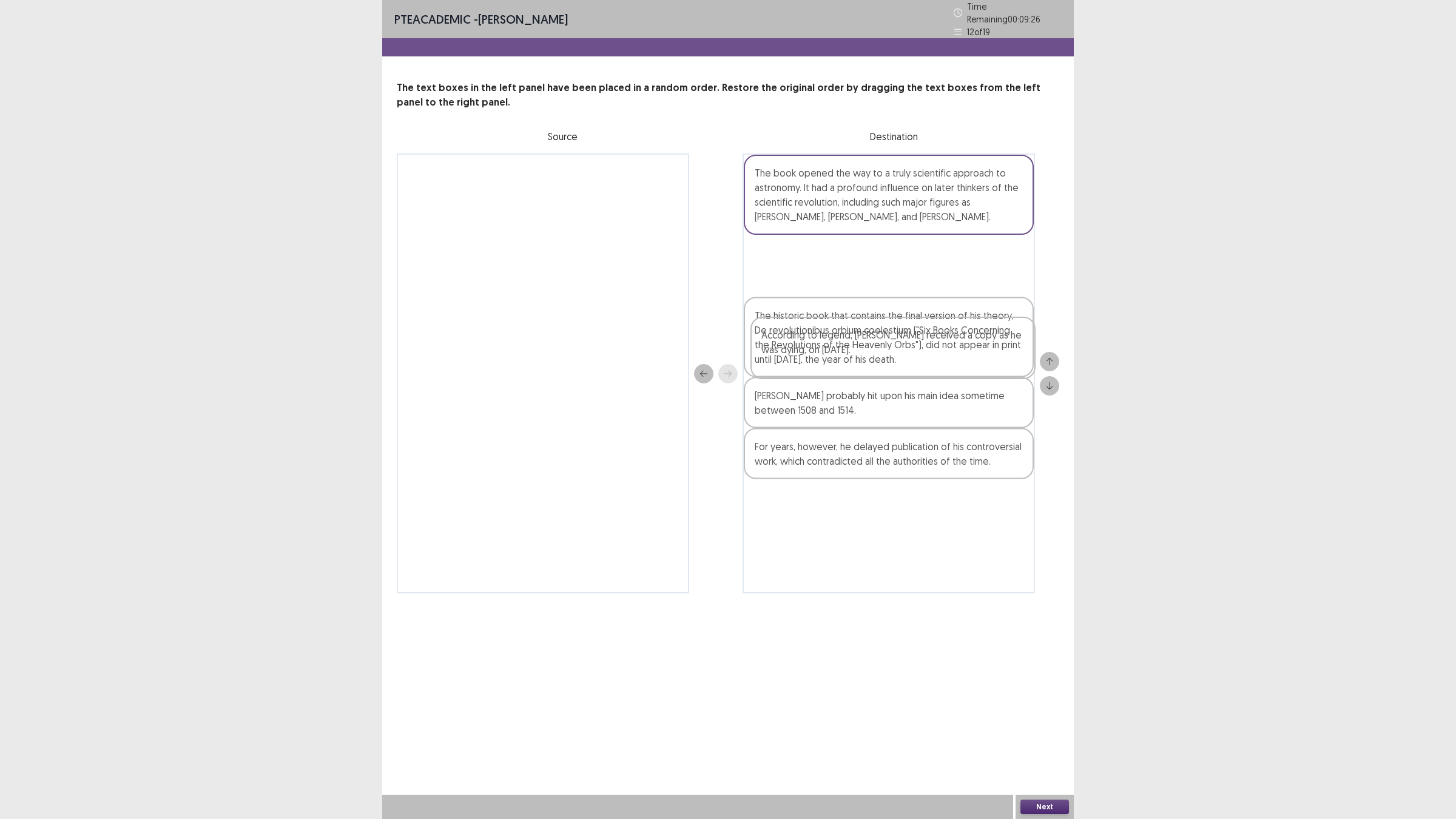
drag, startPoint x: 841, startPoint y: 602, endPoint x: 841, endPoint y: 345, distance: 257.0
click at [845, 347] on div "The book opened the way to a truly scientific approach to astronomy. It had a p…" at bounding box center [889, 373] width 292 height 440
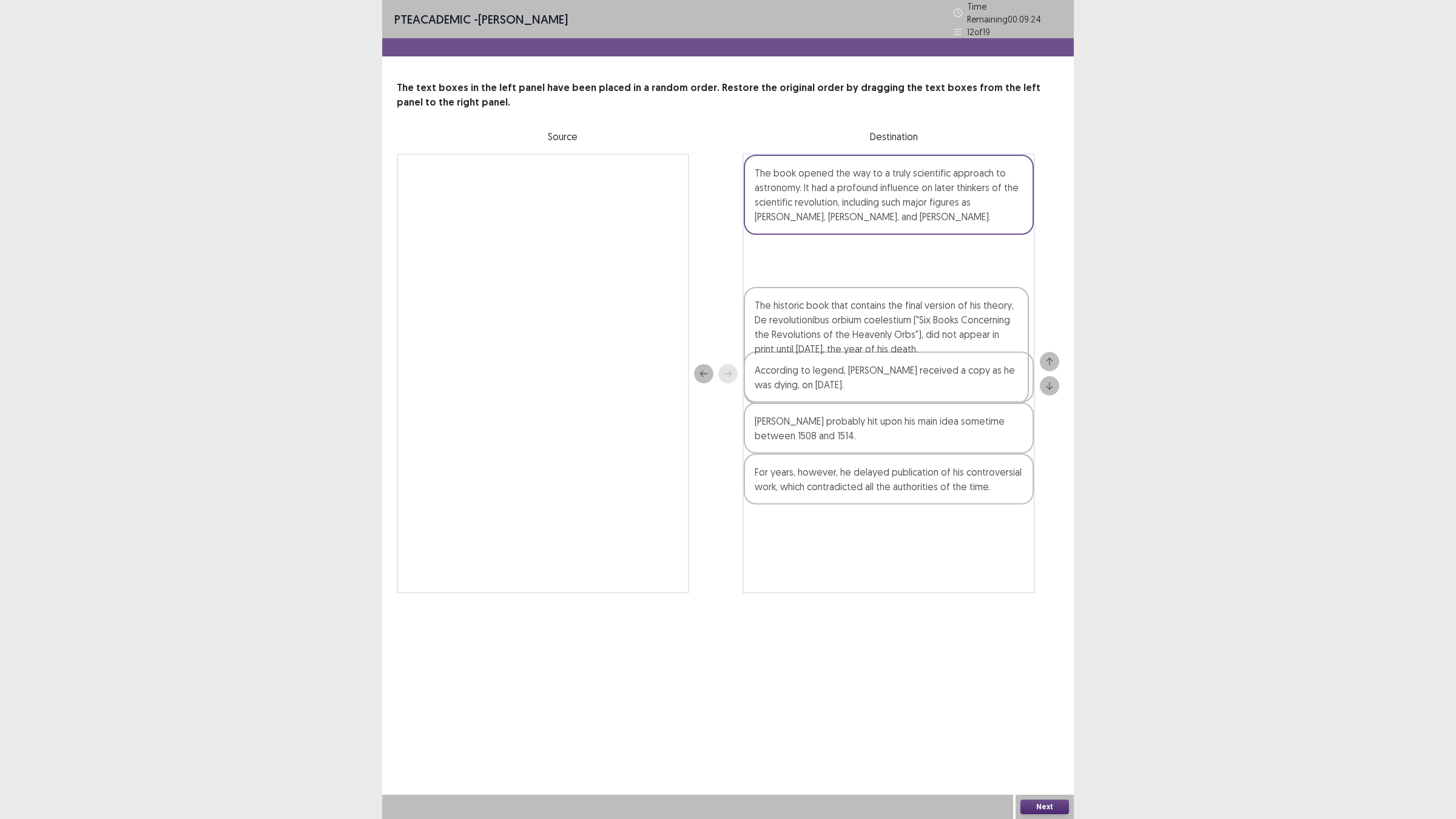
drag, startPoint x: 854, startPoint y: 453, endPoint x: 854, endPoint y: 386, distance: 67.0
click at [854, 377] on div "The book opened the way to a truly scientific approach to astronomy. It had a p…" at bounding box center [889, 373] width 292 height 440
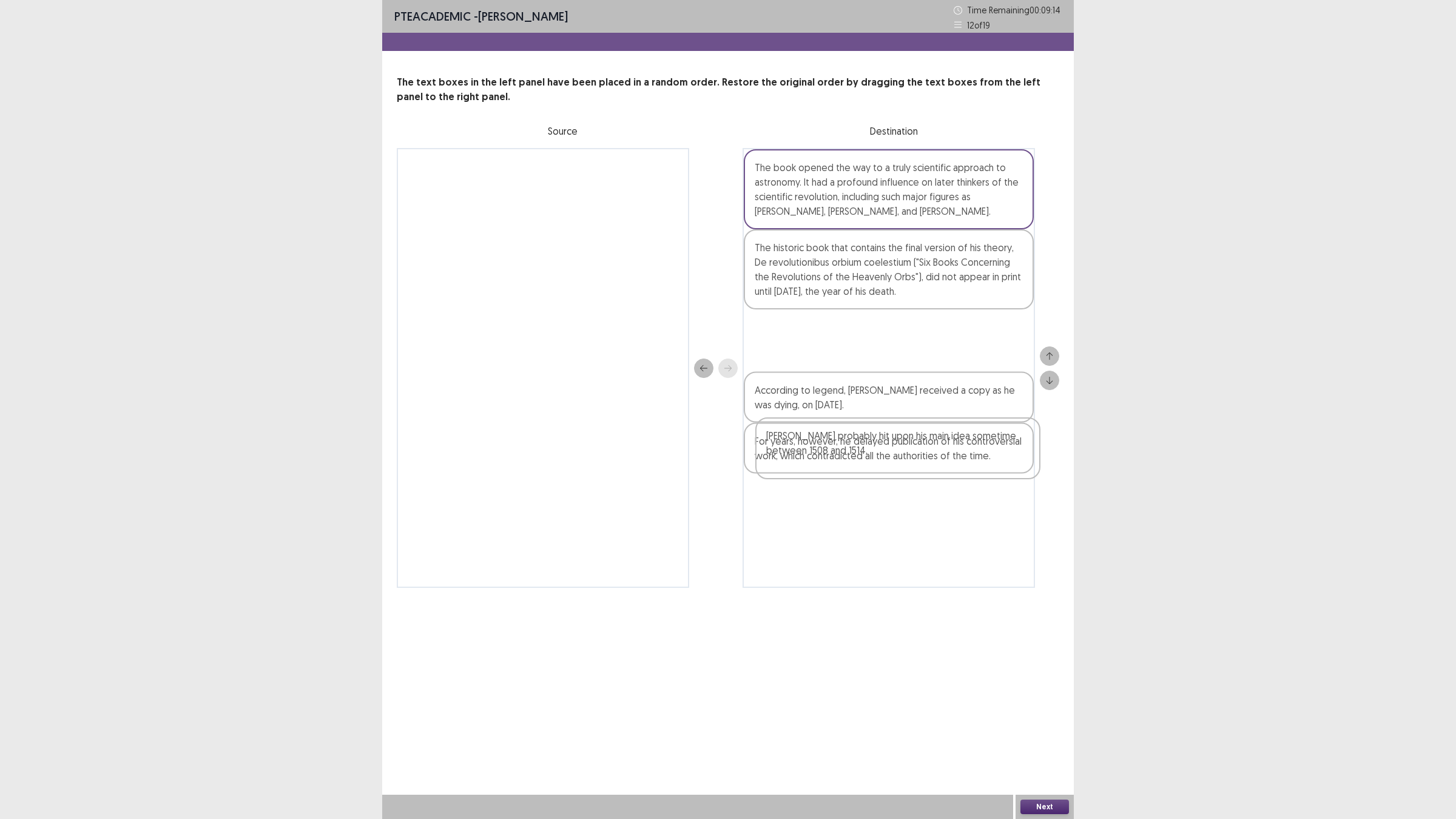
drag, startPoint x: 965, startPoint y: 528, endPoint x: 976, endPoint y: 457, distance: 71.8
click at [976, 457] on div "The book opened the way to a truly scientific approach to astronomy. It had a p…" at bounding box center [889, 367] width 292 height 440
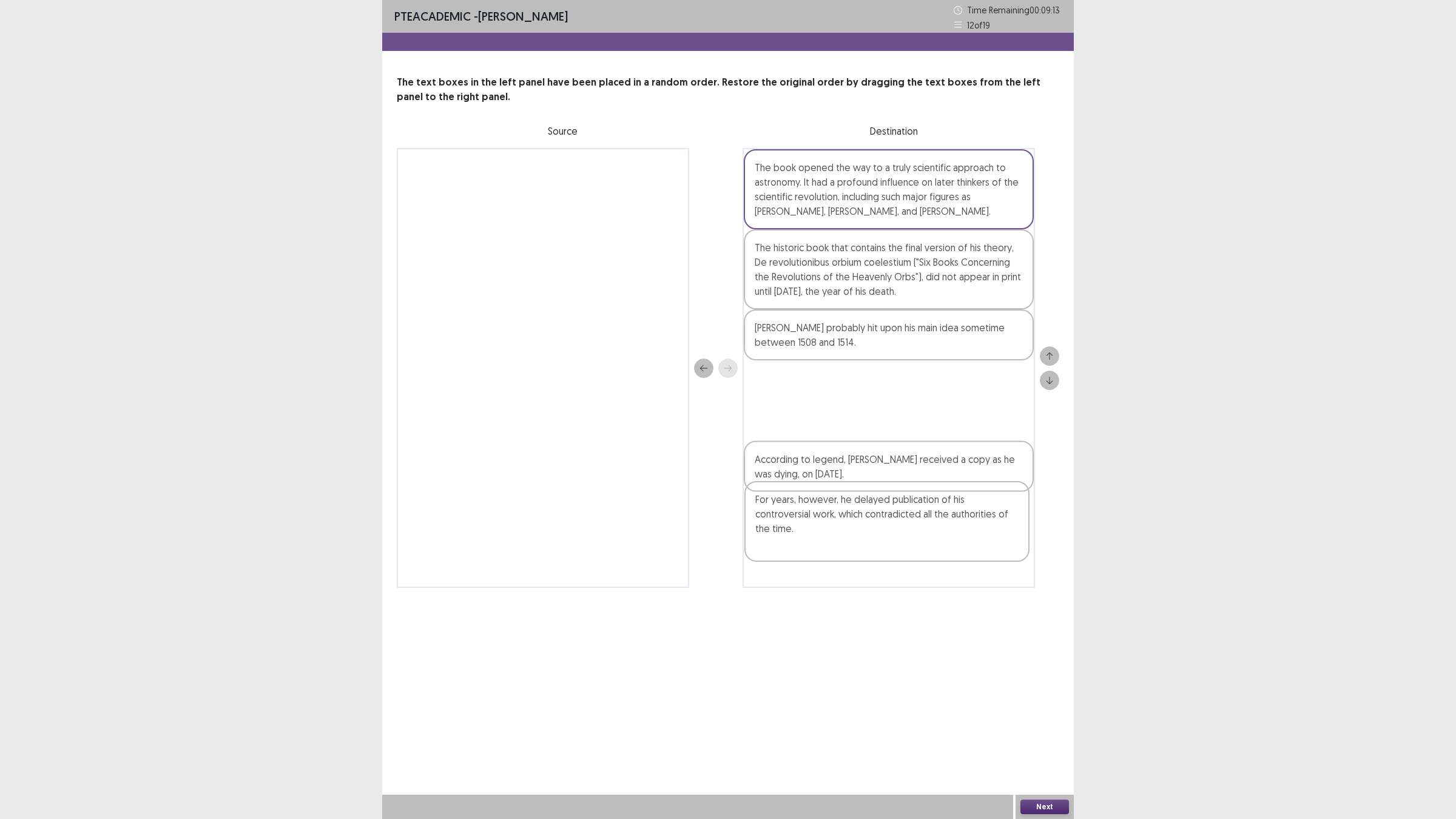
drag, startPoint x: 938, startPoint y: 581, endPoint x: 938, endPoint y: 512, distance: 69.0
click at [938, 512] on div "The book opened the way to a truly scientific approach to astronomy. It had a p…" at bounding box center [889, 367] width 292 height 440
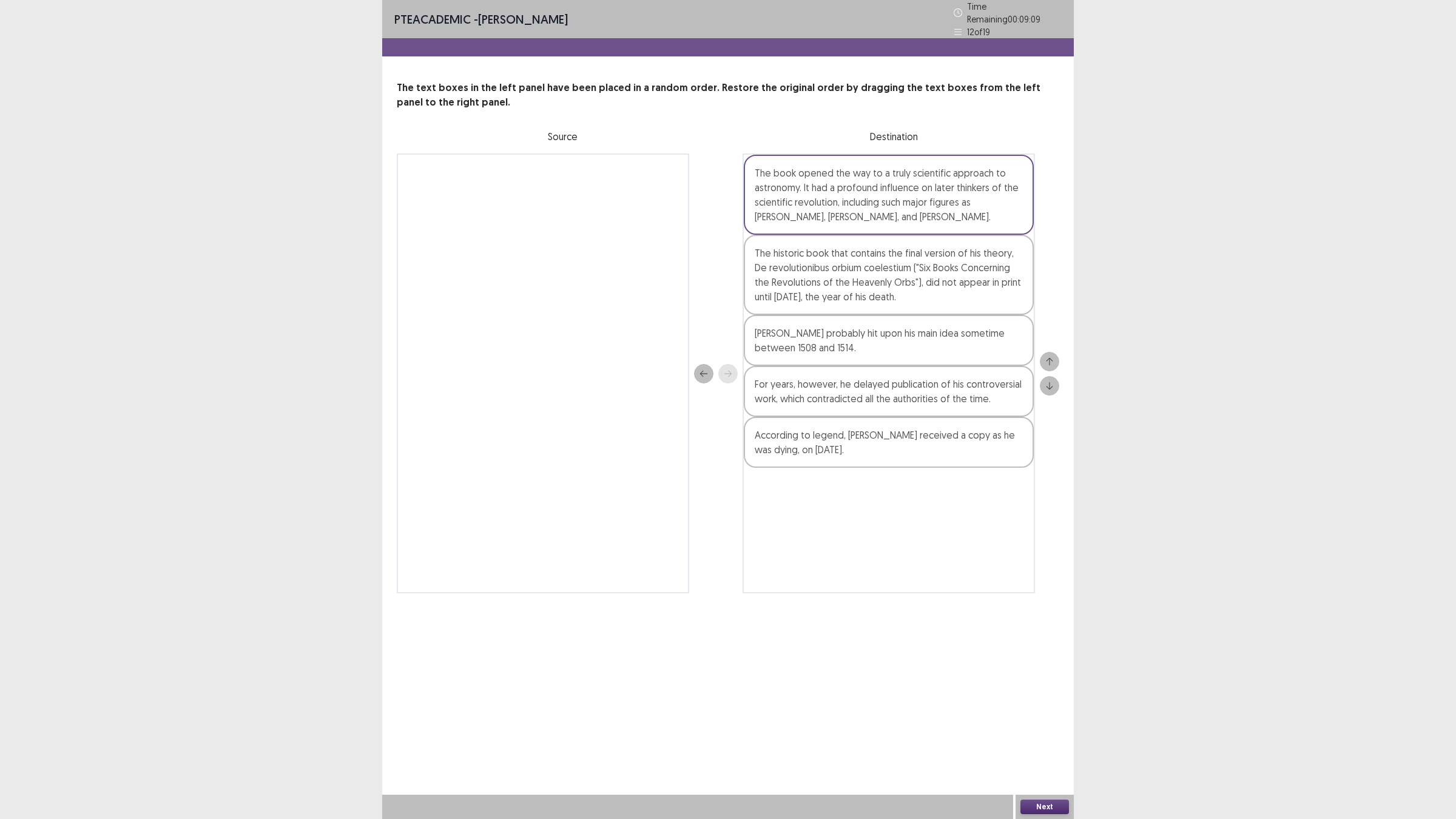
click at [1056, 722] on button "Next" at bounding box center [1045, 806] width 49 height 14
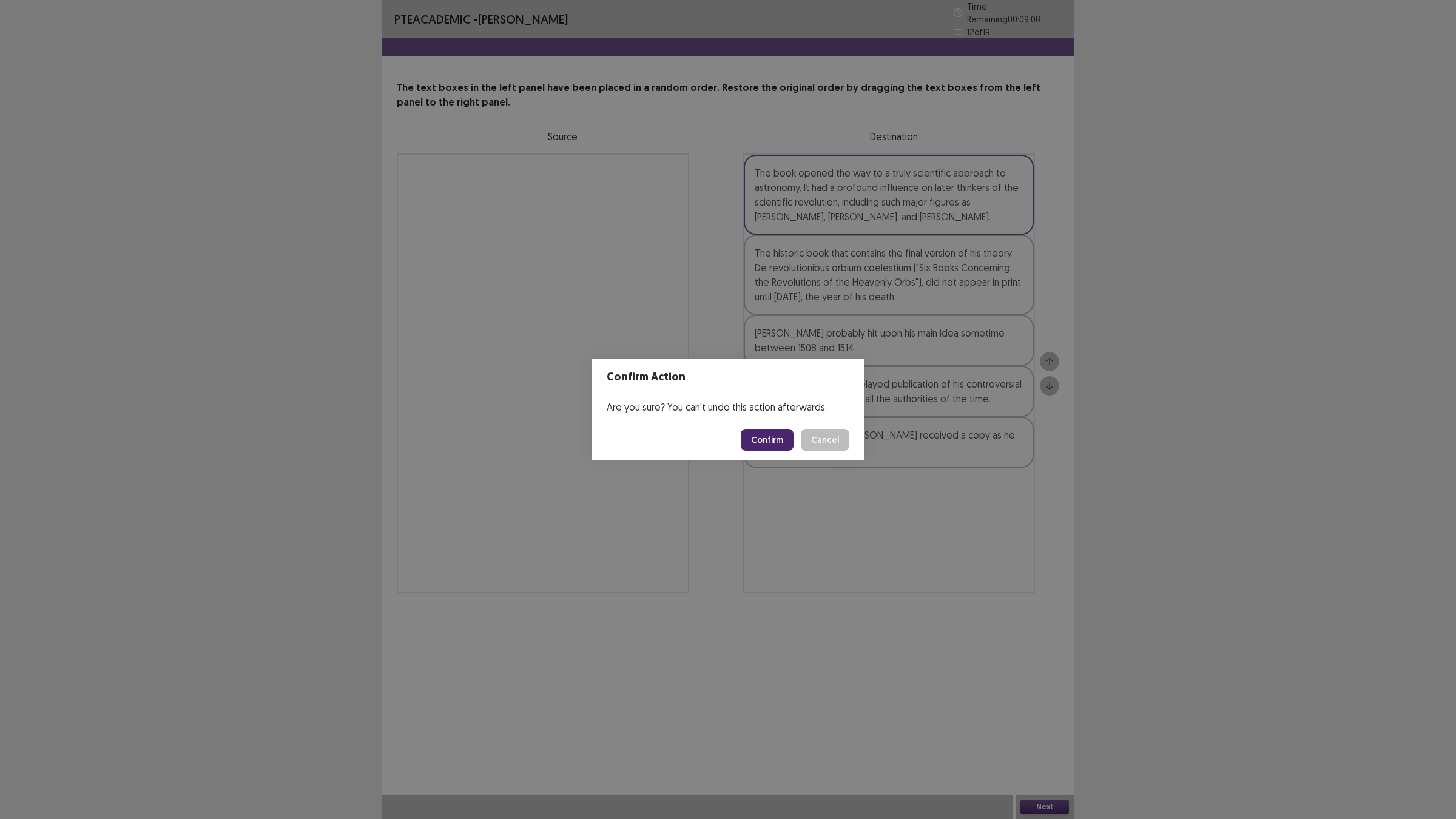
click at [771, 443] on button "Confirm" at bounding box center [768, 439] width 53 height 22
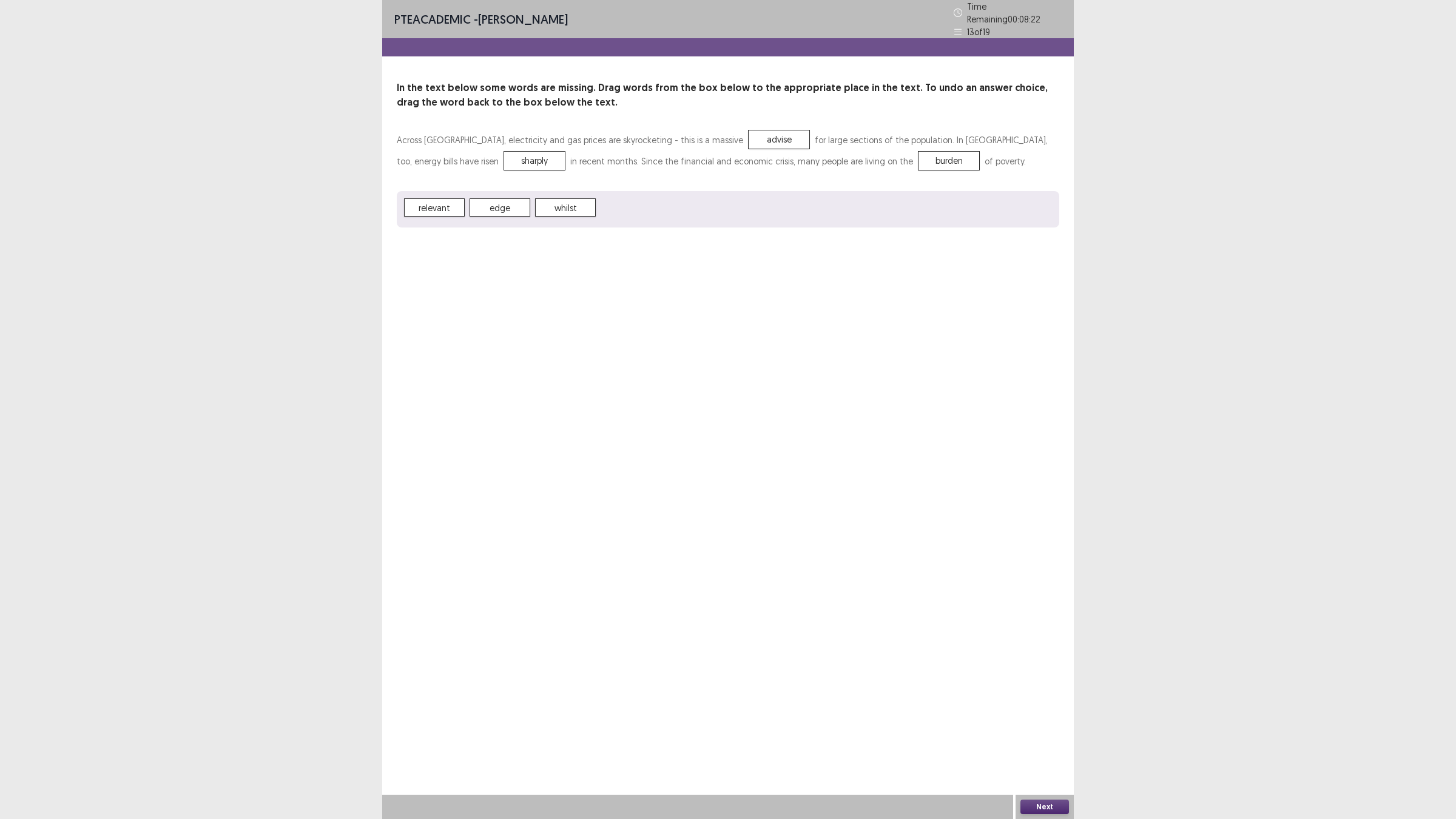
click at [1034, 722] on button "Next" at bounding box center [1045, 806] width 49 height 14
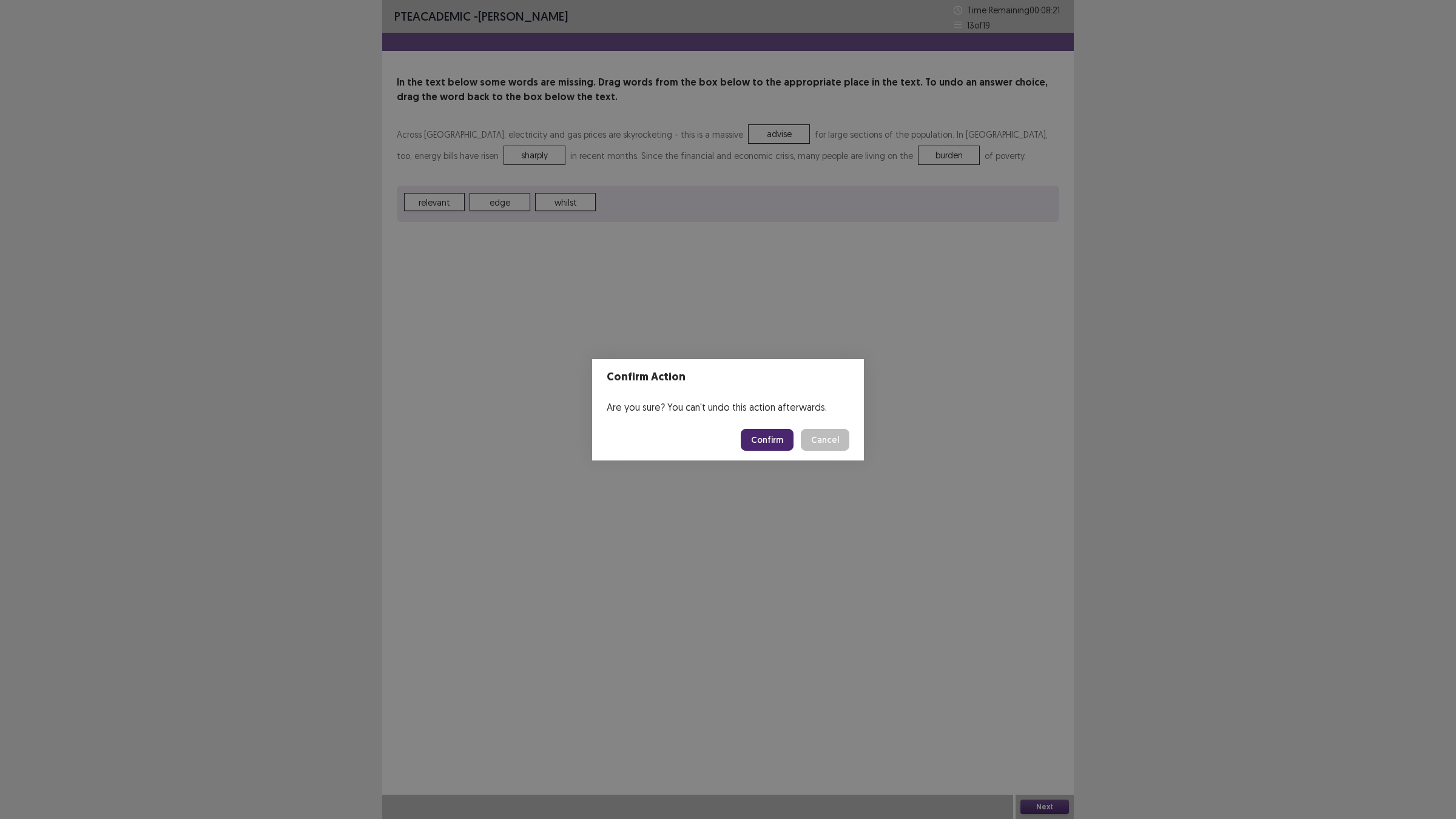
click at [787, 441] on button "Confirm" at bounding box center [768, 439] width 53 height 22
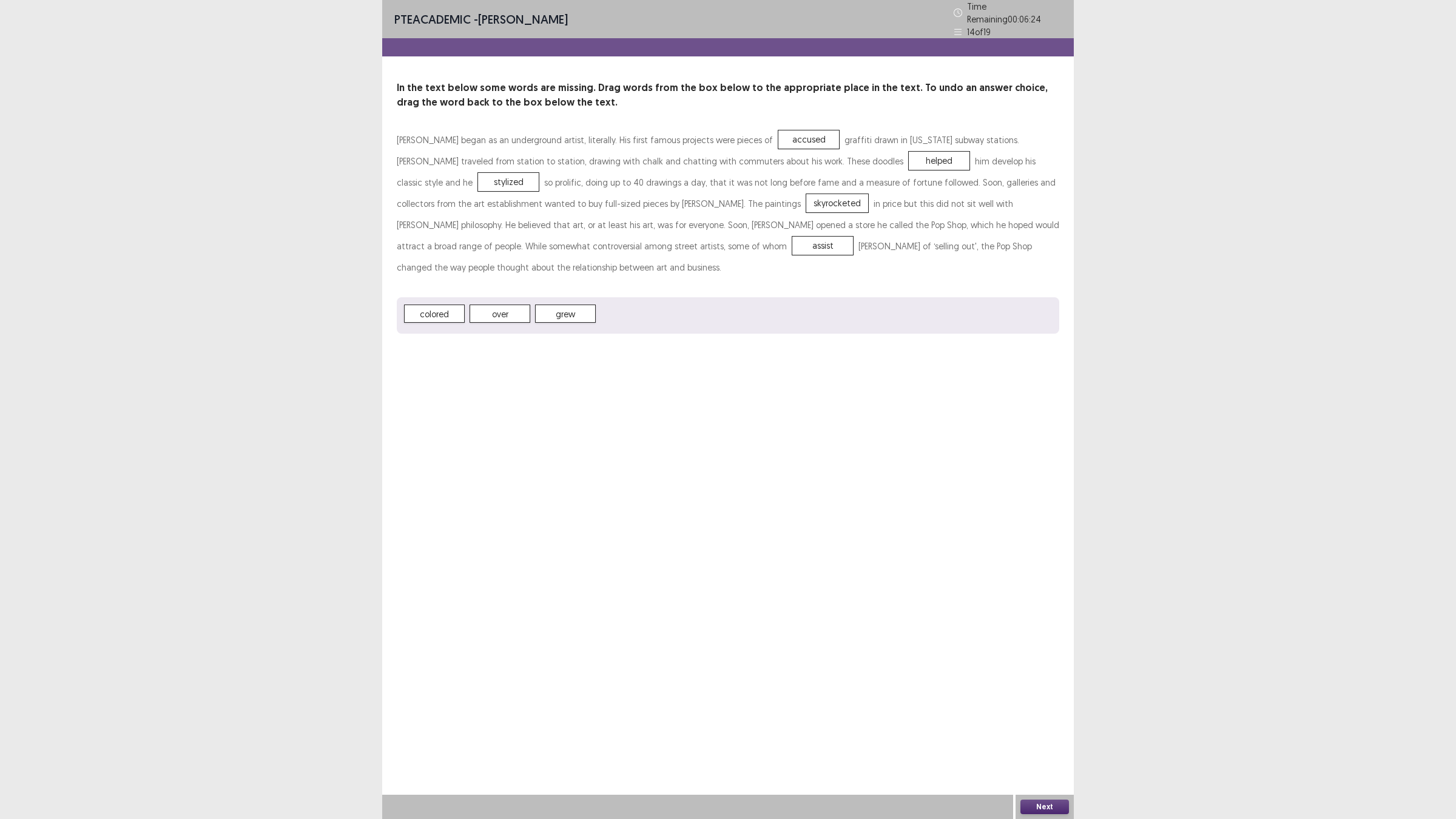
click at [1037, 722] on button "Next" at bounding box center [1045, 806] width 49 height 14
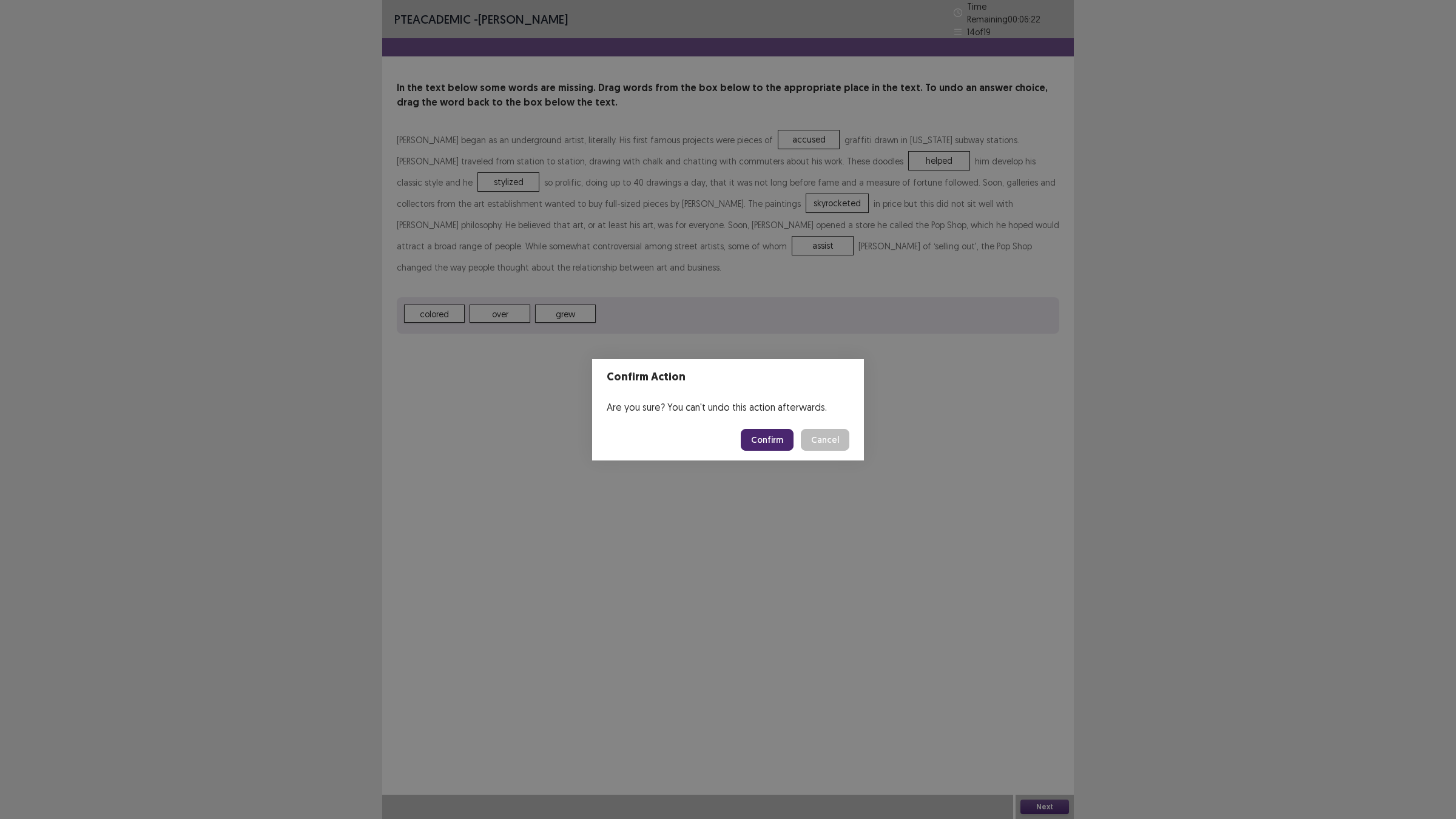
click at [782, 437] on button "Confirm" at bounding box center [768, 439] width 53 height 22
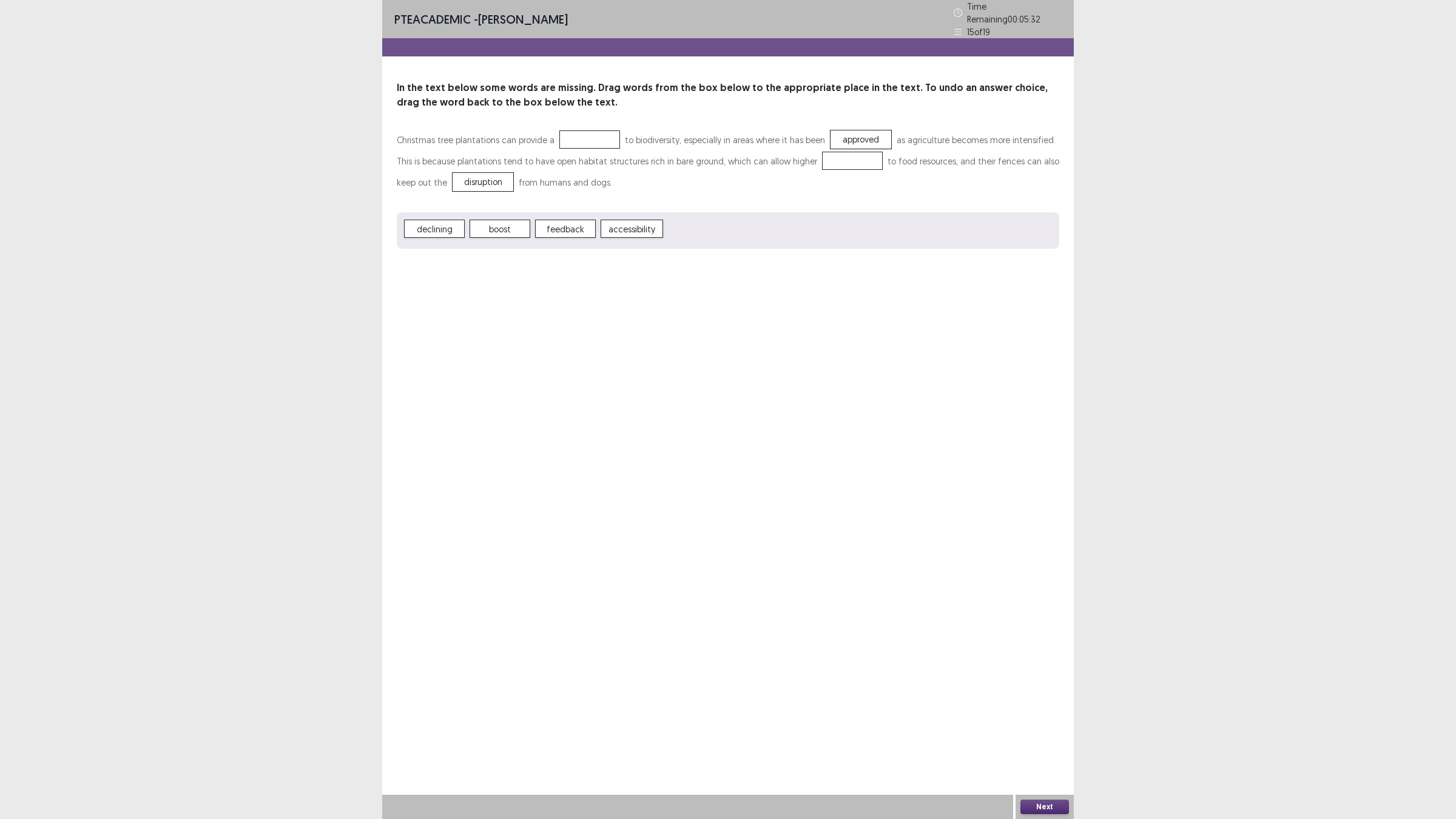
click at [524, 238] on span "boost" at bounding box center [500, 228] width 61 height 18
click at [1038, 722] on button "Next" at bounding box center [1045, 806] width 49 height 14
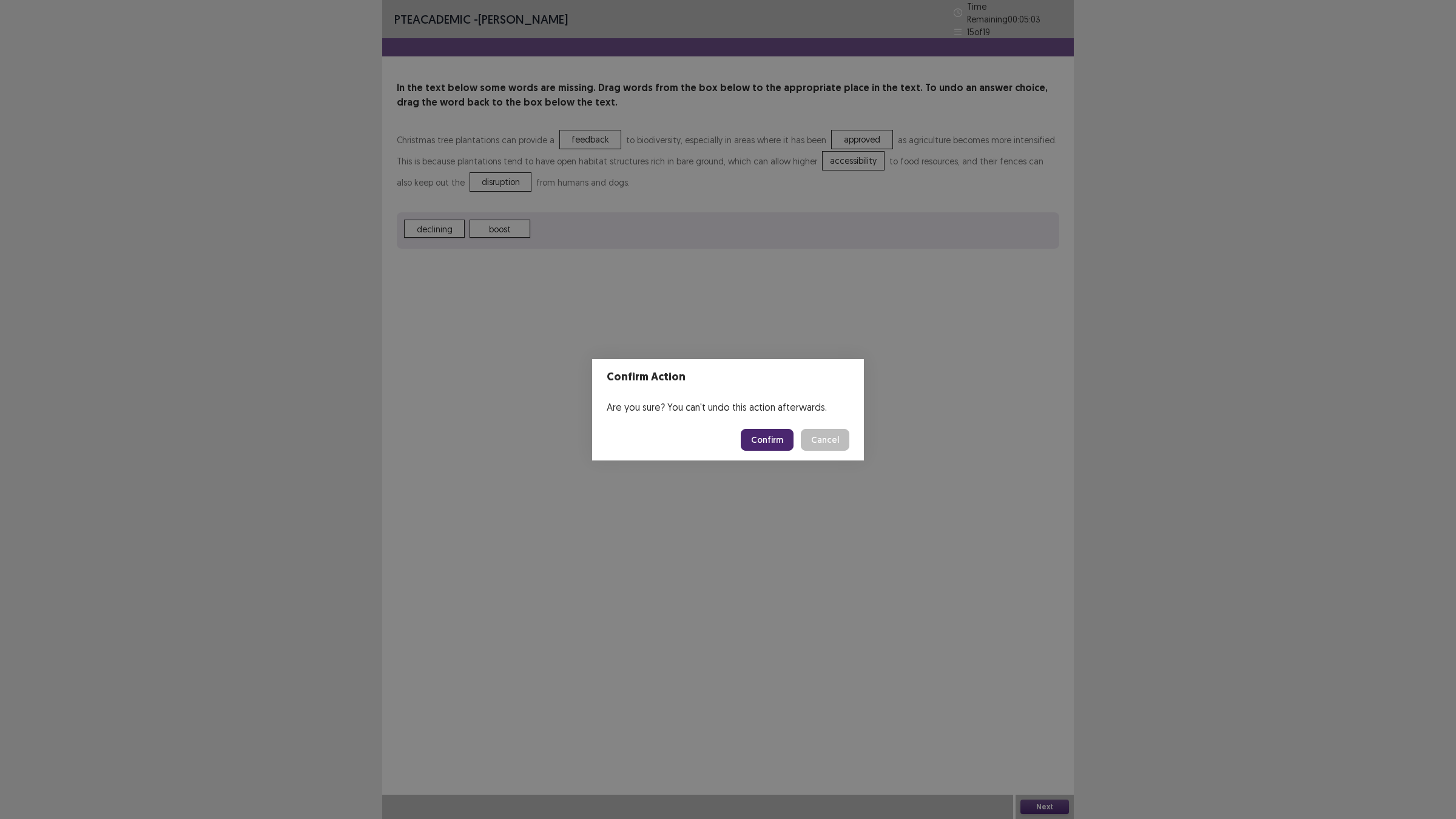
click at [784, 434] on footer "Confirm Cancel" at bounding box center [728, 440] width 272 height 42
click at [783, 443] on button "Confirm" at bounding box center [768, 439] width 53 height 22
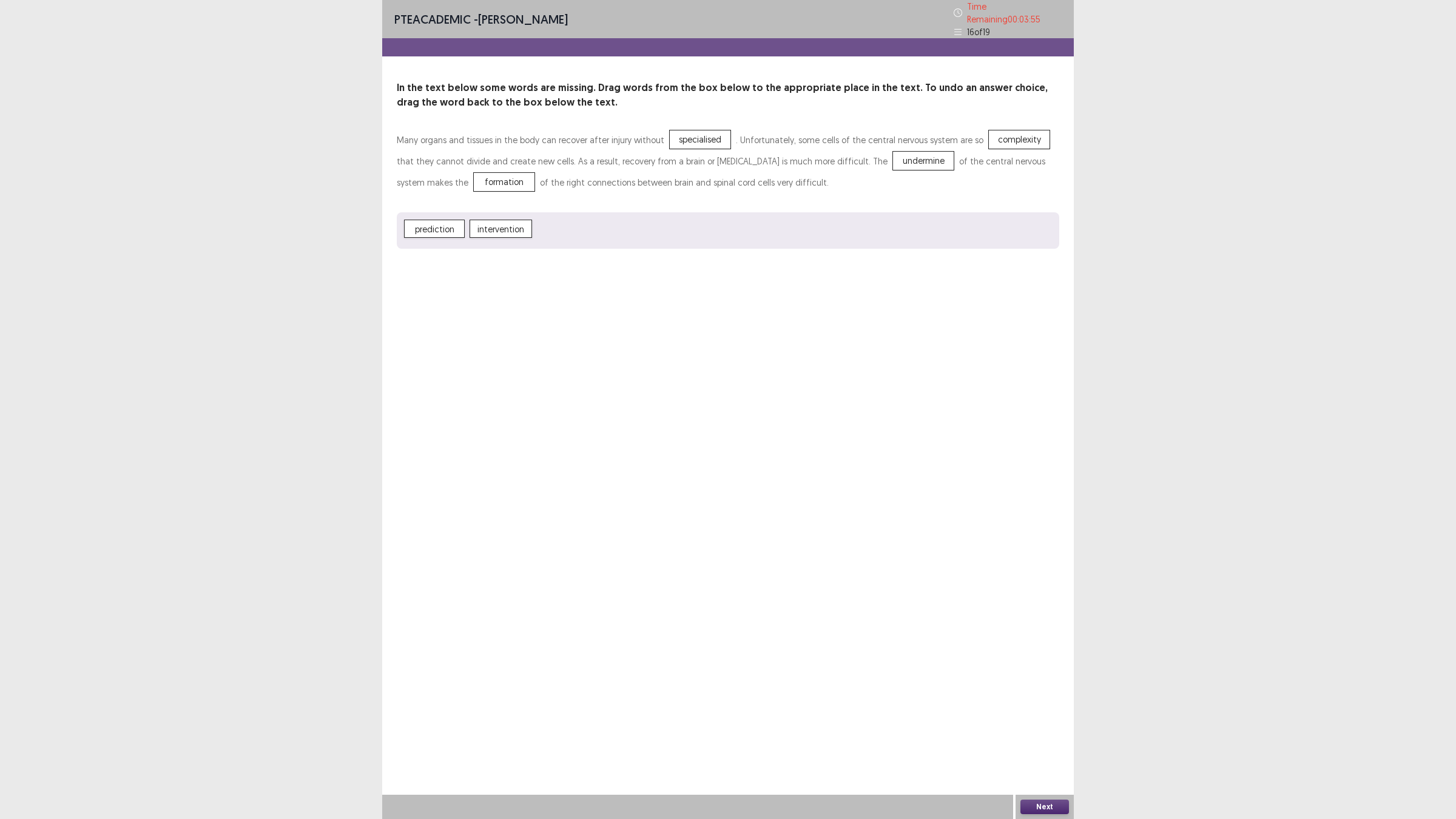
click at [1060, 722] on button "Next" at bounding box center [1045, 806] width 49 height 14
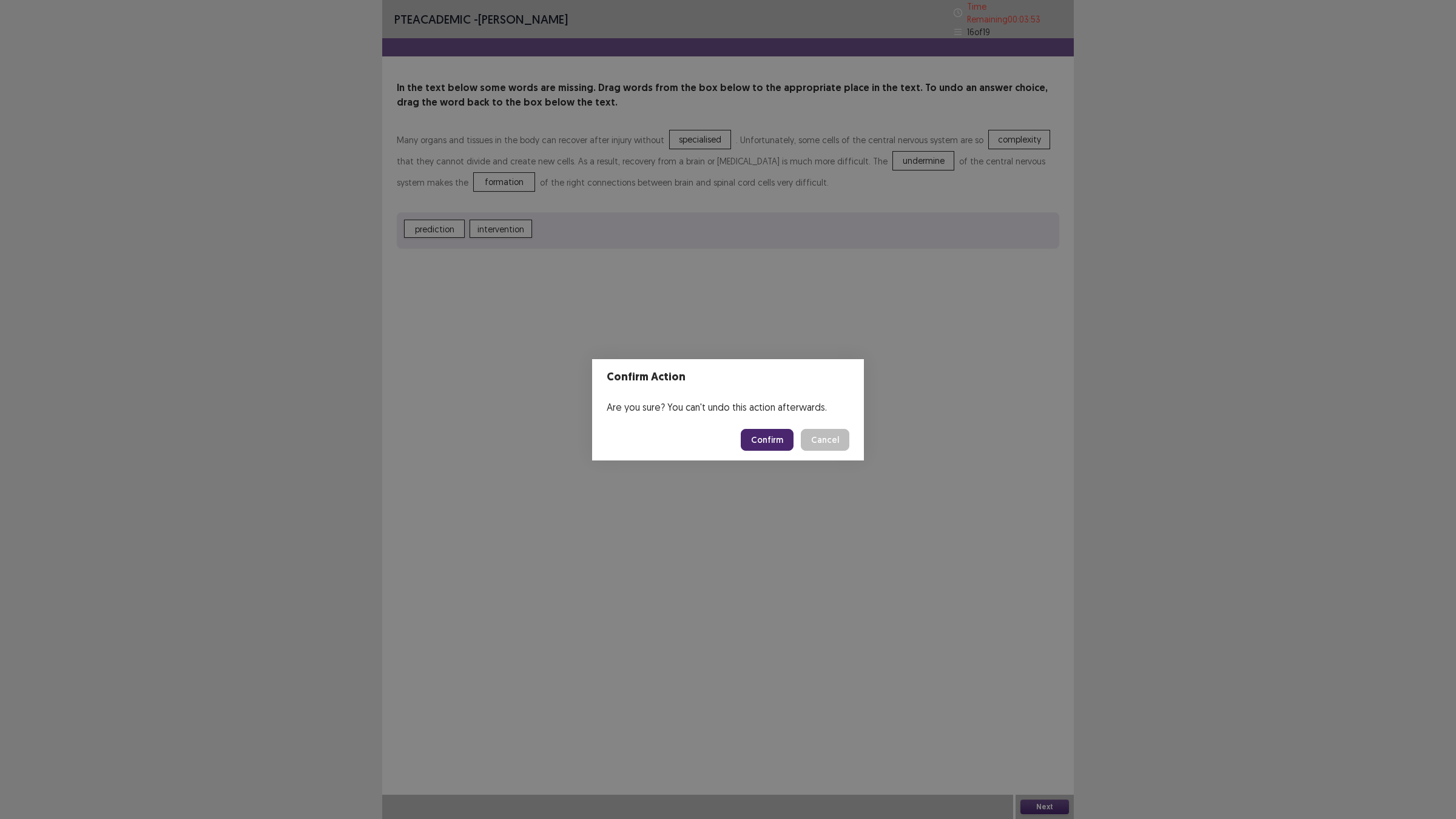
drag, startPoint x: 867, startPoint y: 435, endPoint x: 850, endPoint y: 447, distance: 20.8
click at [850, 446] on footer "Confirm Cancel" at bounding box center [728, 440] width 272 height 42
click at [850, 447] on button "Cancel" at bounding box center [825, 439] width 49 height 22
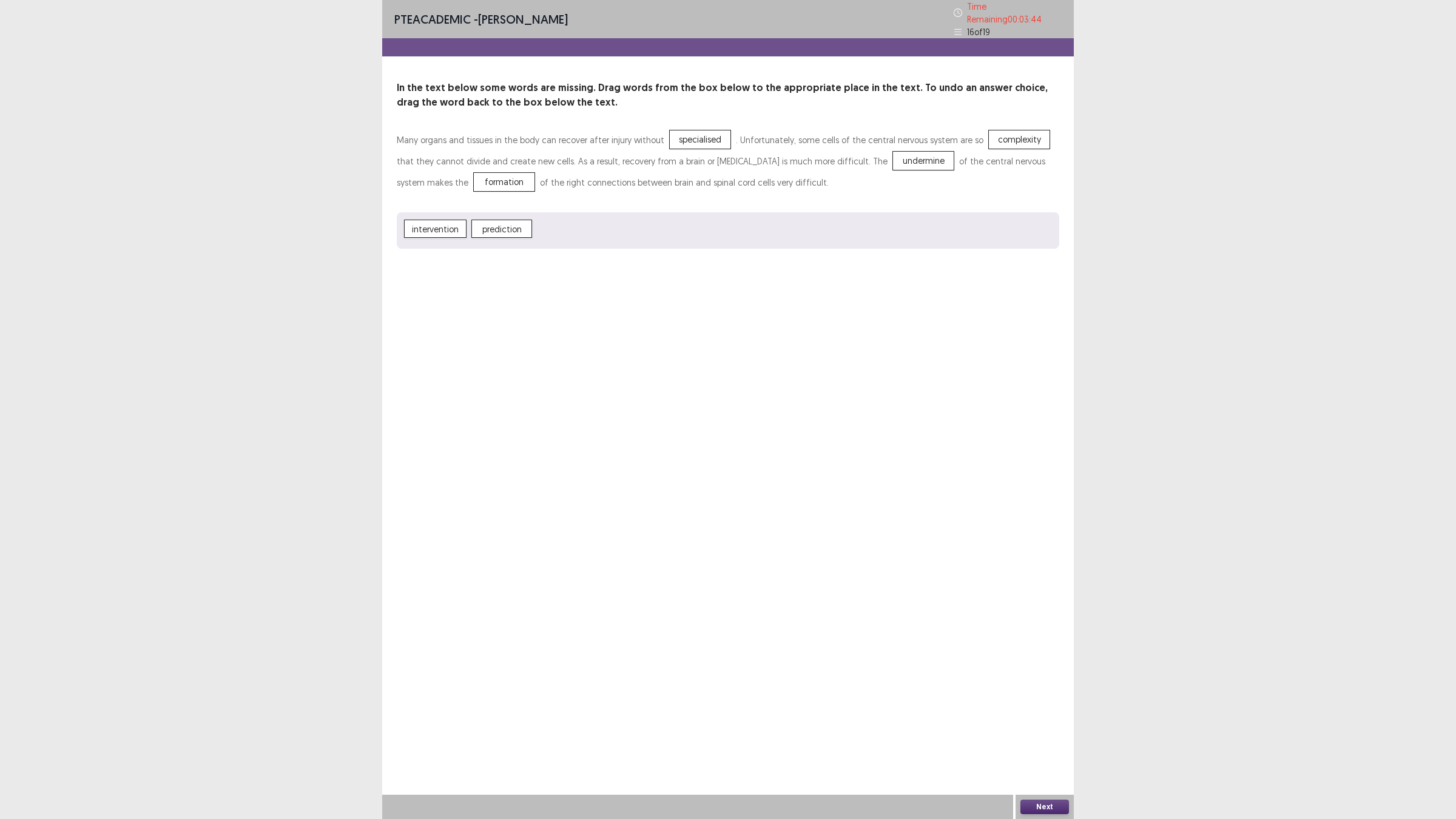
click at [1053, 722] on button "Next" at bounding box center [1045, 806] width 49 height 14
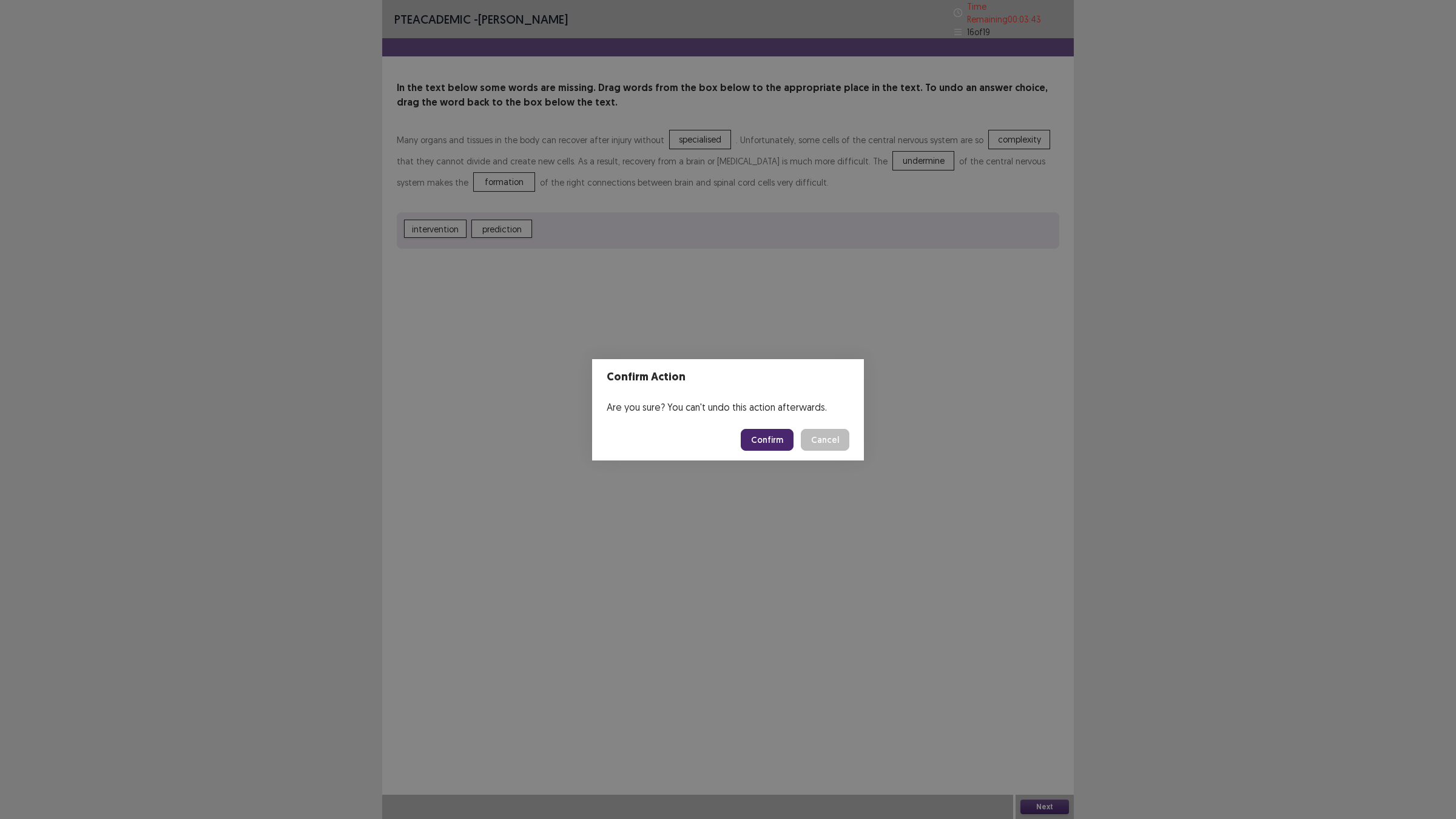
click at [775, 449] on button "Confirm" at bounding box center [768, 439] width 53 height 22
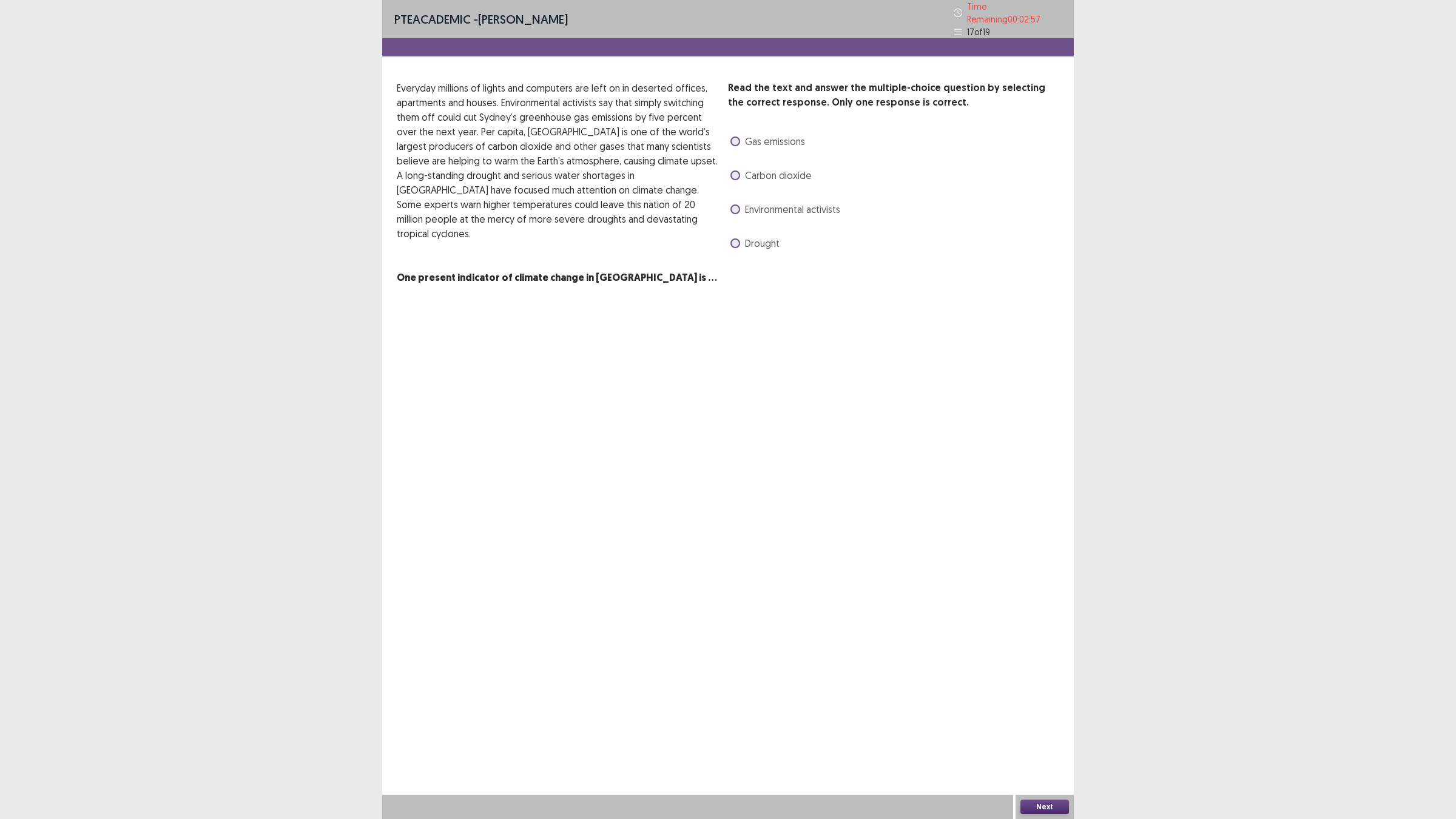
drag, startPoint x: 740, startPoint y: 281, endPoint x: 724, endPoint y: 249, distance: 35.8
click at [739, 216] on label "Environmental activists" at bounding box center [786, 209] width 110 height 14
click at [737, 185] on div "Carbon dioxide" at bounding box center [770, 175] width 84 height 19
click at [740, 180] on span at bounding box center [736, 175] width 10 height 10
click at [740, 214] on span at bounding box center [736, 209] width 10 height 10
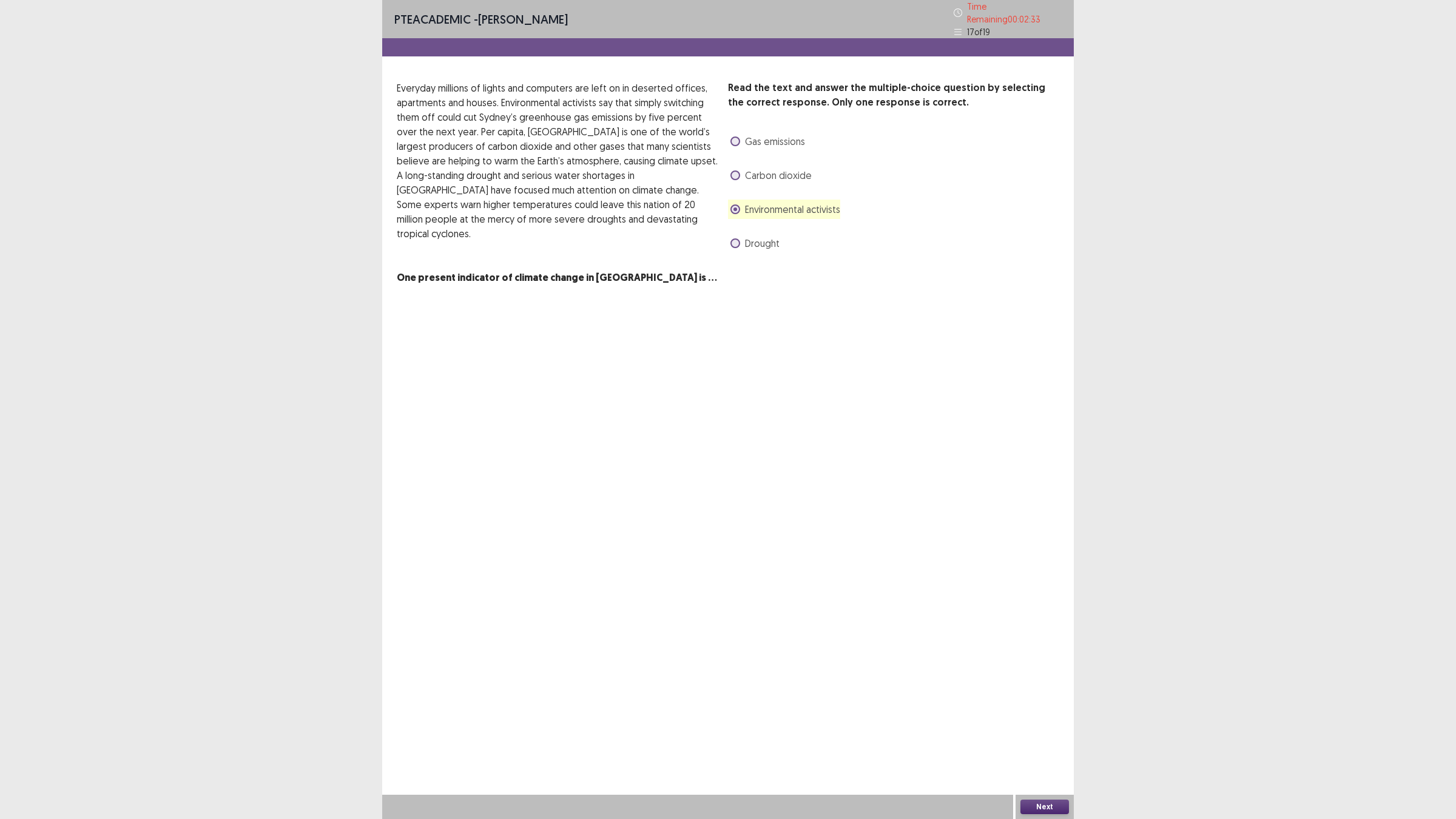
click at [728, 185] on div "Carbon dioxide" at bounding box center [770, 175] width 84 height 19
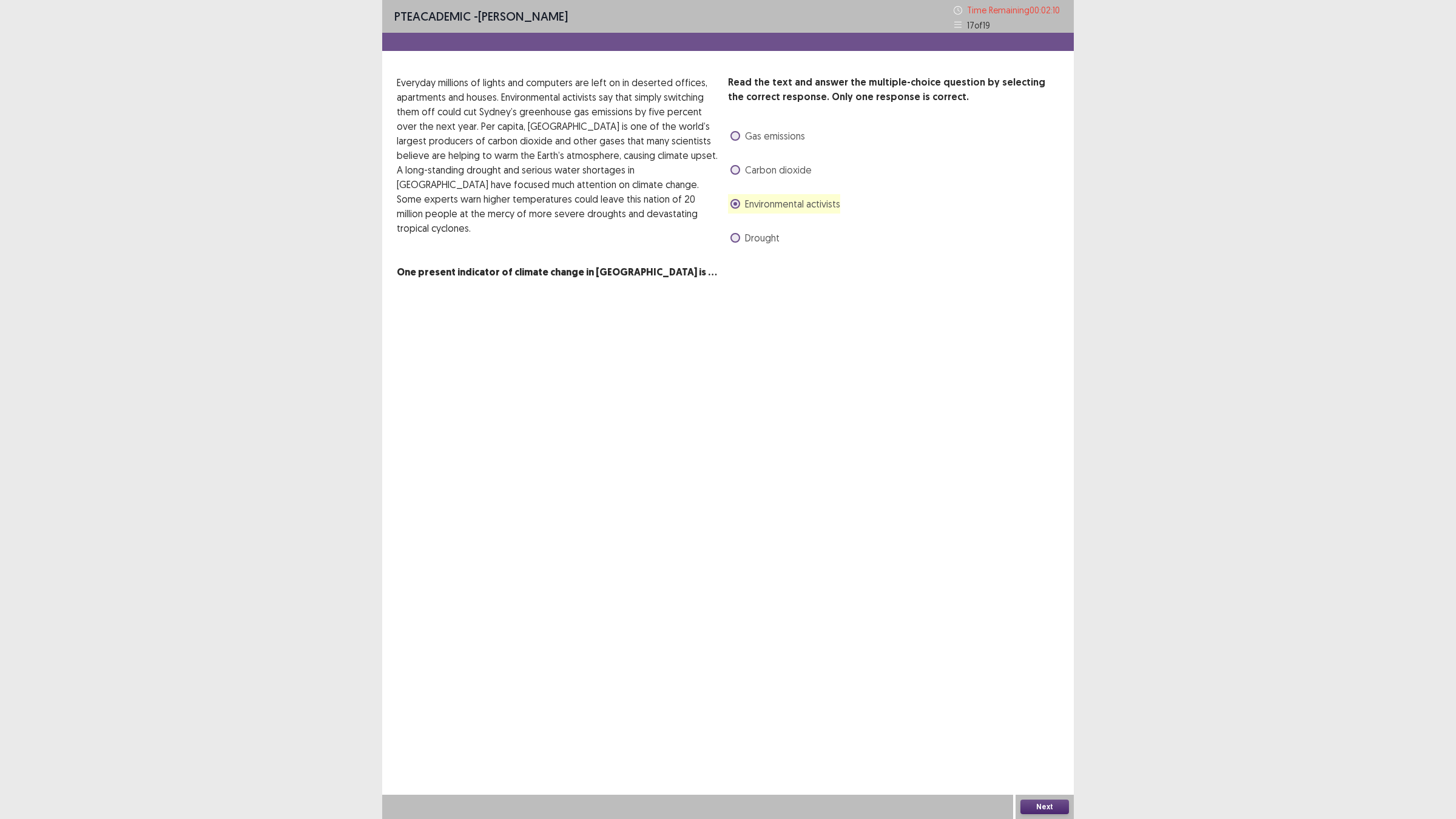
drag, startPoint x: 741, startPoint y: 228, endPoint x: 733, endPoint y: 206, distance: 23.4
click at [741, 180] on div "Carbon dioxide" at bounding box center [770, 170] width 84 height 19
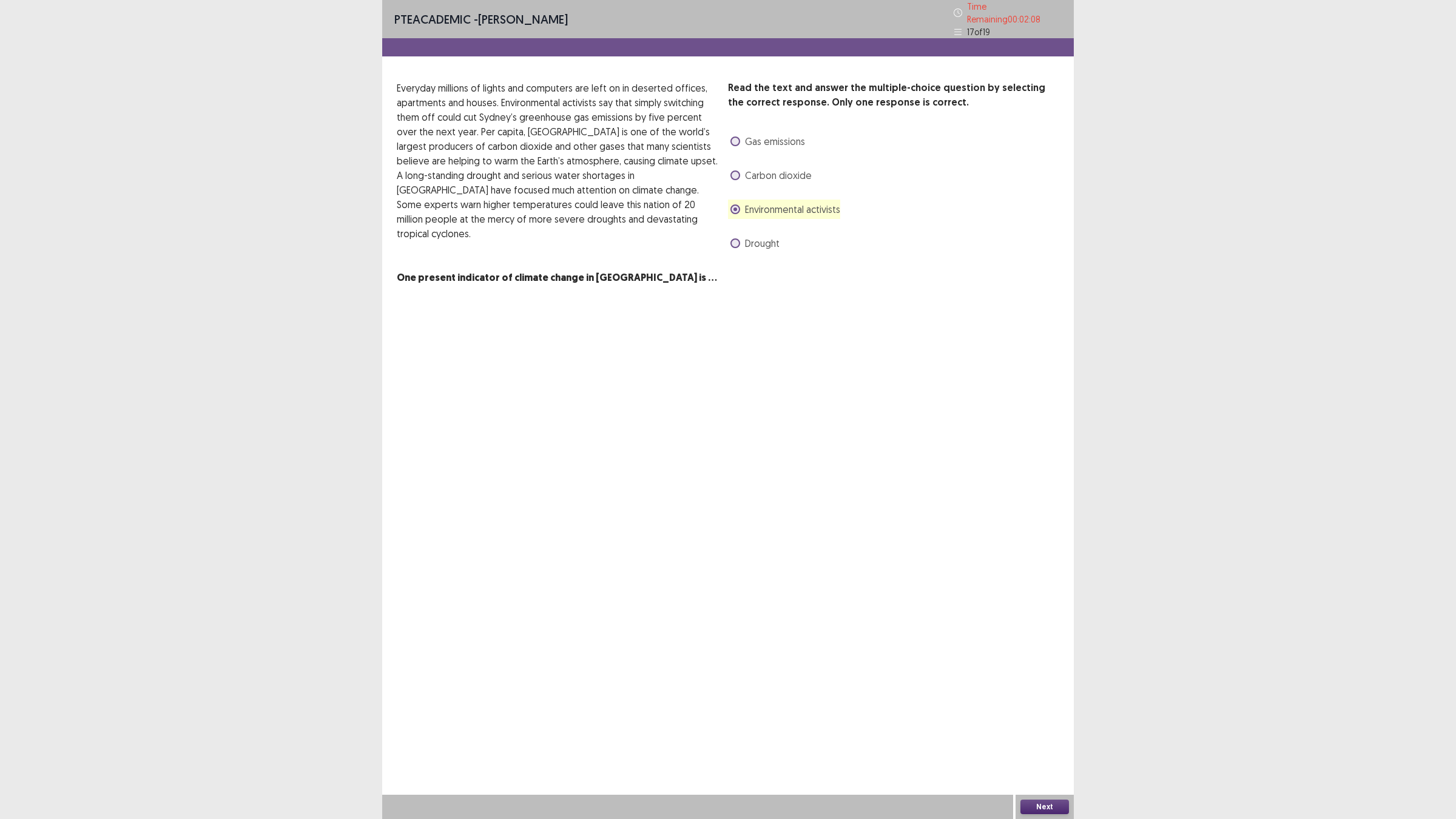
click at [1047, 722] on button "Next" at bounding box center [1045, 806] width 49 height 14
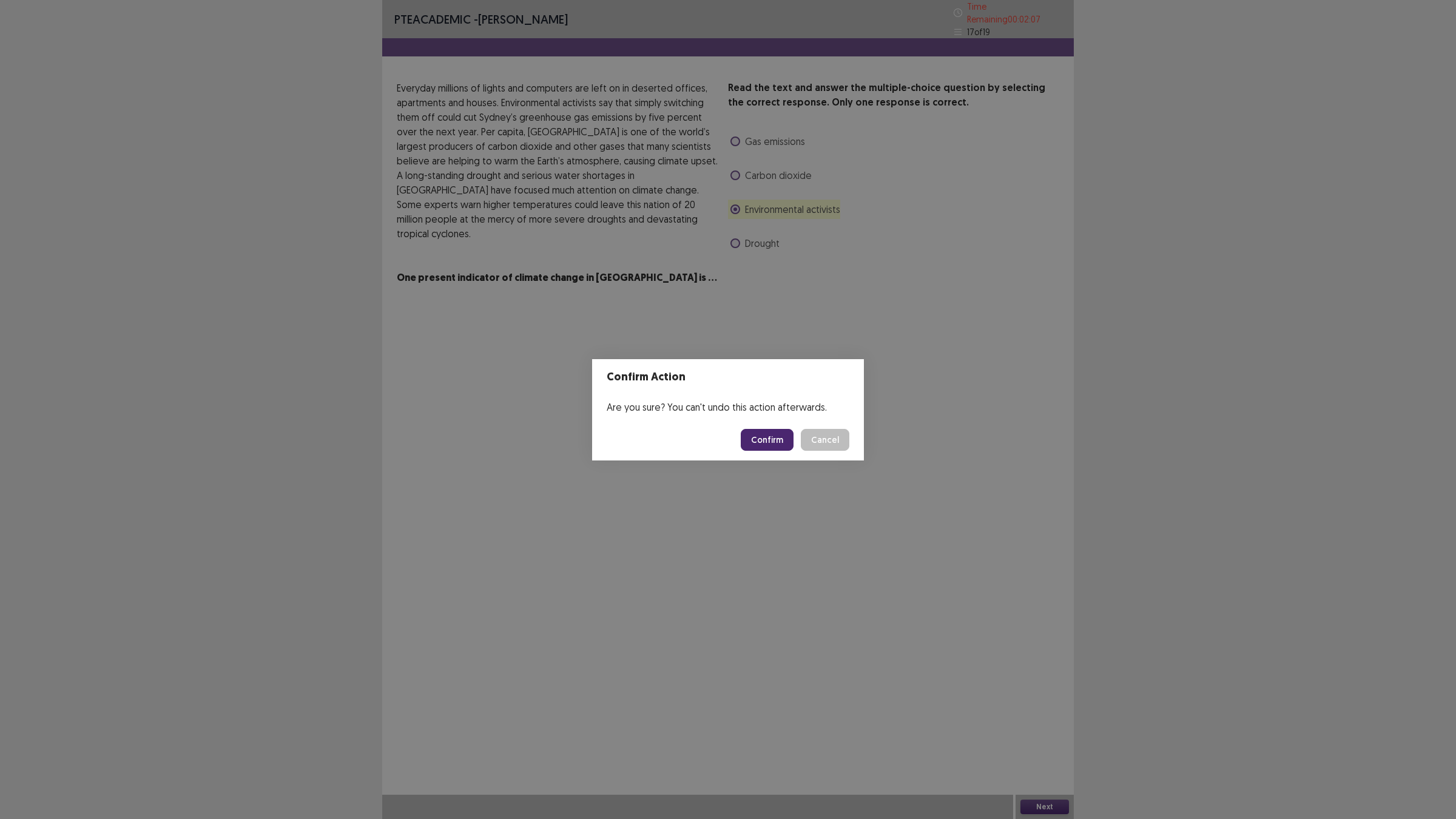
click at [794, 443] on button "Confirm" at bounding box center [768, 439] width 53 height 22
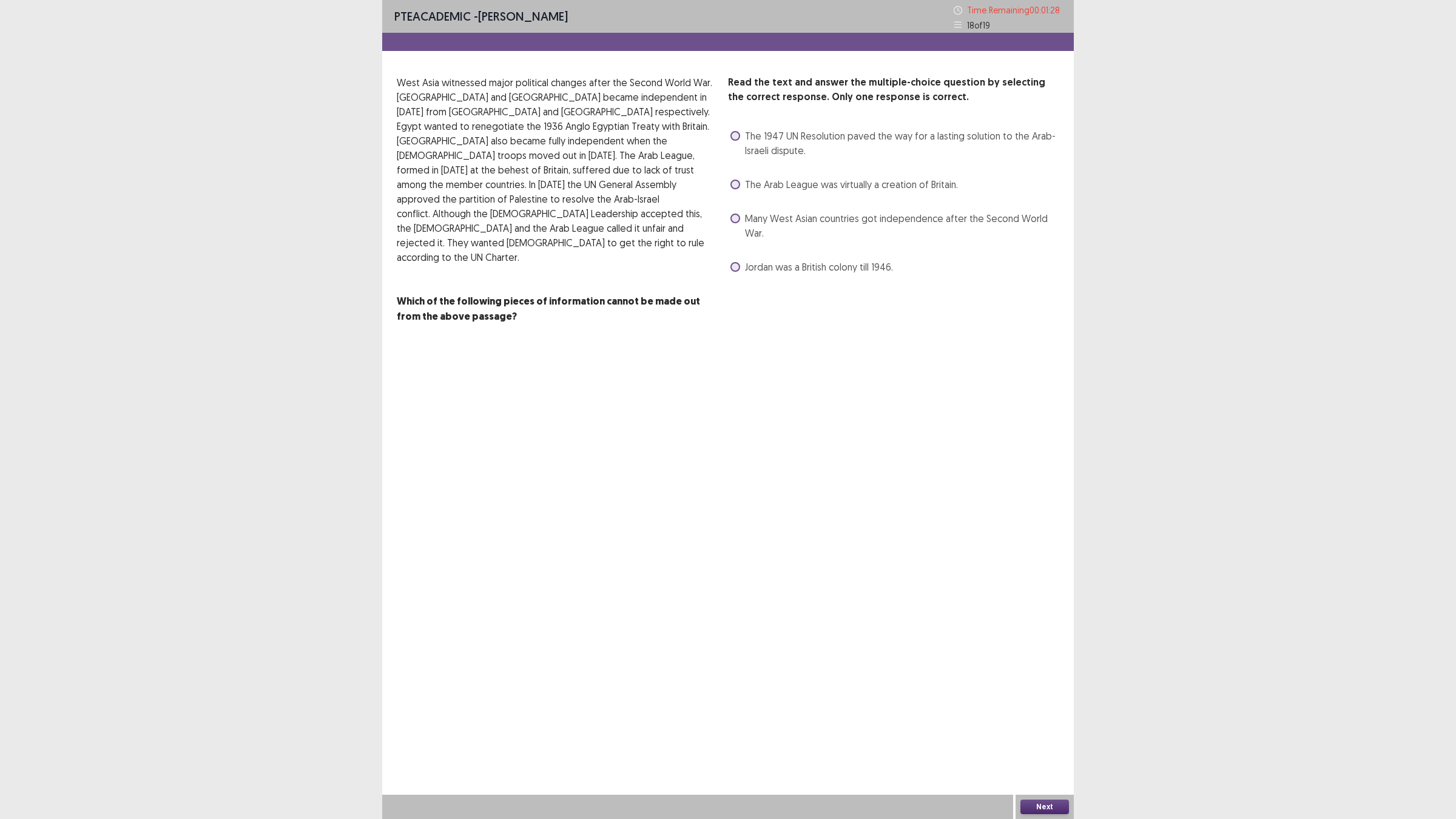
click at [724, 287] on div "Read the text and answer the multiple-choice question by selecting the correct …" at bounding box center [728, 207] width 692 height 263
click at [723, 287] on div "Read the text and answer the multiple-choice question by selecting the correct …" at bounding box center [728, 207] width 692 height 263
click at [741, 240] on label "Many West Asian countries got independence after the Second World War." at bounding box center [895, 225] width 329 height 29
click at [1049, 722] on button "Next" at bounding box center [1045, 806] width 49 height 14
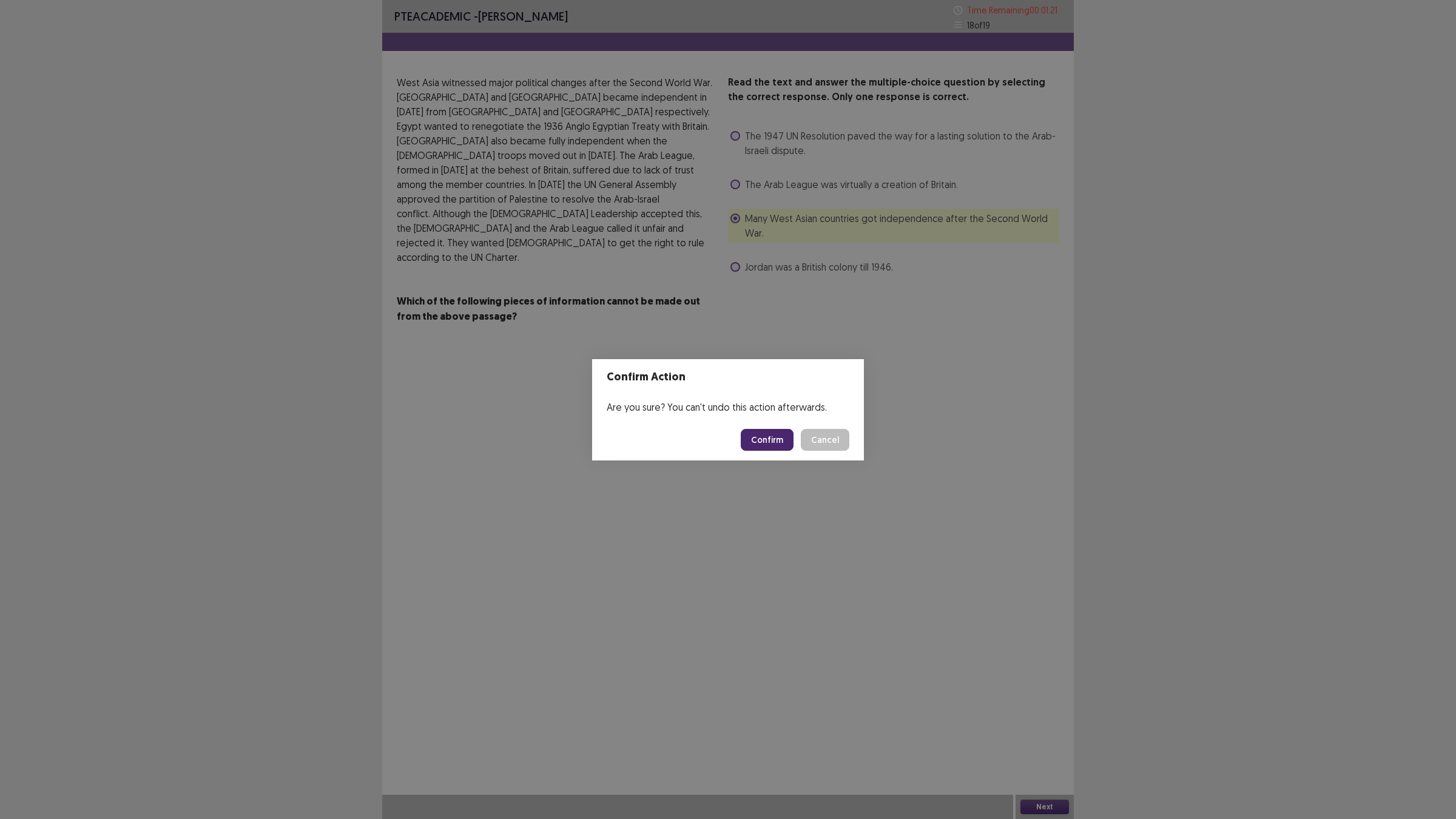
click at [786, 441] on button "Confirm" at bounding box center [768, 439] width 53 height 22
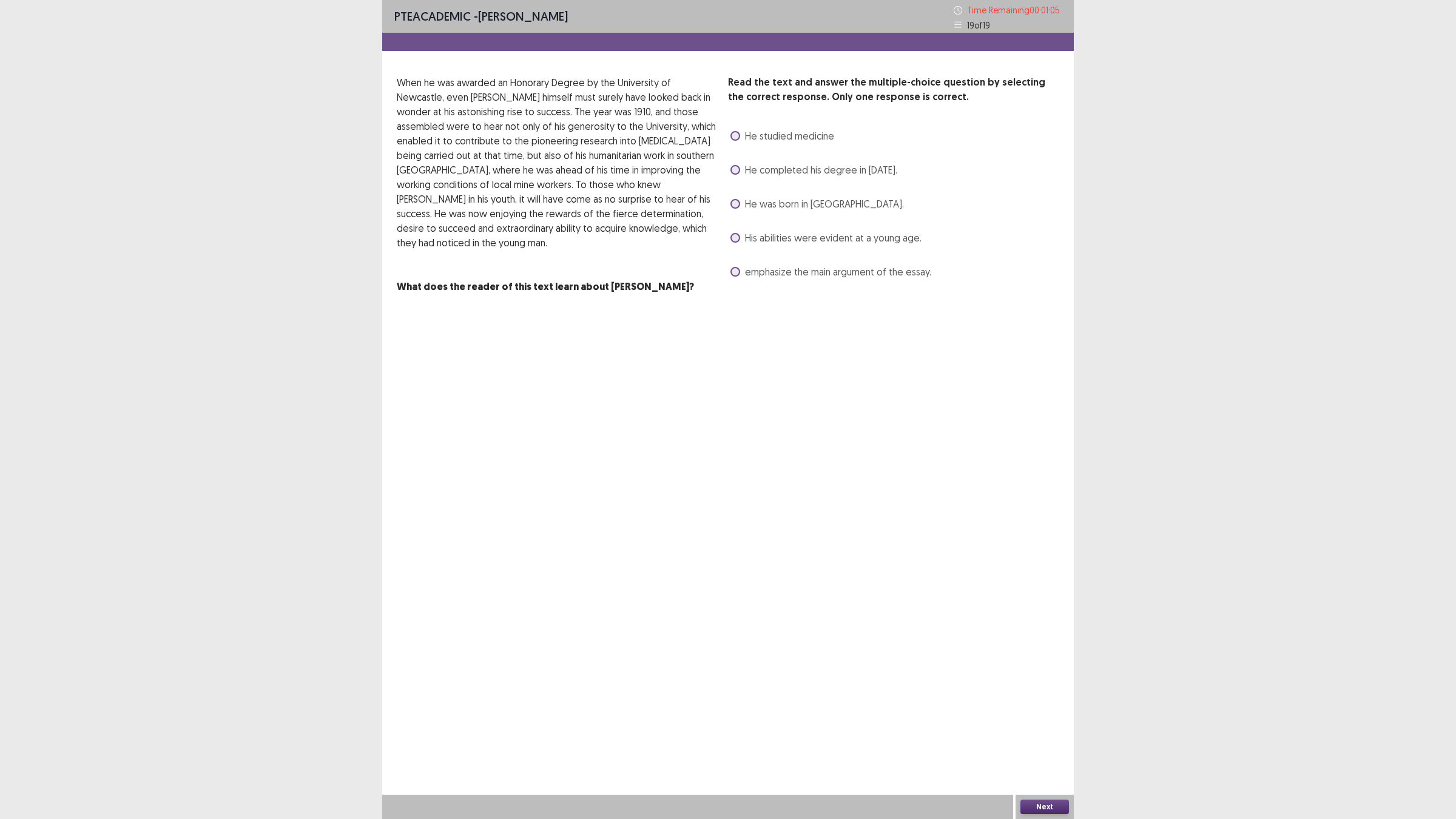
drag, startPoint x: 747, startPoint y: 313, endPoint x: 733, endPoint y: 317, distance: 14.6
click at [741, 245] on label "His abilities were evident at a young age." at bounding box center [826, 238] width 191 height 14
click at [1042, 722] on button "Next" at bounding box center [1045, 806] width 49 height 14
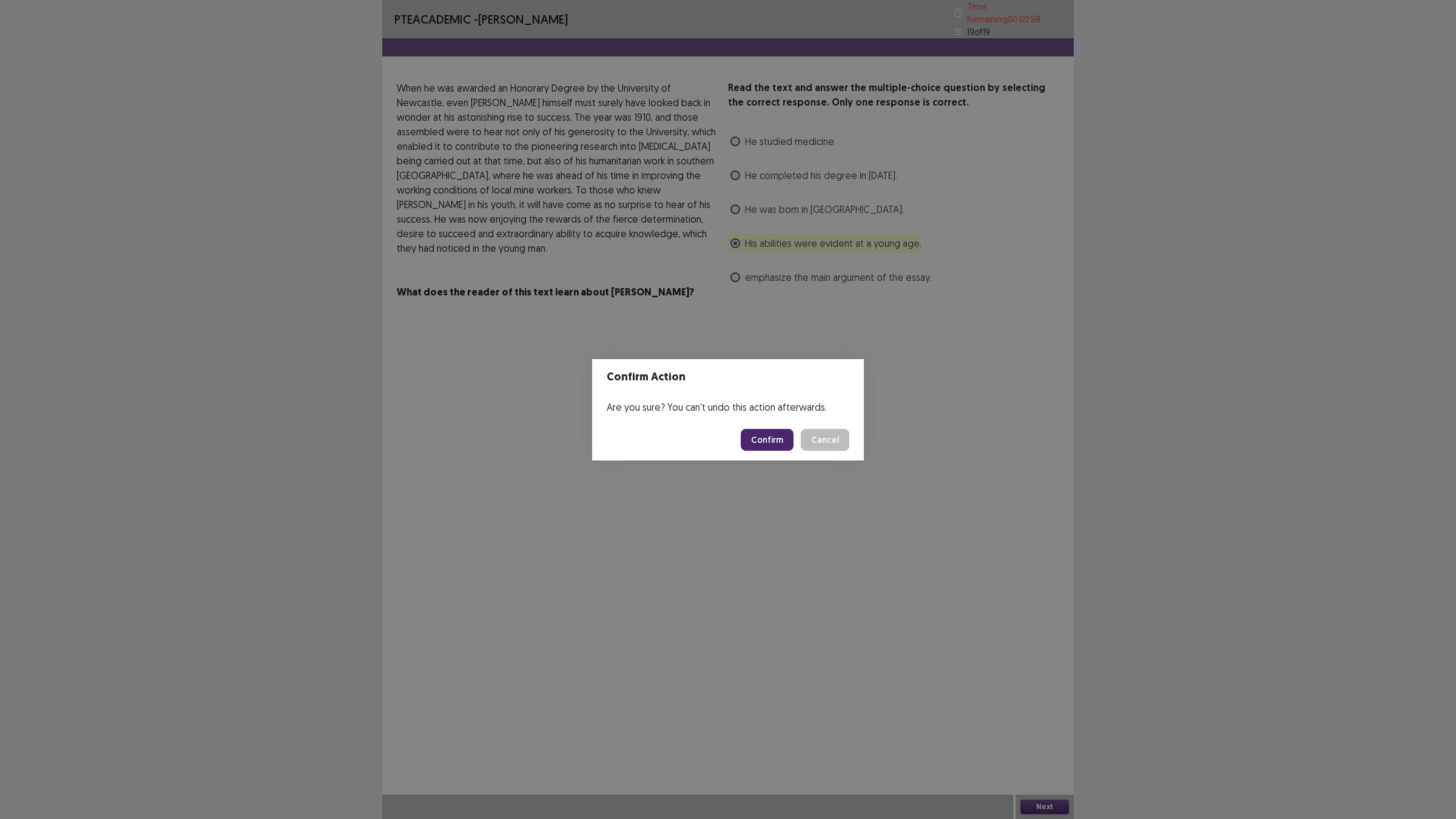
click at [780, 450] on button "Confirm" at bounding box center [768, 439] width 53 height 22
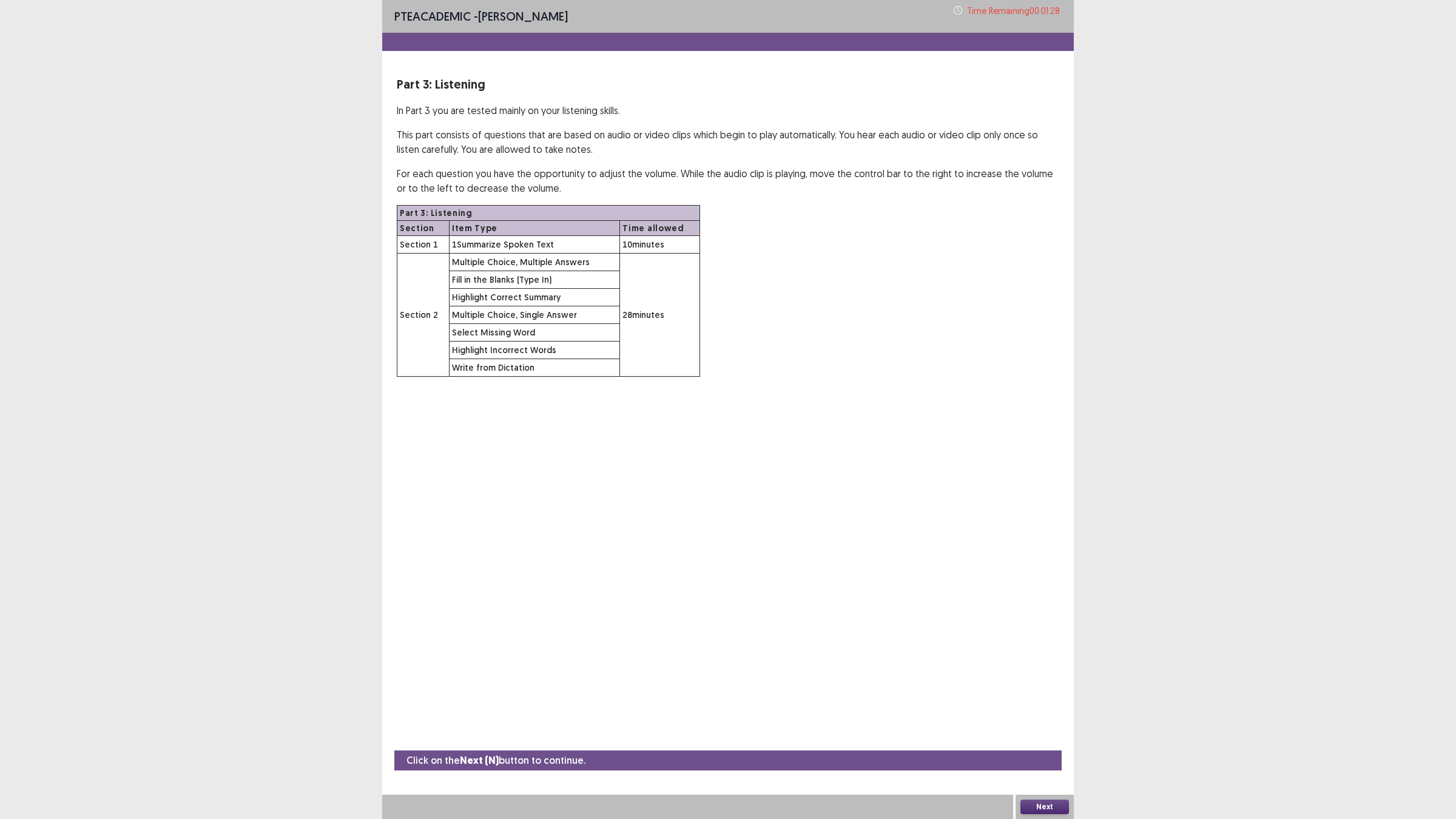
click at [1041, 722] on button "Next" at bounding box center [1045, 806] width 49 height 14
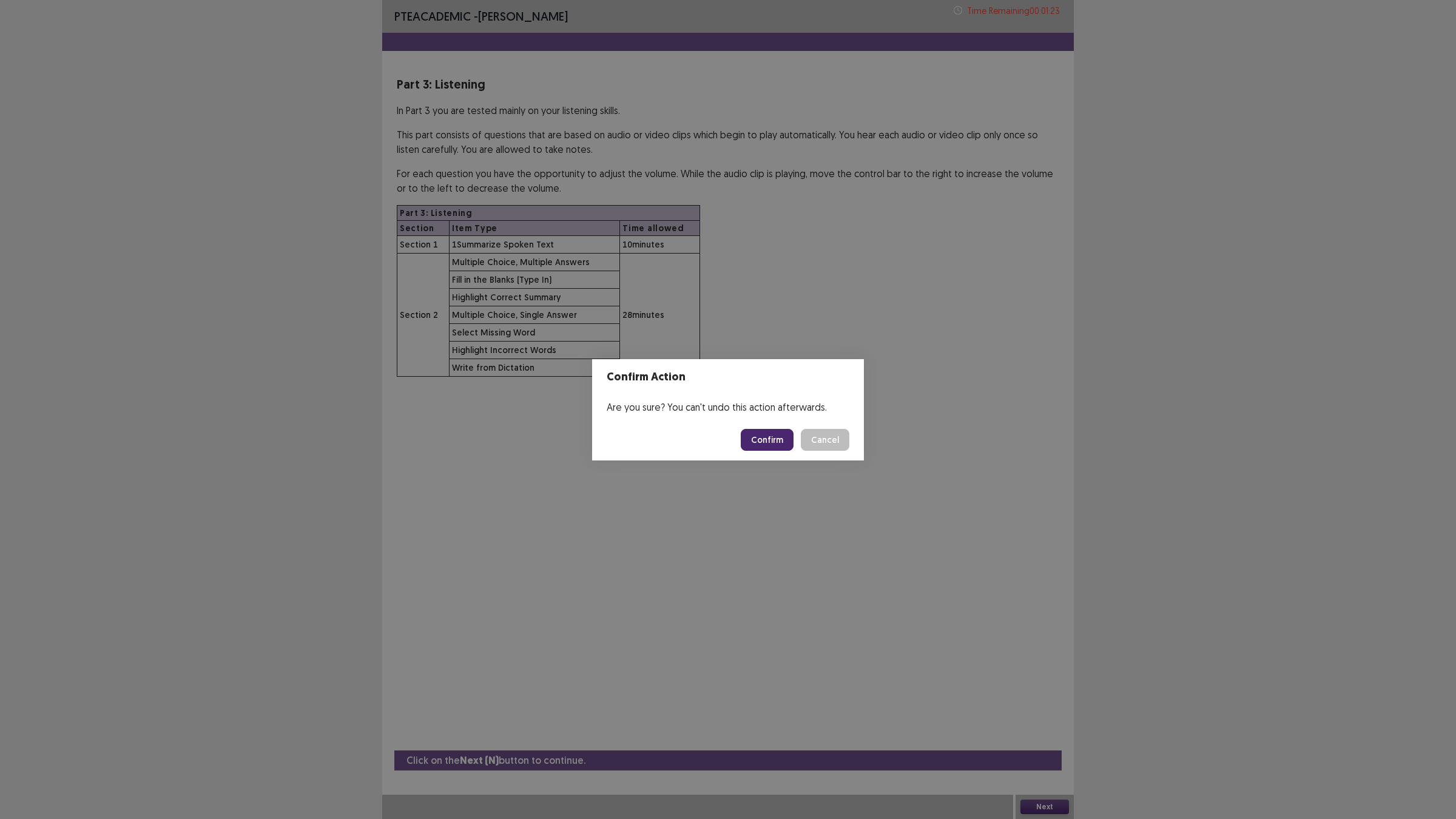
click at [794, 451] on button "Confirm" at bounding box center [768, 439] width 53 height 22
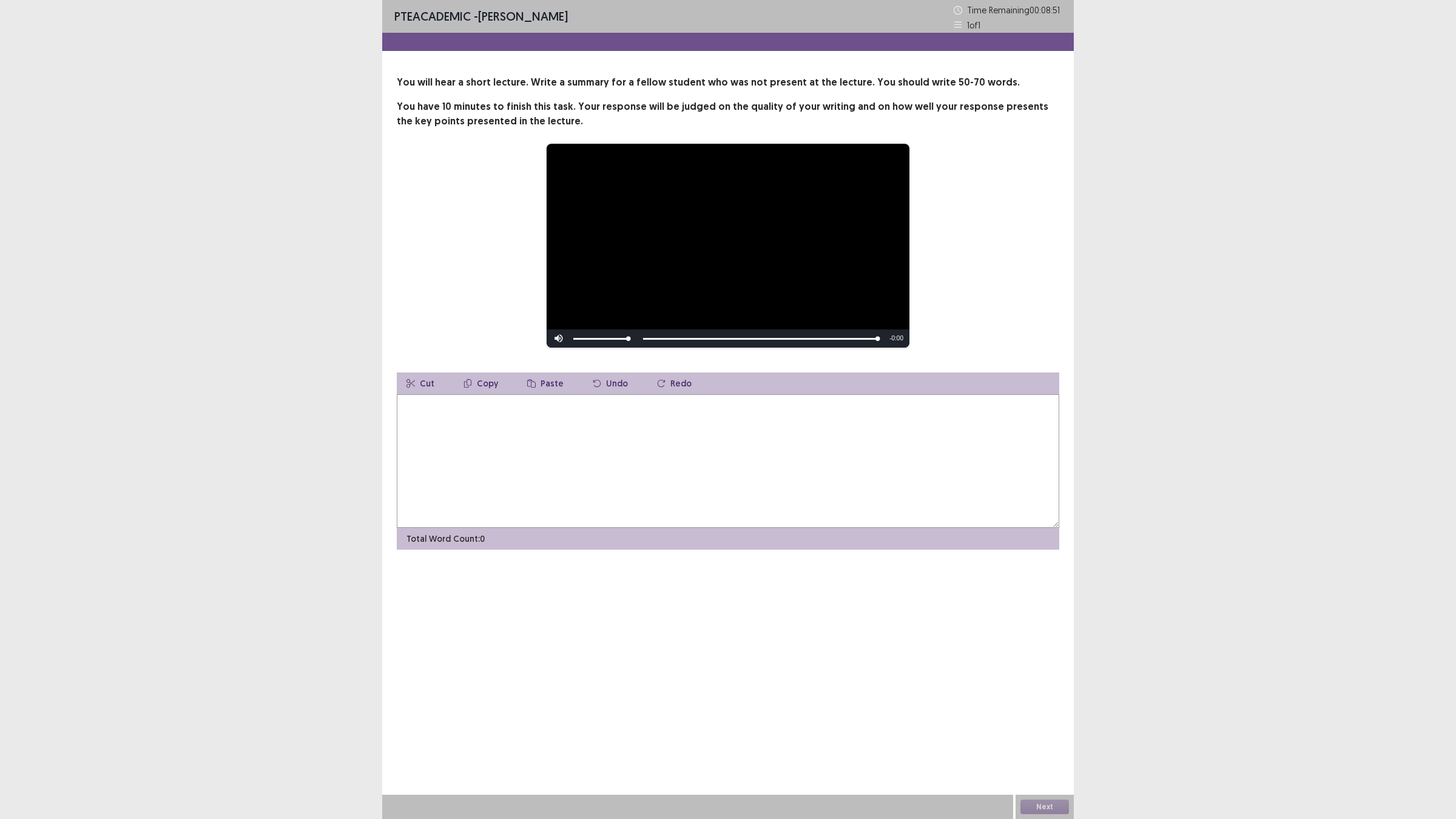
drag, startPoint x: 319, startPoint y: 622, endPoint x: 460, endPoint y: 575, distance: 148.6
click at [378, 590] on div "**********" at bounding box center [728, 410] width 1456 height 819
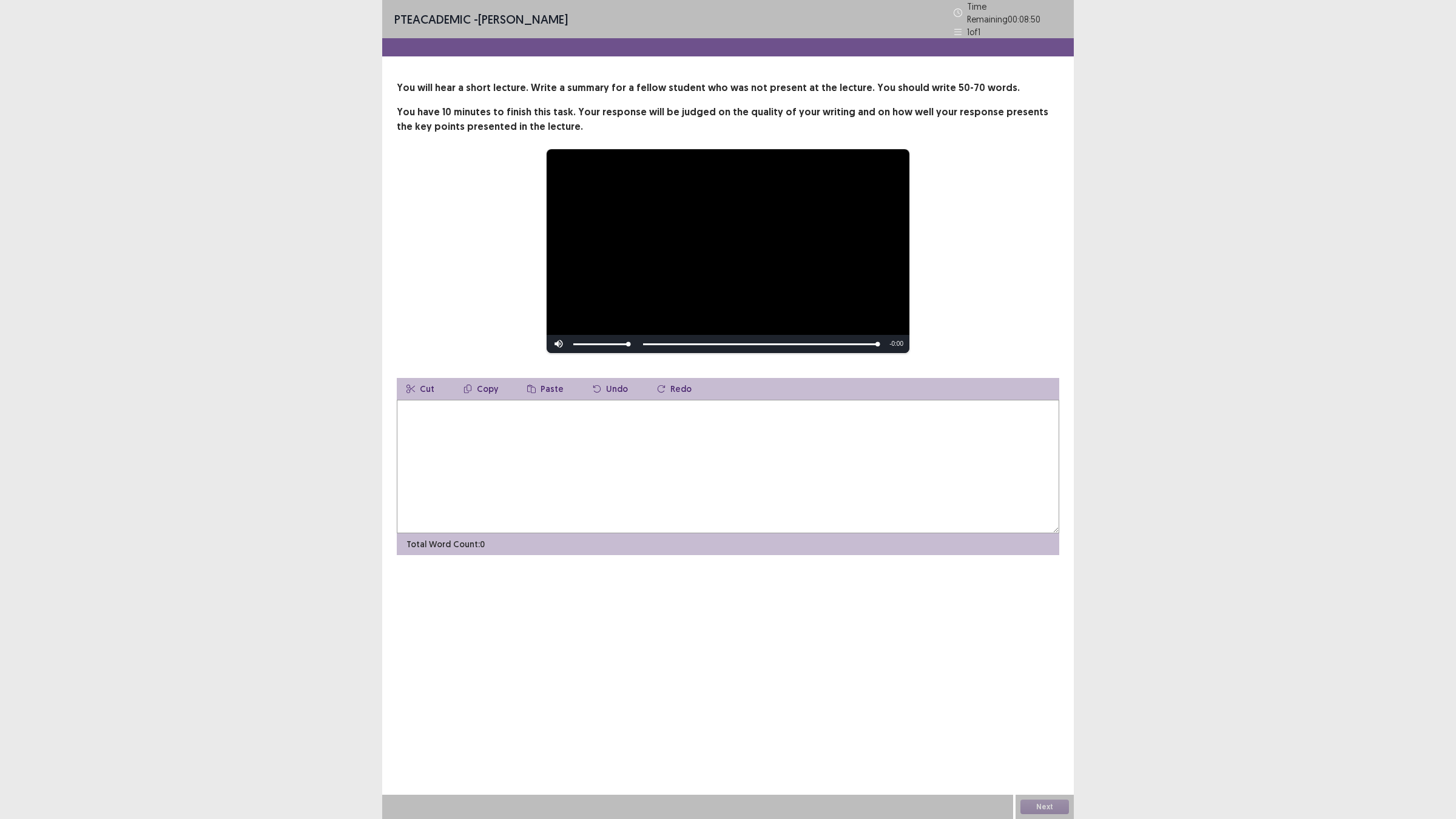
click at [595, 533] on textarea at bounding box center [728, 466] width 663 height 133
click at [601, 477] on textarea "**********" at bounding box center [724, 466] width 656 height 133
click at [698, 481] on textarea "**********" at bounding box center [724, 466] width 656 height 133
click at [936, 489] on textarea "**********" at bounding box center [724, 466] width 656 height 133
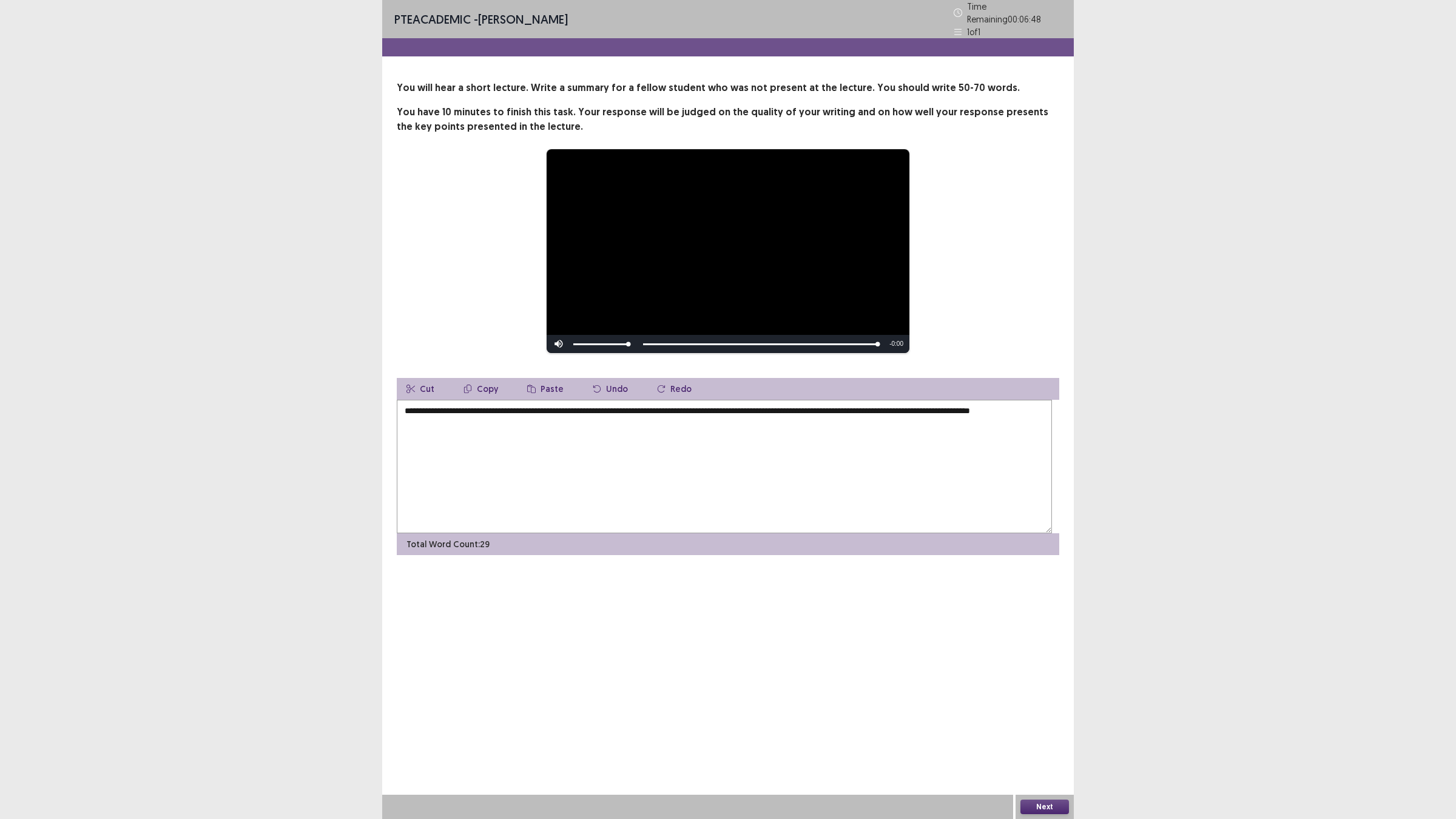
click at [730, 473] on textarea "**********" at bounding box center [724, 466] width 656 height 133
click at [735, 470] on textarea "**********" at bounding box center [724, 466] width 656 height 133
click at [651, 492] on textarea "**********" at bounding box center [724, 466] width 656 height 133
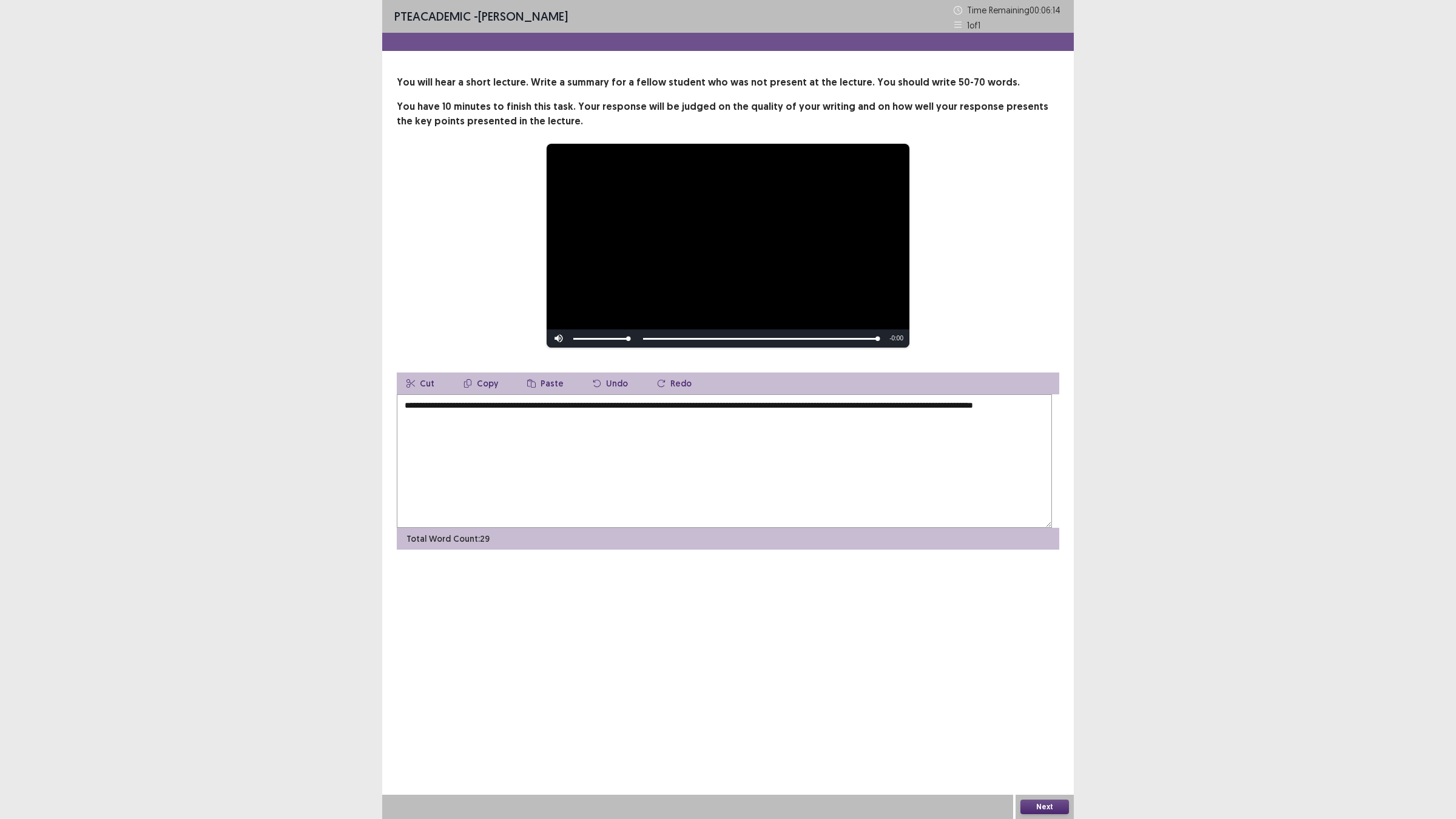
click at [629, 492] on textarea "**********" at bounding box center [724, 461] width 656 height 133
click at [627, 489] on textarea "**********" at bounding box center [724, 461] width 656 height 133
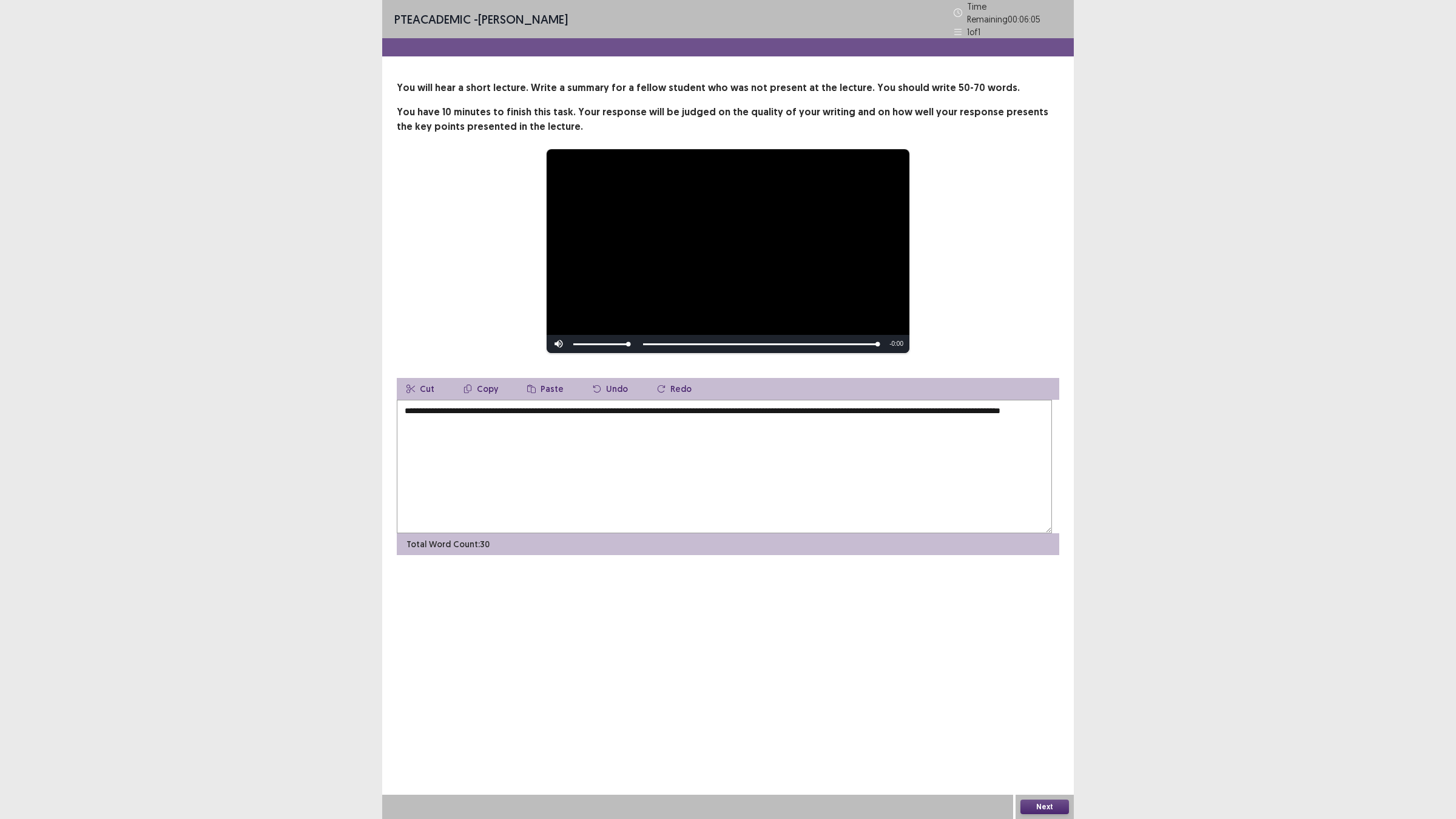
click at [811, 489] on textarea "**********" at bounding box center [724, 466] width 656 height 133
click at [918, 471] on textarea "**********" at bounding box center [724, 466] width 656 height 133
click at [795, 532] on textarea "**********" at bounding box center [724, 466] width 656 height 133
click at [969, 490] on textarea "**********" at bounding box center [724, 466] width 656 height 133
click at [912, 489] on textarea "**********" at bounding box center [724, 466] width 656 height 133
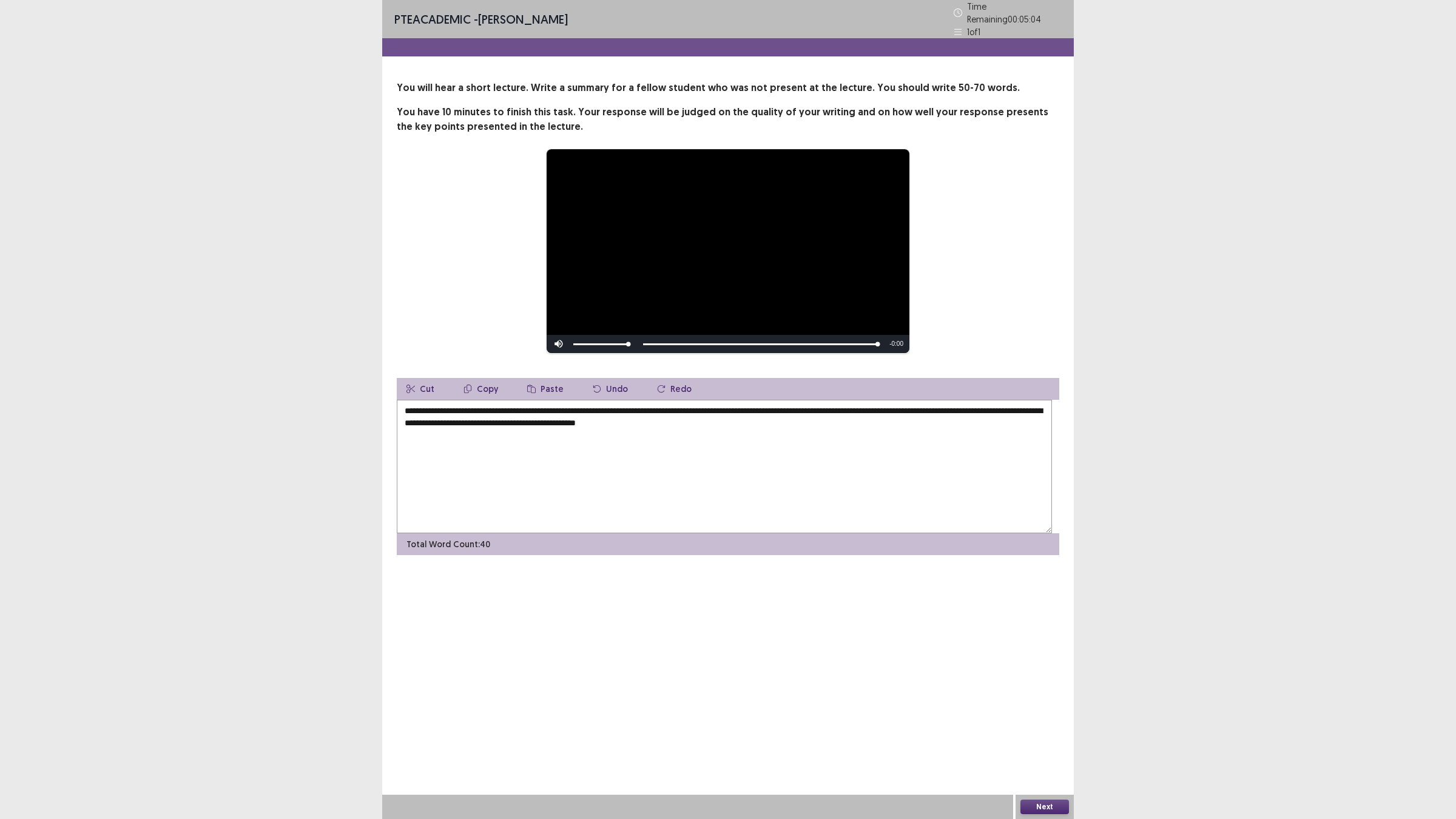
click at [1029, 506] on textarea "**********" at bounding box center [724, 466] width 656 height 133
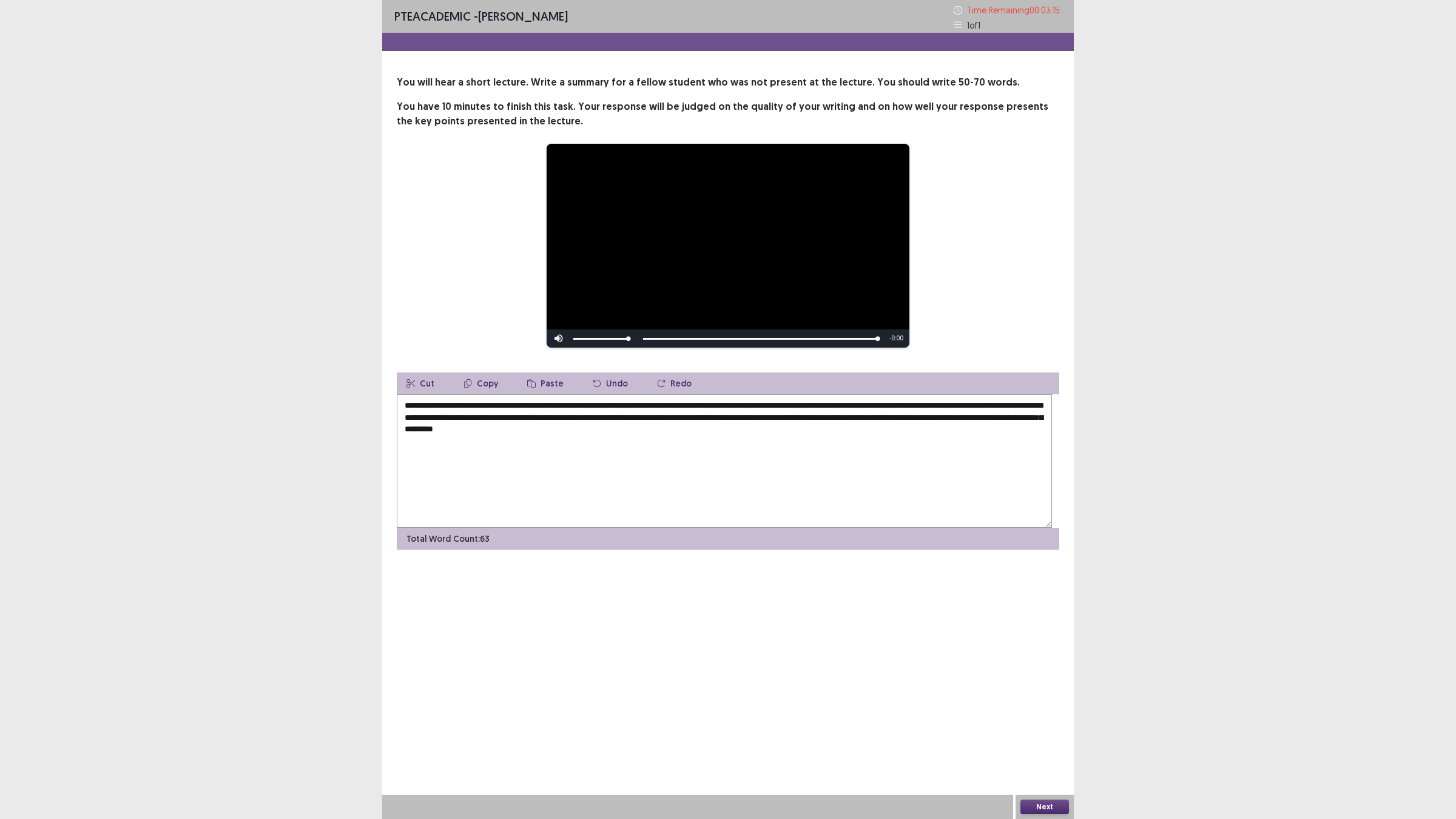
click at [1011, 500] on textarea "**********" at bounding box center [724, 461] width 656 height 133
click at [1008, 505] on textarea "**********" at bounding box center [724, 461] width 656 height 133
click at [517, 528] on textarea "**********" at bounding box center [724, 461] width 656 height 133
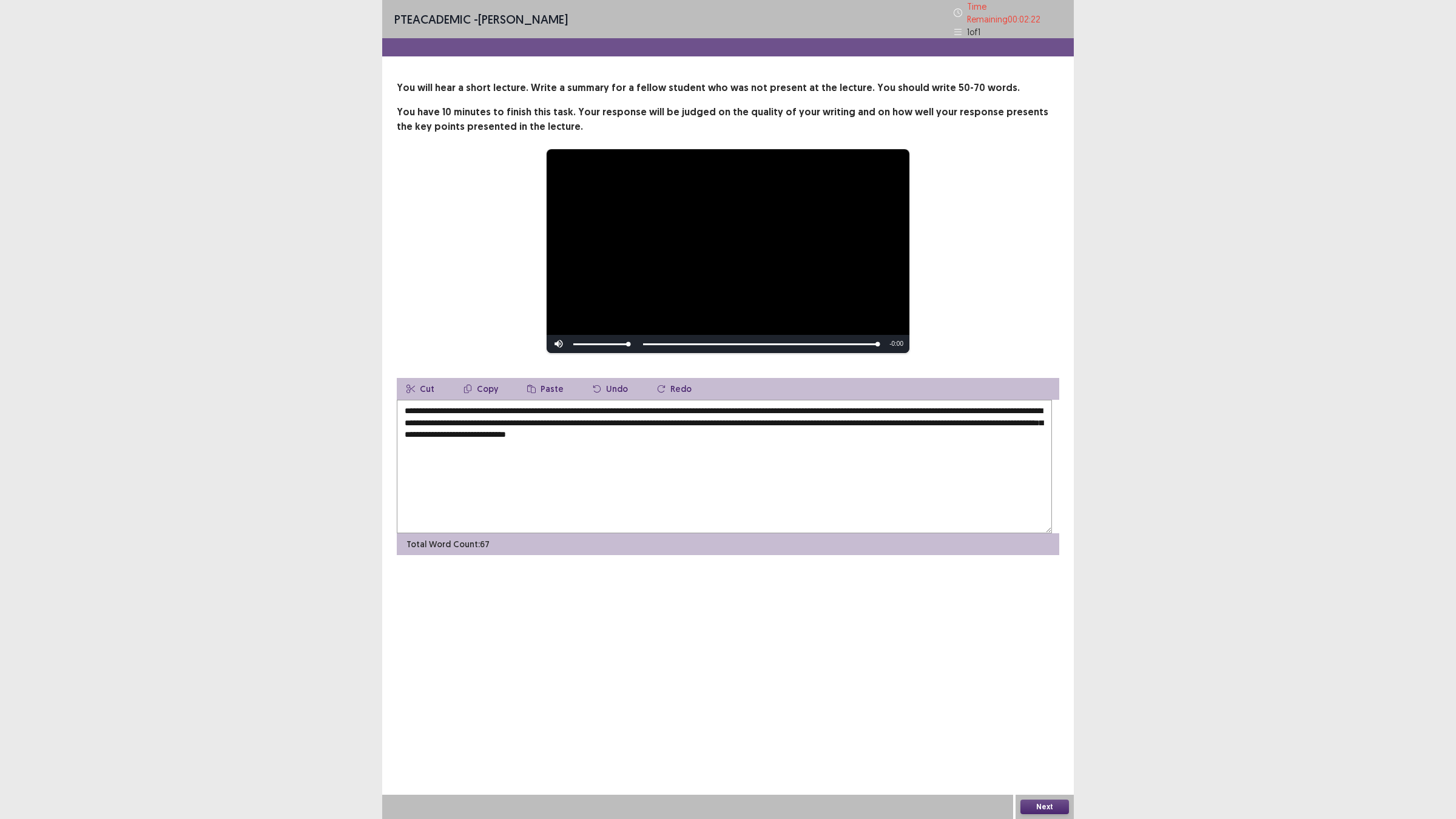
click at [633, 489] on textarea "**********" at bounding box center [724, 466] width 656 height 133
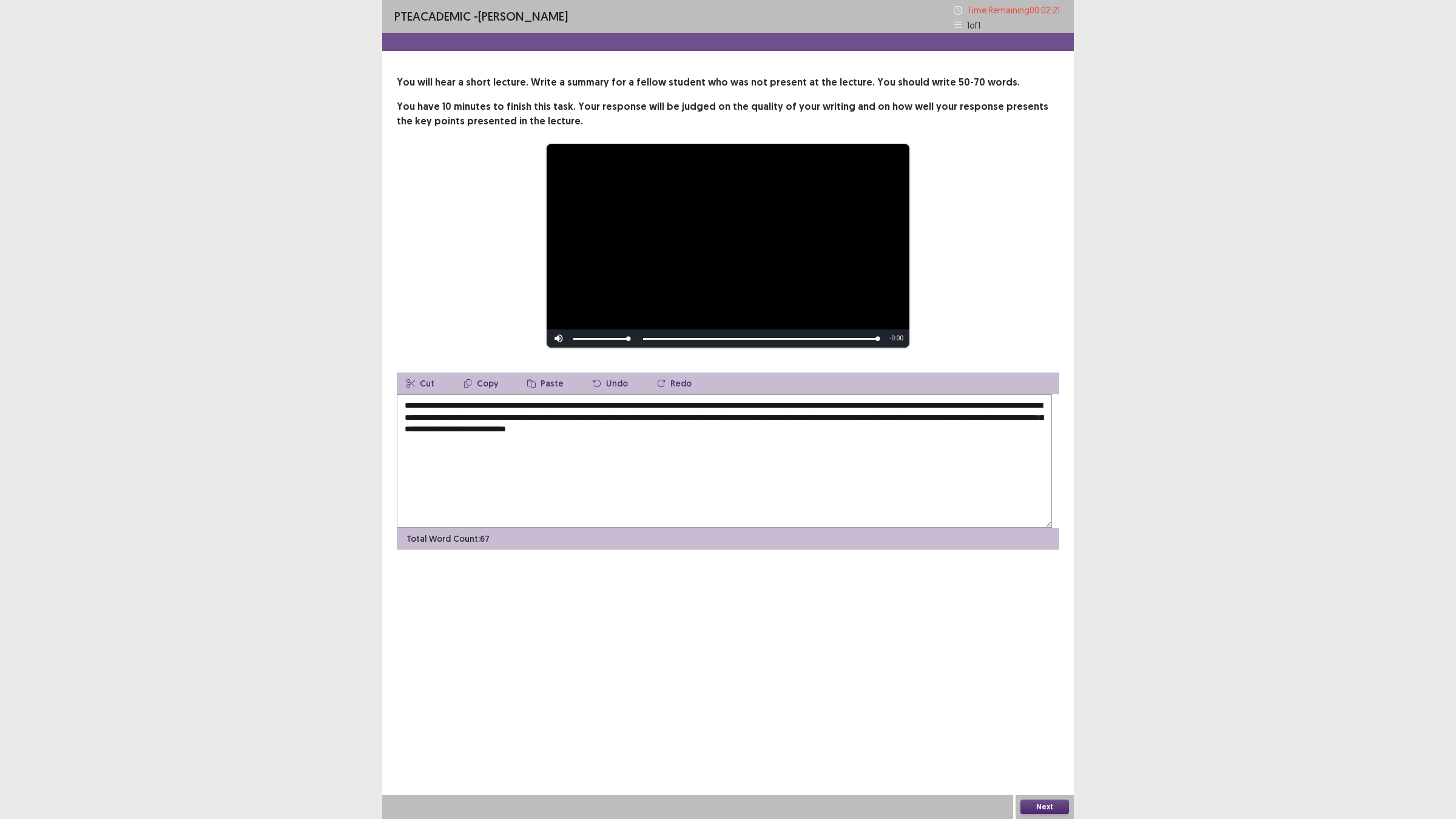
click at [628, 489] on textarea "**********" at bounding box center [724, 461] width 656 height 133
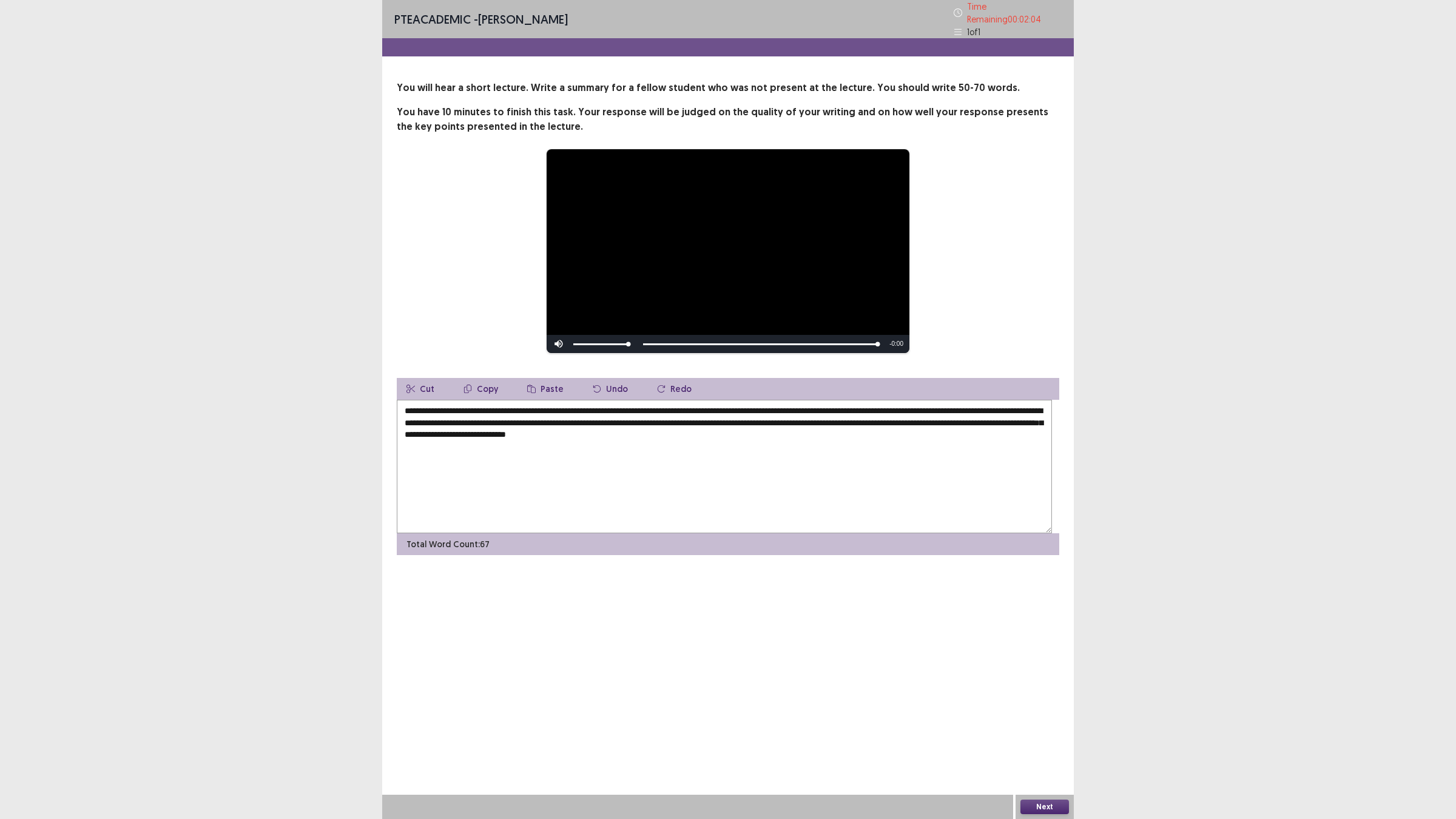
click at [769, 507] on textarea "**********" at bounding box center [724, 466] width 656 height 133
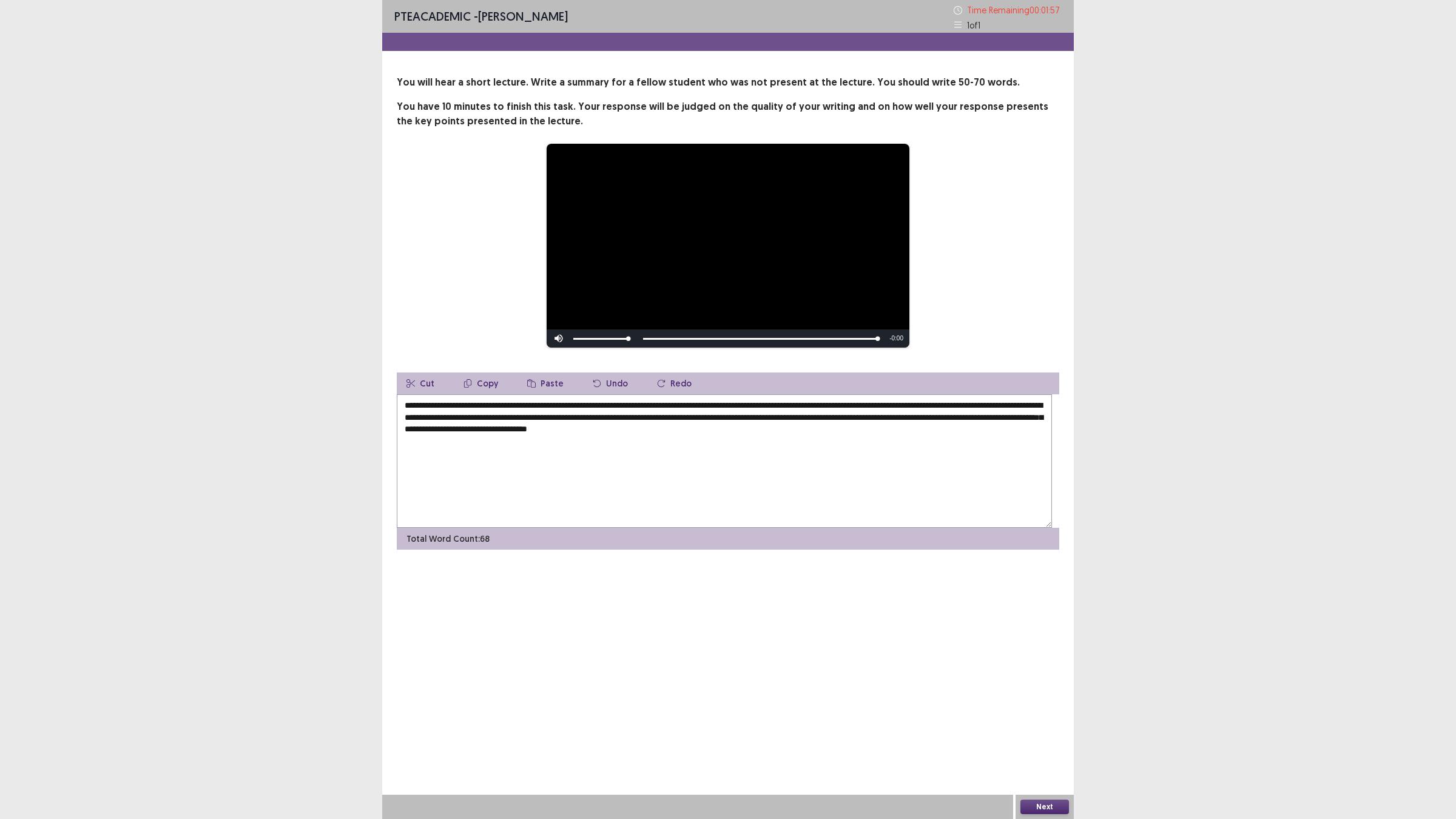
click at [845, 508] on textarea "**********" at bounding box center [724, 461] width 656 height 133
click at [845, 501] on textarea "**********" at bounding box center [724, 461] width 656 height 133
click at [1035, 499] on textarea "**********" at bounding box center [724, 461] width 656 height 133
click at [538, 519] on textarea "**********" at bounding box center [724, 461] width 656 height 133
click at [639, 519] on textarea "**********" at bounding box center [724, 461] width 656 height 133
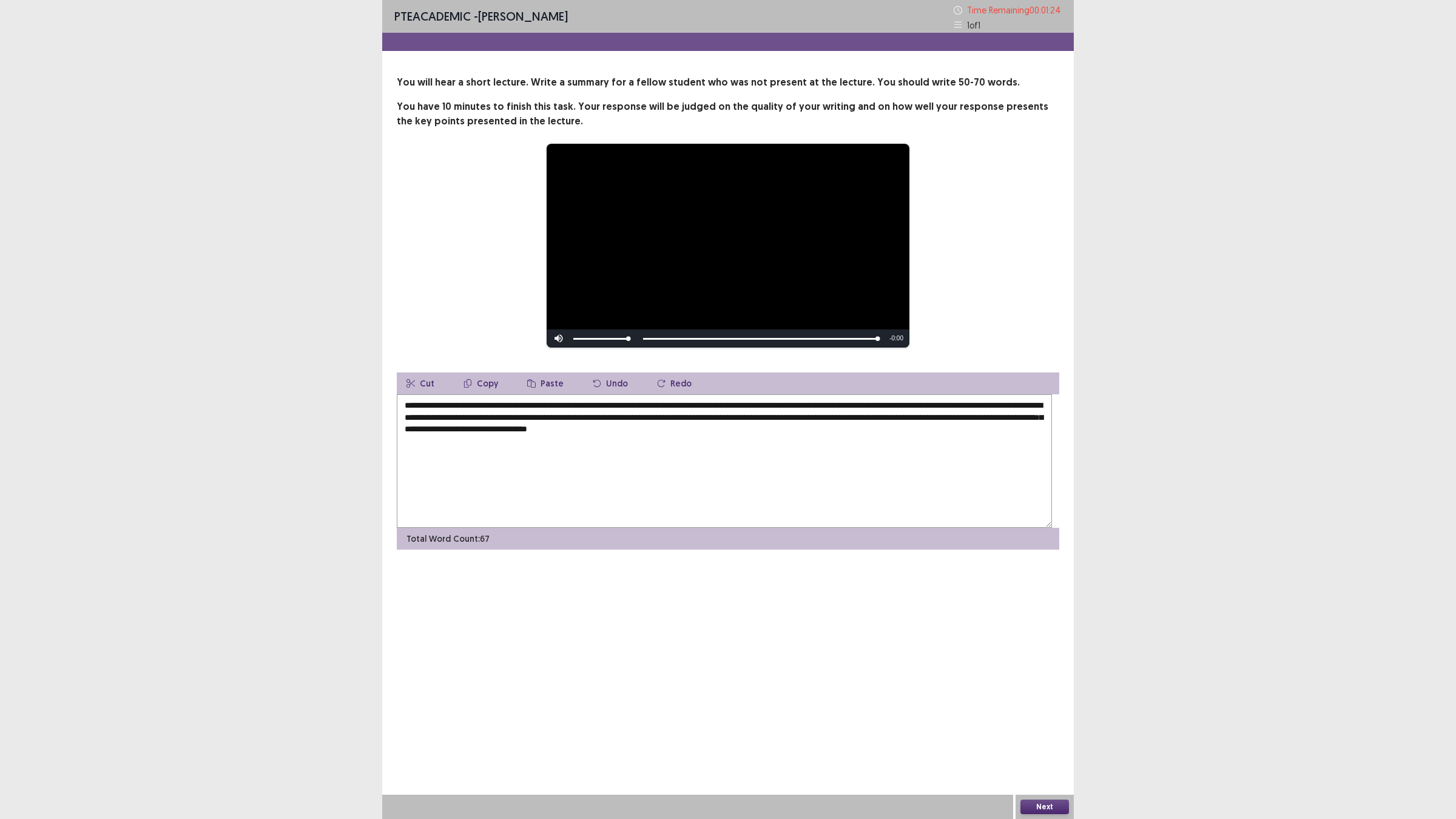
click at [625, 524] on textarea "**********" at bounding box center [724, 461] width 656 height 133
click at [617, 517] on textarea "**********" at bounding box center [724, 461] width 656 height 133
click at [575, 514] on textarea "**********" at bounding box center [724, 461] width 656 height 133
type textarea "**********"
click at [1053, 722] on button "Next" at bounding box center [1045, 806] width 49 height 14
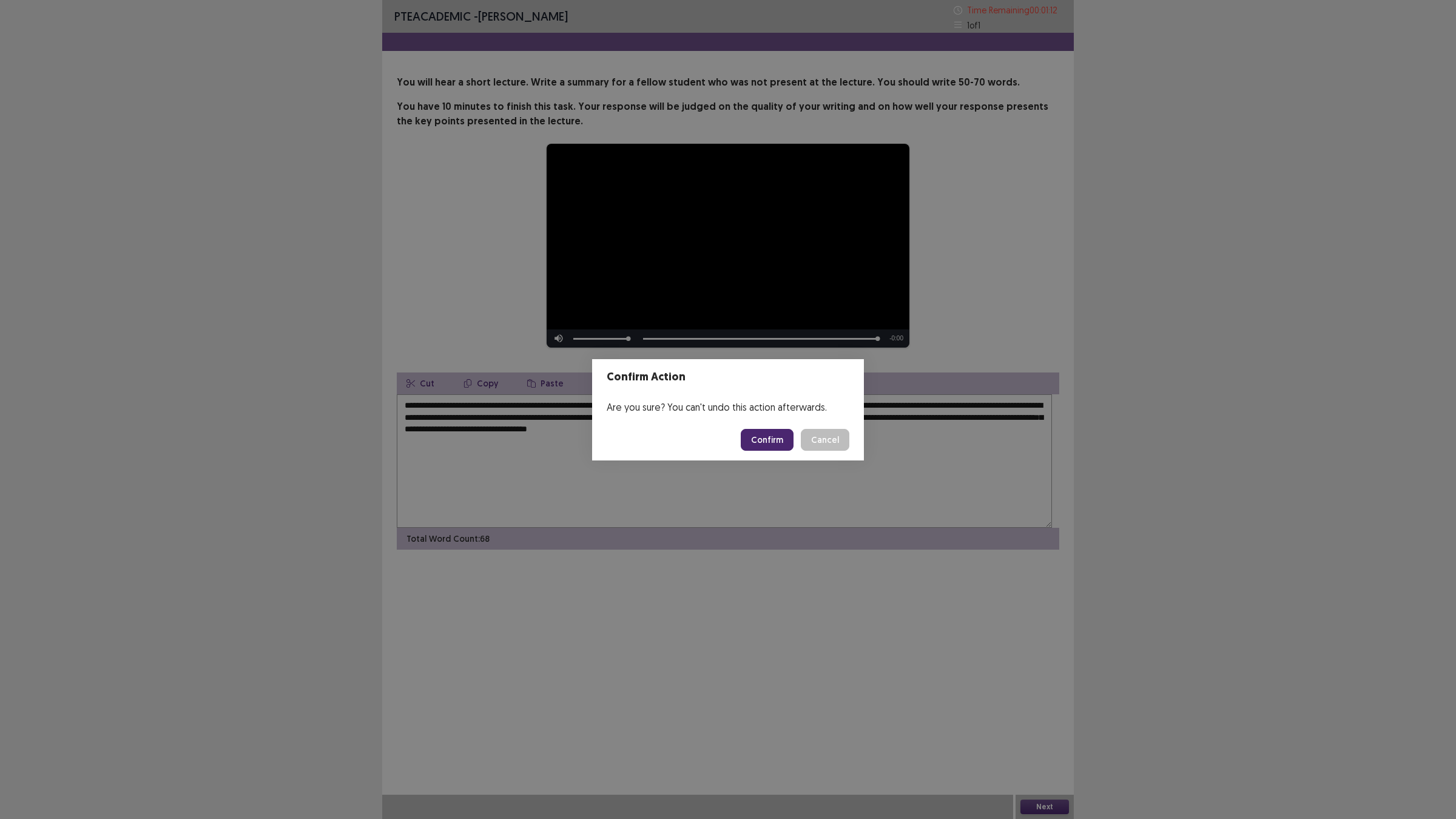
click at [775, 448] on button "Confirm" at bounding box center [768, 439] width 53 height 22
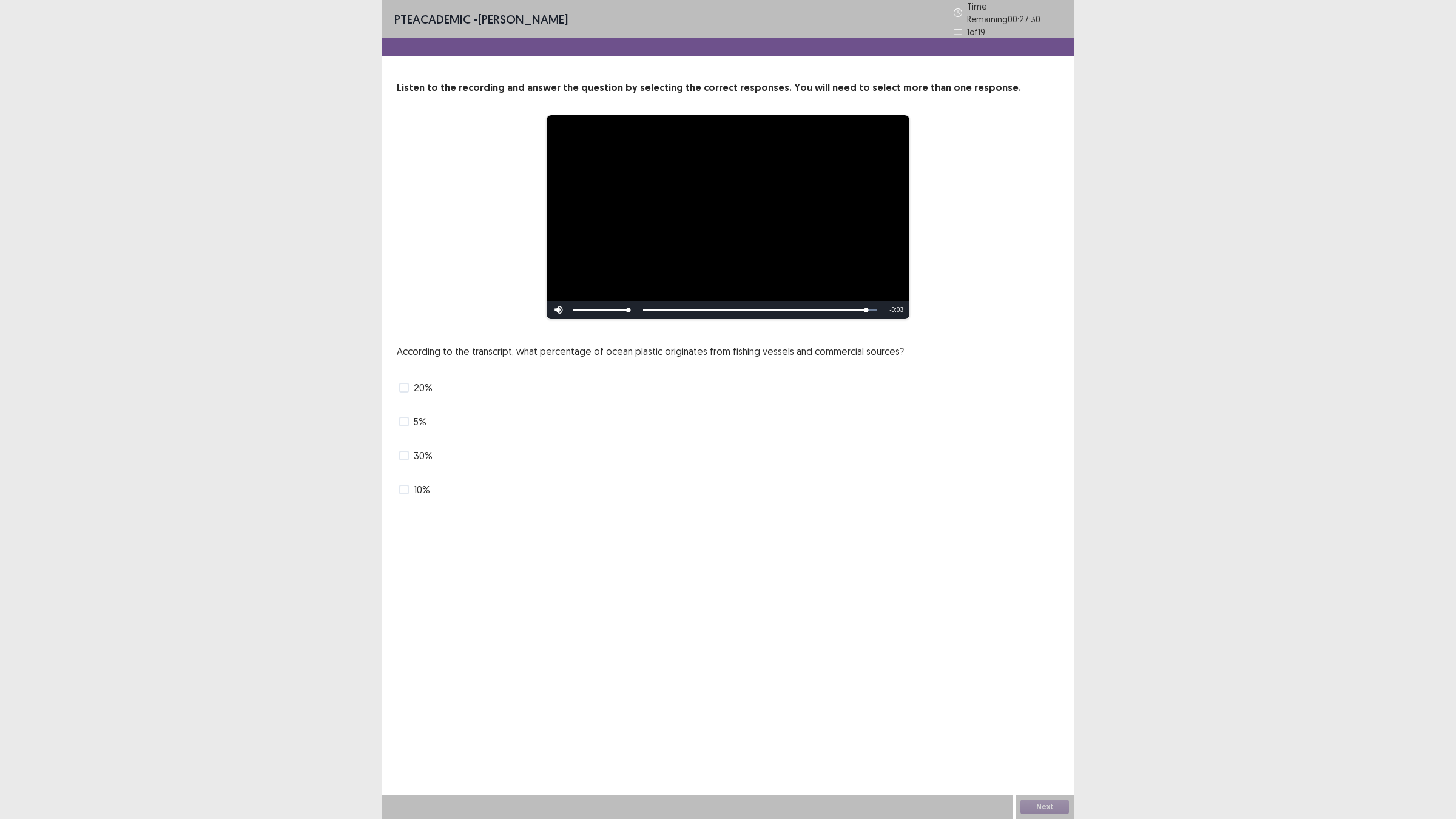
click at [409, 494] on span at bounding box center [404, 489] width 10 height 10
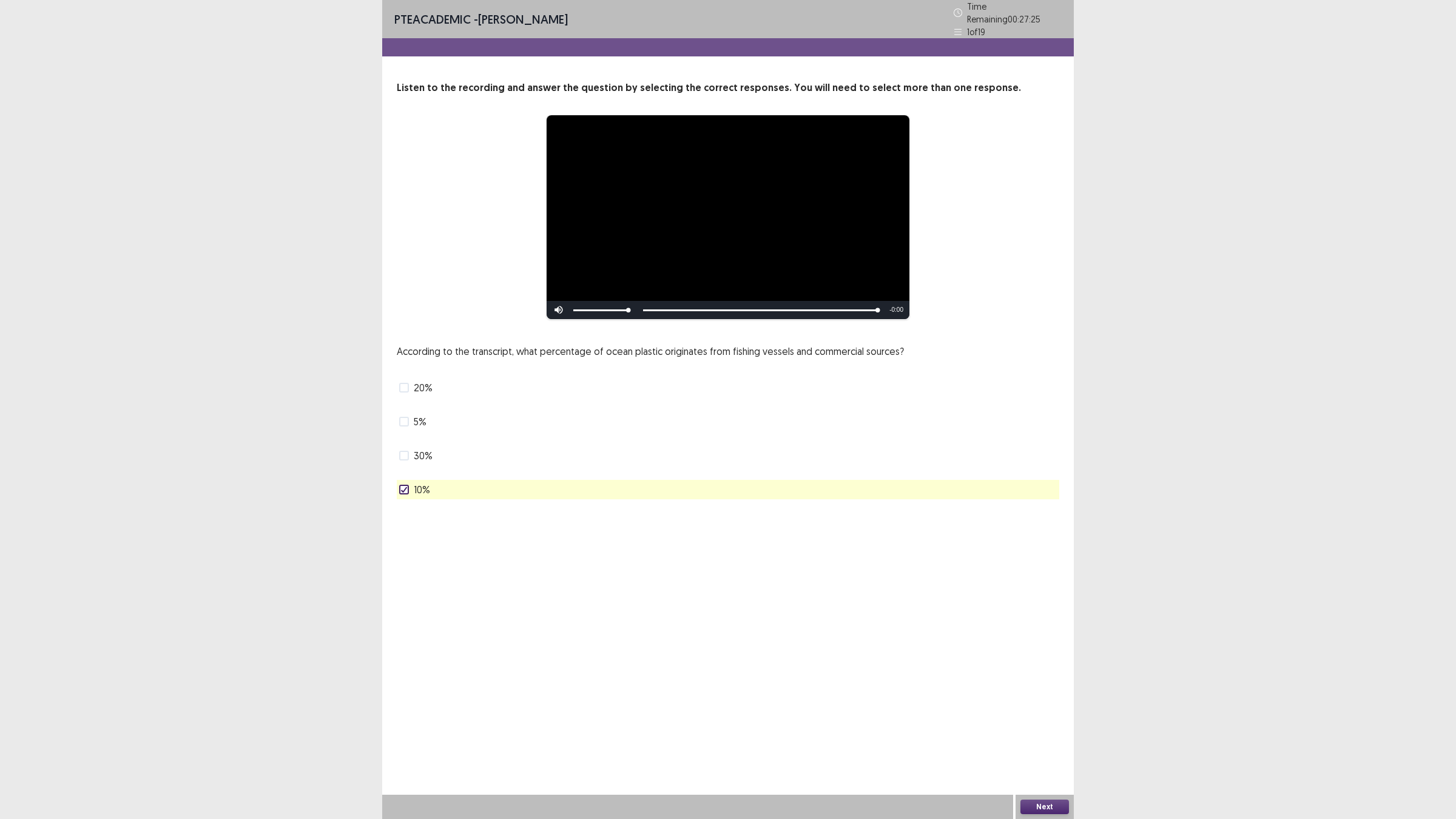
drag, startPoint x: 1051, startPoint y: 801, endPoint x: 1045, endPoint y: 805, distance: 7.2
click at [1045, 722] on button "Next" at bounding box center [1045, 806] width 49 height 14
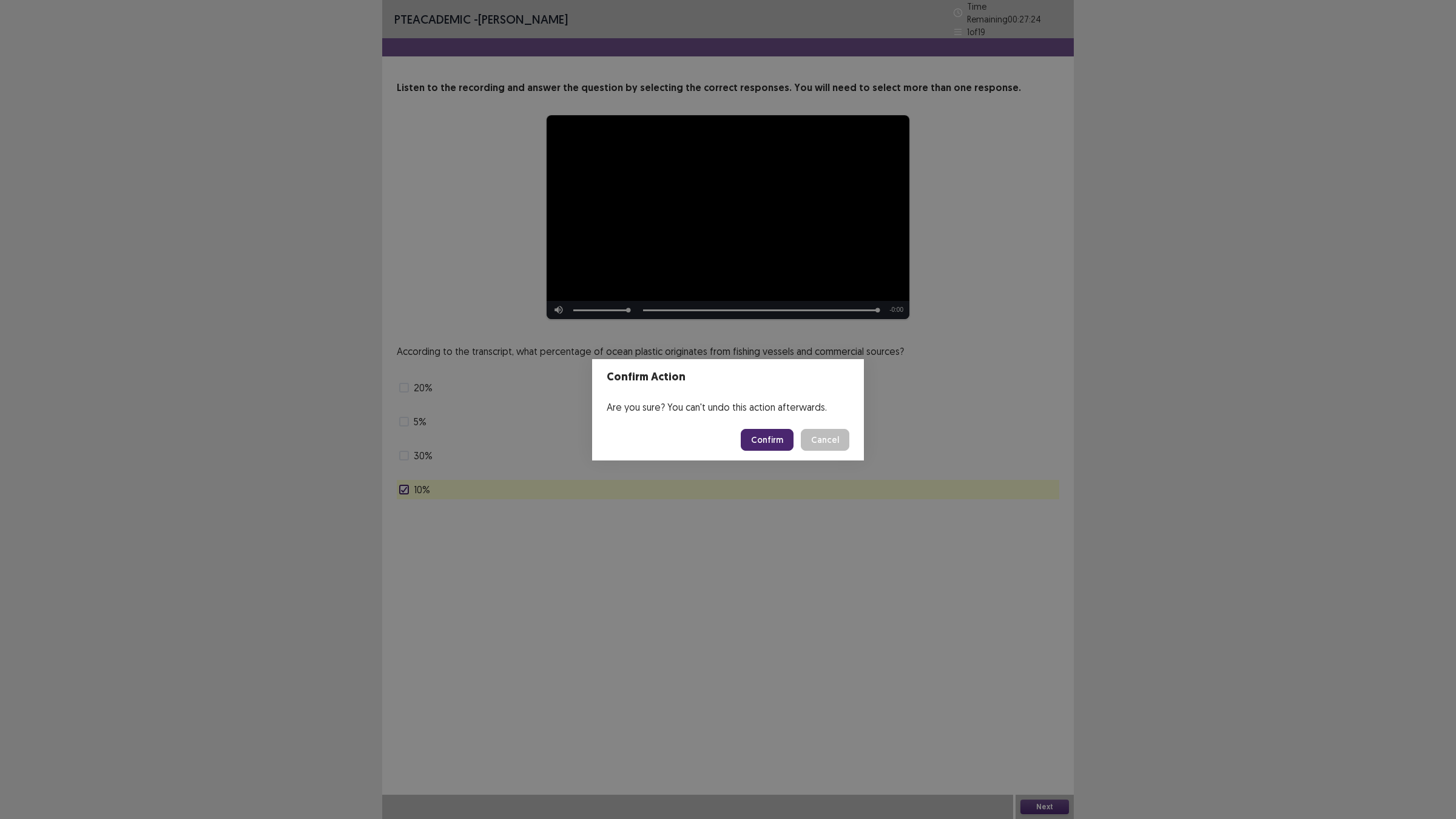
click at [799, 459] on footer "Confirm Cancel" at bounding box center [728, 440] width 272 height 42
click at [794, 446] on button "Confirm" at bounding box center [768, 439] width 53 height 22
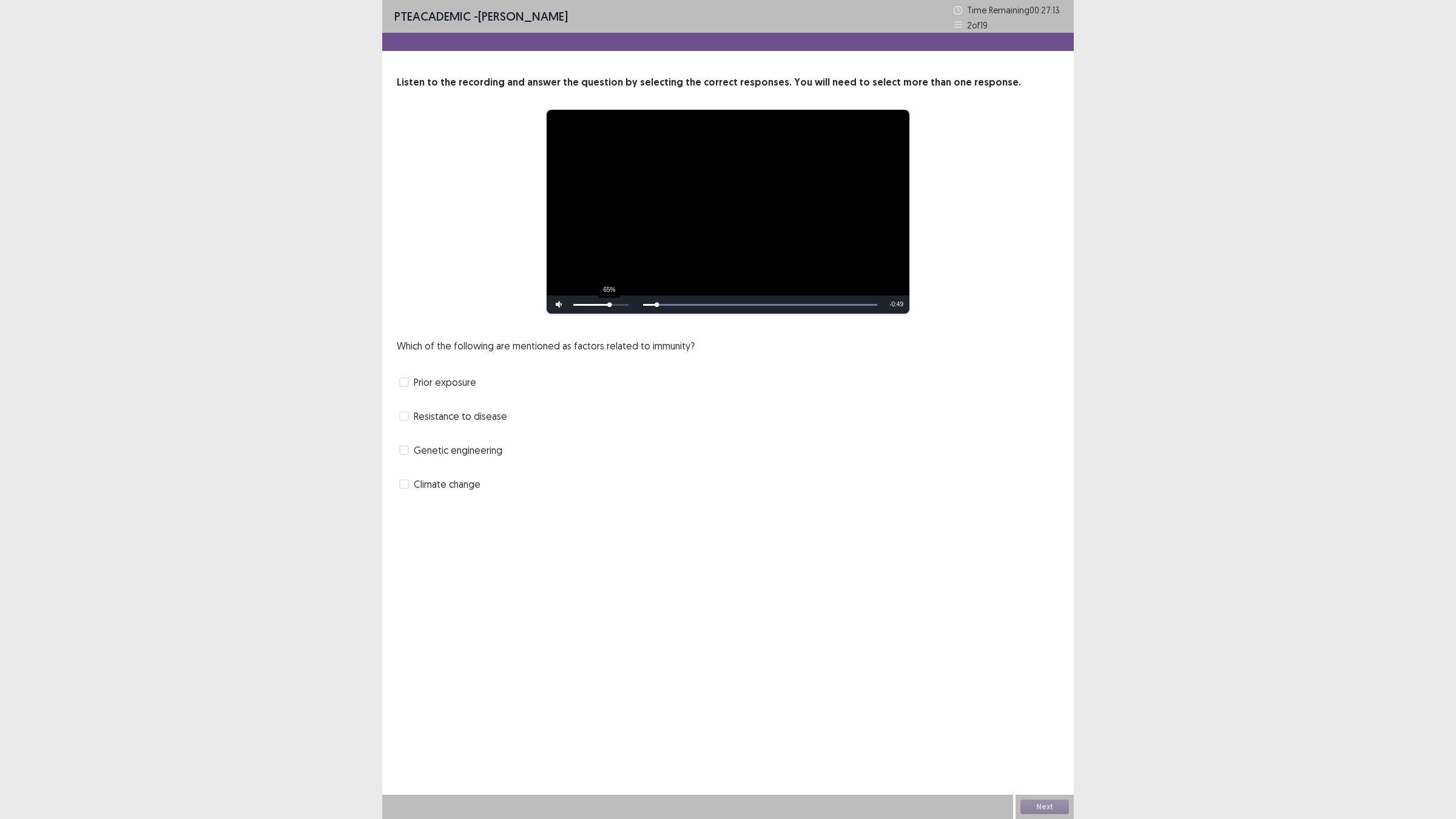
click at [610, 306] on div "65%" at bounding box center [601, 305] width 55 height 2
click at [589, 314] on div "30%" at bounding box center [601, 304] width 61 height 18
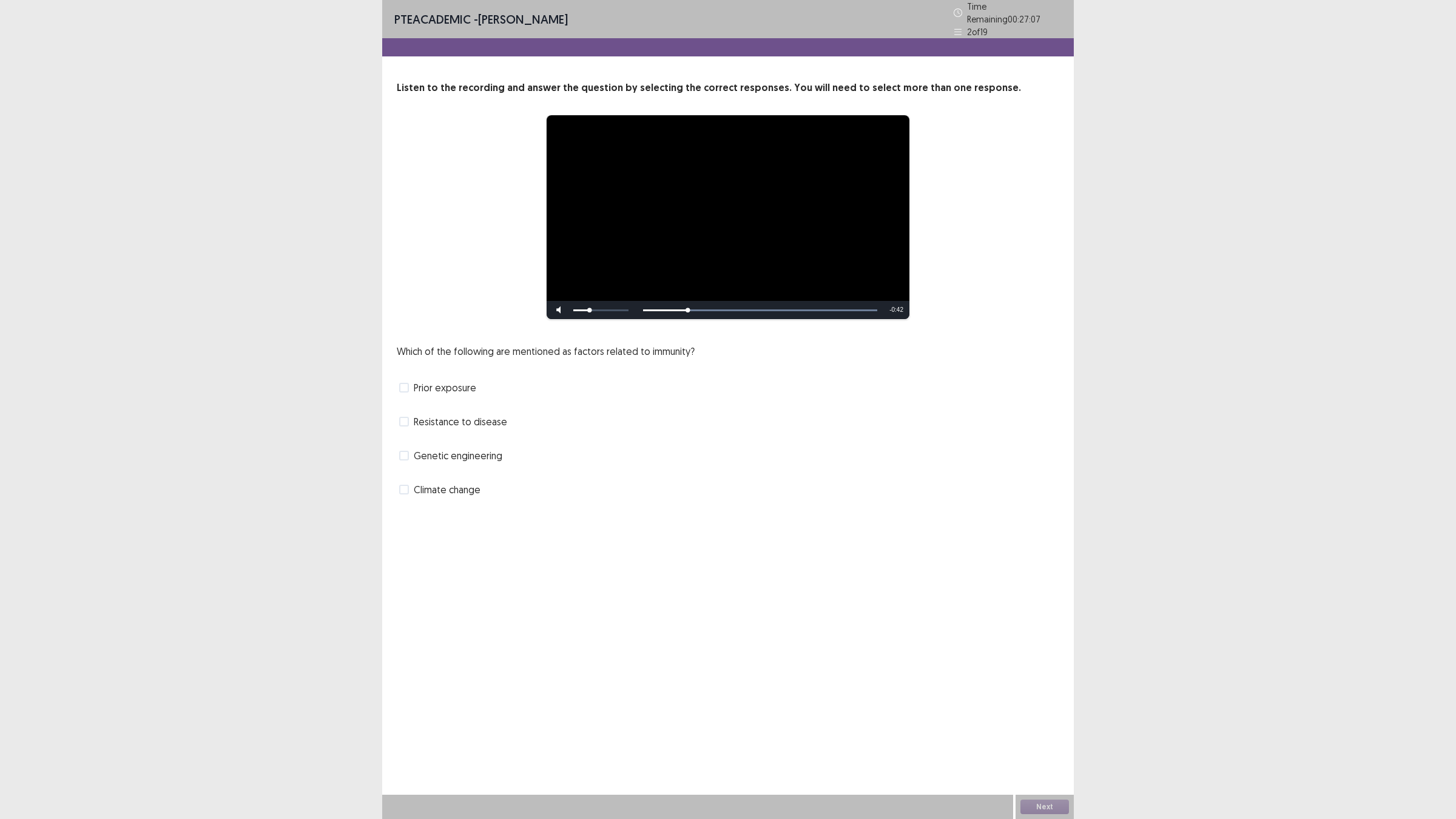
click at [409, 393] on span at bounding box center [404, 387] width 10 height 10
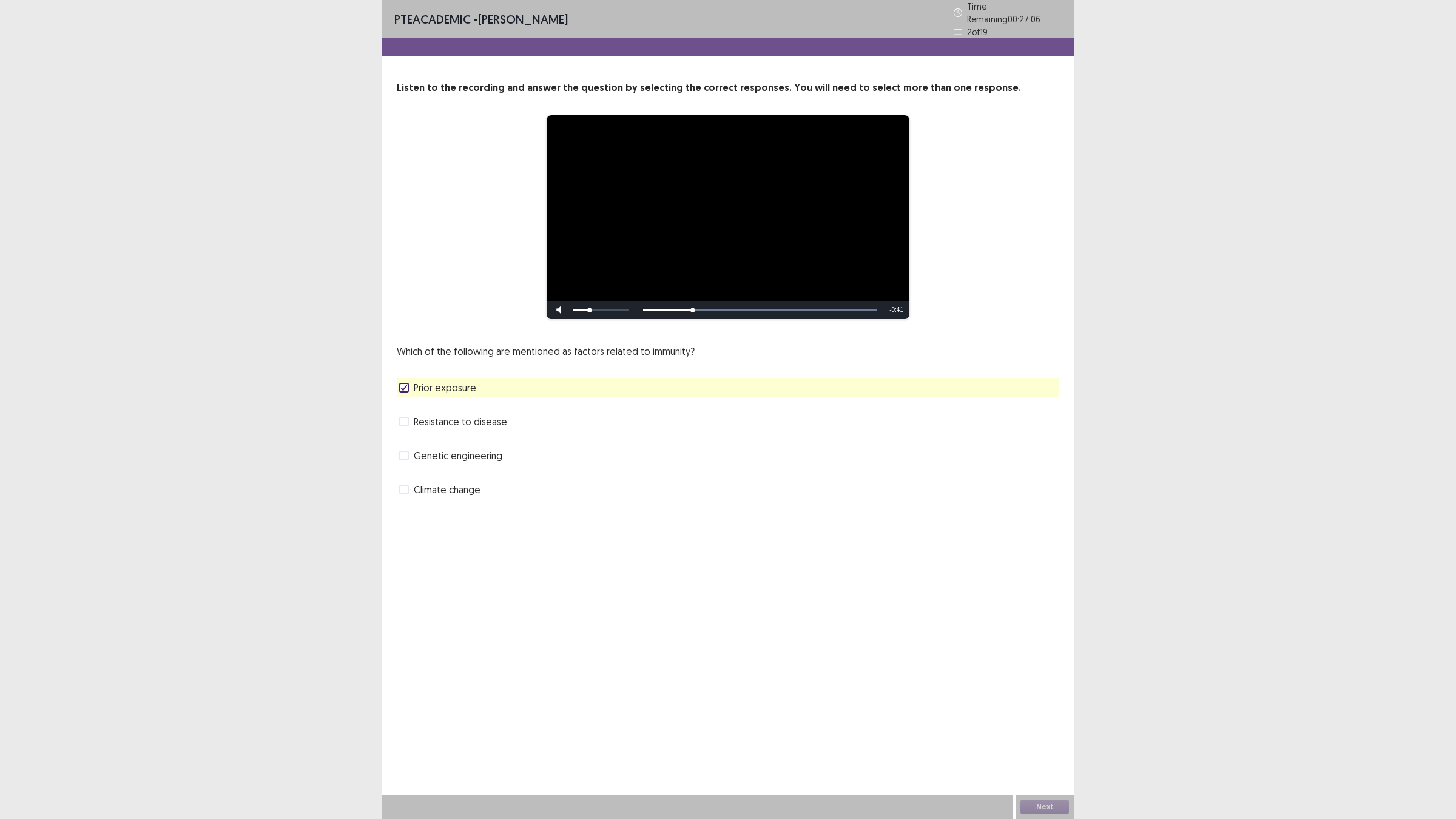
click at [411, 429] on label "Resistance to disease" at bounding box center [453, 421] width 108 height 14
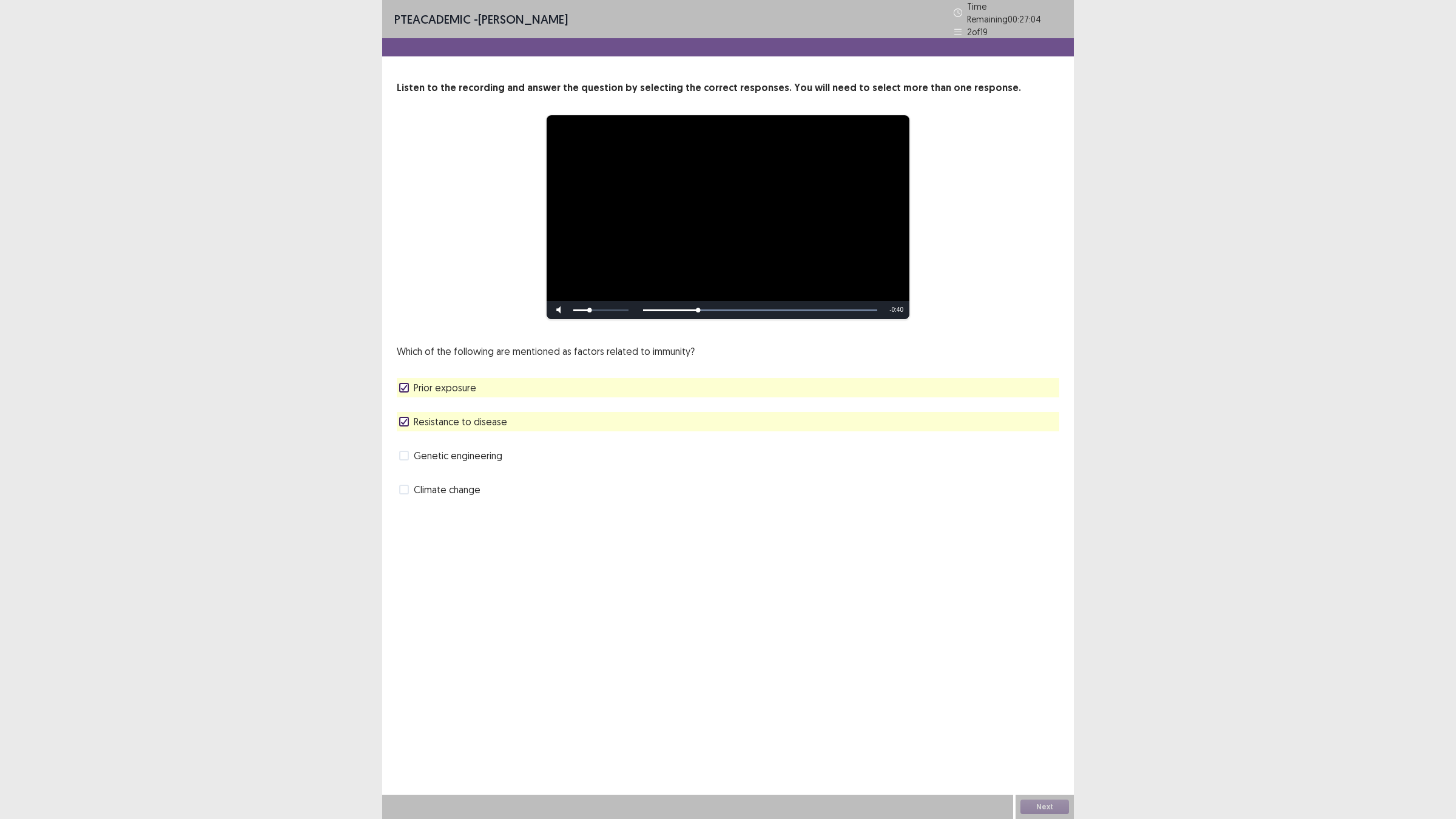
click at [408, 463] on label "Genetic engineering" at bounding box center [450, 455] width 103 height 14
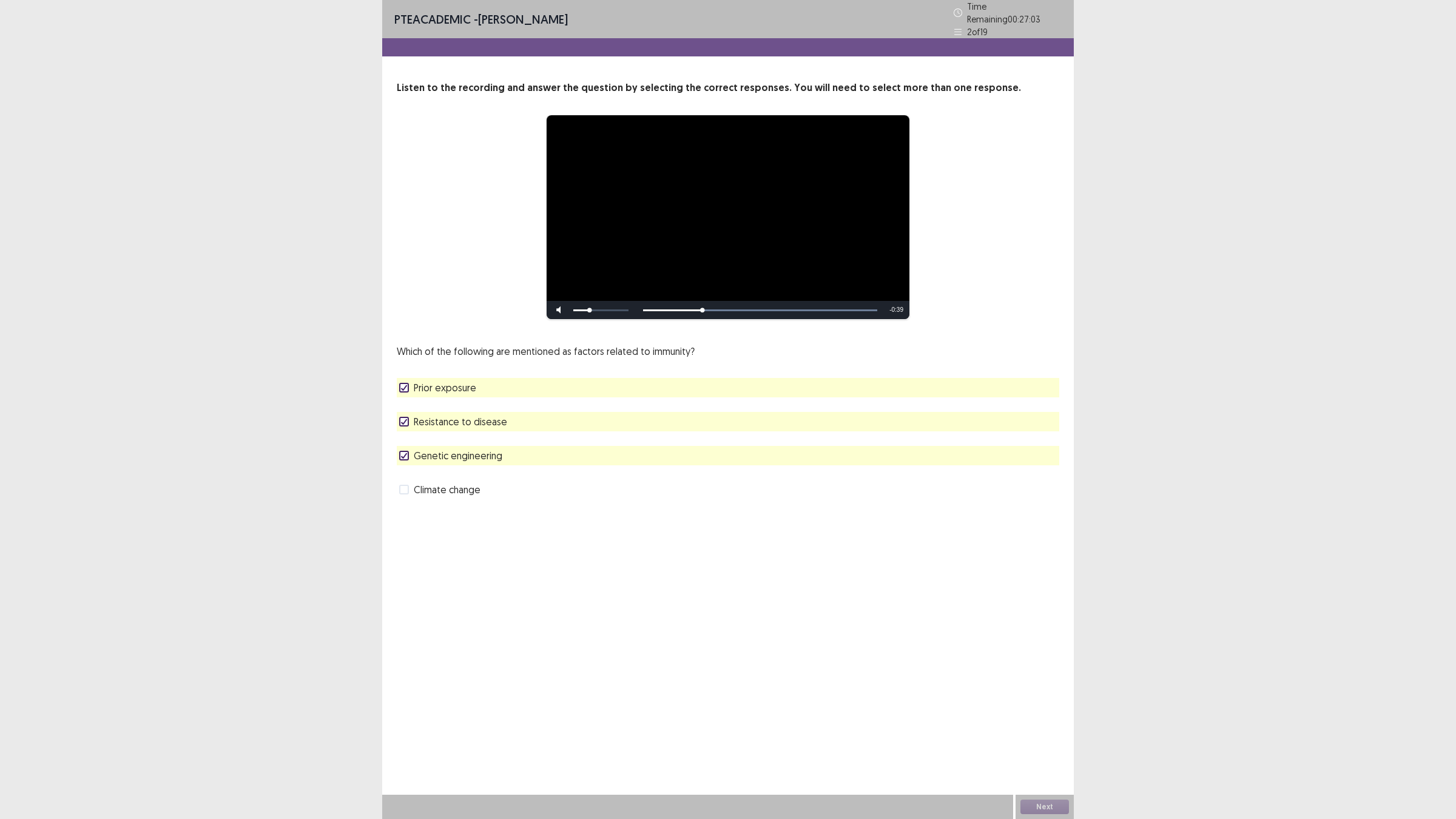
click at [404, 494] on span at bounding box center [404, 489] width 10 height 10
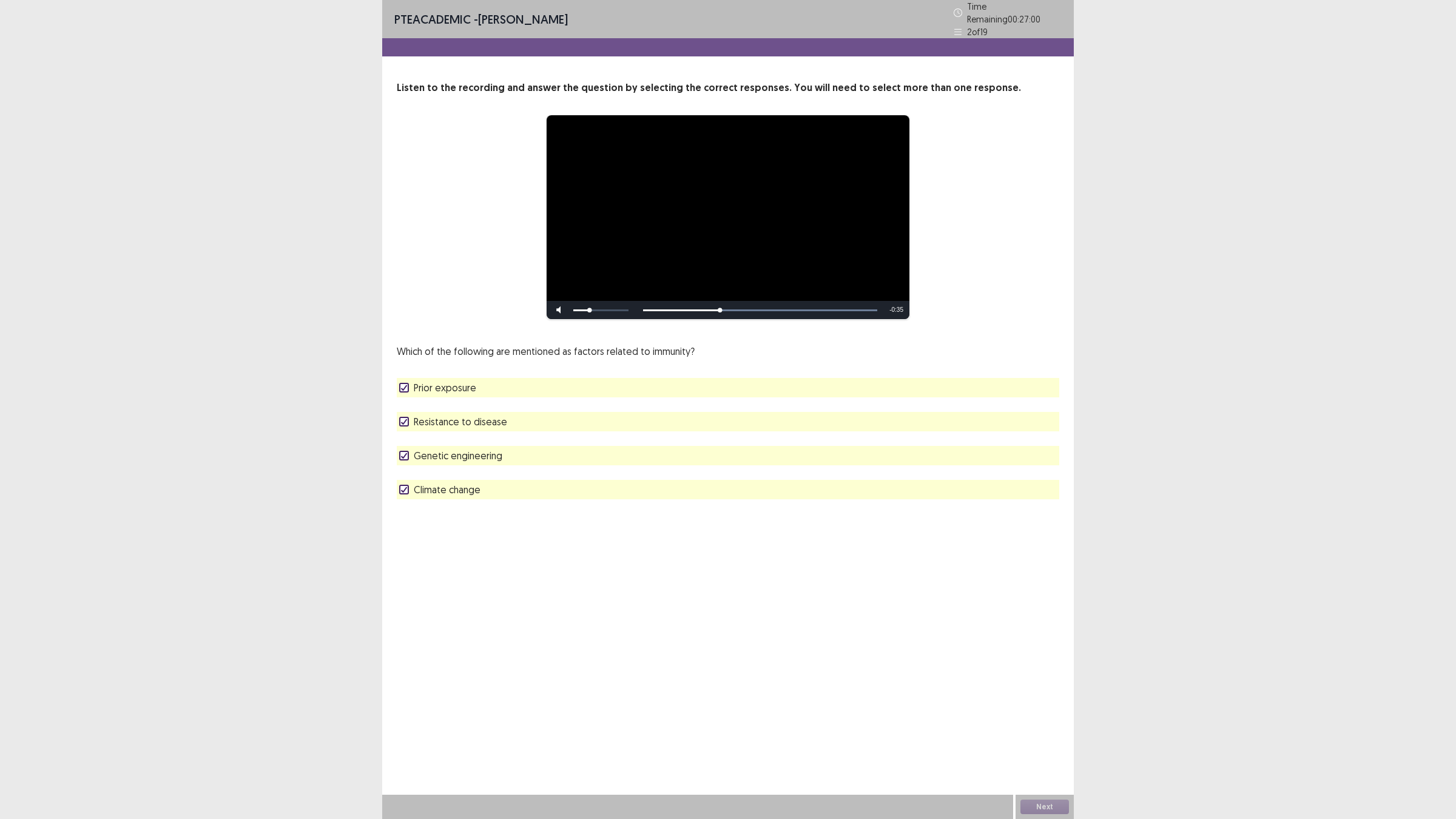
click at [407, 425] on div at bounding box center [403, 421] width 7 height 7
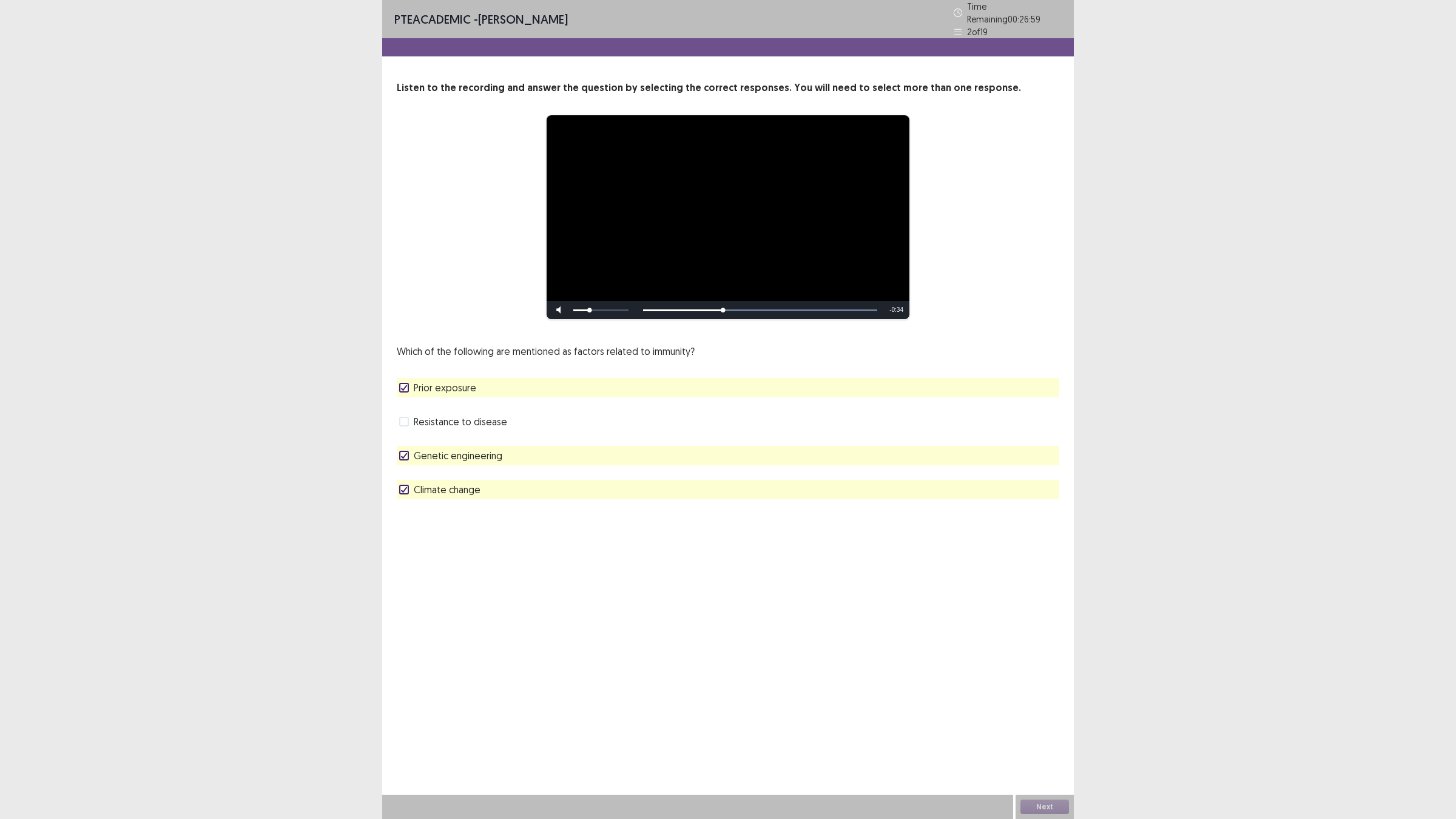
drag, startPoint x: 426, startPoint y: 426, endPoint x: 413, endPoint y: 445, distance: 23.0
click at [416, 441] on div "Which of the following are mentioned as factors related to immunity? Prior expo…" at bounding box center [728, 421] width 663 height 156
click at [408, 390] on icon at bounding box center [403, 388] width 7 height 6
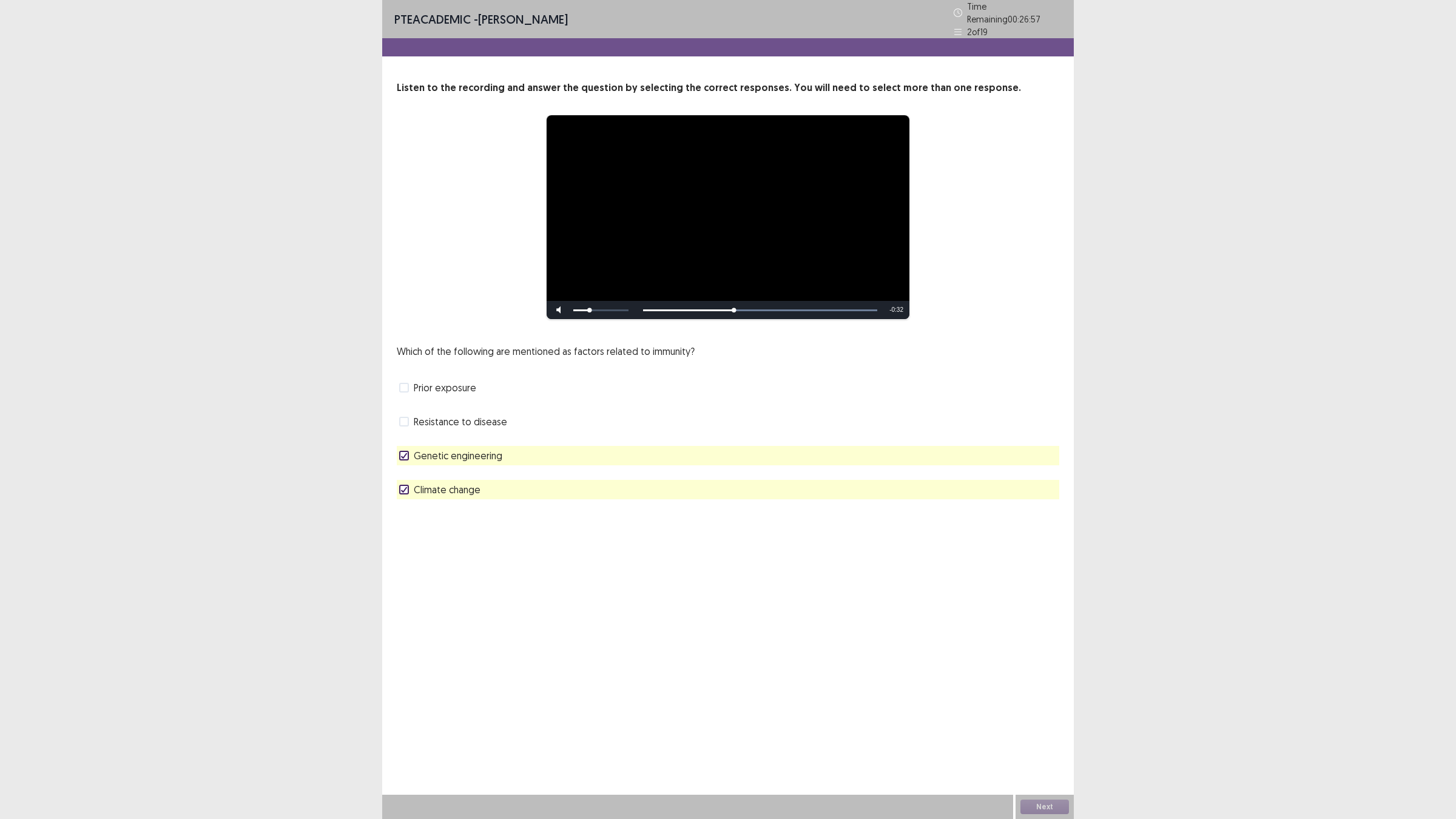
click at [408, 493] on icon at bounding box center [403, 489] width 7 height 6
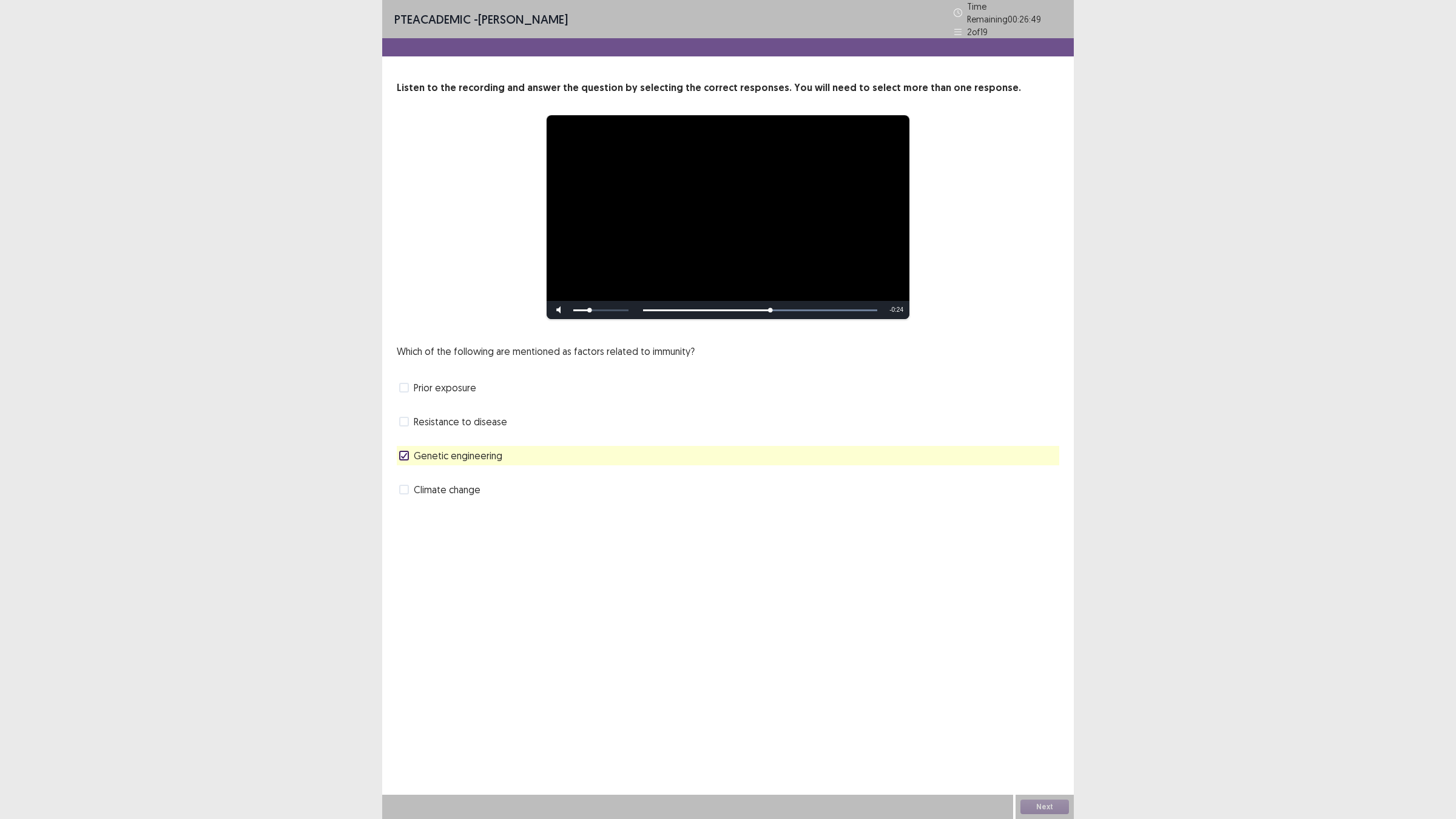
click at [405, 463] on label "Genetic engineering" at bounding box center [450, 455] width 103 height 14
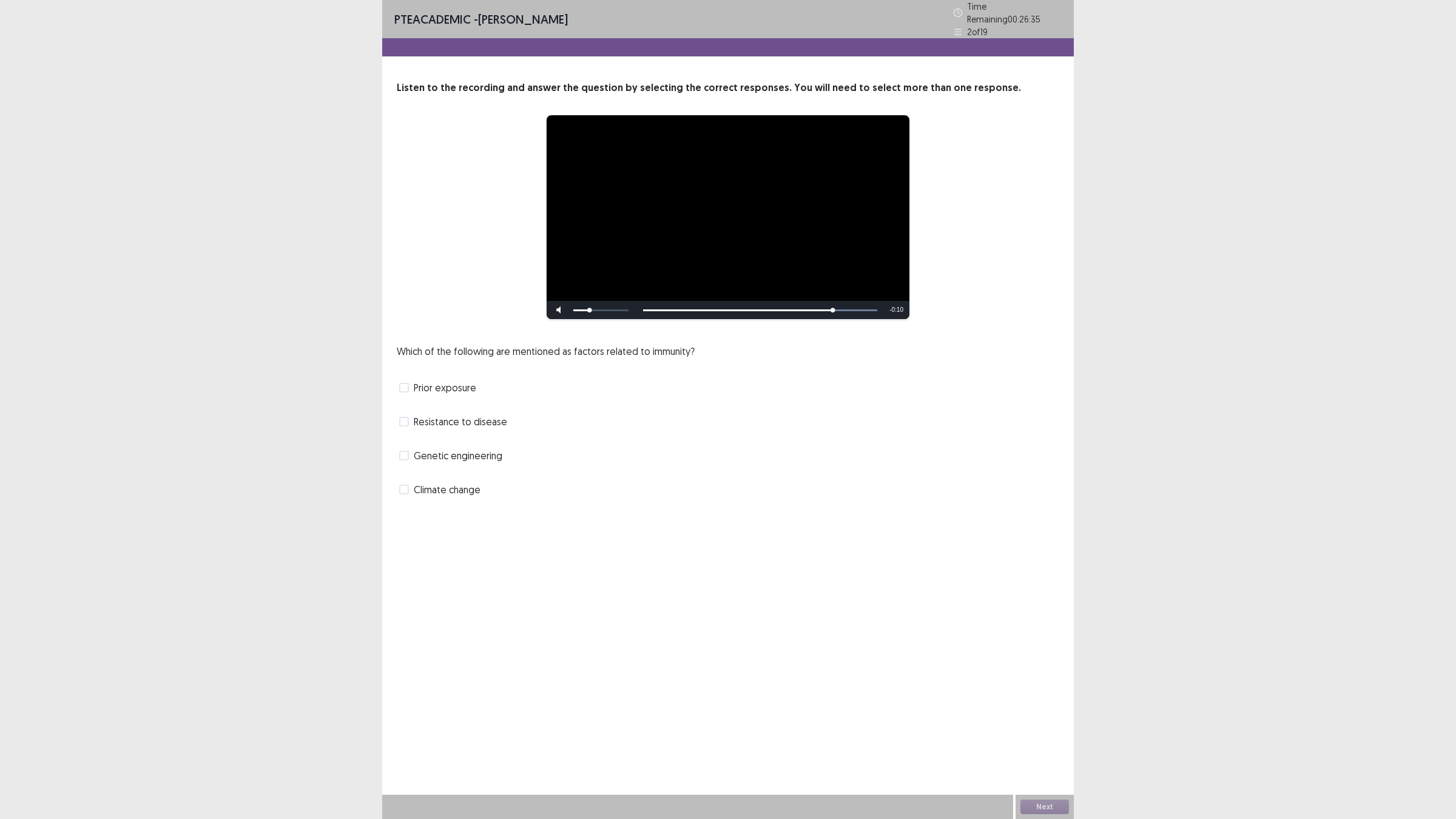
click at [419, 463] on label "Genetic engineering" at bounding box center [450, 455] width 103 height 14
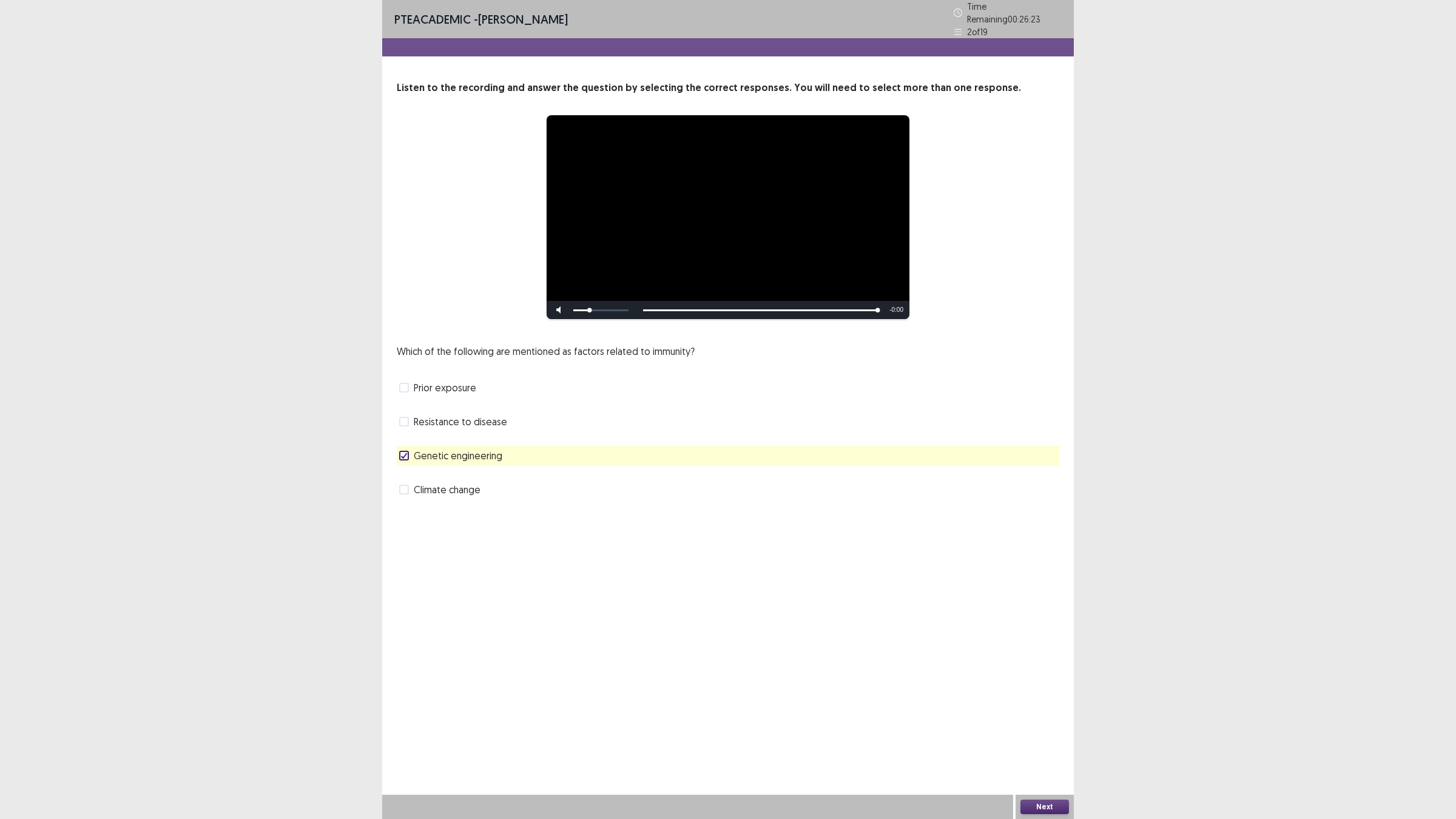
click at [1049, 722] on button "Next" at bounding box center [1045, 806] width 49 height 14
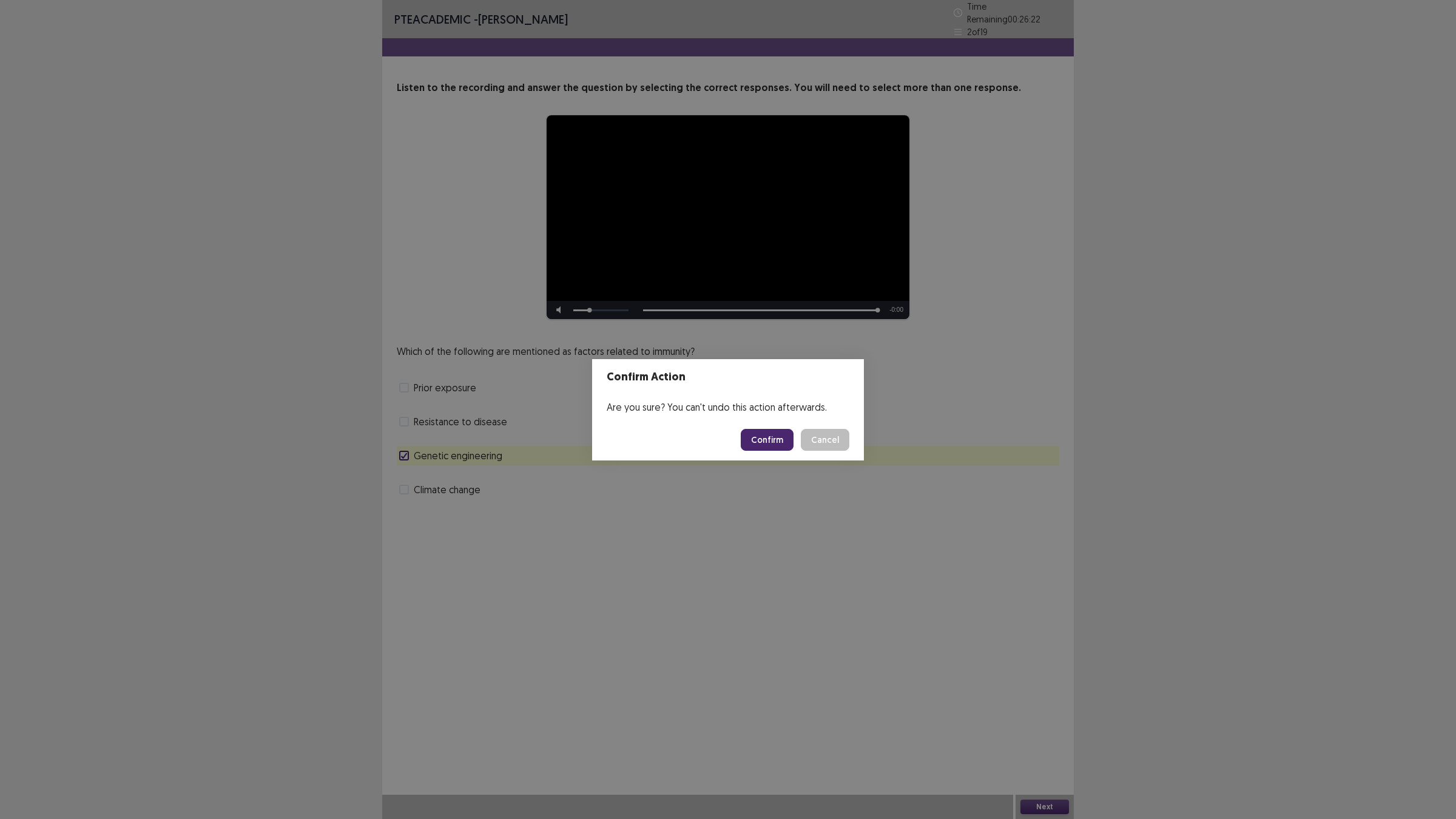
click at [780, 441] on button "Confirm" at bounding box center [768, 439] width 53 height 22
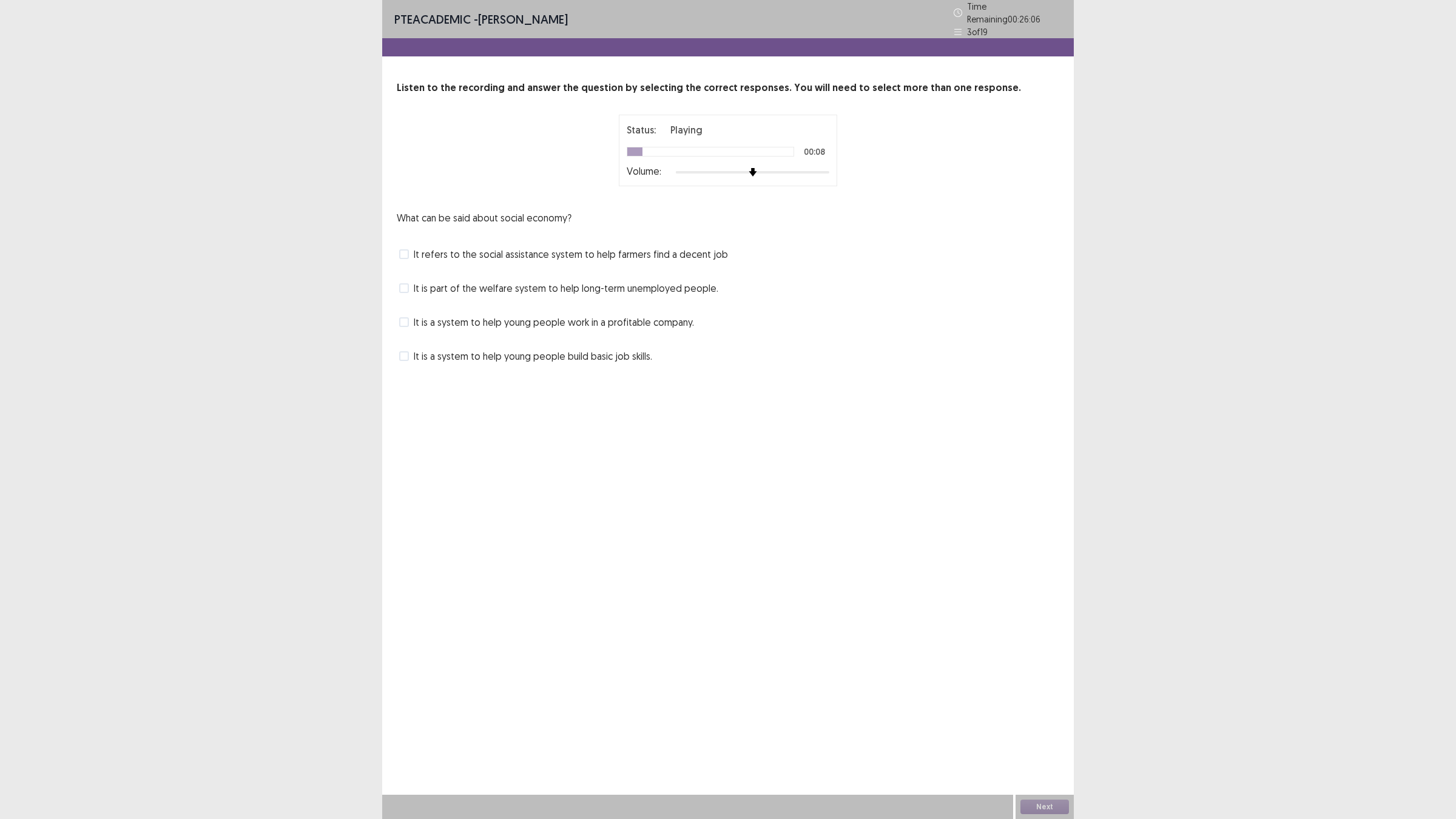
click at [423, 390] on div "PTE academic - [PERSON_NAME] Time Remaining 00 : 26 : 06 3 of 19 Listen to the …" at bounding box center [728, 195] width 692 height 390
click at [409, 361] on span at bounding box center [404, 356] width 10 height 10
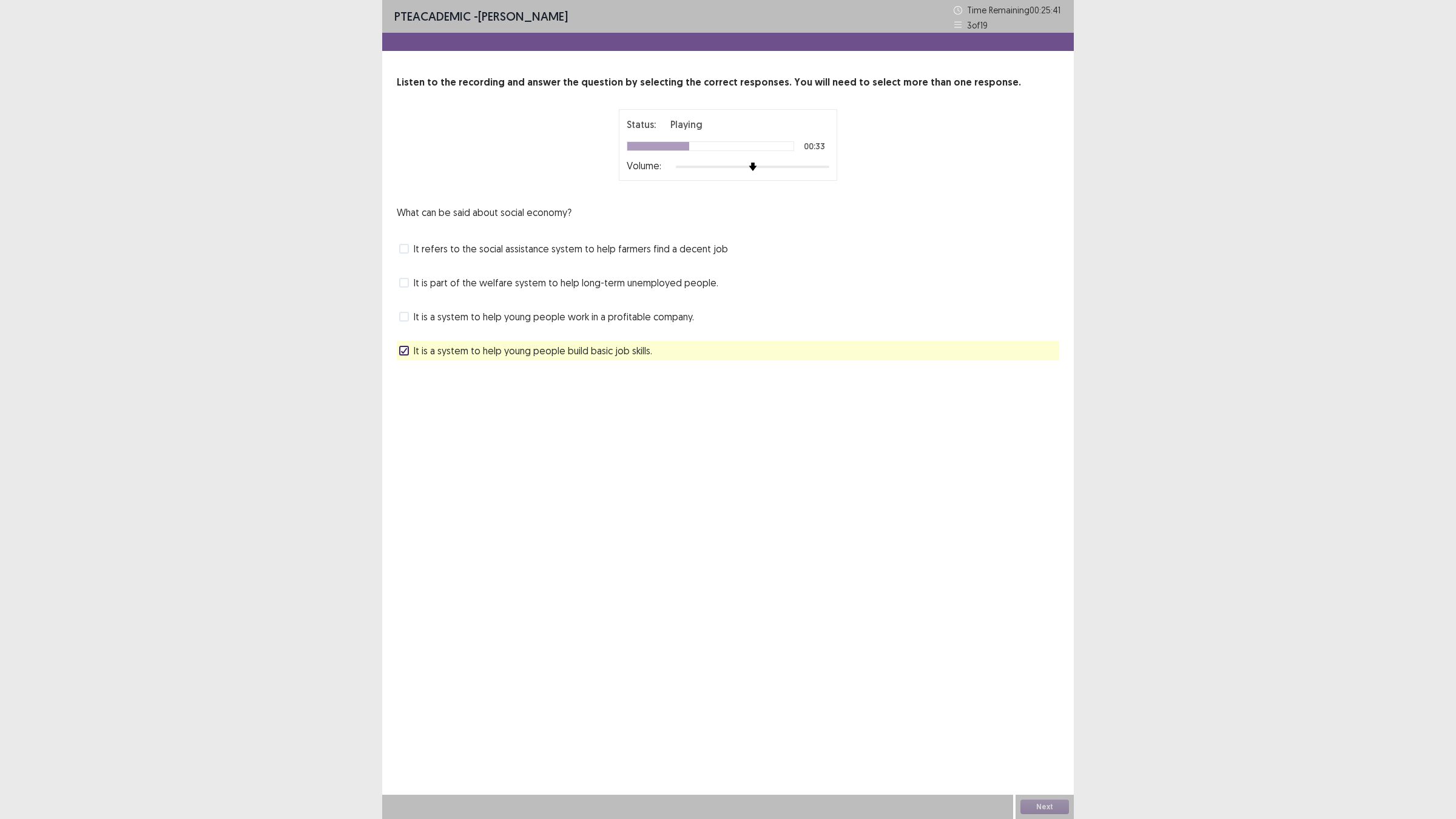
click at [415, 290] on label "It is part of the welfare system to help long-term unemployed people." at bounding box center [559, 283] width 319 height 14
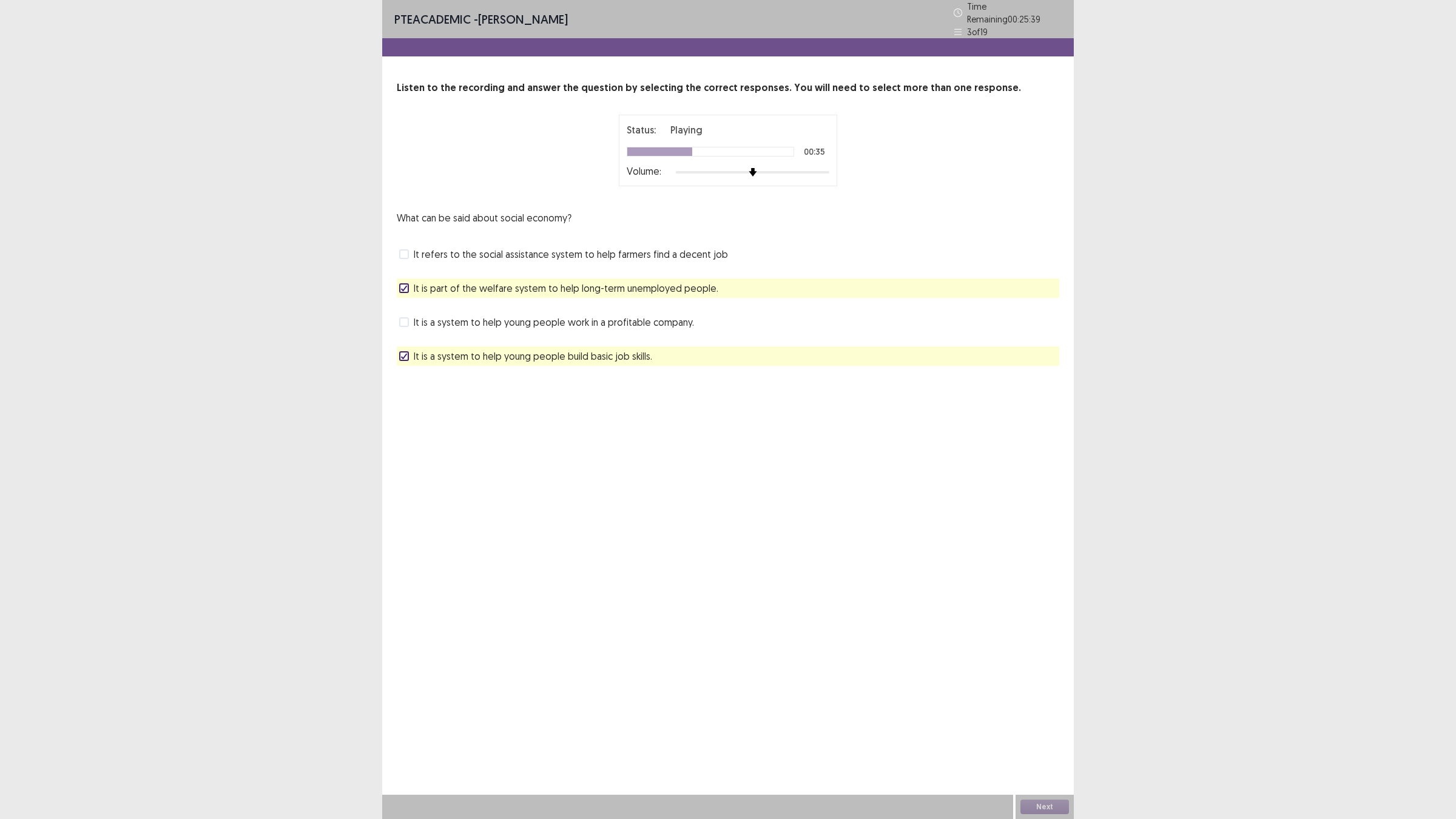
click at [415, 363] on label "It is a system to help young people build basic job skills." at bounding box center [526, 356] width 253 height 14
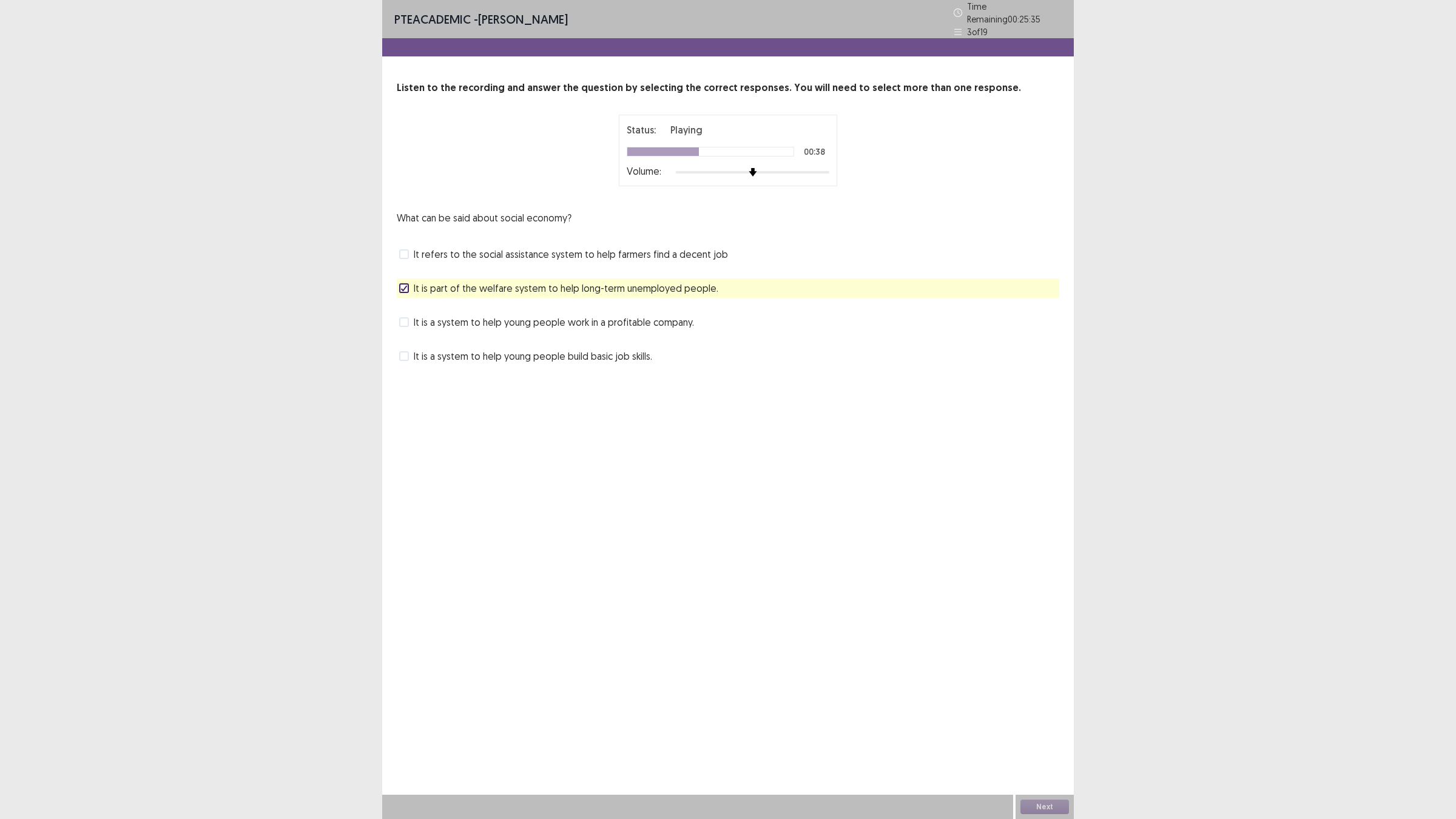
click at [409, 327] on span at bounding box center [404, 322] width 10 height 10
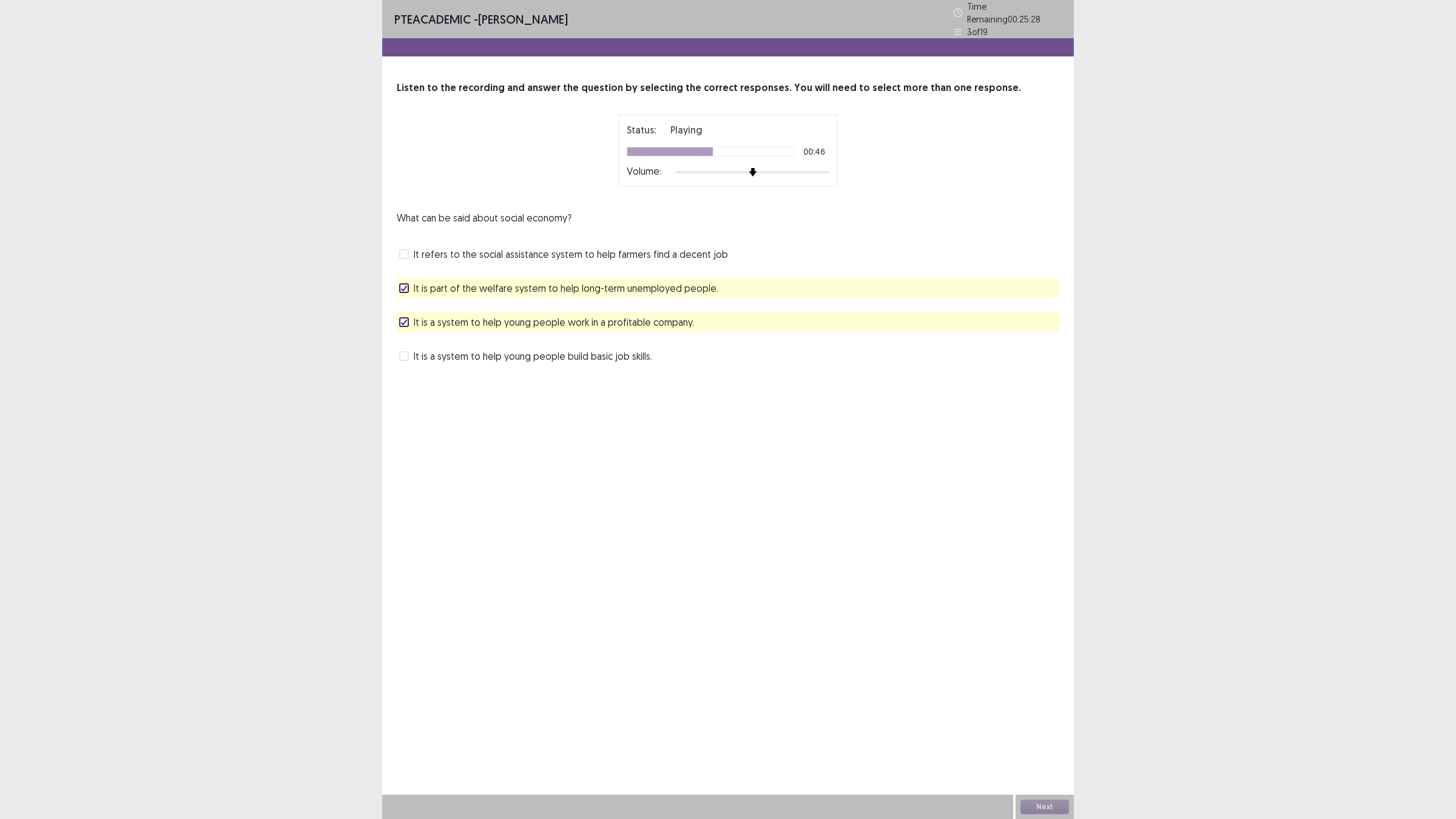
click at [407, 291] on polyline at bounding box center [404, 288] width 6 height 5
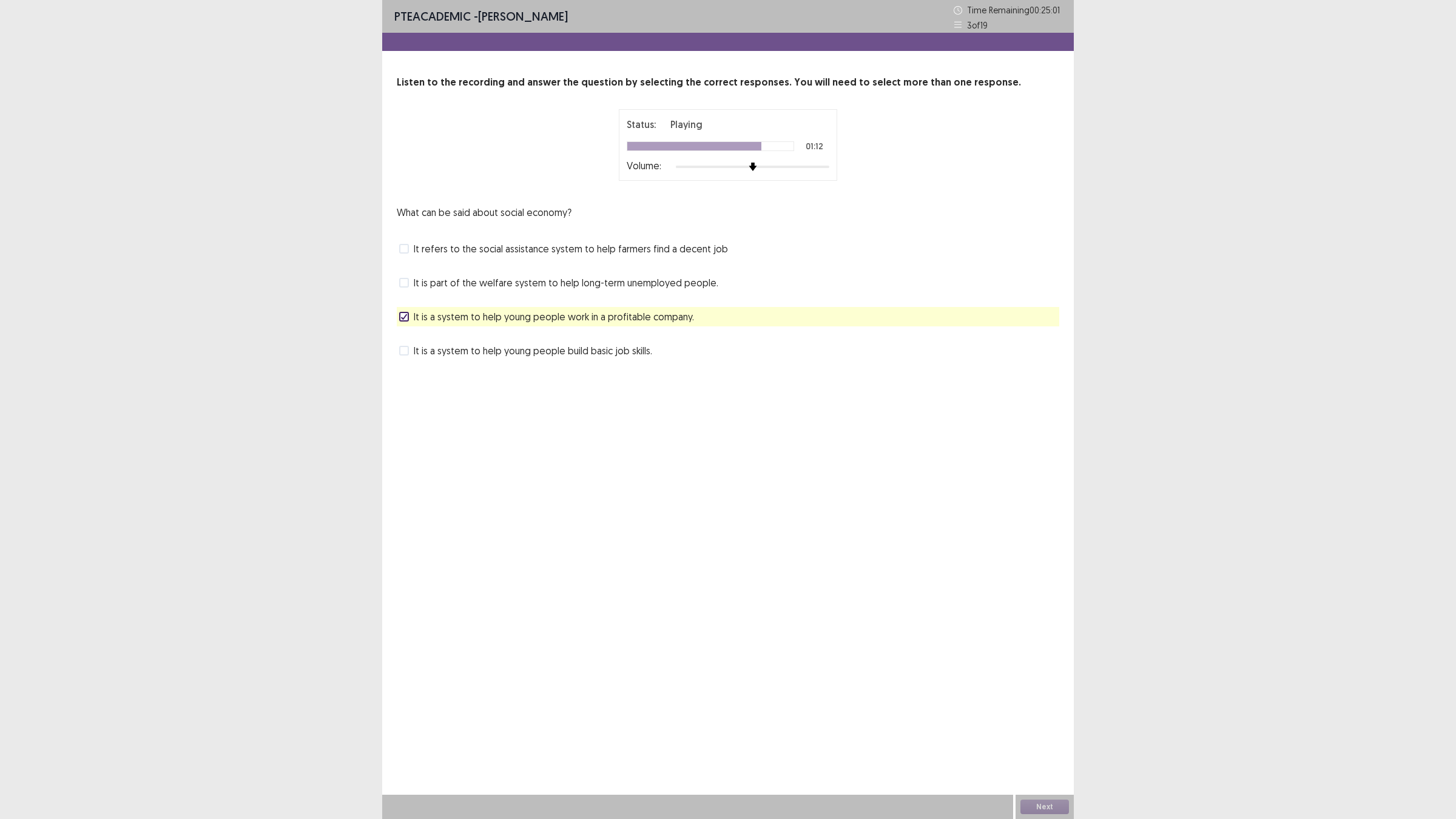
click at [415, 290] on label "It is part of the welfare system to help long-term unemployed people." at bounding box center [559, 283] width 319 height 14
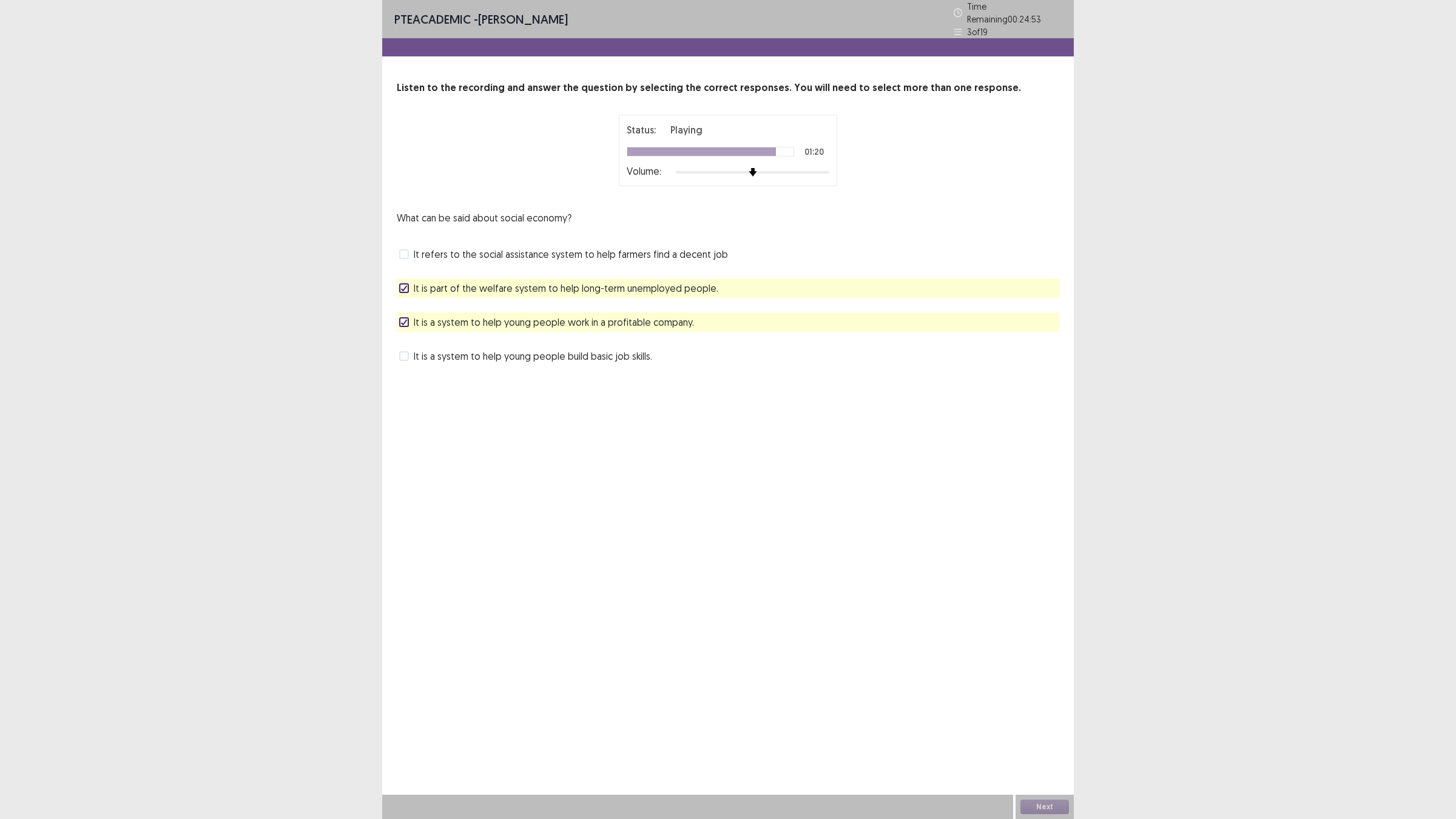
click at [406, 291] on icon at bounding box center [403, 288] width 7 height 6
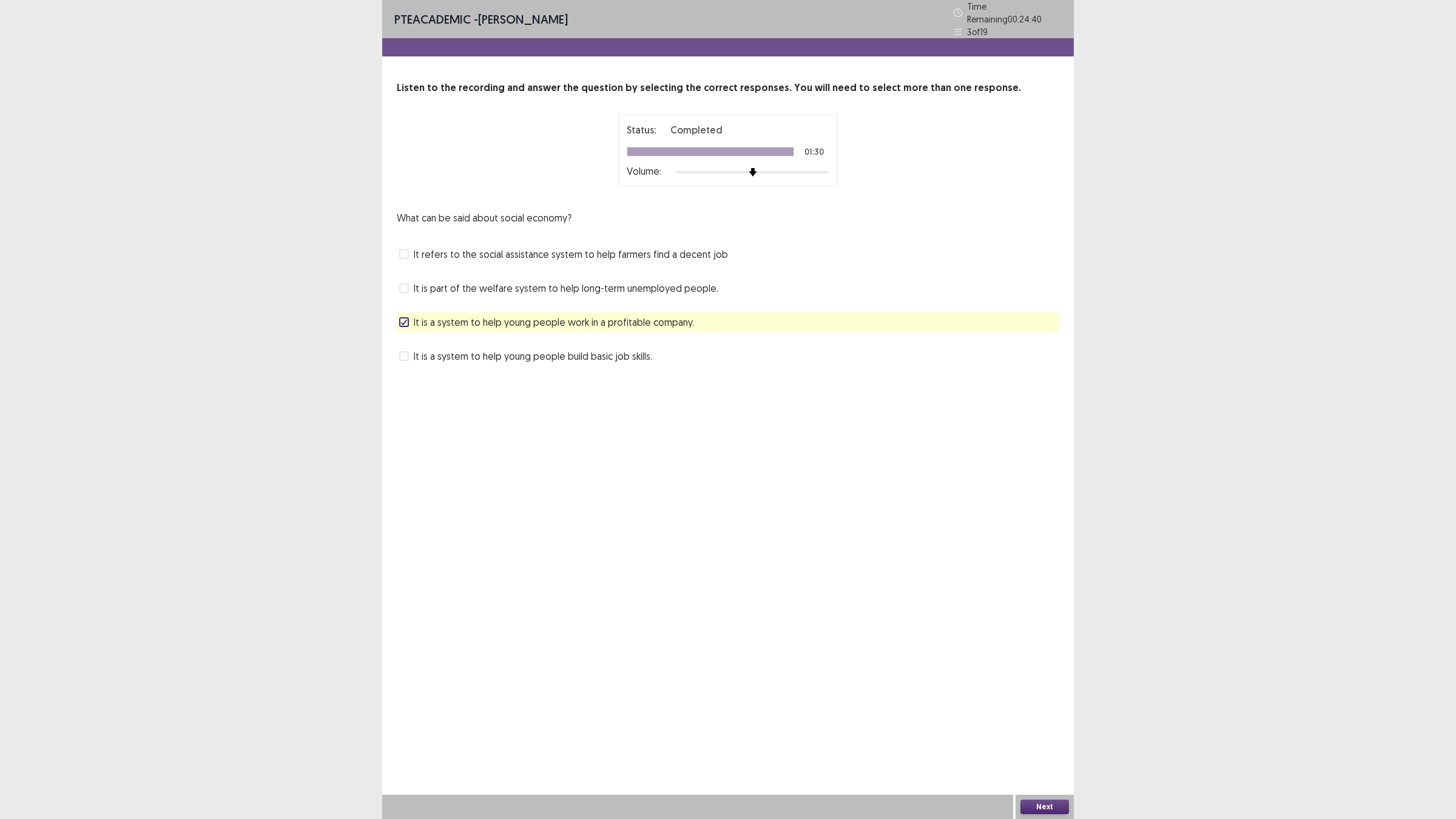
click at [415, 363] on label "It is a system to help young people build basic job skills." at bounding box center [526, 356] width 253 height 14
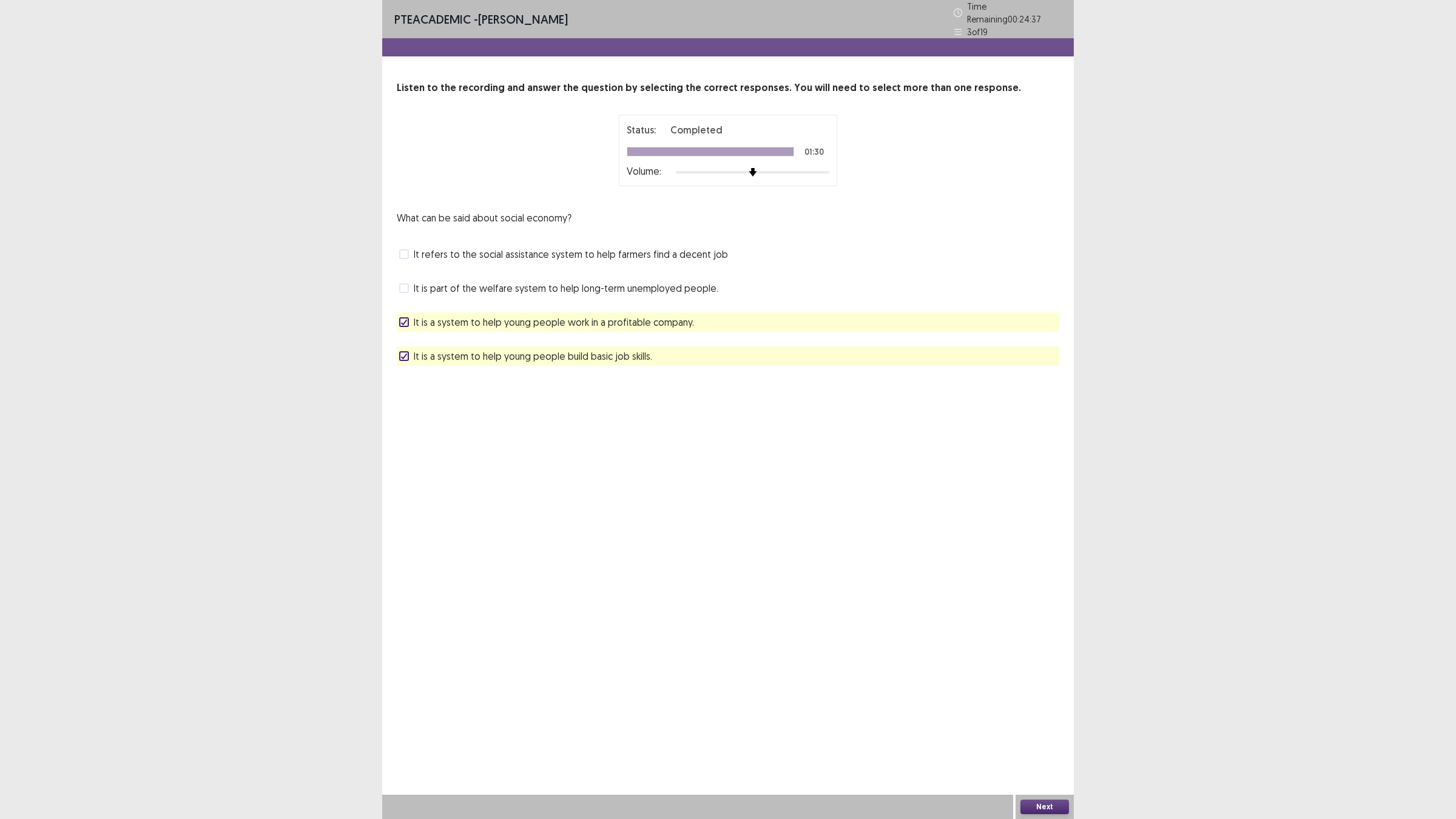
click at [405, 363] on label "It is a system to help young people build basic job skills." at bounding box center [526, 356] width 253 height 14
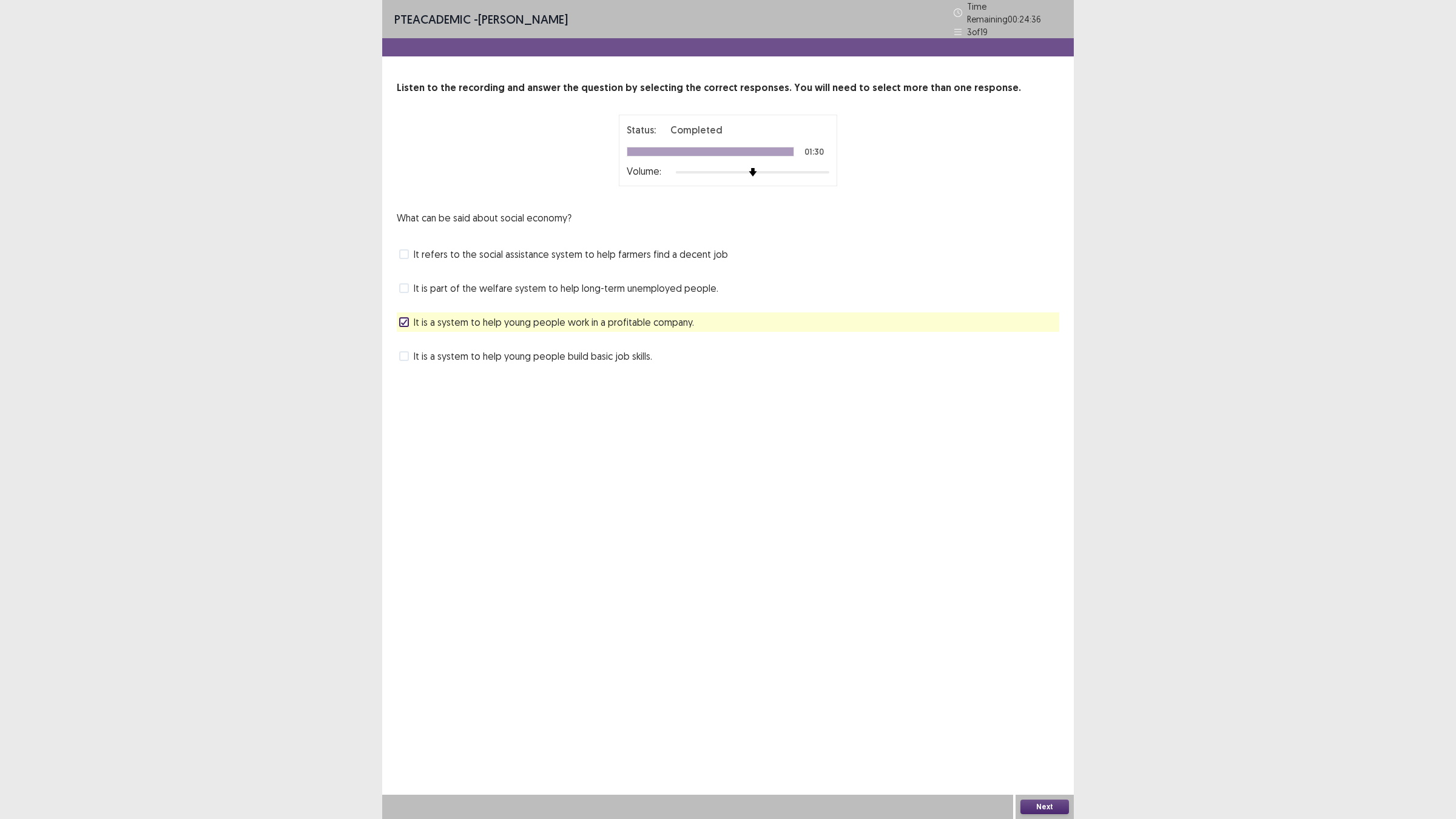
click at [419, 295] on label "It is part of the welfare system to help long-term unemployed people." at bounding box center [559, 288] width 319 height 14
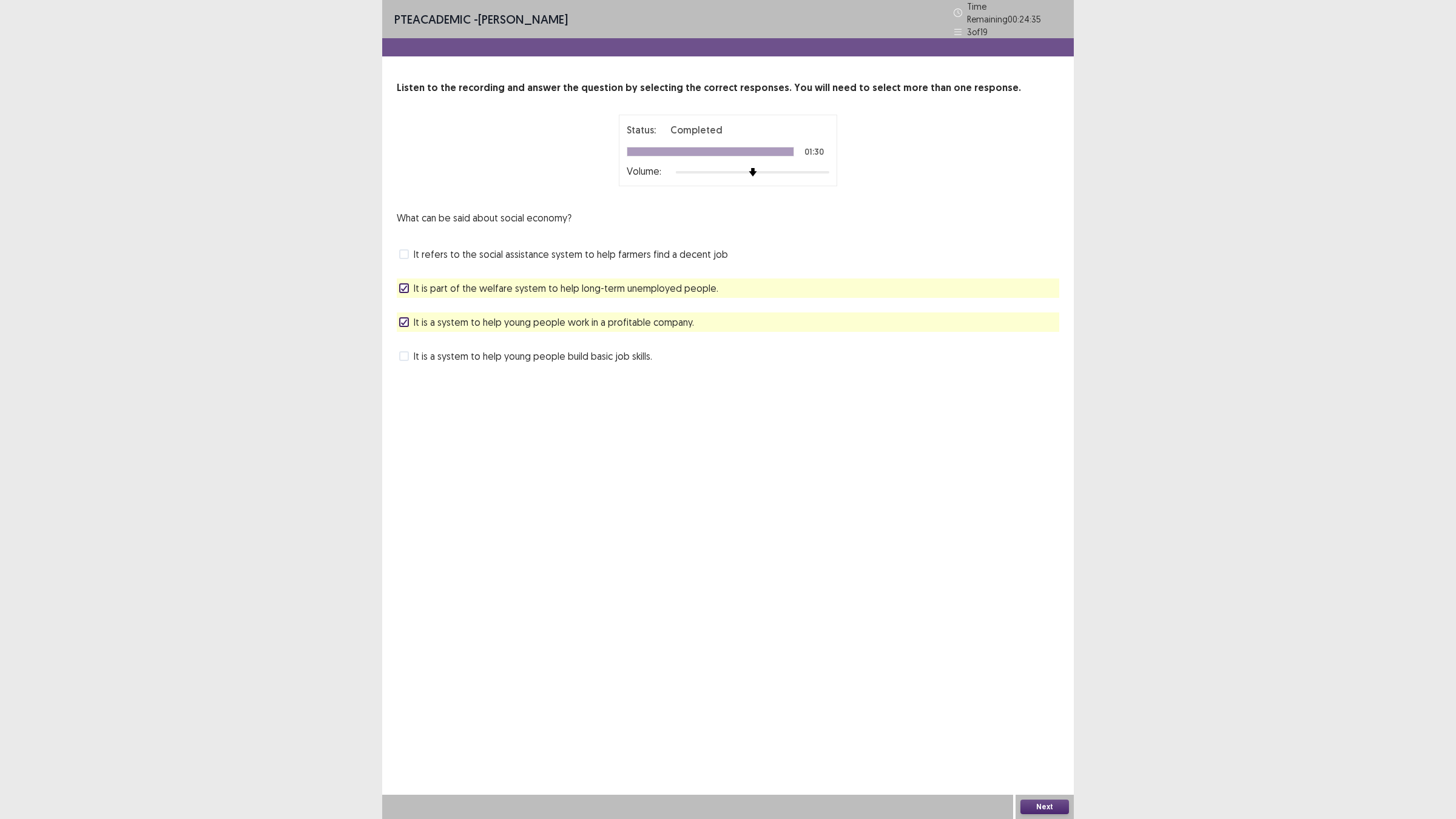
drag, startPoint x: 408, startPoint y: 414, endPoint x: 418, endPoint y: 422, distance: 12.8
click at [408, 325] on icon at bounding box center [403, 322] width 7 height 6
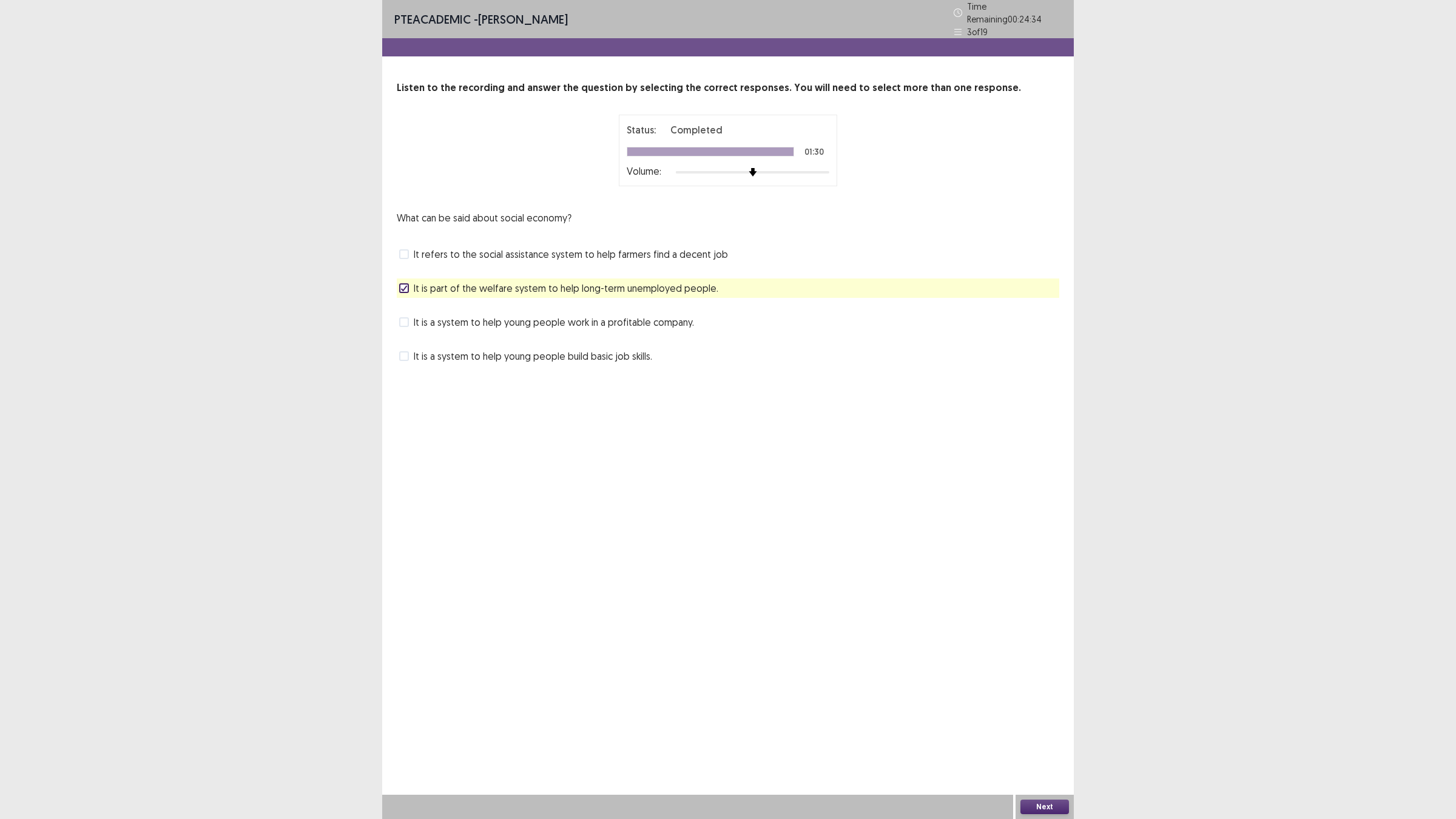
drag, startPoint x: 1021, startPoint y: 795, endPoint x: 1036, endPoint y: 798, distance: 15.3
click at [1030, 722] on div "Next" at bounding box center [1045, 806] width 58 height 24
click at [1042, 722] on button "Next" at bounding box center [1045, 806] width 49 height 14
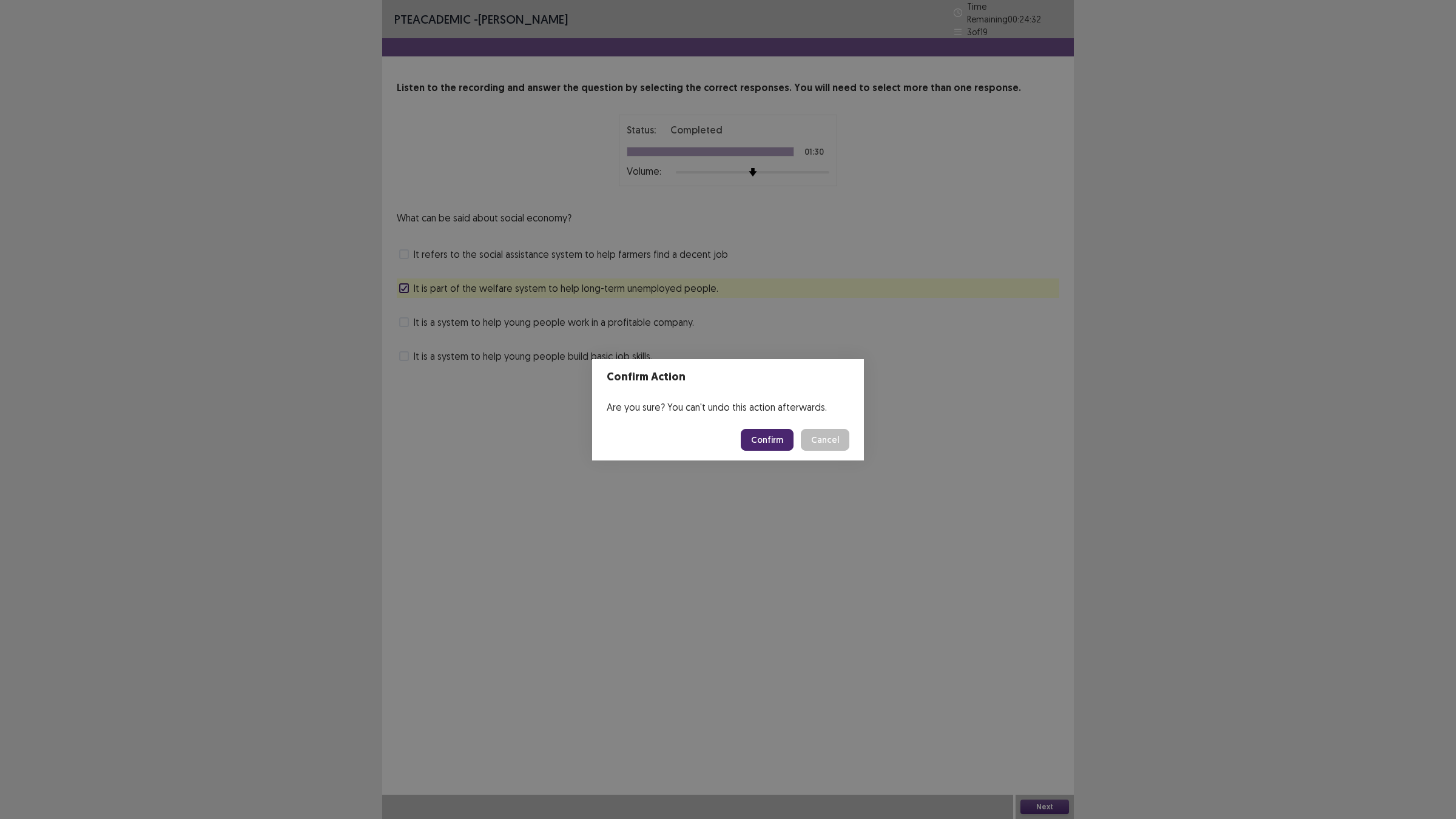
click at [777, 441] on button "Confirm" at bounding box center [768, 439] width 53 height 22
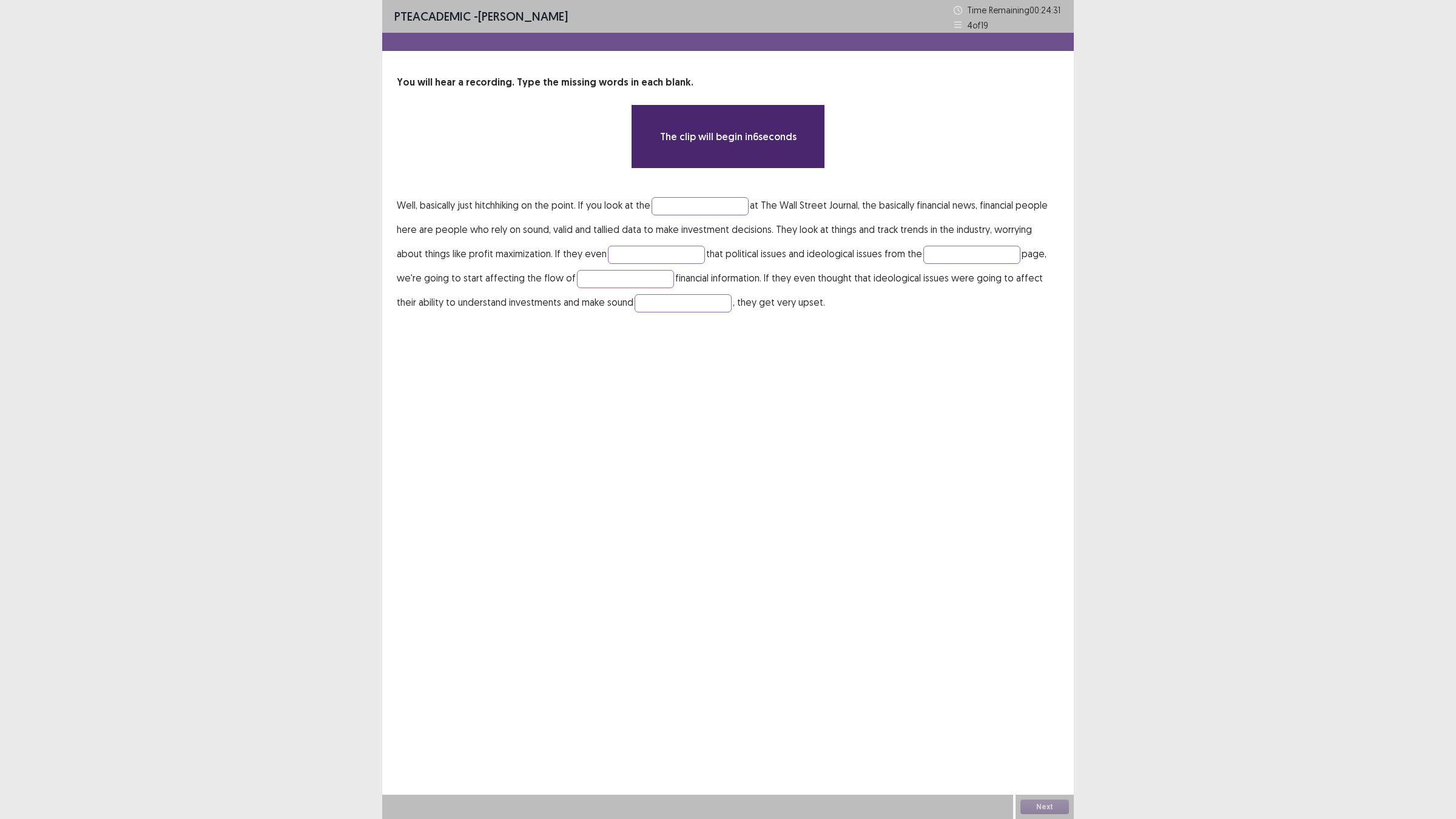
drag, startPoint x: 744, startPoint y: 266, endPoint x: 1260, endPoint y: 299, distance: 517.1
click at [751, 267] on p "Well, basically just hitchhiking on the point. If you look at the at The Wall S…" at bounding box center [728, 254] width 663 height 121
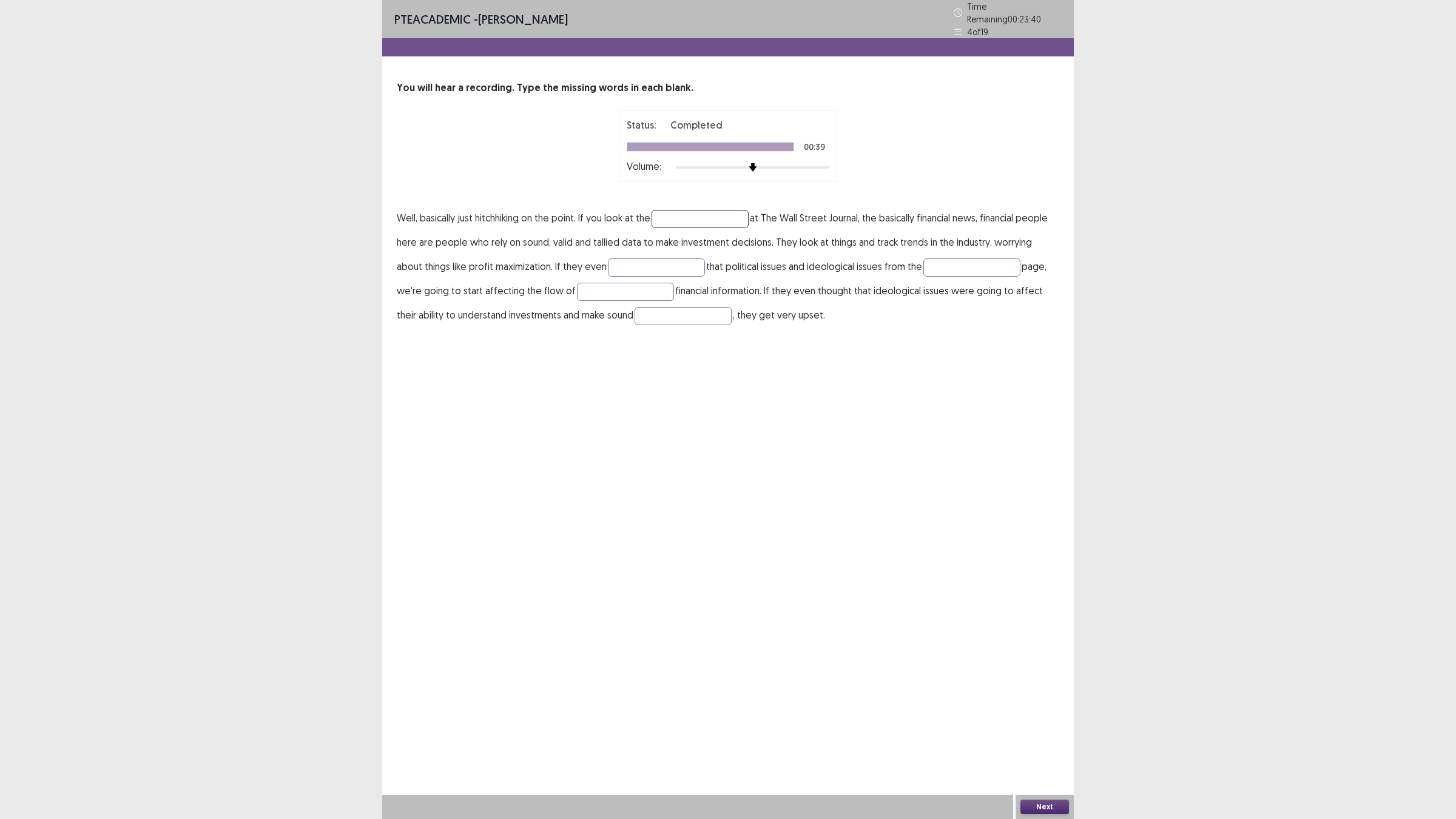
click at [749, 228] on input "text" at bounding box center [700, 219] width 97 height 18
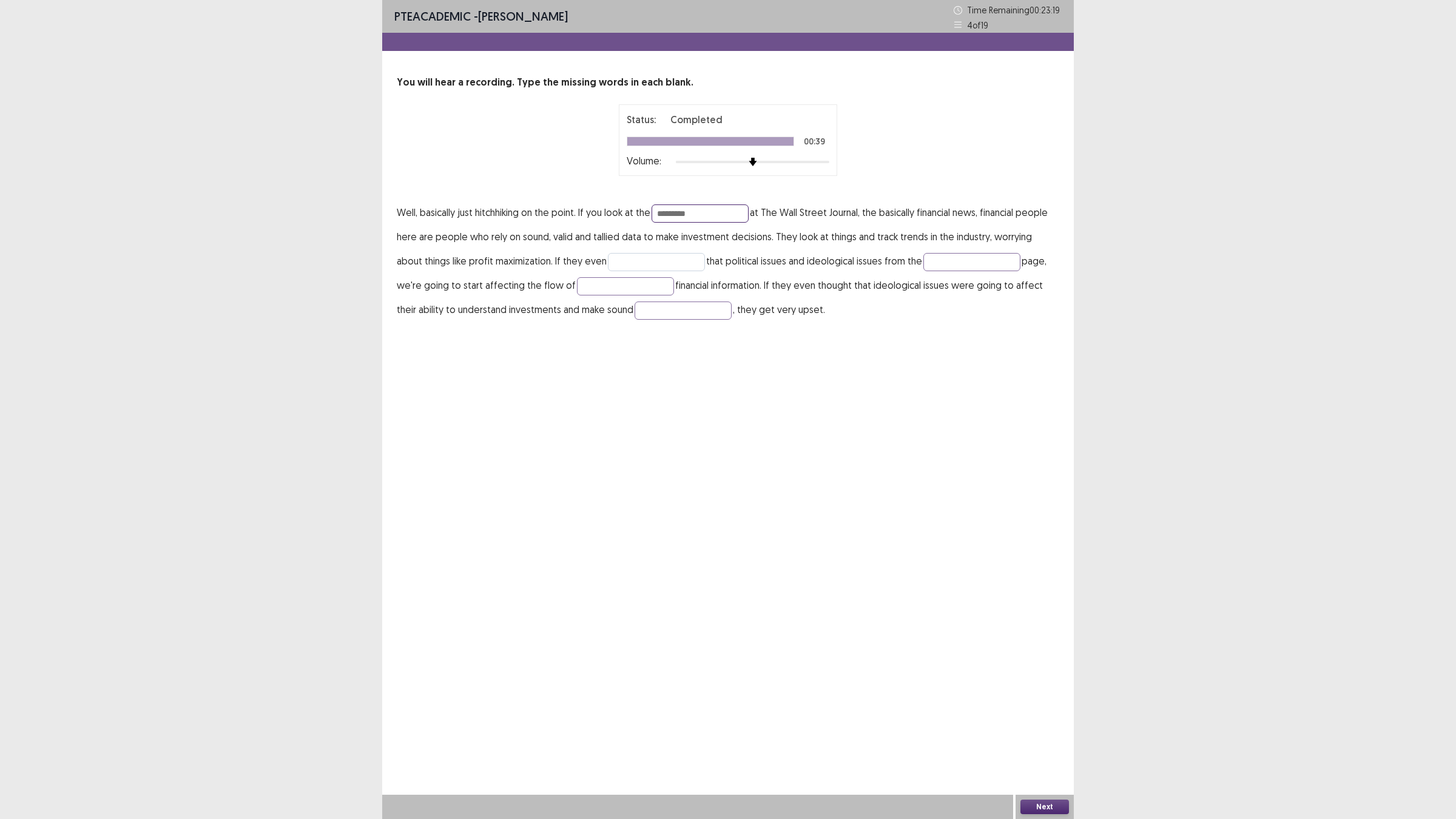
type input "*********"
click at [608, 271] on input "text" at bounding box center [657, 262] width 97 height 18
type input "********"
click at [923, 271] on input "text" at bounding box center [972, 262] width 97 height 18
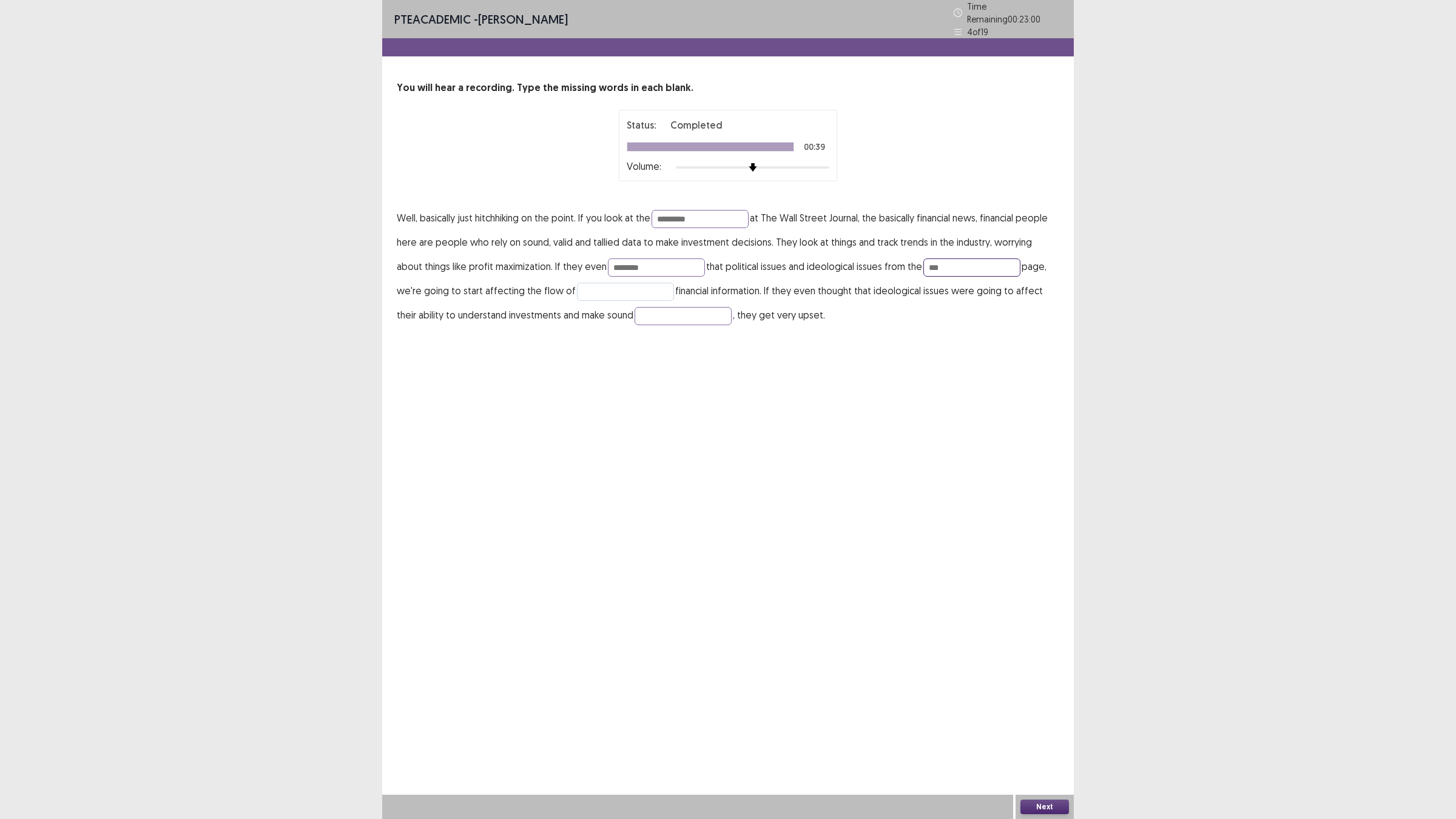
type input "***"
click at [577, 301] on input "text" at bounding box center [626, 291] width 97 height 18
type input "*****"
click at [732, 325] on input "text" at bounding box center [684, 315] width 97 height 18
type input "*********"
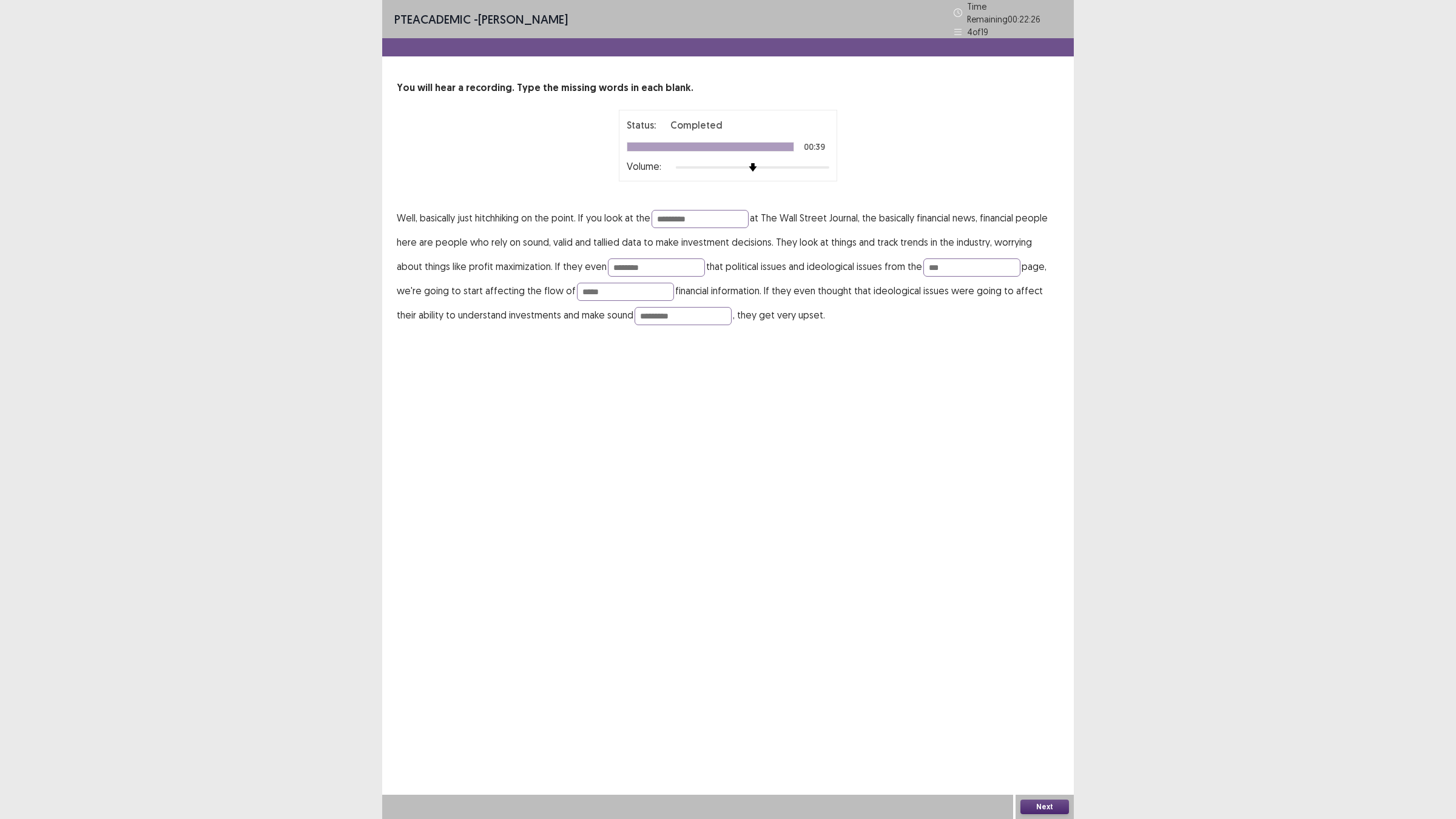
click at [1049, 722] on button "Next" at bounding box center [1045, 806] width 49 height 14
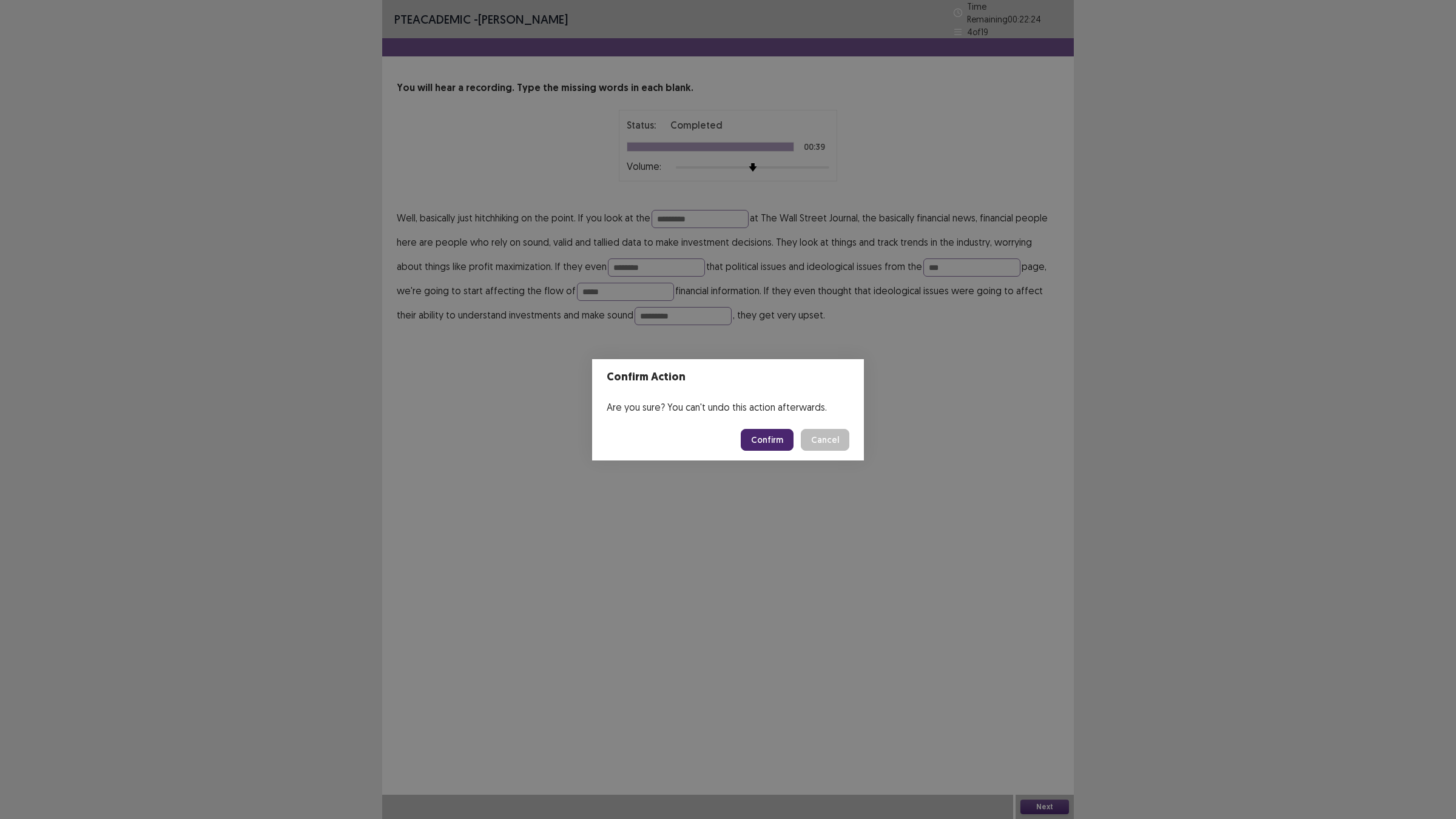
click at [794, 443] on button "Confirm" at bounding box center [768, 439] width 53 height 22
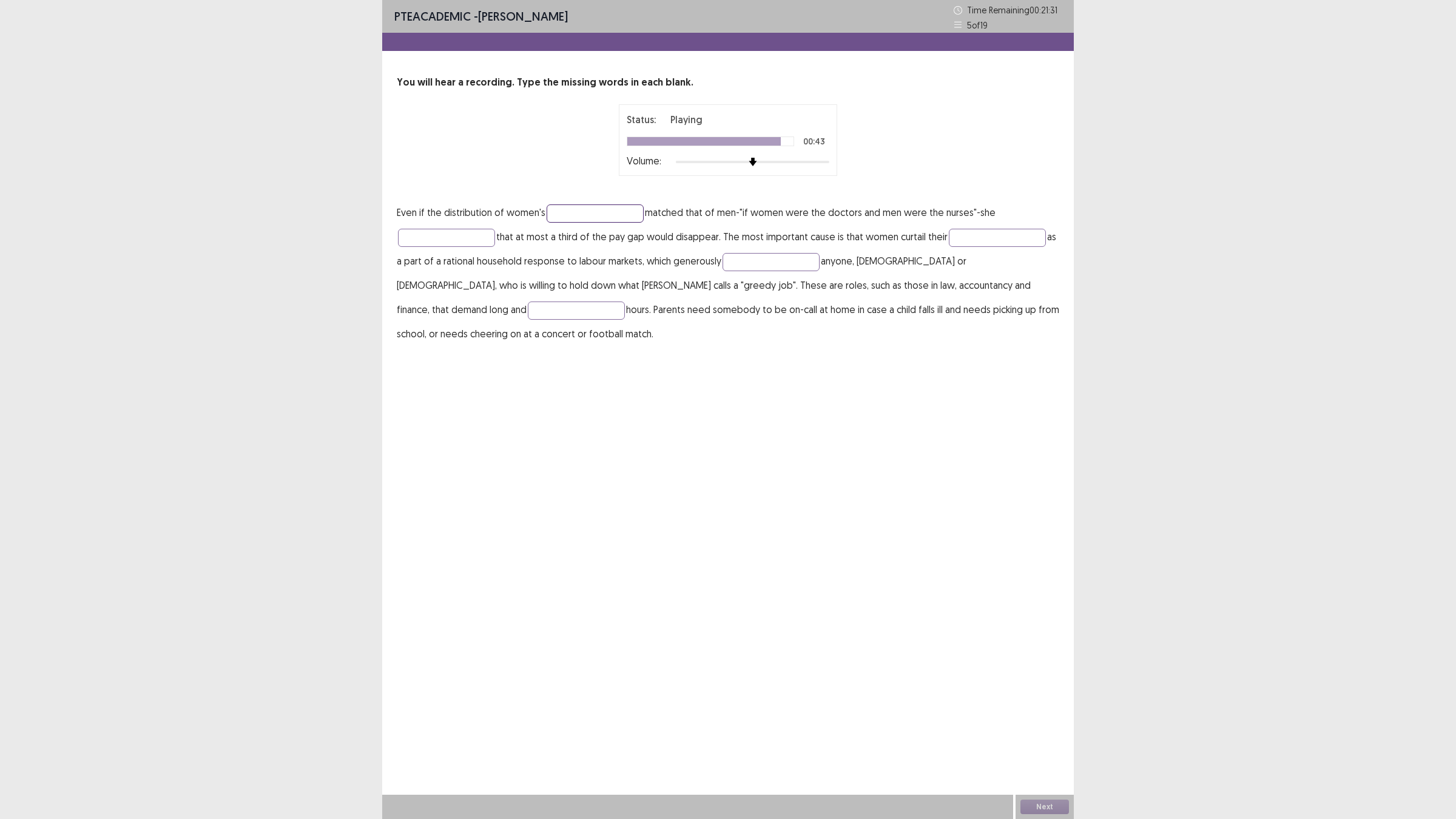
drag, startPoint x: 645, startPoint y: 271, endPoint x: 642, endPoint y: 281, distance: 10.4
click at [644, 281] on p "Even if the distribution of women's matched that of men-"if women were the doct…" at bounding box center [728, 273] width 663 height 145
type input "**********"
click at [495, 247] on input "text" at bounding box center [446, 237] width 97 height 18
type input "**********"
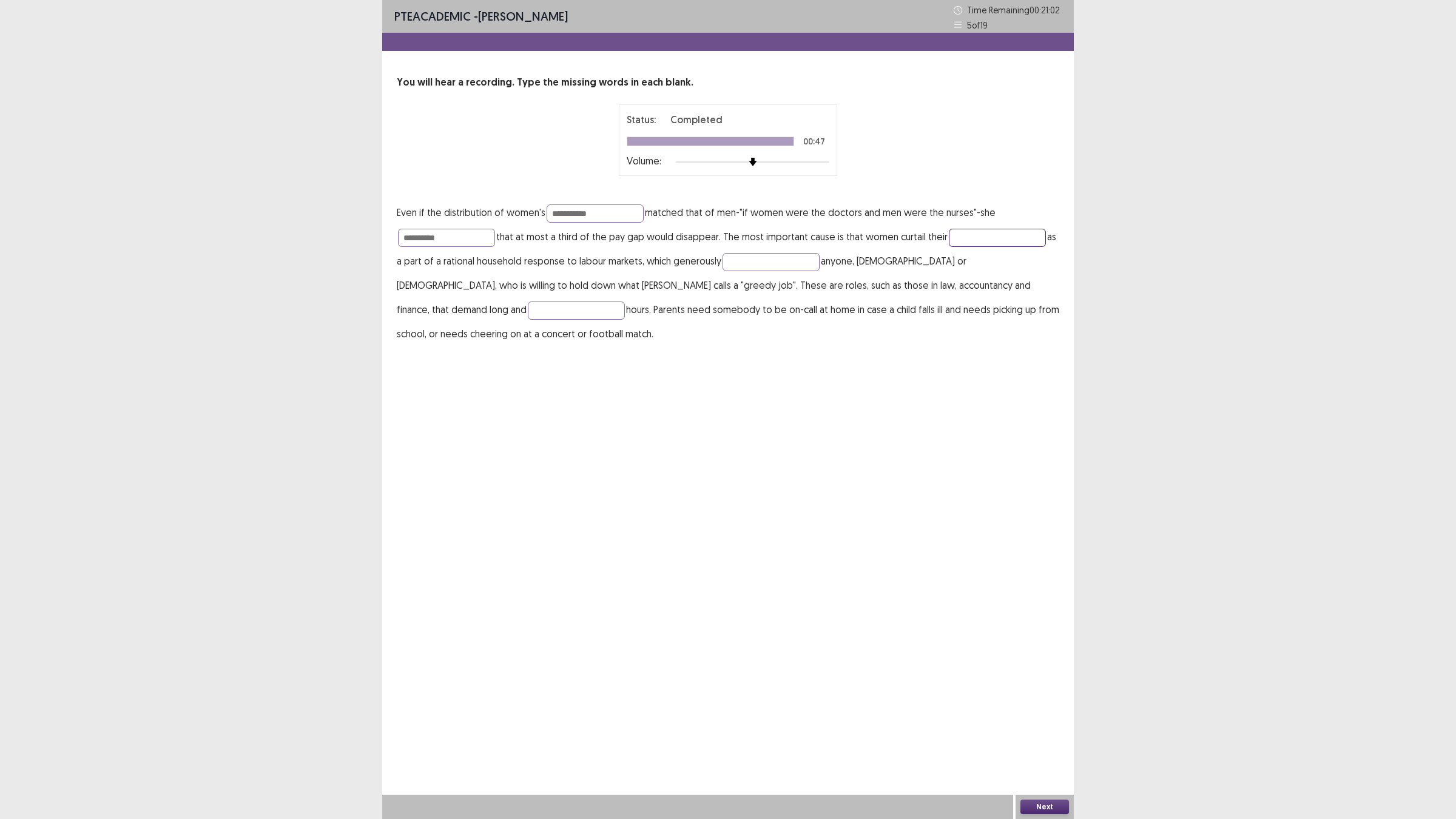
click at [949, 247] on input "text" at bounding box center [998, 237] width 97 height 18
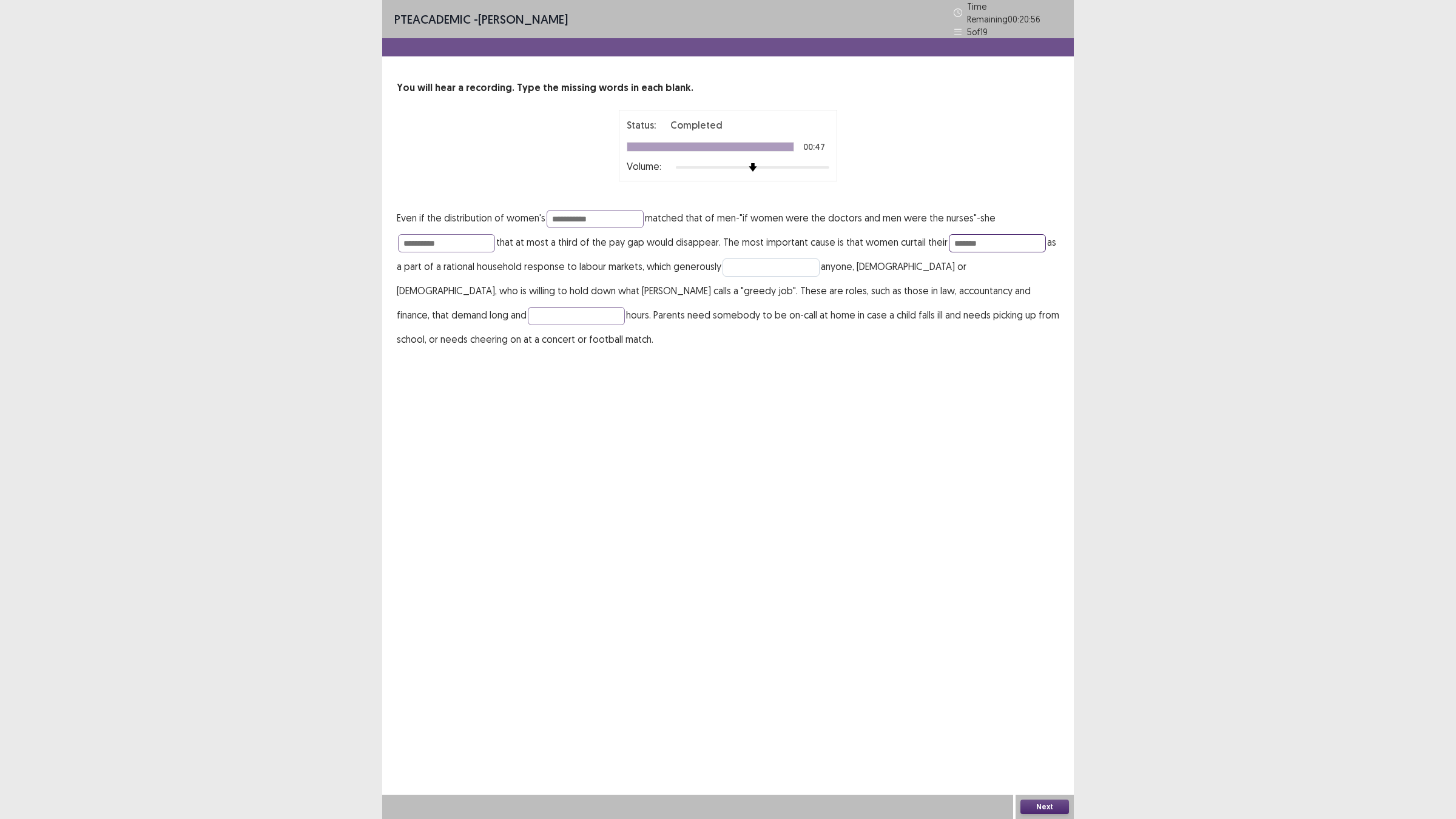
type input "*******"
click at [723, 276] on input "text" at bounding box center [772, 267] width 97 height 18
type input "******"
drag, startPoint x: 847, startPoint y: 393, endPoint x: 862, endPoint y: 389, distance: 15.5
click at [625, 325] on input "text" at bounding box center [577, 315] width 97 height 18
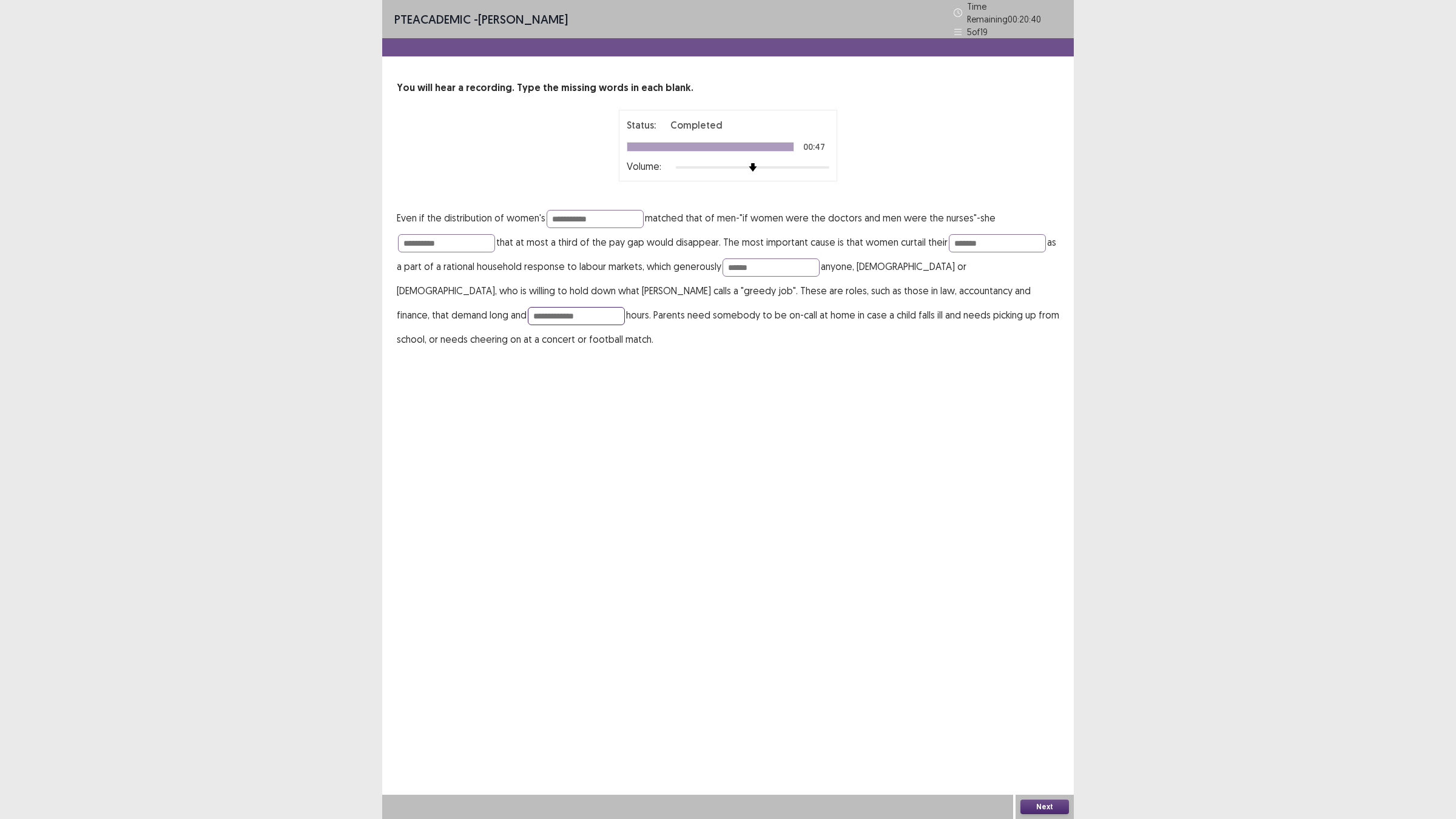
type input "**********"
drag, startPoint x: 1049, startPoint y: 793, endPoint x: 1045, endPoint y: 797, distance: 5.7
click at [1048, 722] on div "Next" at bounding box center [1045, 806] width 58 height 24
click at [1045, 722] on button "Next" at bounding box center [1045, 806] width 49 height 14
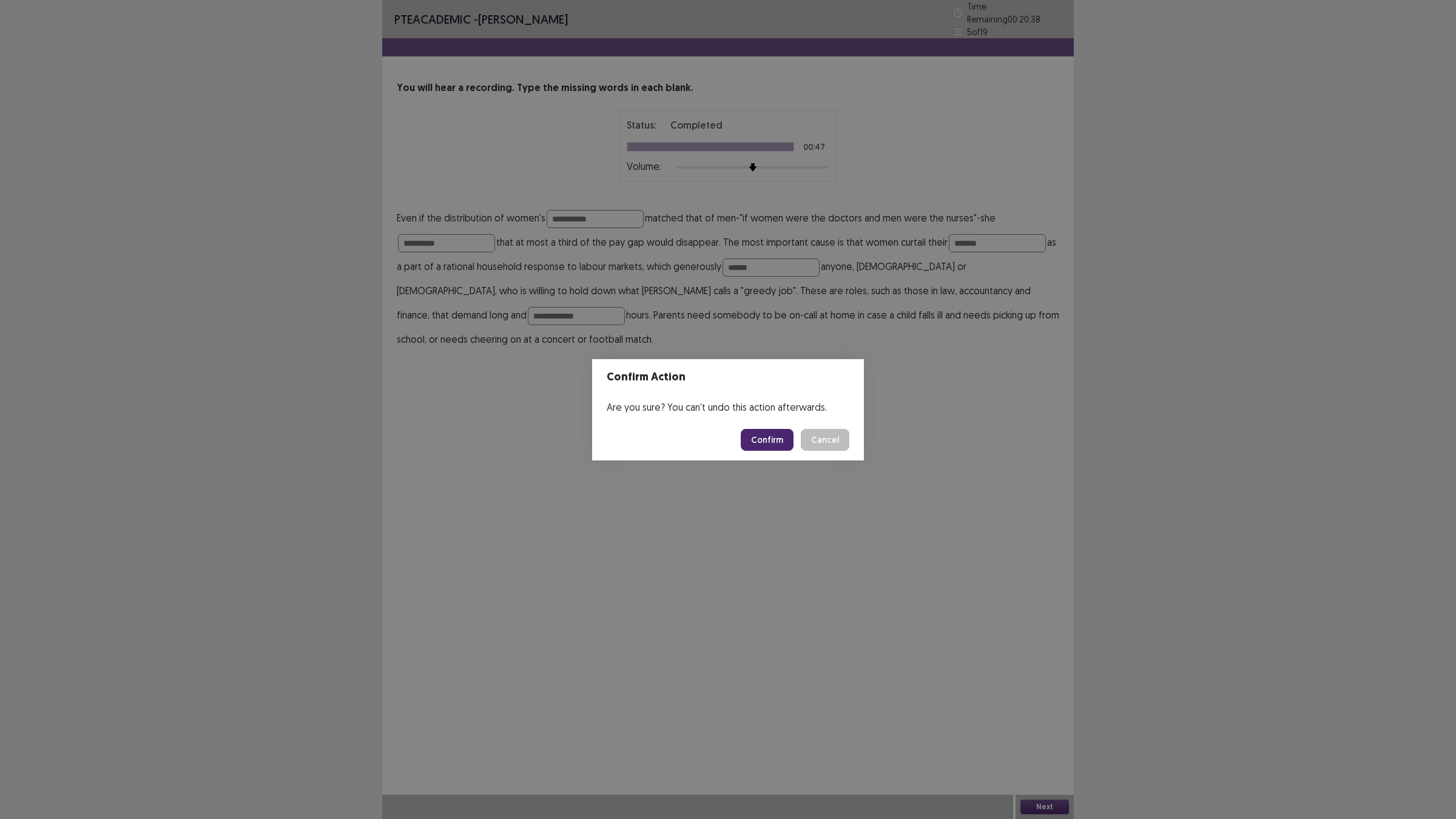
click at [766, 438] on button "Confirm" at bounding box center [768, 439] width 53 height 22
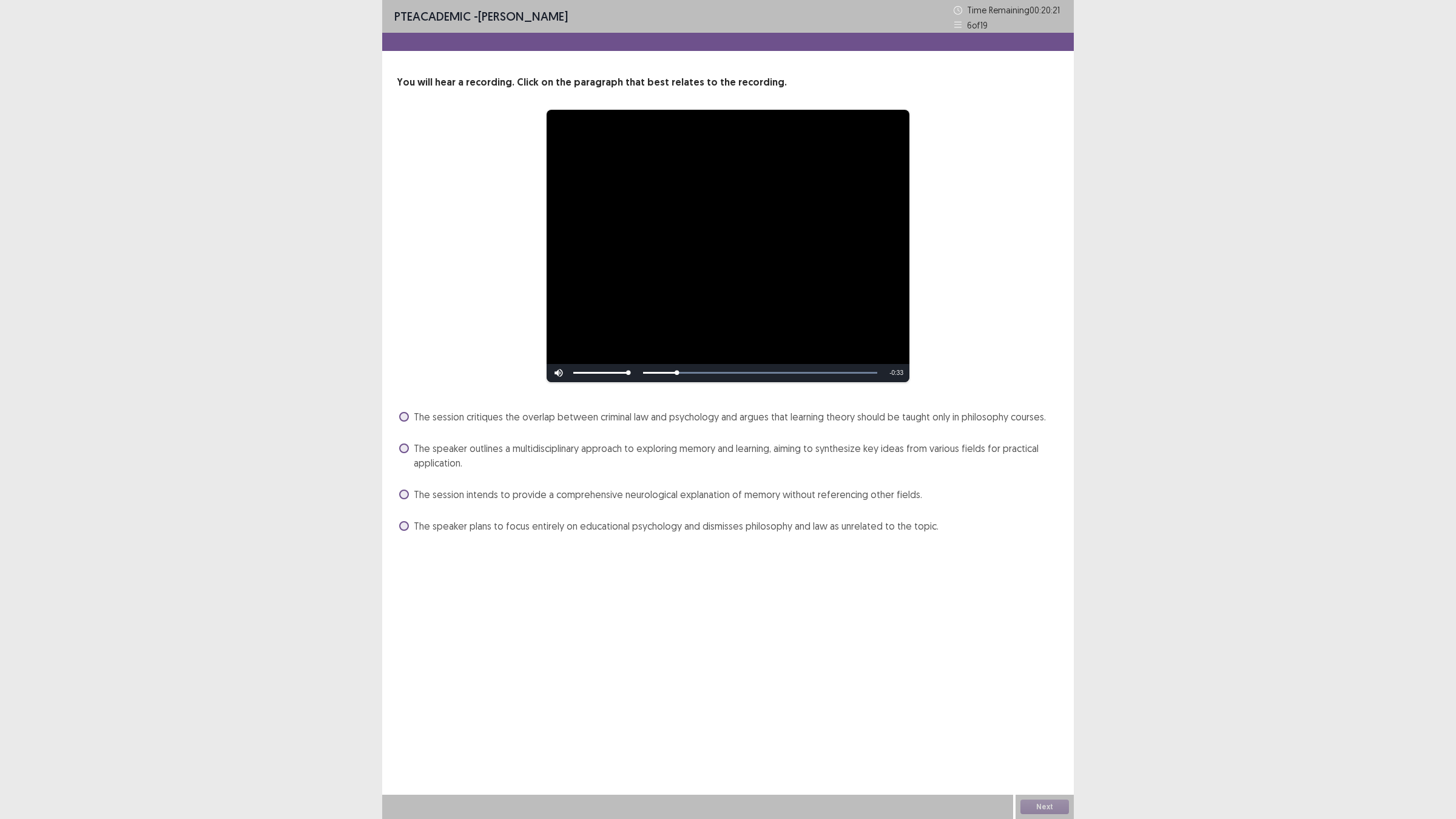
click at [734, 382] on div "Skip Backward Skip Forward Mute Current Time 0:05 / Duration 0:38 Loaded : 100.…" at bounding box center [728, 373] width 363 height 18
click at [408, 453] on span at bounding box center [404, 448] width 10 height 10
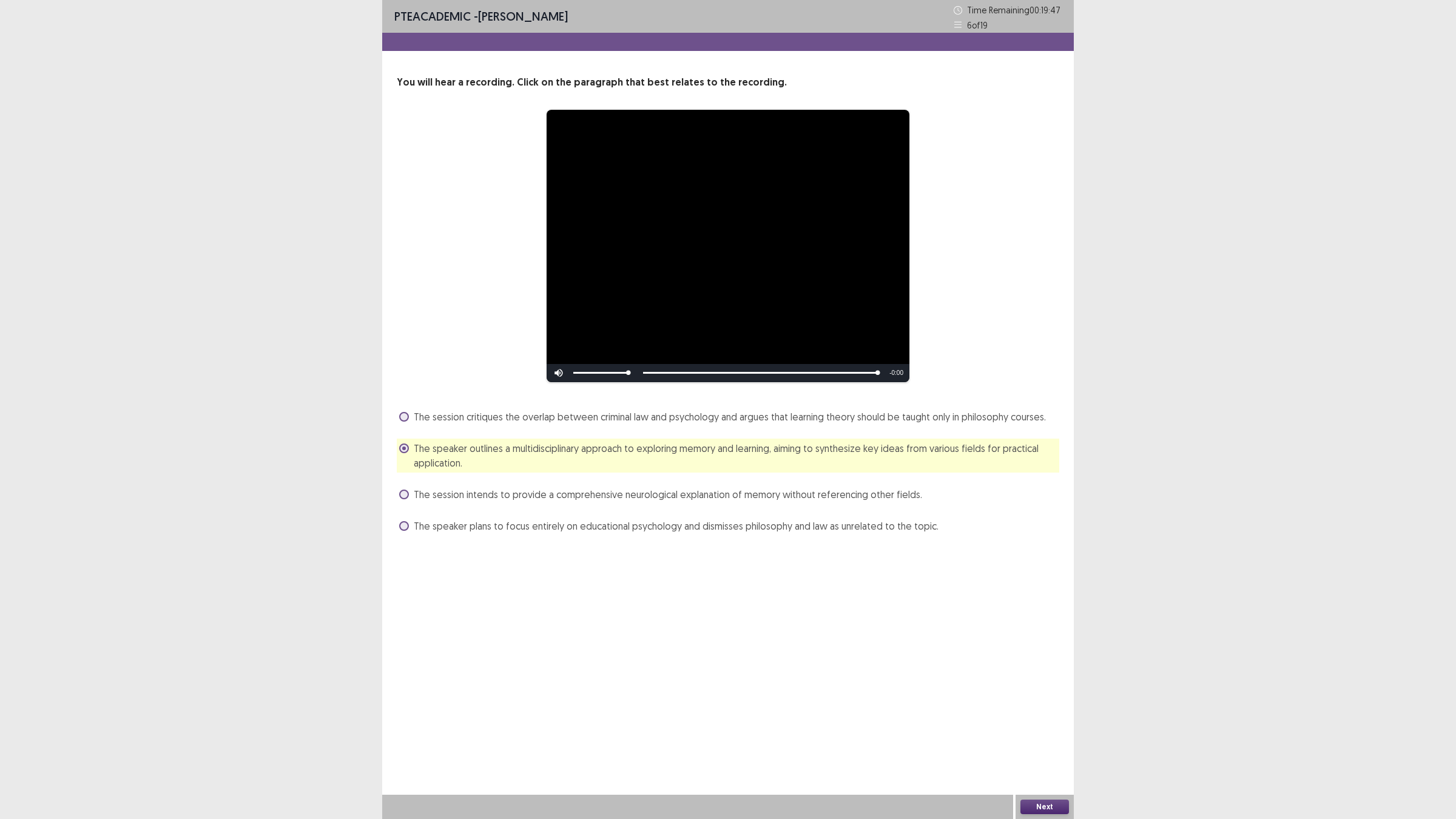
click at [1047, 722] on button "Next" at bounding box center [1045, 806] width 49 height 14
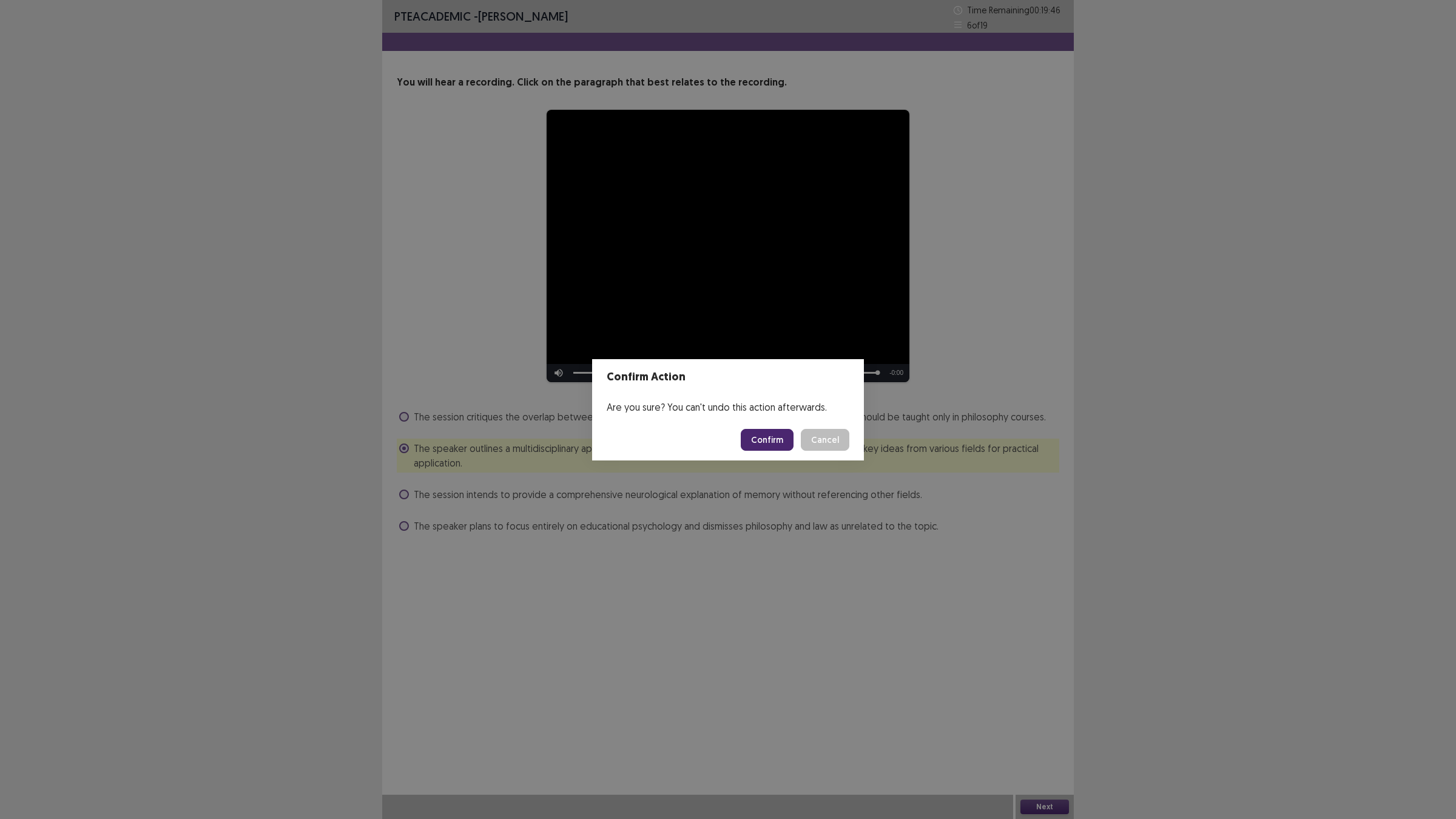
drag, startPoint x: 784, startPoint y: 434, endPoint x: 787, endPoint y: 441, distance: 7.6
click at [786, 438] on footer "Confirm Cancel" at bounding box center [728, 440] width 272 height 42
click at [787, 441] on button "Confirm" at bounding box center [768, 439] width 53 height 22
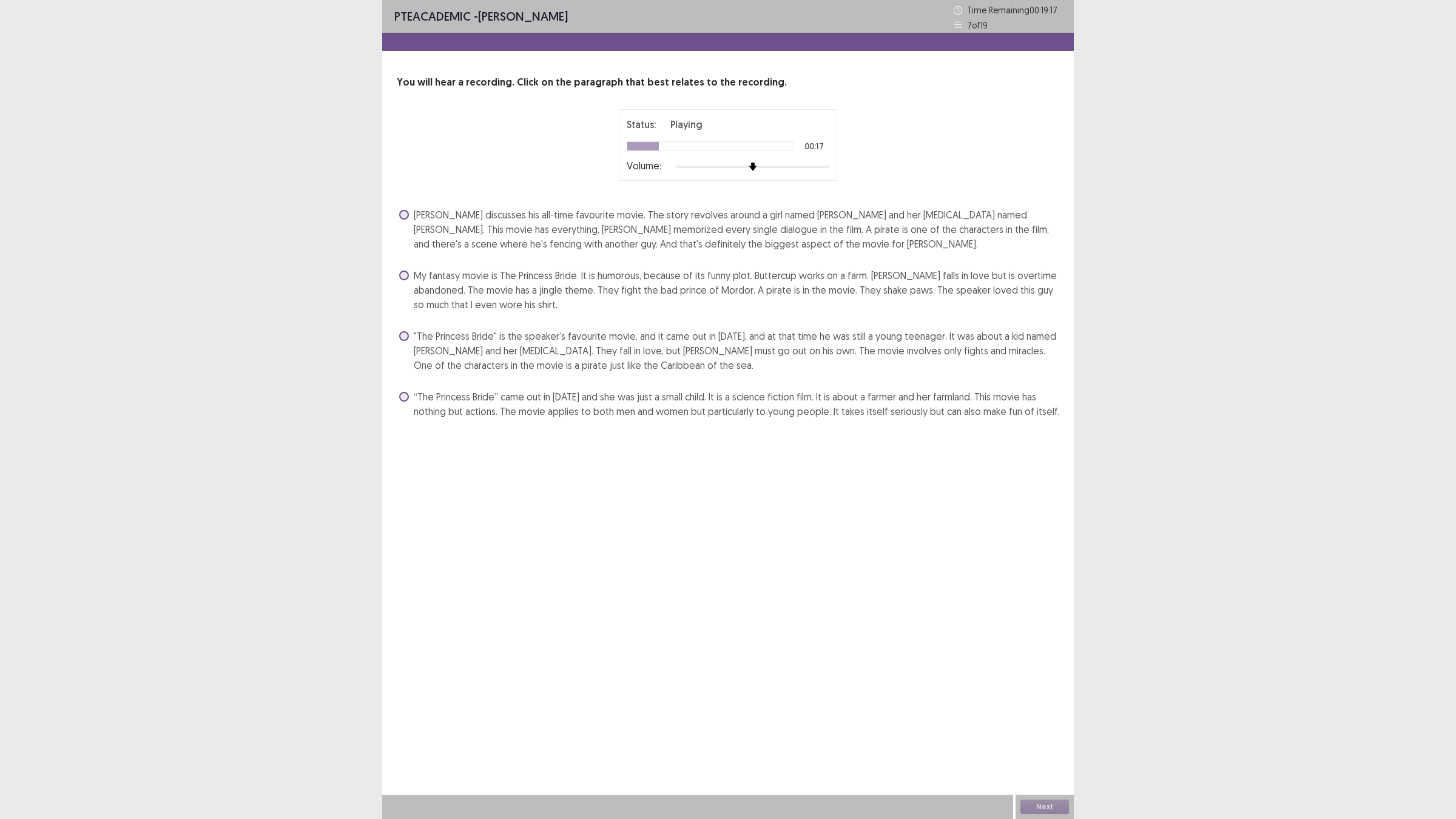
click at [407, 418] on label "“The Princess Bride” came out in [DATE] and she was just a small child. It is a…" at bounding box center [729, 404] width 661 height 29
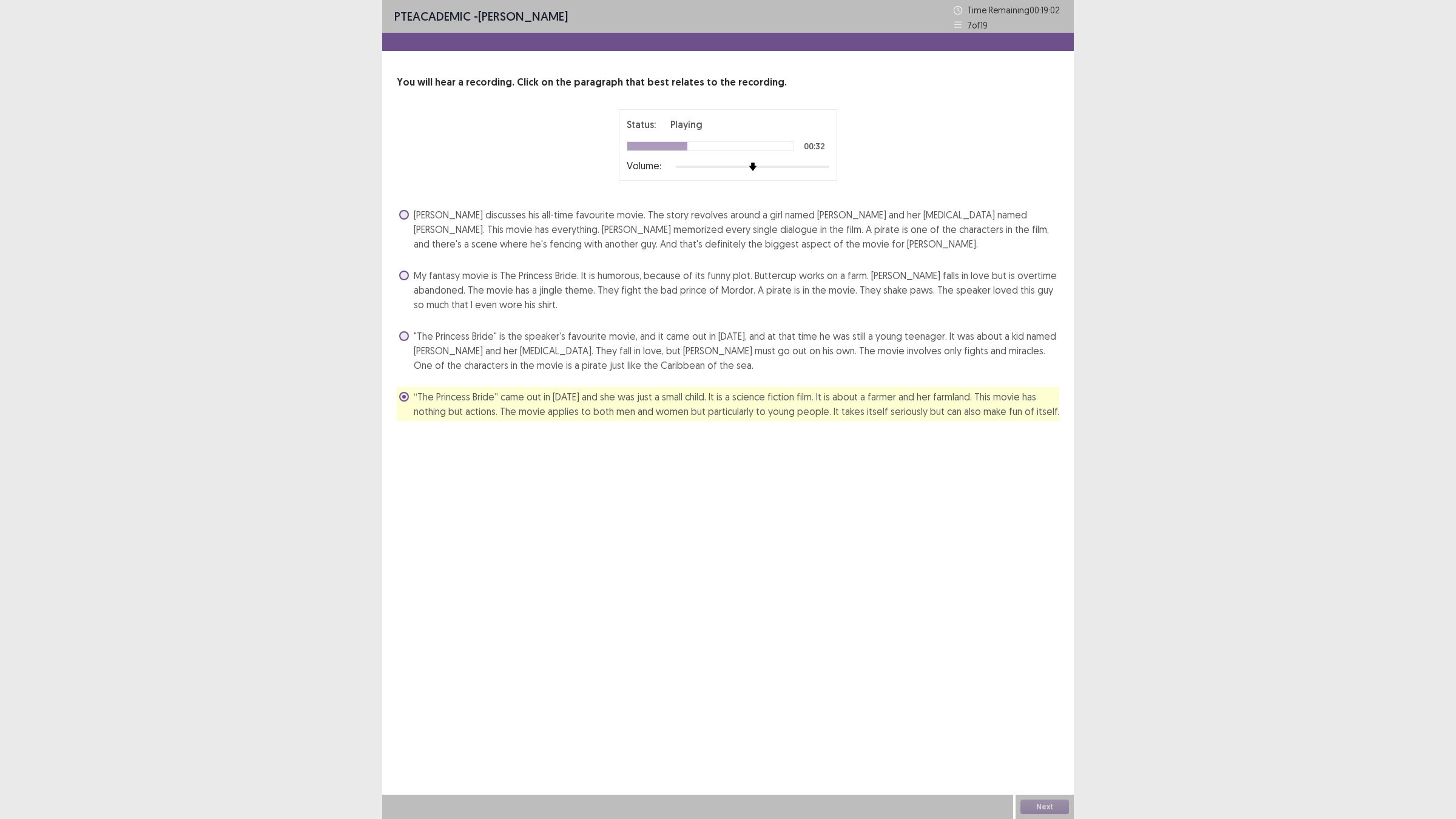
click at [452, 373] on span ""The Princess Bride" is the speaker’s favourite movie, and it came out in [DATE…" at bounding box center [736, 350] width 645 height 44
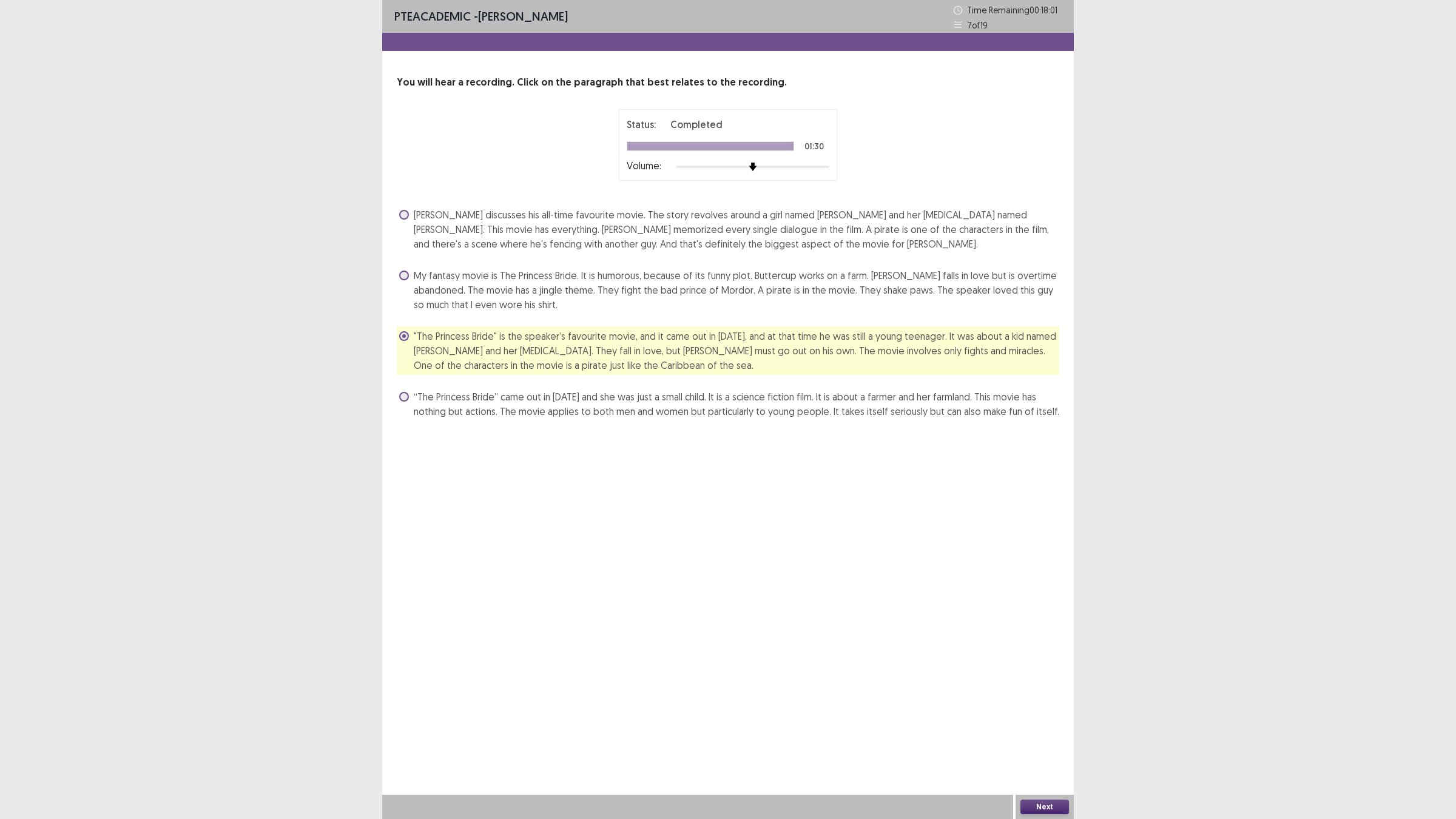
click at [1065, 722] on button "Next" at bounding box center [1045, 806] width 49 height 14
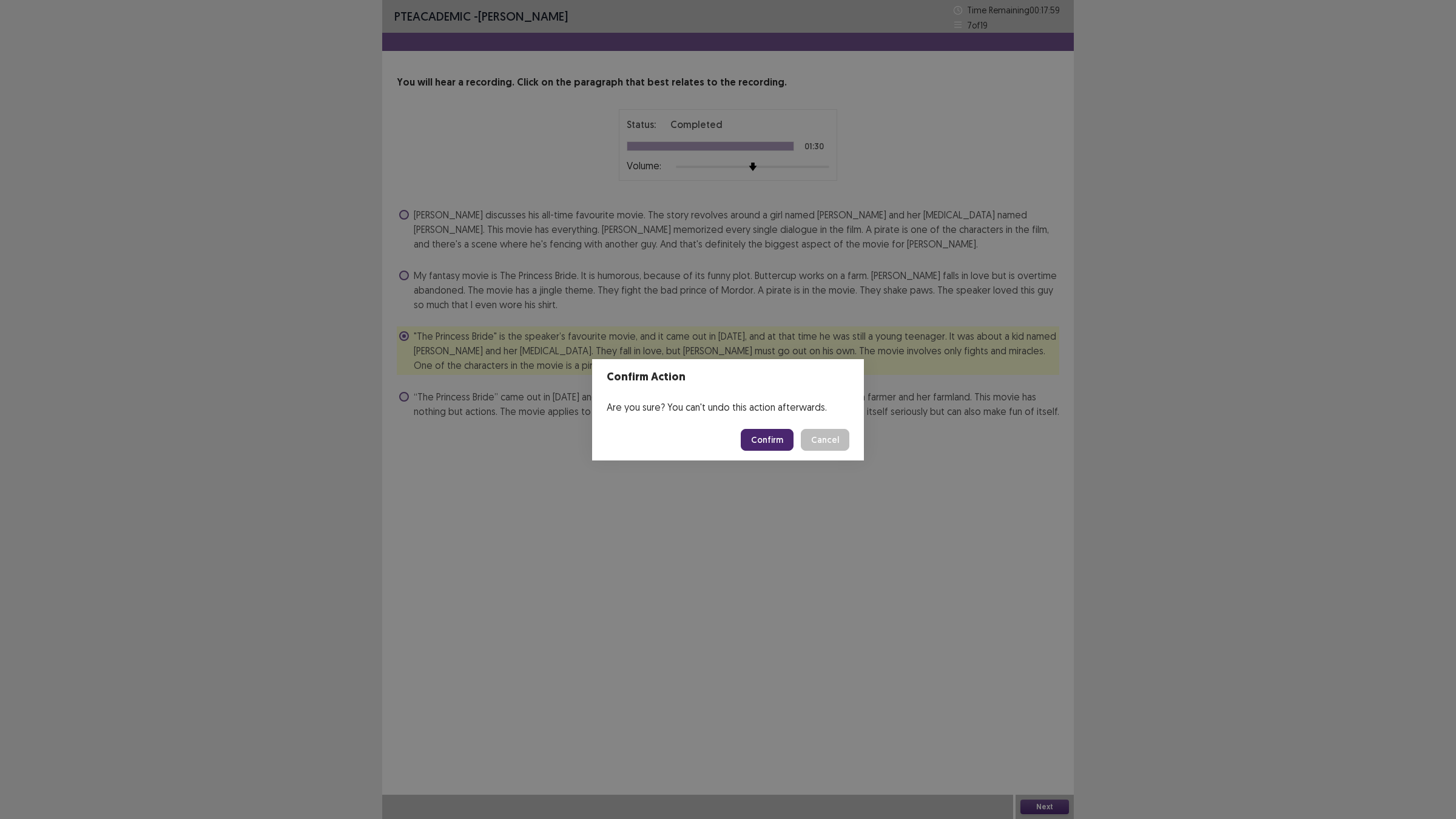
click at [791, 444] on button "Confirm" at bounding box center [768, 439] width 53 height 22
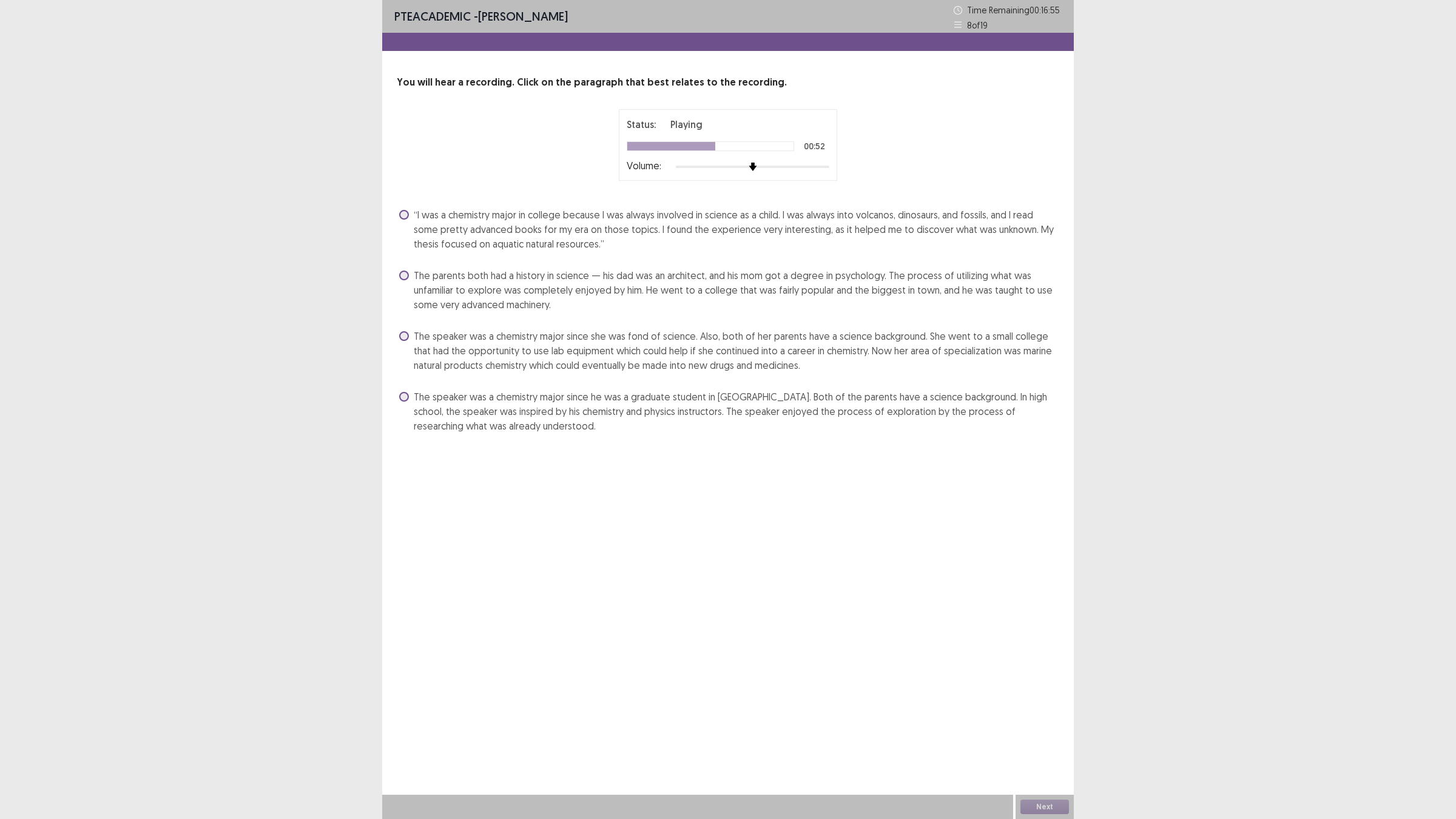
click at [420, 373] on label "The speaker was a chemistry major since she was fond of science. Also, both of …" at bounding box center [729, 350] width 661 height 44
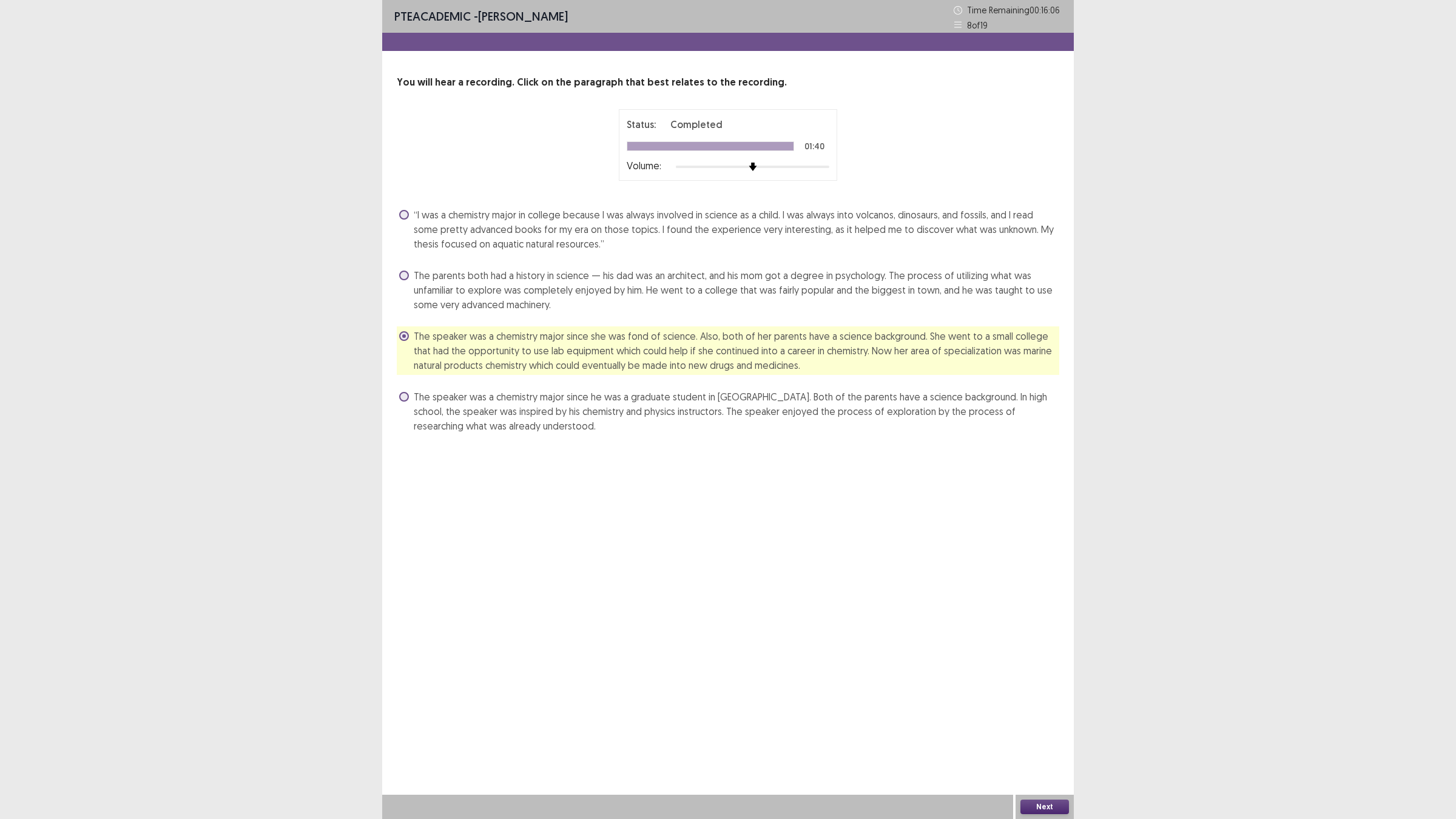
click at [1039, 722] on button "Next" at bounding box center [1045, 806] width 49 height 14
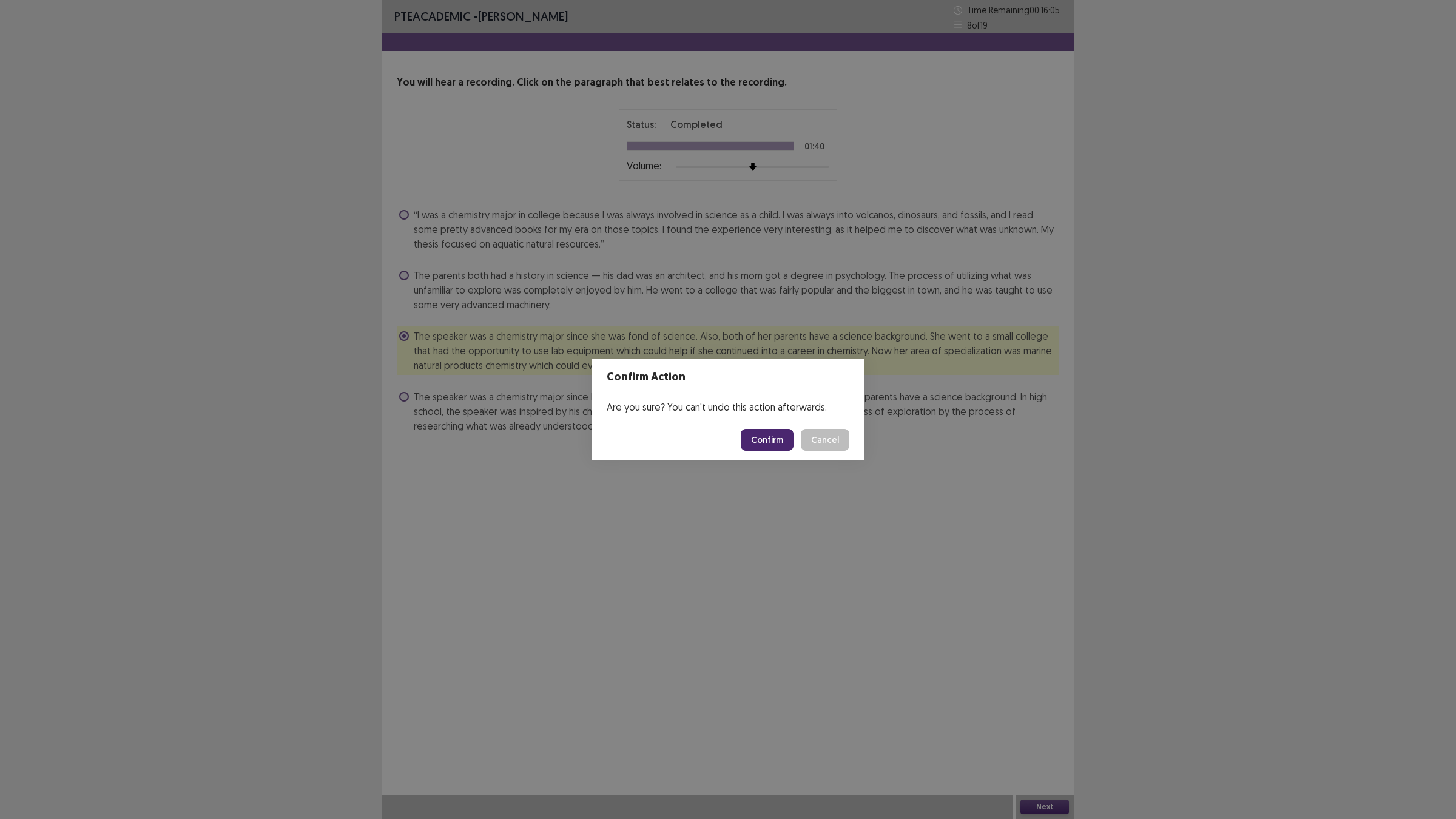
drag, startPoint x: 769, startPoint y: 445, endPoint x: 769, endPoint y: 452, distance: 7.0
click at [769, 451] on button "Confirm" at bounding box center [768, 439] width 53 height 22
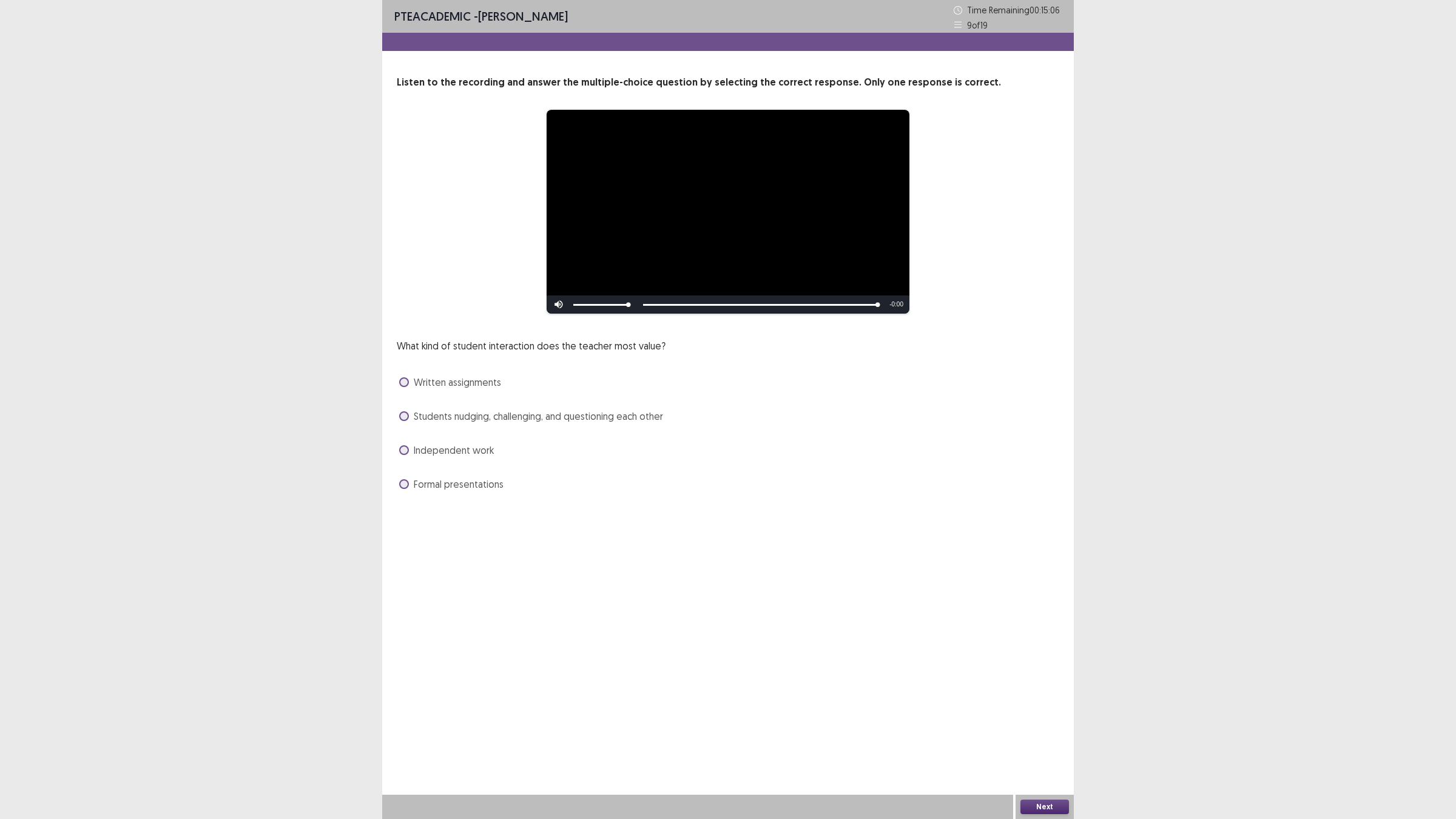
click at [418, 423] on label "Students nudging, challenging, and questioning each other" at bounding box center [531, 416] width 264 height 14
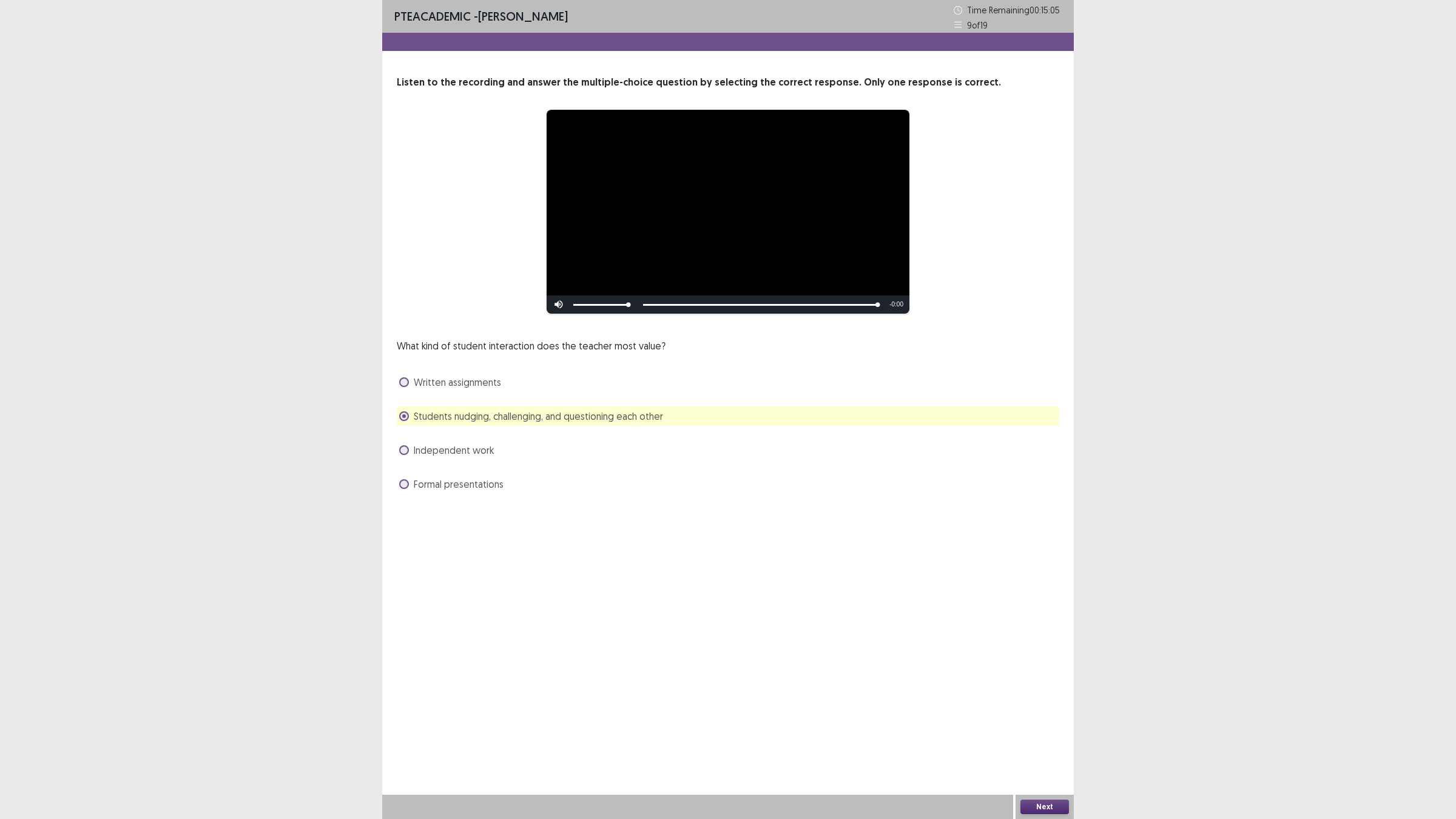
click at [1063, 722] on button "Next" at bounding box center [1045, 806] width 49 height 14
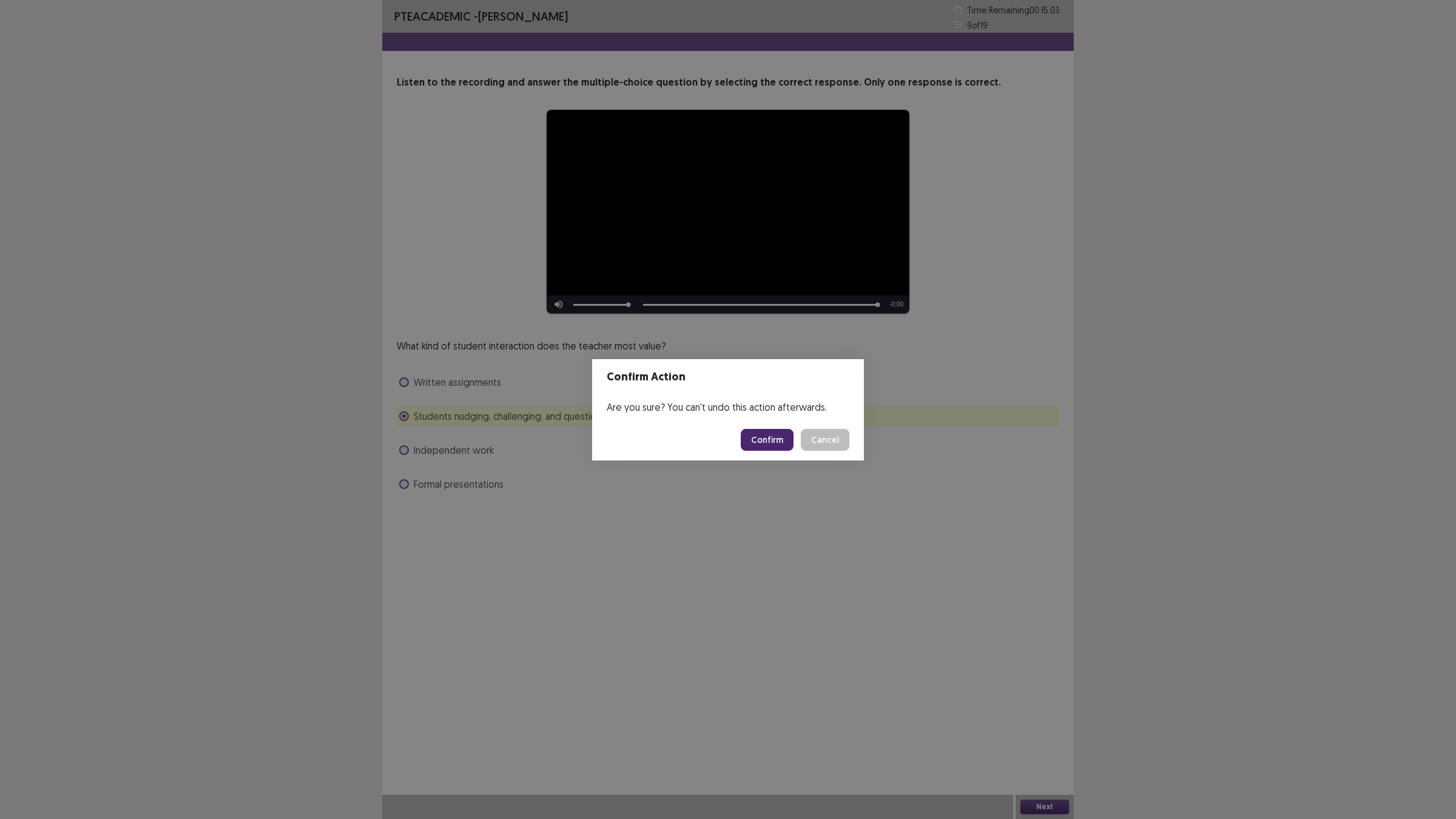
click at [793, 445] on button "Confirm" at bounding box center [768, 439] width 53 height 22
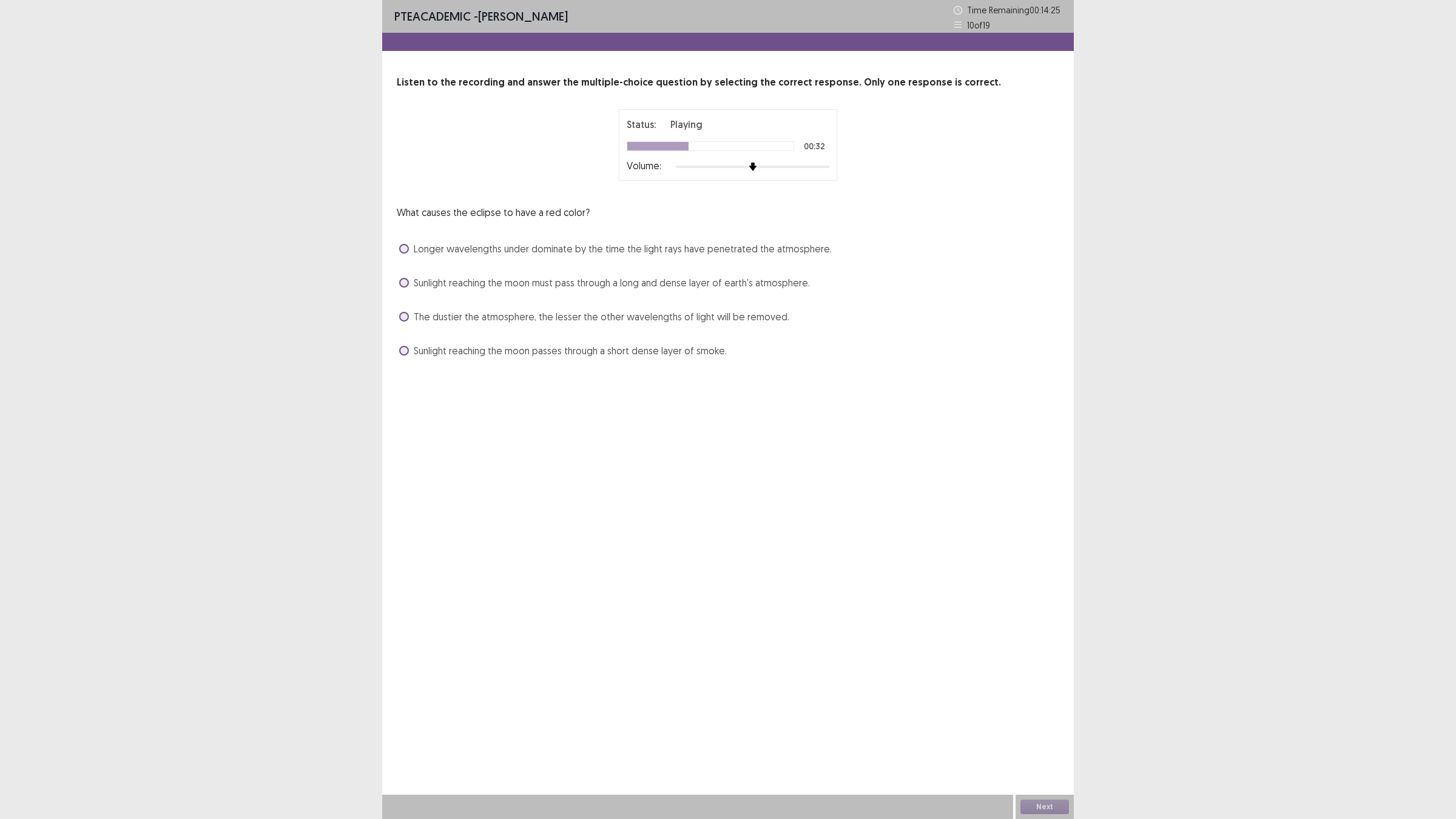
click at [408, 322] on span at bounding box center [404, 317] width 10 height 10
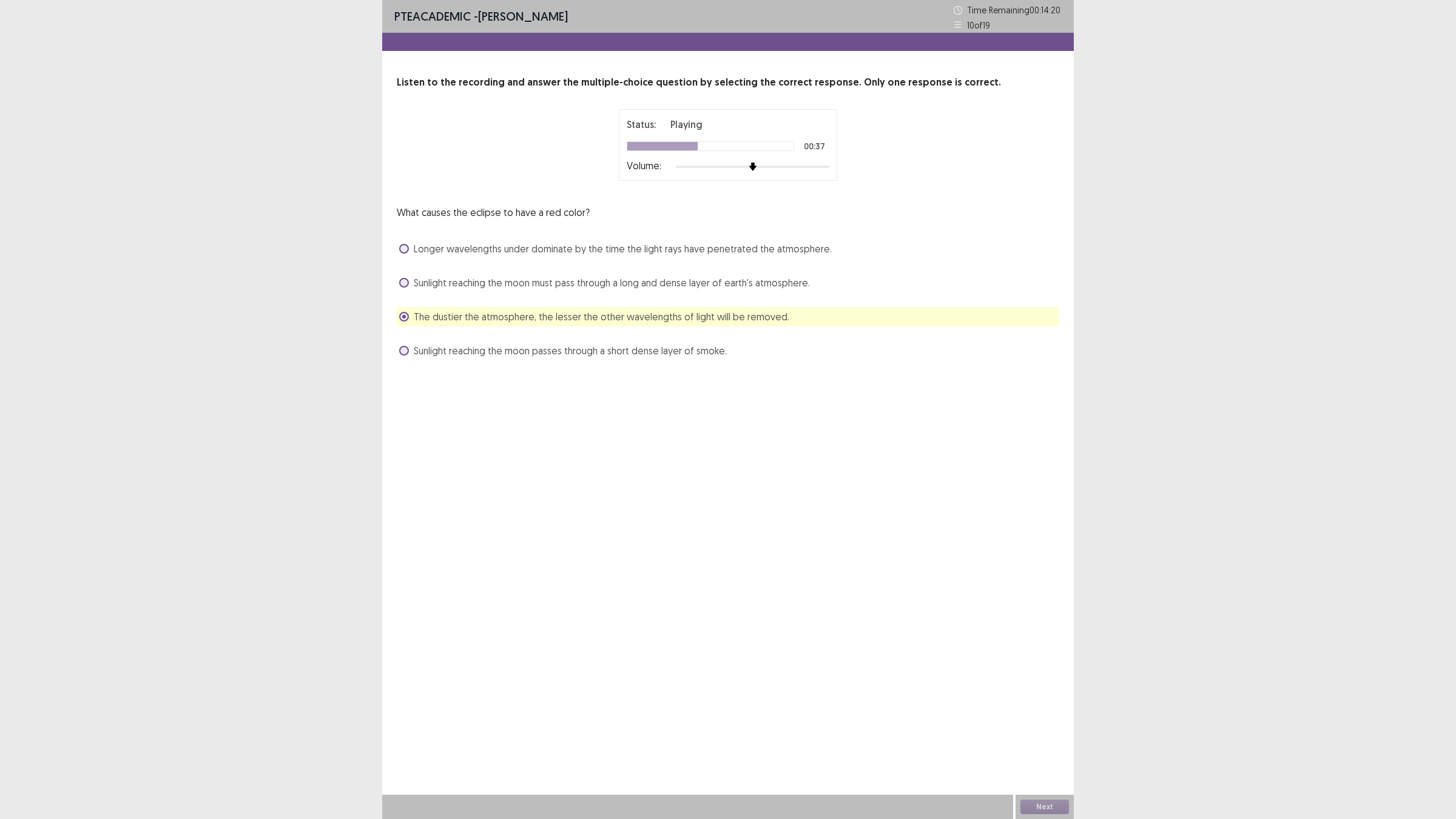
click at [426, 358] on span "Sunlight reaching the moon passes through a short dense layer of smoke." at bounding box center [570, 350] width 313 height 14
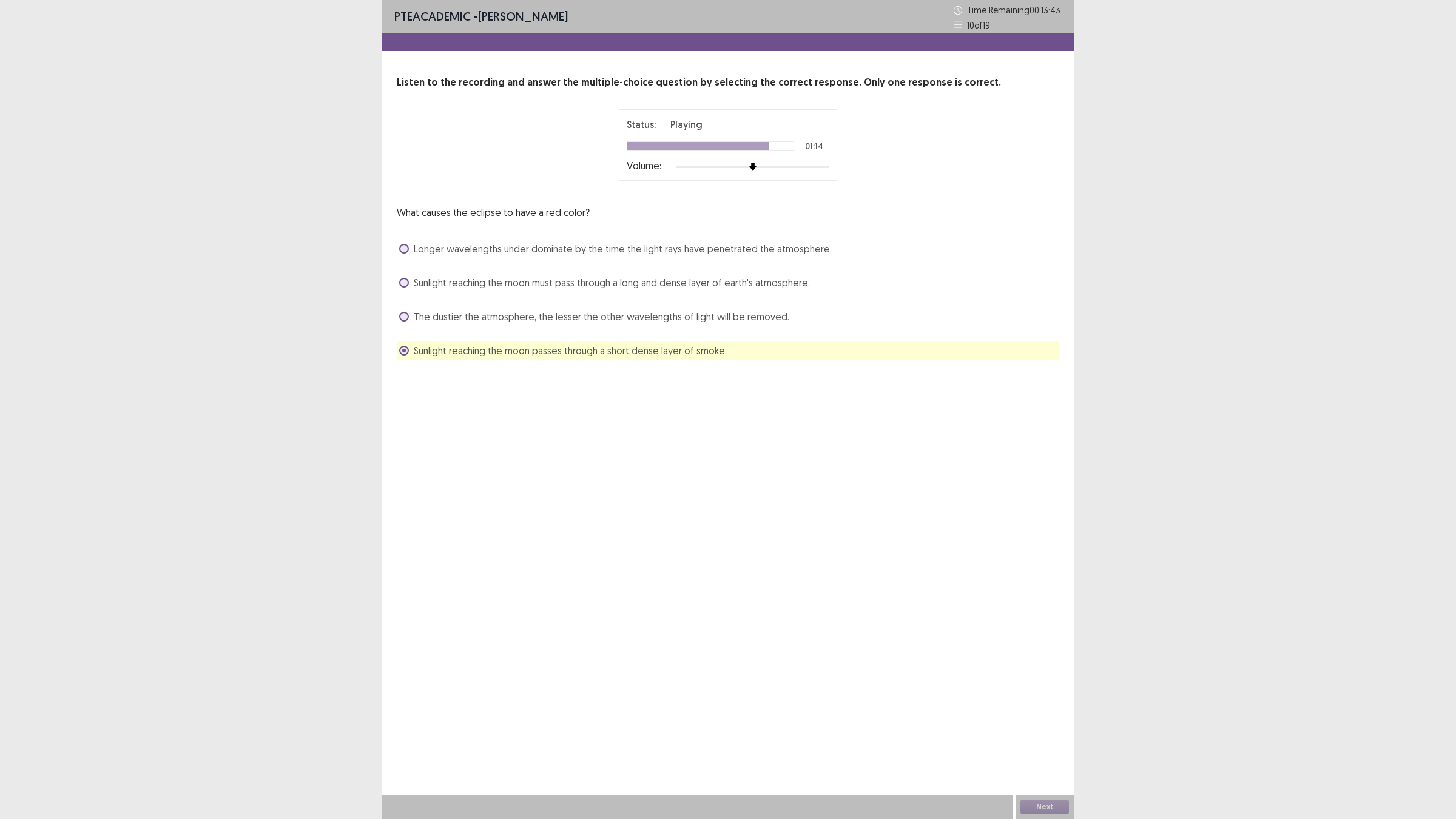
click at [408, 287] on span at bounding box center [404, 283] width 10 height 10
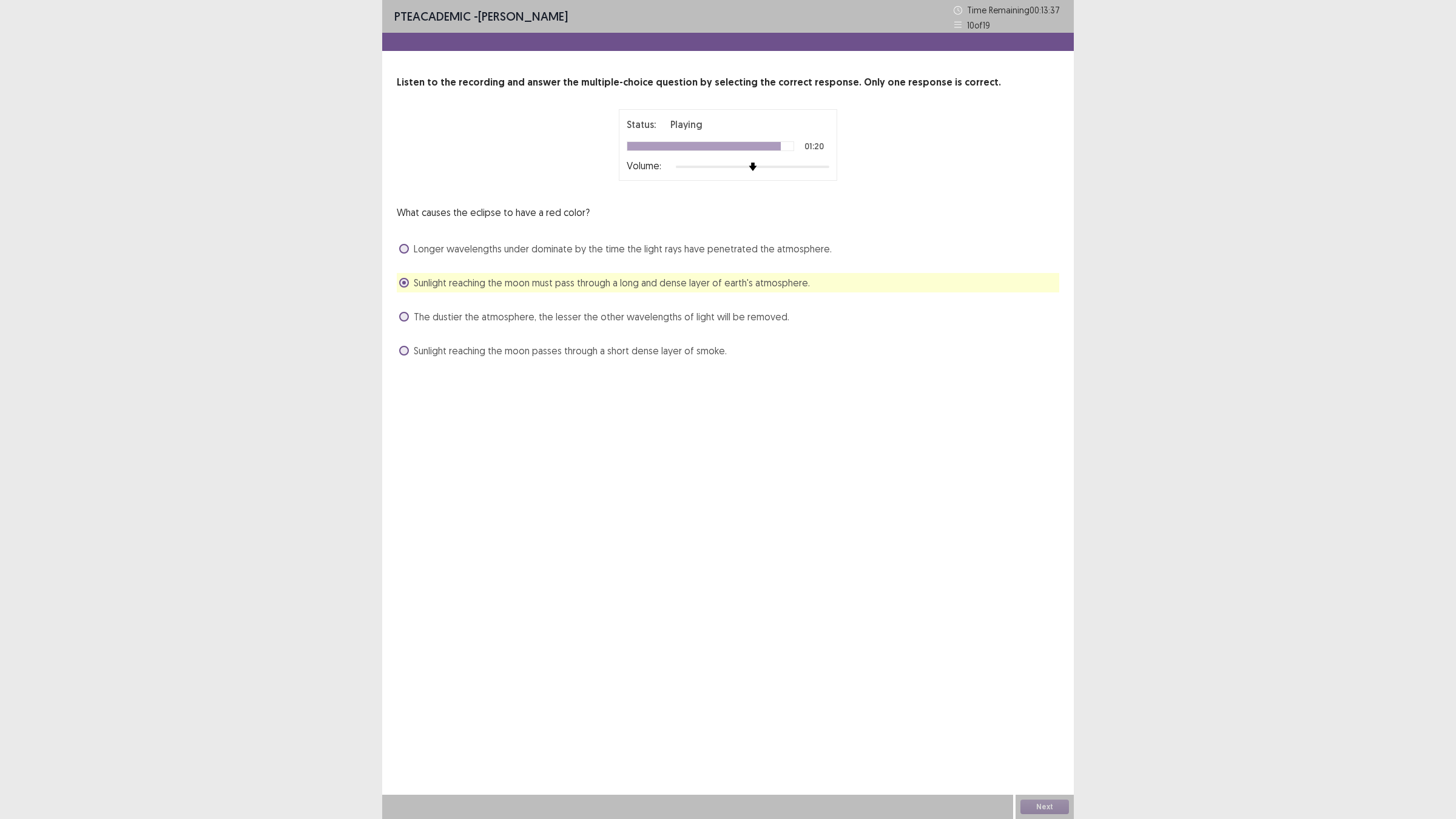
click at [416, 358] on label "Sunlight reaching the moon passes through a short dense layer of smoke." at bounding box center [563, 350] width 327 height 14
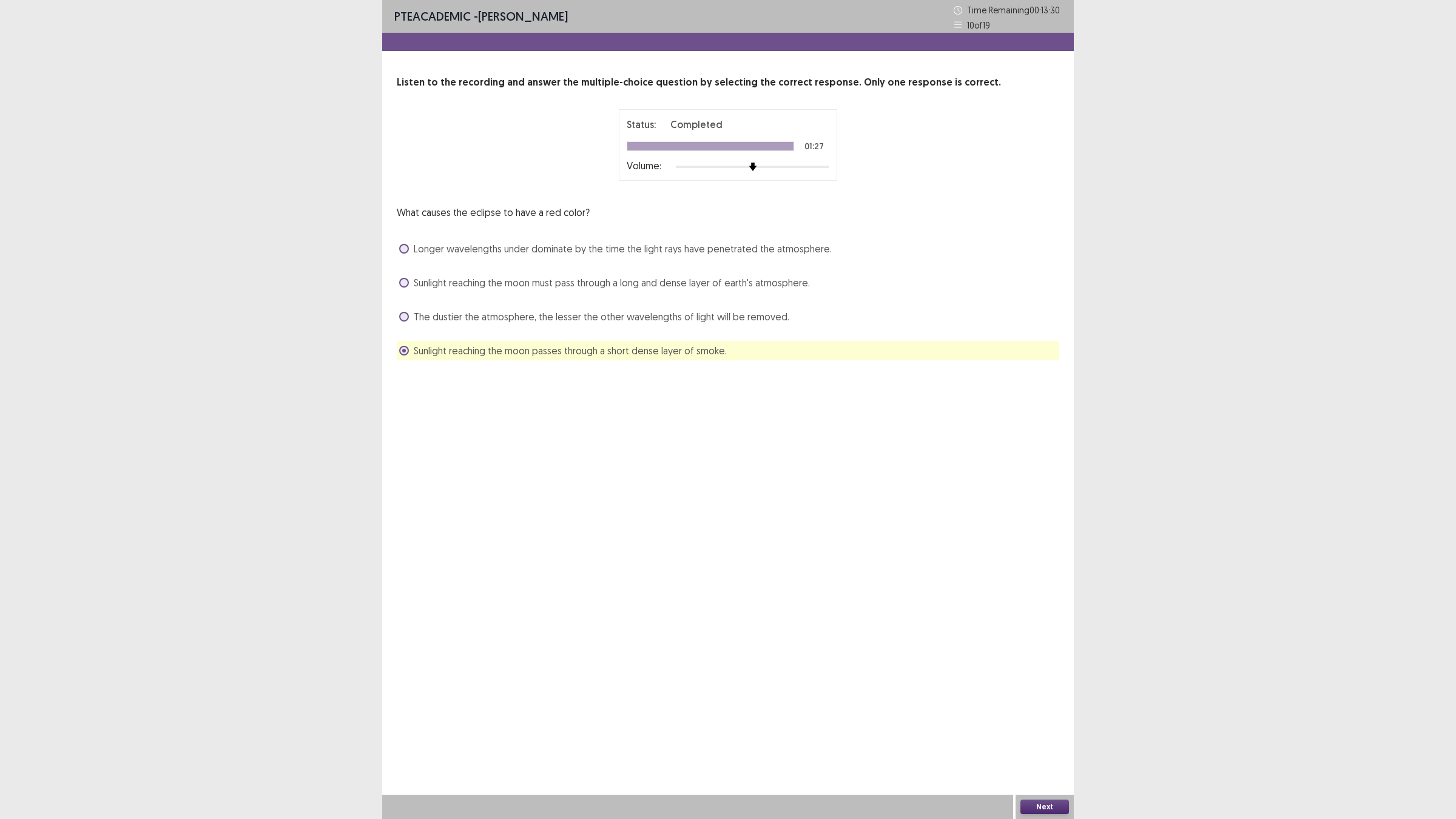
click at [1039, 722] on button "Next" at bounding box center [1045, 806] width 49 height 14
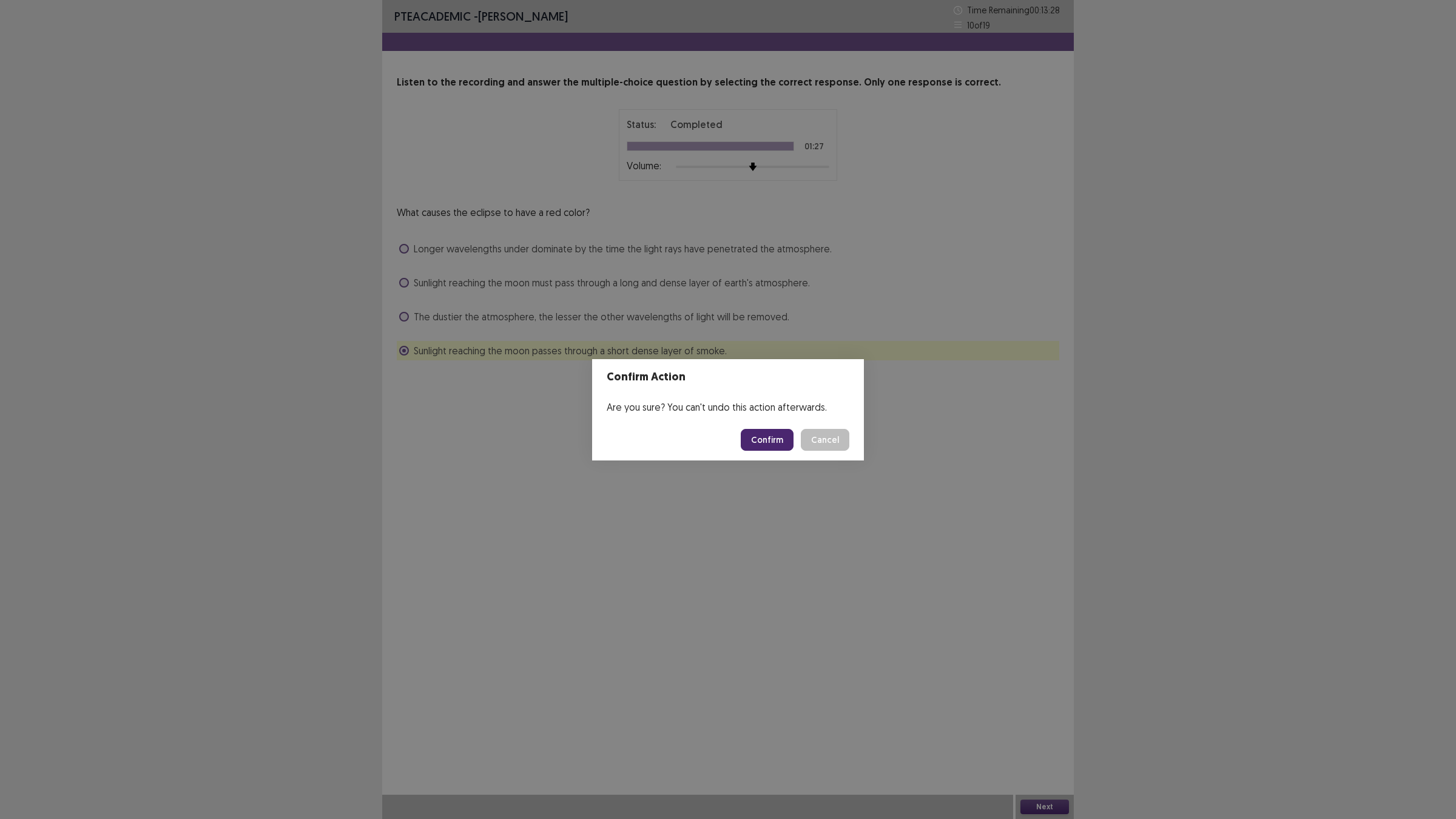
click at [781, 441] on button "Confirm" at bounding box center [768, 439] width 53 height 22
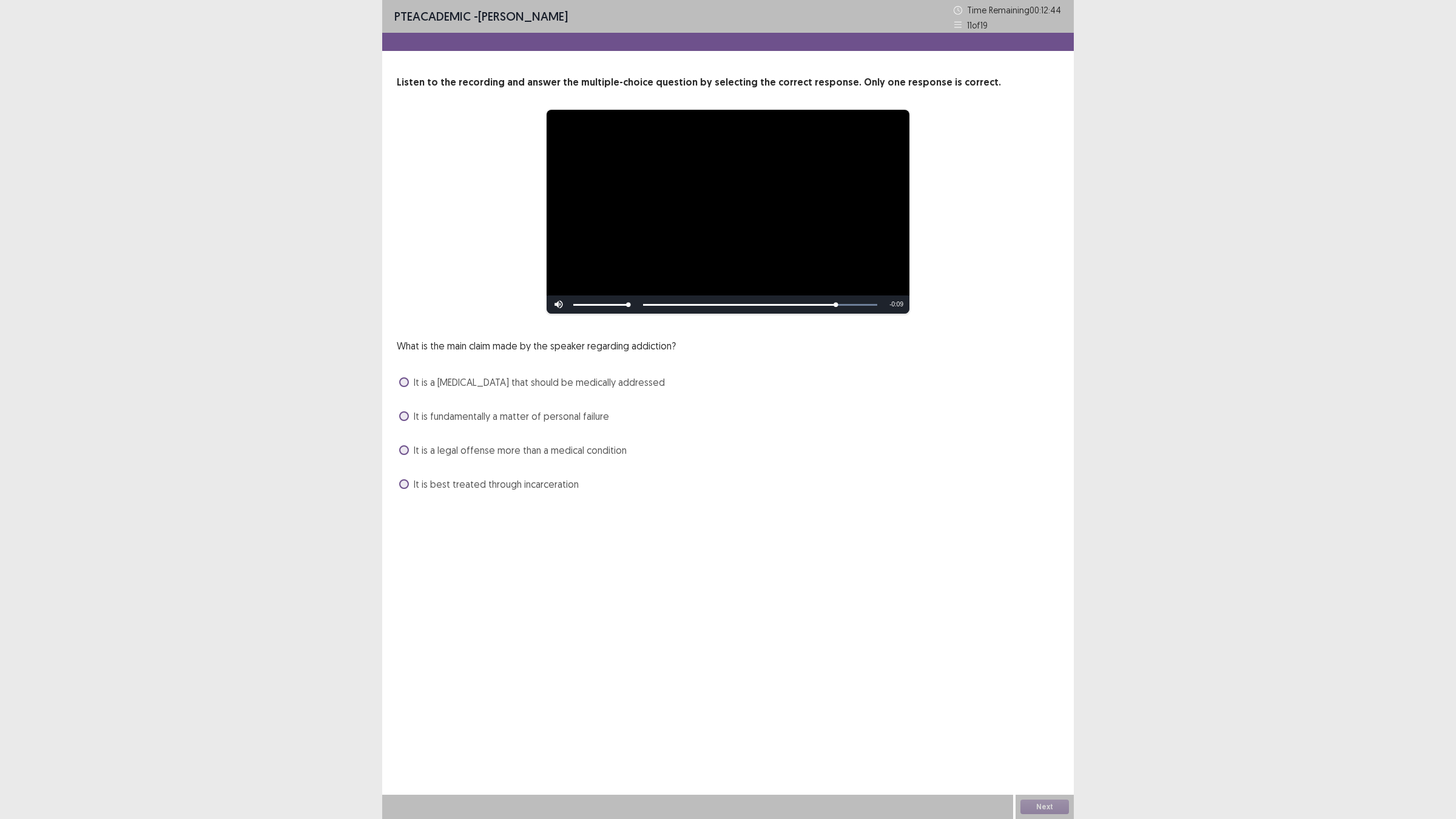
click at [421, 392] on div "It is a [MEDICAL_DATA] that should be medically addressed" at bounding box center [728, 382] width 663 height 19
click at [408, 387] on span at bounding box center [404, 382] width 10 height 10
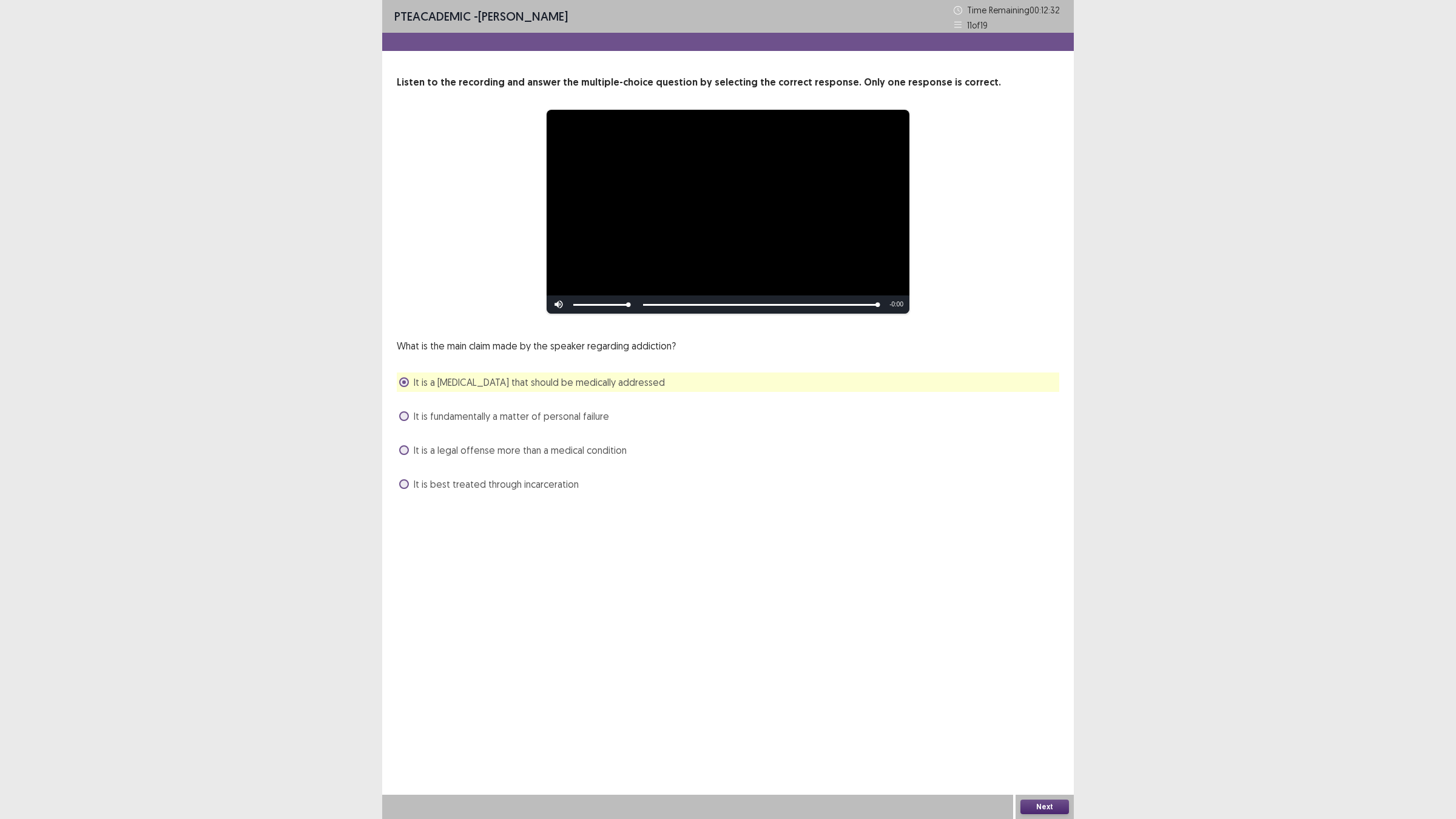
click at [1062, 722] on button "Next" at bounding box center [1045, 806] width 49 height 14
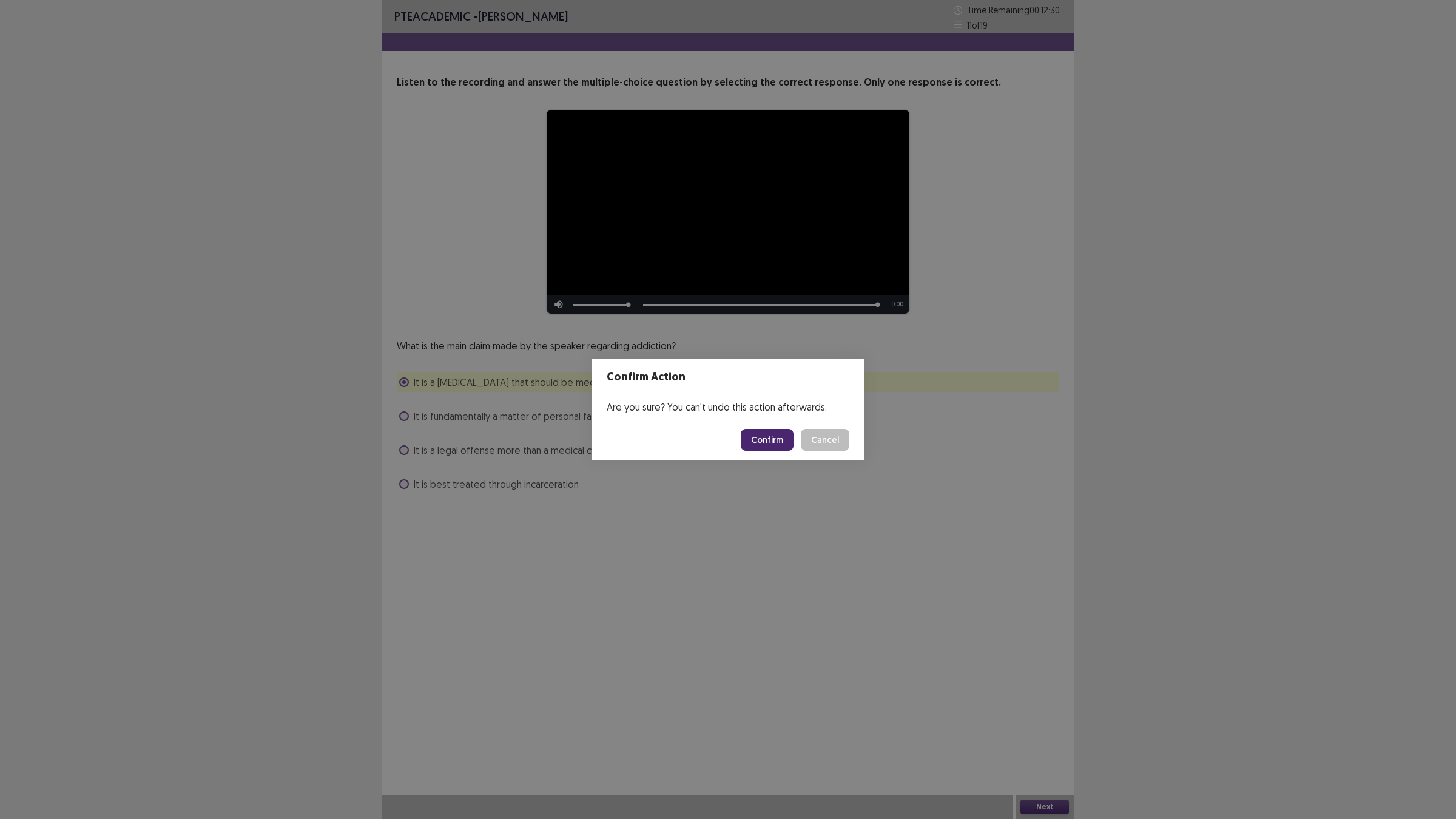
click at [789, 444] on button "Confirm" at bounding box center [768, 439] width 53 height 22
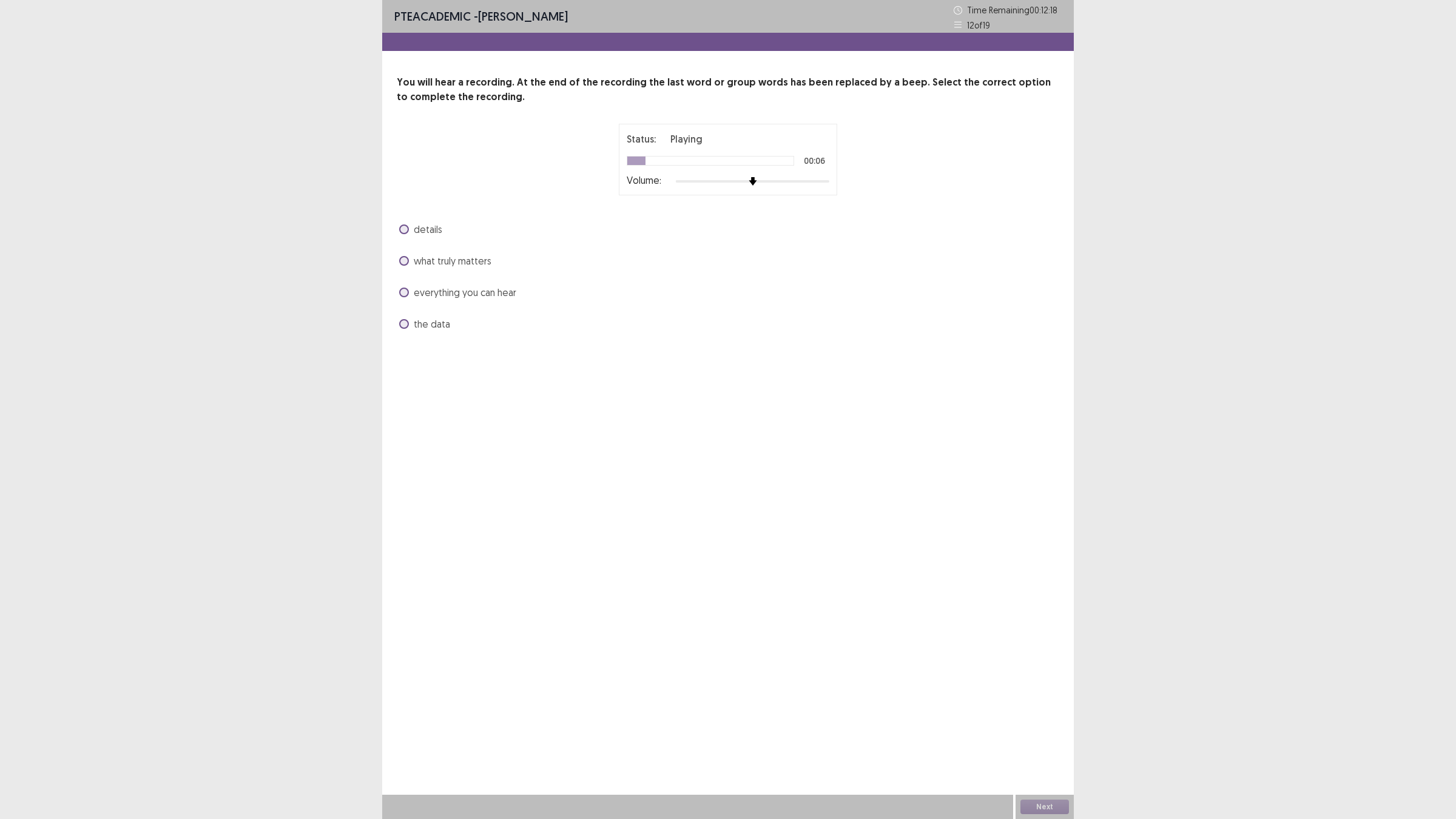
click at [409, 234] on span at bounding box center [404, 229] width 10 height 10
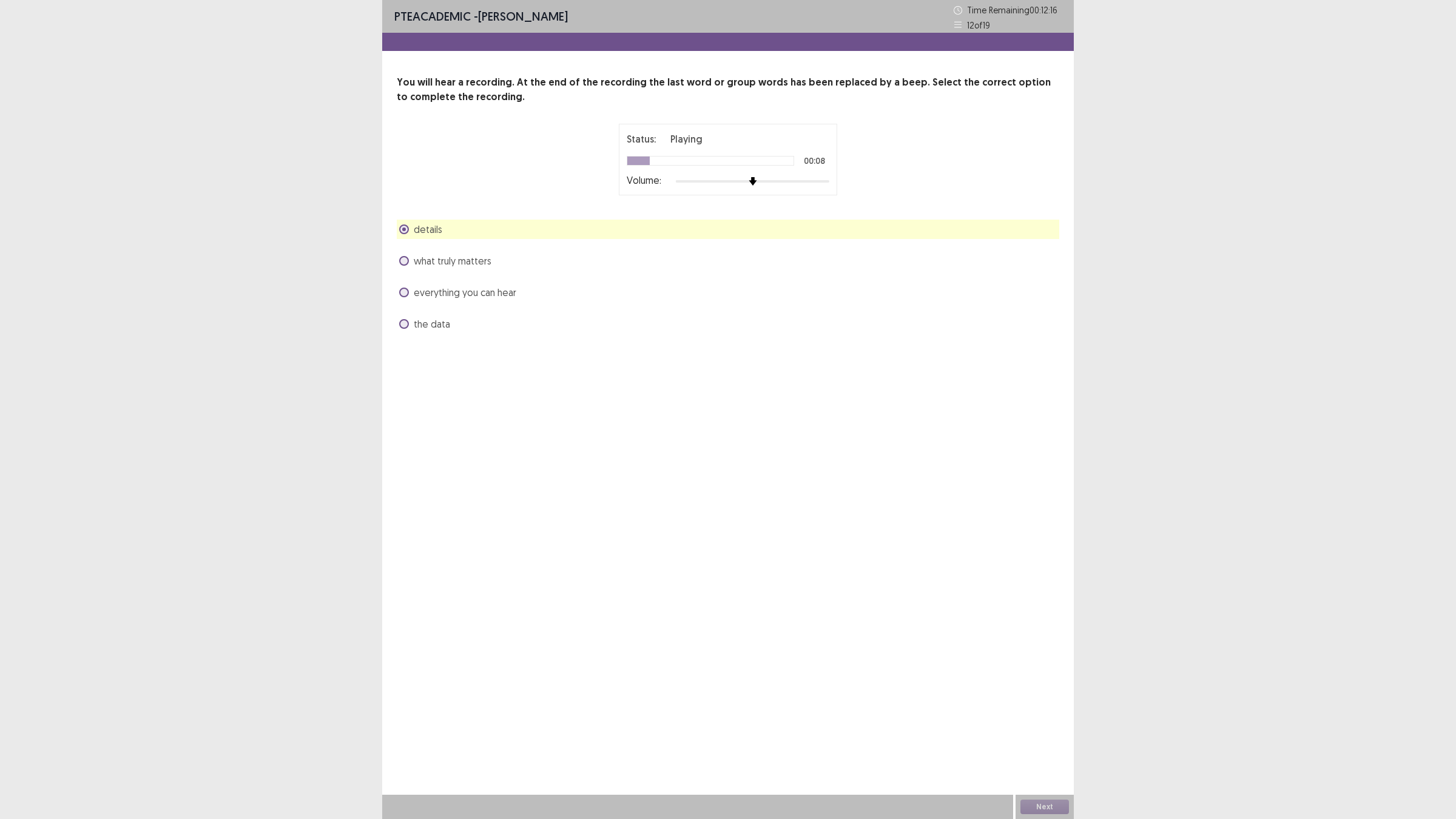
click at [408, 297] on span at bounding box center [404, 292] width 10 height 10
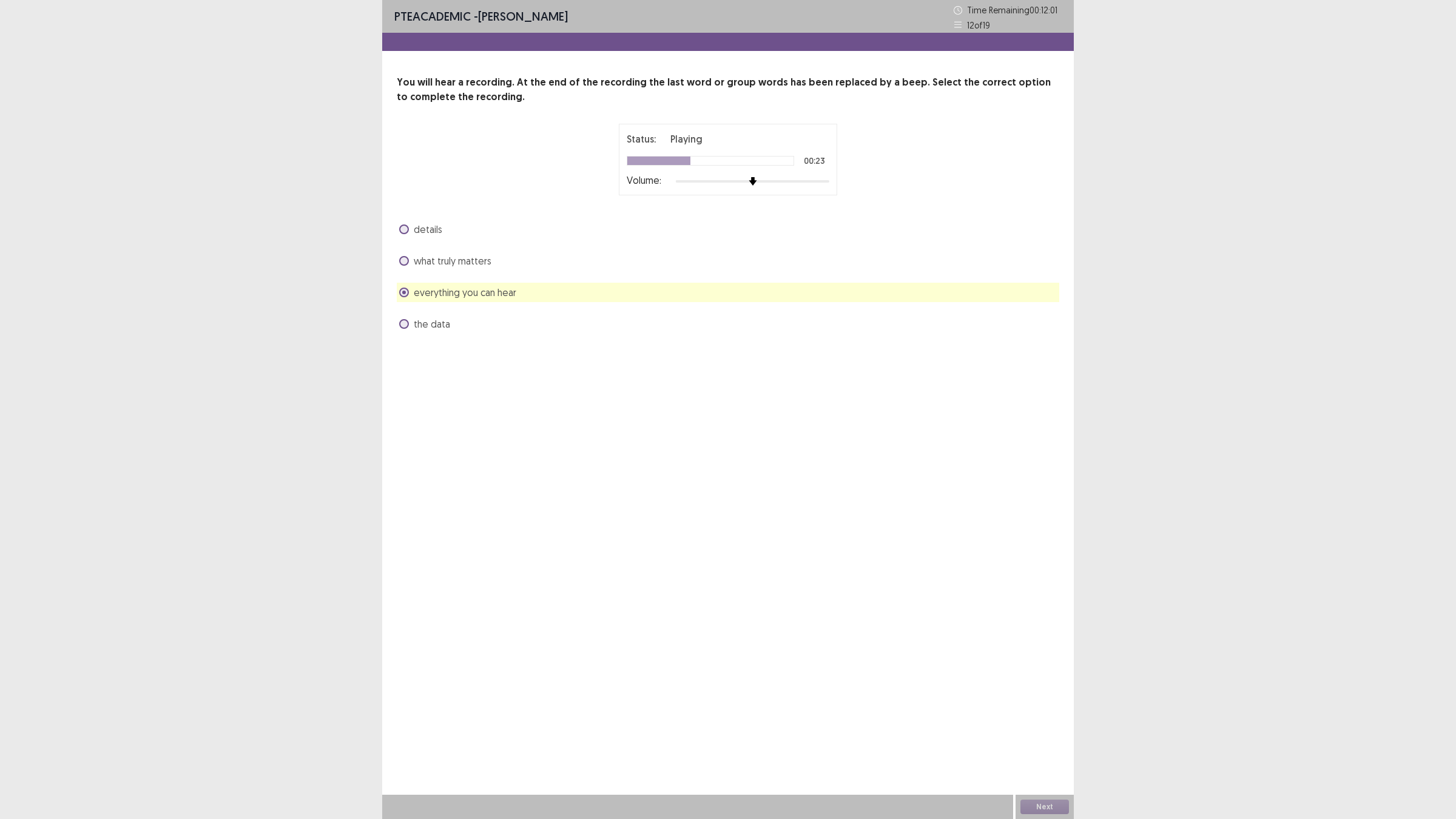
click at [416, 268] on label "what truly matters" at bounding box center [445, 261] width 92 height 14
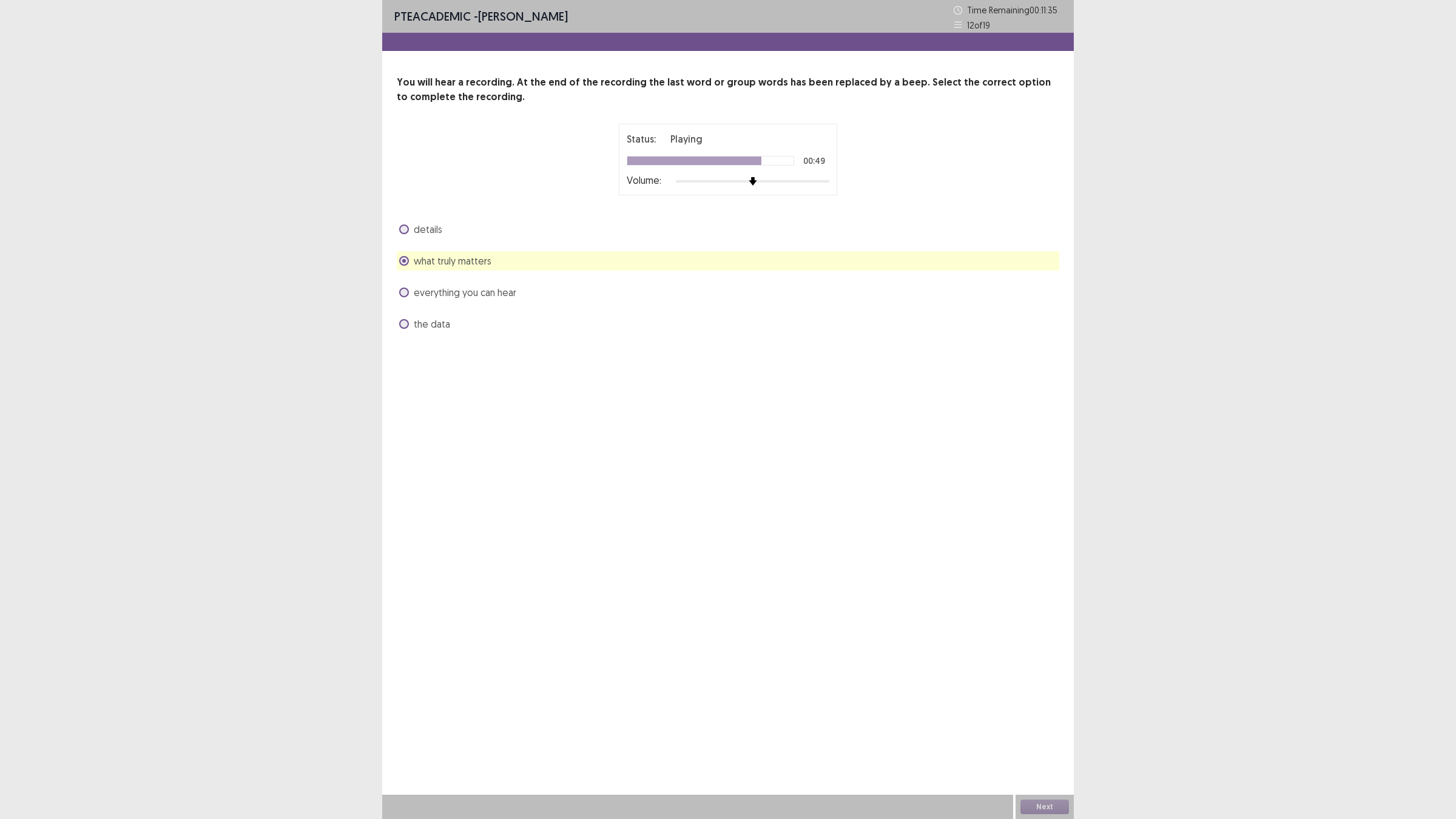
click at [409, 297] on span at bounding box center [404, 292] width 10 height 10
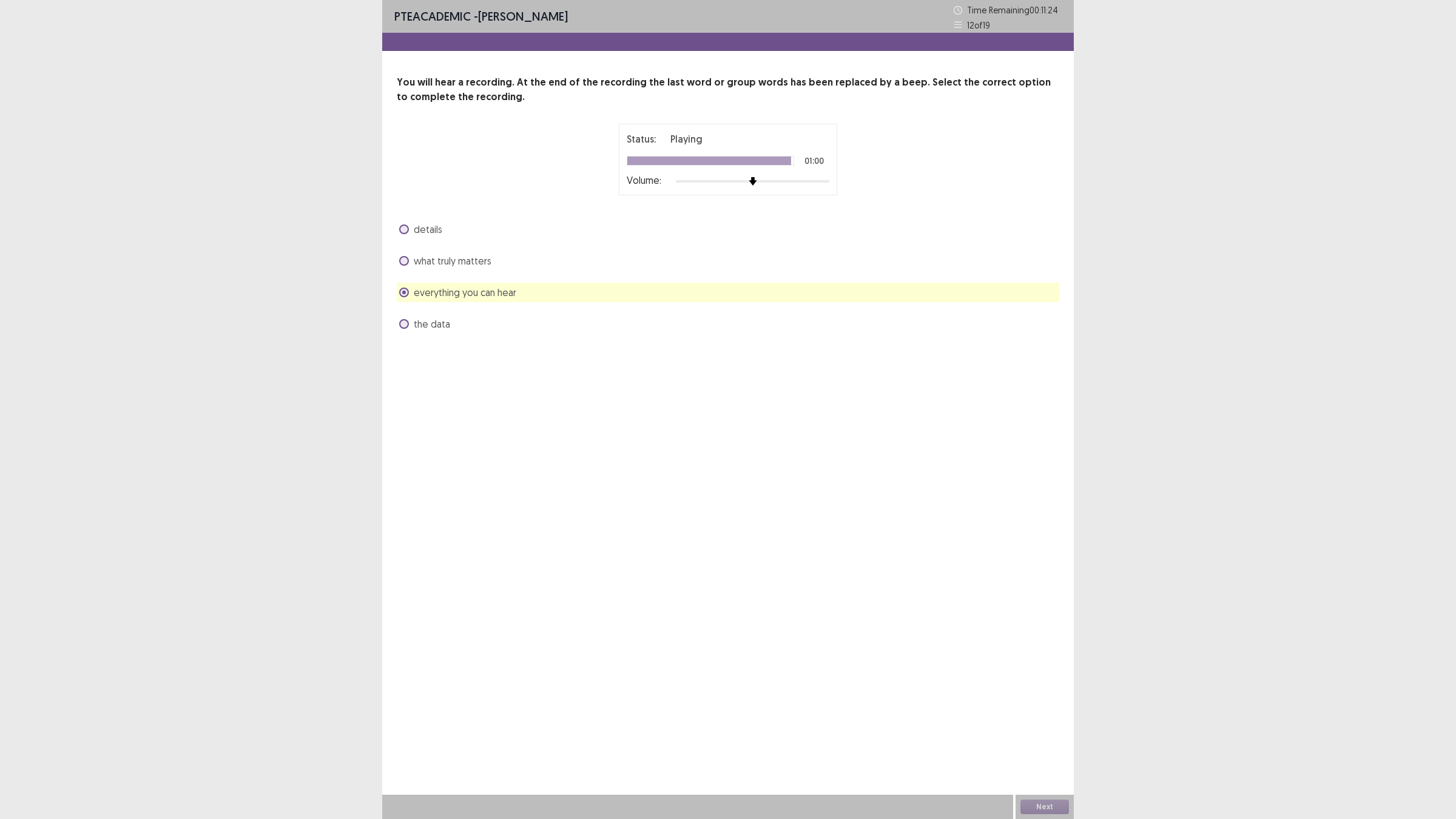
drag, startPoint x: 1044, startPoint y: 797, endPoint x: 1044, endPoint y: 807, distance: 10.0
click at [1044, 722] on div "Next" at bounding box center [1045, 806] width 58 height 24
click at [1044, 722] on button "Next" at bounding box center [1045, 806] width 49 height 14
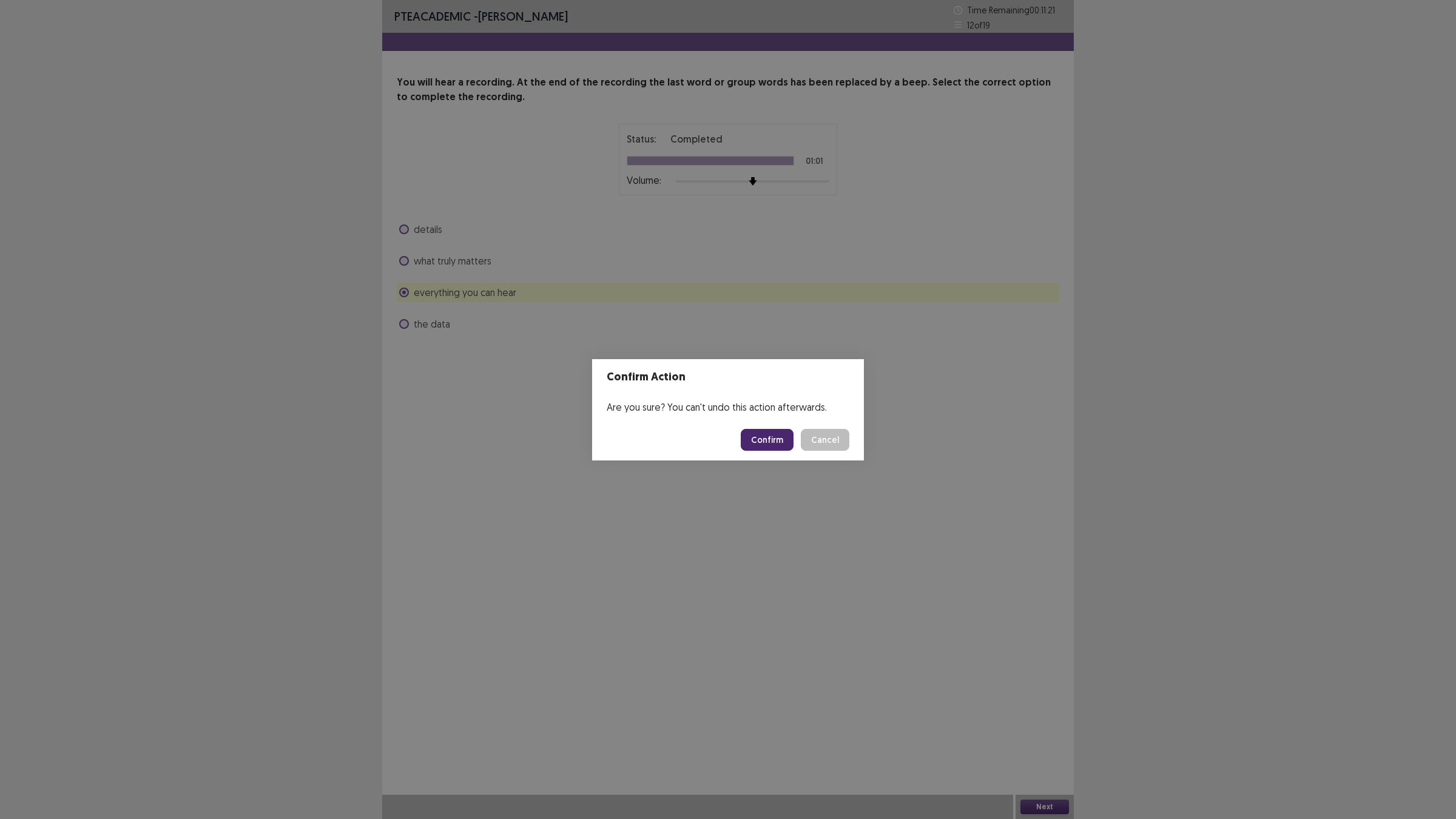
click at [794, 438] on button "Confirm" at bounding box center [768, 439] width 53 height 22
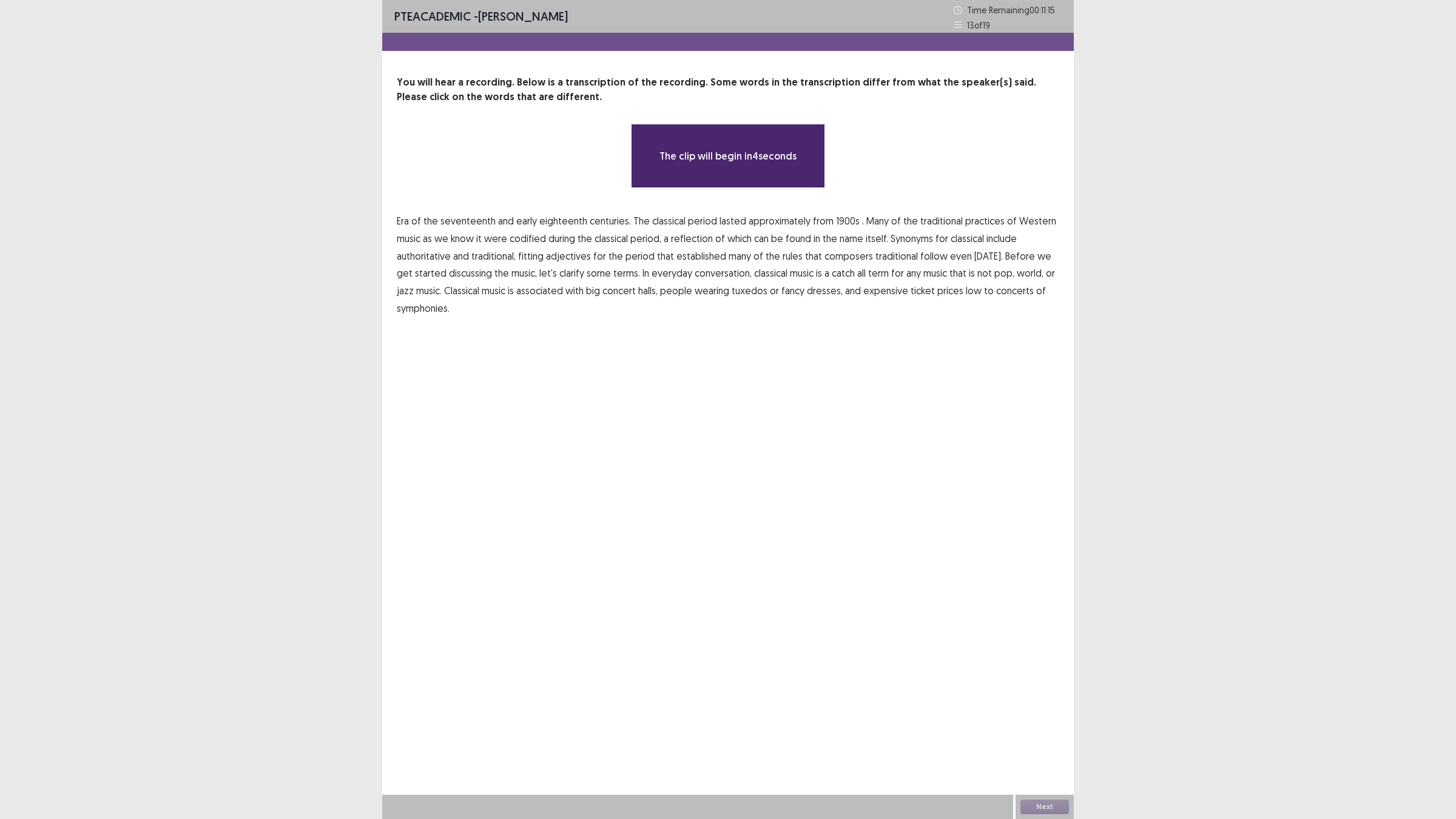
click at [860, 228] on span "1900s" at bounding box center [848, 220] width 24 height 14
click at [966, 298] on span "low" at bounding box center [974, 291] width 16 height 14
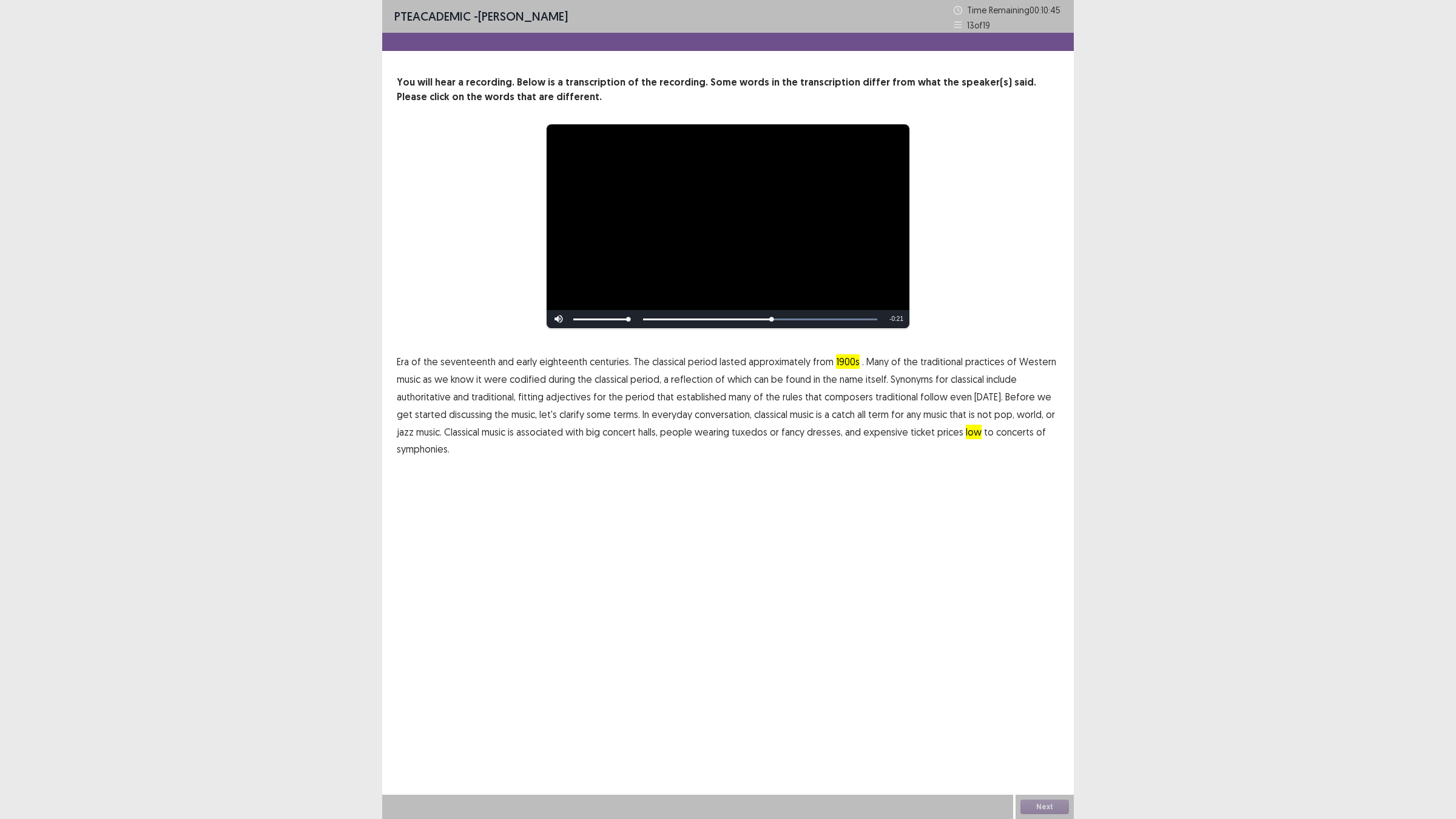
click at [875, 404] on span "traditional" at bounding box center [896, 397] width 42 height 14
click at [1036, 722] on button "Next" at bounding box center [1045, 806] width 49 height 14
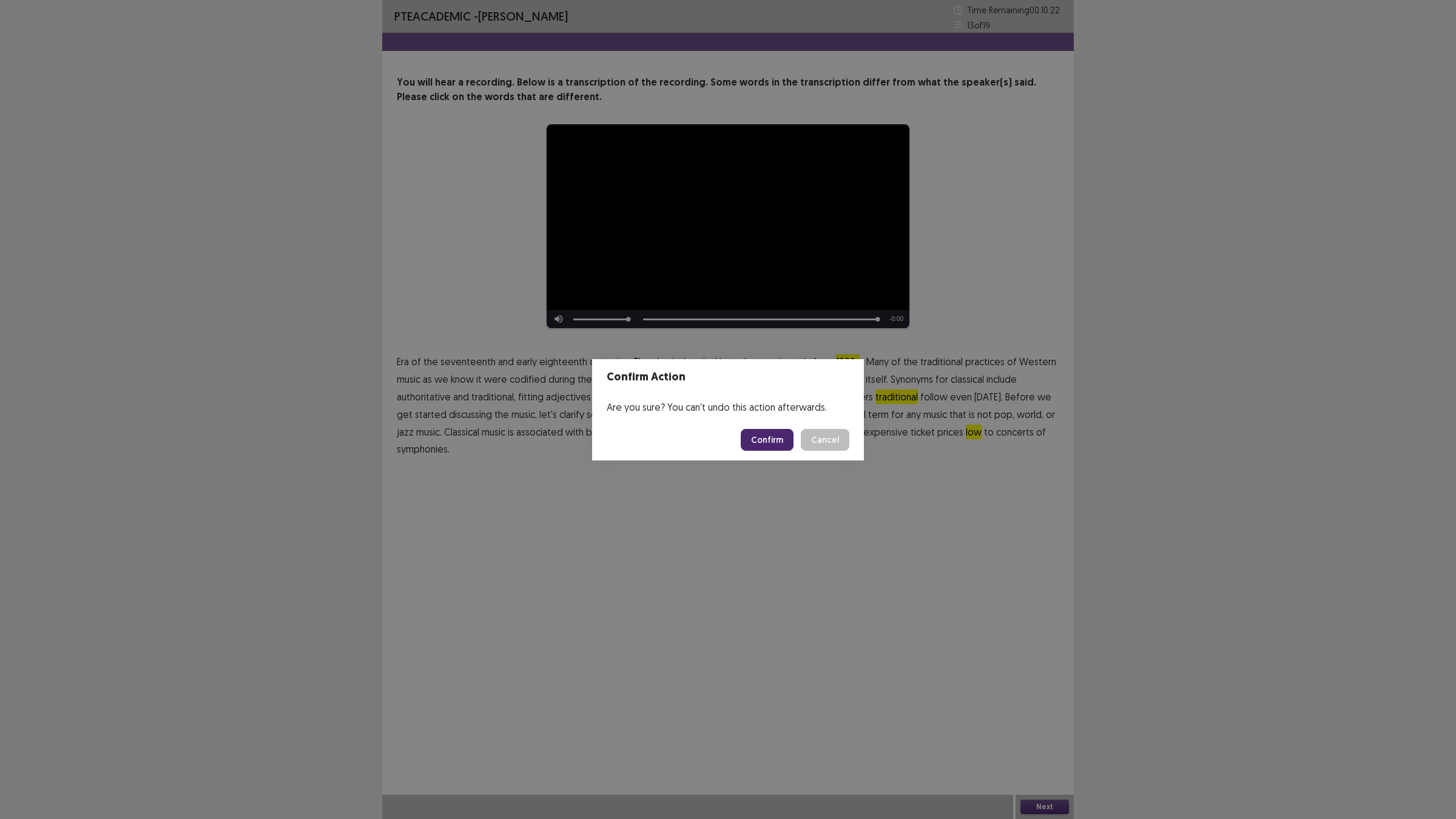
click at [787, 438] on button "Confirm" at bounding box center [768, 439] width 53 height 22
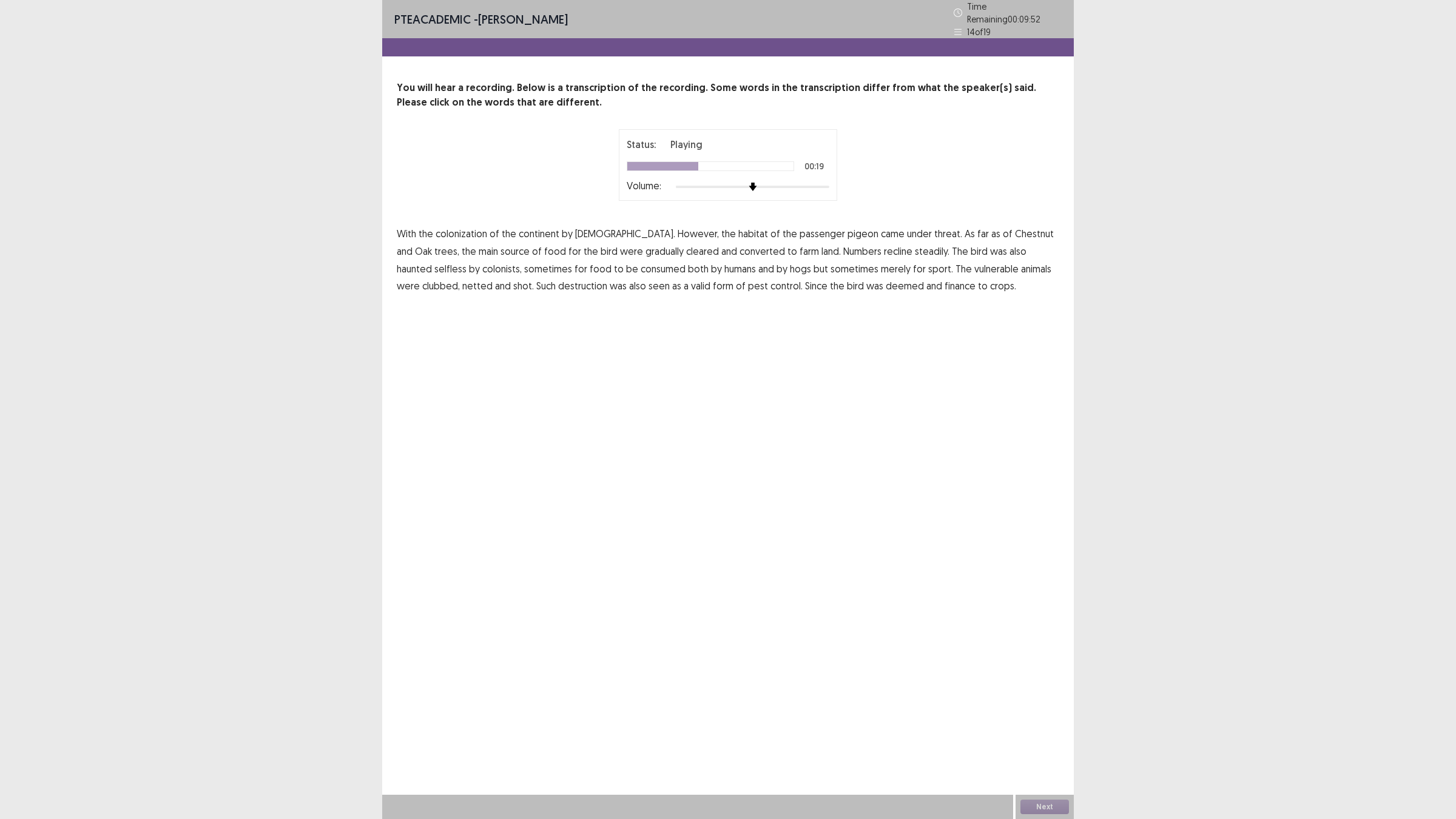
click at [884, 259] on span "recline" at bounding box center [899, 251] width 29 height 14
click at [1022, 276] on span "animals" at bounding box center [1037, 268] width 30 height 14
click at [945, 293] on span "finance" at bounding box center [960, 286] width 31 height 14
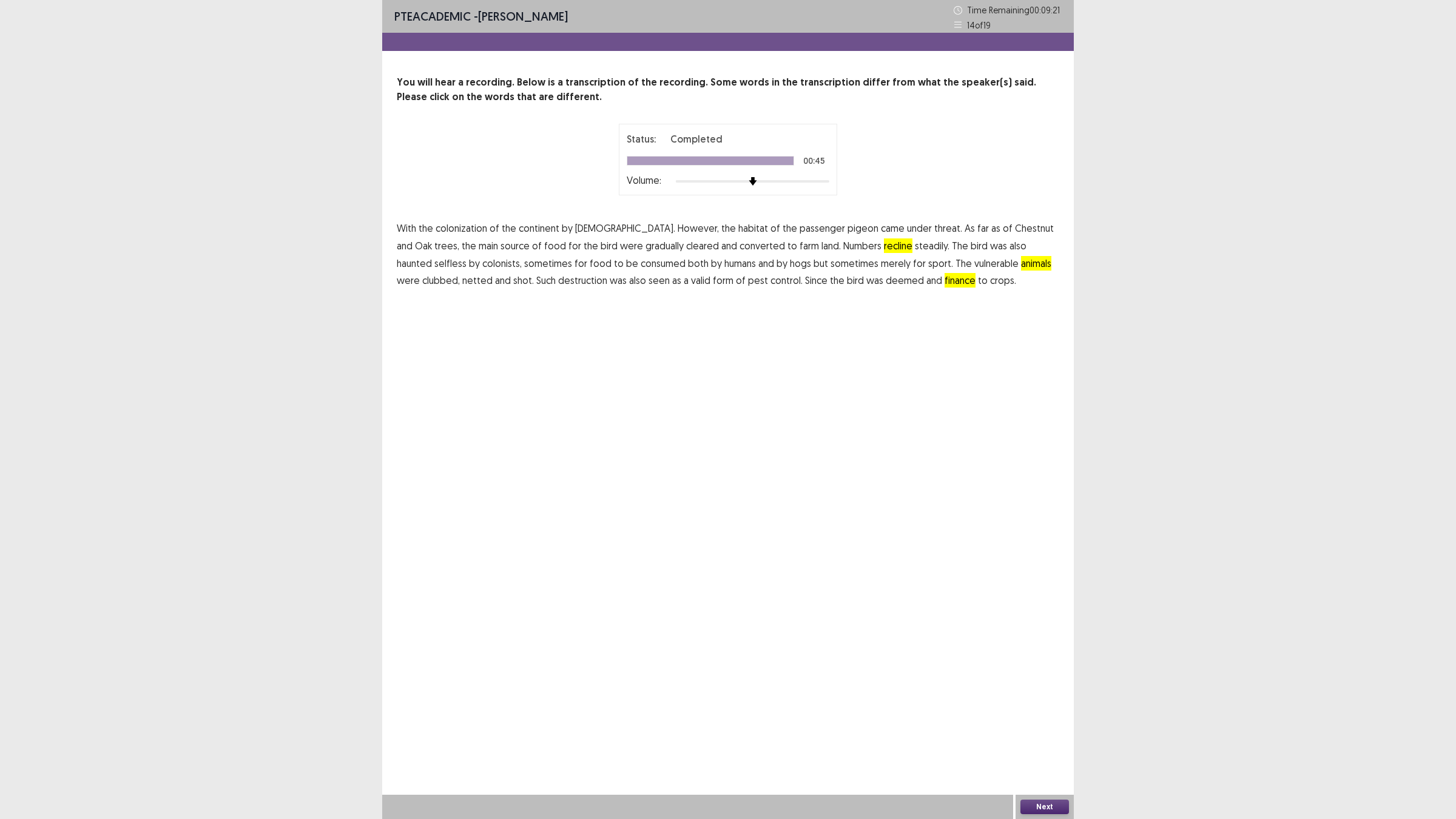
click at [945, 287] on span "finance" at bounding box center [960, 280] width 31 height 14
click at [1038, 722] on button "Next" at bounding box center [1045, 806] width 49 height 14
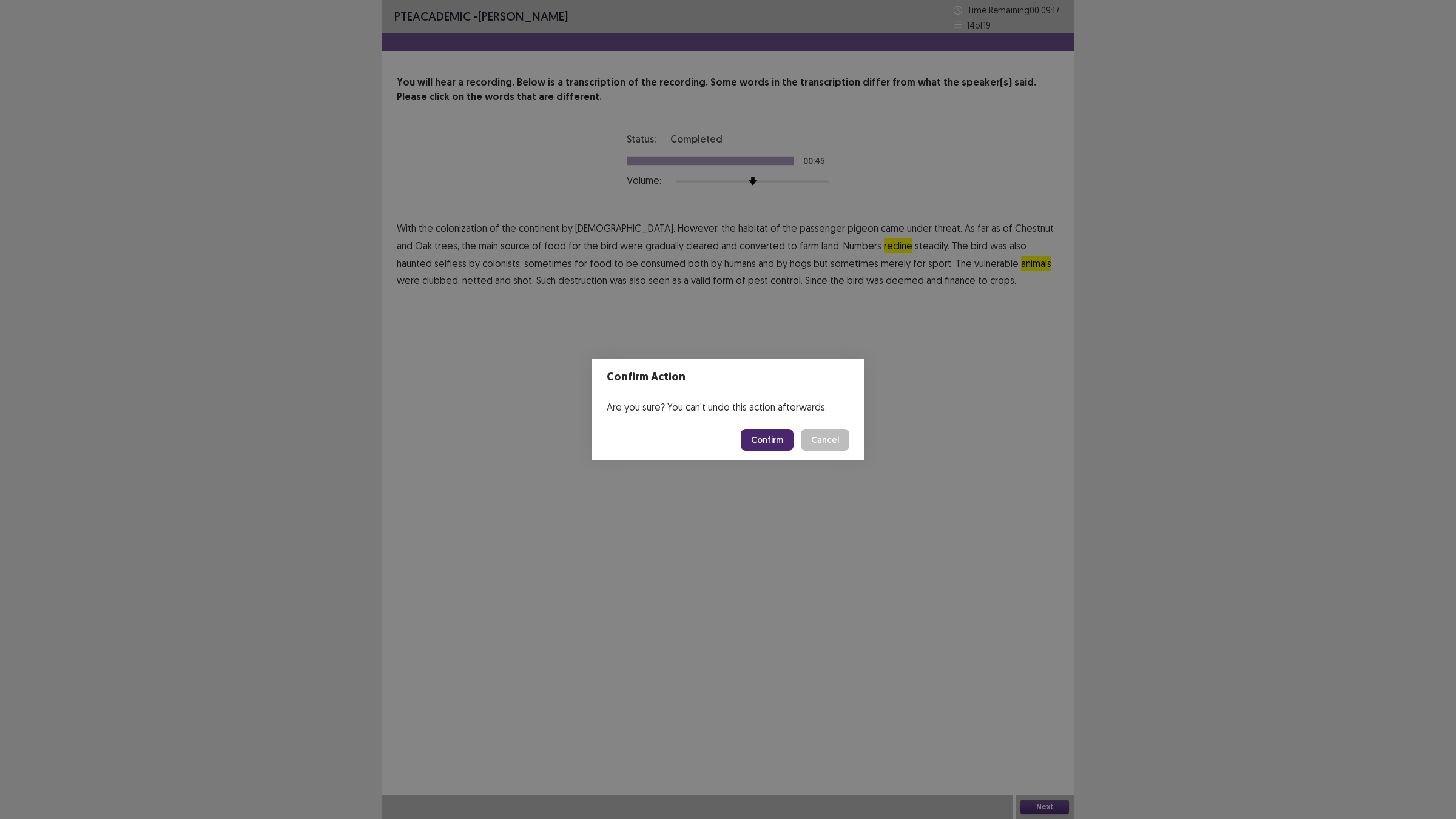
click at [787, 451] on button "Confirm" at bounding box center [768, 439] width 53 height 22
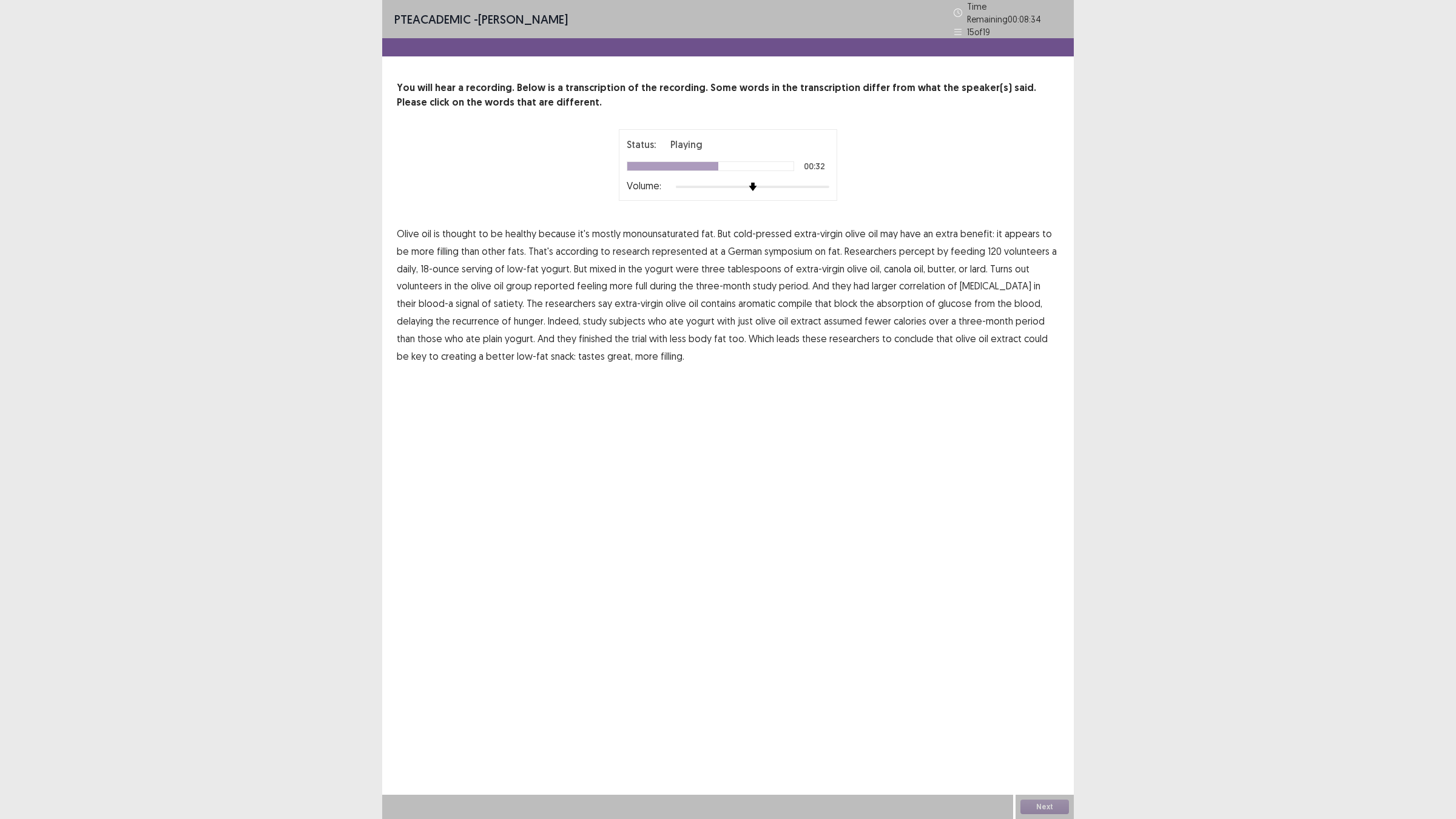
click at [912, 293] on span "correlation" at bounding box center [922, 286] width 46 height 14
click at [1061, 722] on button "Next" at bounding box center [1045, 806] width 49 height 14
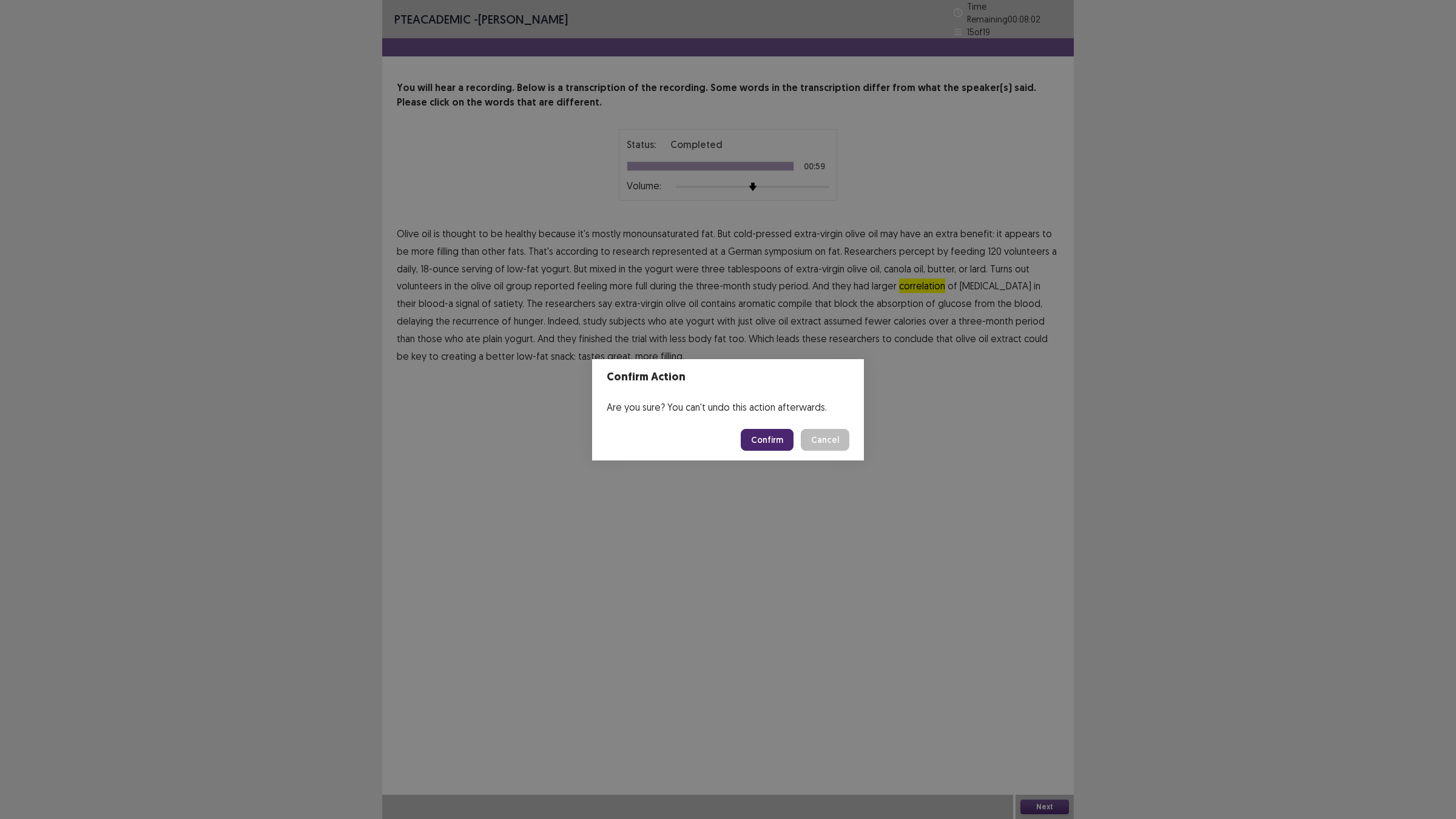
click at [774, 441] on button "Confirm" at bounding box center [768, 439] width 53 height 22
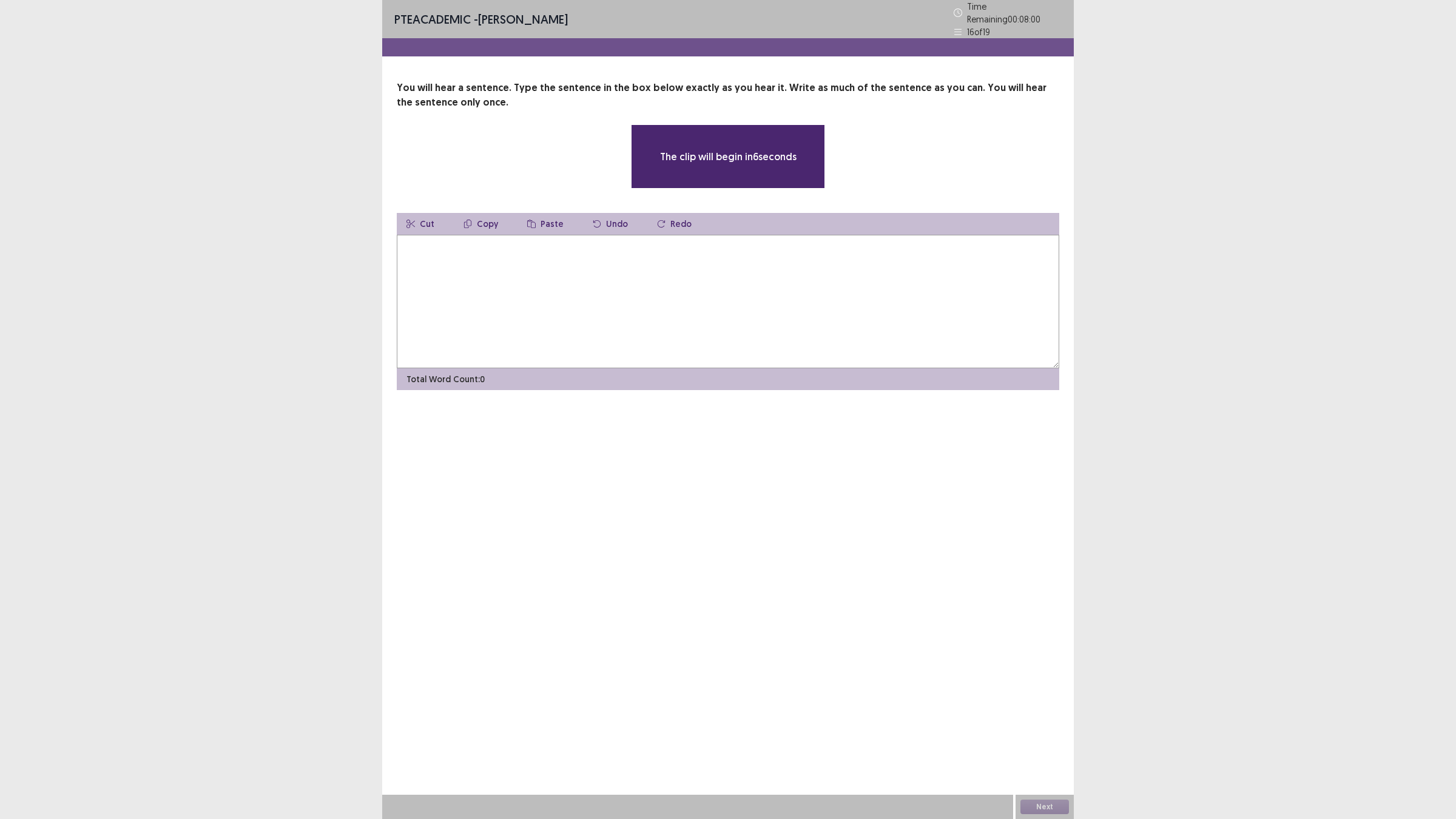
drag, startPoint x: 514, startPoint y: 285, endPoint x: 525, endPoint y: 316, distance: 32.9
click at [525, 316] on div "Cut Copy Paste Undo Redo Total Word Count: 0" at bounding box center [728, 302] width 663 height 177
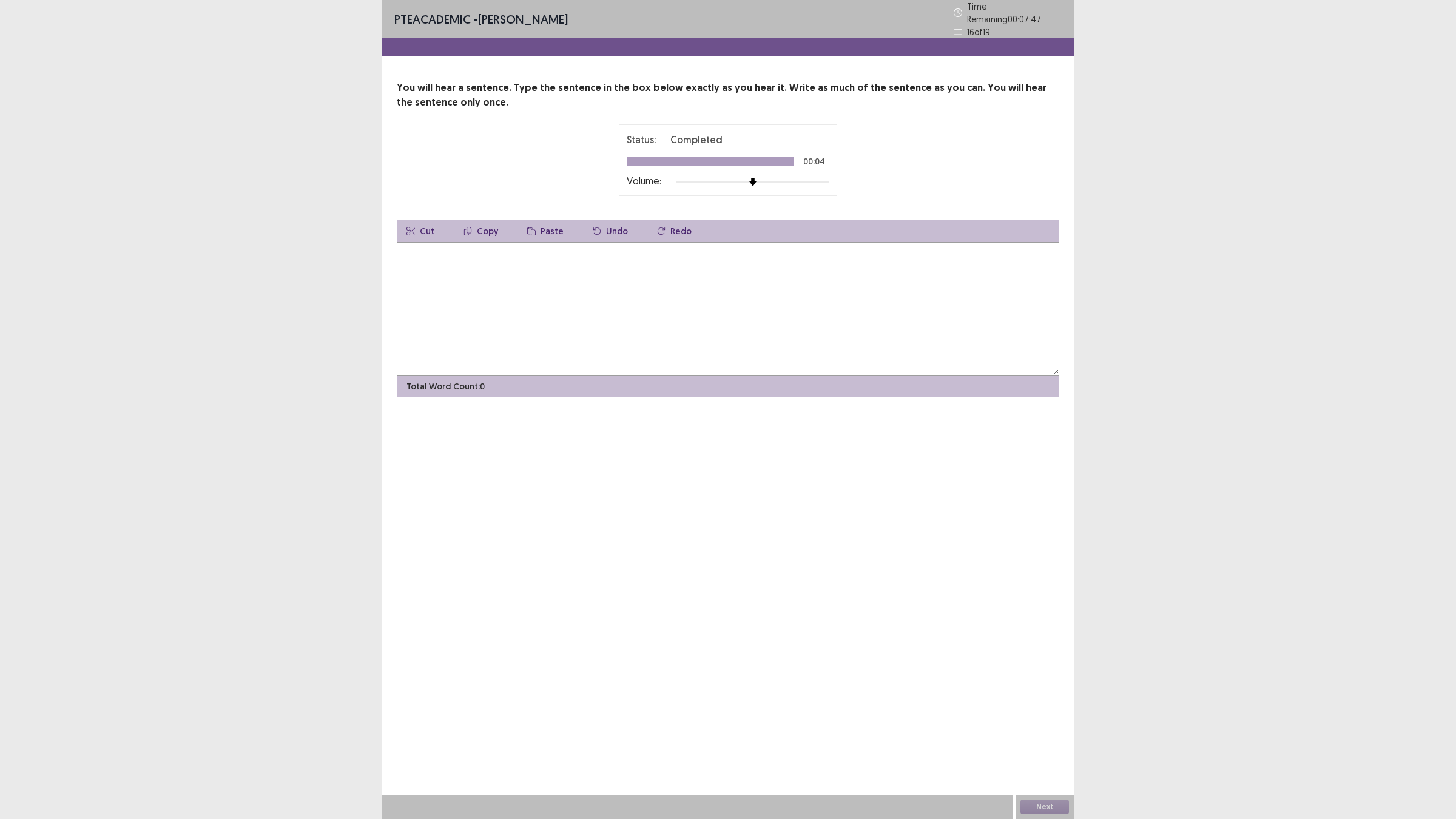
click at [557, 332] on textarea at bounding box center [728, 308] width 663 height 133
click at [577, 311] on textarea "**********" at bounding box center [724, 308] width 656 height 133
click at [615, 298] on textarea "**********" at bounding box center [724, 308] width 656 height 133
click at [549, 331] on textarea "**********" at bounding box center [724, 308] width 656 height 133
click at [619, 307] on textarea "**********" at bounding box center [724, 308] width 656 height 133
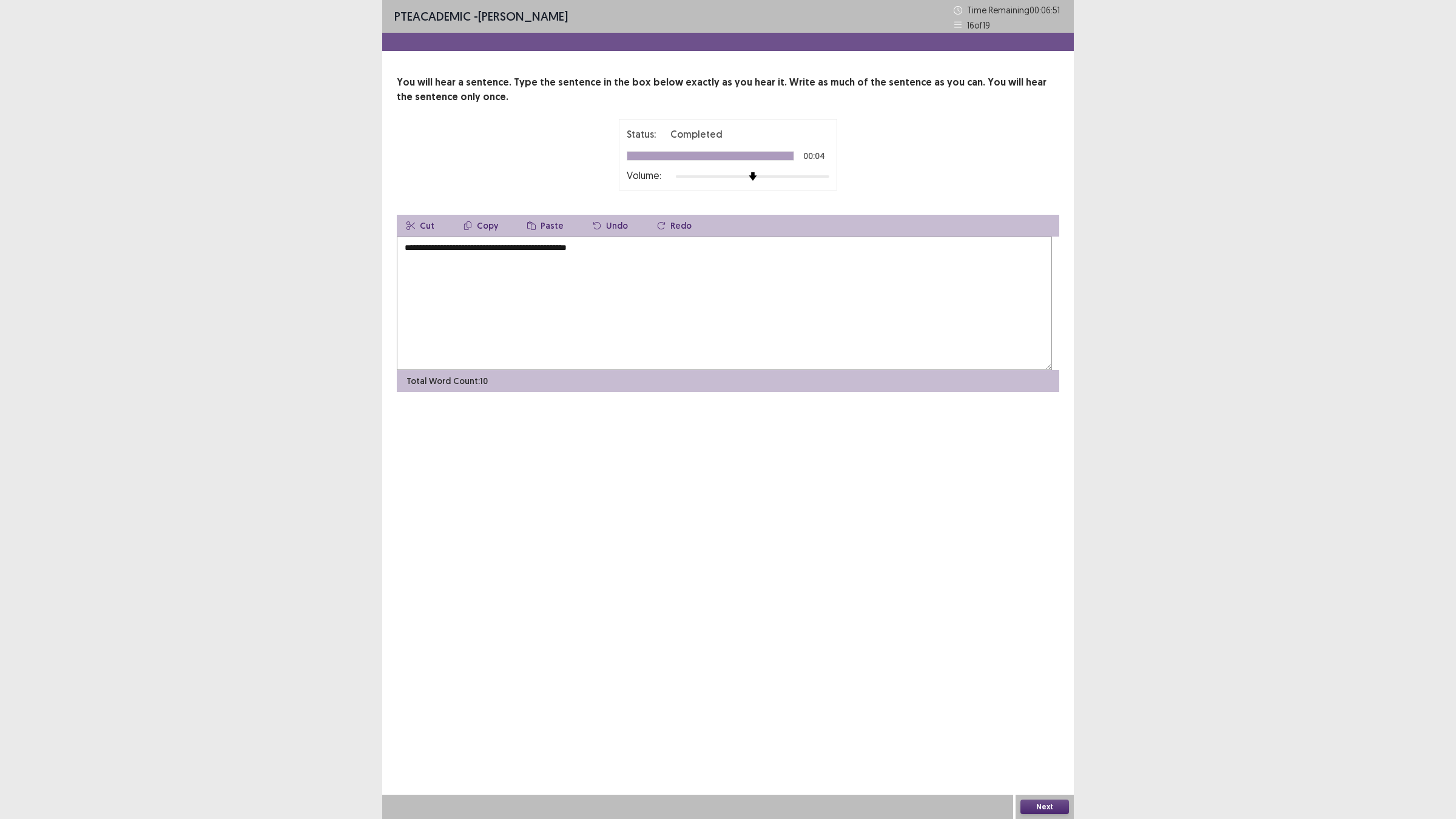
click at [729, 343] on textarea "**********" at bounding box center [724, 303] width 656 height 133
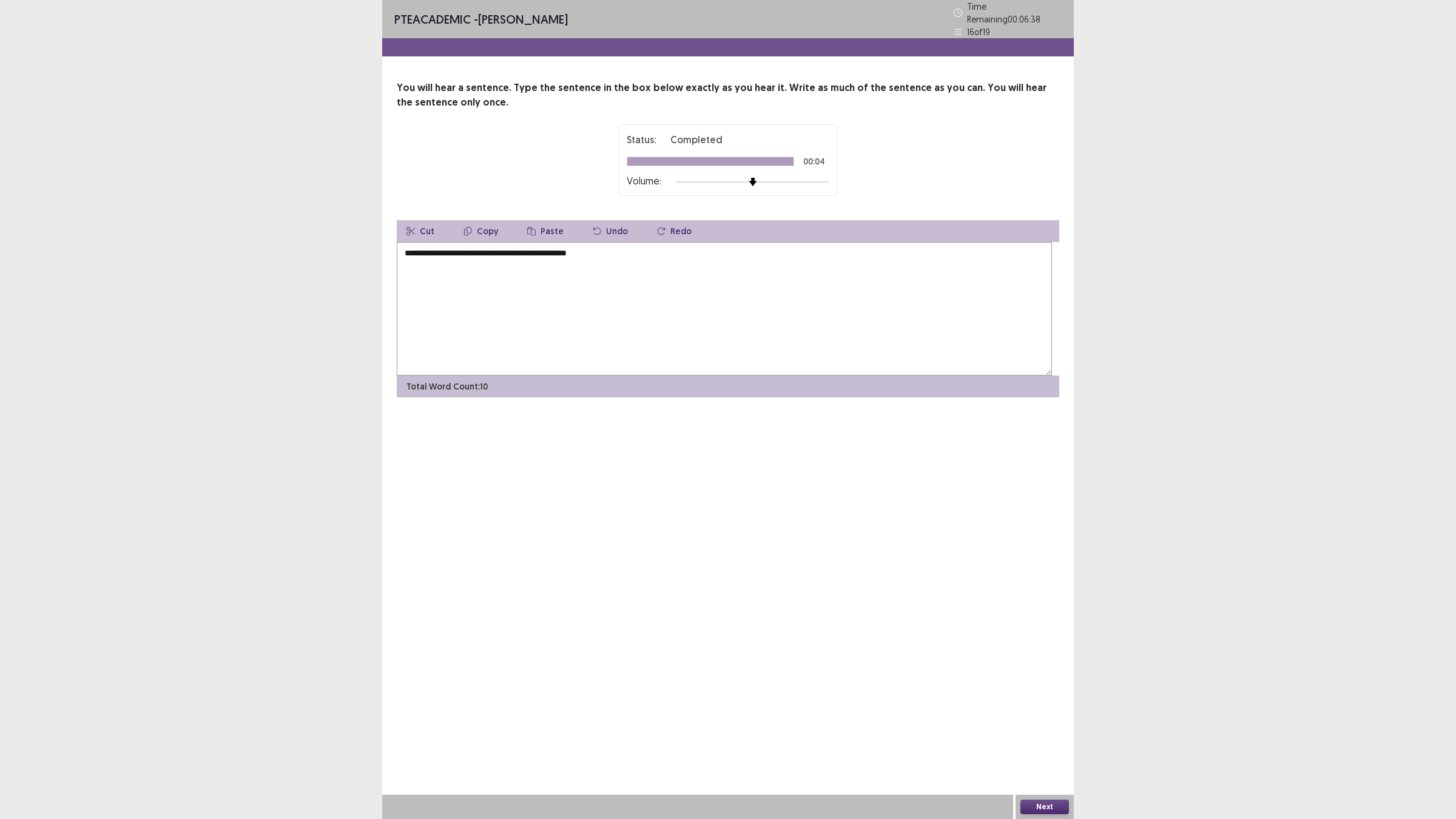
click at [602, 309] on textarea "**********" at bounding box center [724, 308] width 656 height 133
click at [696, 305] on textarea "**********" at bounding box center [724, 308] width 656 height 133
click at [668, 307] on textarea "**********" at bounding box center [724, 308] width 656 height 133
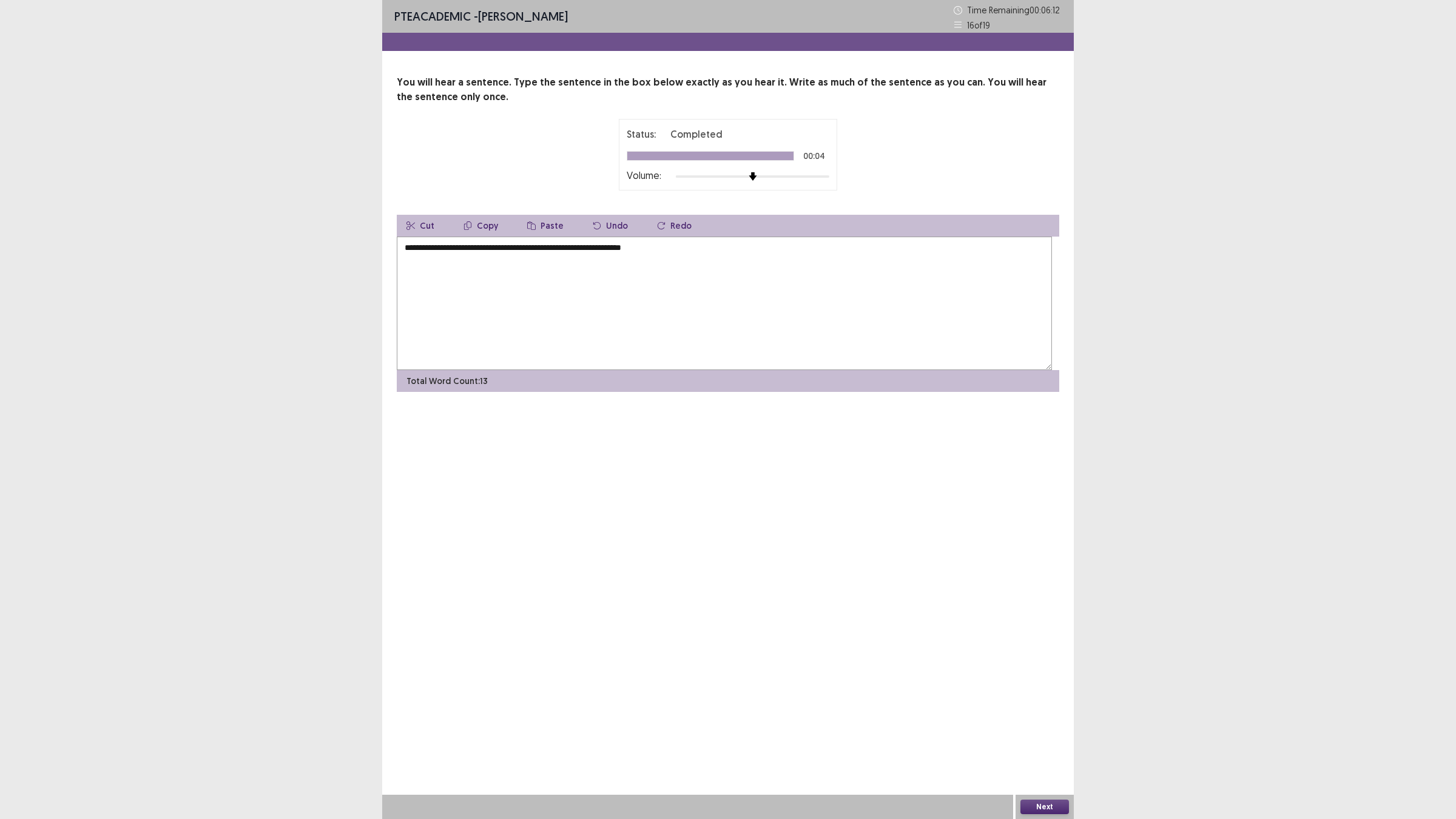
type textarea "**********"
click at [1054, 722] on button "Next" at bounding box center [1045, 806] width 49 height 14
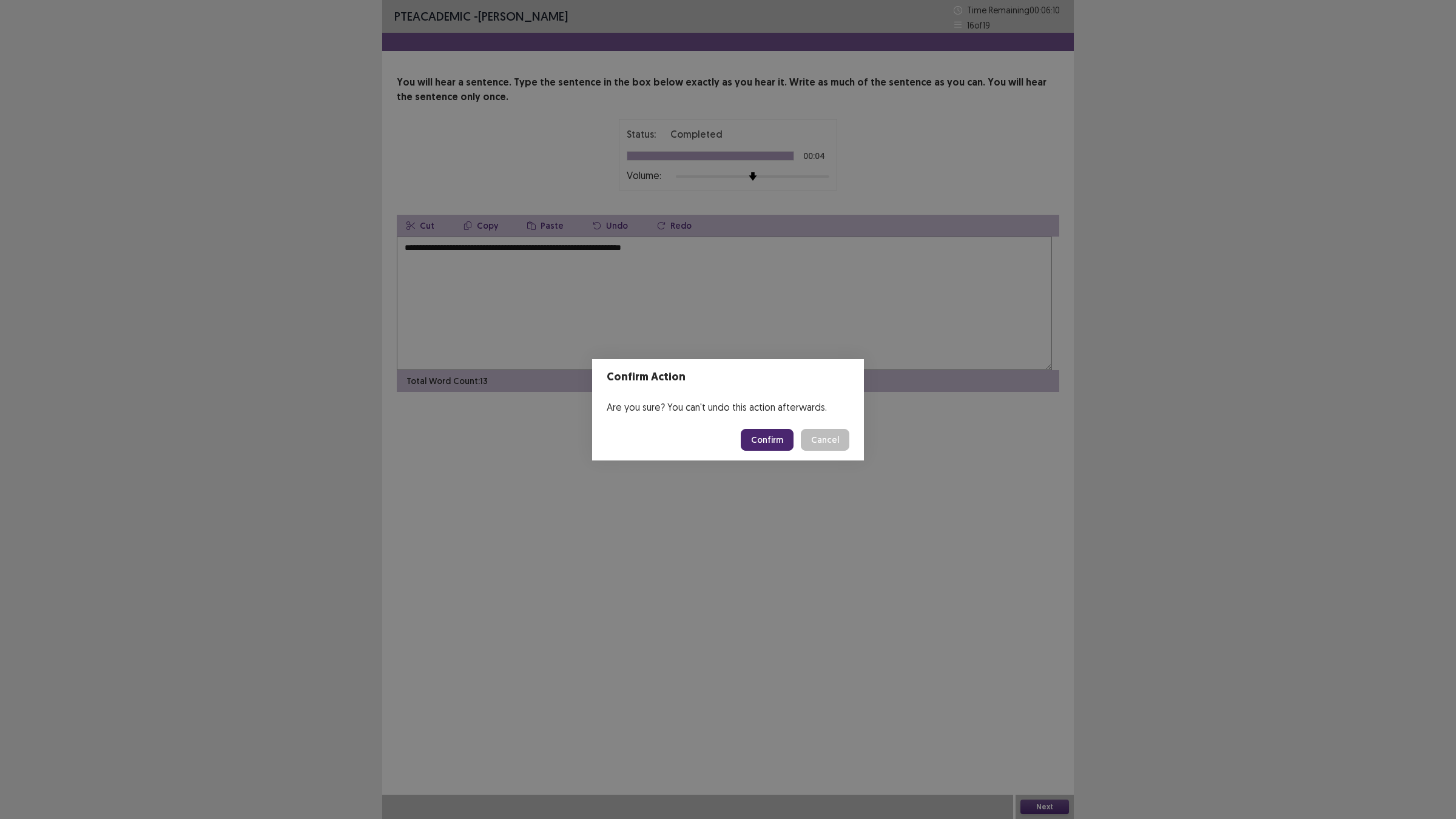
click at [792, 449] on button "Confirm" at bounding box center [768, 439] width 53 height 22
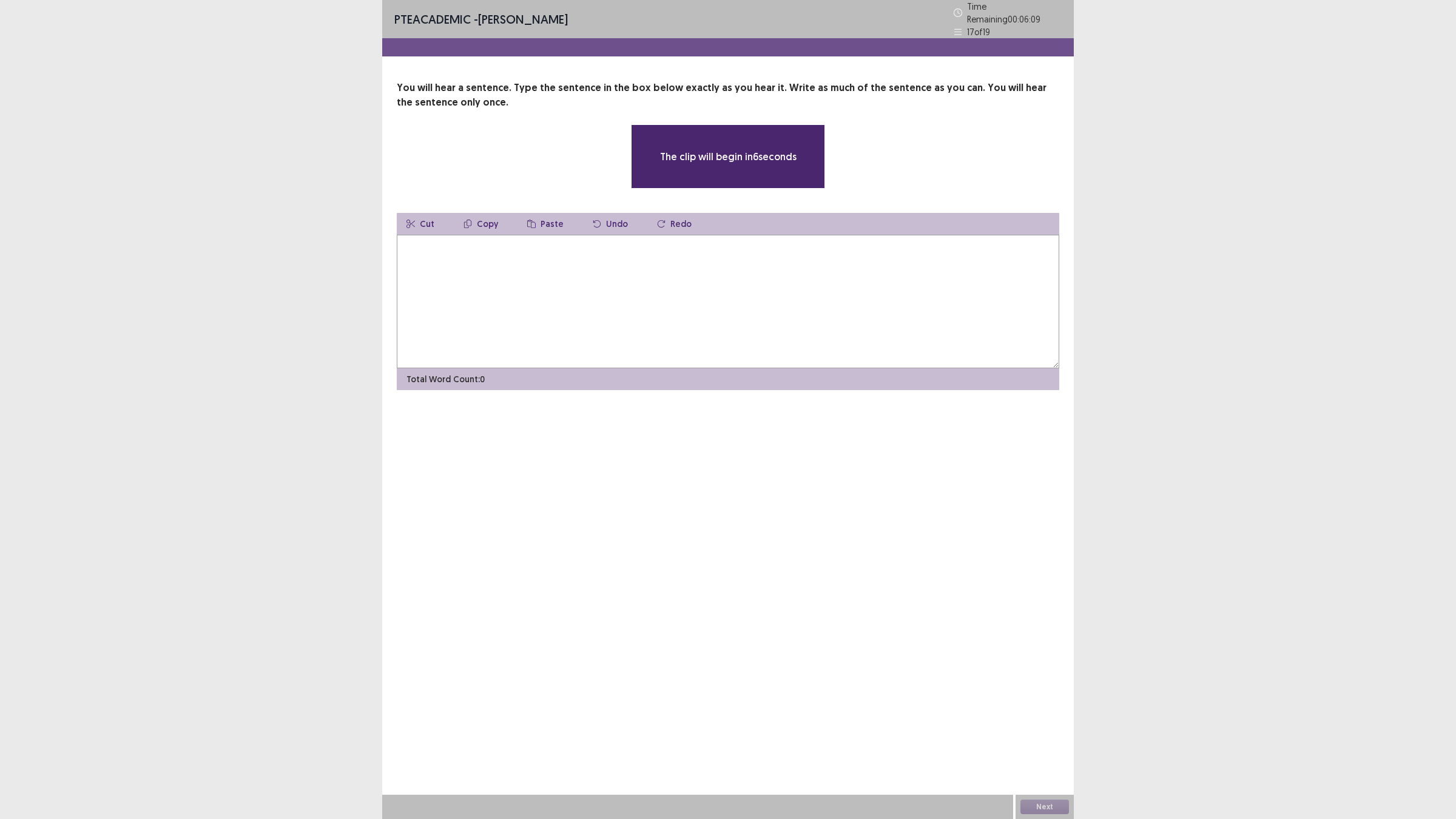
click at [447, 368] on textarea at bounding box center [728, 301] width 663 height 133
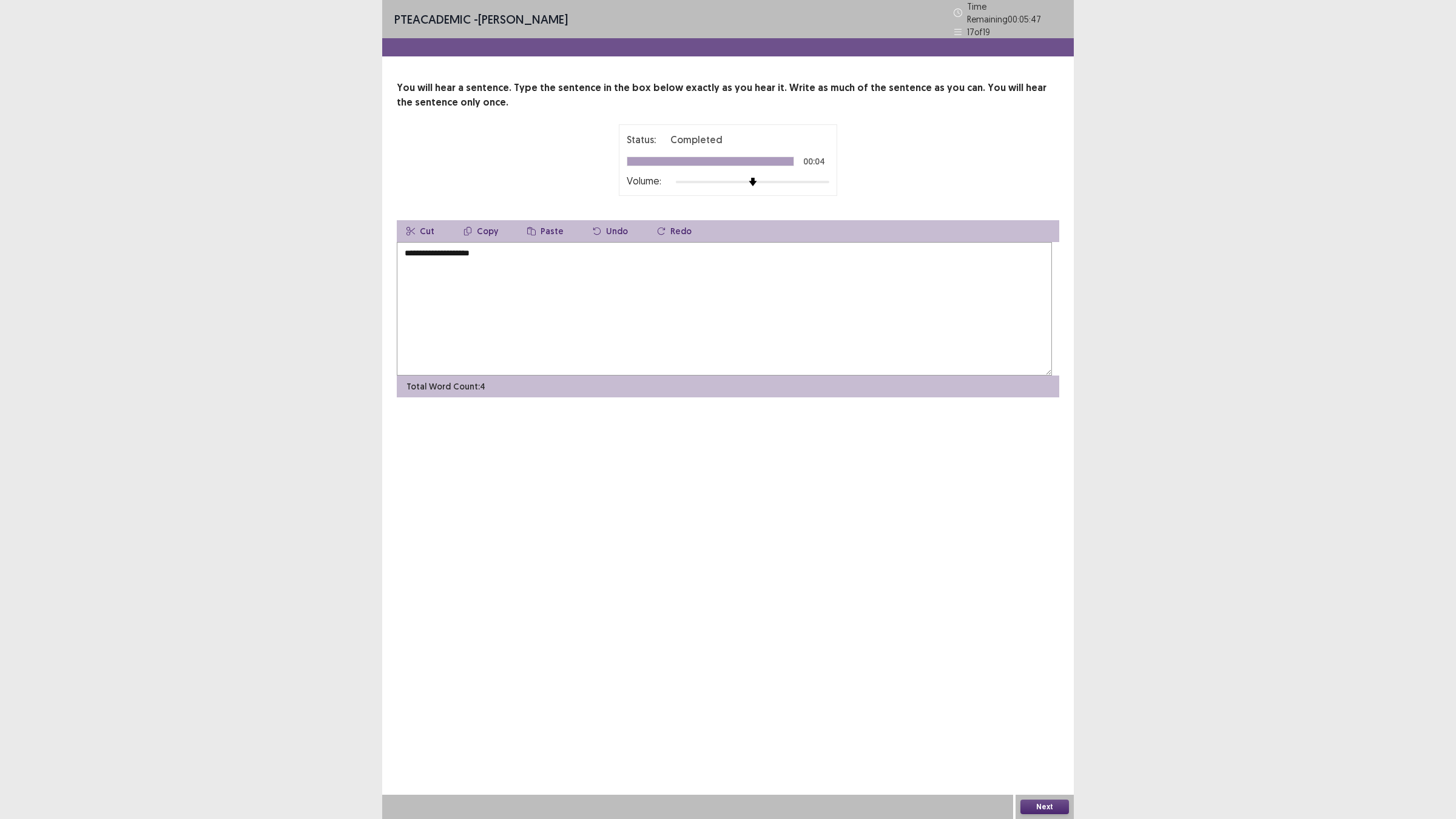
click at [426, 310] on textarea "**********" at bounding box center [724, 308] width 656 height 133
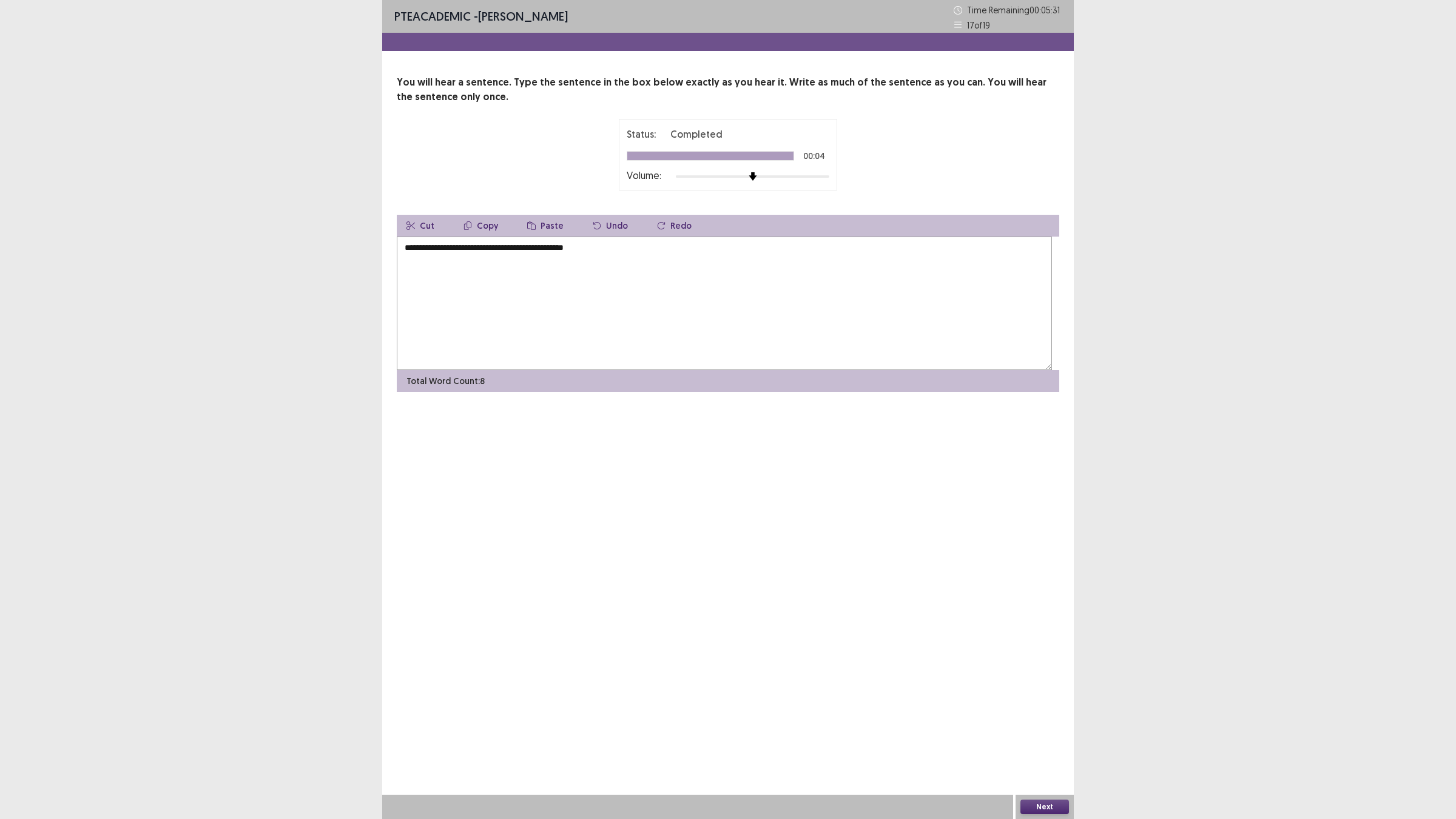
click at [617, 308] on textarea "**********" at bounding box center [724, 303] width 656 height 133
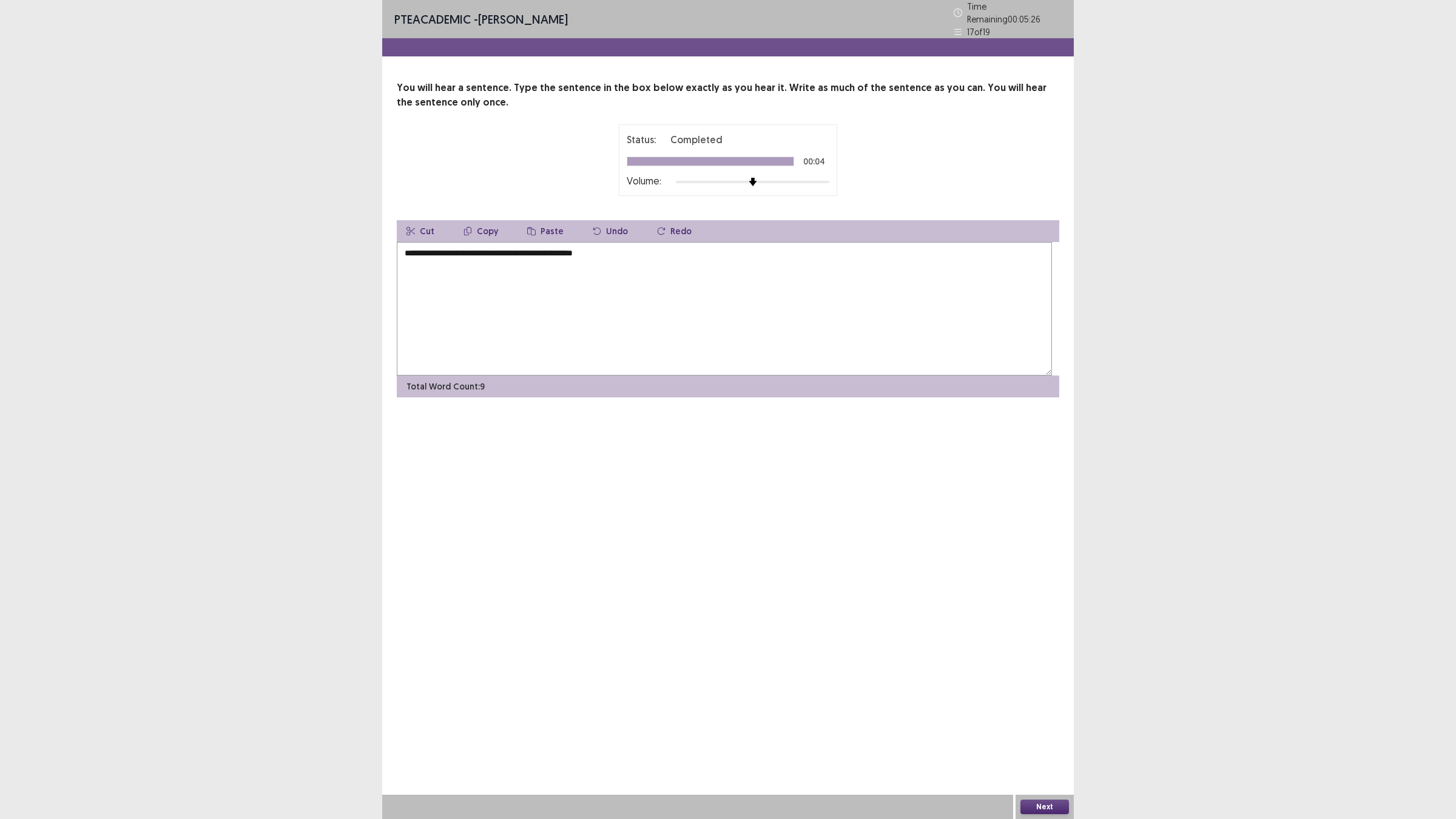
click at [1042, 722] on button "Next" at bounding box center [1045, 806] width 49 height 14
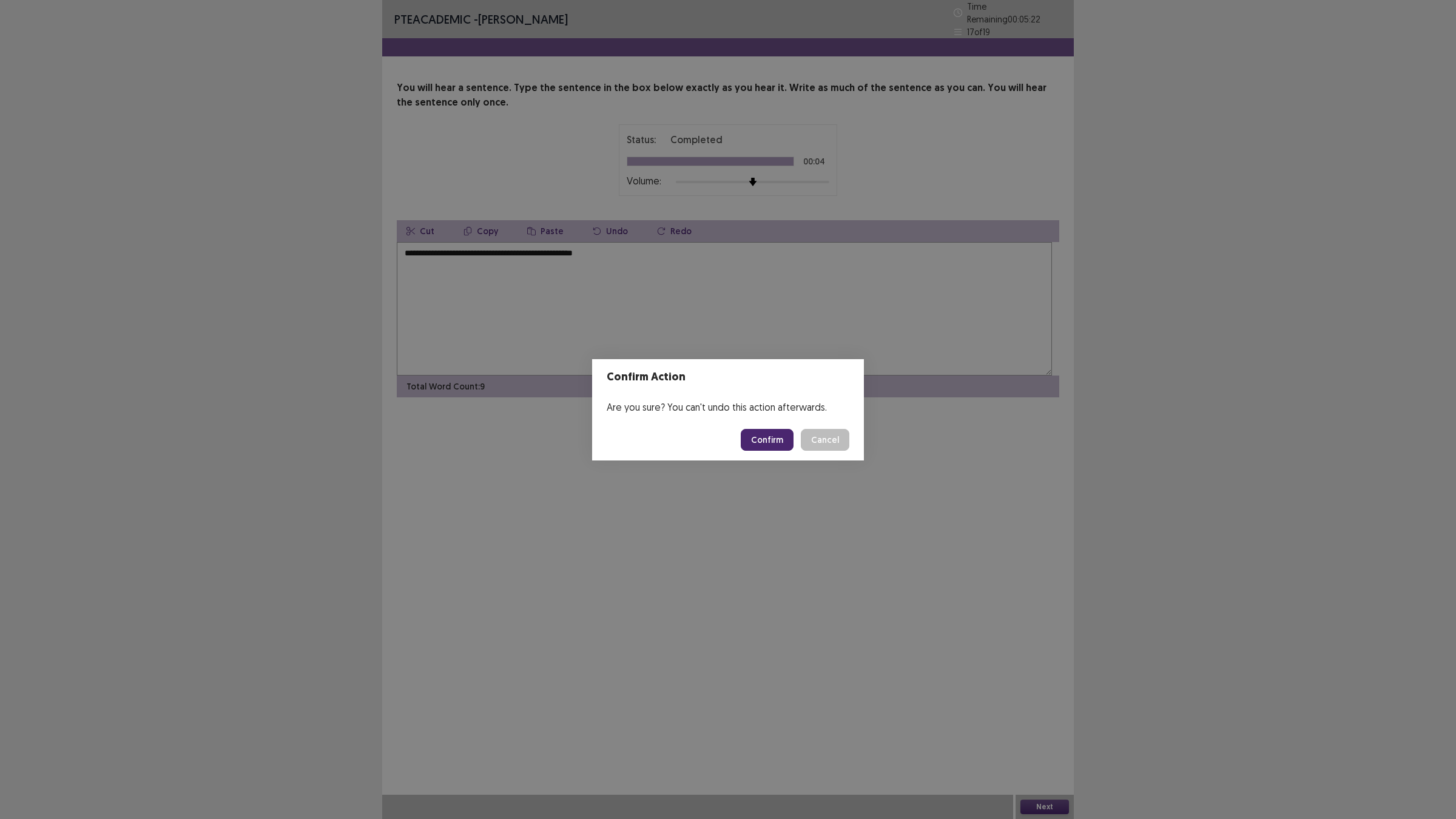
drag, startPoint x: 835, startPoint y: 334, endPoint x: 663, endPoint y: 372, distance: 176.1
click at [835, 334] on div "Confirm Action Are you sure? You can't undo this action afterwards. Confirm Can…" at bounding box center [728, 410] width 1456 height 819
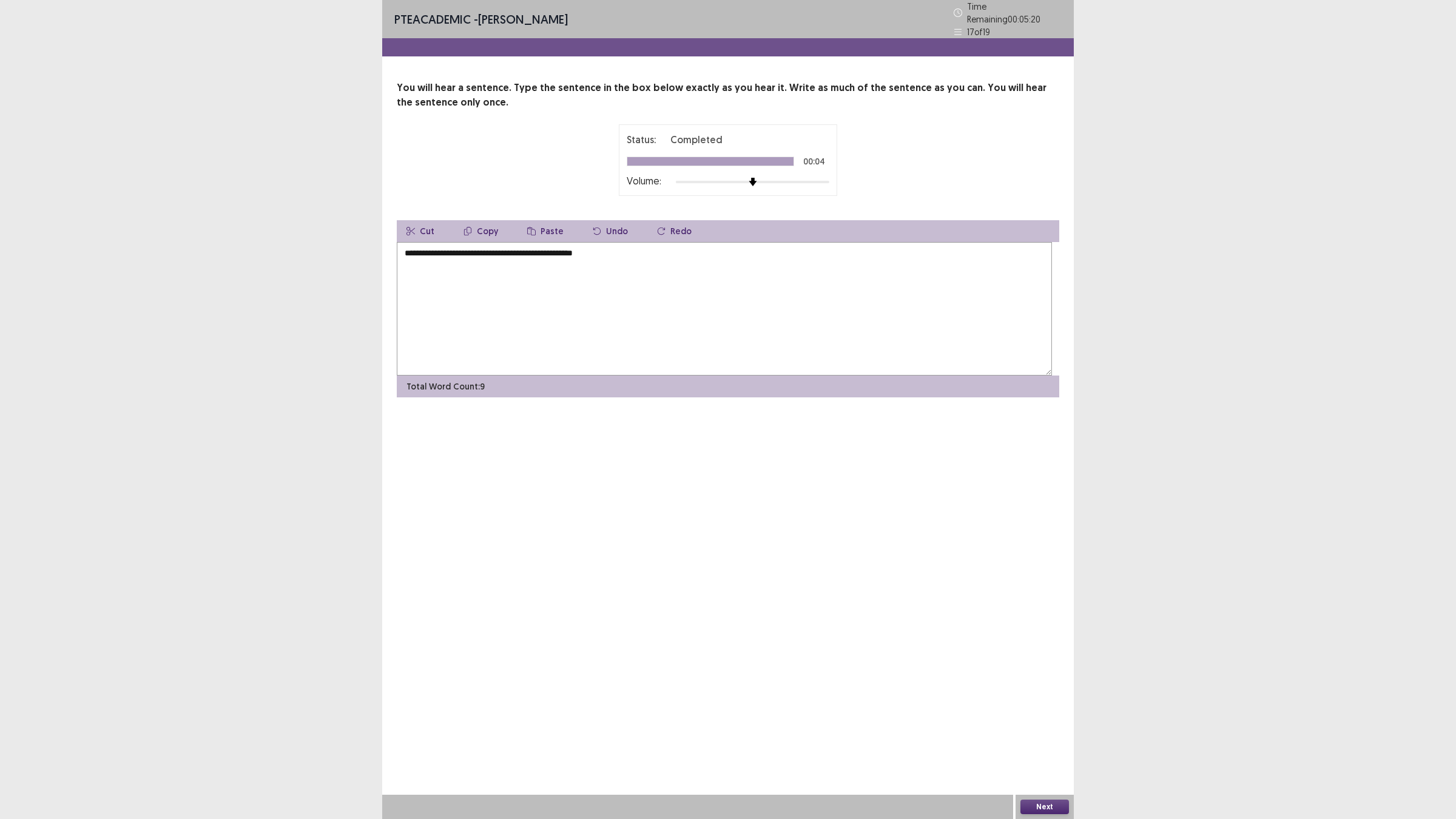
click at [569, 305] on textarea "**********" at bounding box center [724, 308] width 656 height 133
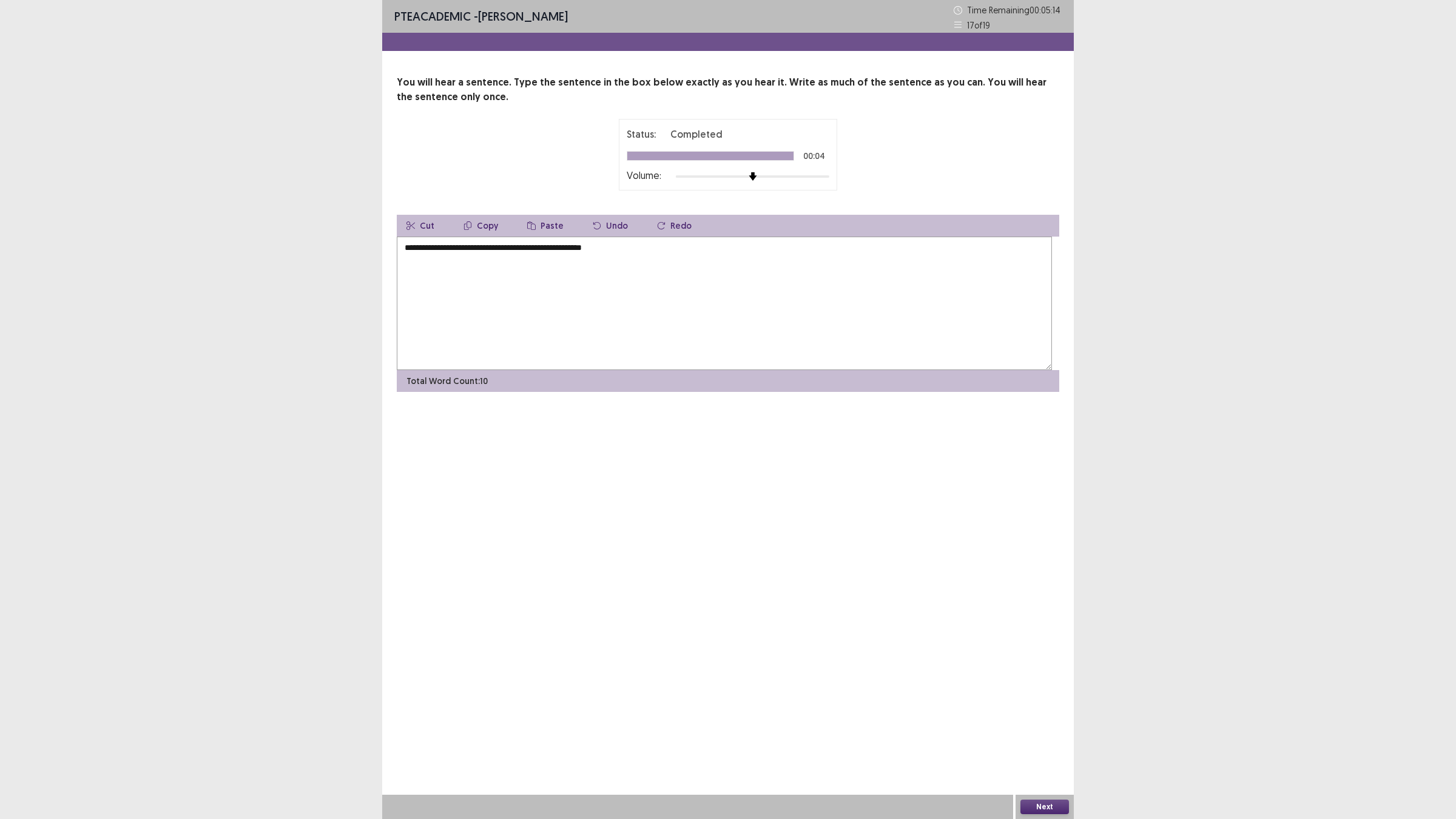
type textarea "**********"
click at [1052, 722] on button "Next" at bounding box center [1045, 806] width 49 height 14
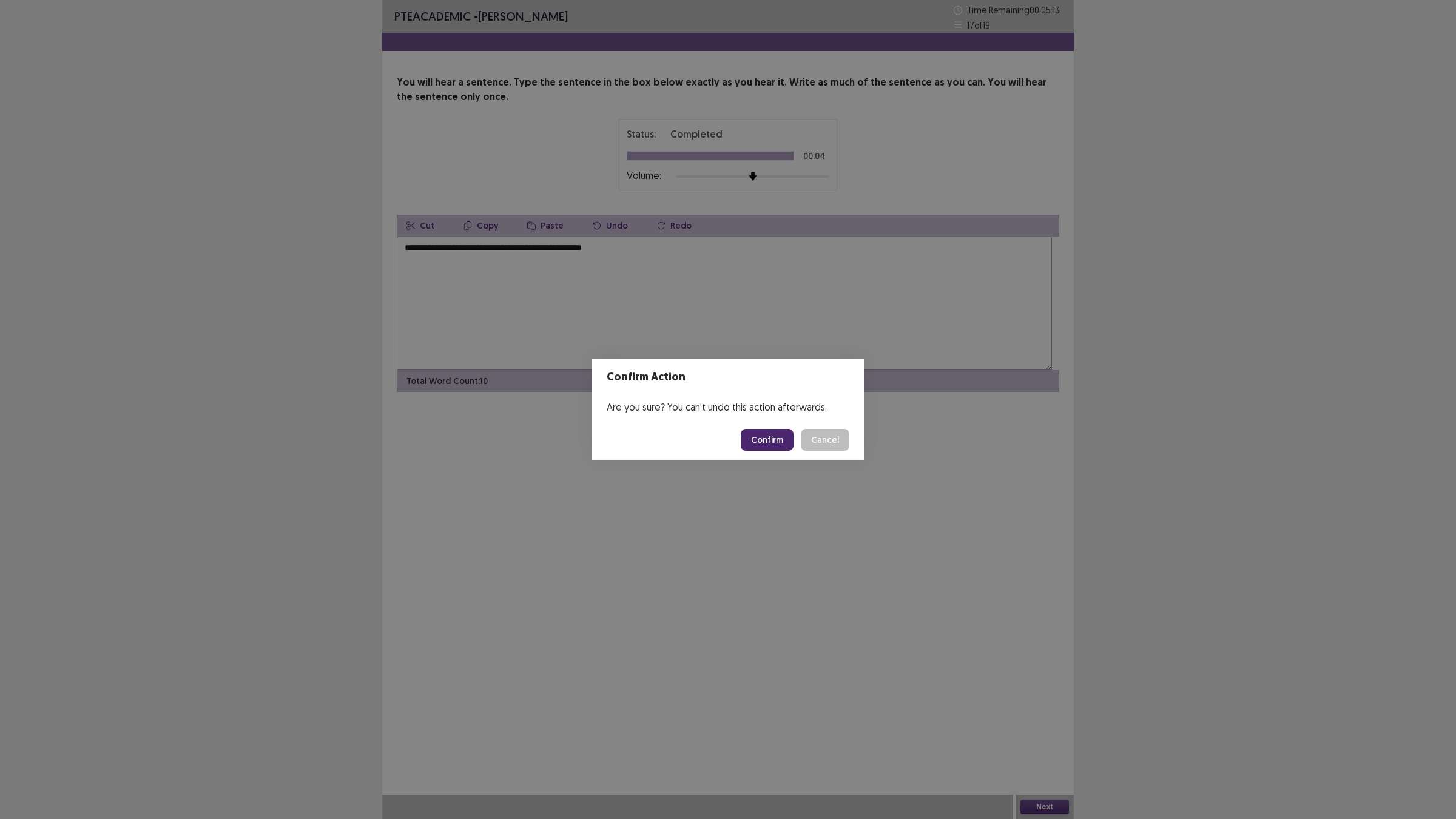
click at [794, 441] on button "Confirm" at bounding box center [768, 439] width 53 height 22
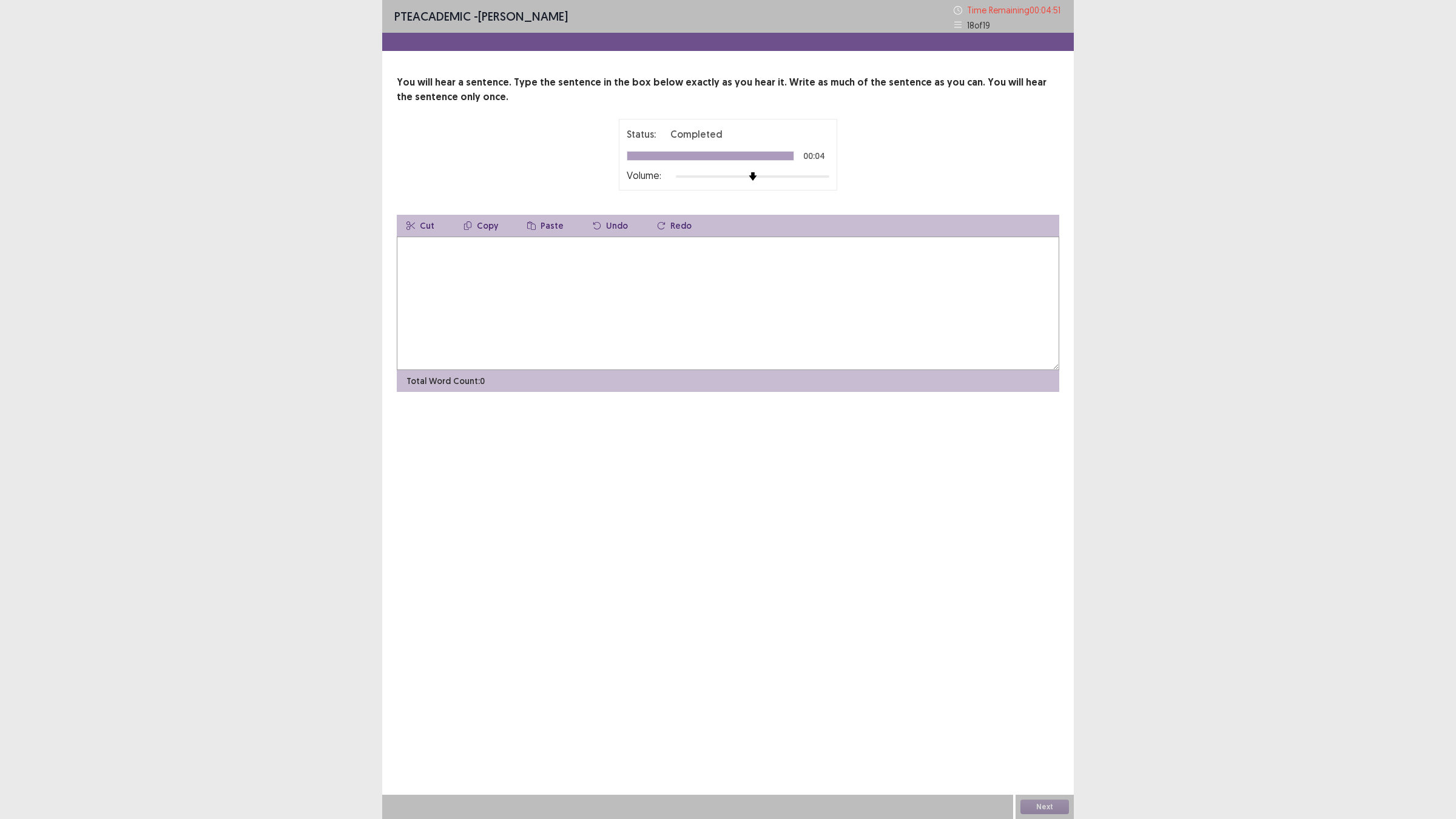
drag, startPoint x: 708, startPoint y: 256, endPoint x: 724, endPoint y: 261, distance: 16.8
click at [710, 261] on div "You will hear a sentence. Type the sentence in the box below exactly as you hea…" at bounding box center [728, 233] width 692 height 317
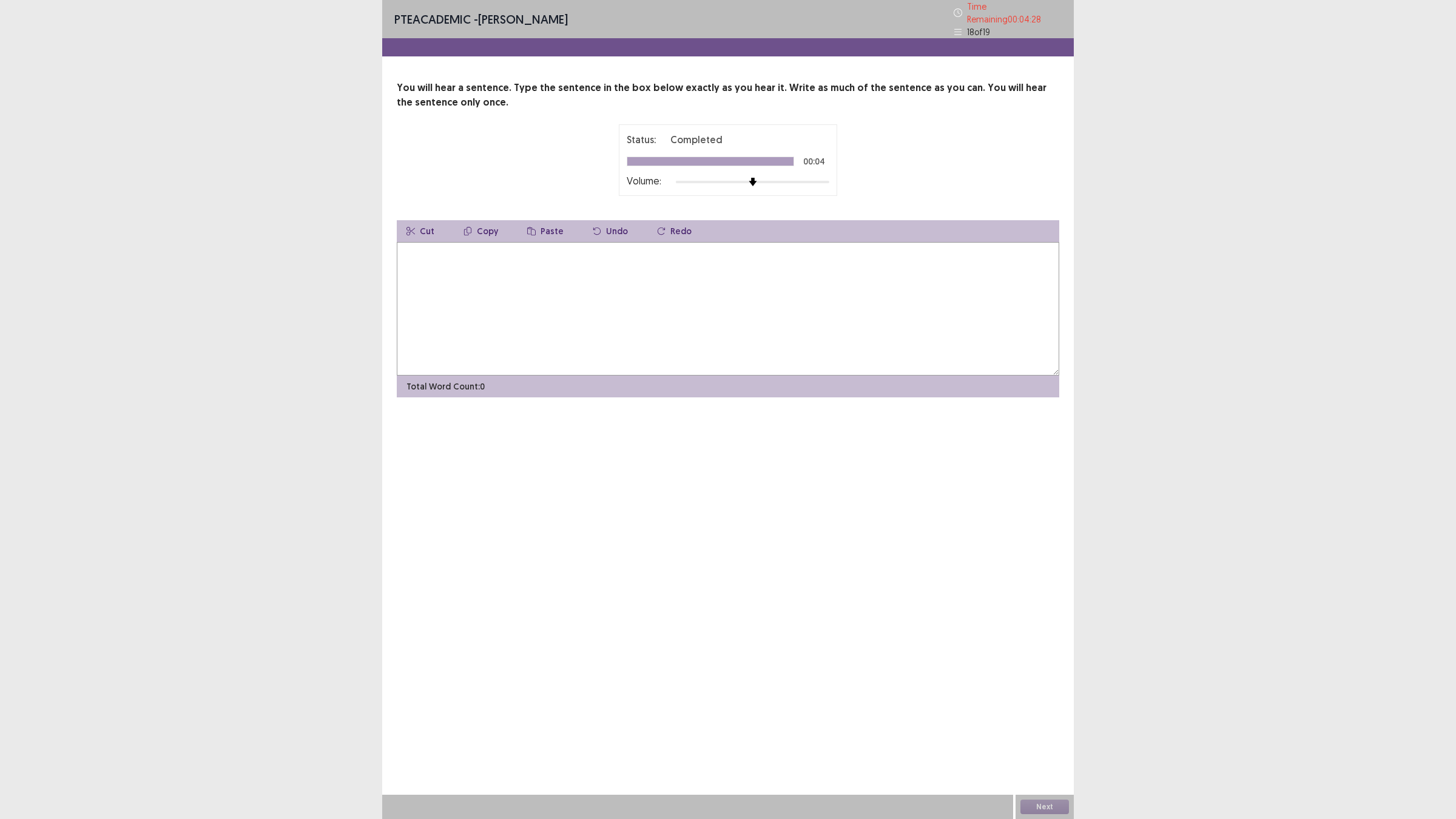
click at [756, 347] on textarea at bounding box center [728, 308] width 663 height 133
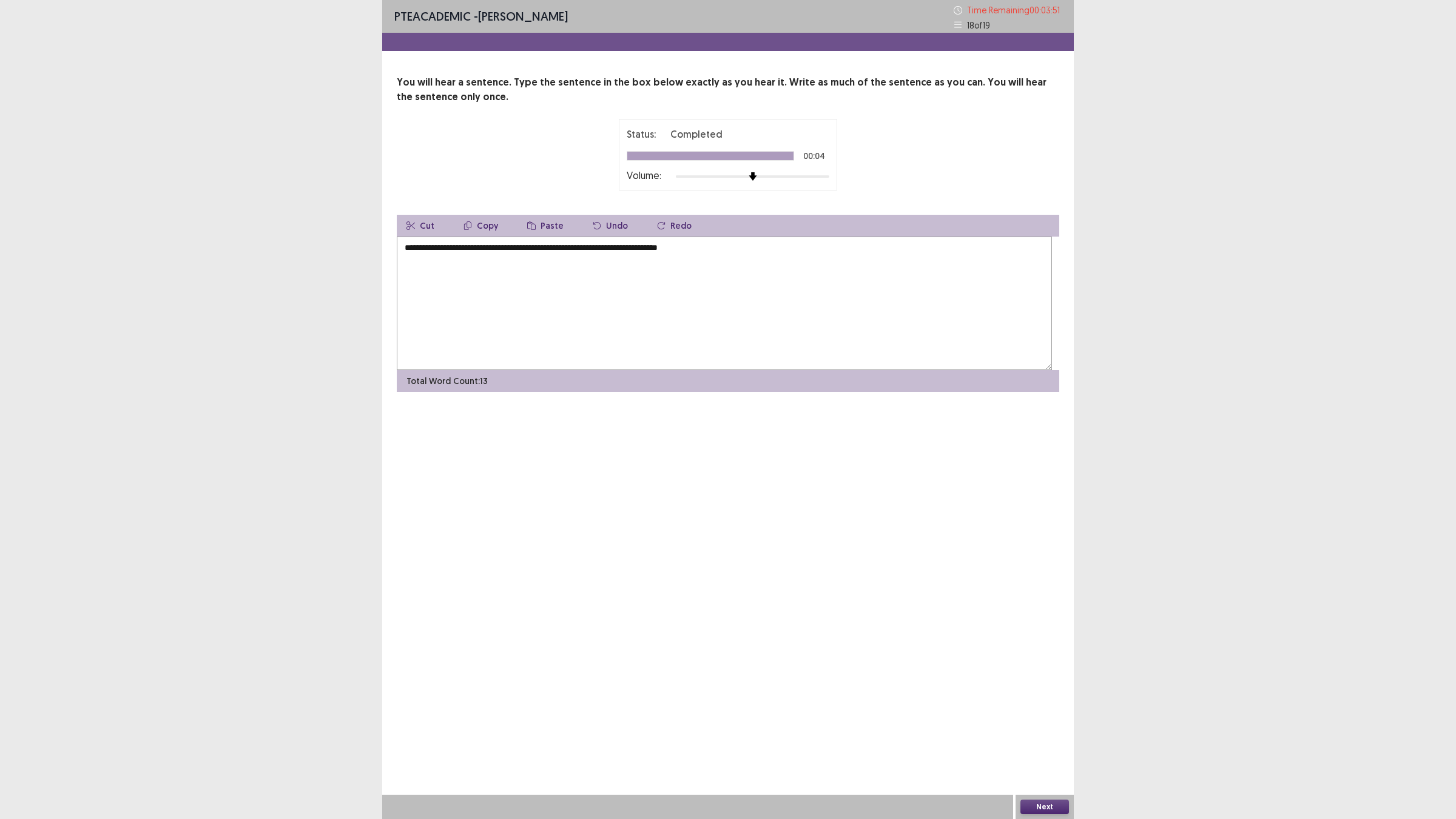
click at [645, 305] on textarea "**********" at bounding box center [724, 303] width 656 height 133
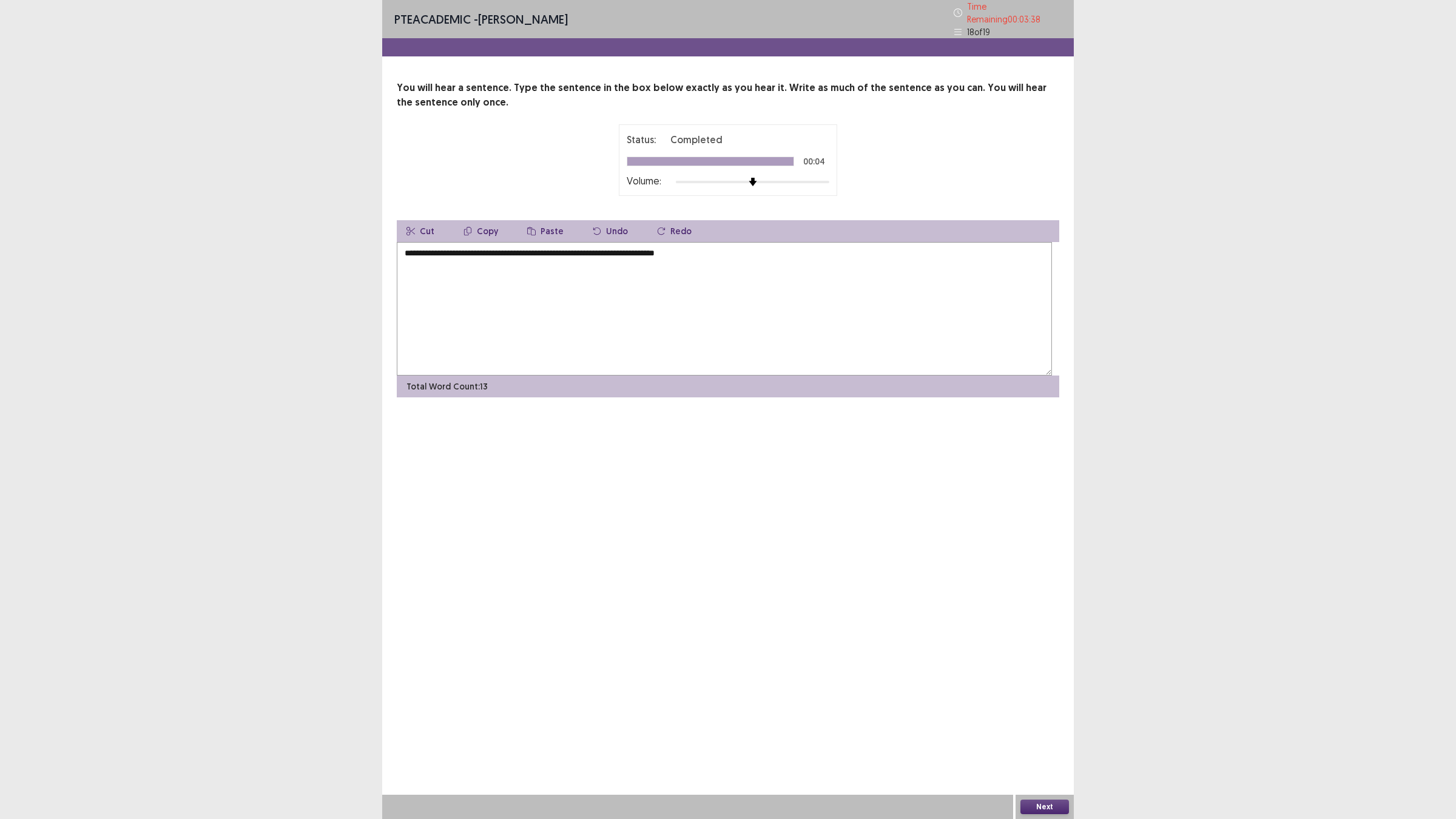
click at [581, 307] on textarea "**********" at bounding box center [724, 308] width 656 height 133
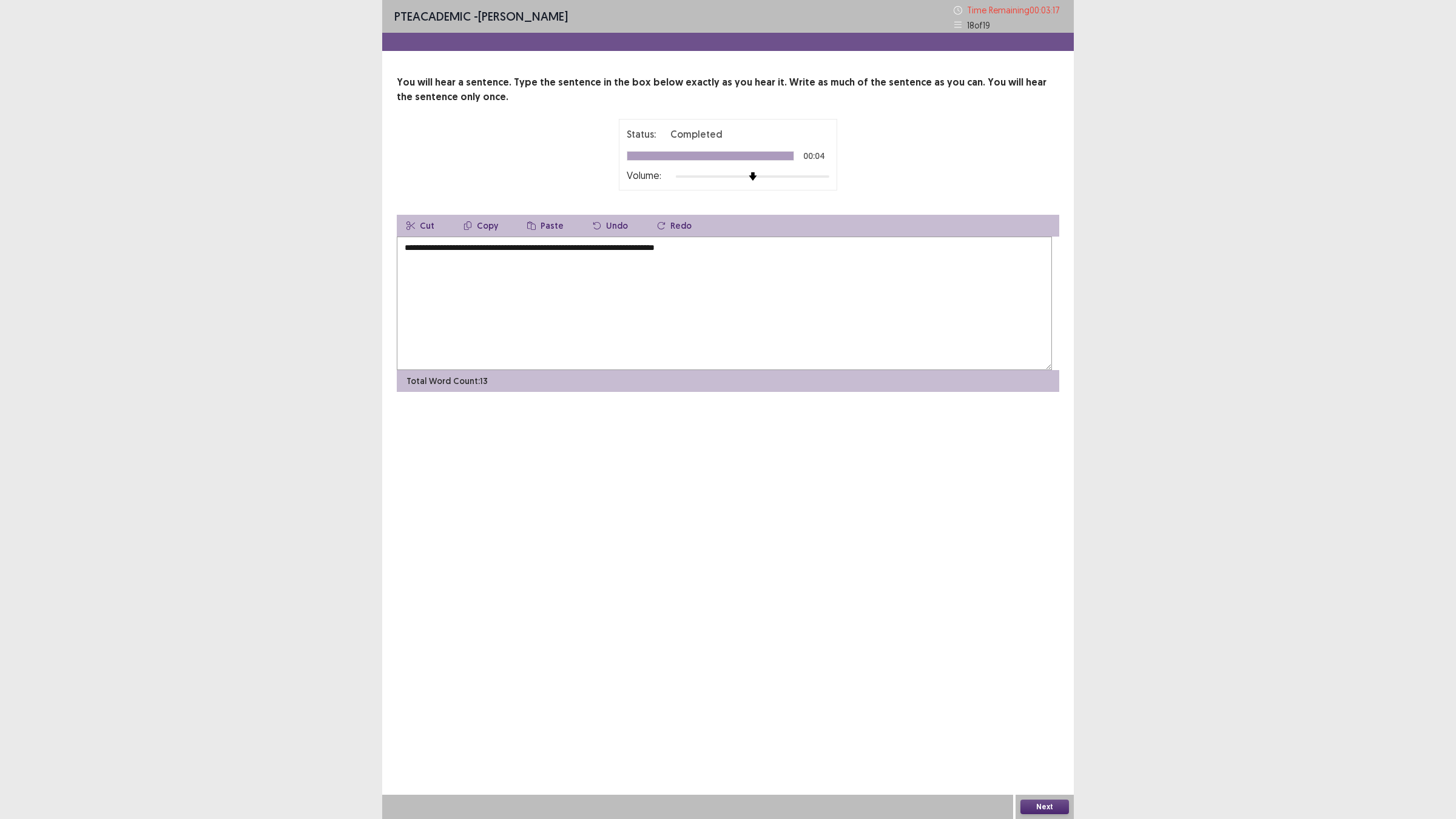
type textarea "**********"
click at [1047, 722] on button "Next" at bounding box center [1045, 806] width 49 height 14
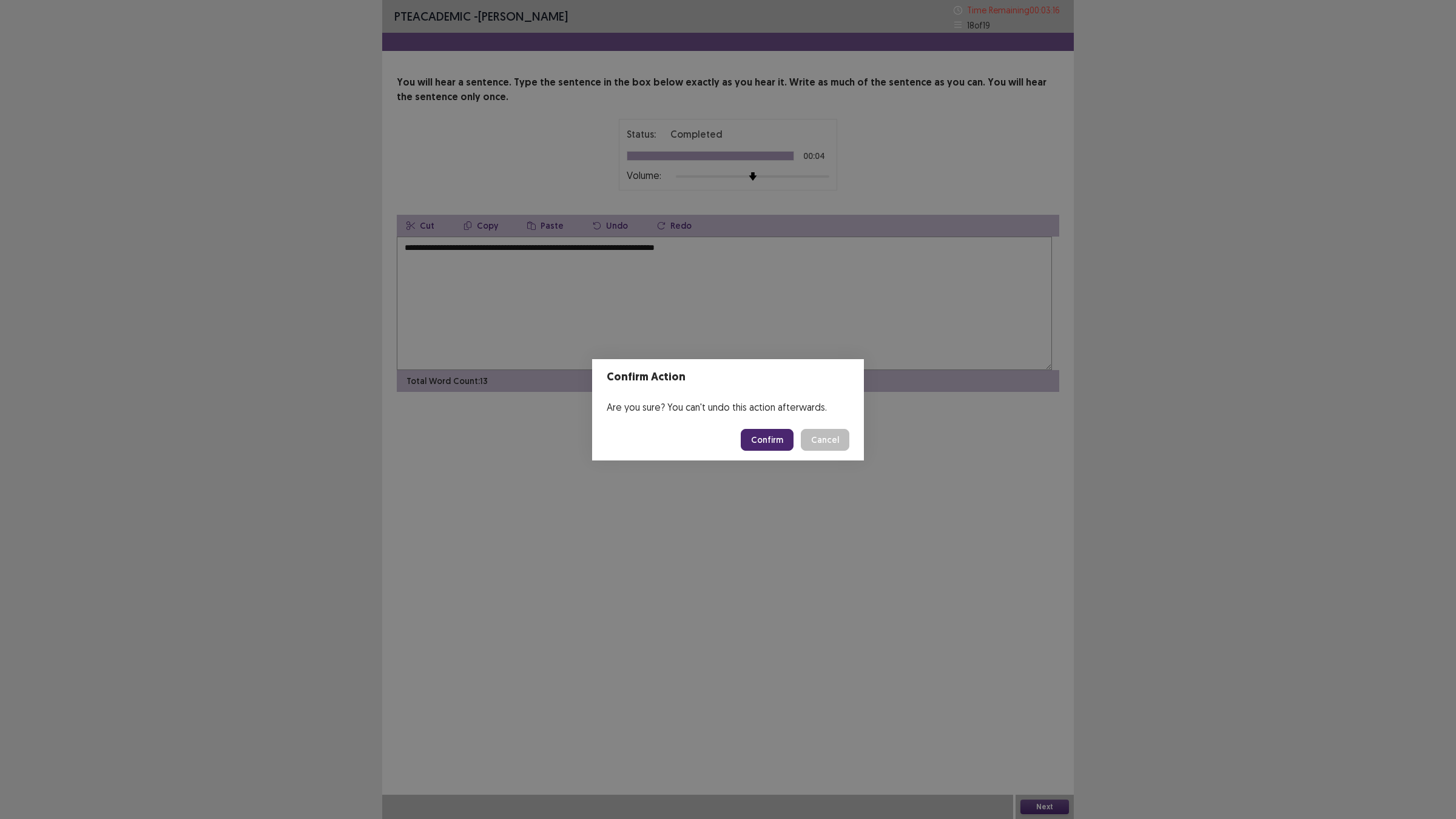
click at [784, 450] on button "Confirm" at bounding box center [768, 439] width 53 height 22
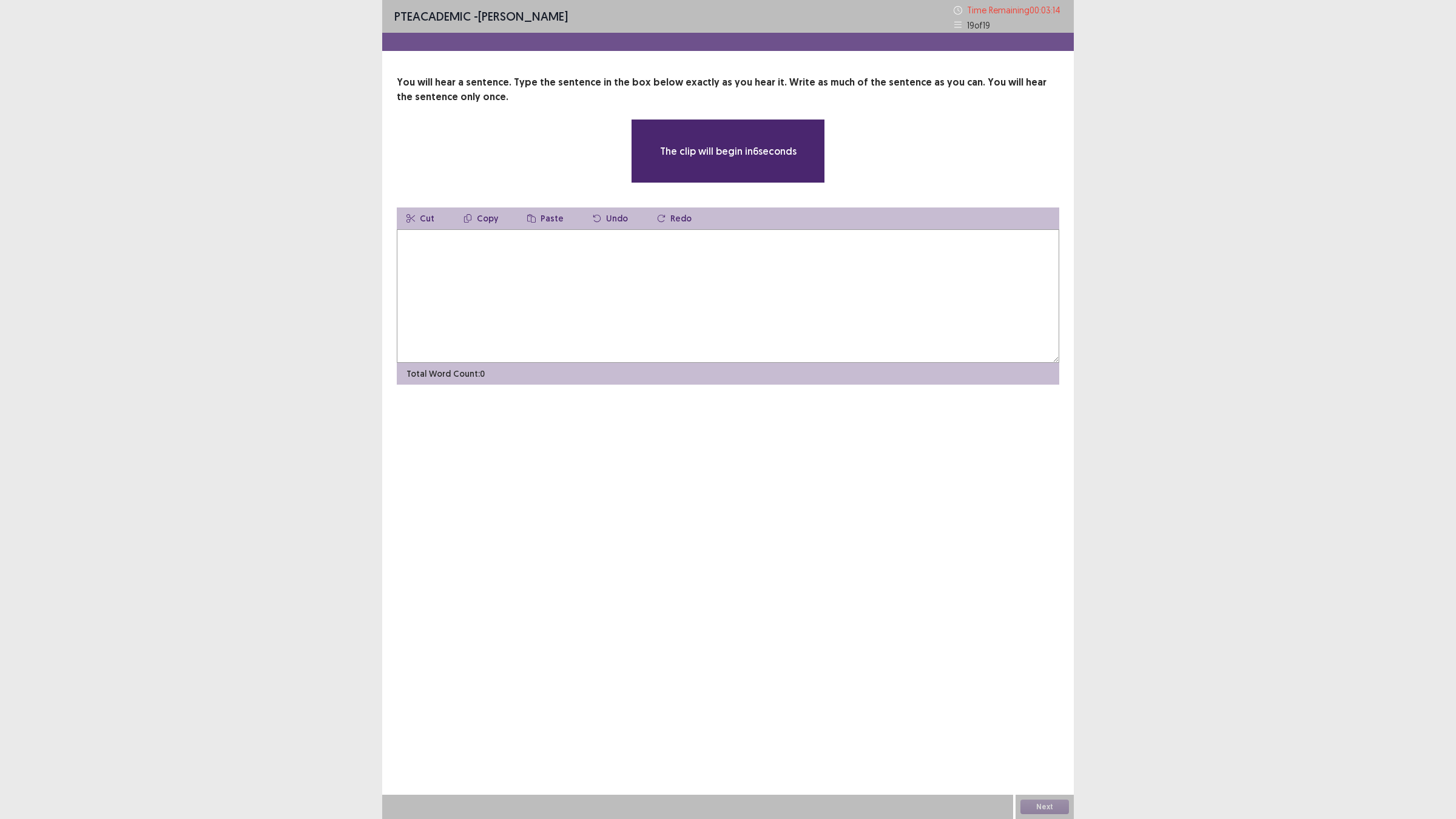
drag, startPoint x: 506, startPoint y: 337, endPoint x: 513, endPoint y: 334, distance: 7.6
click at [510, 337] on textarea at bounding box center [728, 295] width 663 height 133
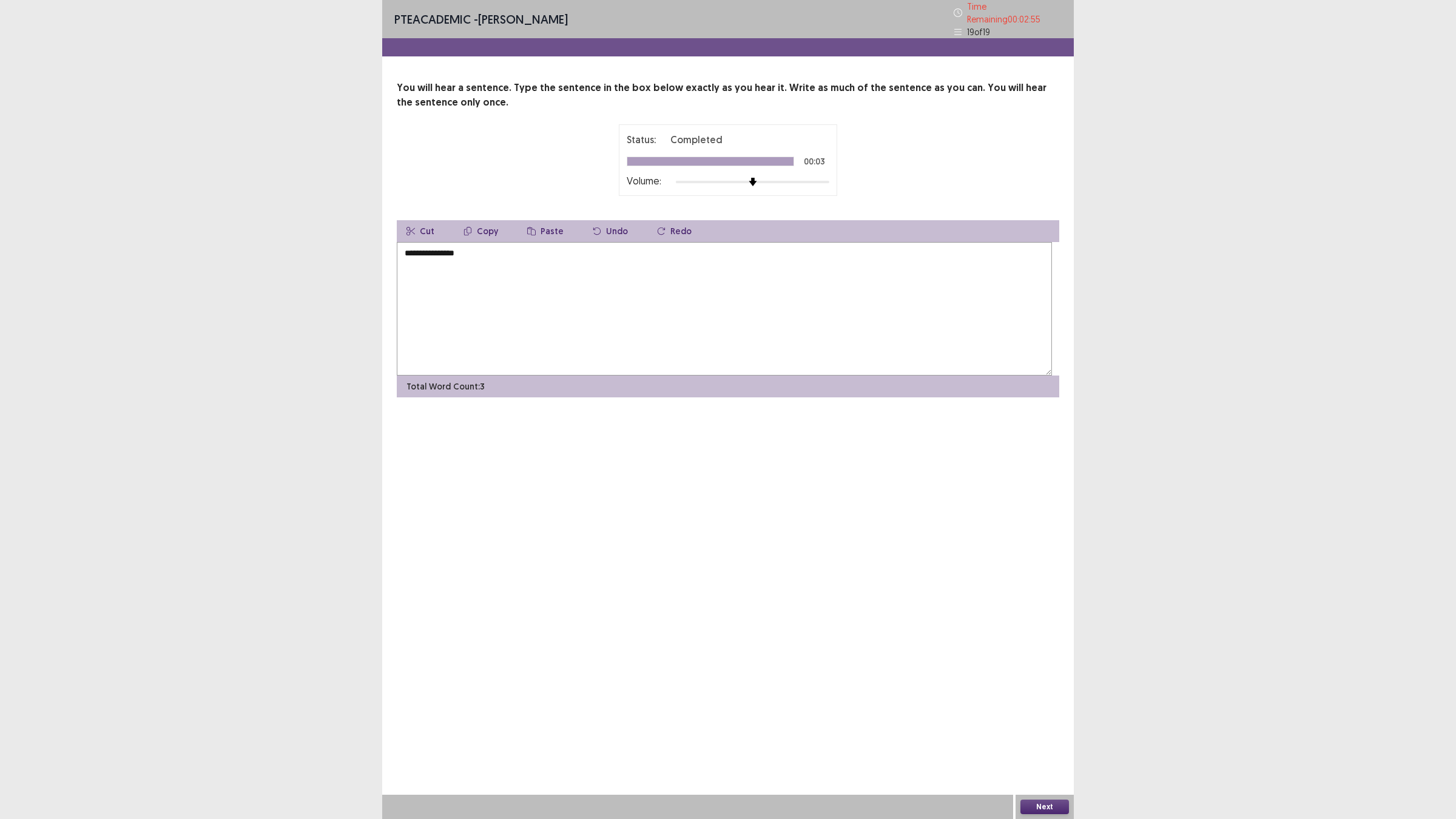
click at [411, 309] on textarea "**********" at bounding box center [724, 308] width 656 height 133
drag, startPoint x: 408, startPoint y: 313, endPoint x: 416, endPoint y: 307, distance: 10.0
click at [411, 311] on textarea "**********" at bounding box center [724, 308] width 656 height 133
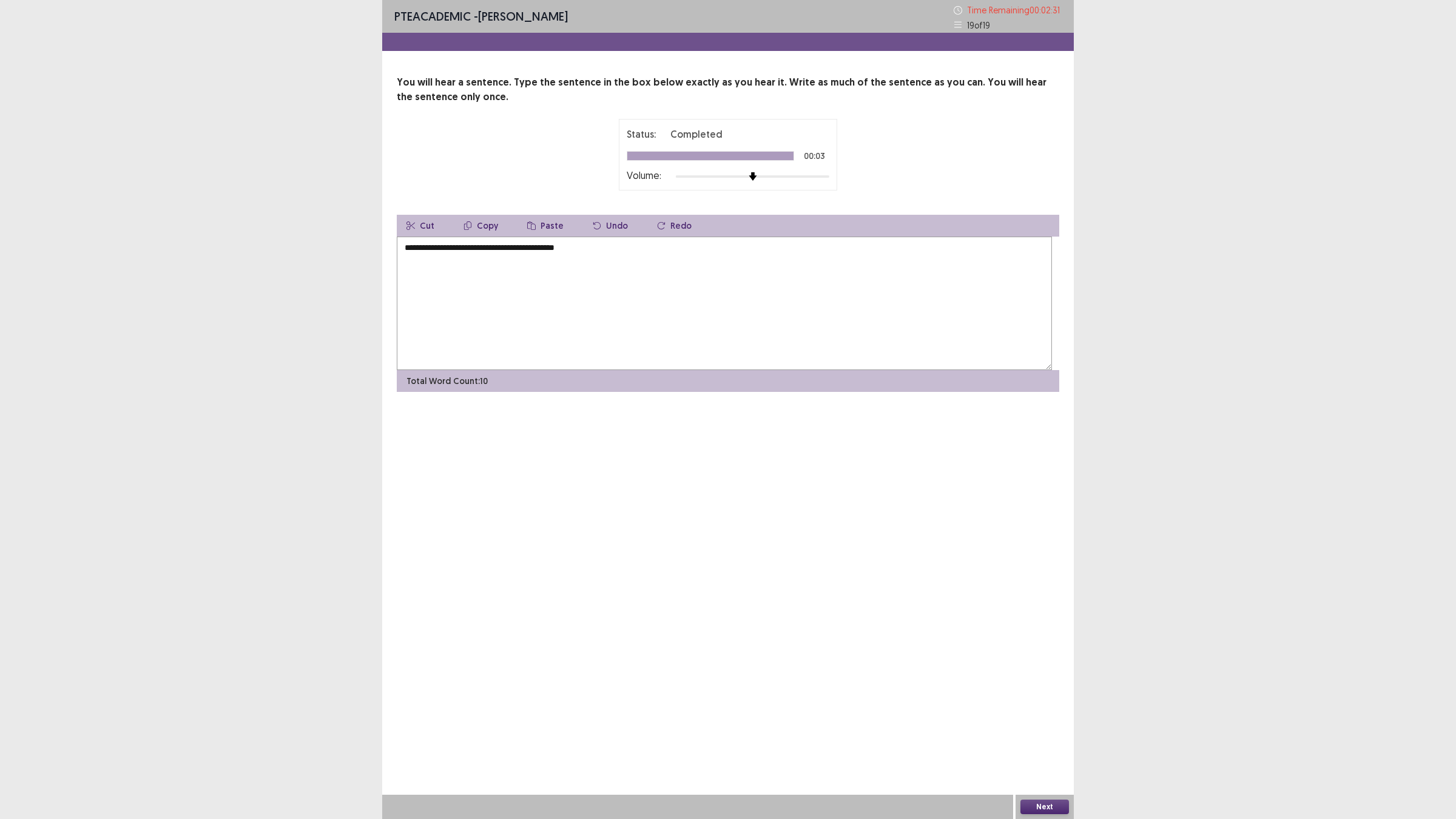
click at [417, 307] on textarea "**********" at bounding box center [724, 303] width 656 height 133
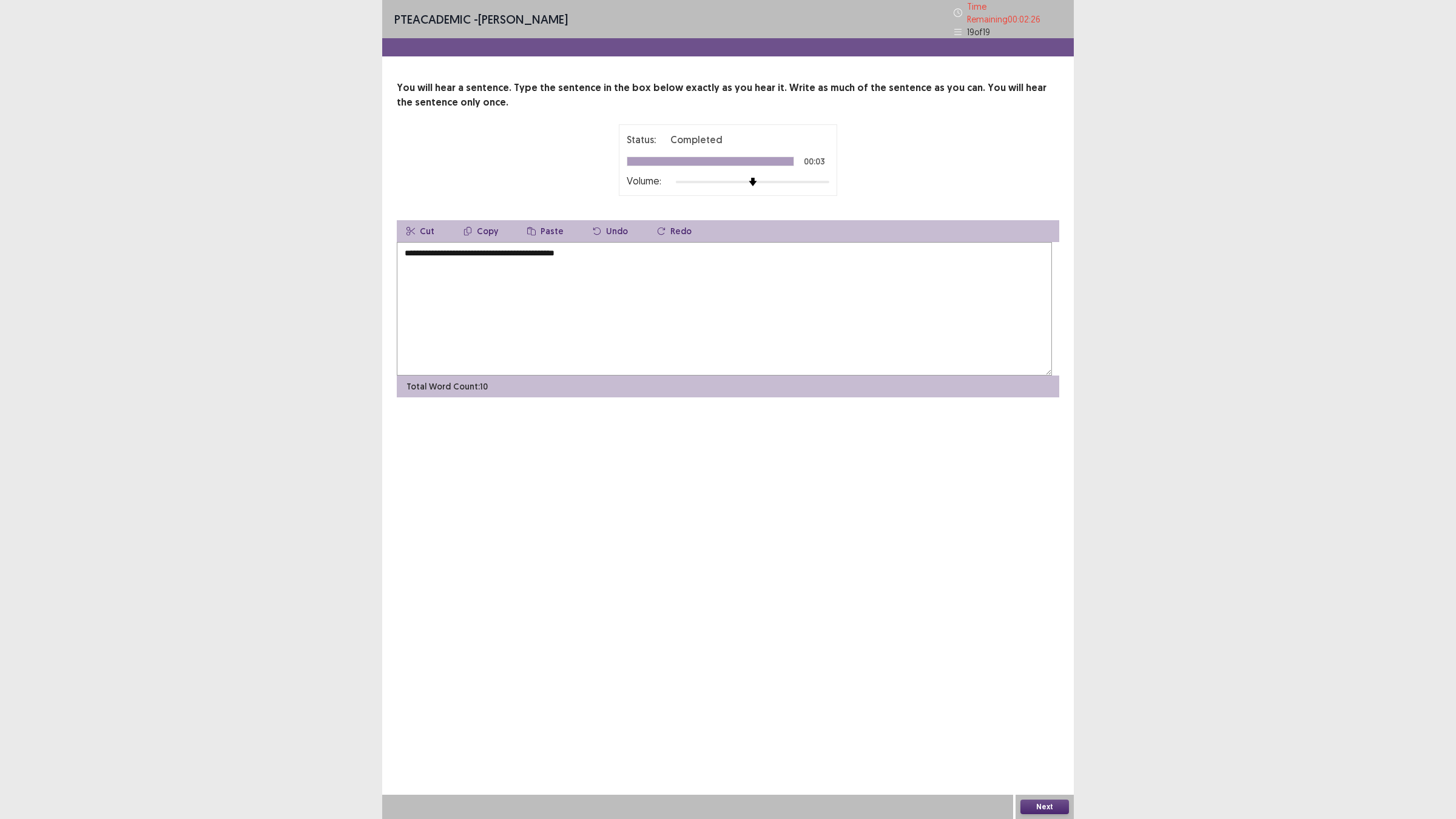
click at [653, 315] on textarea "**********" at bounding box center [724, 308] width 656 height 133
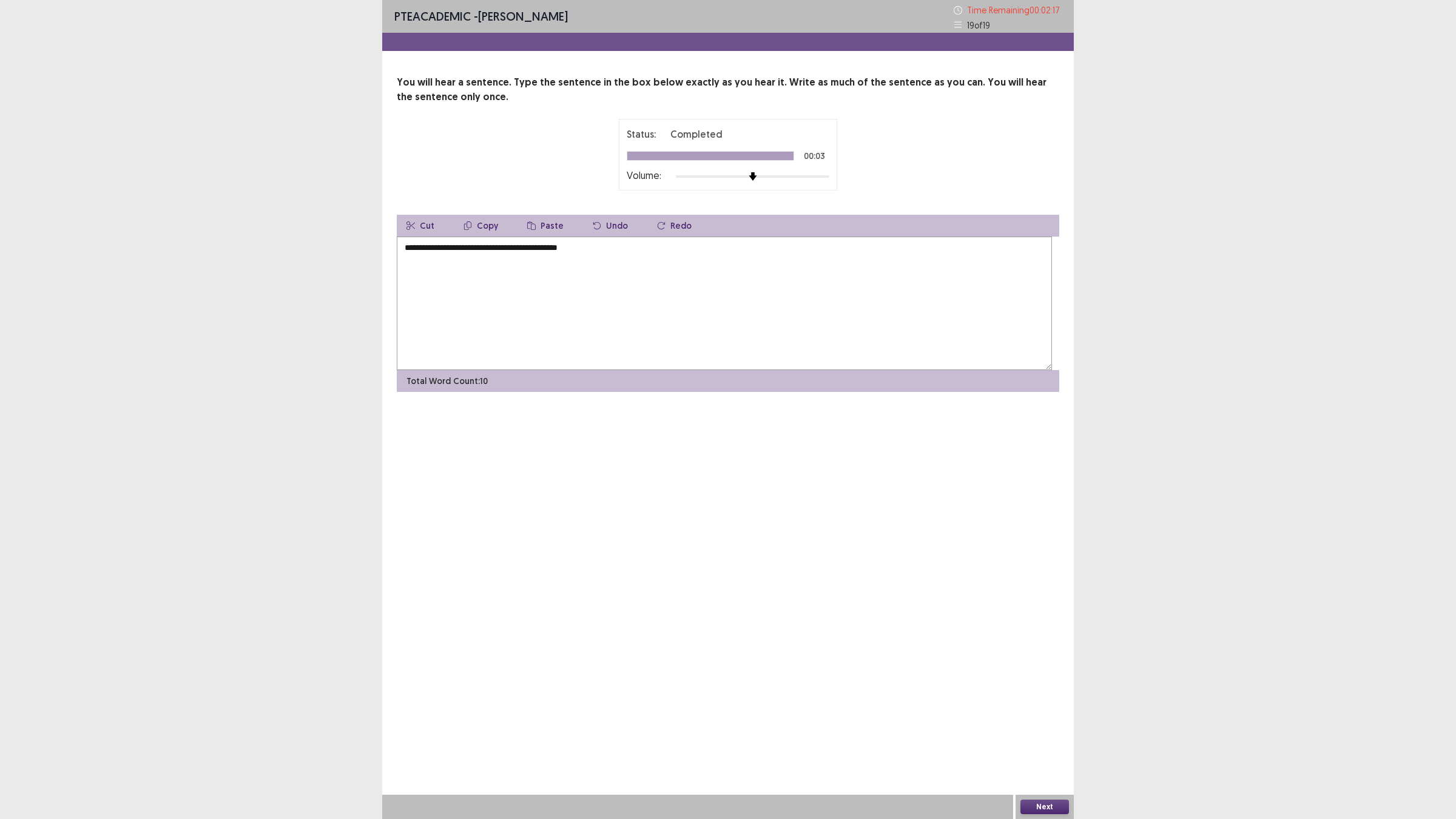
type textarea "**********"
click at [1041, 722] on button "Next" at bounding box center [1045, 806] width 49 height 14
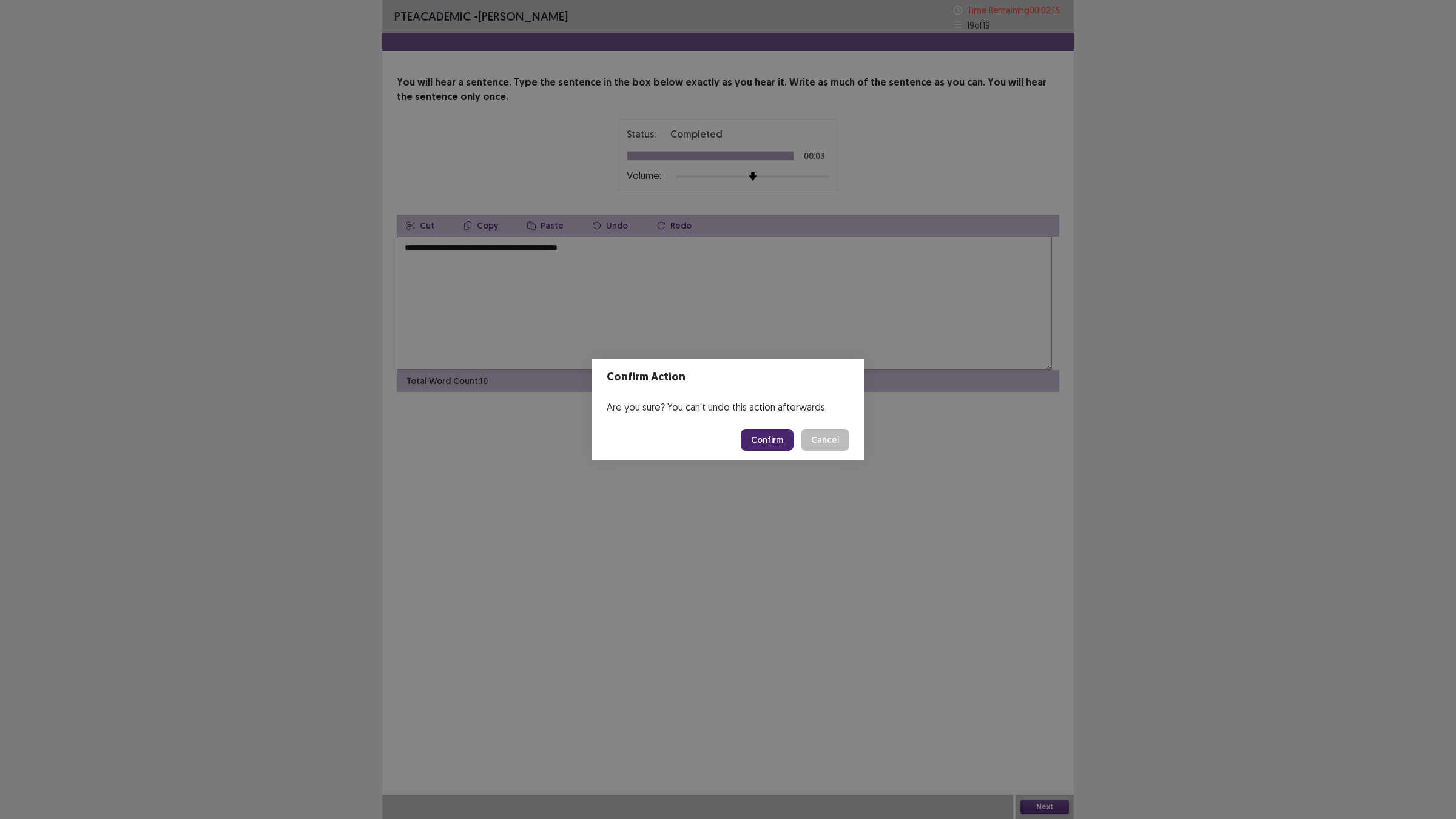
click at [784, 448] on button "Confirm" at bounding box center [768, 439] width 53 height 22
